Goal: Task Accomplishment & Management: Manage account settings

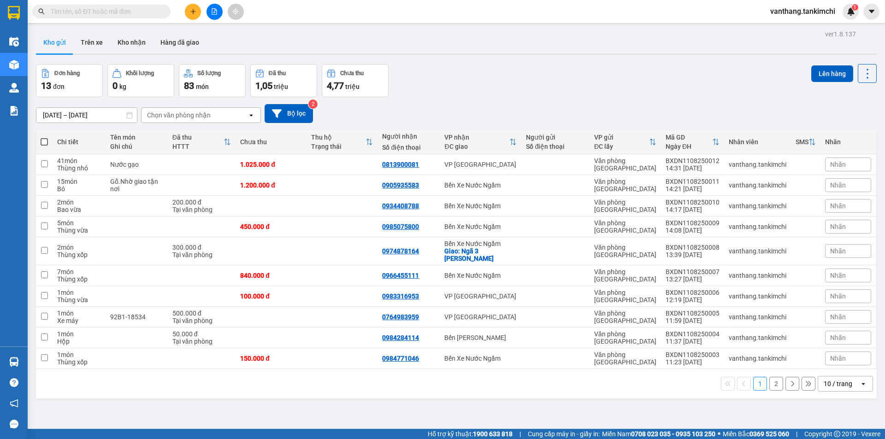
click at [126, 13] on input "text" at bounding box center [105, 11] width 109 height 10
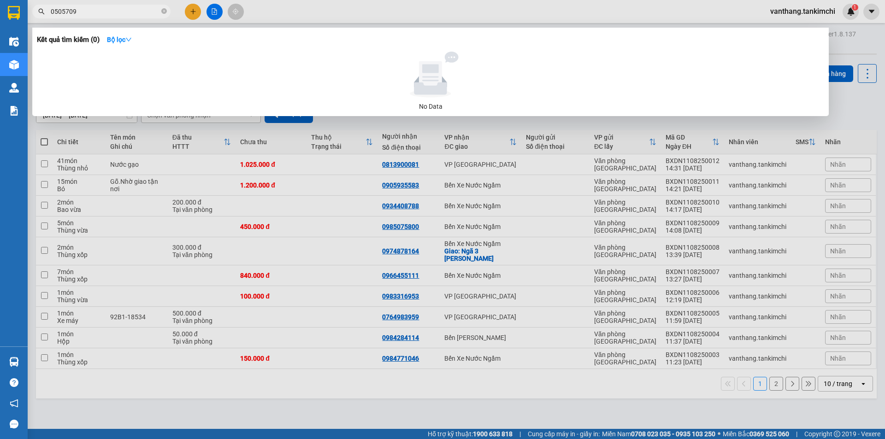
click at [56, 12] on input "0505709" at bounding box center [105, 11] width 109 height 10
click at [57, 12] on input "0505709" at bounding box center [105, 11] width 109 height 10
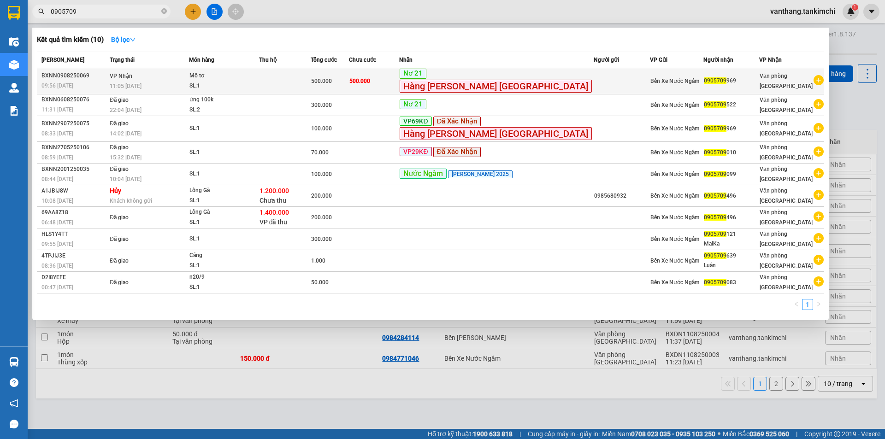
type input "0905709"
click at [370, 81] on span "500.000" at bounding box center [359, 81] width 21 height 6
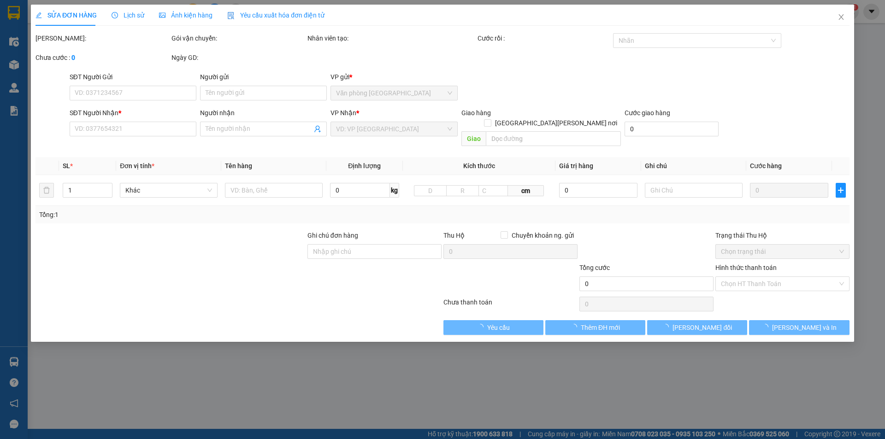
type input "0905709969"
type input "500.000"
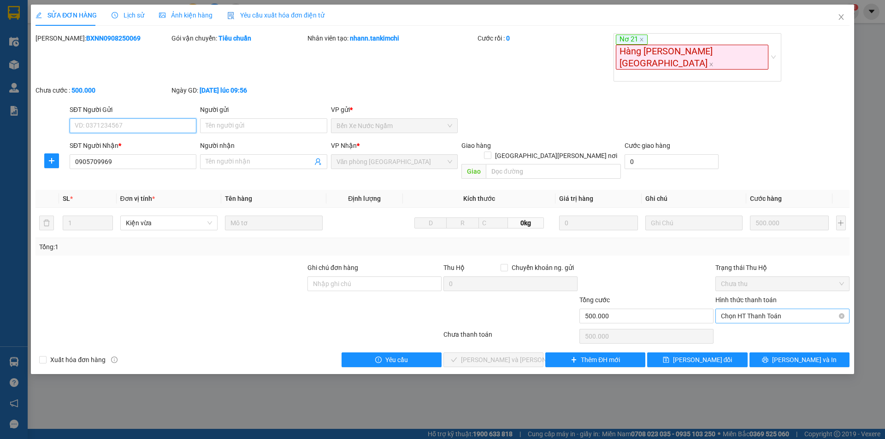
click at [779, 309] on span "Chọn HT Thanh Toán" at bounding box center [782, 316] width 123 height 14
click at [750, 297] on div "Tại văn phòng" at bounding box center [782, 292] width 134 height 15
type input "0"
drag, startPoint x: 525, startPoint y: 317, endPoint x: 543, endPoint y: 315, distance: 18.0
click at [527, 353] on button "[PERSON_NAME] và [PERSON_NAME] hàng" at bounding box center [493, 360] width 100 height 15
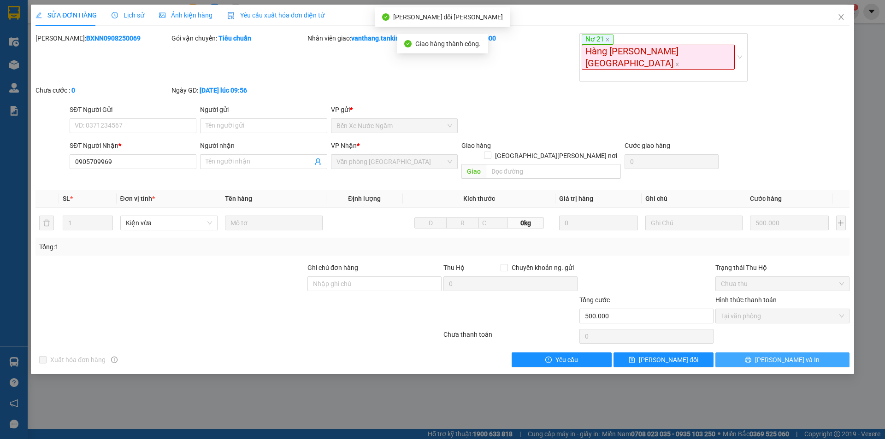
click at [807, 353] on button "[PERSON_NAME] và In" at bounding box center [782, 360] width 134 height 15
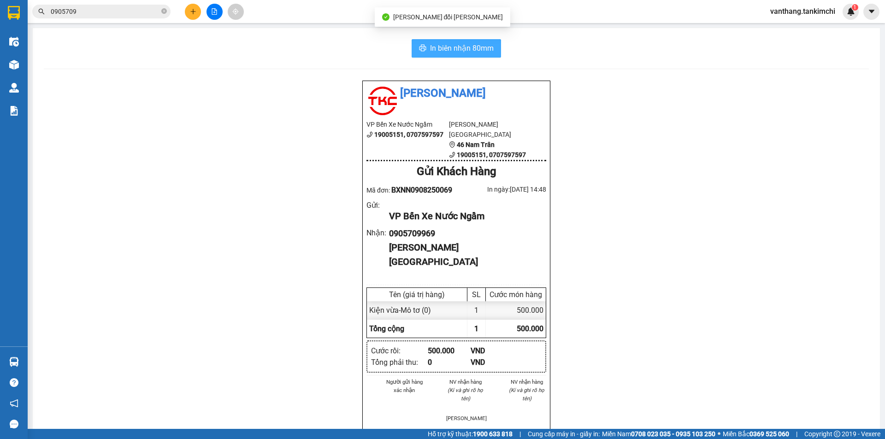
drag, startPoint x: 492, startPoint y: 53, endPoint x: 577, endPoint y: 92, distance: 93.6
click at [493, 53] on button "In biên nhận 80mm" at bounding box center [456, 48] width 89 height 18
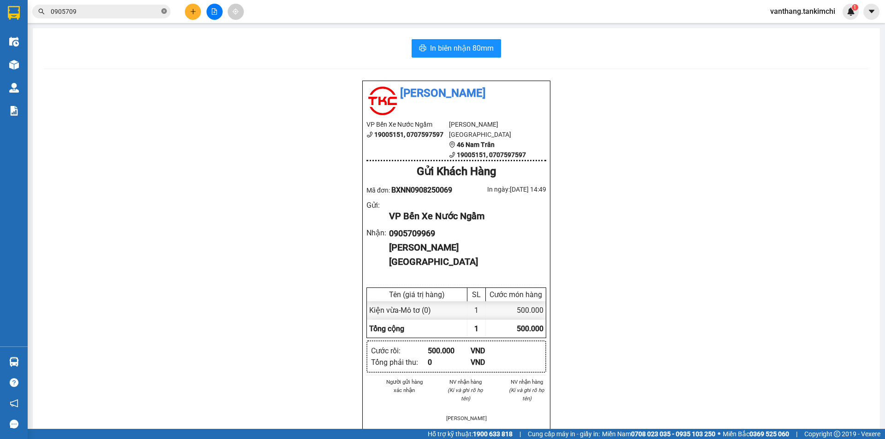
click at [162, 9] on icon "close-circle" at bounding box center [164, 11] width 6 height 6
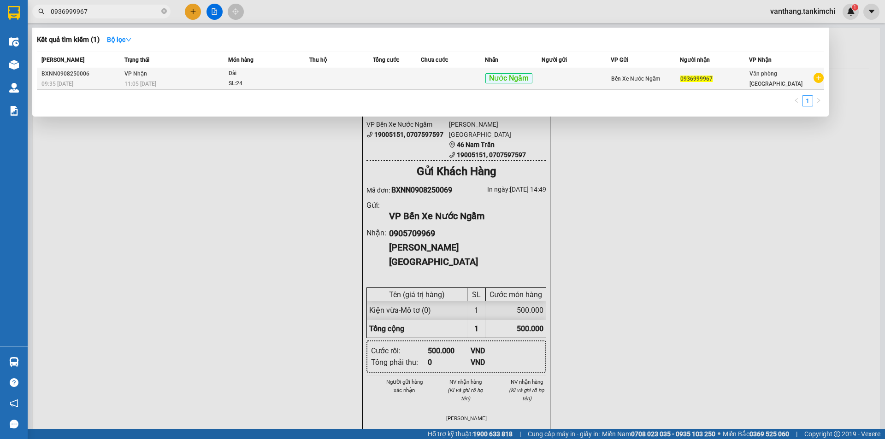
type input "0936999967"
click at [334, 83] on td at bounding box center [341, 79] width 64 height 22
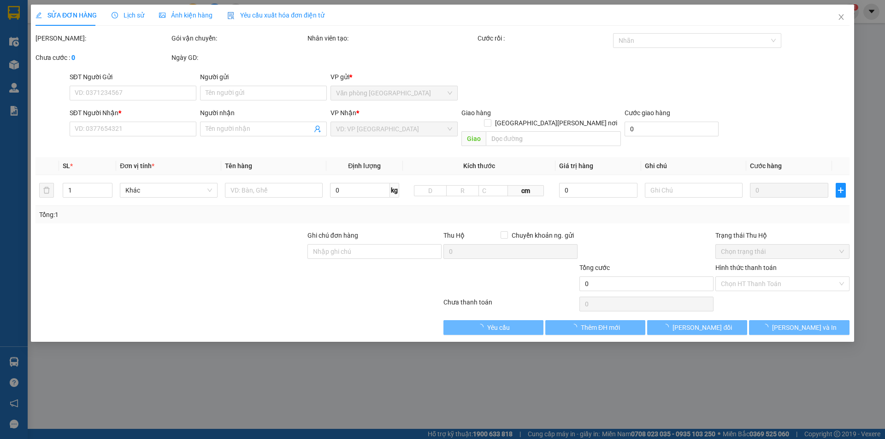
type input "0936999967"
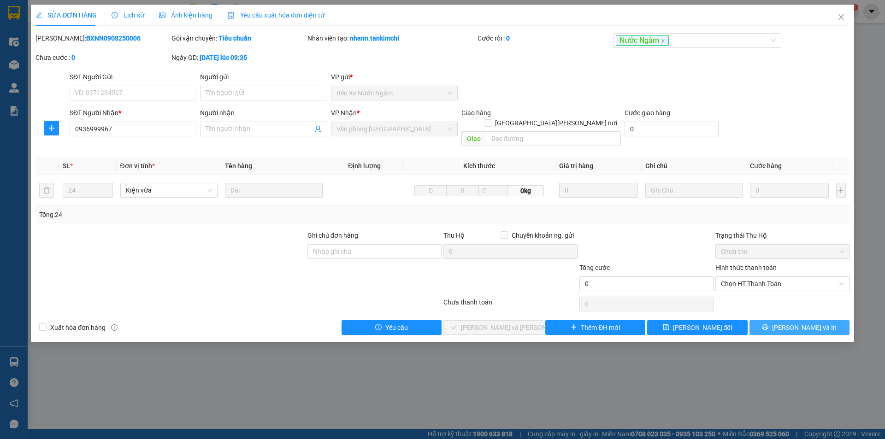
click at [768, 324] on icon "printer" at bounding box center [765, 327] width 6 height 6
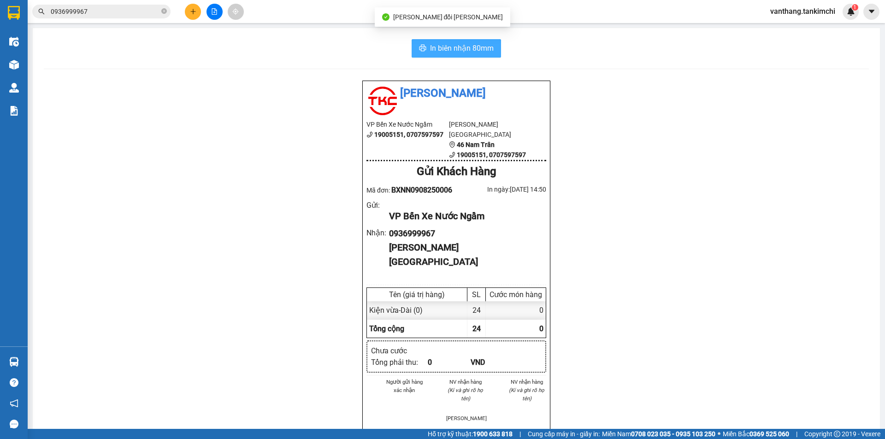
click at [474, 52] on span "In biên nhận 80mm" at bounding box center [462, 48] width 64 height 12
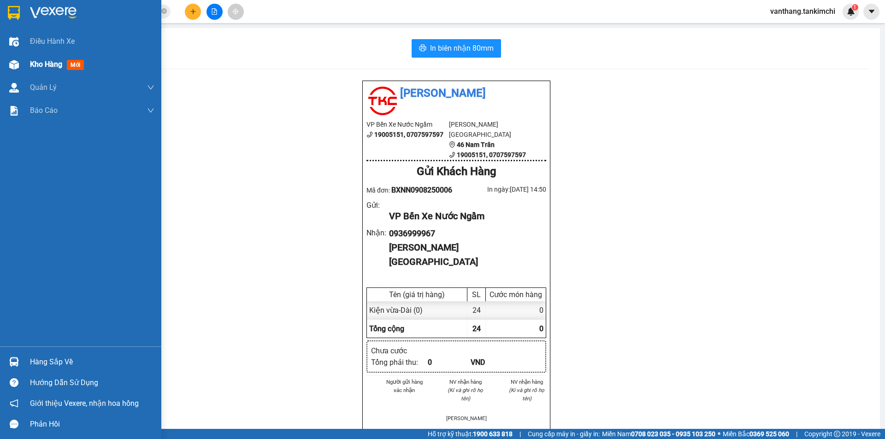
drag, startPoint x: 42, startPoint y: 63, endPoint x: 100, endPoint y: 115, distance: 78.0
click at [43, 63] on span "Kho hàng" at bounding box center [46, 64] width 32 height 9
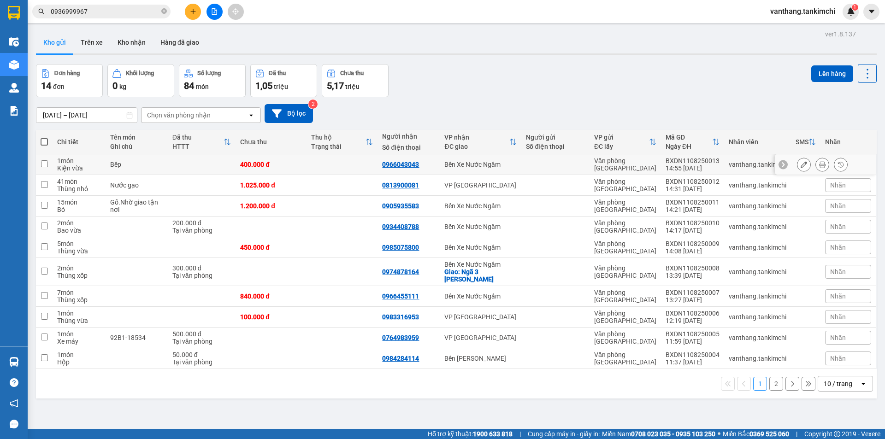
click at [819, 164] on icon at bounding box center [822, 164] width 6 height 6
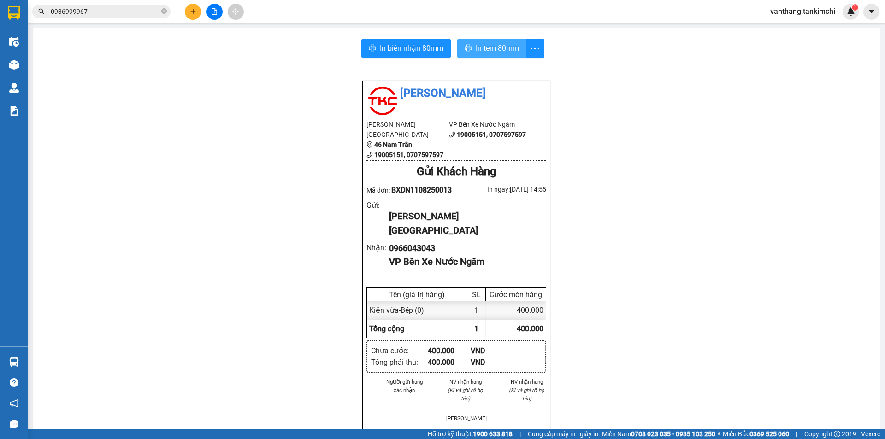
click at [494, 46] on span "In tem 80mm" at bounding box center [497, 48] width 43 height 12
click at [429, 50] on span "In biên nhận 80mm" at bounding box center [412, 48] width 64 height 12
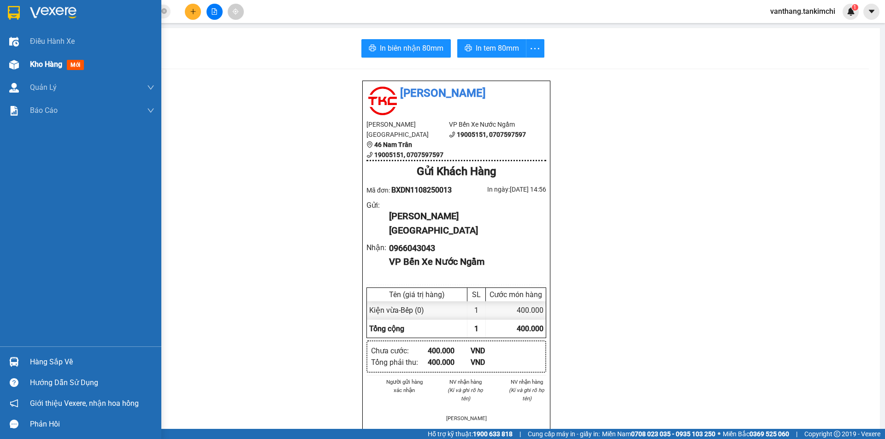
click at [50, 65] on span "Kho hàng" at bounding box center [46, 64] width 32 height 9
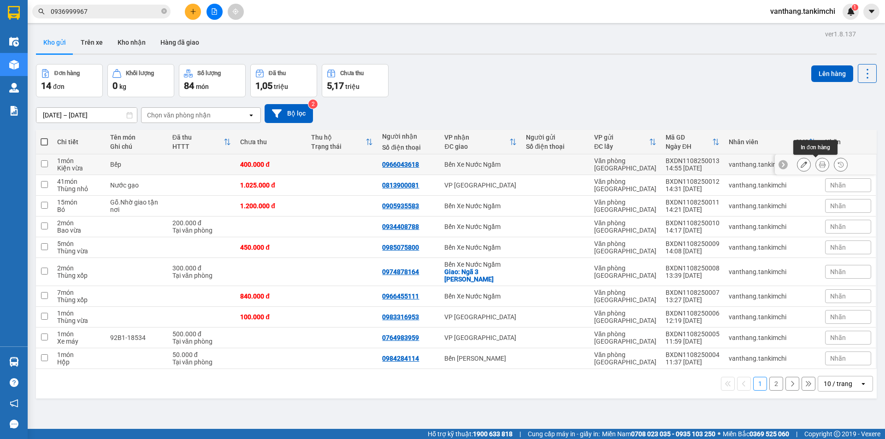
click at [819, 165] on icon at bounding box center [822, 164] width 6 height 6
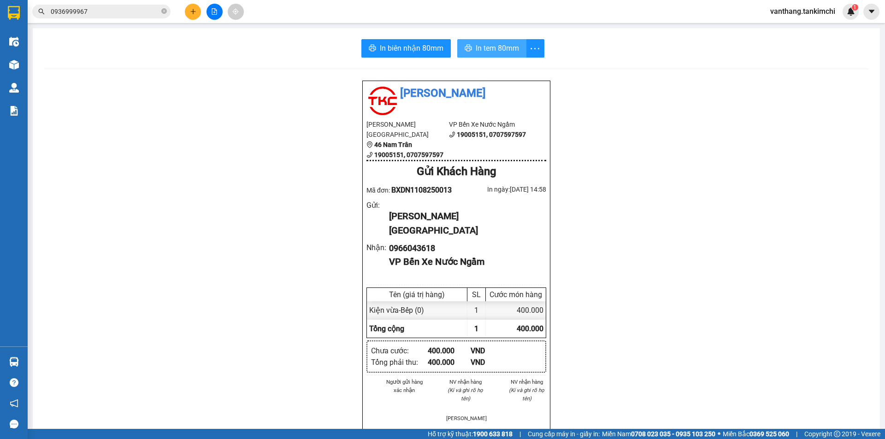
click at [504, 48] on span "In tem 80mm" at bounding box center [497, 48] width 43 height 12
click at [117, 12] on input "0936999967" at bounding box center [105, 11] width 109 height 10
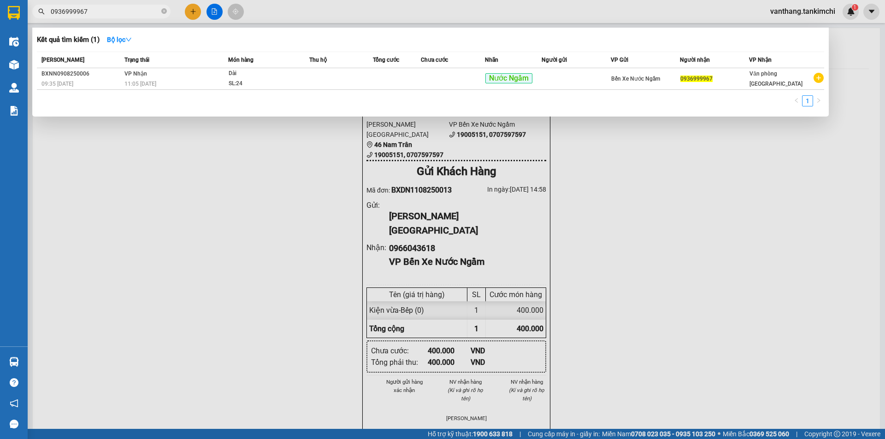
drag, startPoint x: 249, startPoint y: 153, endPoint x: 210, endPoint y: 156, distance: 39.3
click at [243, 155] on div at bounding box center [442, 219] width 885 height 439
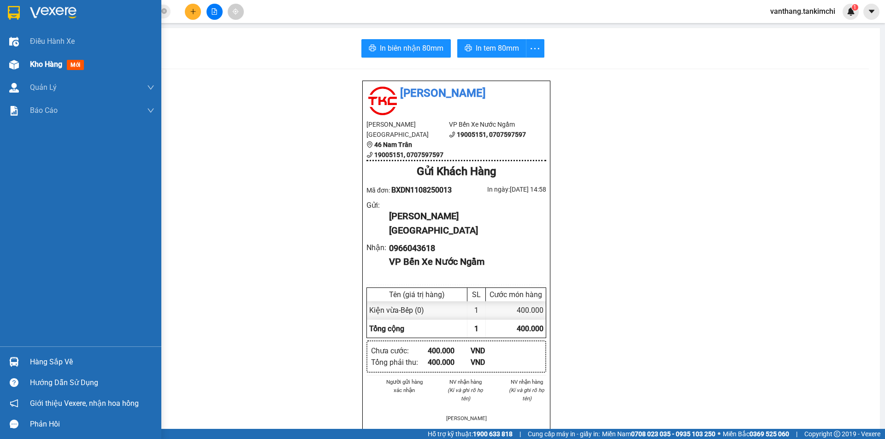
click at [44, 67] on span "Kho hàng" at bounding box center [46, 64] width 32 height 9
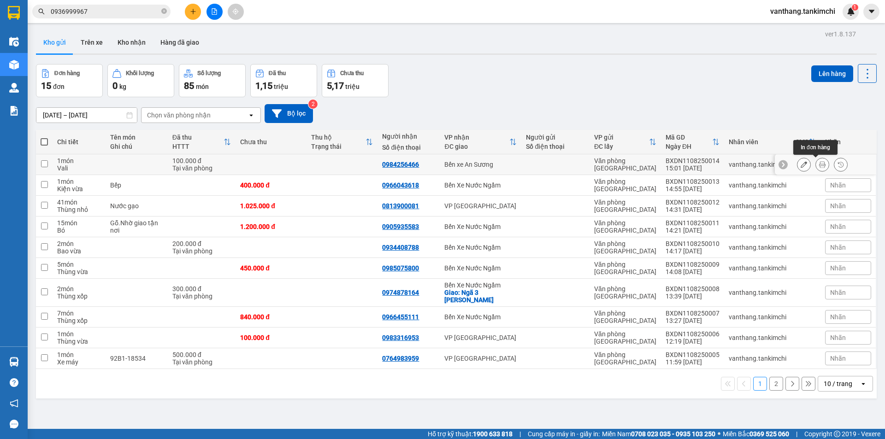
click at [819, 164] on icon at bounding box center [822, 164] width 6 height 6
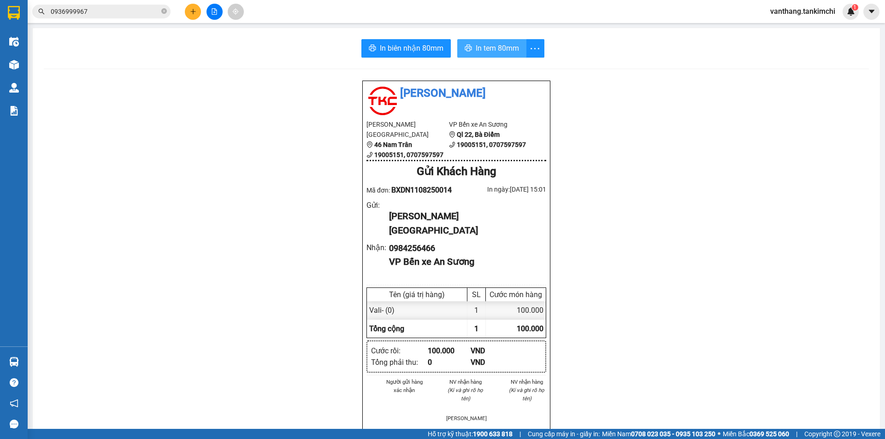
click at [490, 49] on span "In tem 80mm" at bounding box center [497, 48] width 43 height 12
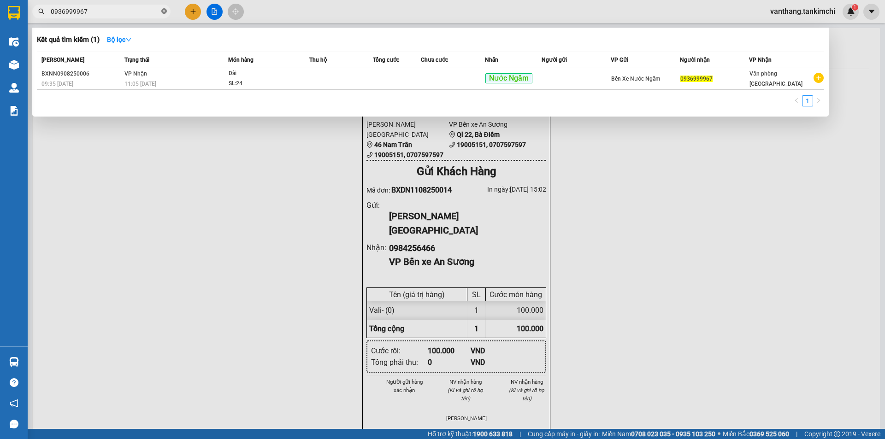
click at [165, 11] on icon "close-circle" at bounding box center [164, 11] width 6 height 6
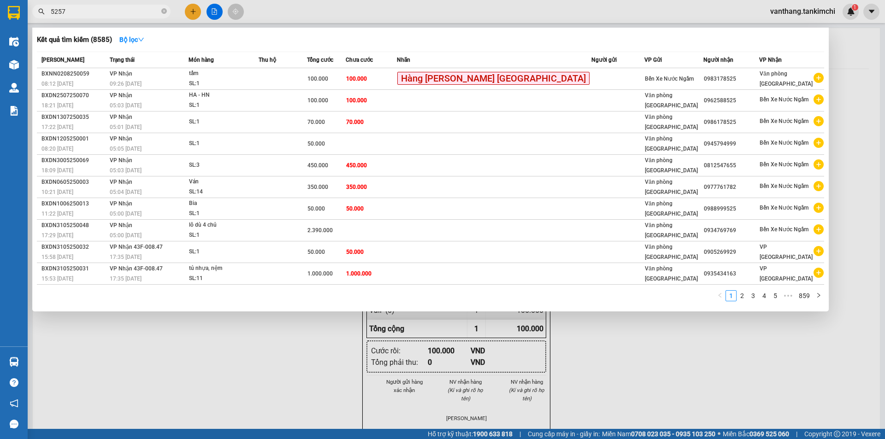
type input "52577"
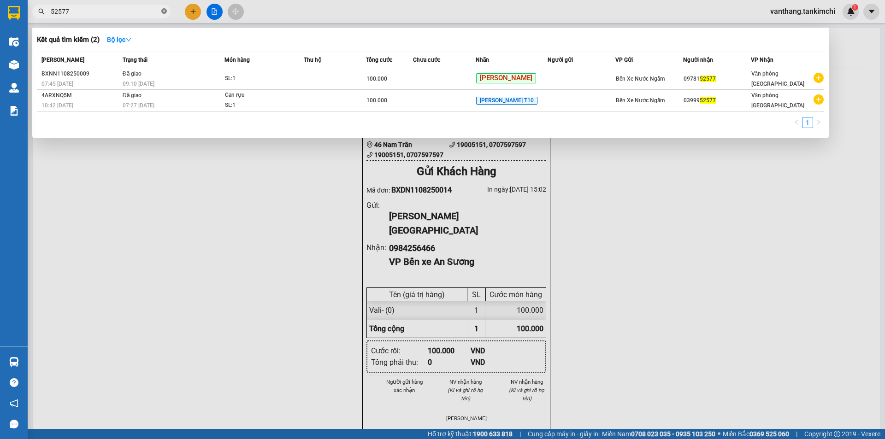
click at [166, 11] on icon "close-circle" at bounding box center [164, 11] width 6 height 6
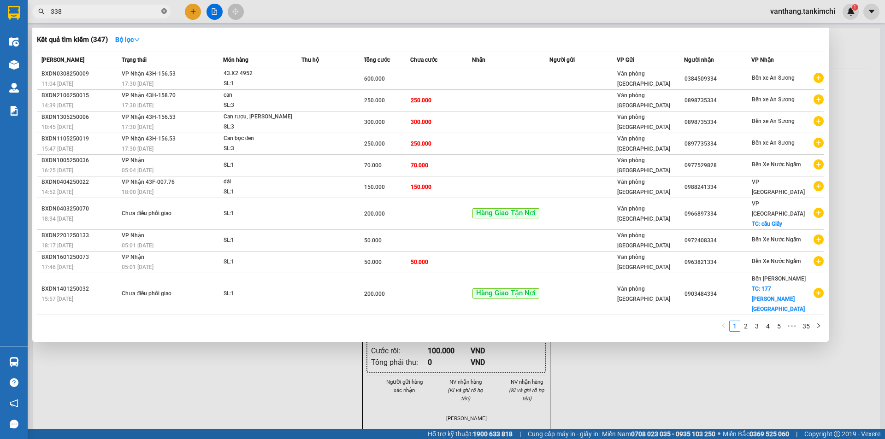
type input "3384"
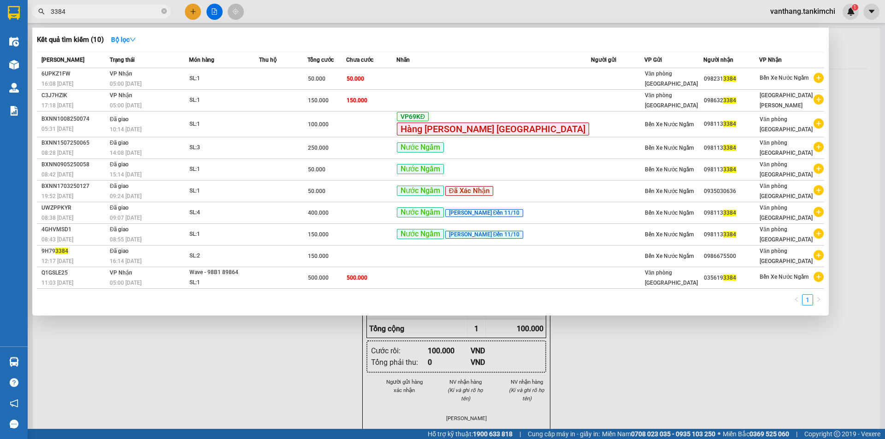
click at [164, 12] on icon "close-circle" at bounding box center [164, 11] width 6 height 6
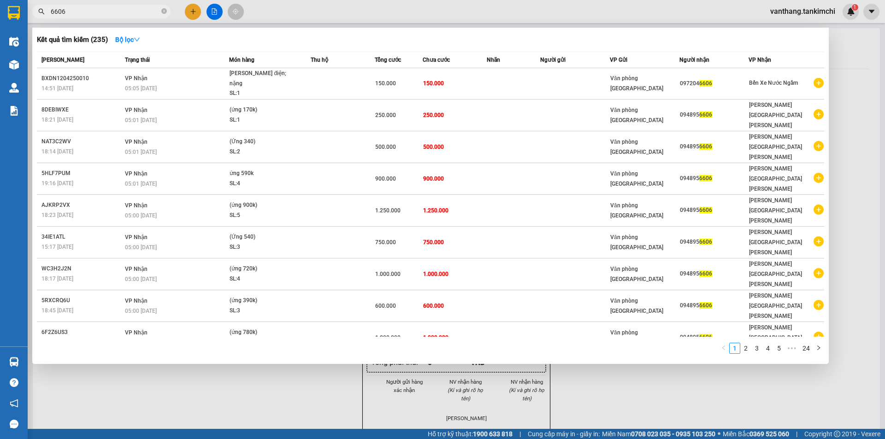
type input "6606"
click at [300, 346] on div at bounding box center [442, 219] width 885 height 439
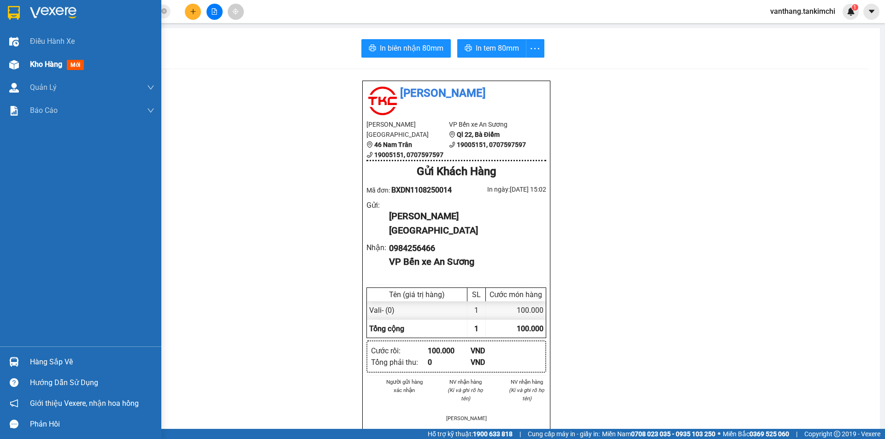
click at [50, 63] on span "Kho hàng" at bounding box center [46, 64] width 32 height 9
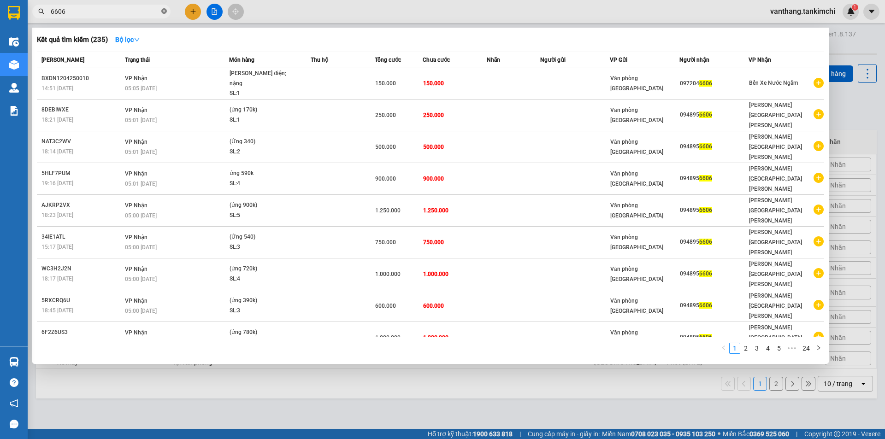
click at [165, 12] on icon "close-circle" at bounding box center [164, 11] width 6 height 6
type input "957"
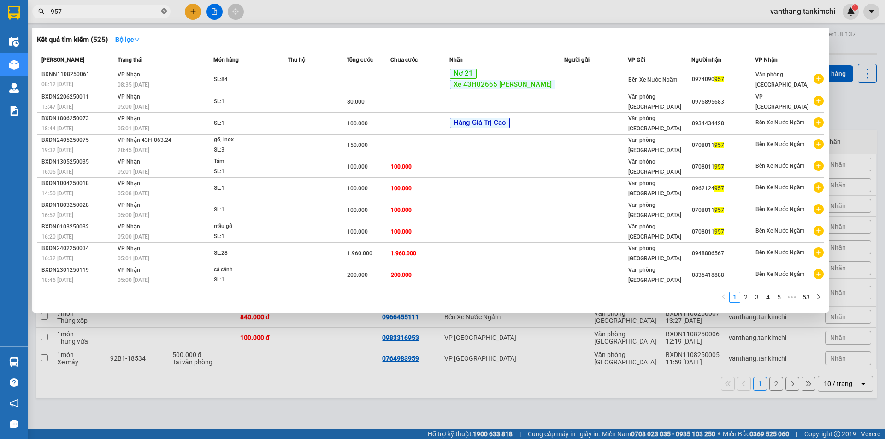
click at [165, 11] on icon "close-circle" at bounding box center [164, 11] width 6 height 6
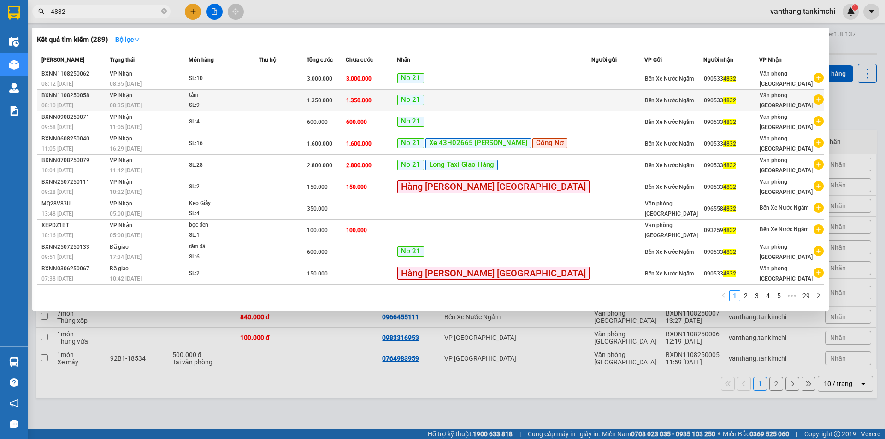
type input "4832"
click at [307, 100] on td at bounding box center [283, 101] width 48 height 22
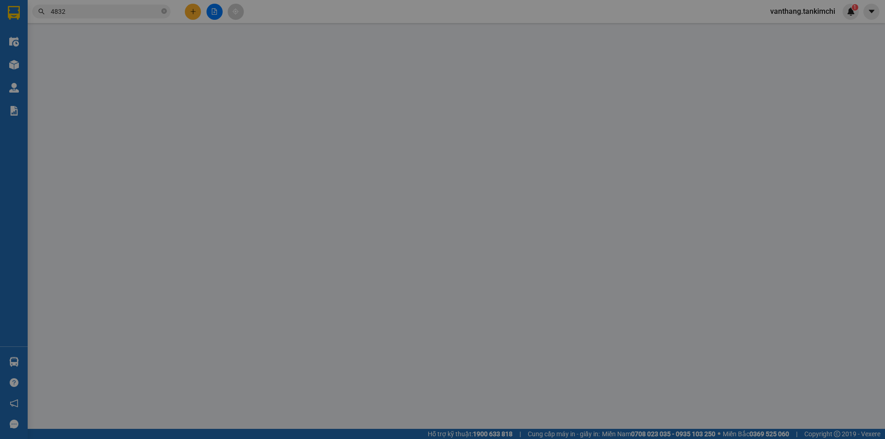
type input "0905334832"
type input "1.350.000"
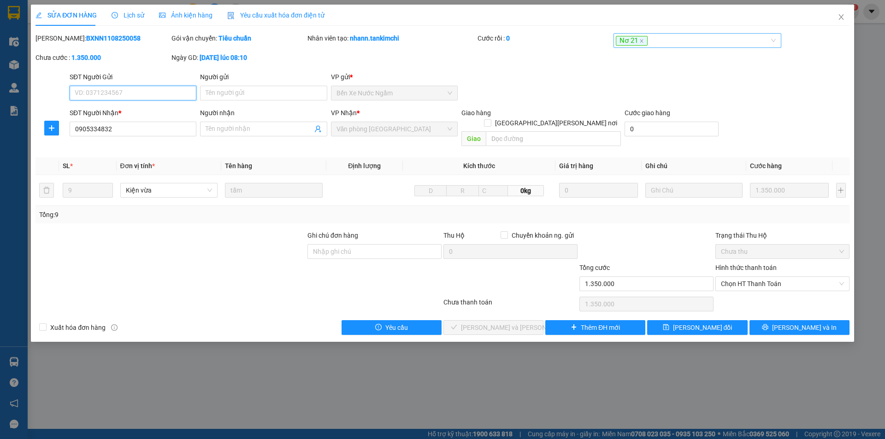
click at [695, 40] on div "Nơ 21" at bounding box center [693, 40] width 154 height 11
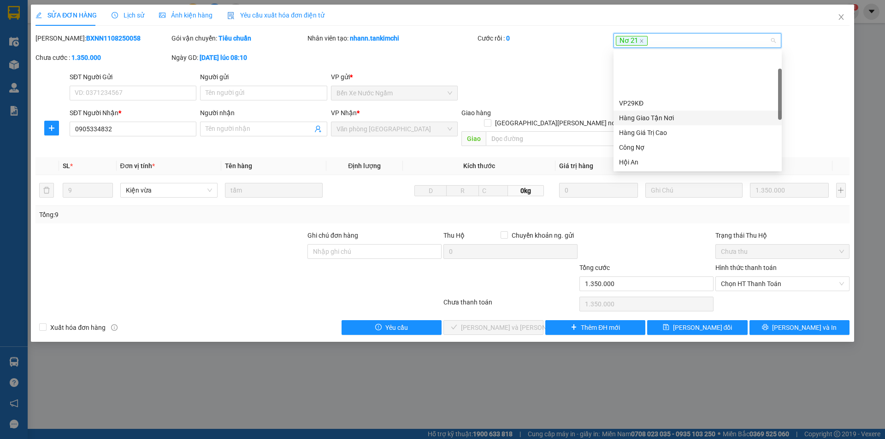
scroll to position [92, 0]
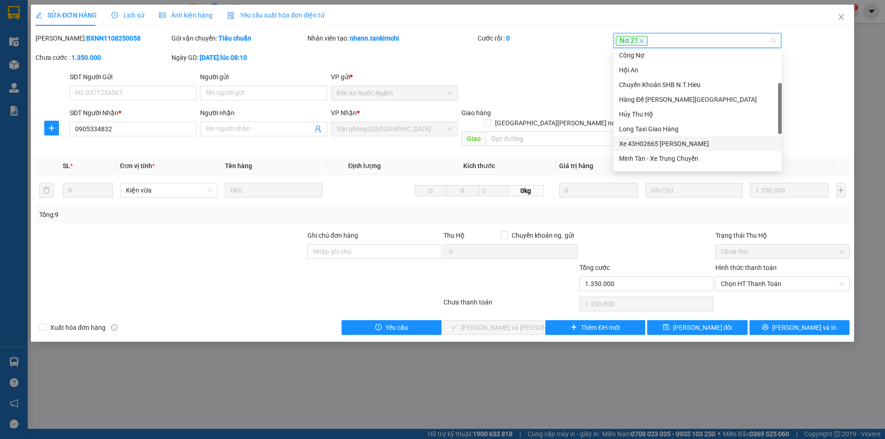
drag, startPoint x: 653, startPoint y: 142, endPoint x: 670, endPoint y: 152, distance: 19.4
click at [653, 140] on div "Xe 43H02665 Giao Hàng" at bounding box center [697, 144] width 157 height 10
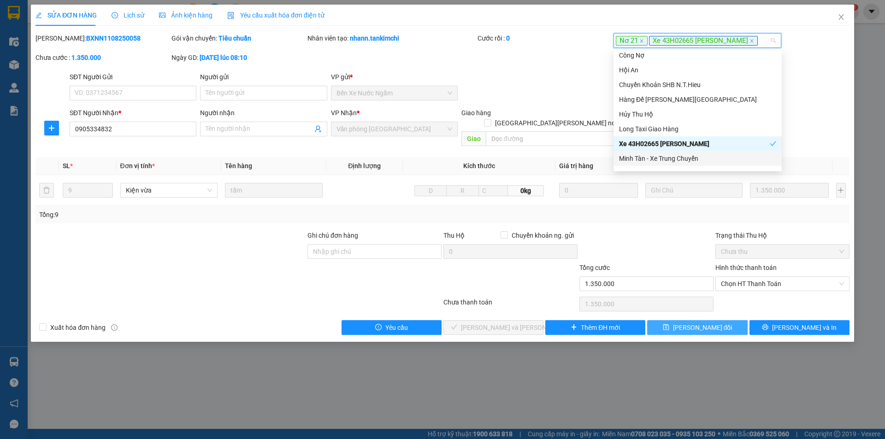
click at [700, 323] on span "[PERSON_NAME] đổi" at bounding box center [702, 328] width 59 height 10
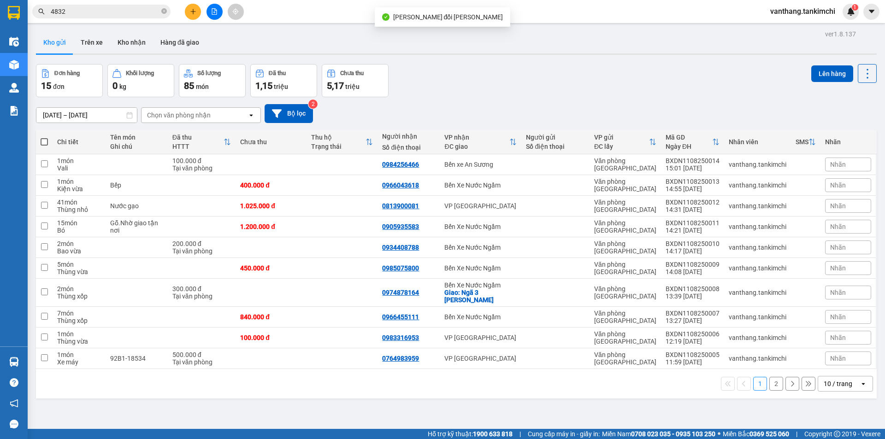
drag, startPoint x: 163, startPoint y: 11, endPoint x: 170, endPoint y: 14, distance: 8.0
click at [163, 11] on icon "close-circle" at bounding box center [164, 11] width 6 height 6
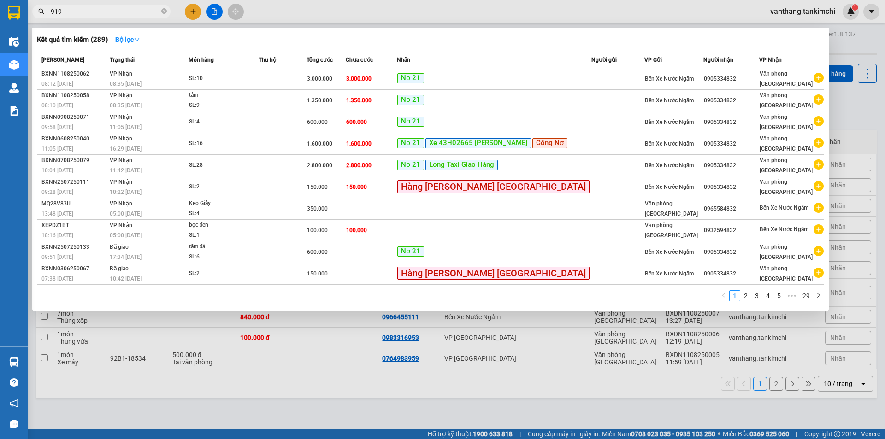
type input "9192"
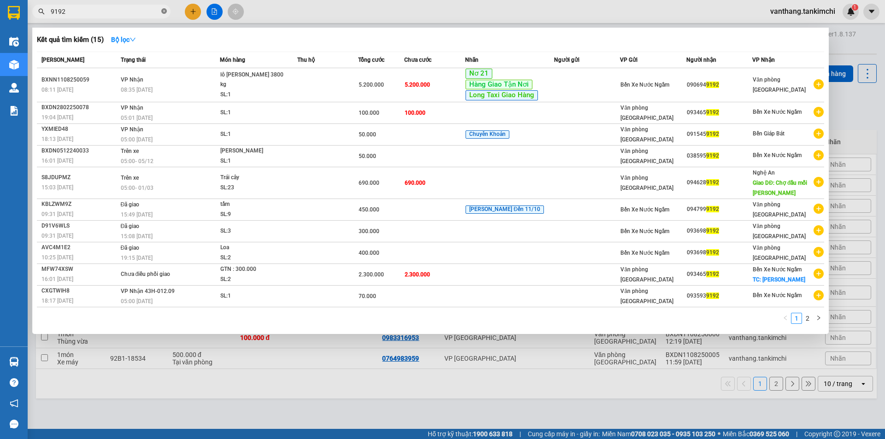
click at [161, 9] on icon "close-circle" at bounding box center [164, 11] width 6 height 6
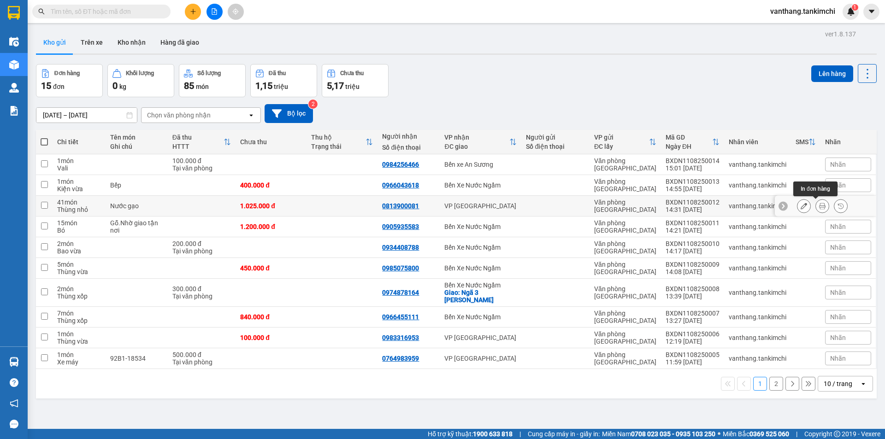
click at [819, 207] on icon at bounding box center [822, 206] width 6 height 6
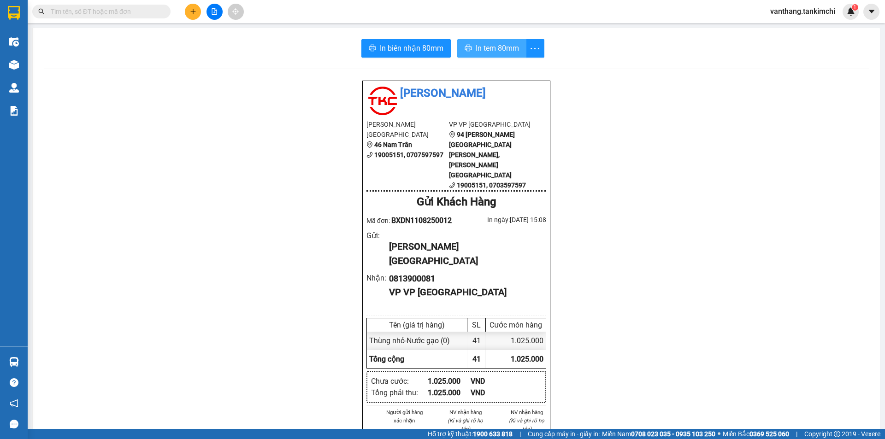
click at [488, 47] on span "In tem 80mm" at bounding box center [497, 48] width 43 height 12
click at [111, 13] on input "text" at bounding box center [105, 11] width 109 height 10
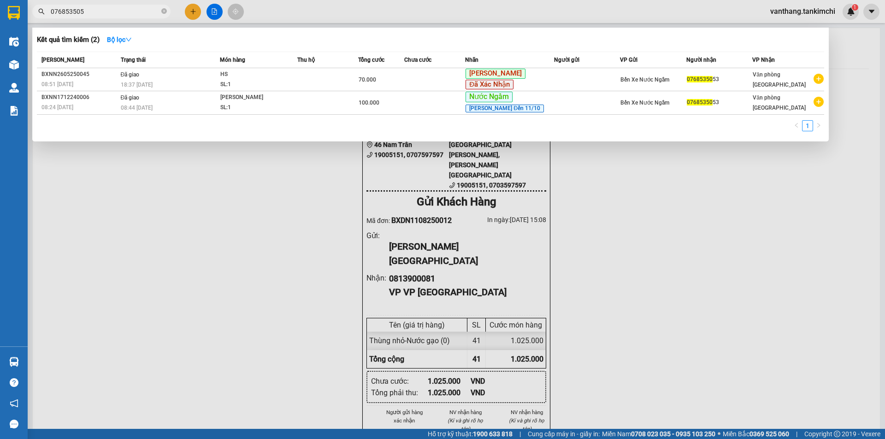
type input "0768535053"
click at [164, 11] on icon "close-circle" at bounding box center [164, 11] width 6 height 6
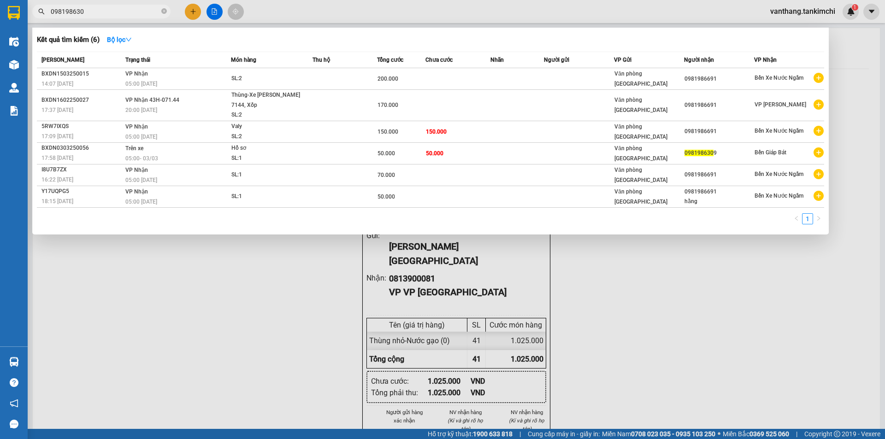
type input "0981986309"
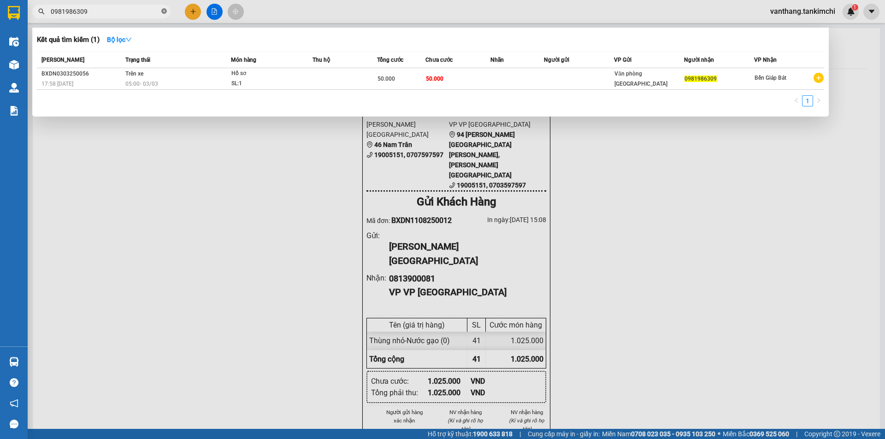
click at [165, 12] on icon "close-circle" at bounding box center [164, 11] width 6 height 6
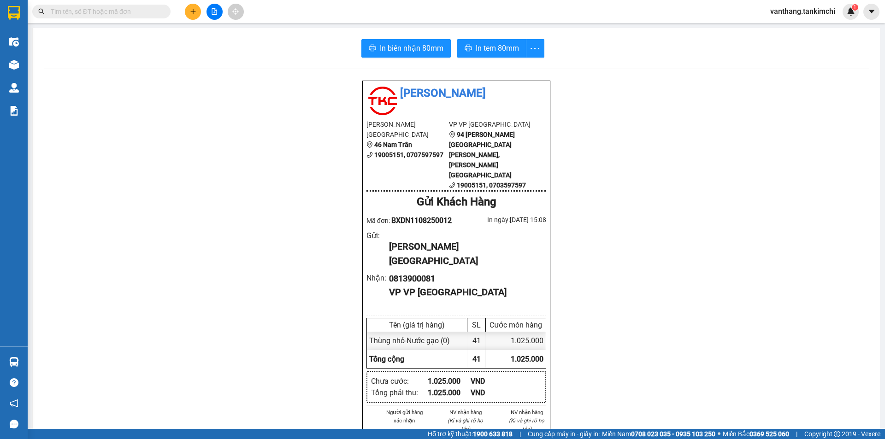
click at [112, 12] on input "text" at bounding box center [105, 11] width 109 height 10
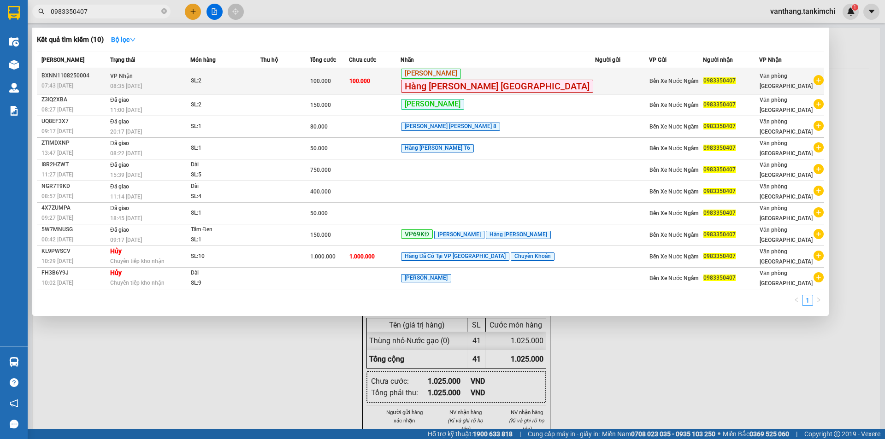
type input "0983350407"
click at [563, 82] on div "Yên Nghĩa Hàng Lưu tại Kho ĐN" at bounding box center [498, 81] width 194 height 25
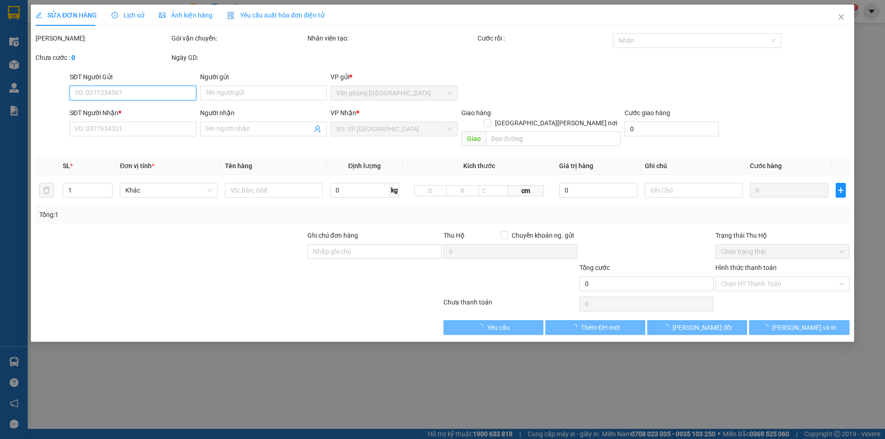
type input "0983350407"
type input "100.000"
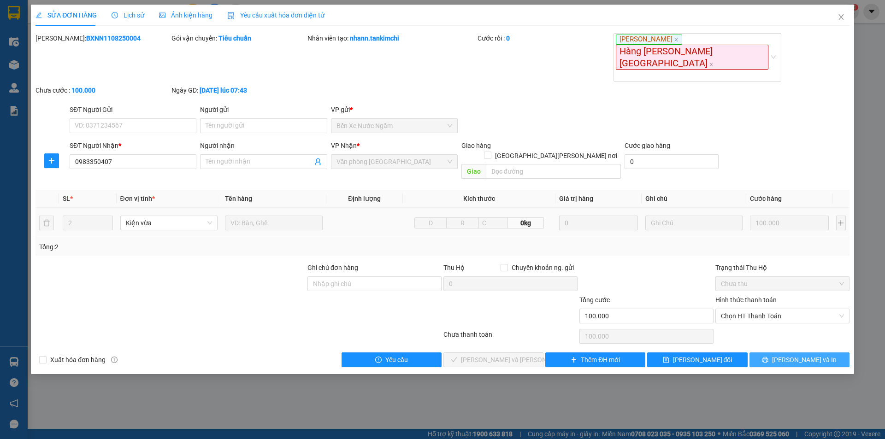
click at [768, 357] on icon "printer" at bounding box center [765, 360] width 6 height 6
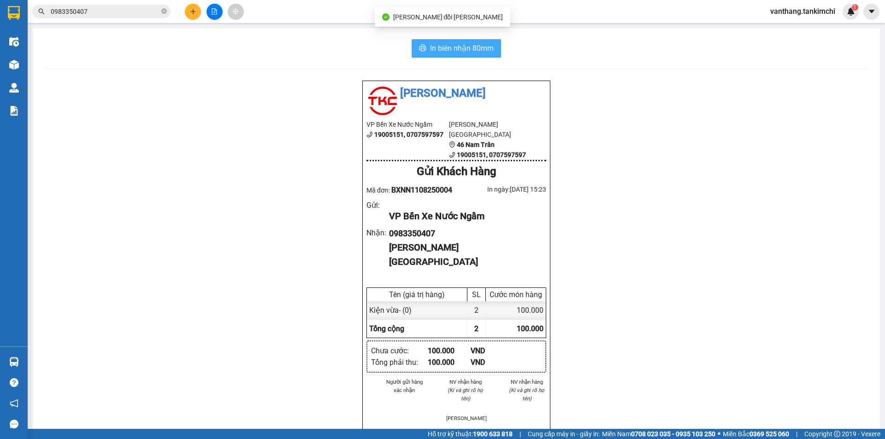
click at [456, 43] on span "In biên nhận 80mm" at bounding box center [462, 48] width 64 height 12
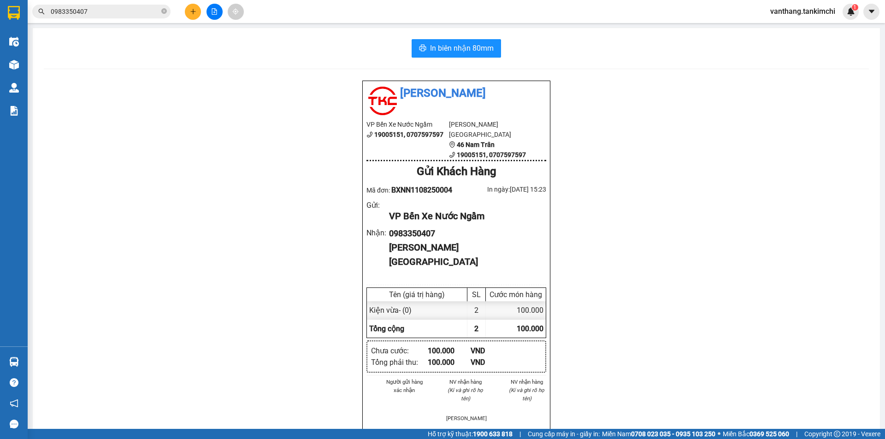
click at [128, 12] on input "0983350407" at bounding box center [105, 11] width 109 height 10
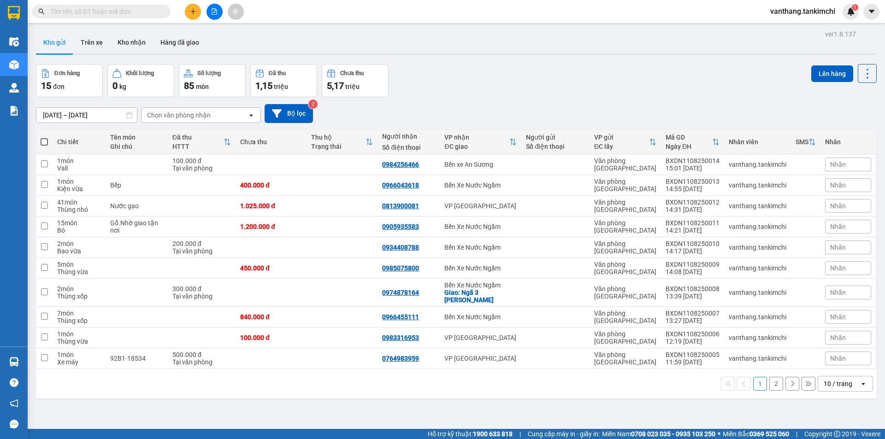
click at [109, 10] on input "text" at bounding box center [105, 11] width 109 height 10
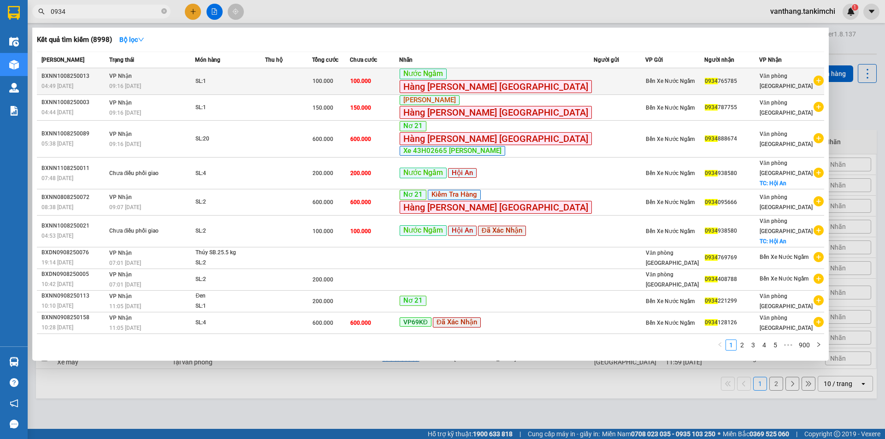
type input "0934"
click at [265, 74] on td "SL: 1" at bounding box center [230, 81] width 70 height 27
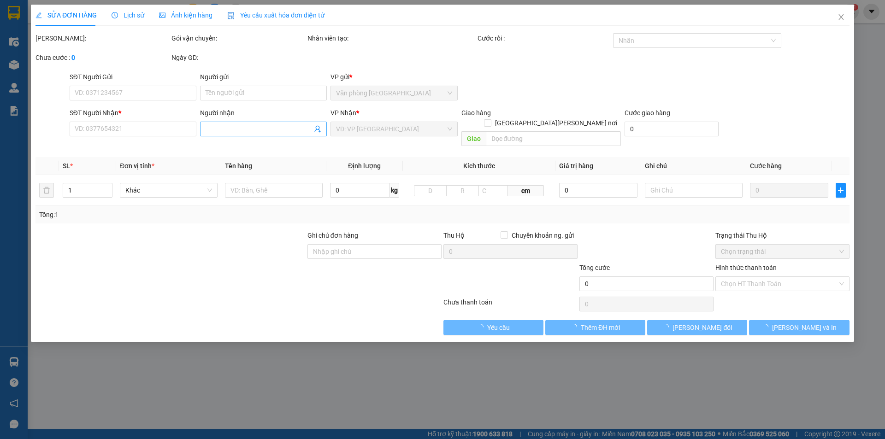
type input "0934765785"
type input "100.000"
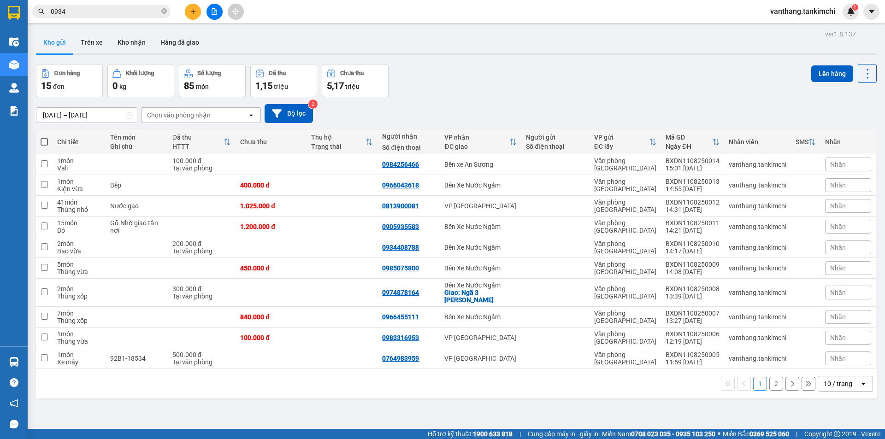
click at [93, 12] on input "0934" at bounding box center [105, 11] width 109 height 10
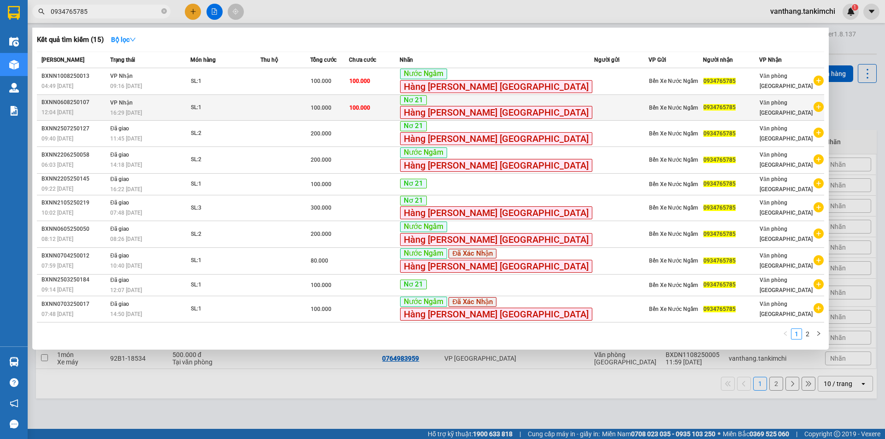
type input "0934765785"
click at [300, 104] on td at bounding box center [284, 107] width 49 height 26
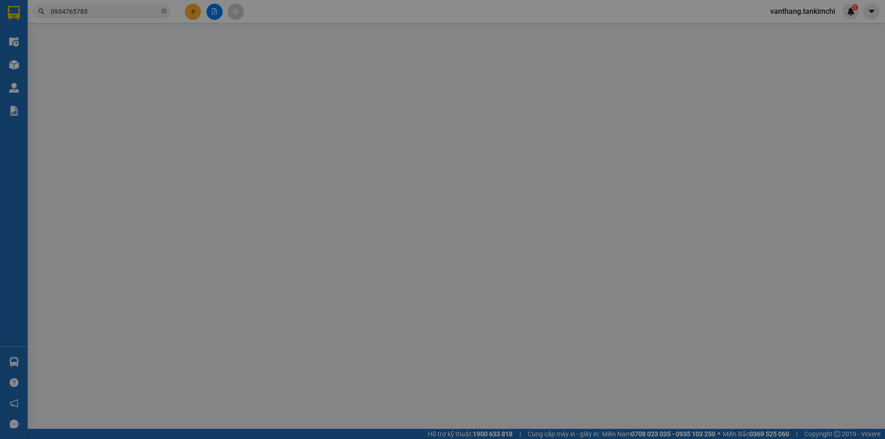
type input "0934765785"
type input "100.000"
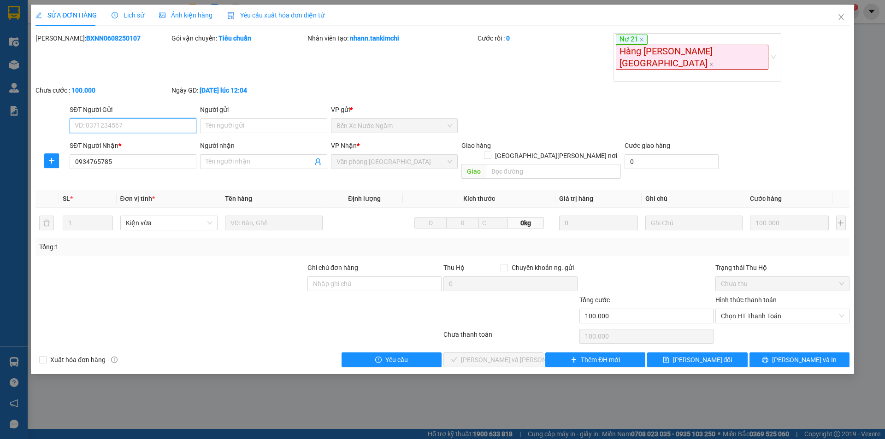
drag, startPoint x: 771, startPoint y: 274, endPoint x: 774, endPoint y: 292, distance: 17.8
click at [773, 309] on span "Chọn HT Thanh Toán" at bounding box center [782, 316] width 123 height 14
drag, startPoint x: 774, startPoint y: 292, endPoint x: 770, endPoint y: 296, distance: 5.9
click at [775, 298] on div "Tại văn phòng" at bounding box center [782, 292] width 134 height 15
type input "0"
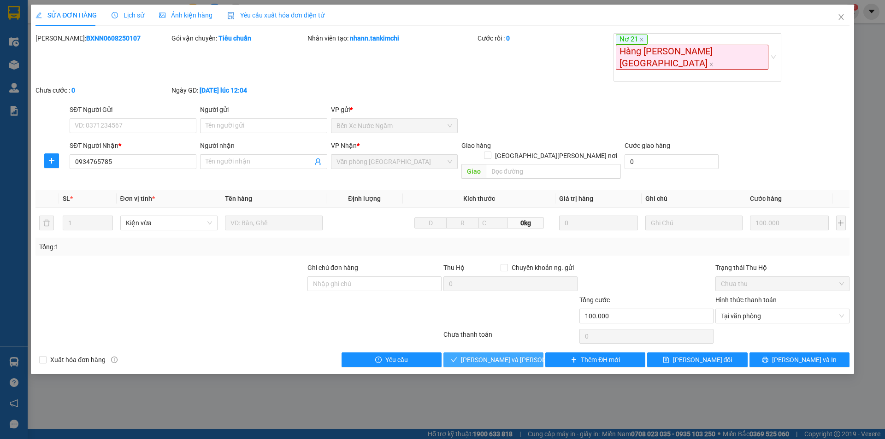
click at [523, 355] on span "[PERSON_NAME] và [PERSON_NAME] hàng" at bounding box center [523, 360] width 124 height 10
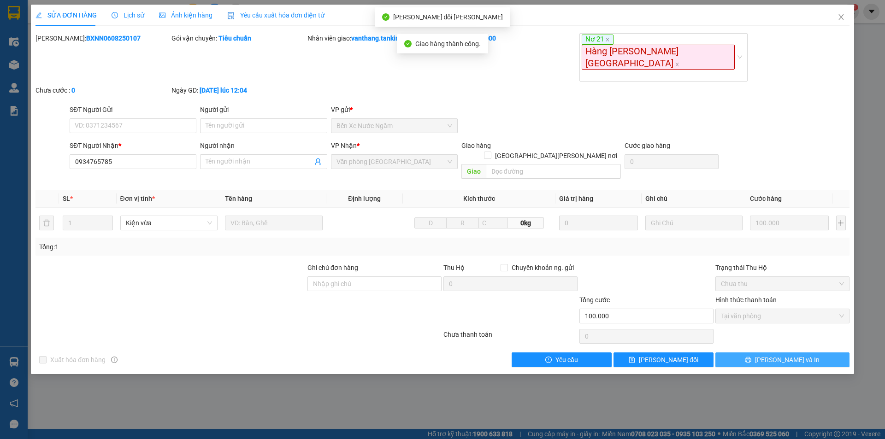
click at [794, 355] on span "[PERSON_NAME] và In" at bounding box center [787, 360] width 65 height 10
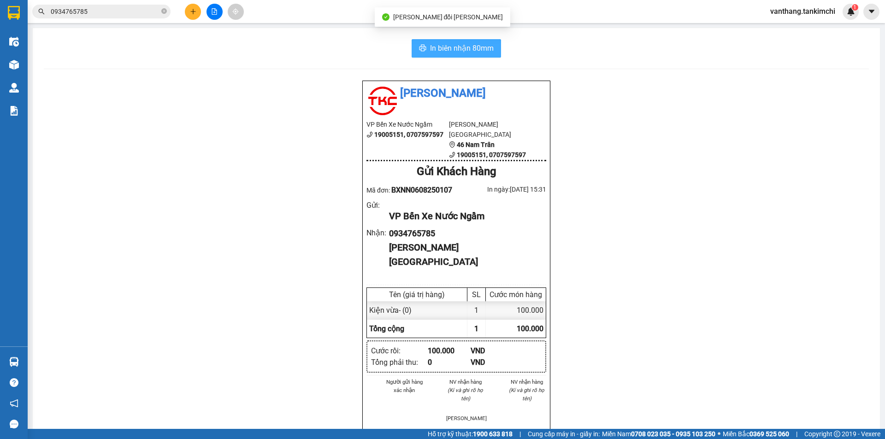
click at [492, 49] on button "In biên nhận 80mm" at bounding box center [456, 48] width 89 height 18
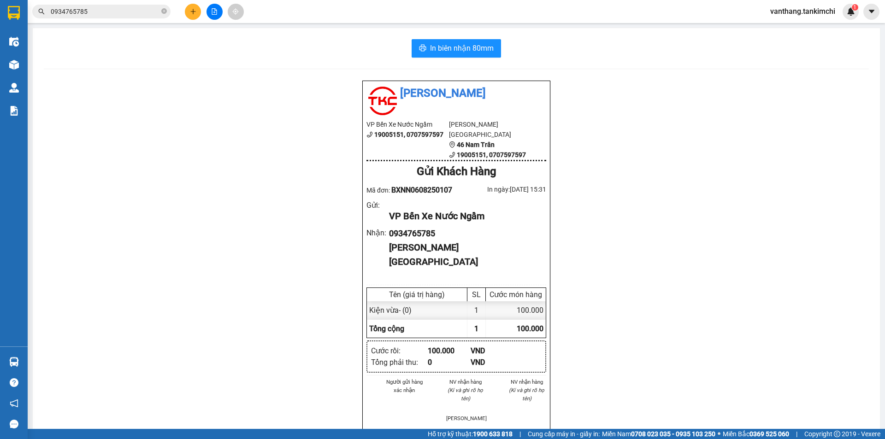
click at [123, 13] on input "0934765785" at bounding box center [105, 11] width 109 height 10
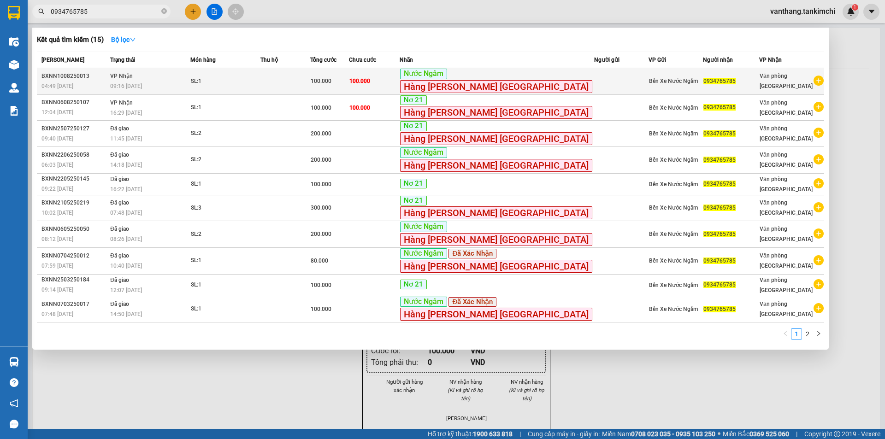
click at [331, 82] on span "100.000" at bounding box center [321, 81] width 21 height 6
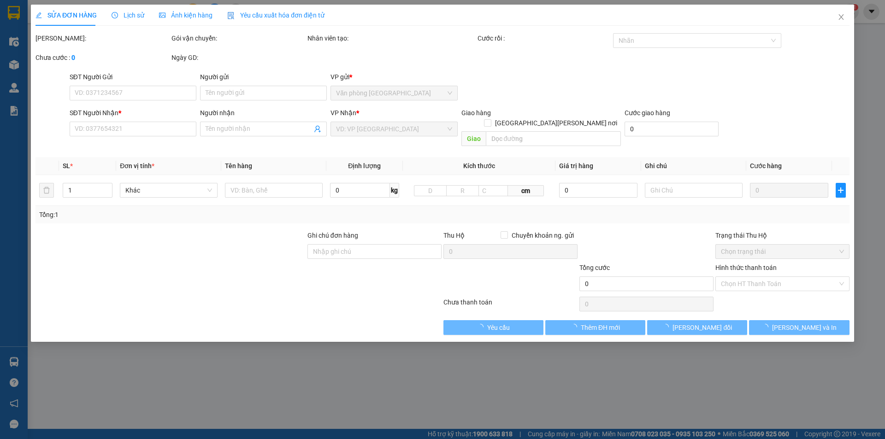
type input "0934765785"
type input "100.000"
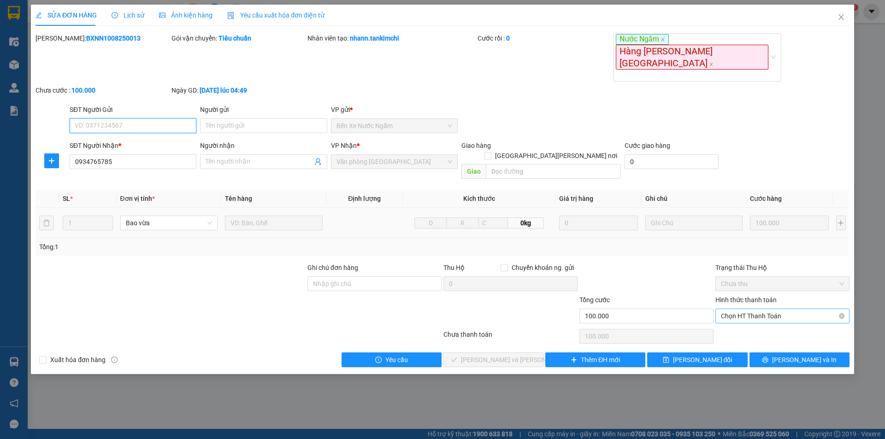
click at [780, 309] on span "Chọn HT Thanh Toán" at bounding box center [782, 316] width 123 height 14
drag, startPoint x: 780, startPoint y: 301, endPoint x: 748, endPoint y: 310, distance: 33.4
click at [779, 301] on div "Tại văn phòng" at bounding box center [782, 302] width 123 height 10
type input "0"
click at [497, 355] on span "[PERSON_NAME] và [PERSON_NAME] hàng" at bounding box center [523, 360] width 124 height 10
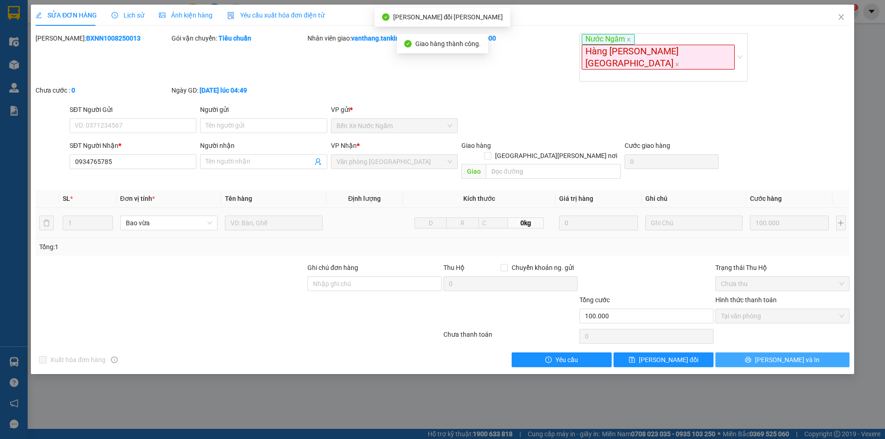
click at [803, 353] on button "[PERSON_NAME] và In" at bounding box center [782, 360] width 134 height 15
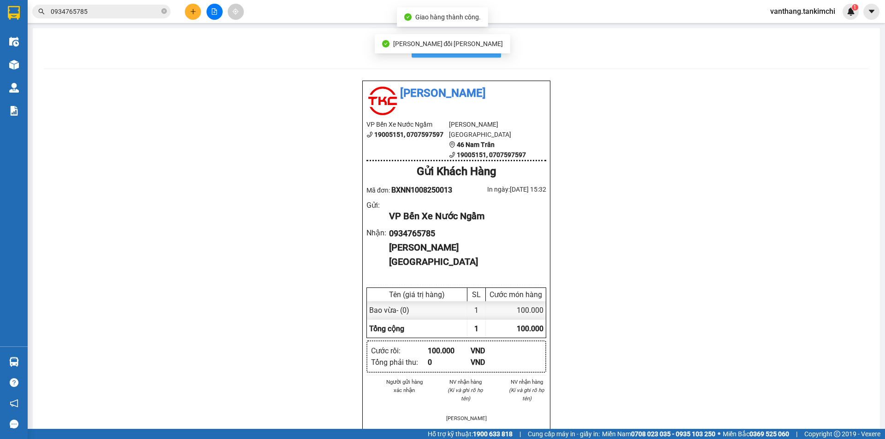
drag, startPoint x: 492, startPoint y: 51, endPoint x: 506, endPoint y: 77, distance: 29.1
click at [492, 51] on button "In biên nhận 80mm" at bounding box center [456, 48] width 89 height 18
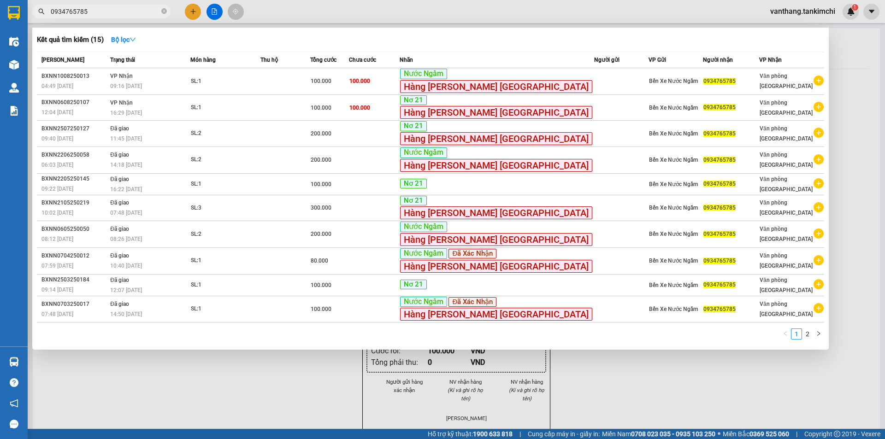
click at [164, 12] on icon "close-circle" at bounding box center [164, 11] width 6 height 6
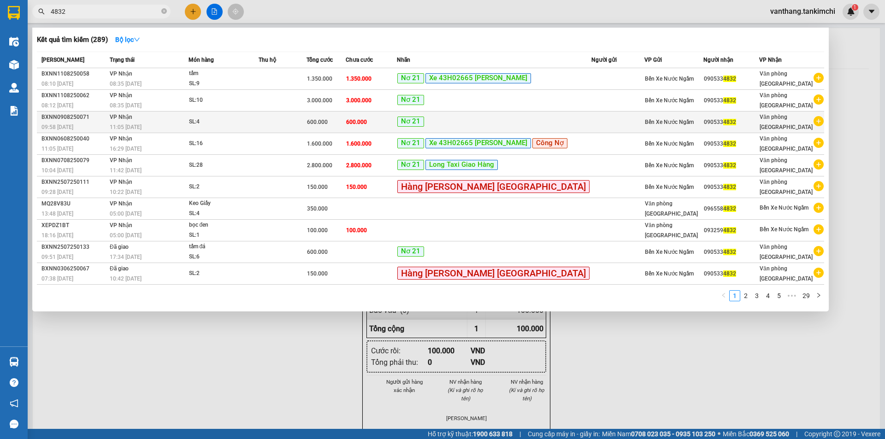
type input "4832"
click at [298, 126] on td at bounding box center [283, 123] width 48 height 22
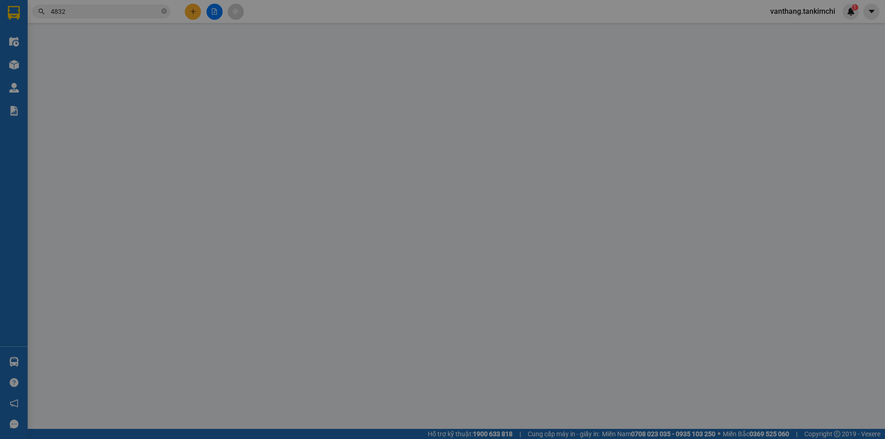
type input "0905334832"
type input "600.000"
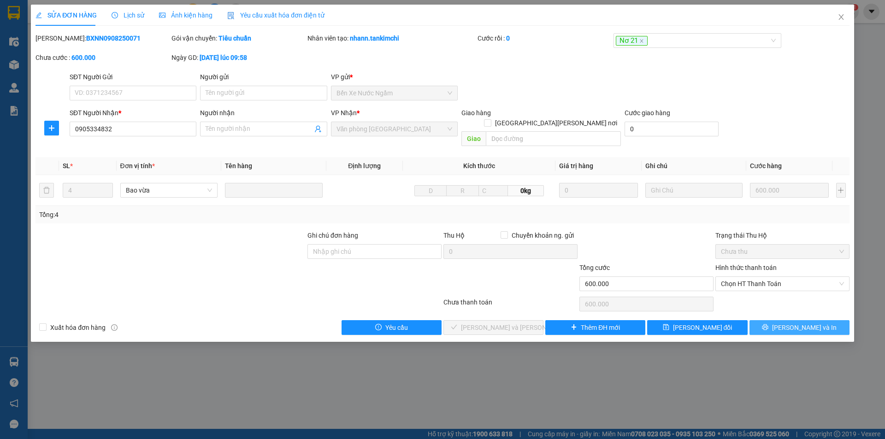
click at [790, 320] on button "[PERSON_NAME] và In" at bounding box center [799, 327] width 100 height 15
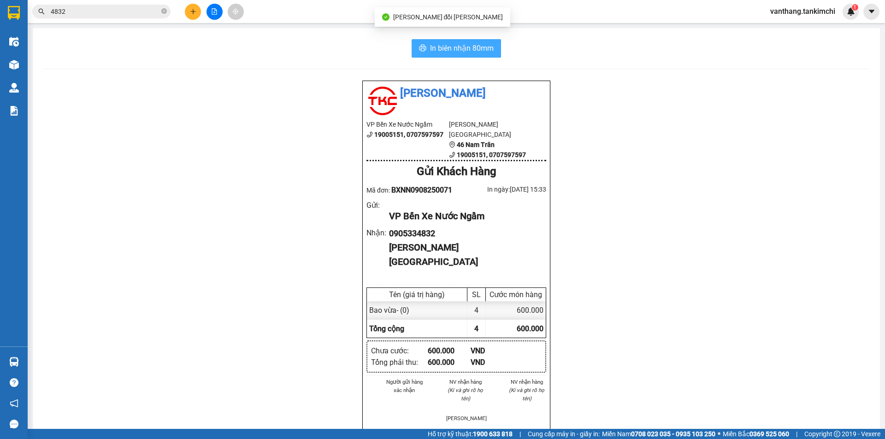
click at [467, 48] on span "In biên nhận 80mm" at bounding box center [462, 48] width 64 height 12
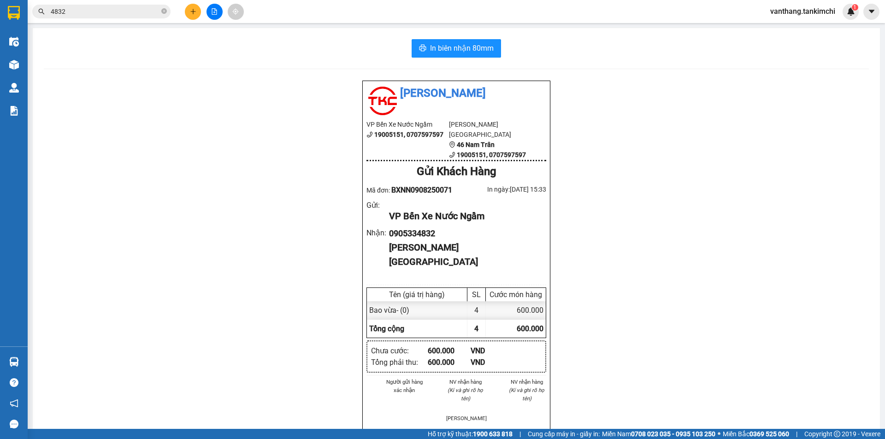
click at [78, 10] on input "4832" at bounding box center [105, 11] width 109 height 10
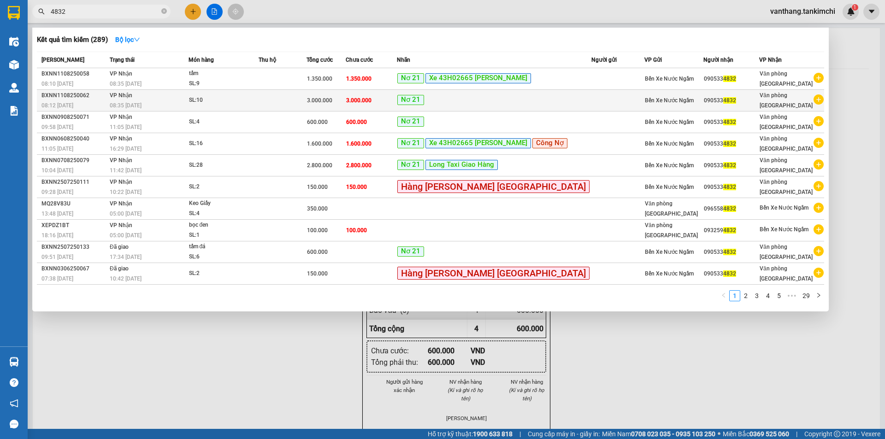
click at [332, 99] on span "3.000.000" at bounding box center [319, 100] width 25 height 6
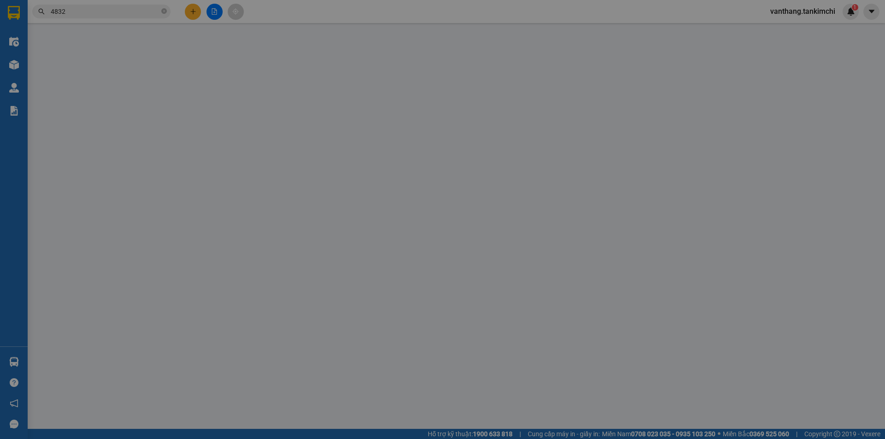
type input "0905334832"
type input "3.000.000"
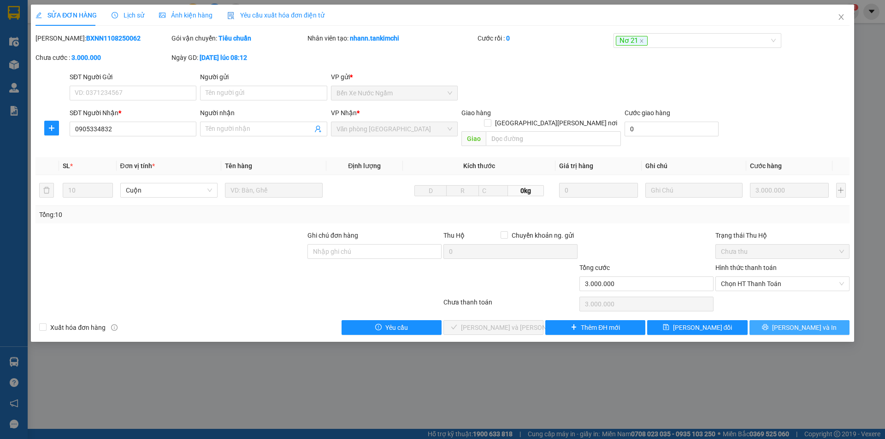
click at [776, 320] on button "[PERSON_NAME] và In" at bounding box center [799, 327] width 100 height 15
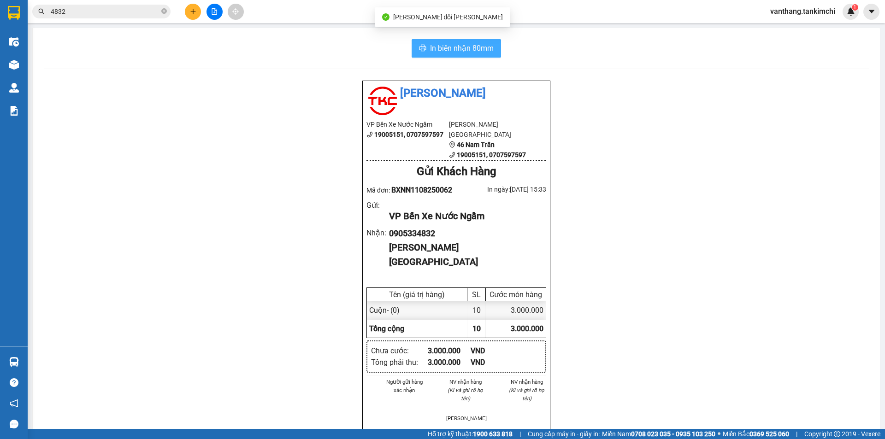
click at [478, 51] on span "In biên nhận 80mm" at bounding box center [462, 48] width 64 height 12
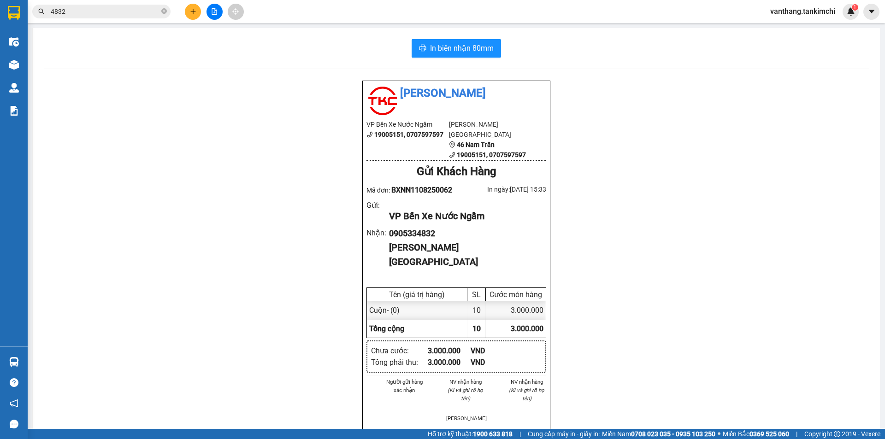
click at [105, 15] on input "4832" at bounding box center [105, 11] width 109 height 10
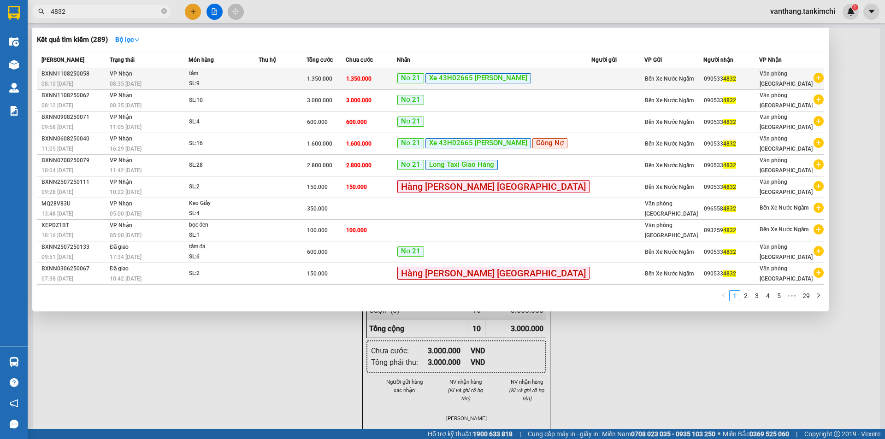
click at [332, 82] on span "1.350.000" at bounding box center [319, 79] width 25 height 6
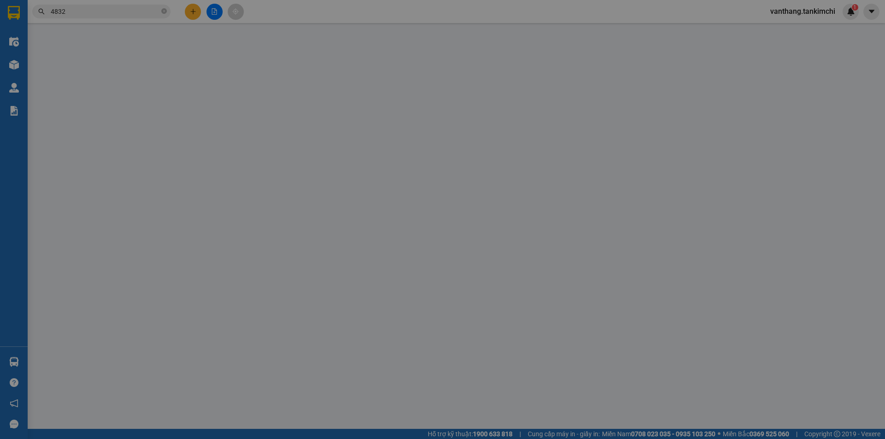
type input "0905334832"
type input "1.350.000"
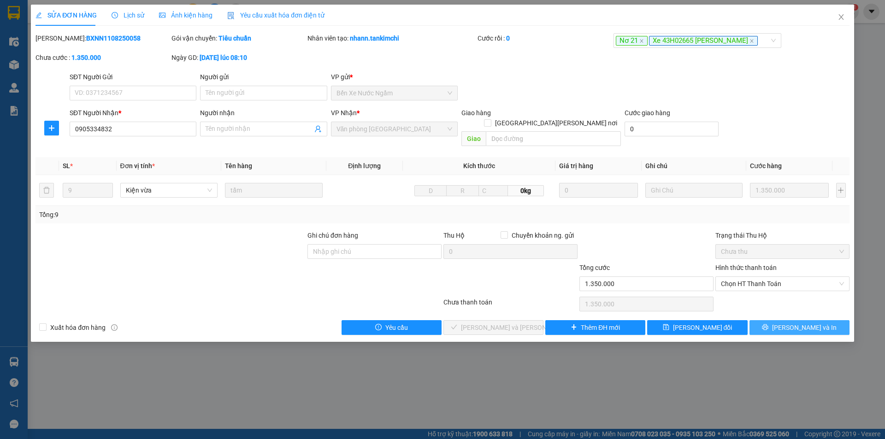
click at [775, 320] on button "[PERSON_NAME] và In" at bounding box center [799, 327] width 100 height 15
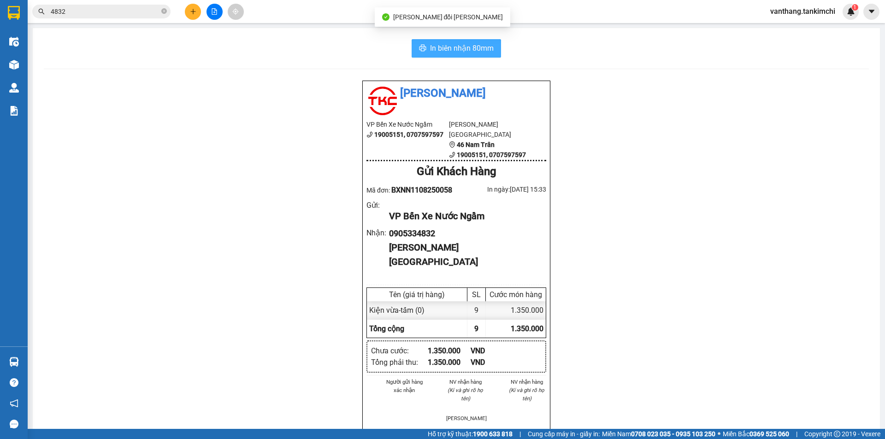
click at [477, 48] on span "In biên nhận 80mm" at bounding box center [462, 48] width 64 height 12
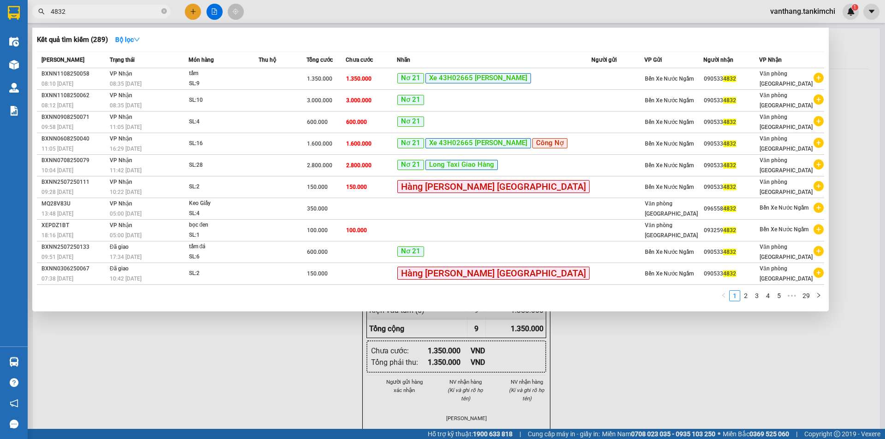
click at [87, 10] on input "4832" at bounding box center [105, 11] width 109 height 10
click at [163, 11] on icon "close-circle" at bounding box center [164, 11] width 6 height 6
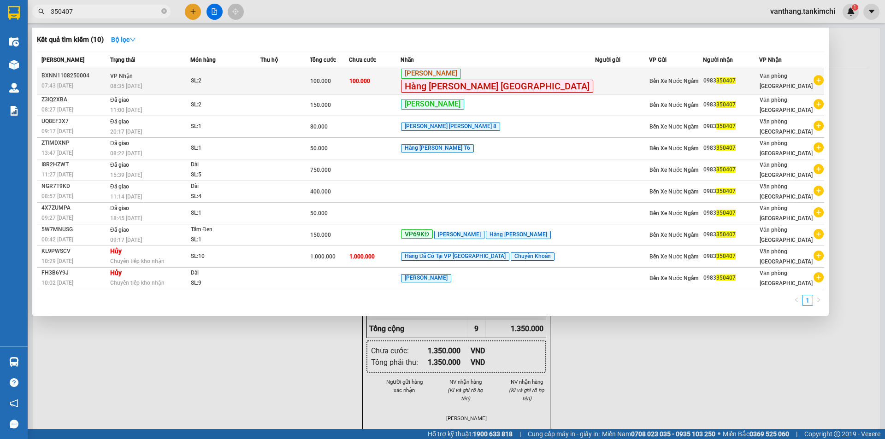
type input "350407"
click at [260, 81] on div "SL: 2" at bounding box center [225, 81] width 69 height 10
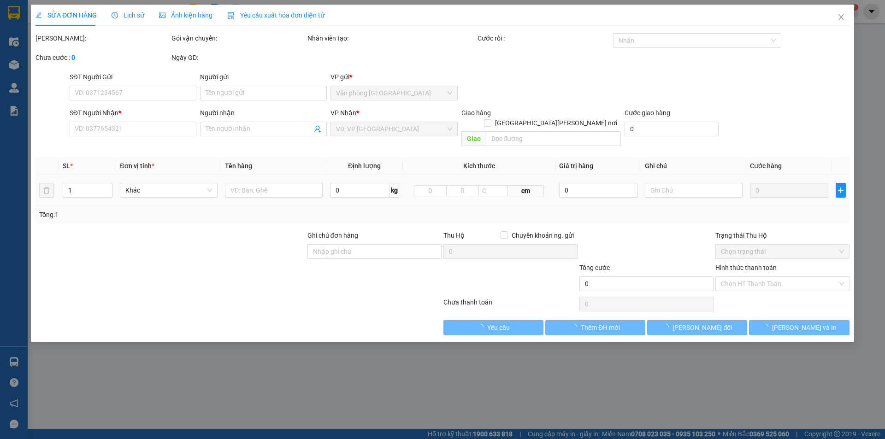
type input "0983350407"
type input "100.000"
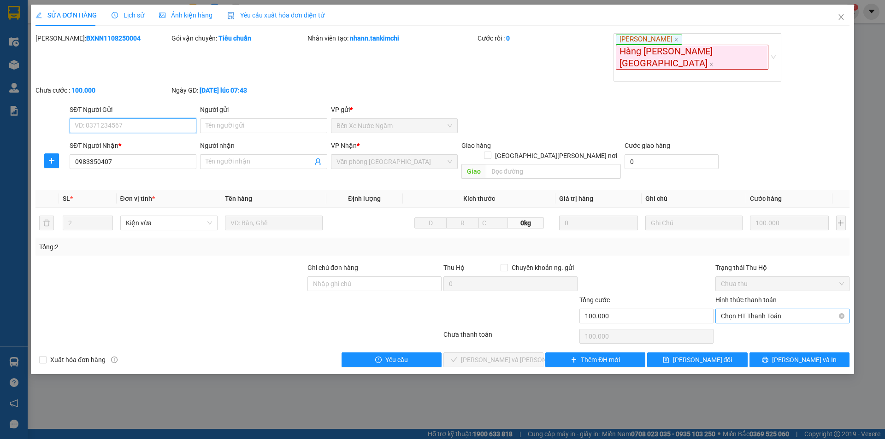
click at [777, 309] on span "Chọn HT Thanh Toán" at bounding box center [782, 316] width 123 height 14
click at [774, 293] on div "Tại văn phòng" at bounding box center [782, 292] width 123 height 10
type input "0"
click at [525, 353] on button "[PERSON_NAME] và [PERSON_NAME] hàng" at bounding box center [493, 360] width 100 height 15
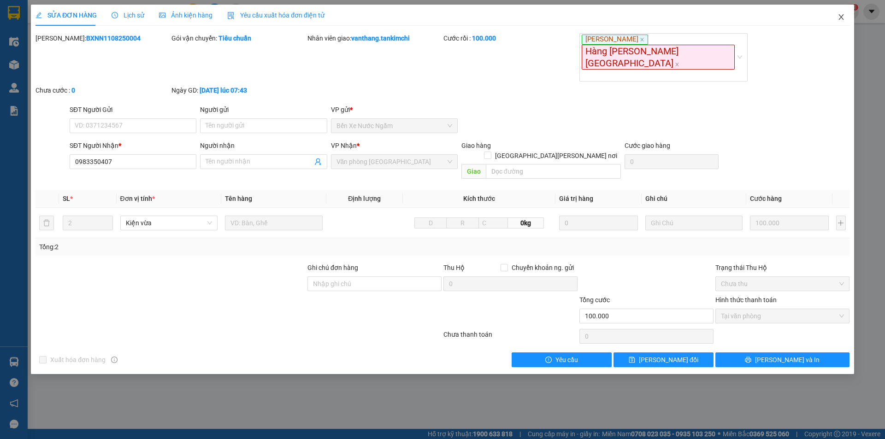
click at [844, 18] on icon "close" at bounding box center [841, 16] width 7 height 7
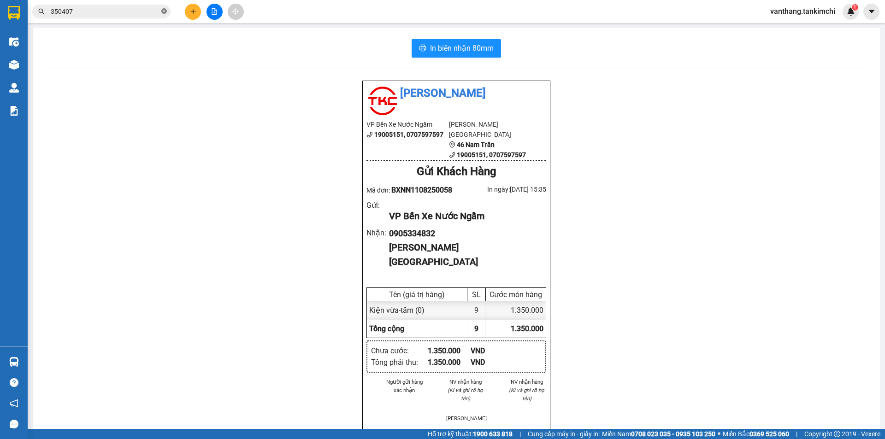
click at [165, 11] on icon "close-circle" at bounding box center [164, 11] width 6 height 6
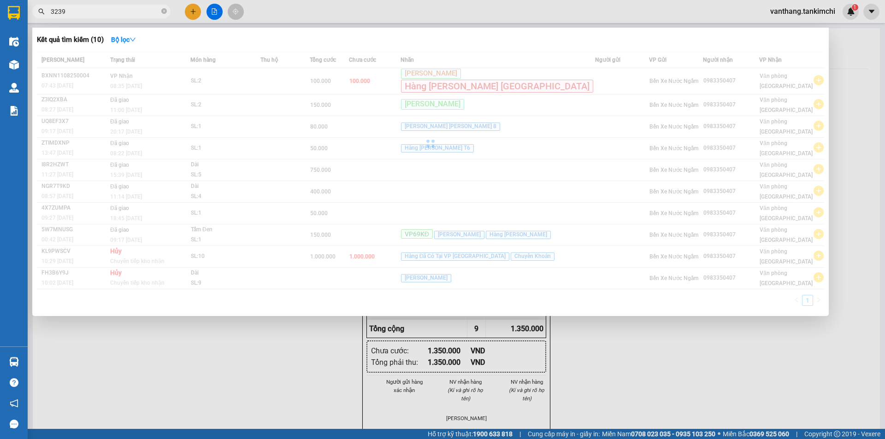
type input "32398"
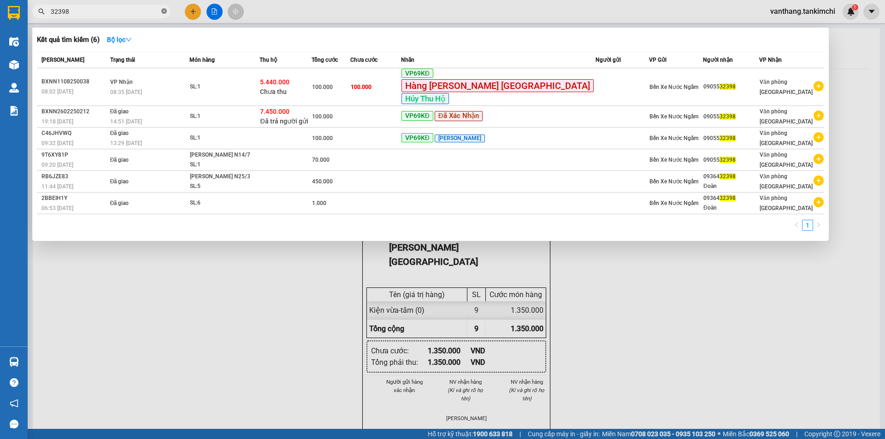
click at [165, 10] on icon "close-circle" at bounding box center [164, 11] width 6 height 6
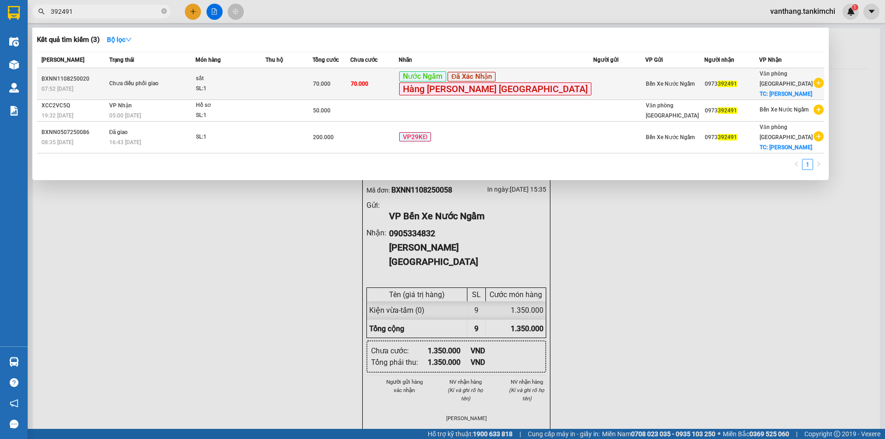
type input "392491"
click at [596, 84] on td at bounding box center [619, 84] width 52 height 32
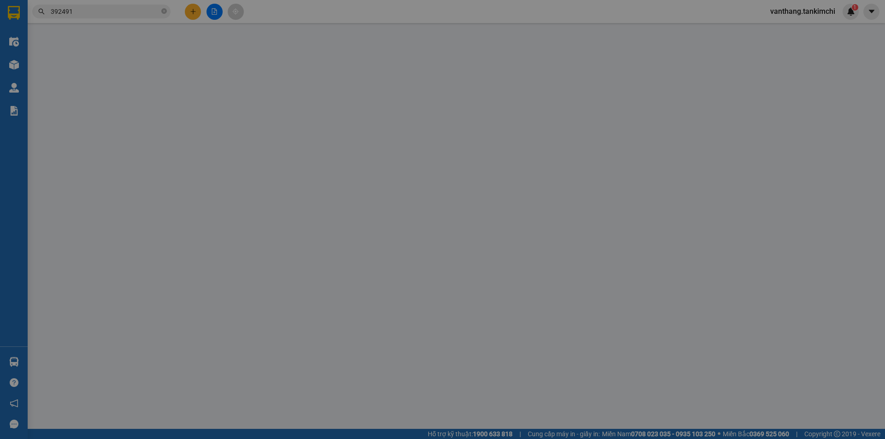
type input "0973392491"
checkbox input "true"
type input "Quảng Nam"
type input "70.000"
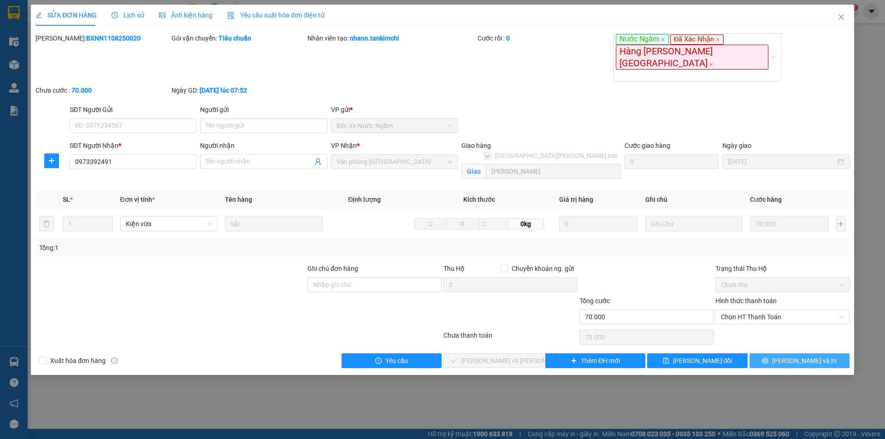
click at [776, 354] on button "[PERSON_NAME] và In" at bounding box center [799, 361] width 100 height 15
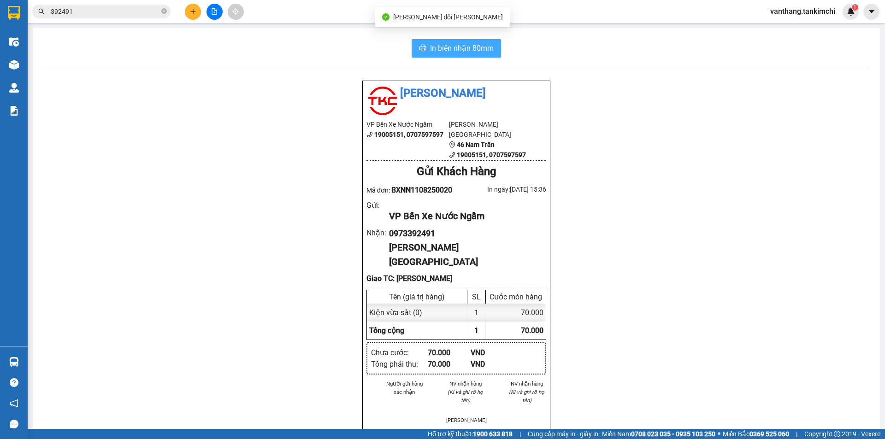
click at [479, 50] on span "In biên nhận 80mm" at bounding box center [462, 48] width 64 height 12
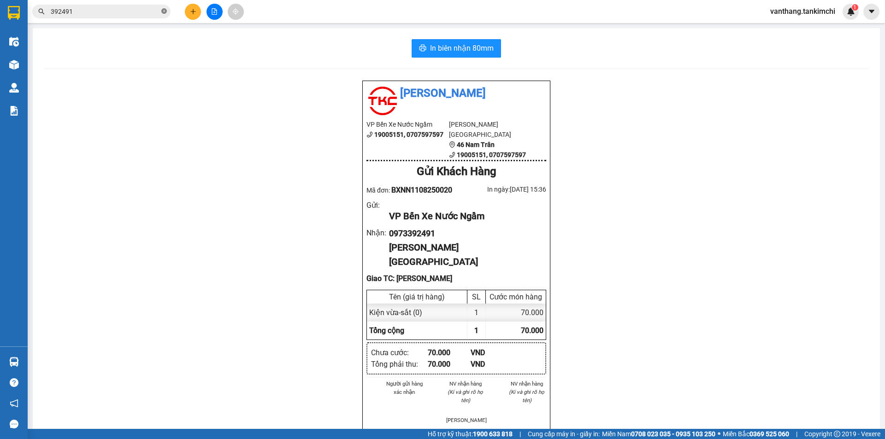
click at [162, 11] on icon "close-circle" at bounding box center [164, 11] width 6 height 6
click at [143, 12] on input "text" at bounding box center [105, 11] width 109 height 10
click at [117, 12] on input "text" at bounding box center [105, 11] width 109 height 10
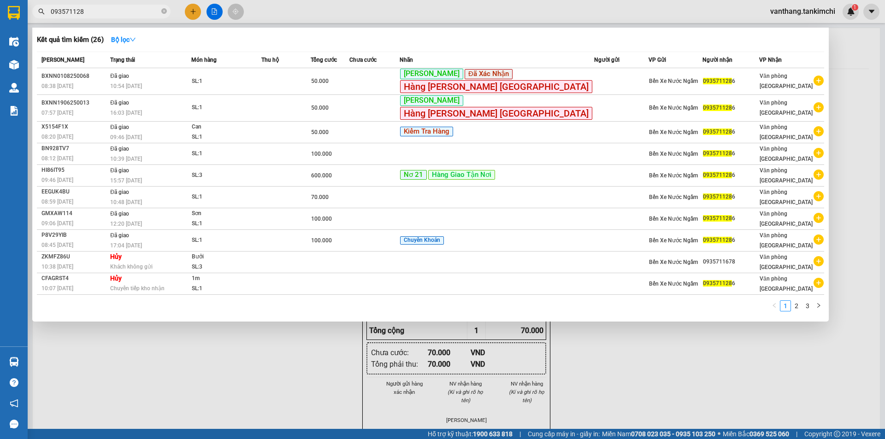
type input "0935711286"
click at [163, 12] on icon "close-circle" at bounding box center [164, 11] width 6 height 6
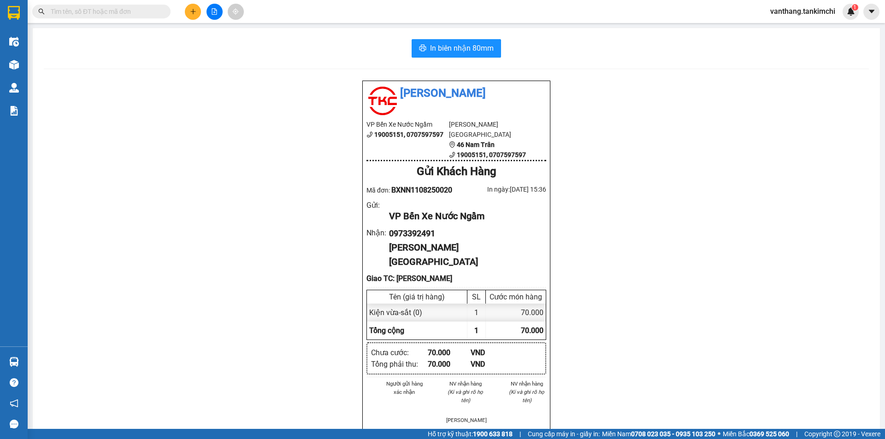
click at [142, 12] on input "text" at bounding box center [105, 11] width 109 height 10
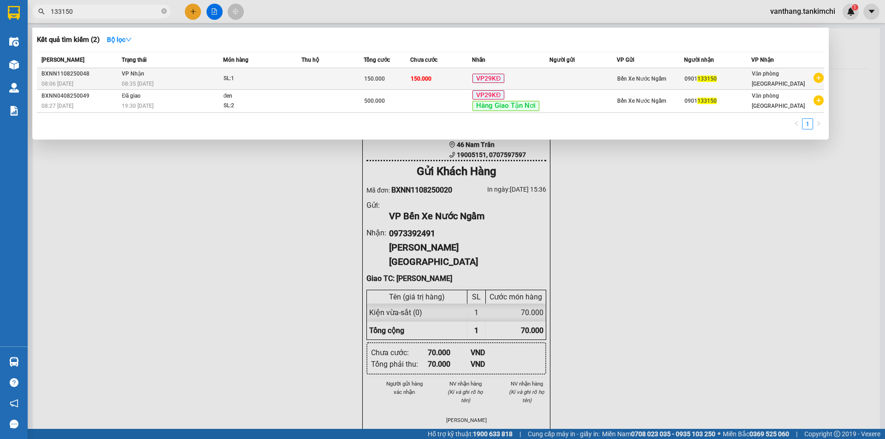
type input "133150"
click at [549, 75] on div "VP29KĐ" at bounding box center [510, 79] width 77 height 11
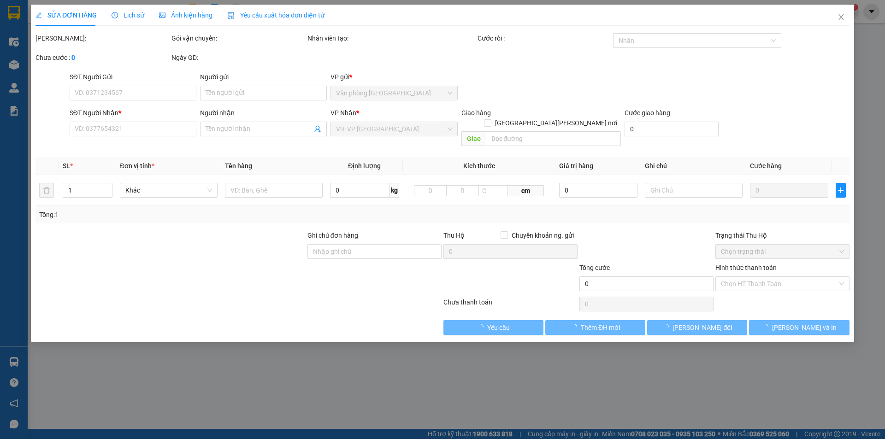
type input "0901133150"
type input "150.000"
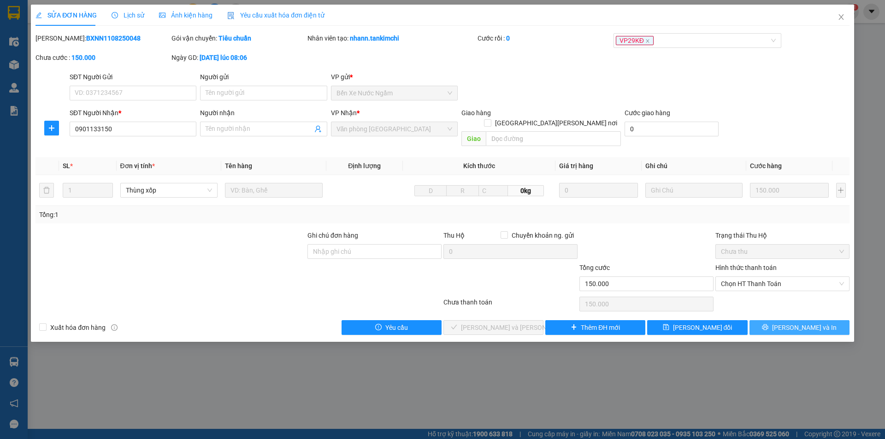
click at [768, 324] on icon "printer" at bounding box center [765, 327] width 6 height 6
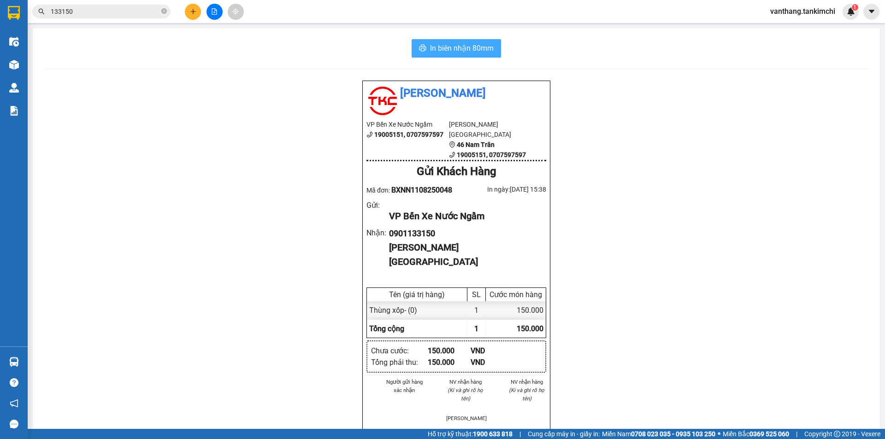
click at [448, 47] on span "In biên nhận 80mm" at bounding box center [462, 48] width 64 height 12
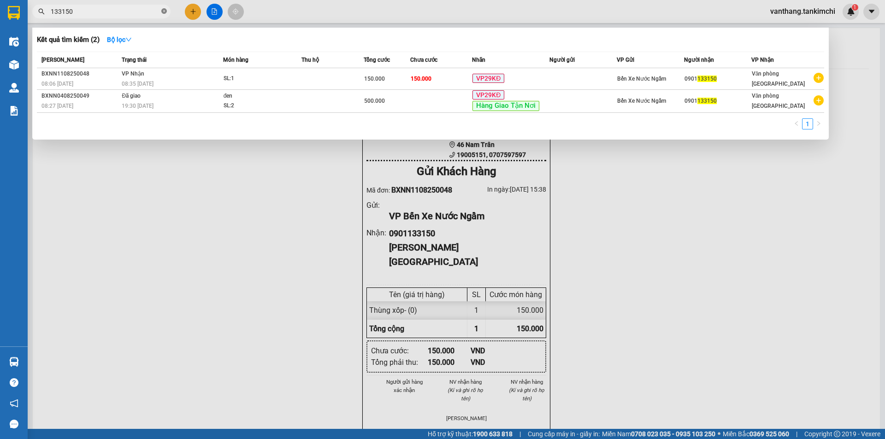
click at [163, 13] on icon "close-circle" at bounding box center [164, 11] width 6 height 6
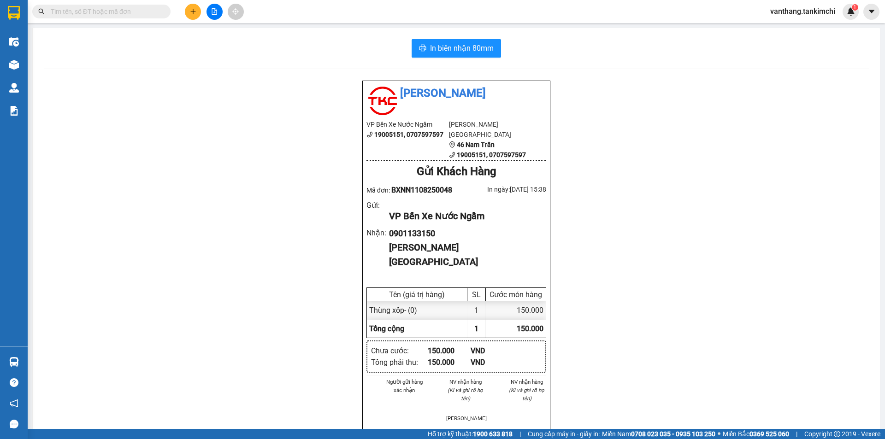
click at [151, 12] on input "text" at bounding box center [105, 11] width 109 height 10
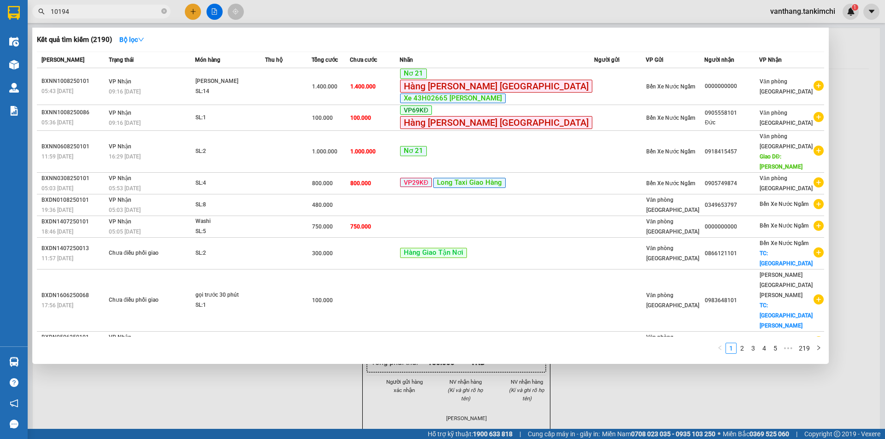
type input "101944"
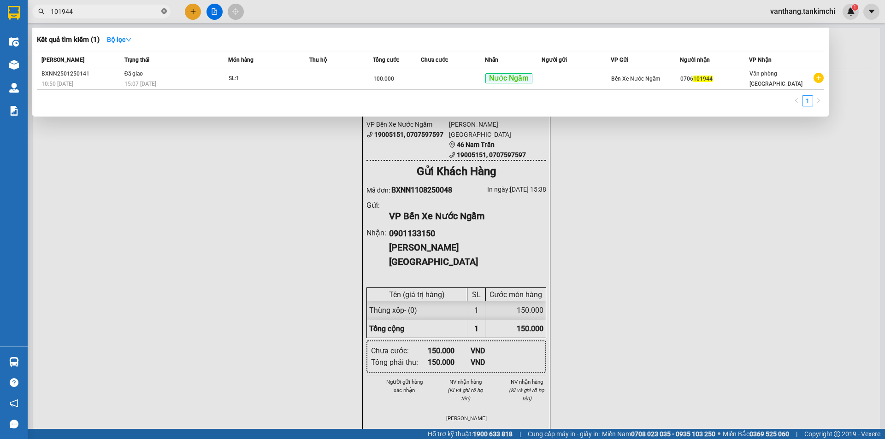
click at [165, 11] on icon "close-circle" at bounding box center [164, 11] width 6 height 6
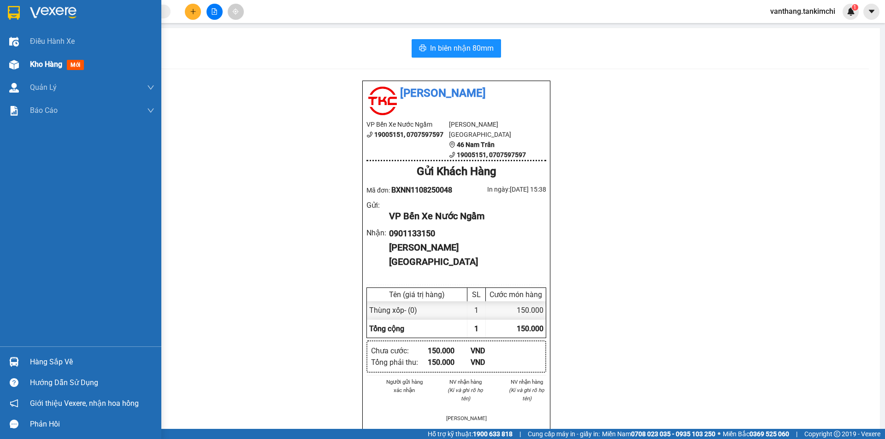
click at [40, 66] on span "Kho hàng" at bounding box center [46, 64] width 32 height 9
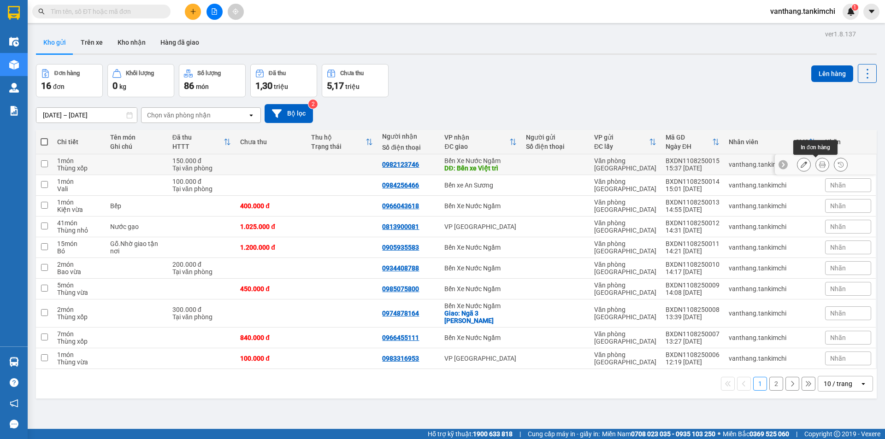
click at [819, 164] on icon at bounding box center [822, 164] width 6 height 6
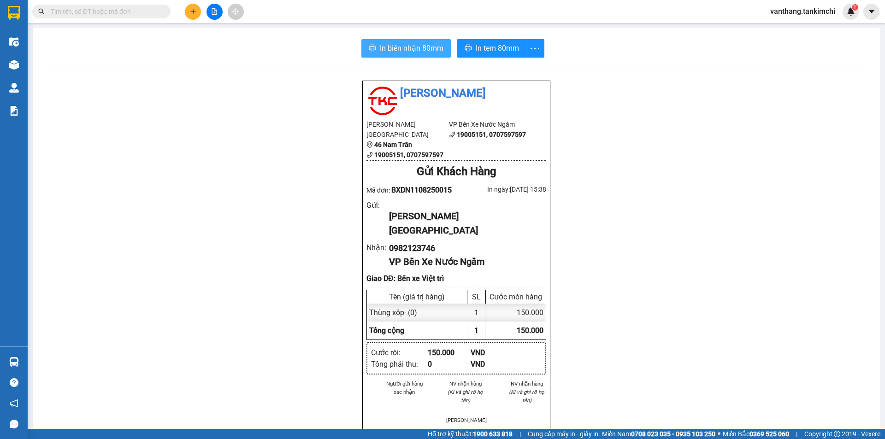
drag, startPoint x: 427, startPoint y: 48, endPoint x: 452, endPoint y: 62, distance: 28.3
click at [428, 48] on span "In biên nhận 80mm" at bounding box center [412, 48] width 64 height 12
click at [122, 13] on input "text" at bounding box center [105, 11] width 109 height 10
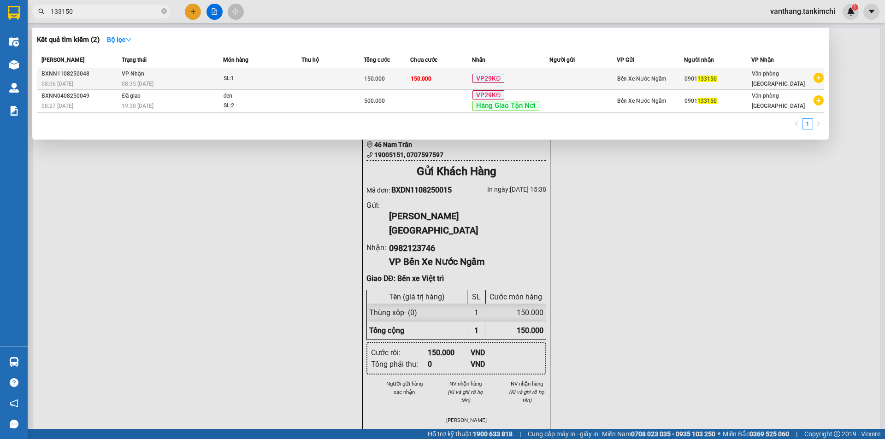
type input "133150"
click at [237, 78] on div "SL: 1" at bounding box center [258, 79] width 69 height 10
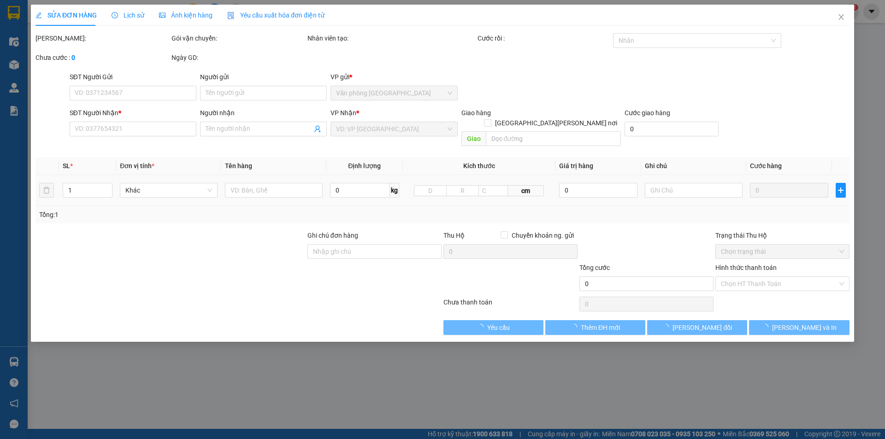
type input "0901133150"
type input "150.000"
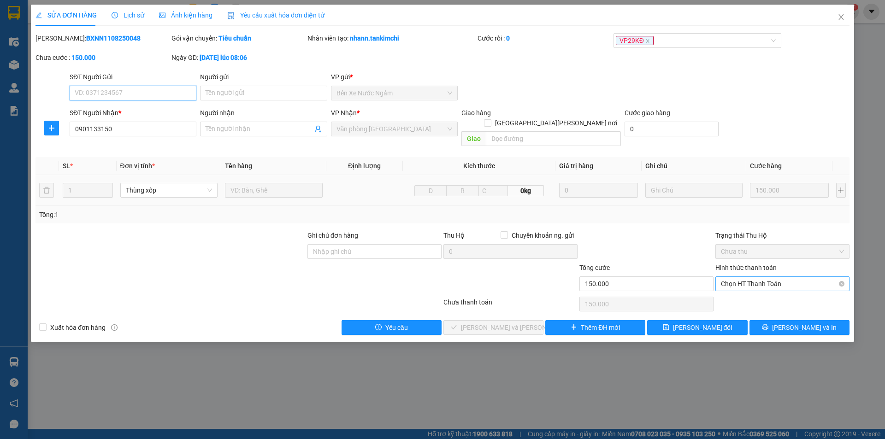
click at [768, 277] on span "Chọn HT Thanh Toán" at bounding box center [782, 284] width 123 height 14
drag, startPoint x: 770, startPoint y: 292, endPoint x: 633, endPoint y: 317, distance: 138.7
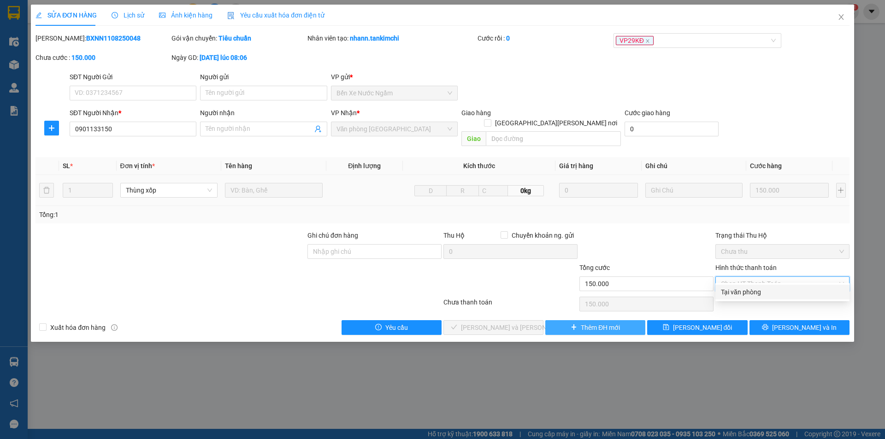
click at [769, 292] on div "Tại văn phòng" at bounding box center [782, 292] width 123 height 10
type input "0"
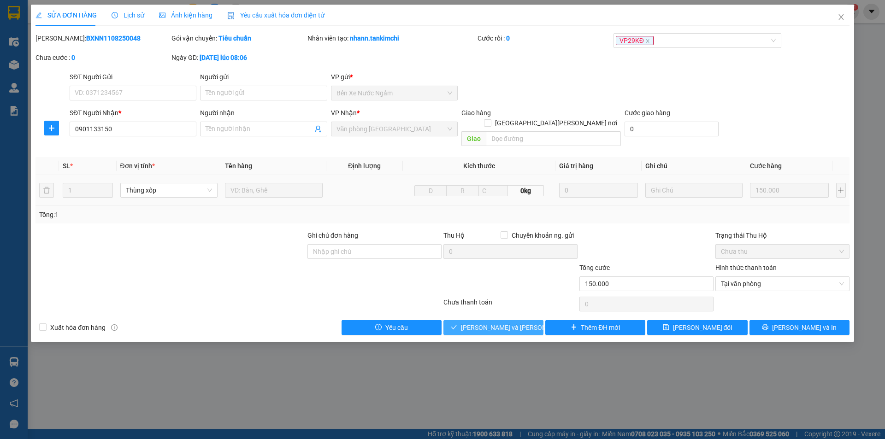
drag, startPoint x: 491, startPoint y: 314, endPoint x: 885, endPoint y: 296, distance: 394.0
click at [507, 309] on div "Total Paid Fee 0 Total UnPaid Fee 150.000 Cash Collection Total Fee Mã ĐH: BXNN…" at bounding box center [442, 184] width 814 height 302
click at [443, 320] on button "Lưu và Giao hàng" at bounding box center [493, 327] width 100 height 15
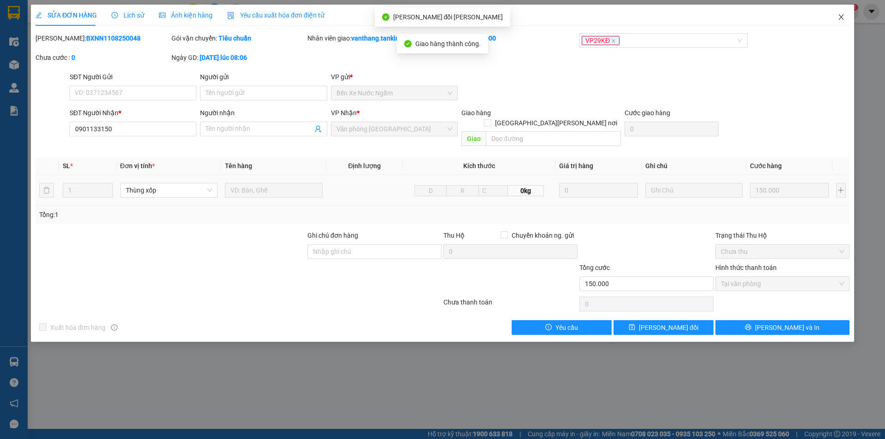
click at [841, 16] on icon "close" at bounding box center [841, 16] width 7 height 7
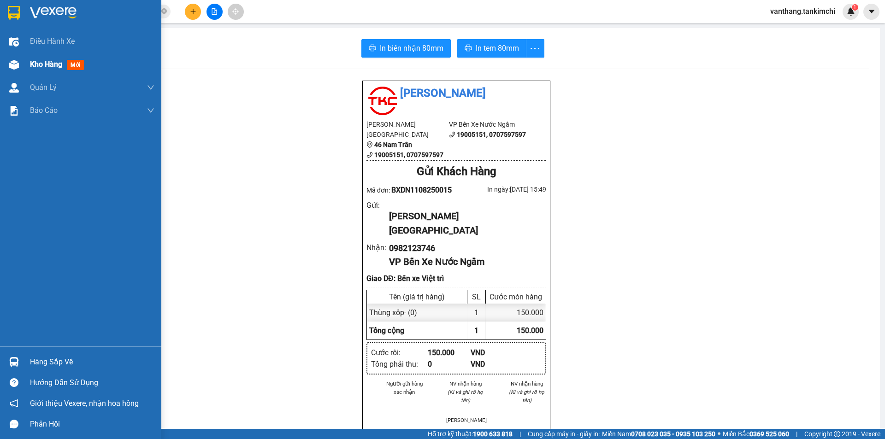
click at [37, 60] on span "Kho hàng" at bounding box center [46, 64] width 32 height 9
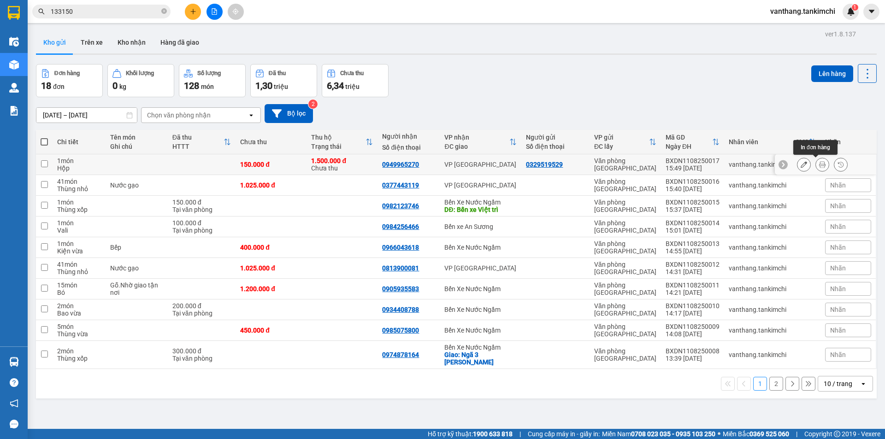
click at [819, 164] on icon at bounding box center [822, 164] width 6 height 6
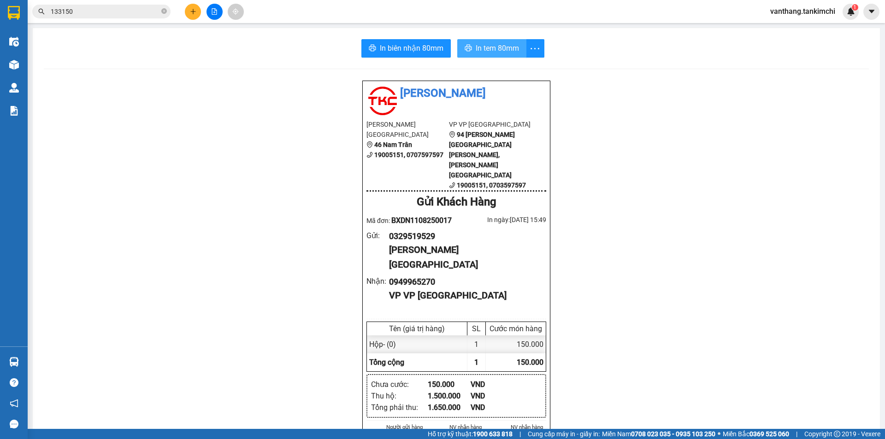
click at [508, 50] on span "In tem 80mm" at bounding box center [497, 48] width 43 height 12
click at [470, 50] on button "In tem 80mm" at bounding box center [491, 48] width 69 height 18
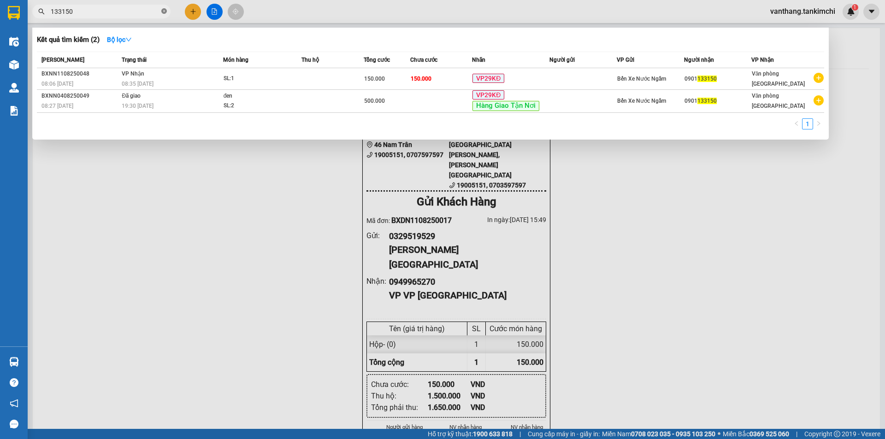
click at [165, 10] on icon "close-circle" at bounding box center [164, 11] width 6 height 6
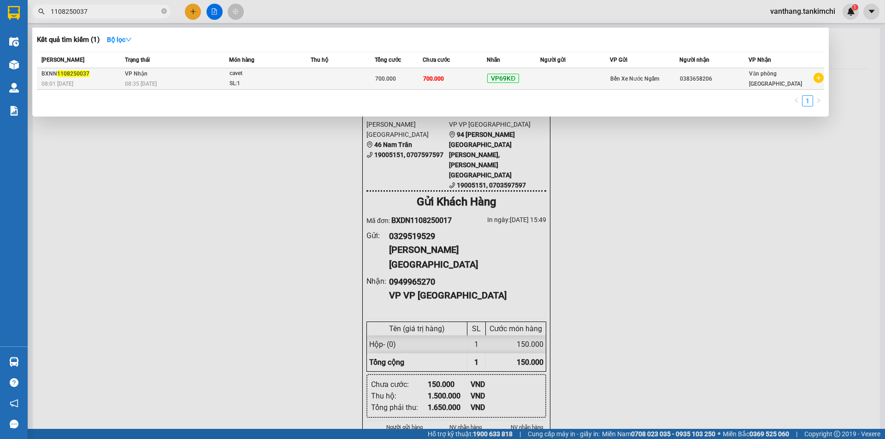
type input "1108250037"
click at [551, 78] on td at bounding box center [575, 79] width 70 height 22
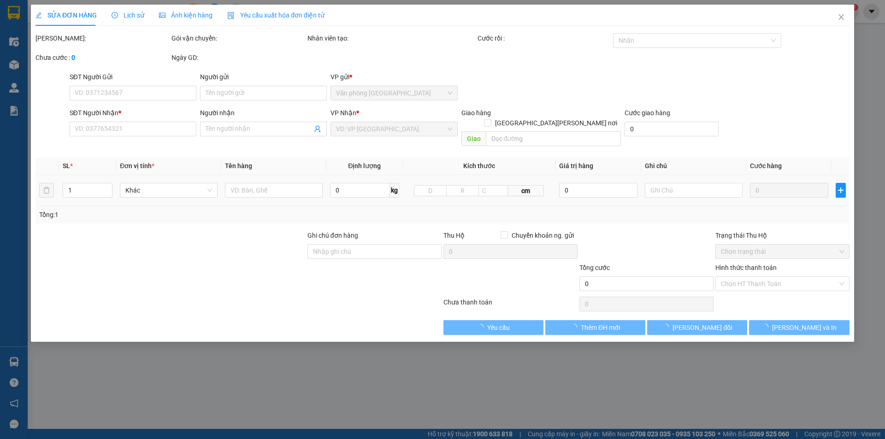
type input "0383658206"
type input "700.000"
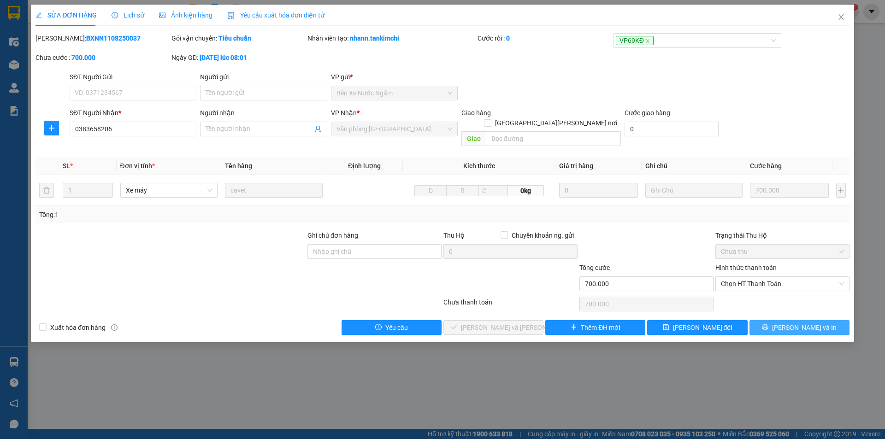
click at [778, 320] on button "[PERSON_NAME] và In" at bounding box center [799, 327] width 100 height 15
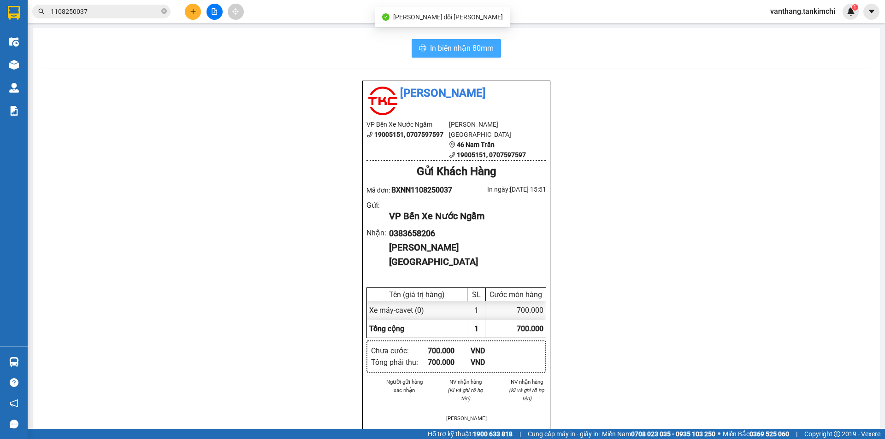
click at [472, 47] on span "In biên nhận 80mm" at bounding box center [462, 48] width 64 height 12
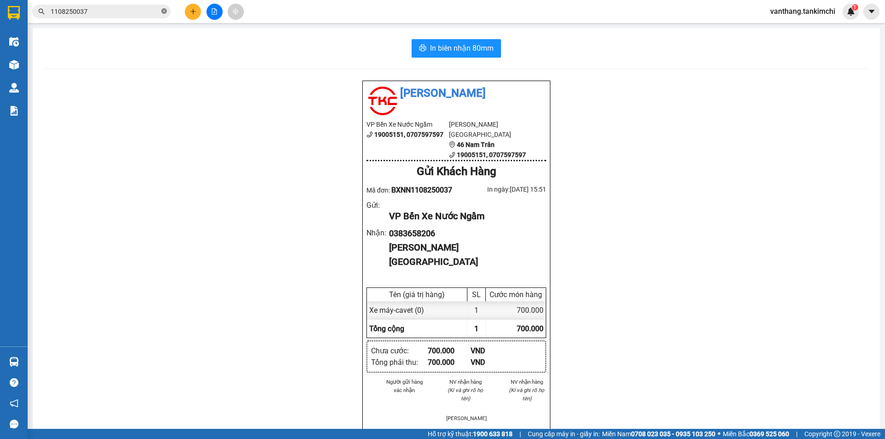
click at [164, 12] on icon "close-circle" at bounding box center [164, 11] width 6 height 6
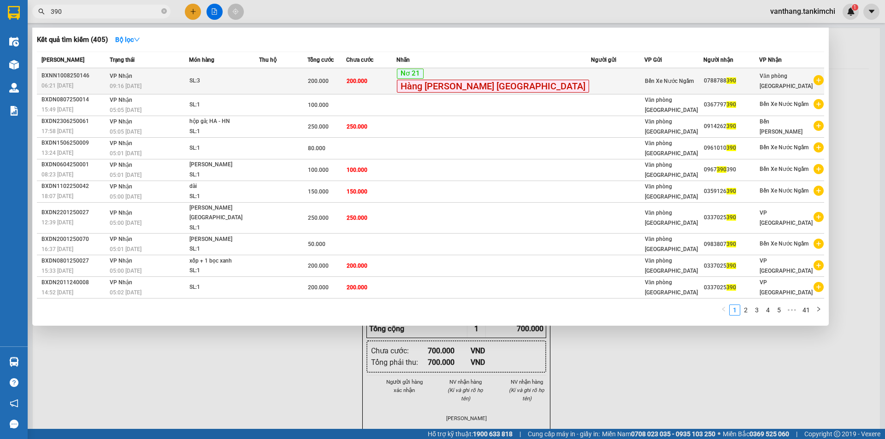
type input "390"
click at [307, 81] on td at bounding box center [283, 81] width 48 height 26
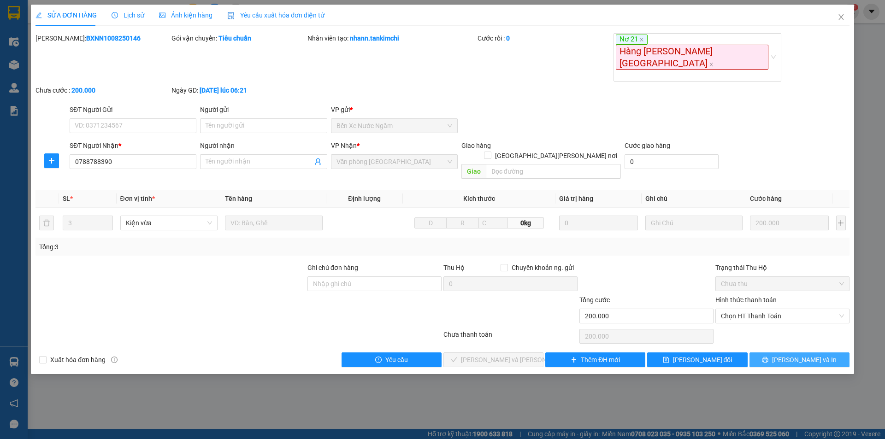
click at [808, 355] on span "[PERSON_NAME] và In" at bounding box center [804, 360] width 65 height 10
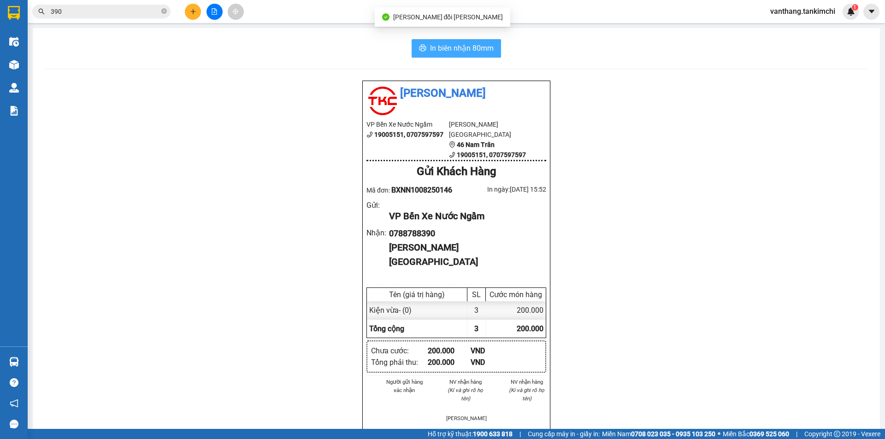
click at [484, 49] on span "In biên nhận 80mm" at bounding box center [462, 48] width 64 height 12
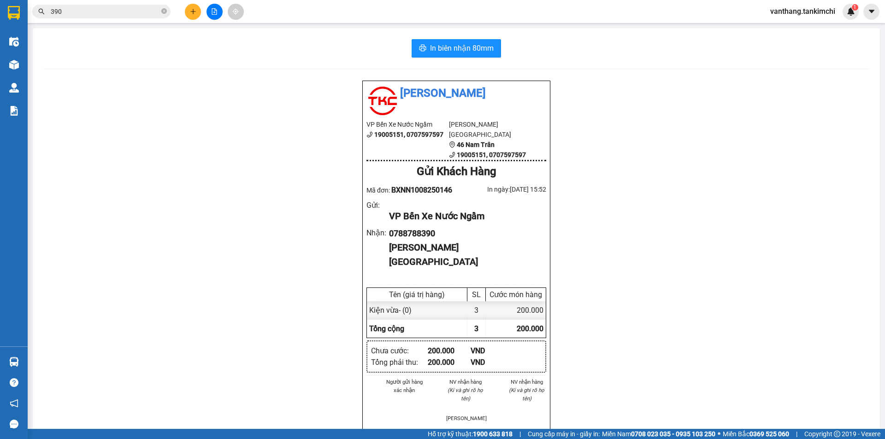
click at [108, 11] on input "390" at bounding box center [105, 11] width 109 height 10
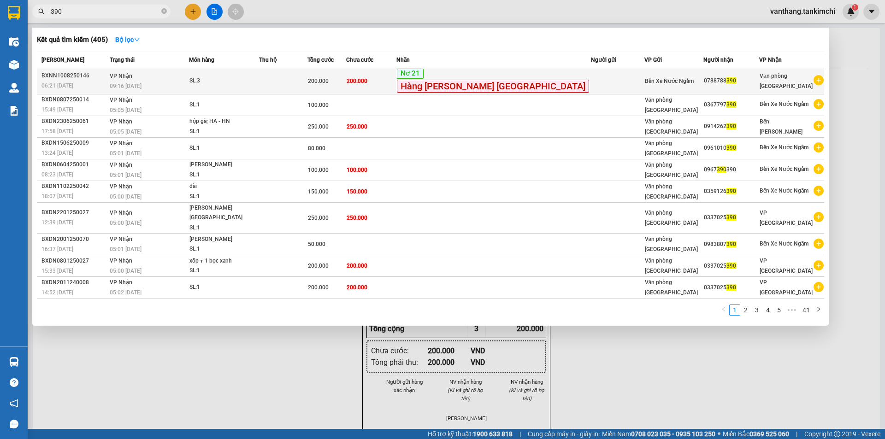
click at [396, 85] on td "200.000" at bounding box center [371, 81] width 50 height 26
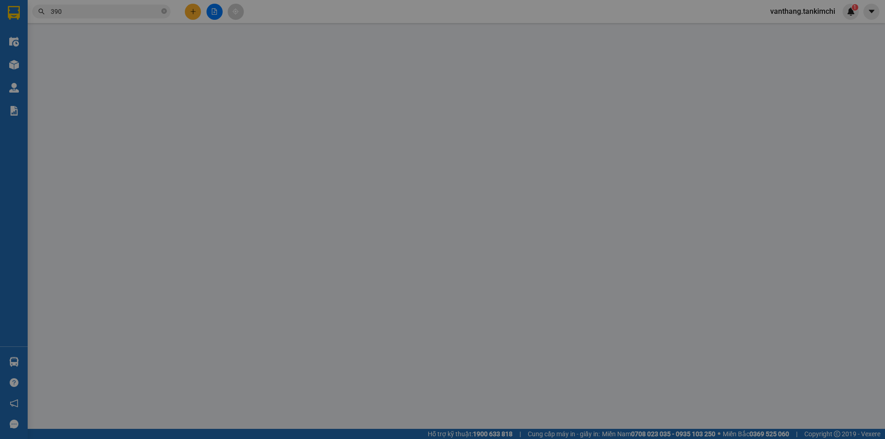
type input "0788788390"
type input "200.000"
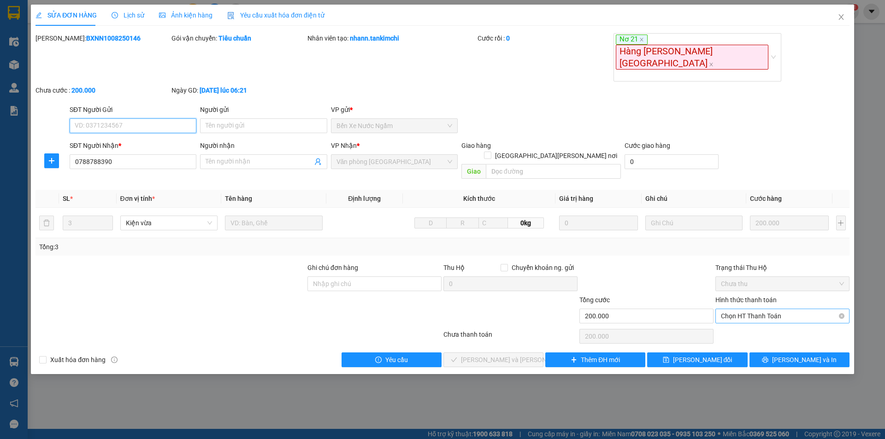
click at [775, 309] on span "Chọn HT Thanh Toán" at bounding box center [782, 316] width 123 height 14
drag, startPoint x: 767, startPoint y: 292, endPoint x: 741, endPoint y: 301, distance: 28.4
click at [767, 291] on div "Tại văn phòng" at bounding box center [782, 292] width 123 height 10
type input "0"
drag, startPoint x: 526, startPoint y: 321, endPoint x: 538, endPoint y: 314, distance: 13.8
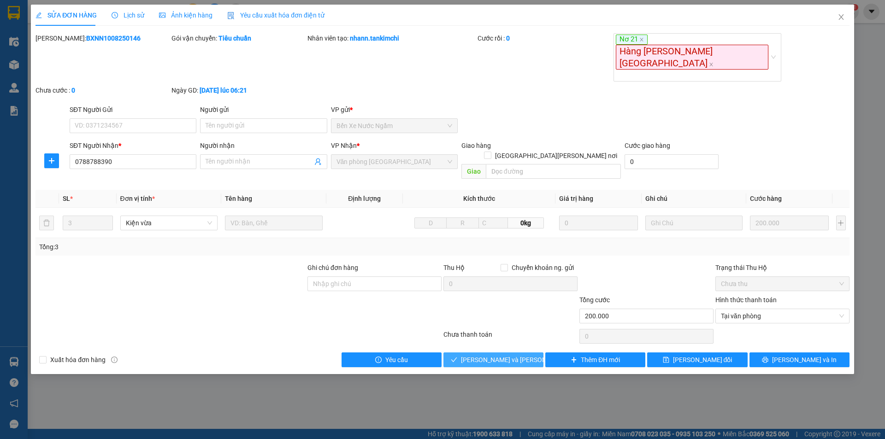
click at [529, 353] on button "Lưu và Giao hàng" at bounding box center [493, 360] width 100 height 15
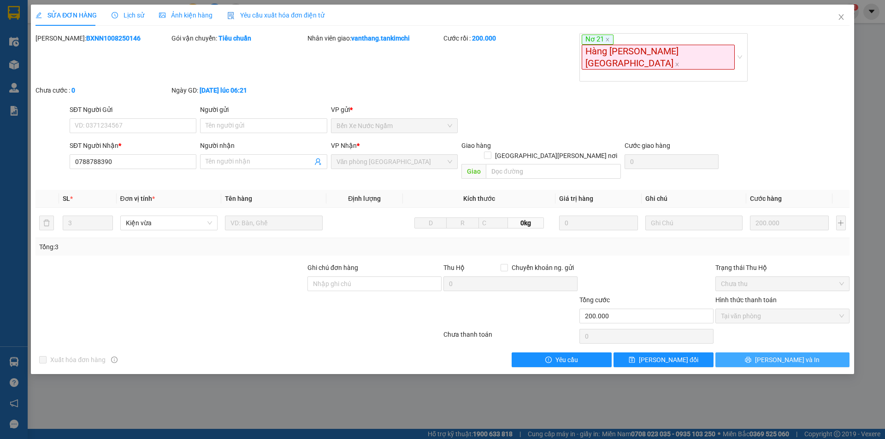
click at [793, 355] on span "[PERSON_NAME] và In" at bounding box center [787, 360] width 65 height 10
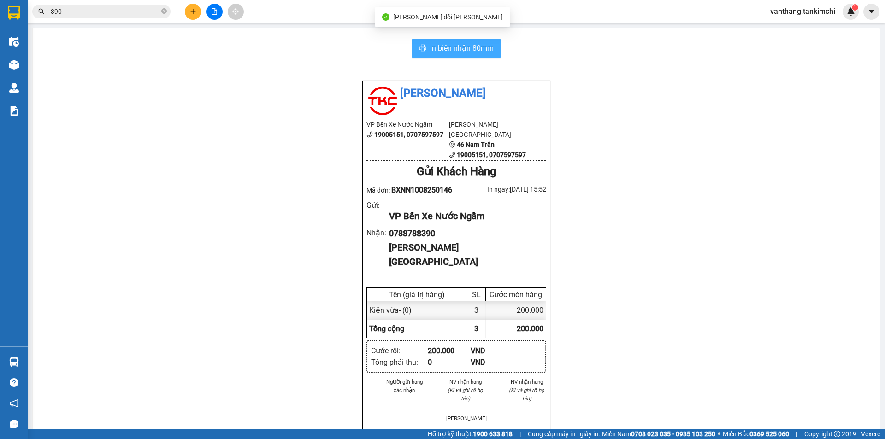
drag, startPoint x: 465, startPoint y: 47, endPoint x: 454, endPoint y: 73, distance: 28.1
click at [465, 48] on span "In biên nhận 80mm" at bounding box center [462, 48] width 64 height 12
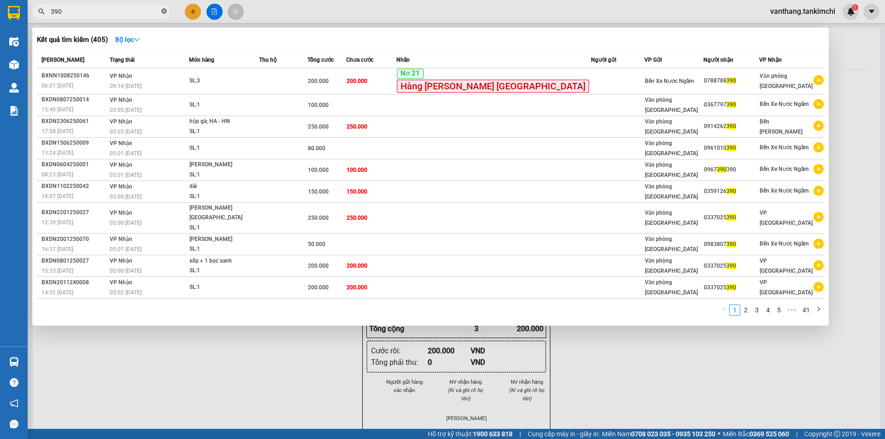
click at [164, 12] on icon "close-circle" at bounding box center [164, 11] width 6 height 6
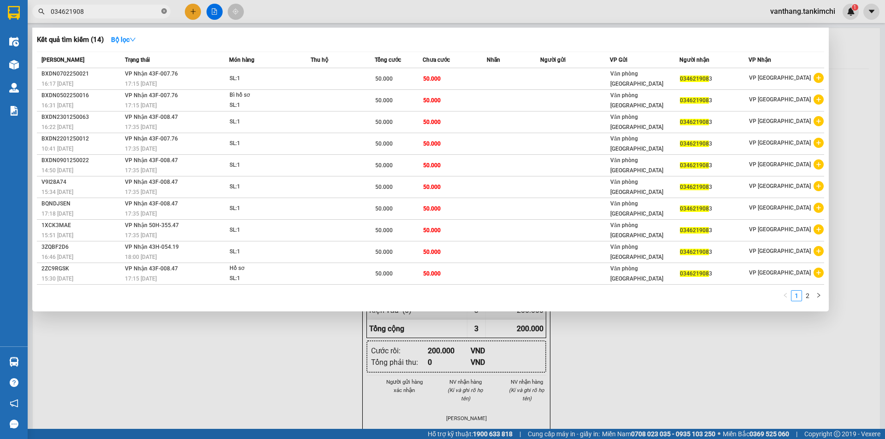
type input "0346219083"
click at [165, 12] on icon "close-circle" at bounding box center [164, 11] width 6 height 6
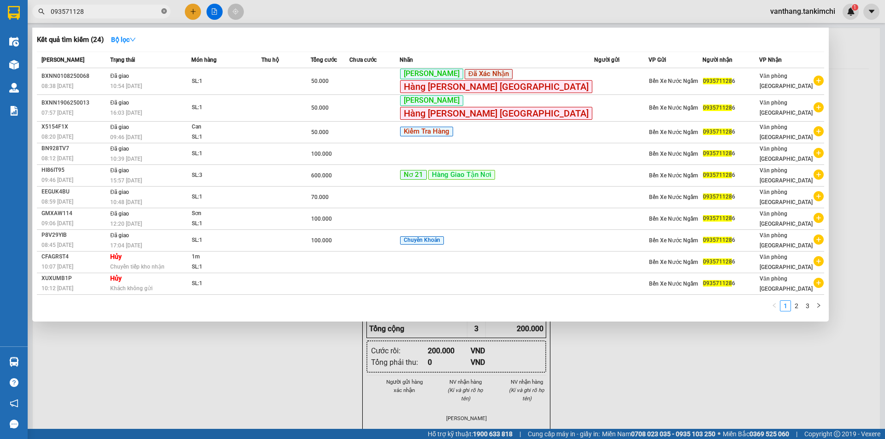
type input "0935711286"
click at [165, 10] on icon "close-circle" at bounding box center [164, 11] width 6 height 6
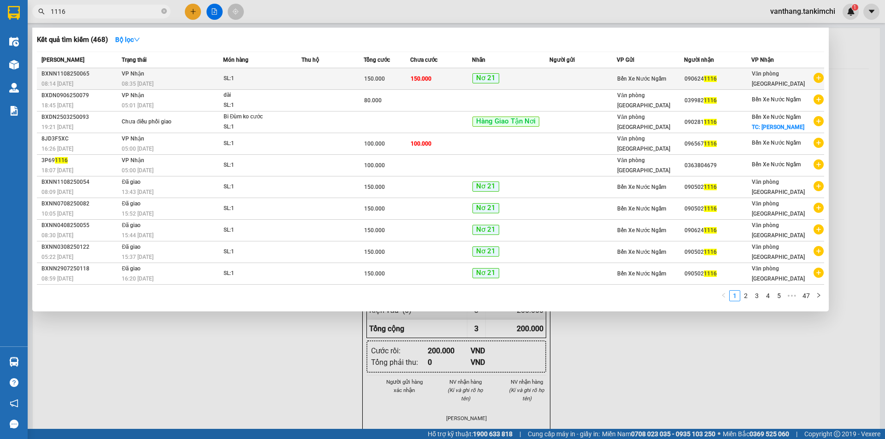
type input "1116"
click at [315, 82] on td at bounding box center [332, 79] width 62 height 22
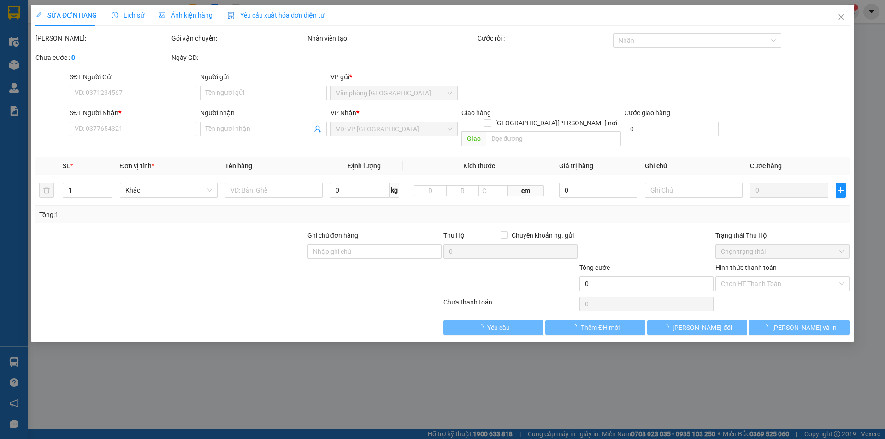
type input "0906241116"
type input "150.000"
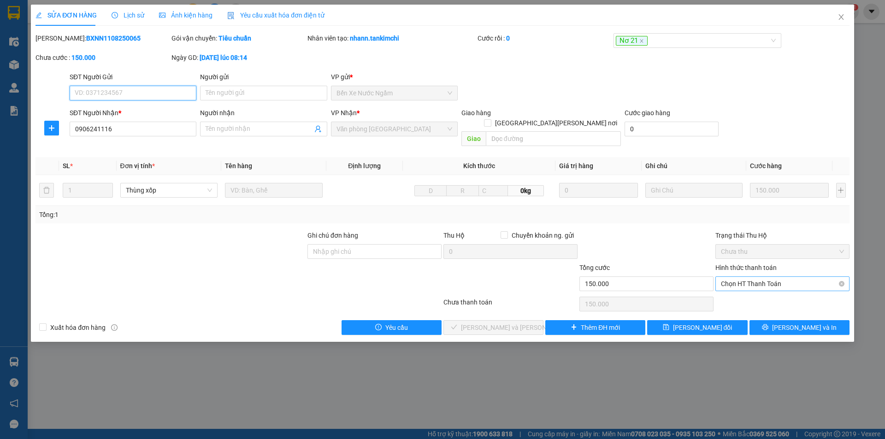
click at [759, 277] on span "Chọn HT Thanh Toán" at bounding box center [782, 284] width 123 height 14
click at [778, 291] on div "Tại văn phòng" at bounding box center [782, 292] width 123 height 10
type input "0"
click at [522, 323] on span "Lưu và Giao hàng" at bounding box center [523, 328] width 124 height 10
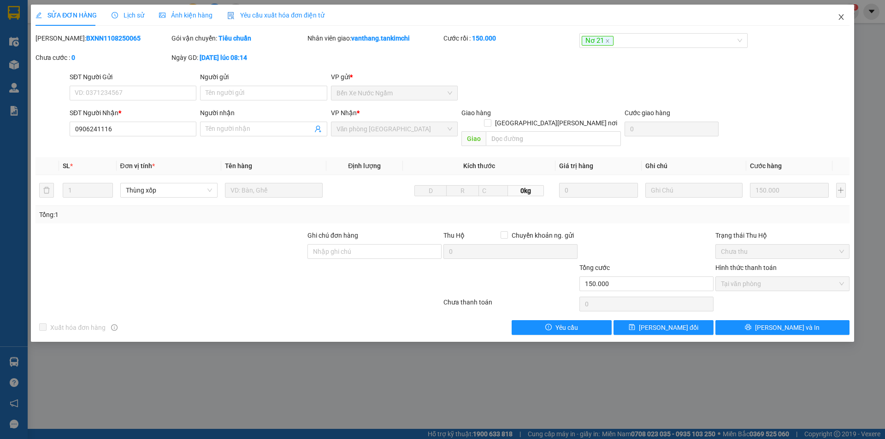
click at [842, 15] on icon "close" at bounding box center [841, 16] width 7 height 7
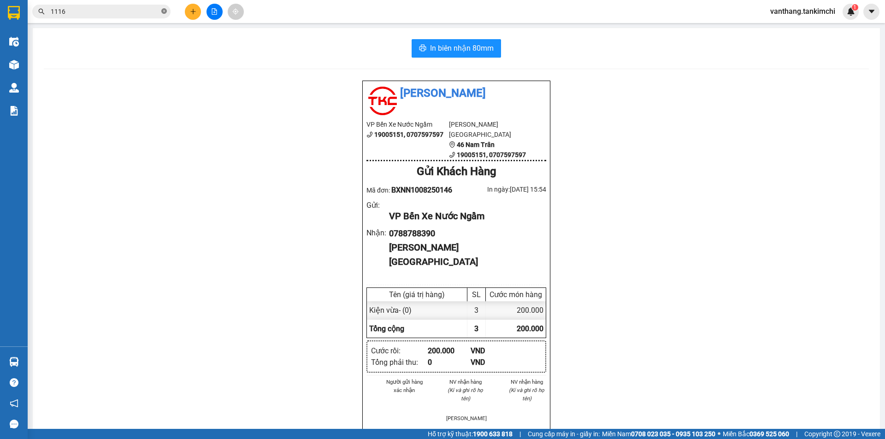
click at [163, 12] on icon "close-circle" at bounding box center [164, 11] width 6 height 6
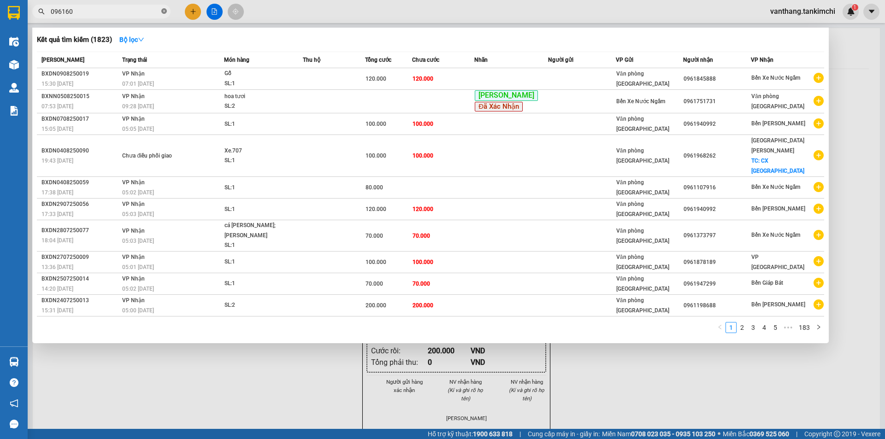
type input "0961600"
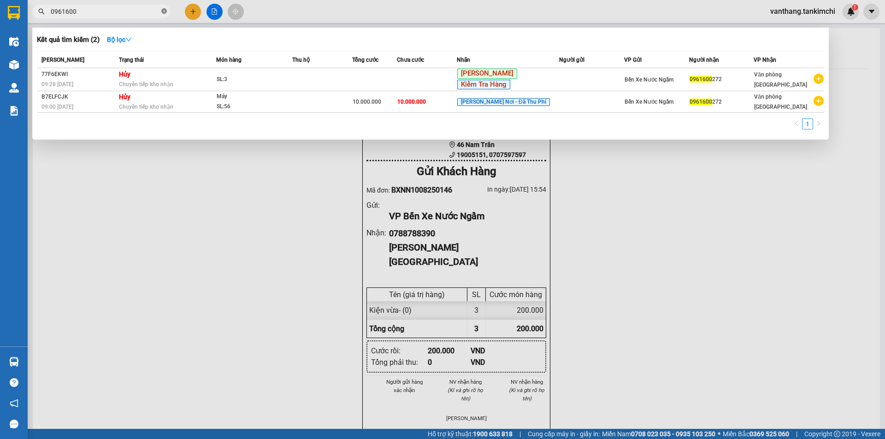
click at [165, 12] on icon "close-circle" at bounding box center [164, 11] width 6 height 6
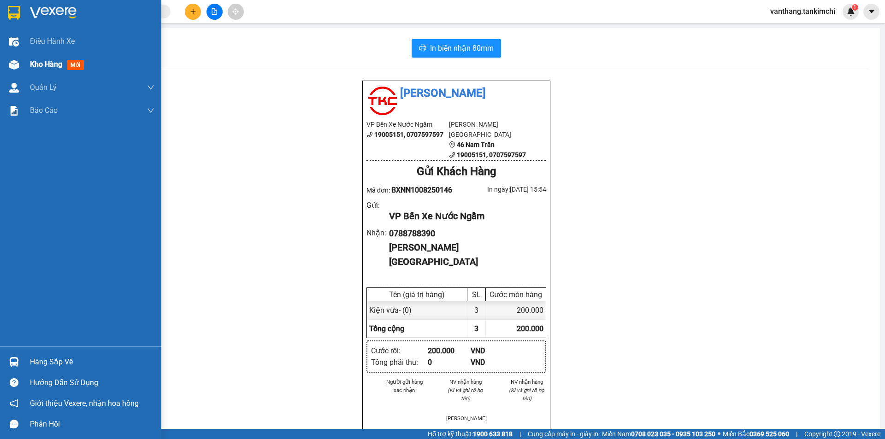
click at [48, 64] on span "Kho hàng" at bounding box center [46, 64] width 32 height 9
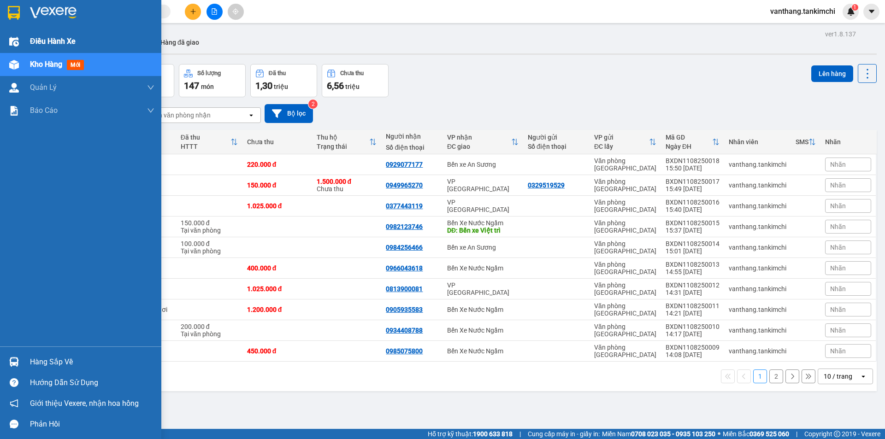
drag, startPoint x: 53, startPoint y: 38, endPoint x: 53, endPoint y: 53, distance: 14.3
click at [53, 42] on span "Điều hành xe" at bounding box center [53, 41] width 46 height 12
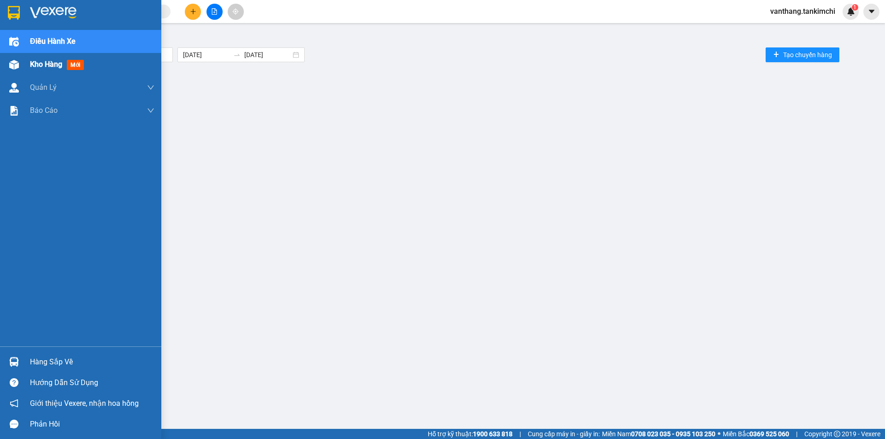
click at [48, 65] on span "Kho hàng" at bounding box center [46, 64] width 32 height 9
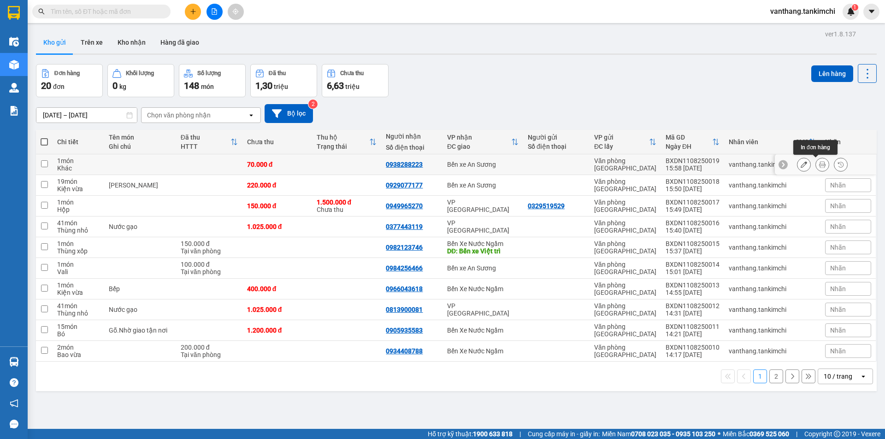
click at [819, 165] on icon at bounding box center [822, 164] width 6 height 6
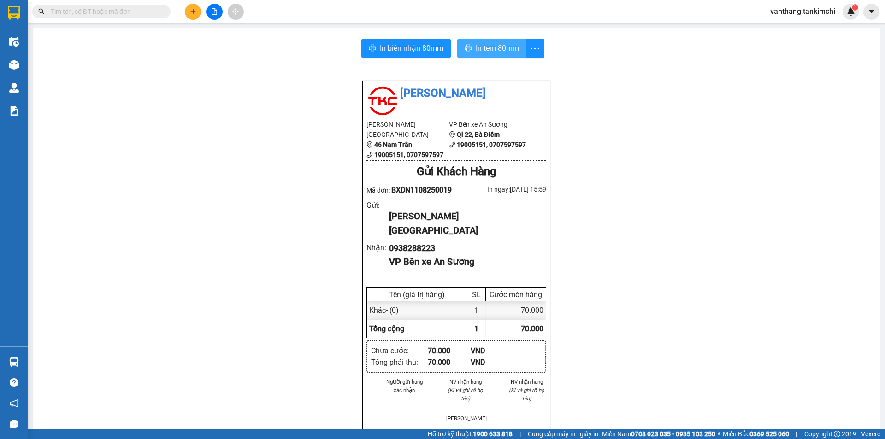
drag, startPoint x: 496, startPoint y: 46, endPoint x: 556, endPoint y: 42, distance: 59.5
click at [496, 45] on span "In tem 80mm" at bounding box center [497, 48] width 43 height 12
drag, startPoint x: 397, startPoint y: 46, endPoint x: 501, endPoint y: 76, distance: 108.8
click at [397, 46] on span "In biên nhận 80mm" at bounding box center [412, 48] width 64 height 12
click at [140, 12] on input "text" at bounding box center [105, 11] width 109 height 10
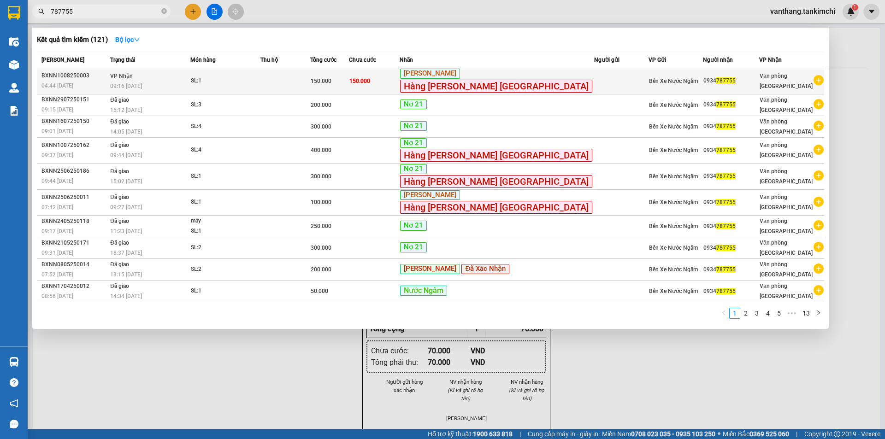
type input "787755"
click at [310, 88] on td at bounding box center [284, 81] width 49 height 26
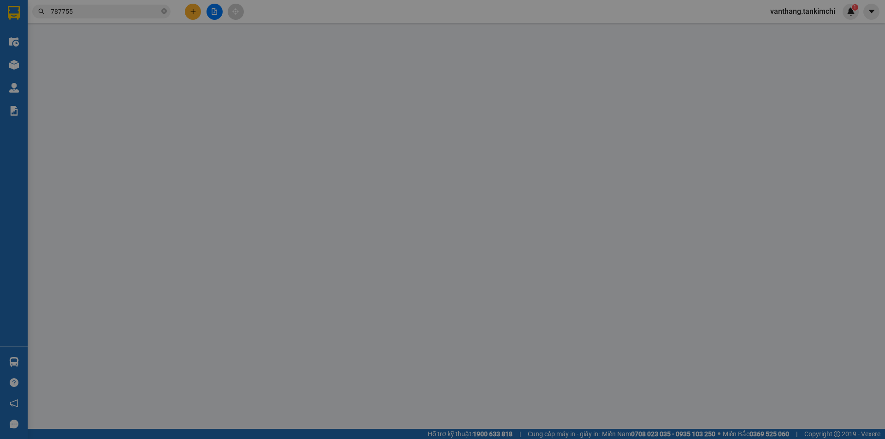
type input "0934787755"
type input "150.000"
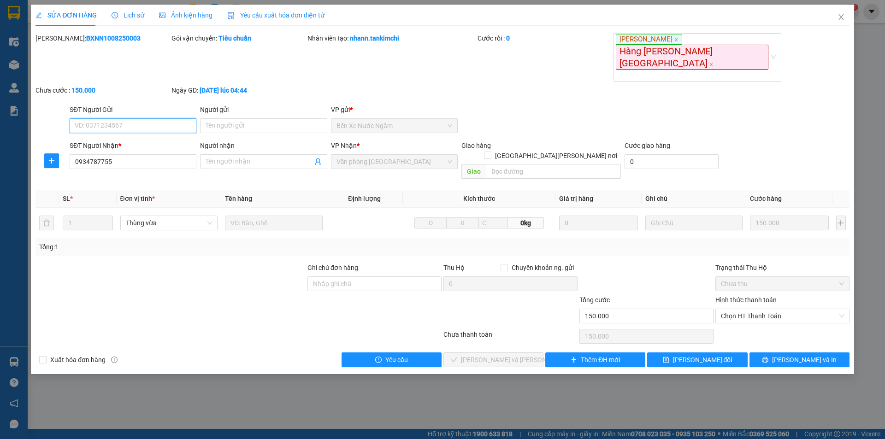
drag, startPoint x: 739, startPoint y: 270, endPoint x: 750, endPoint y: 283, distance: 16.3
click at [740, 309] on span "Chọn HT Thanh Toán" at bounding box center [782, 316] width 123 height 14
click at [764, 293] on div "Tại văn phòng" at bounding box center [782, 292] width 123 height 10
type input "0"
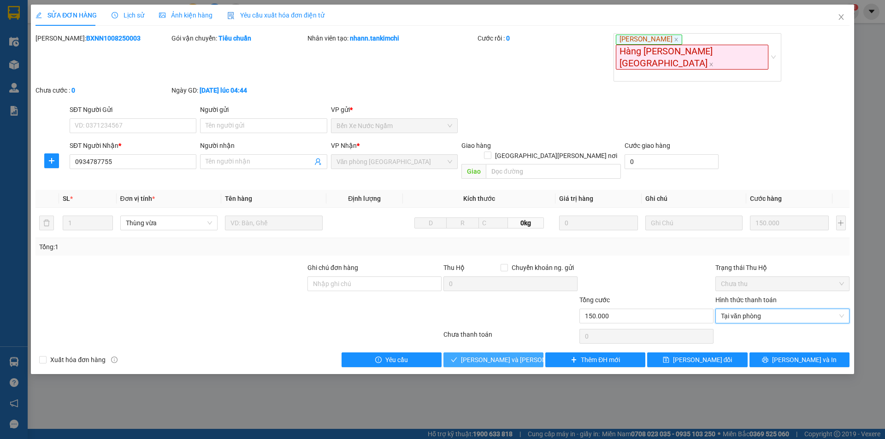
drag, startPoint x: 524, startPoint y: 313, endPoint x: 740, endPoint y: 319, distance: 216.3
click at [525, 353] on button "Lưu và Giao hàng" at bounding box center [493, 360] width 100 height 15
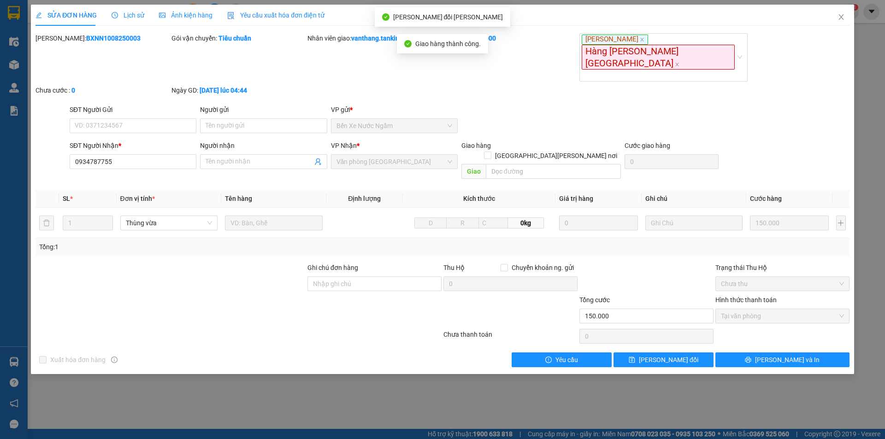
drag, startPoint x: 804, startPoint y: 318, endPoint x: 779, endPoint y: 304, distance: 29.3
click at [804, 353] on button "[PERSON_NAME] và In" at bounding box center [782, 360] width 134 height 15
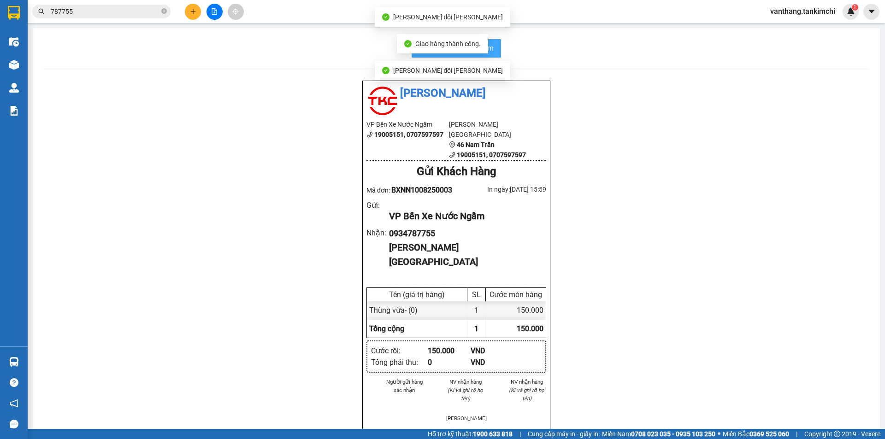
click at [496, 56] on button "In biên nhận 80mm" at bounding box center [456, 48] width 89 height 18
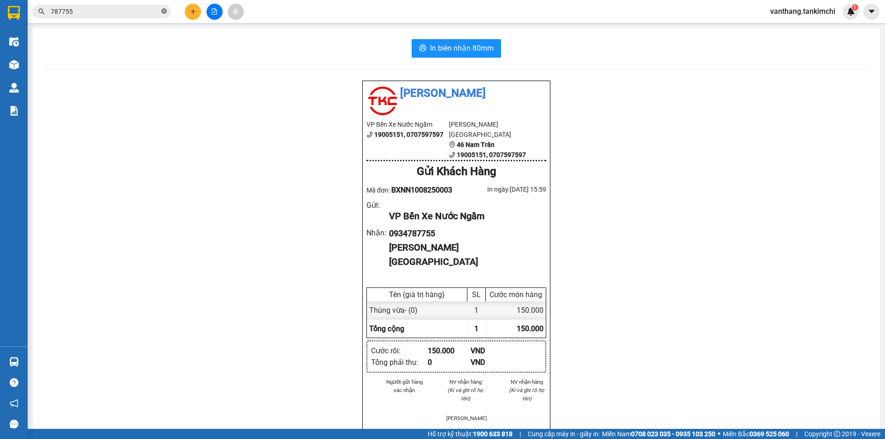
click at [165, 12] on icon "close-circle" at bounding box center [164, 11] width 6 height 6
click at [152, 10] on input "text" at bounding box center [105, 11] width 109 height 10
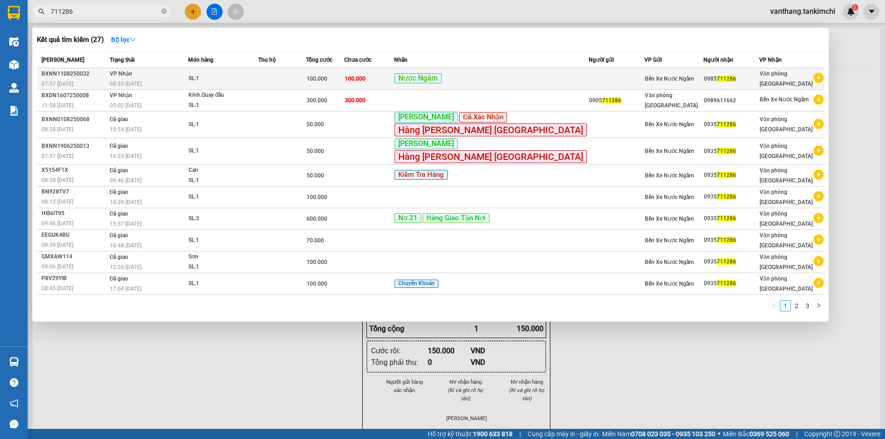
type input "711286"
click at [532, 79] on div "Nước Ngầm" at bounding box center [492, 79] width 194 height 12
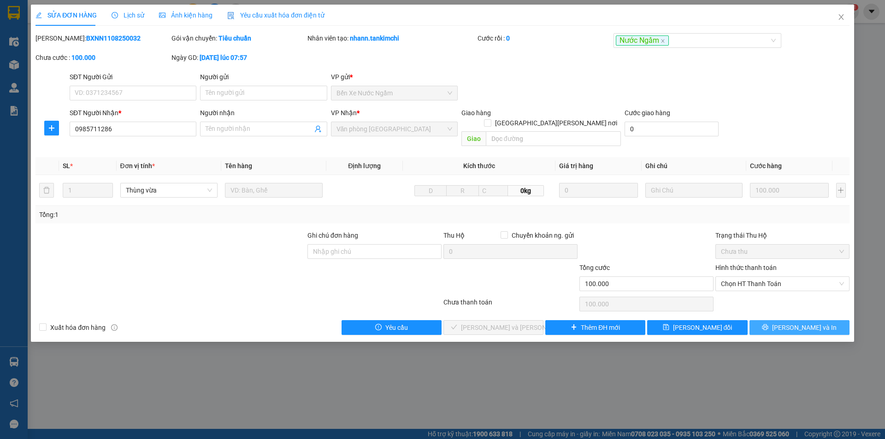
click at [775, 320] on button "[PERSON_NAME] và In" at bounding box center [799, 327] width 100 height 15
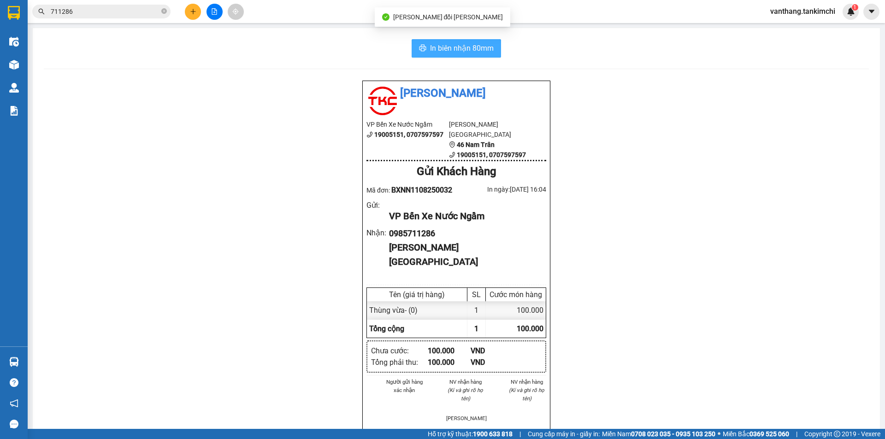
click at [446, 48] on span "In biên nhận 80mm" at bounding box center [462, 48] width 64 height 12
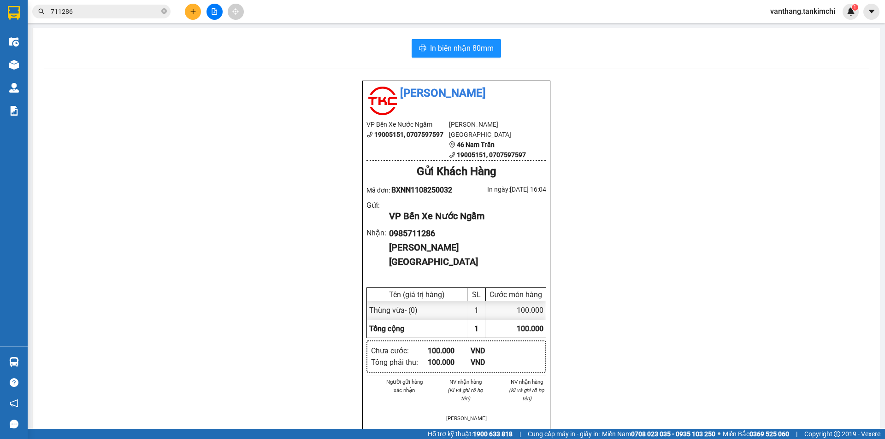
click at [128, 12] on input "711286" at bounding box center [105, 11] width 109 height 10
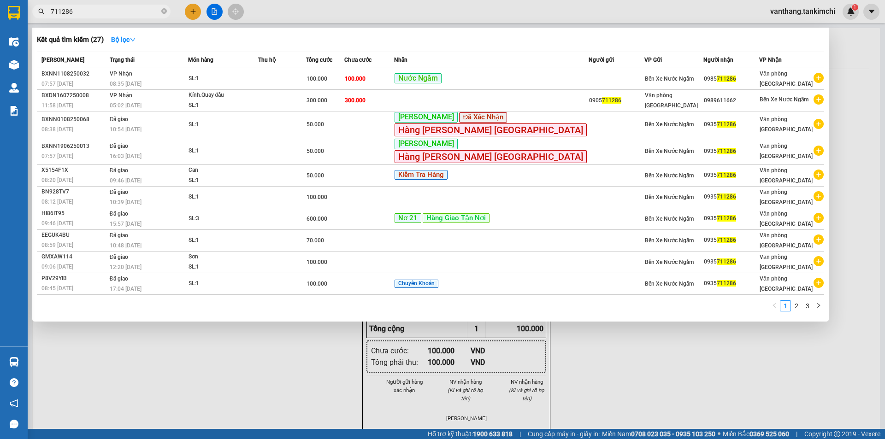
click at [164, 13] on icon "close-circle" at bounding box center [164, 11] width 6 height 6
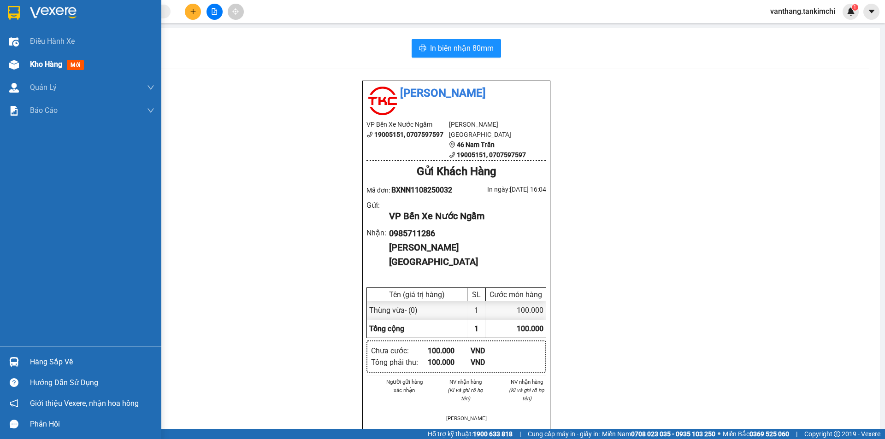
click at [40, 65] on span "Kho hàng" at bounding box center [46, 64] width 32 height 9
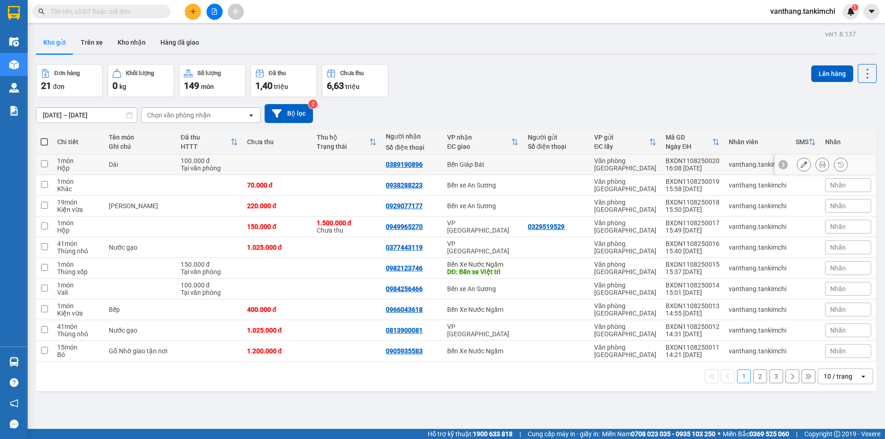
click at [816, 164] on button at bounding box center [822, 165] width 13 height 16
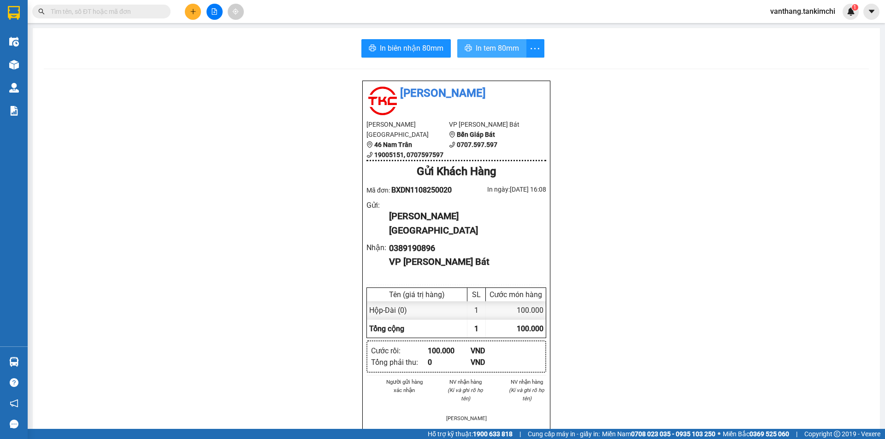
drag, startPoint x: 492, startPoint y: 53, endPoint x: 523, endPoint y: 71, distance: 36.0
click at [492, 52] on span "In tem 80mm" at bounding box center [497, 48] width 43 height 12
click at [77, 10] on input "text" at bounding box center [105, 11] width 109 height 10
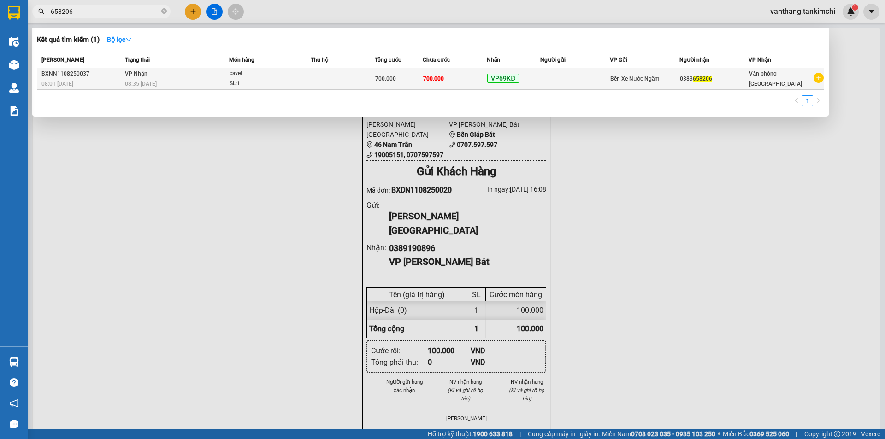
type input "658206"
click at [367, 73] on td at bounding box center [343, 79] width 64 height 22
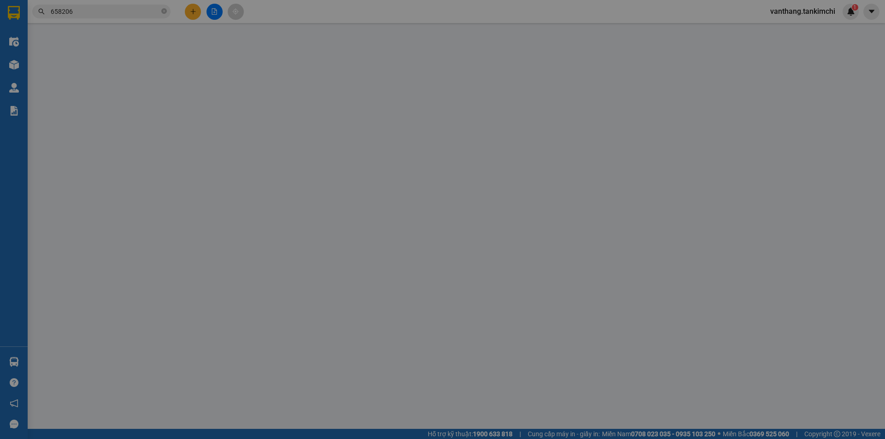
type input "0383658206"
type input "700.000"
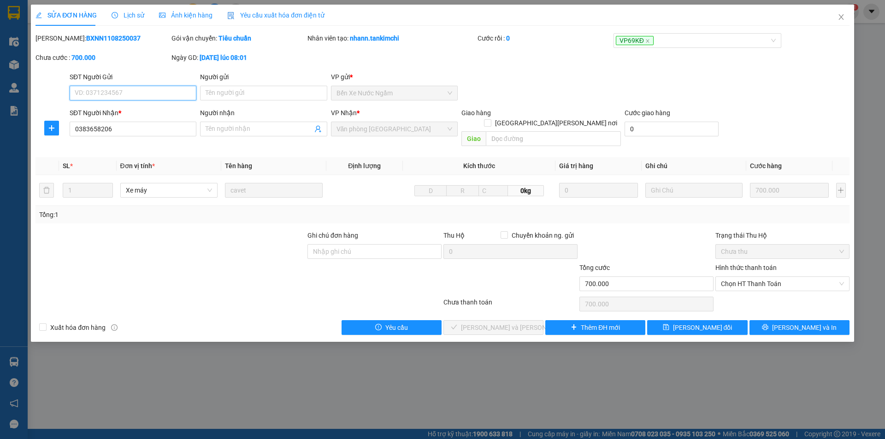
drag, startPoint x: 749, startPoint y: 272, endPoint x: 752, endPoint y: 282, distance: 9.5
click at [750, 277] on span "Chọn HT Thanh Toán" at bounding box center [782, 284] width 123 height 14
click at [757, 291] on div "Tại văn phòng" at bounding box center [782, 292] width 123 height 10
type input "0"
drag, startPoint x: 504, startPoint y: 319, endPoint x: 517, endPoint y: 324, distance: 13.3
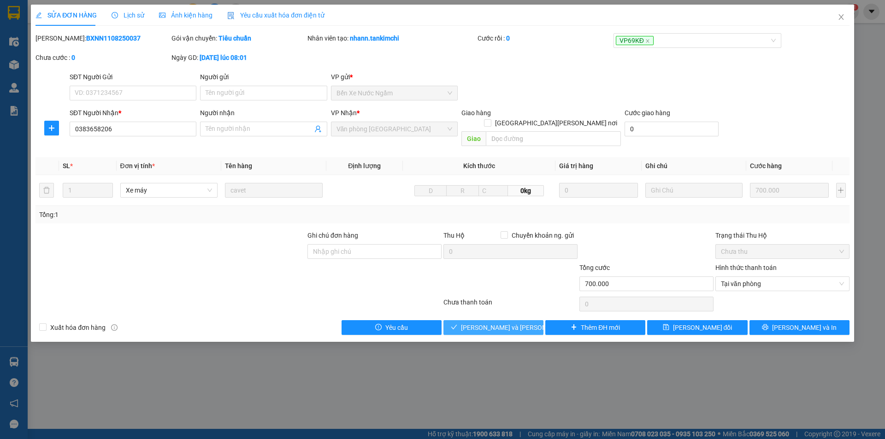
click at [505, 323] on span "Lưu và Giao hàng" at bounding box center [523, 328] width 124 height 10
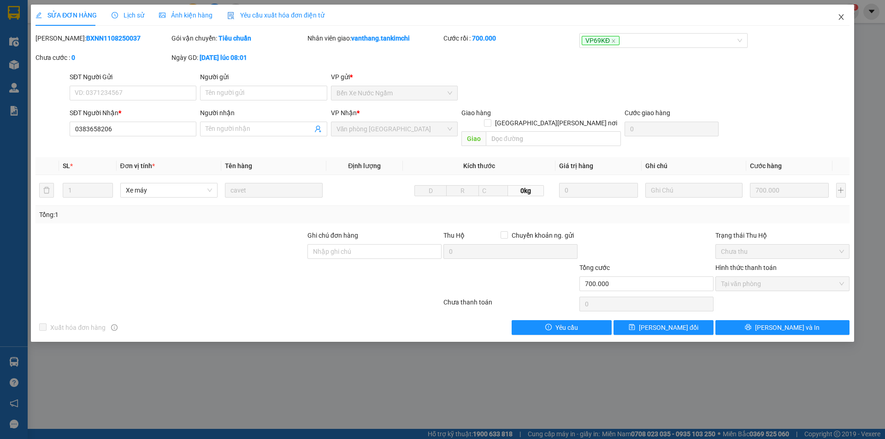
click at [840, 16] on icon "close" at bounding box center [840, 17] width 5 height 6
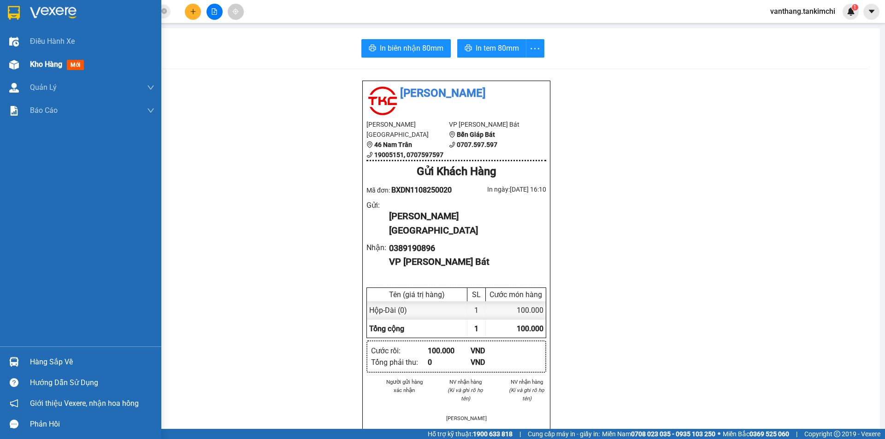
click at [51, 66] on span "Kho hàng" at bounding box center [46, 64] width 32 height 9
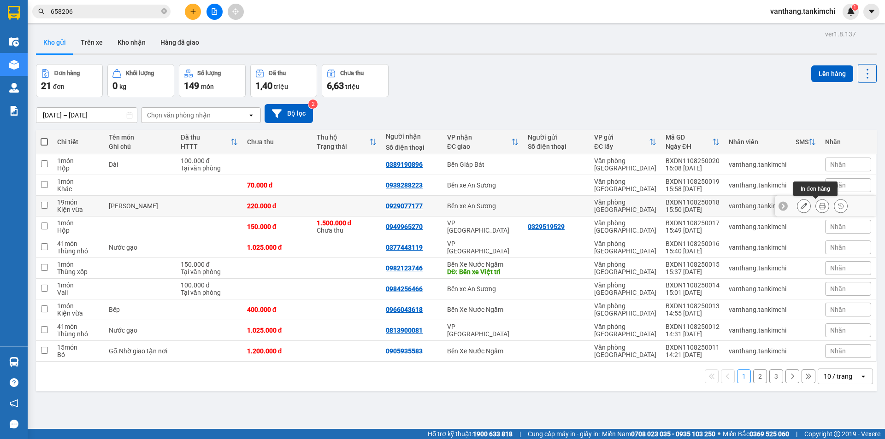
click at [819, 206] on icon at bounding box center [822, 206] width 6 height 6
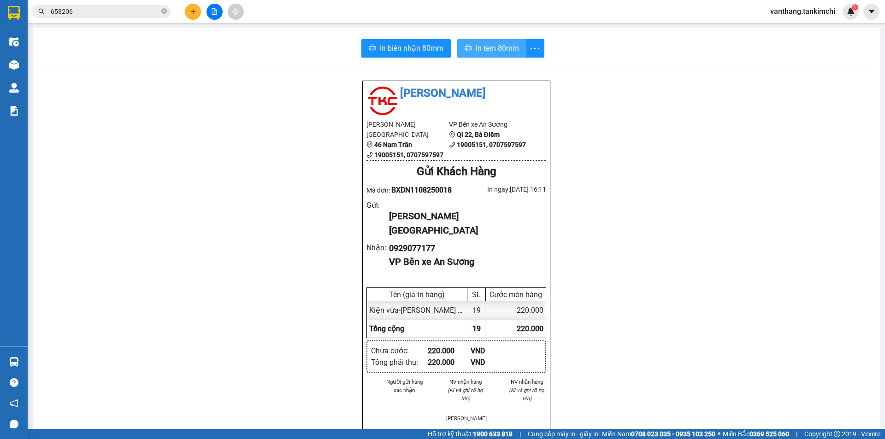
click at [494, 49] on span "In tem 80mm" at bounding box center [497, 48] width 43 height 12
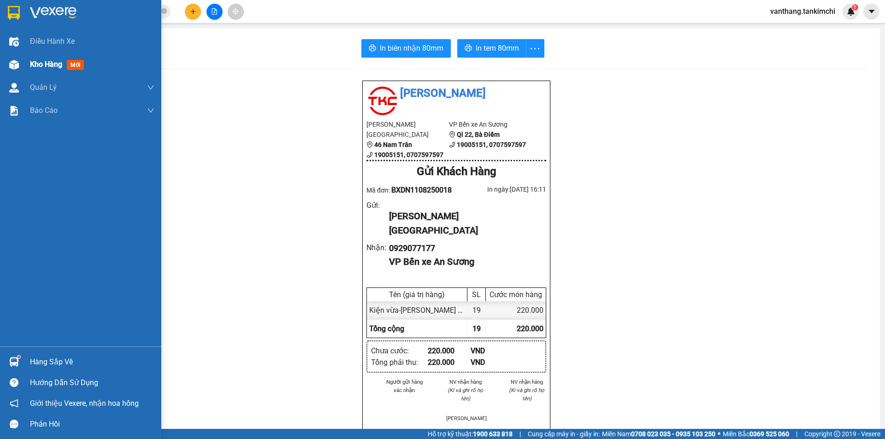
click at [46, 61] on span "Kho hàng" at bounding box center [46, 64] width 32 height 9
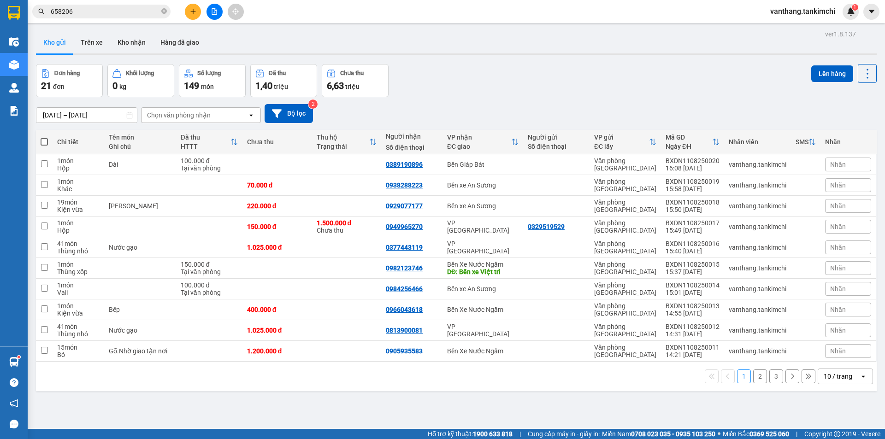
click at [860, 378] on icon "open" at bounding box center [863, 376] width 7 height 7
drag, startPoint x: 856, startPoint y: 357, endPoint x: 844, endPoint y: 361, distance: 12.7
click at [855, 357] on div "100 / trang" at bounding box center [838, 356] width 55 height 17
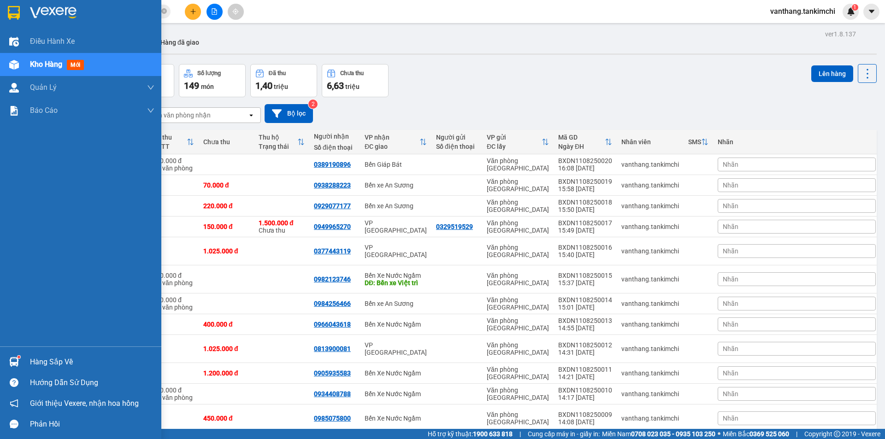
drag, startPoint x: 45, startPoint y: 40, endPoint x: 45, endPoint y: 59, distance: 18.9
click at [45, 41] on span "Điều hành xe" at bounding box center [52, 41] width 45 height 12
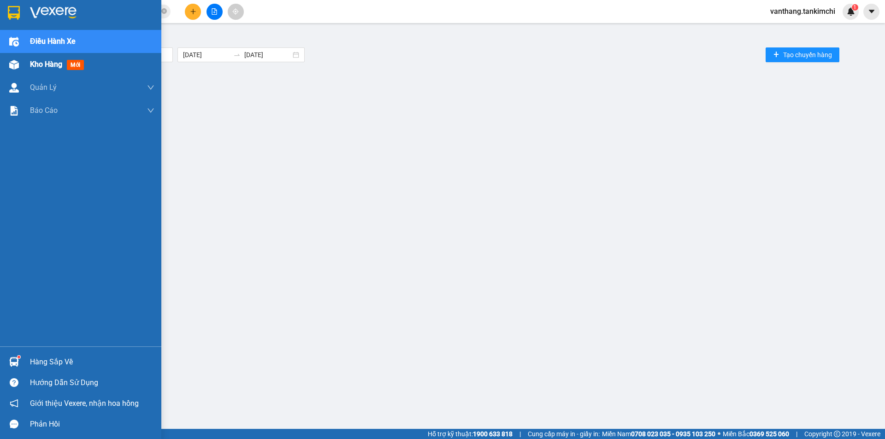
click at [44, 64] on span "Kho hàng" at bounding box center [46, 64] width 32 height 9
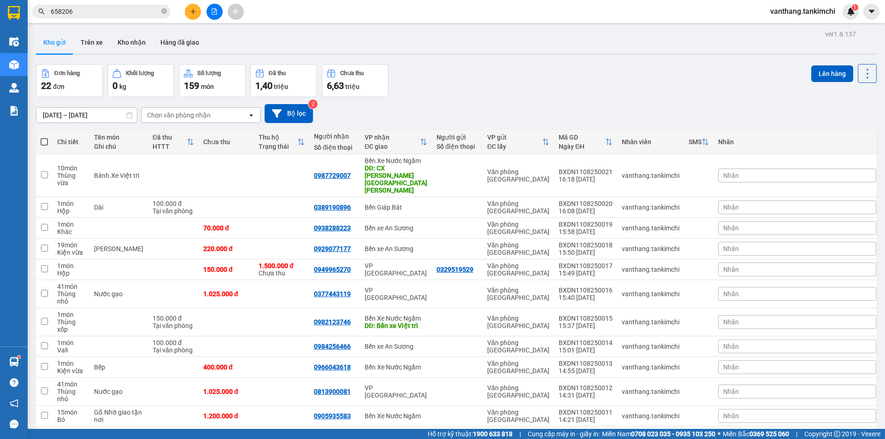
click at [250, 117] on icon "open" at bounding box center [251, 115] width 7 height 7
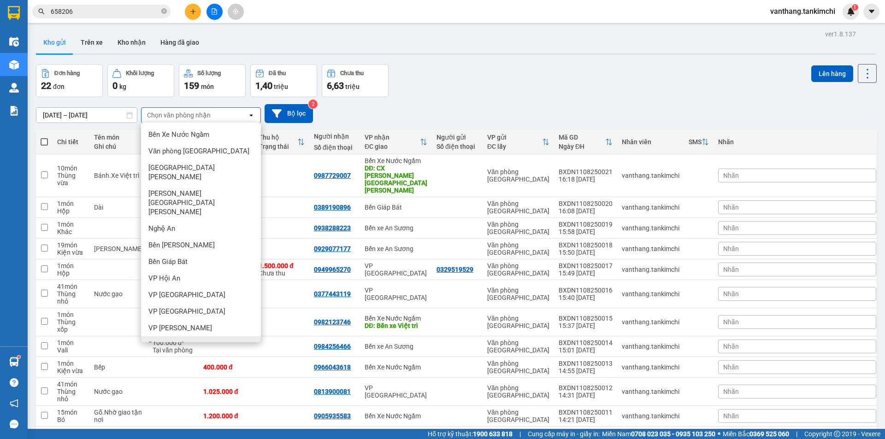
click at [180, 340] on span "Bến xe An Sương" at bounding box center [174, 344] width 53 height 9
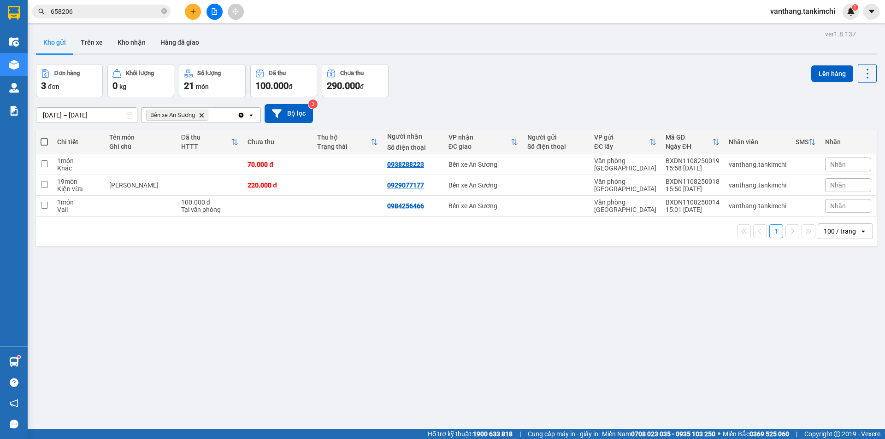
click at [242, 115] on icon "Clear all" at bounding box center [241, 114] width 5 height 5
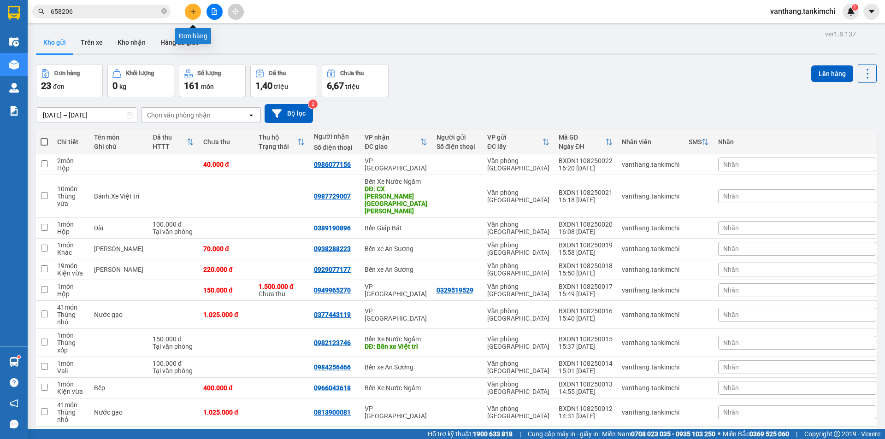
click at [192, 11] on icon "plus" at bounding box center [193, 11] width 6 height 6
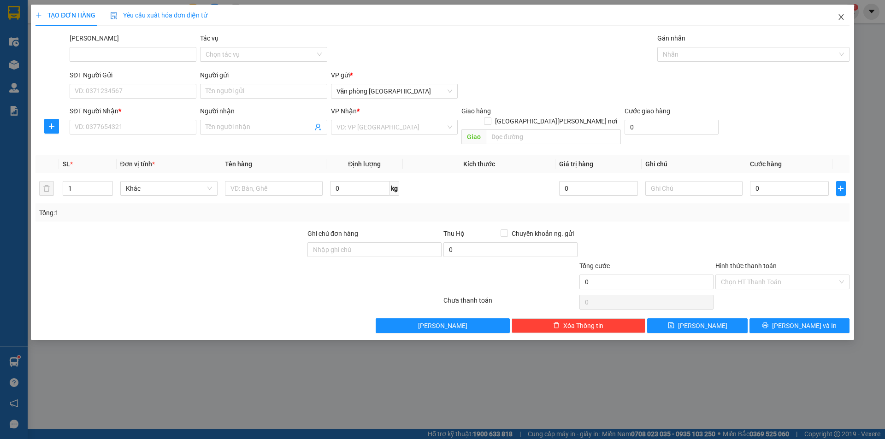
click at [842, 17] on icon "close" at bounding box center [840, 17] width 5 height 6
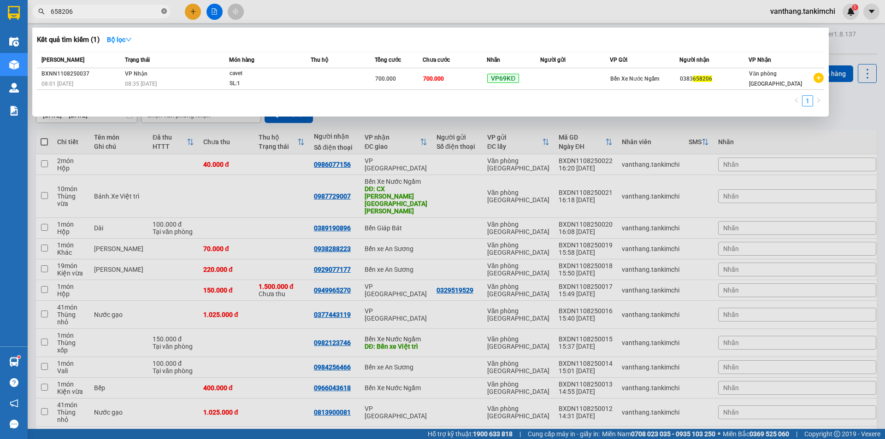
click at [163, 12] on icon "close-circle" at bounding box center [164, 11] width 6 height 6
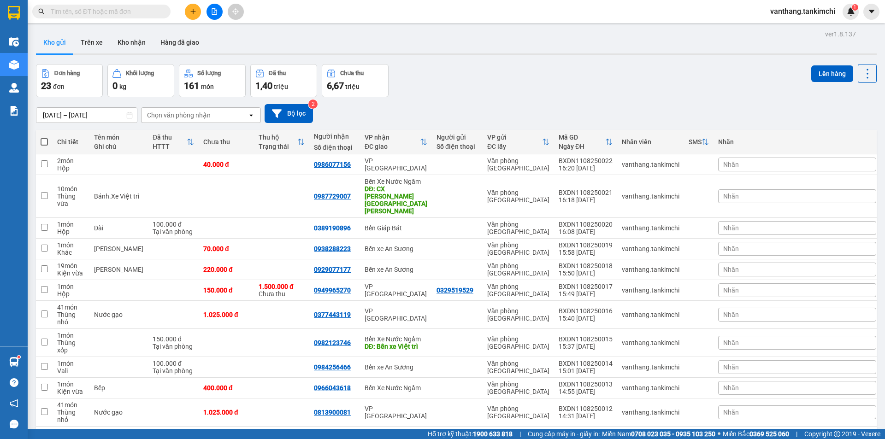
click at [147, 10] on input "text" at bounding box center [105, 11] width 109 height 10
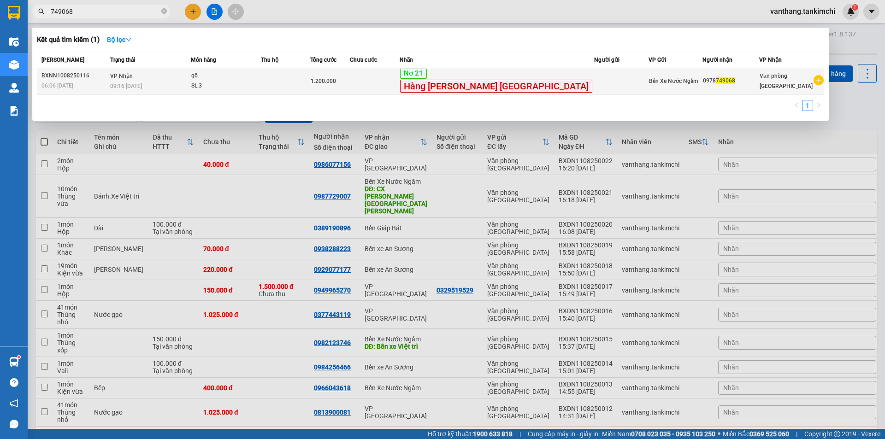
type input "749068"
click at [594, 82] on td at bounding box center [621, 81] width 54 height 26
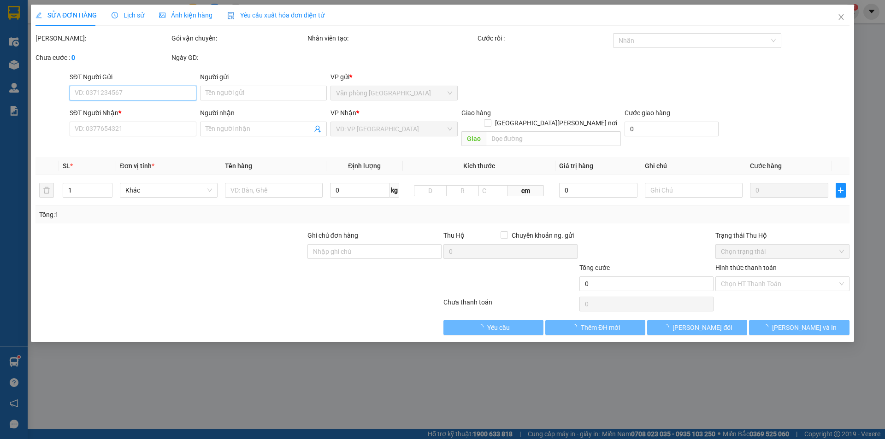
type input "0978749068"
type input "1.200.000"
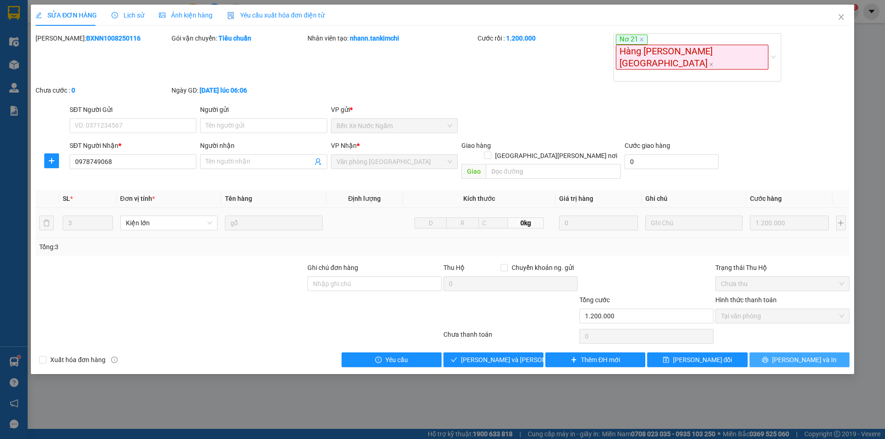
click at [779, 353] on button "[PERSON_NAME] và In" at bounding box center [799, 360] width 100 height 15
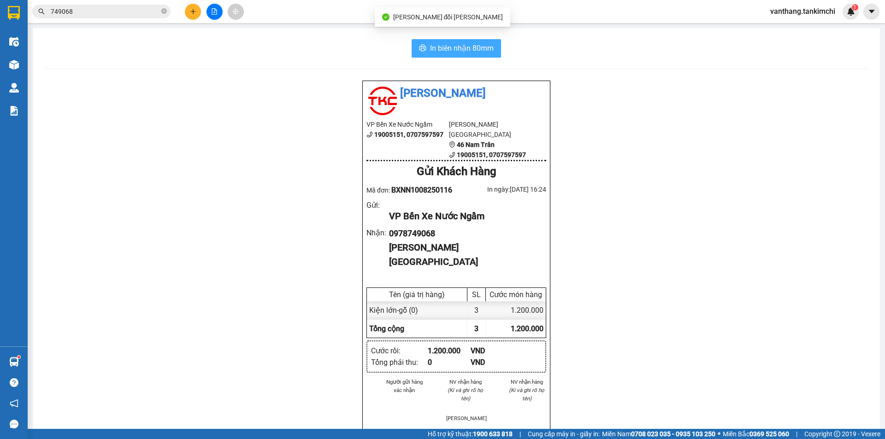
click at [441, 45] on span "In biên nhận 80mm" at bounding box center [462, 48] width 64 height 12
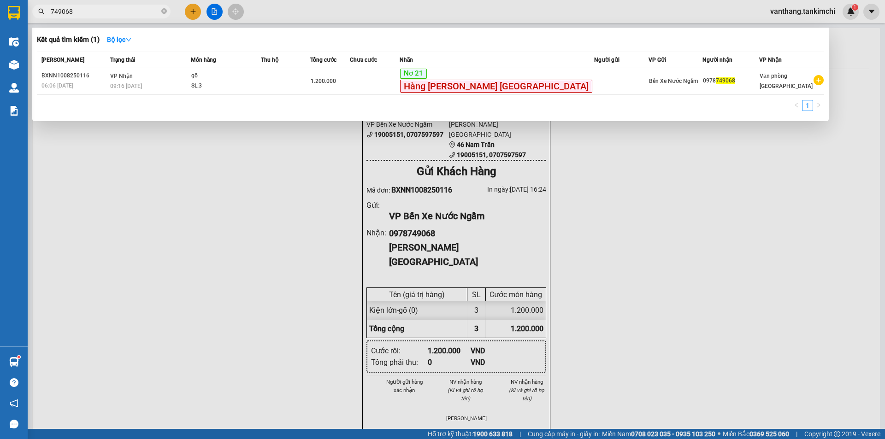
click at [115, 9] on input "749068" at bounding box center [105, 11] width 109 height 10
drag, startPoint x: 202, startPoint y: 236, endPoint x: 181, endPoint y: 175, distance: 64.6
click at [201, 236] on div at bounding box center [442, 219] width 885 height 439
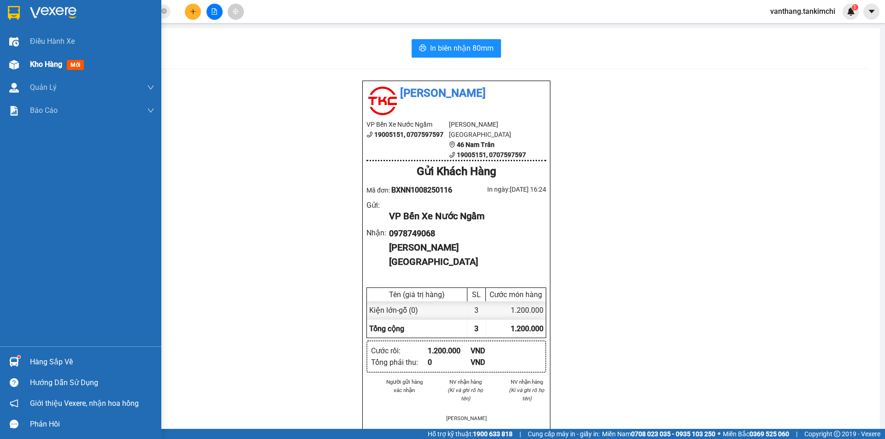
click at [60, 62] on span "Kho hàng" at bounding box center [46, 64] width 32 height 9
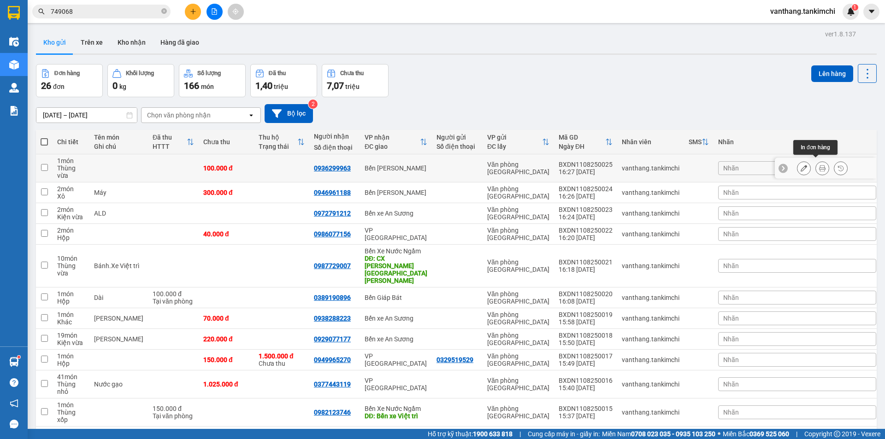
click at [819, 166] on icon at bounding box center [822, 168] width 6 height 6
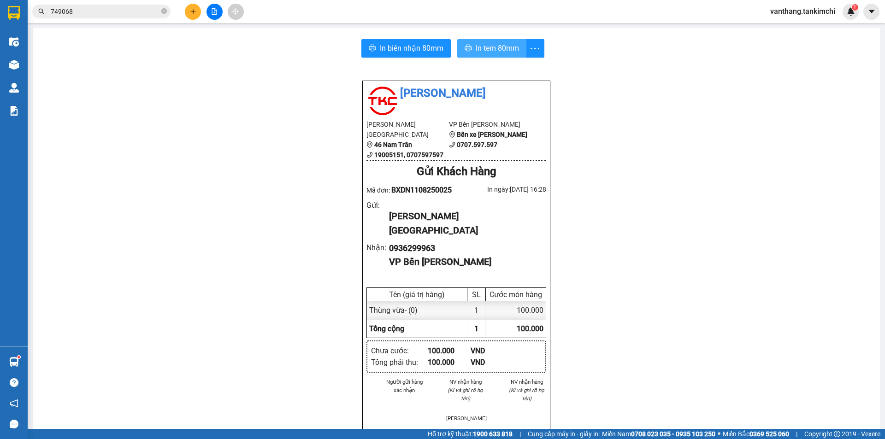
drag, startPoint x: 500, startPoint y: 44, endPoint x: 654, endPoint y: 59, distance: 154.6
click at [501, 46] on span "In tem 80mm" at bounding box center [497, 48] width 43 height 12
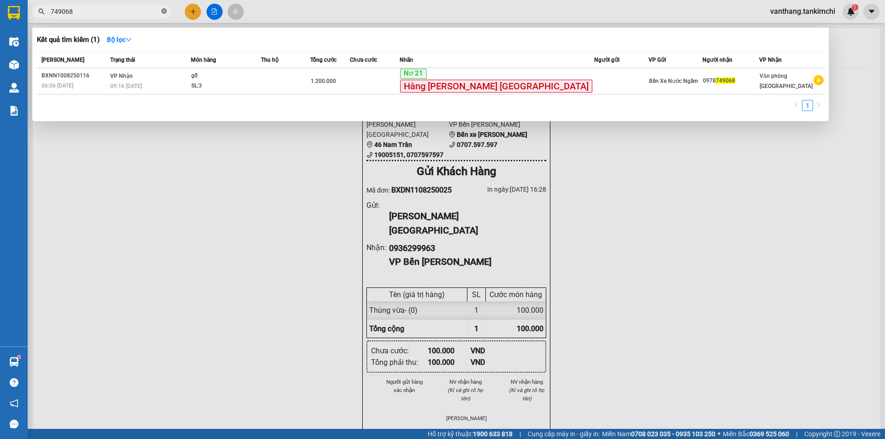
click at [163, 13] on icon "close-circle" at bounding box center [164, 11] width 6 height 6
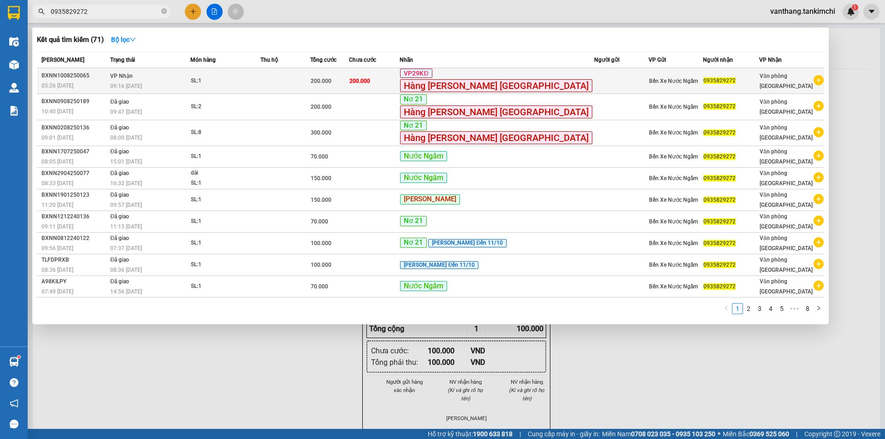
type input "0935829272"
click at [310, 84] on td at bounding box center [284, 81] width 49 height 26
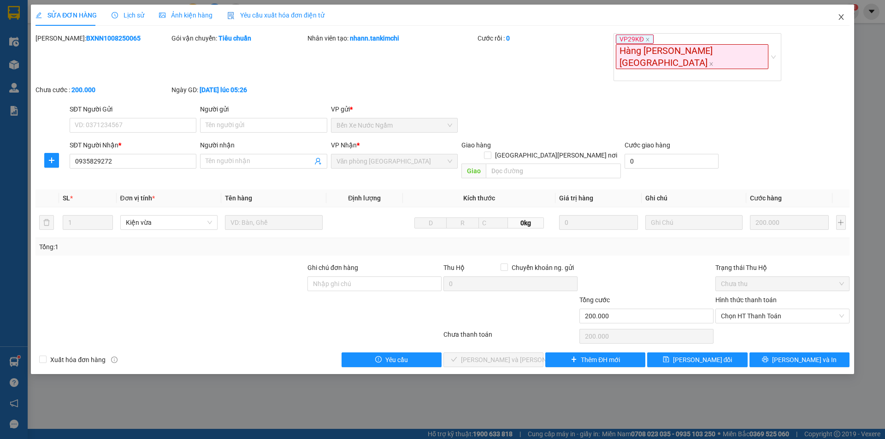
click at [843, 18] on icon "close" at bounding box center [841, 16] width 7 height 7
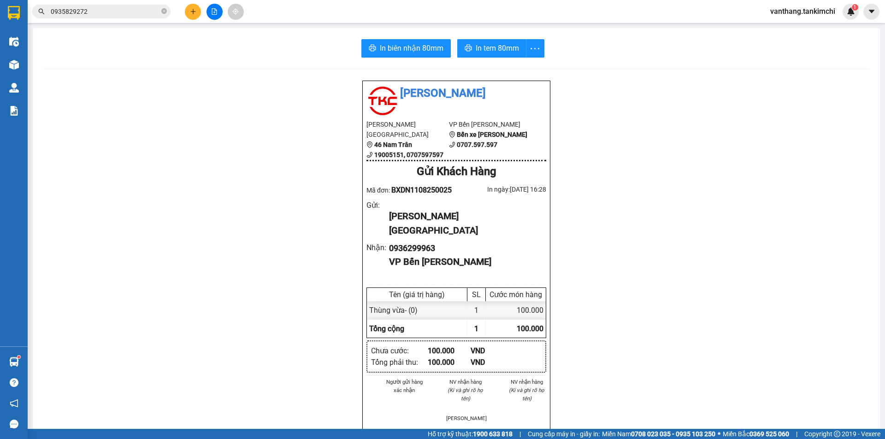
click at [135, 10] on input "0935829272" at bounding box center [105, 11] width 109 height 10
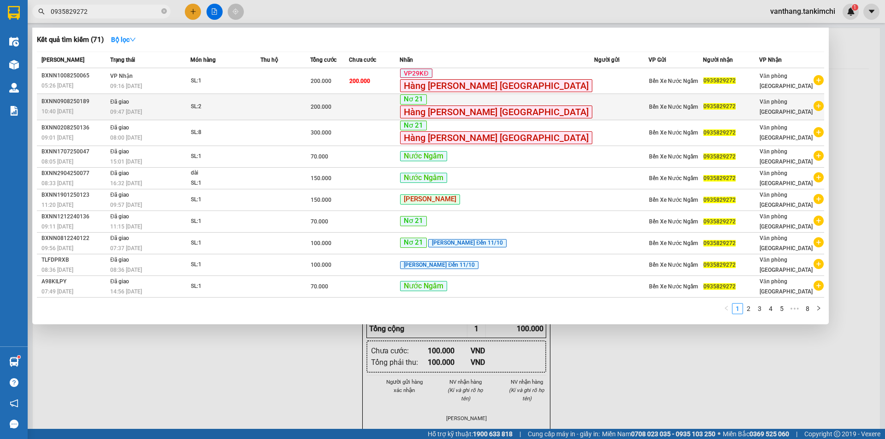
click at [594, 110] on td at bounding box center [621, 107] width 54 height 26
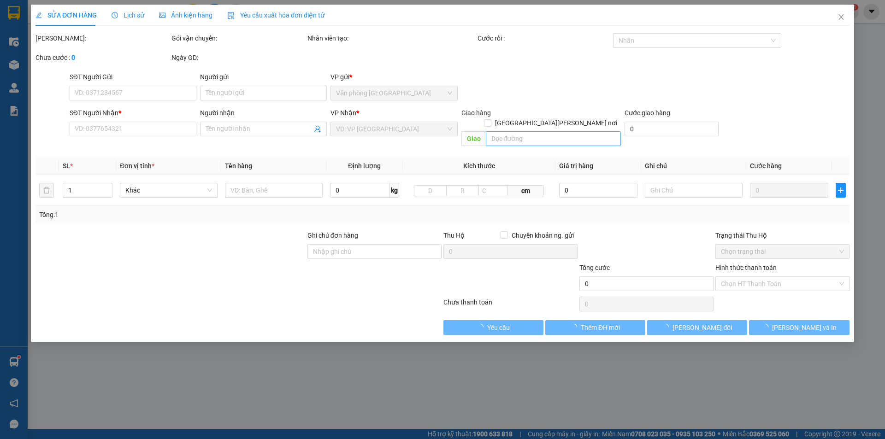
type input "0935829272"
type input "200.000"
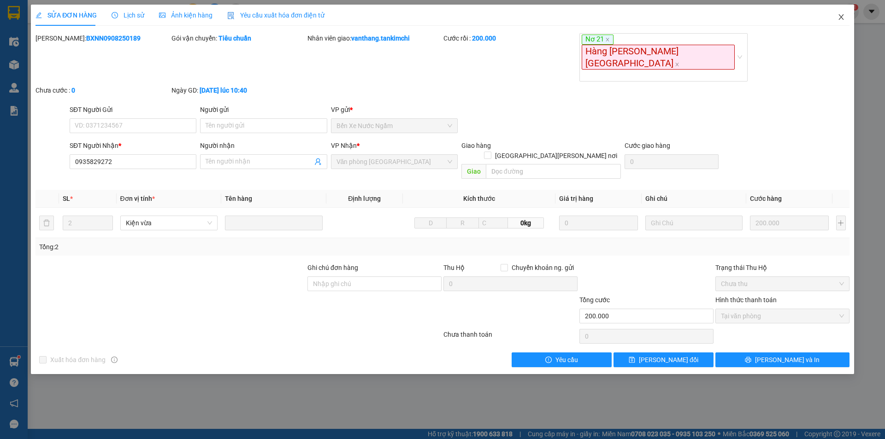
click at [841, 16] on icon "close" at bounding box center [841, 16] width 7 height 7
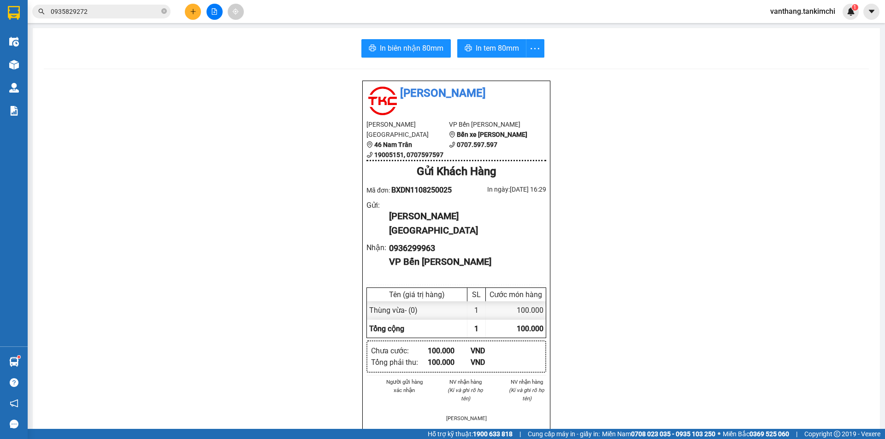
click at [114, 12] on input "0935829272" at bounding box center [105, 11] width 109 height 10
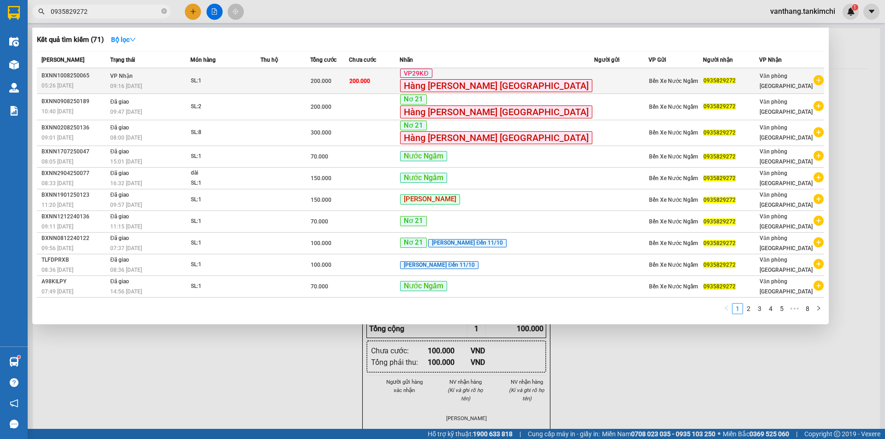
click at [307, 80] on td at bounding box center [284, 81] width 49 height 26
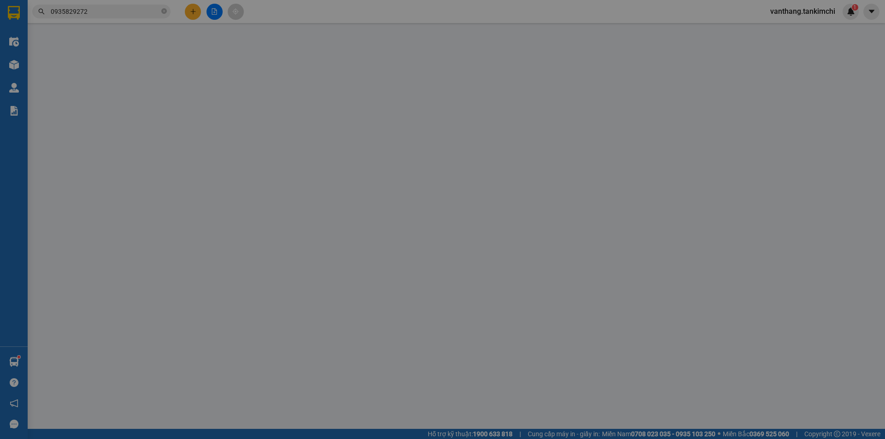
type input "0935829272"
type input "200.000"
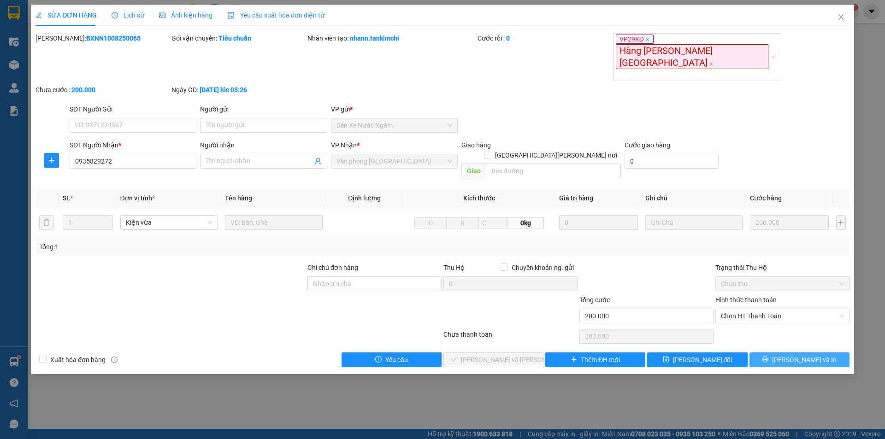
click at [776, 353] on button "[PERSON_NAME] và In" at bounding box center [799, 360] width 100 height 15
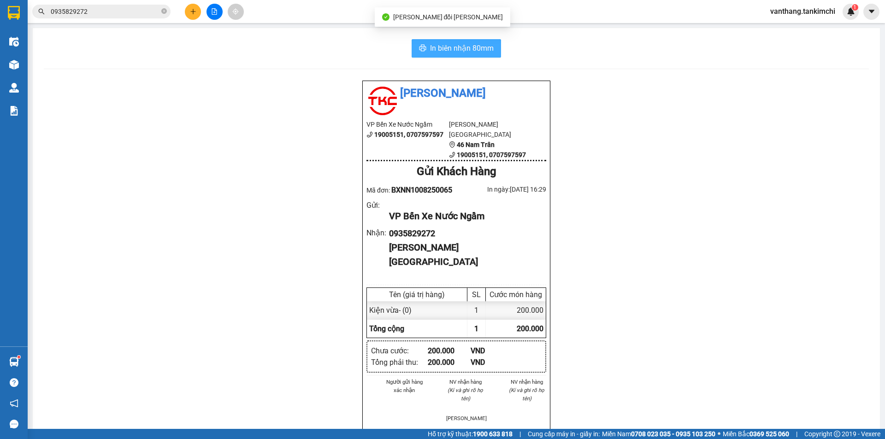
click at [469, 50] on span "In biên nhận 80mm" at bounding box center [462, 48] width 64 height 12
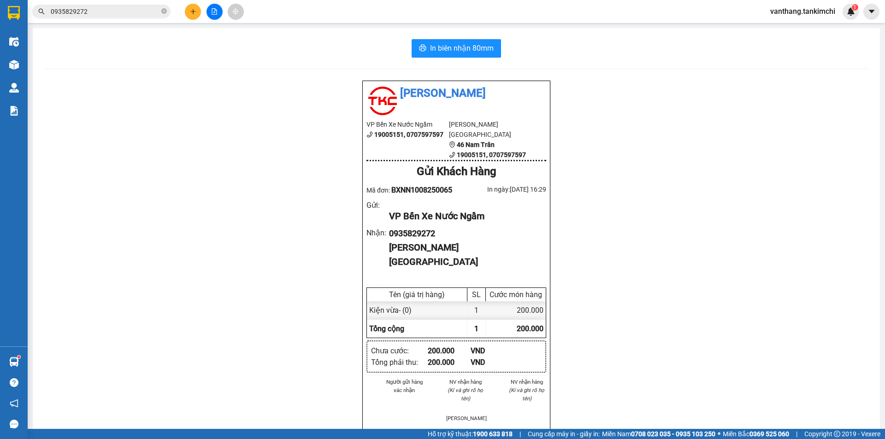
drag, startPoint x: 140, startPoint y: 12, endPoint x: 131, endPoint y: 0, distance: 14.8
click at [131, 4] on div "Kết quả tìm kiếm ( 71 ) Bộ lọc Mã ĐH Trạng thái Món hàng Thu hộ Tổng cước Chưa …" at bounding box center [90, 12] width 180 height 16
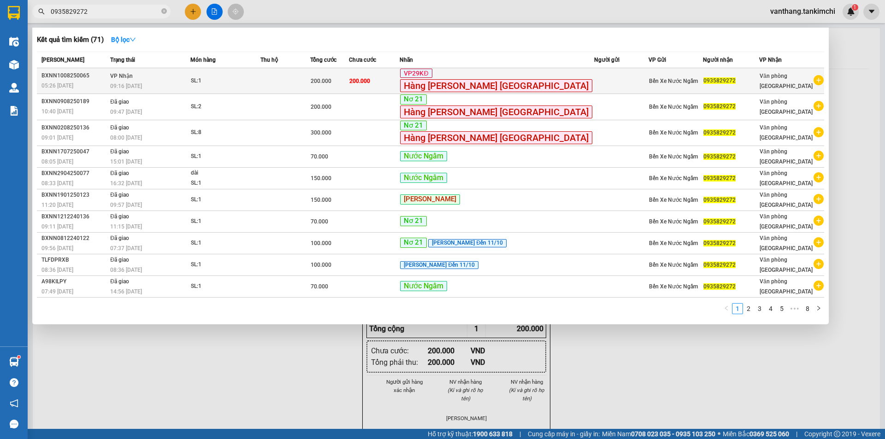
click at [310, 77] on td at bounding box center [284, 81] width 49 height 26
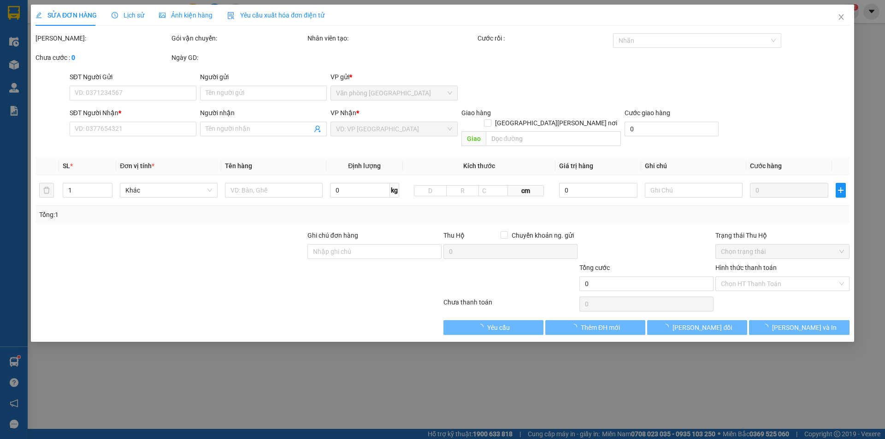
type input "0935829272"
type input "200.000"
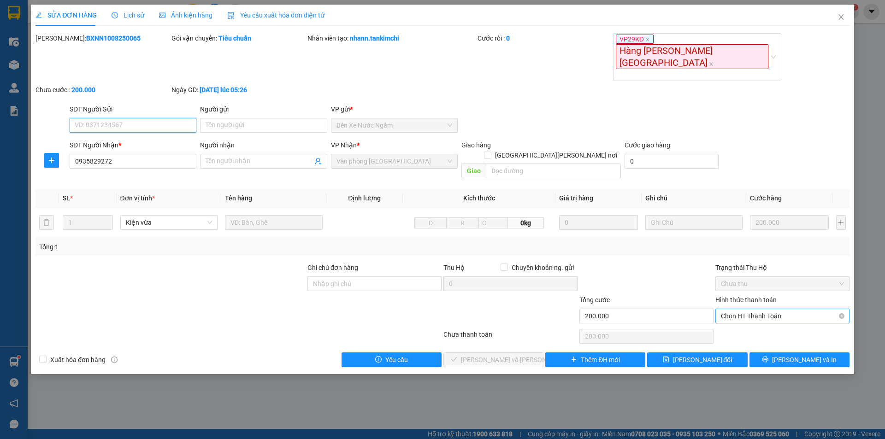
drag, startPoint x: 755, startPoint y: 273, endPoint x: 758, endPoint y: 281, distance: 8.7
click at [755, 309] on span "Chọn HT Thanh Toán" at bounding box center [782, 316] width 123 height 14
drag, startPoint x: 759, startPoint y: 288, endPoint x: 749, endPoint y: 295, distance: 12.5
click at [757, 289] on div "Tại văn phòng" at bounding box center [782, 292] width 123 height 10
type input "0"
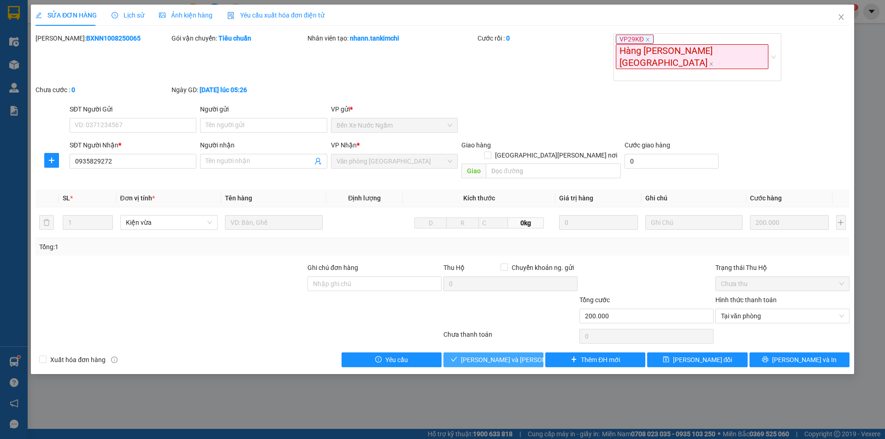
click at [527, 353] on button "Lưu và Giao hàng" at bounding box center [493, 360] width 100 height 15
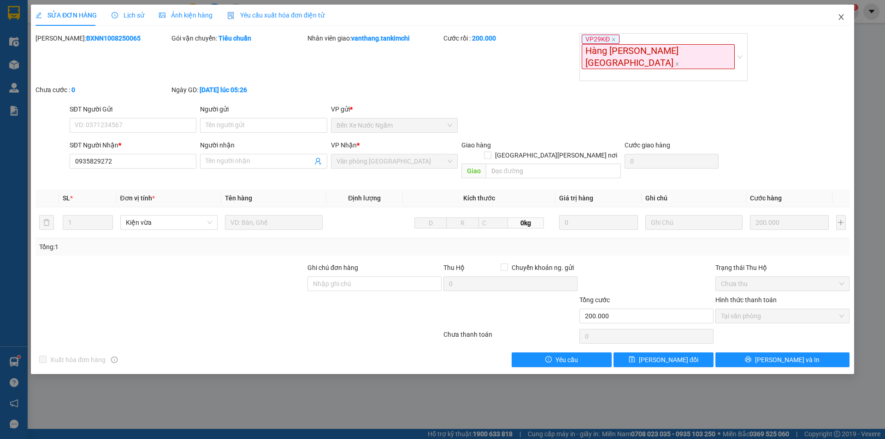
click at [841, 18] on icon "close" at bounding box center [840, 17] width 5 height 6
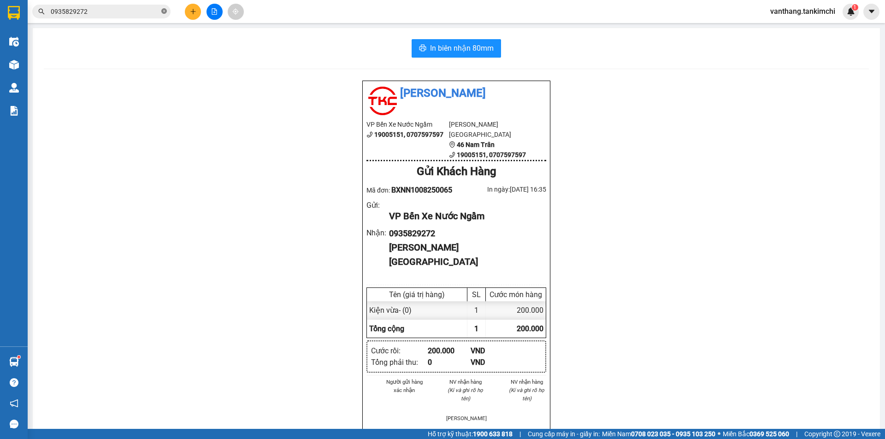
click at [164, 10] on icon "close-circle" at bounding box center [164, 11] width 6 height 6
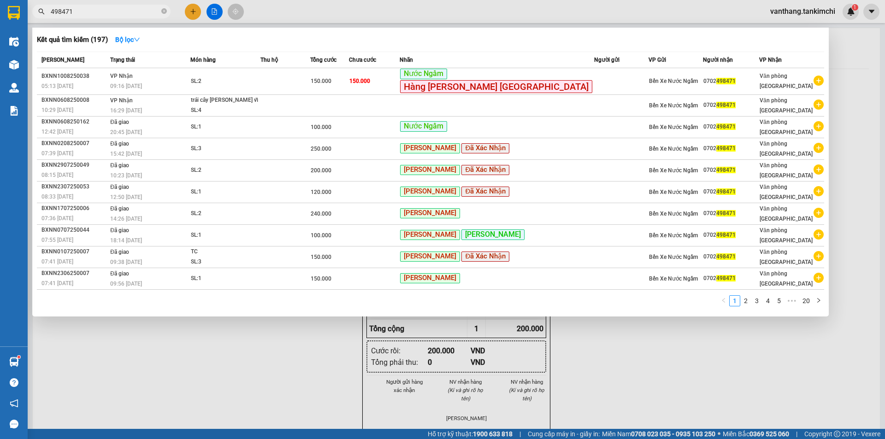
type input "498471"
drag, startPoint x: 297, startPoint y: 320, endPoint x: 255, endPoint y: 296, distance: 48.3
click at [296, 320] on div at bounding box center [442, 219] width 885 height 439
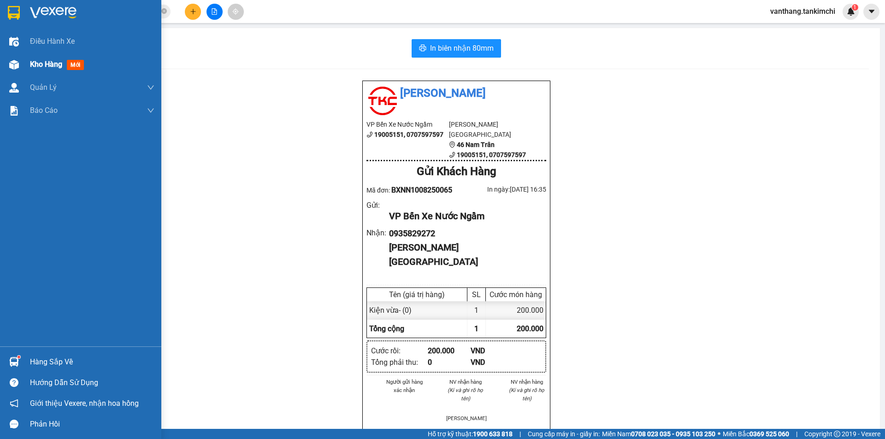
click at [41, 61] on span "Kho hàng" at bounding box center [46, 64] width 32 height 9
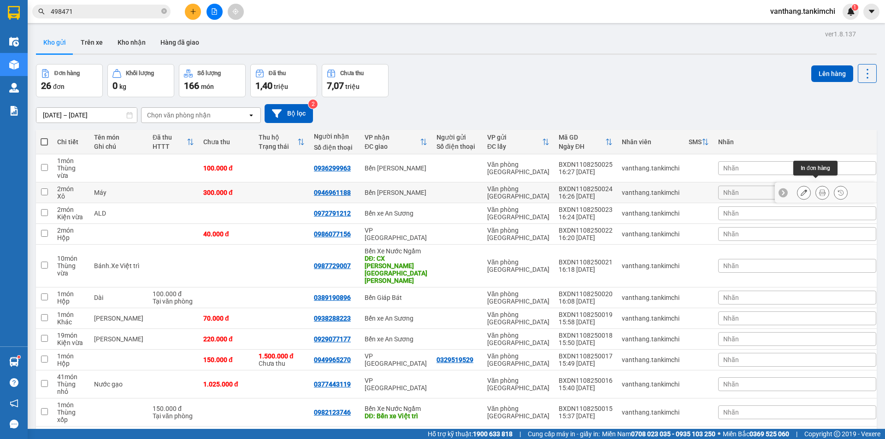
click at [819, 189] on icon at bounding box center [822, 192] width 6 height 6
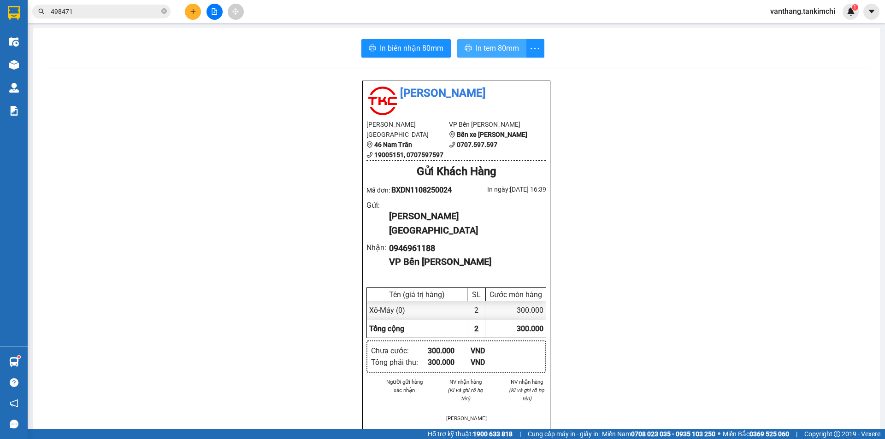
click at [490, 49] on span "In tem 80mm" at bounding box center [497, 48] width 43 height 12
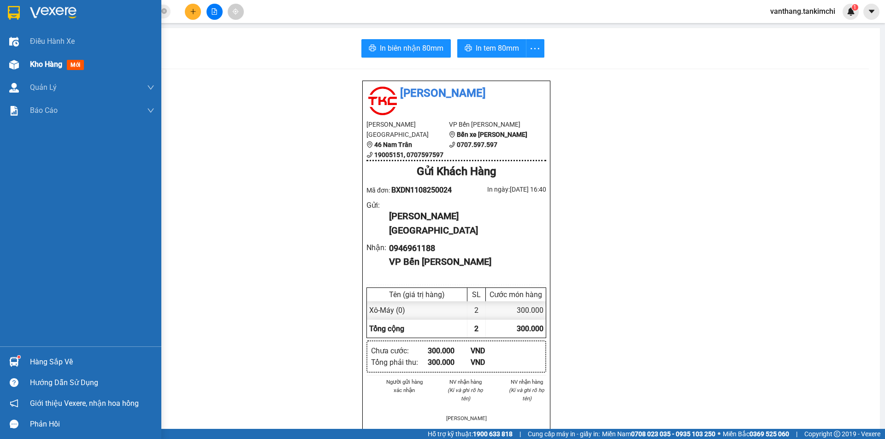
click at [38, 65] on span "Kho hàng" at bounding box center [46, 64] width 32 height 9
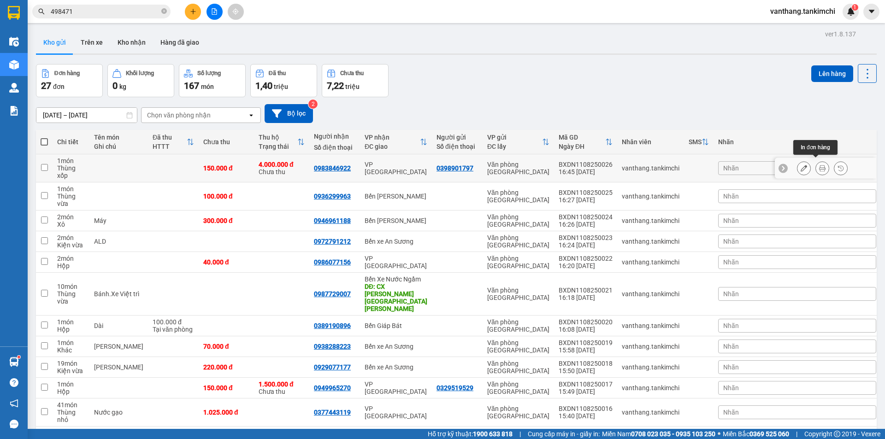
click at [816, 170] on button at bounding box center [822, 168] width 13 height 16
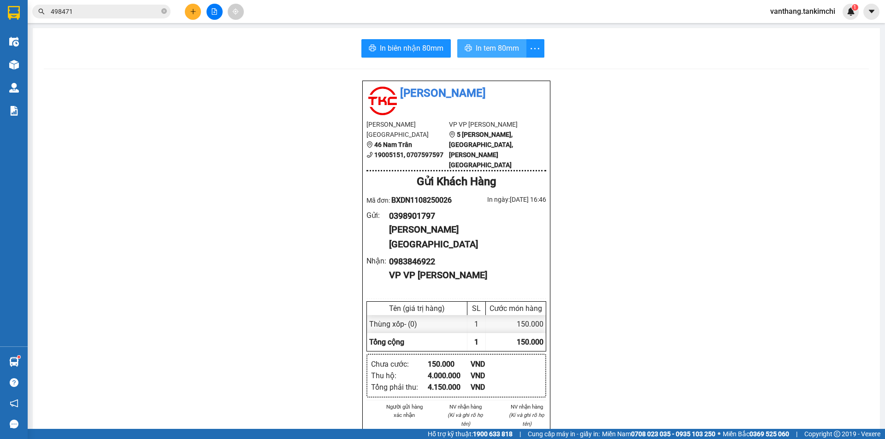
click at [499, 50] on span "In tem 80mm" at bounding box center [497, 48] width 43 height 12
click at [426, 50] on span "In biên nhận 80mm" at bounding box center [412, 48] width 64 height 12
click at [164, 10] on icon "close-circle" at bounding box center [164, 11] width 6 height 6
click at [152, 11] on input "text" at bounding box center [105, 11] width 109 height 10
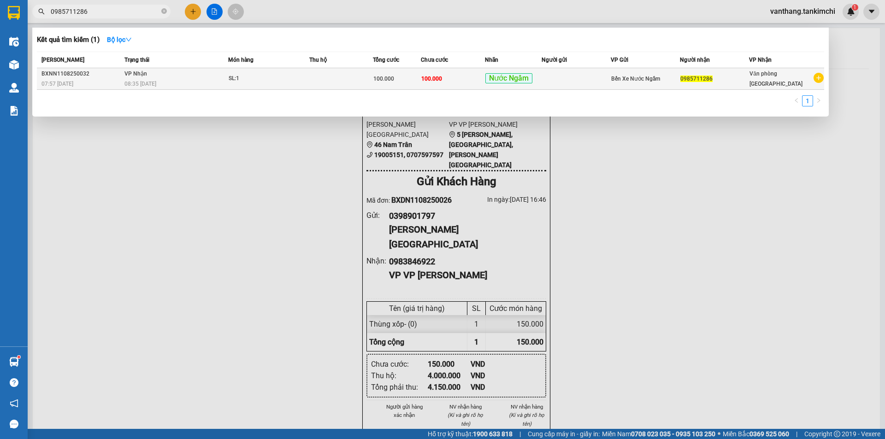
type input "0985711286"
click at [541, 78] on div "Nước Ngầm" at bounding box center [513, 79] width 56 height 12
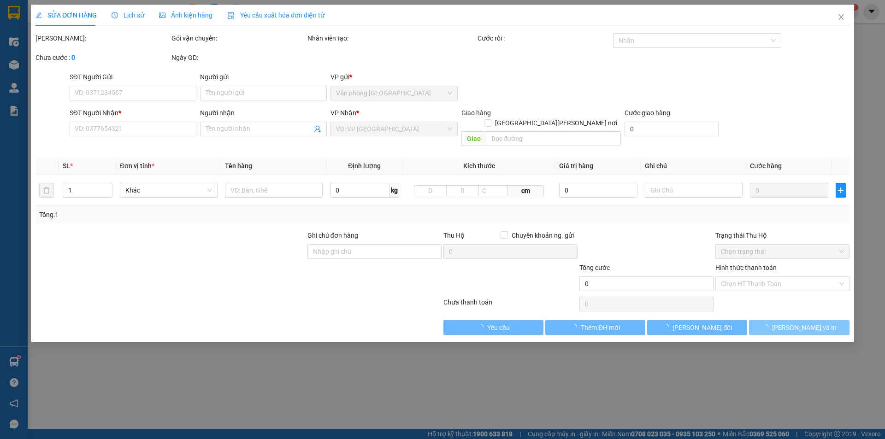
type input "0985711286"
type input "100.000"
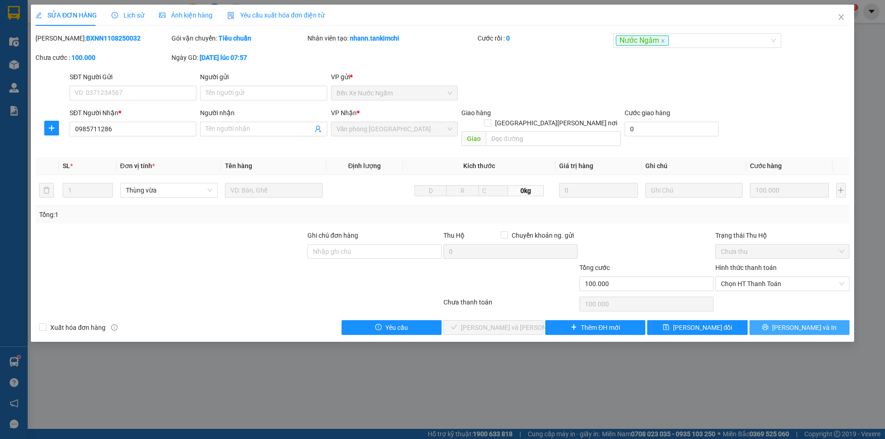
click at [792, 323] on span "[PERSON_NAME] và In" at bounding box center [804, 328] width 65 height 10
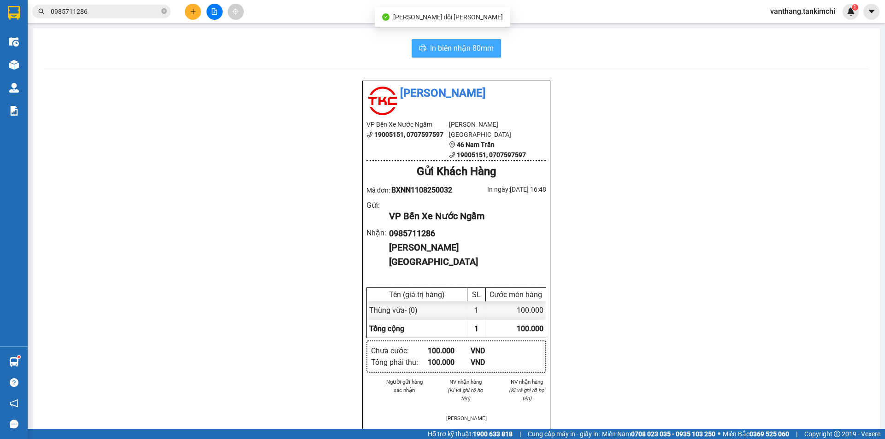
click at [451, 49] on span "In biên nhận 80mm" at bounding box center [462, 48] width 64 height 12
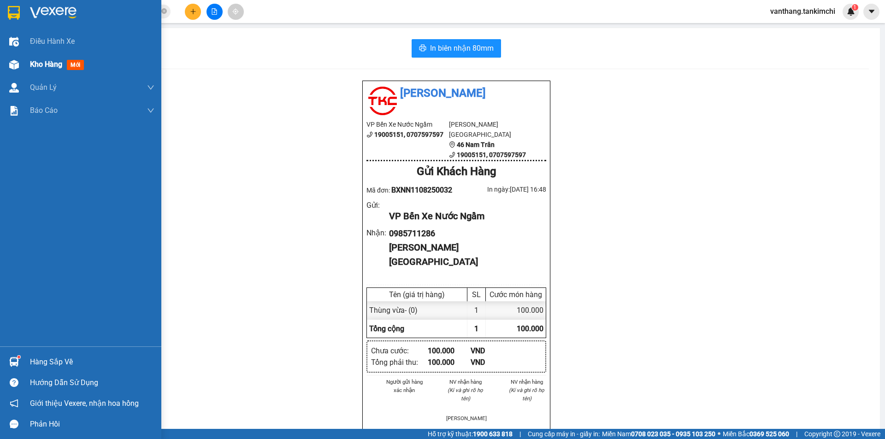
click at [47, 65] on span "Kho hàng" at bounding box center [46, 64] width 32 height 9
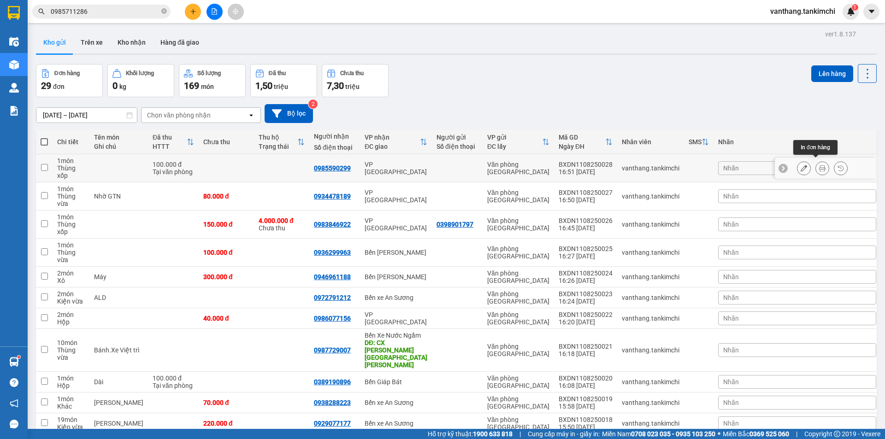
click at [819, 166] on icon at bounding box center [822, 168] width 6 height 6
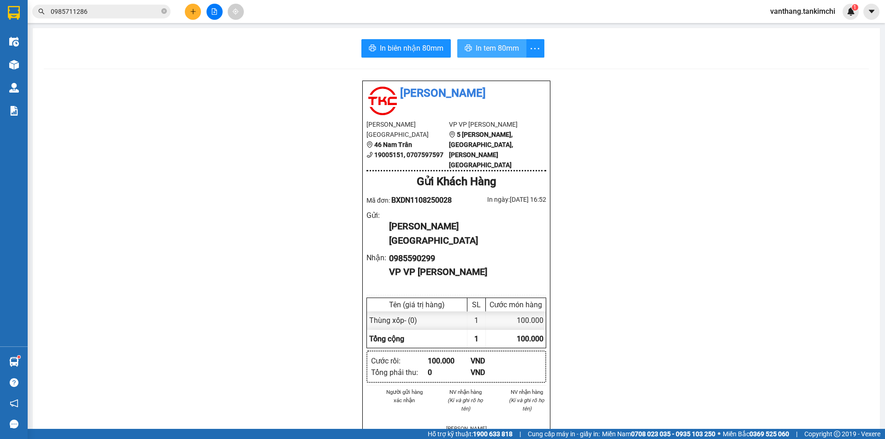
click at [489, 46] on span "In tem 80mm" at bounding box center [497, 48] width 43 height 12
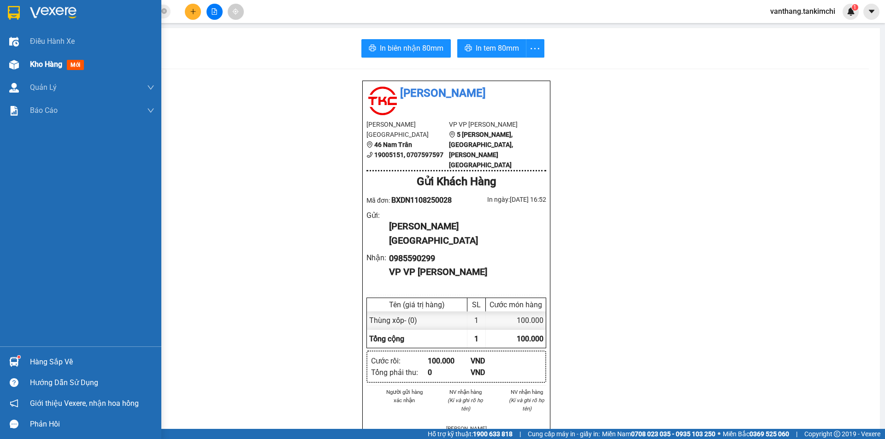
click at [46, 64] on span "Kho hàng" at bounding box center [46, 64] width 32 height 9
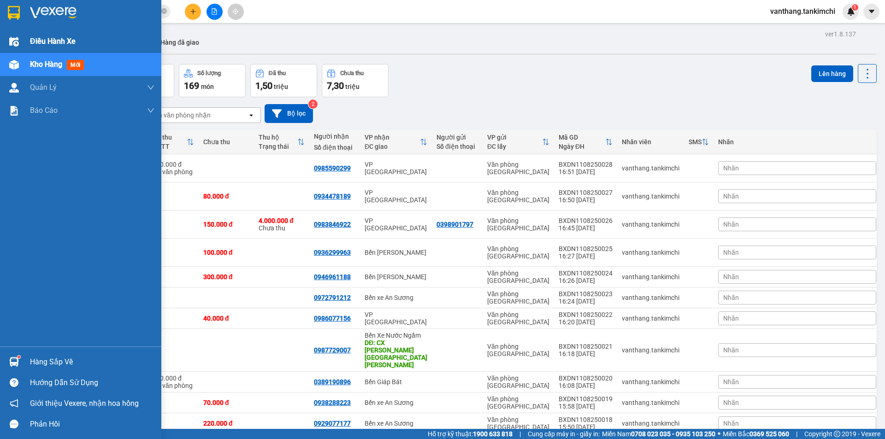
click at [45, 40] on span "Điều hành xe" at bounding box center [53, 41] width 46 height 12
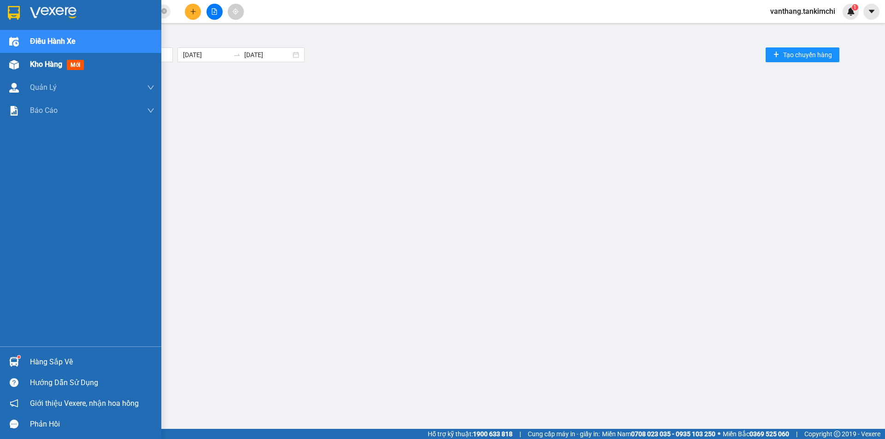
click at [47, 61] on span "Kho hàng" at bounding box center [46, 64] width 32 height 9
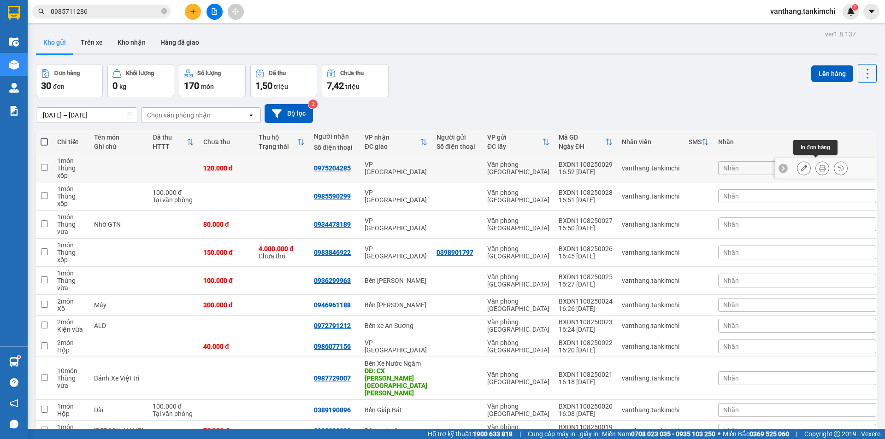
click at [819, 165] on icon at bounding box center [822, 168] width 6 height 6
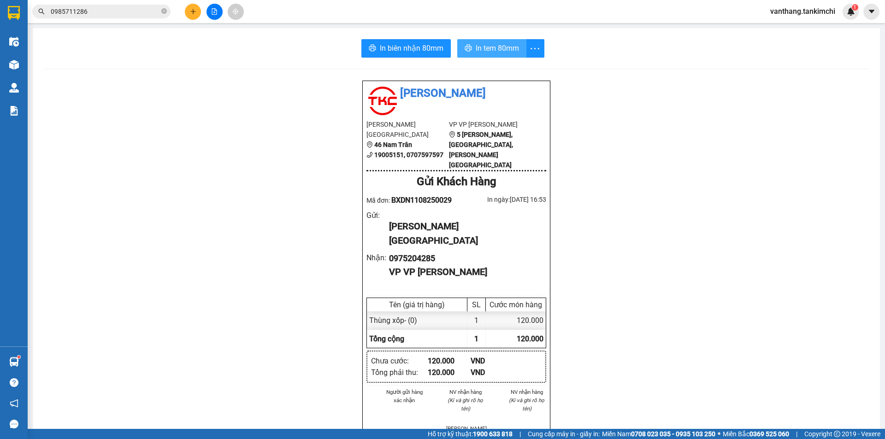
click at [499, 45] on span "In tem 80mm" at bounding box center [497, 48] width 43 height 12
click at [163, 12] on icon "close-circle" at bounding box center [164, 11] width 6 height 6
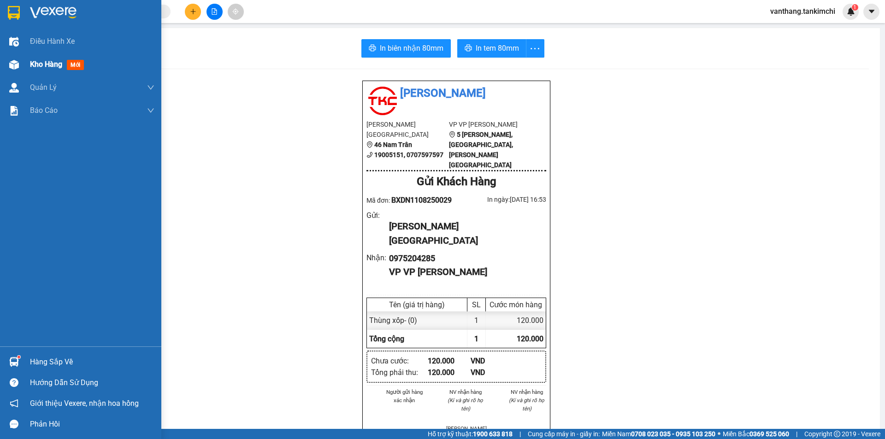
click at [47, 63] on span "Kho hàng" at bounding box center [46, 64] width 32 height 9
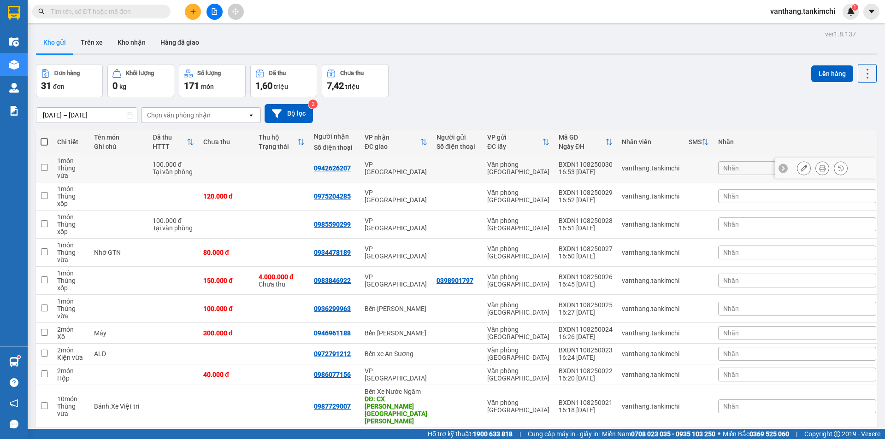
click at [816, 164] on button at bounding box center [822, 168] width 13 height 16
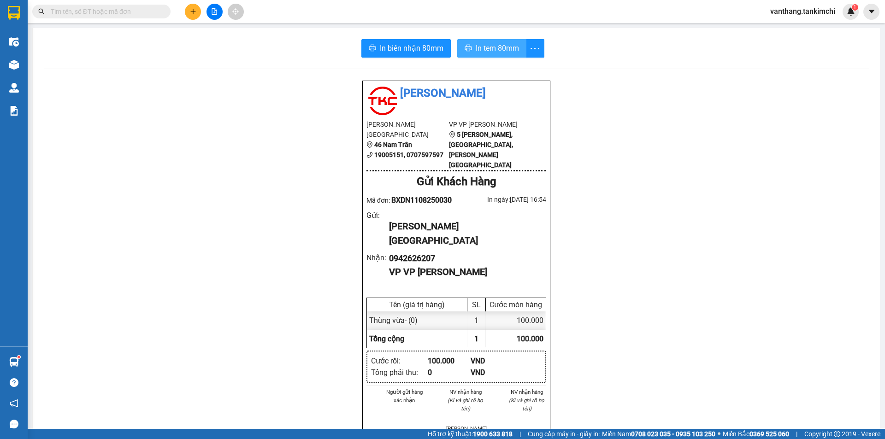
click at [482, 49] on span "In tem 80mm" at bounding box center [497, 48] width 43 height 12
click at [105, 9] on input "text" at bounding box center [105, 11] width 109 height 10
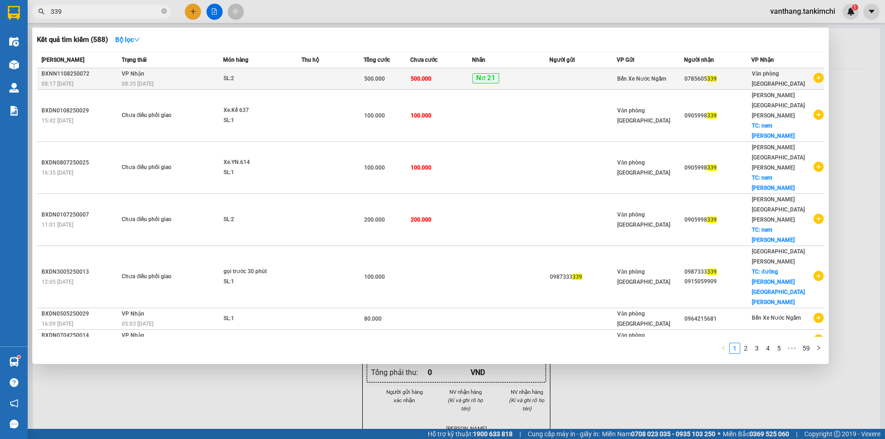
type input "339"
click at [261, 86] on td "SL: 2" at bounding box center [262, 79] width 78 height 22
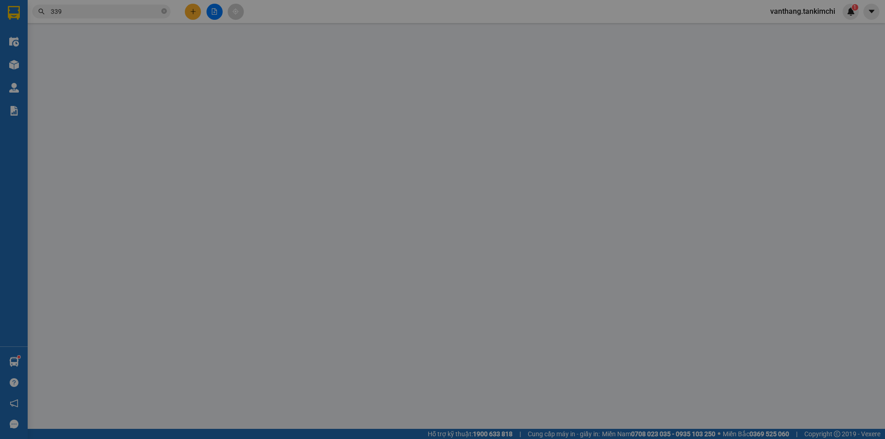
type input "0785605339"
type input "500.000"
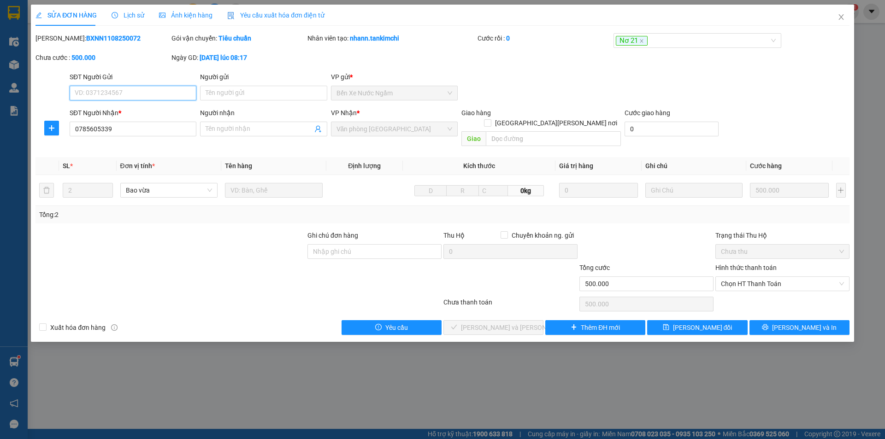
drag, startPoint x: 741, startPoint y: 270, endPoint x: 755, endPoint y: 302, distance: 35.5
click at [741, 277] on span "Chọn HT Thanh Toán" at bounding box center [782, 284] width 123 height 14
drag, startPoint x: 752, startPoint y: 293, endPoint x: 734, endPoint y: 299, distance: 19.4
click at [751, 293] on div "Tại văn phòng" at bounding box center [782, 292] width 123 height 10
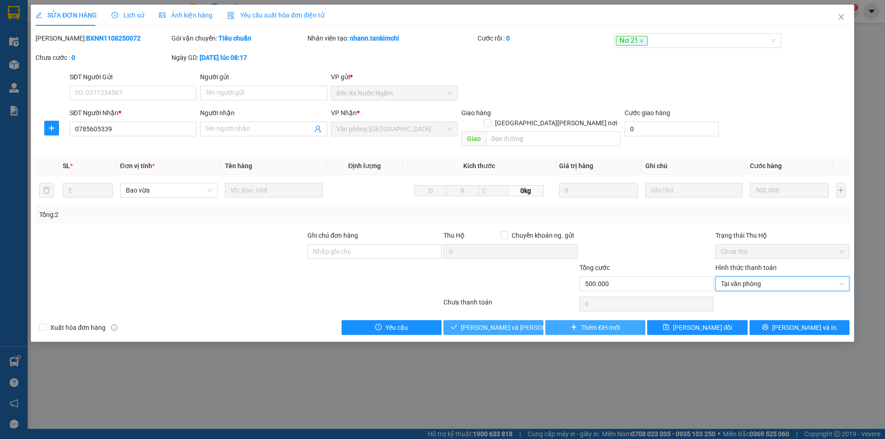
click at [517, 323] on span "[PERSON_NAME] và [PERSON_NAME] hàng" at bounding box center [523, 328] width 124 height 10
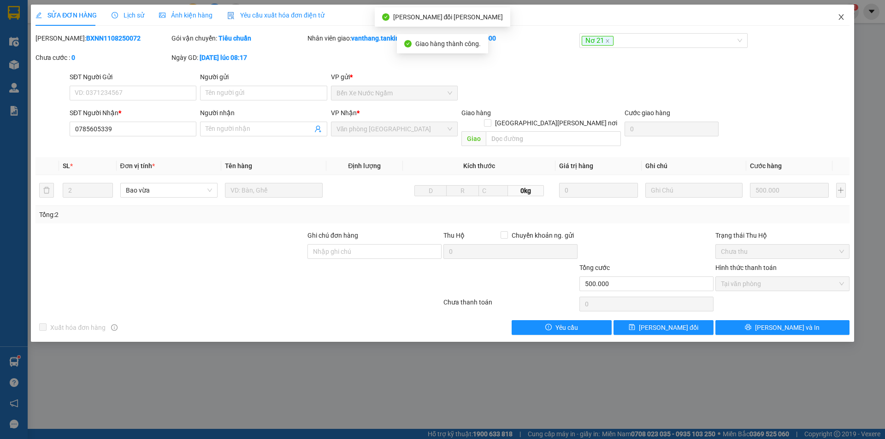
drag, startPoint x: 840, startPoint y: 18, endPoint x: 856, endPoint y: 18, distance: 16.1
click at [841, 17] on icon "close" at bounding box center [841, 16] width 7 height 7
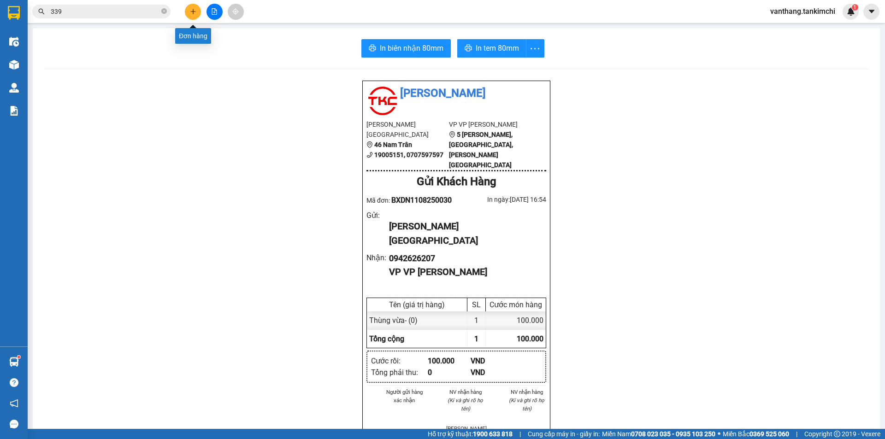
click at [192, 11] on icon "plus" at bounding box center [193, 11] width 6 height 6
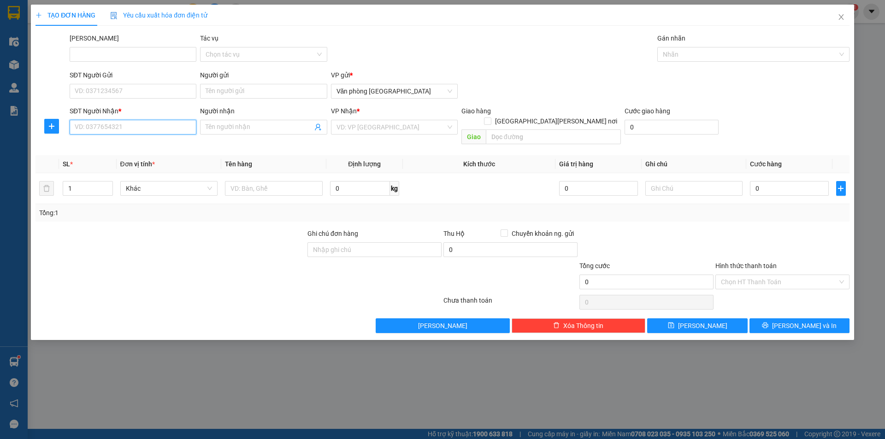
drag, startPoint x: 121, startPoint y: 125, endPoint x: 126, endPoint y: 124, distance: 4.7
click at [122, 124] on input "SĐT Người Nhận *" at bounding box center [133, 127] width 127 height 15
click at [102, 146] on div "0908494868" at bounding box center [133, 146] width 116 height 10
click at [189, 182] on span "Hàng thông thường" at bounding box center [169, 189] width 87 height 14
type input "0908494868"
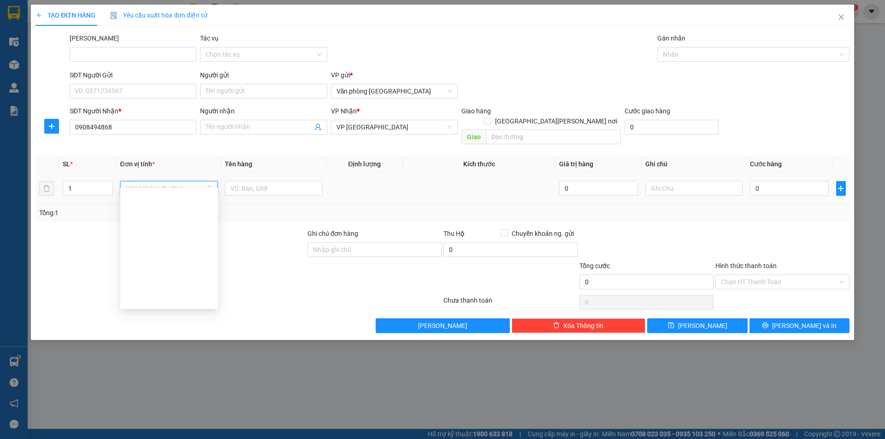
type input "c"
click at [150, 182] on input "c" at bounding box center [166, 189] width 80 height 14
type input "k"
drag, startPoint x: 143, startPoint y: 271, endPoint x: 178, endPoint y: 218, distance: 63.5
click at [143, 271] on div "Kiện vừa" at bounding box center [169, 270] width 87 height 10
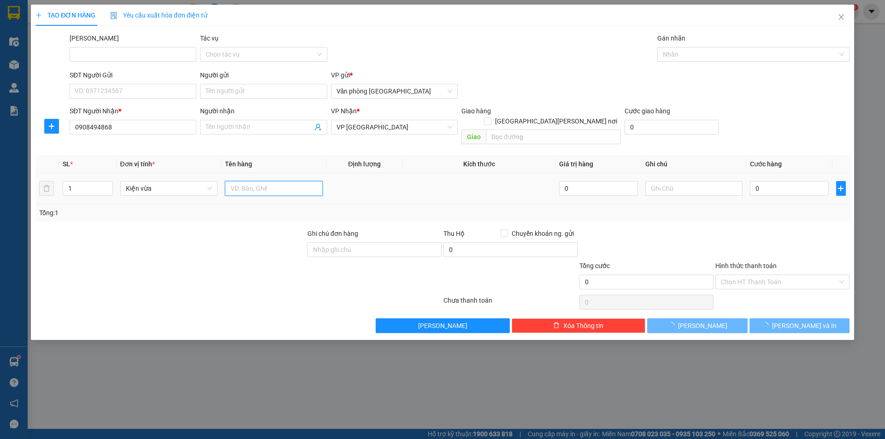
click at [248, 181] on input "text" at bounding box center [274, 188] width 98 height 15
type input "can"
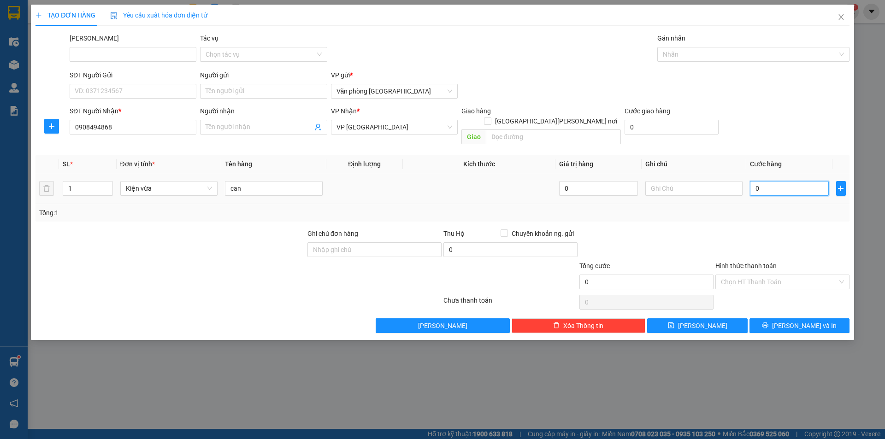
click at [781, 181] on input "0" at bounding box center [789, 188] width 78 height 15
type input "5"
type input "50"
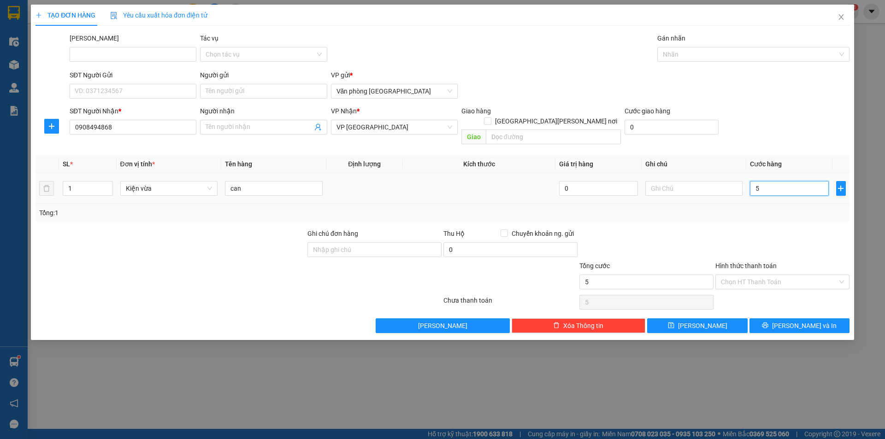
type input "50"
click at [792, 321] on span "[PERSON_NAME] và In" at bounding box center [804, 326] width 65 height 10
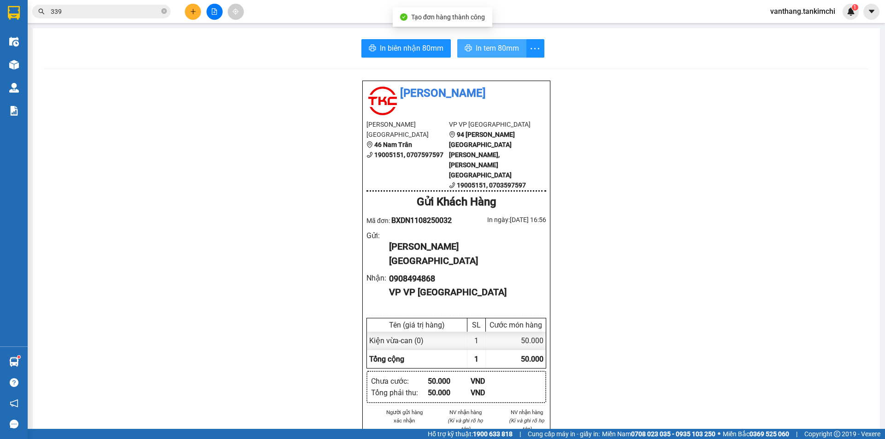
click at [497, 46] on span "In tem 80mm" at bounding box center [497, 48] width 43 height 12
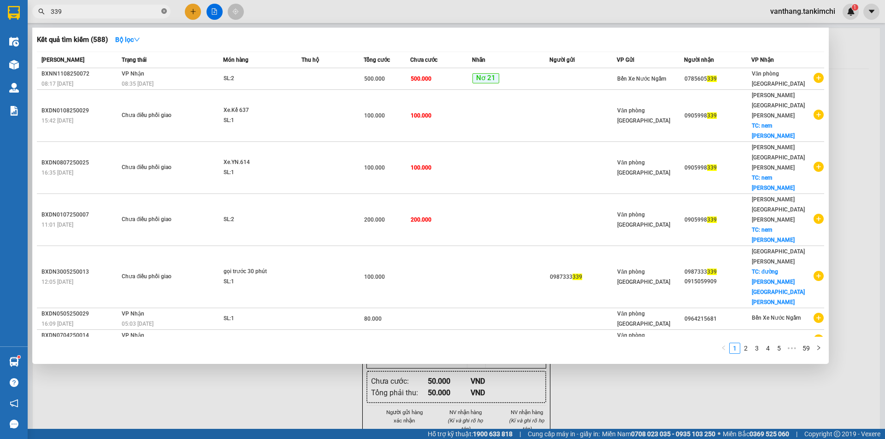
click at [162, 10] on icon "close-circle" at bounding box center [164, 11] width 6 height 6
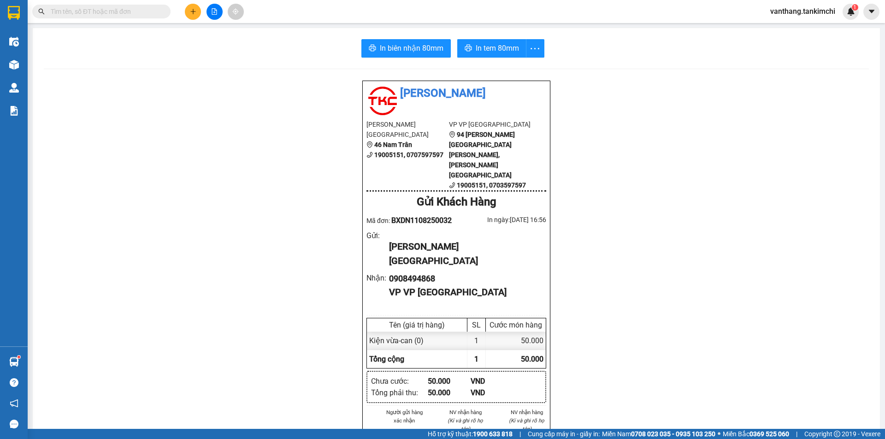
drag, startPoint x: 145, startPoint y: 12, endPoint x: 138, endPoint y: 15, distance: 7.6
click at [141, 14] on input "text" at bounding box center [105, 11] width 109 height 10
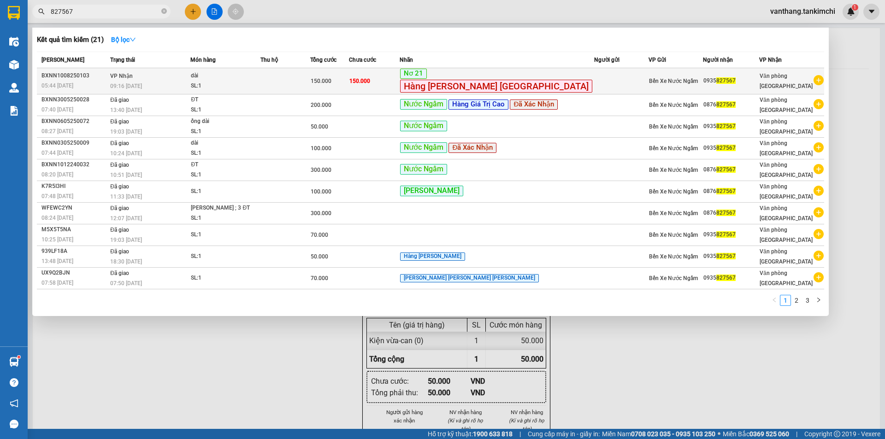
type input "827567"
click at [594, 81] on td at bounding box center [621, 81] width 54 height 26
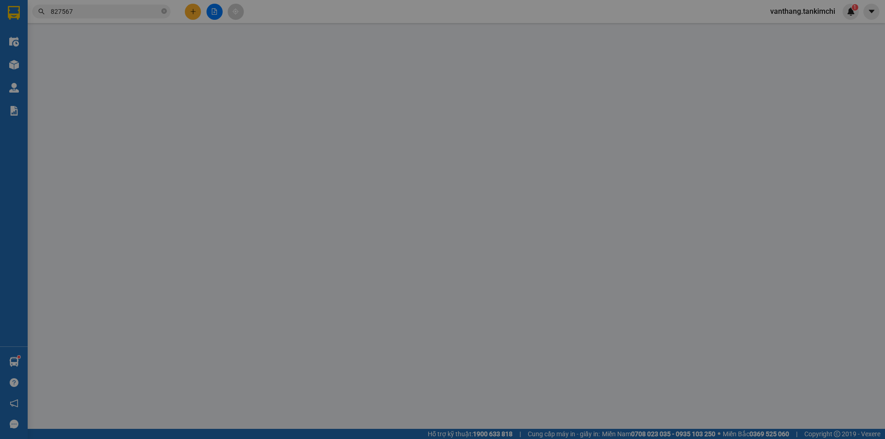
type input "0935827567"
type input "150.000"
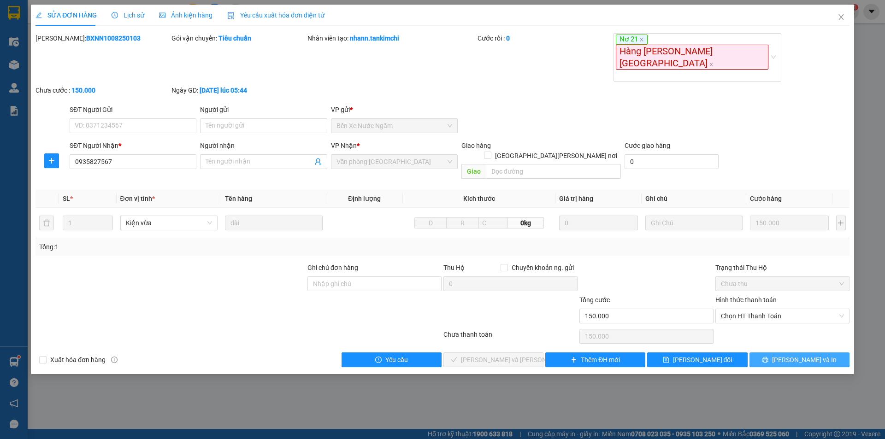
click at [761, 353] on button "[PERSON_NAME] và In" at bounding box center [799, 360] width 100 height 15
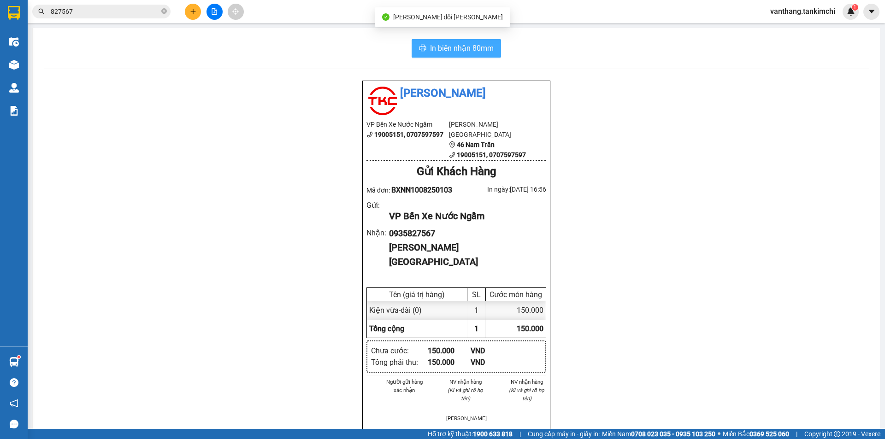
click at [464, 47] on span "In biên nhận 80mm" at bounding box center [462, 48] width 64 height 12
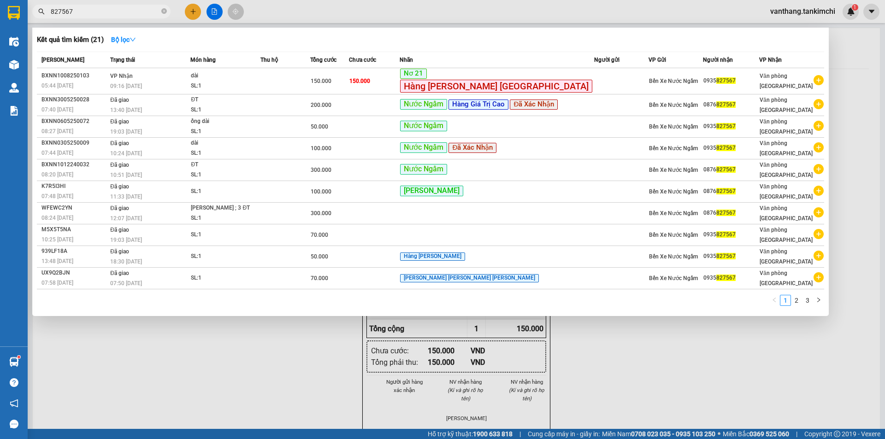
click at [119, 10] on input "827567" at bounding box center [105, 11] width 109 height 10
drag, startPoint x: 191, startPoint y: 12, endPoint x: 186, endPoint y: 12, distance: 5.1
click at [191, 11] on div at bounding box center [442, 219] width 885 height 439
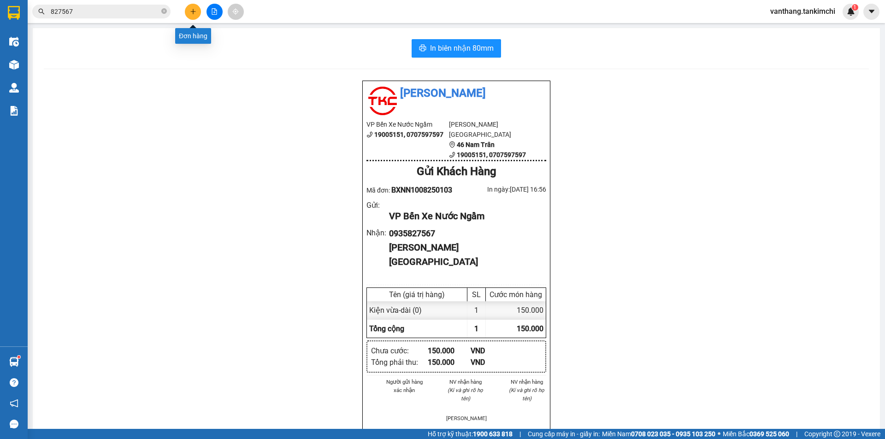
click at [192, 12] on icon "plus" at bounding box center [192, 11] width 5 height 0
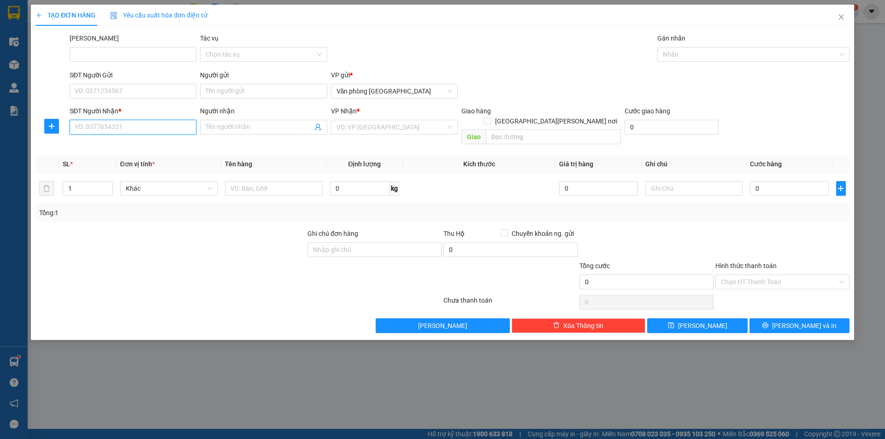
click at [119, 124] on input "SĐT Người Nhận *" at bounding box center [133, 127] width 127 height 15
click at [99, 146] on div "0388884444" at bounding box center [133, 146] width 116 height 10
click at [191, 182] on span "Hàng thông thường" at bounding box center [169, 189] width 87 height 14
type input "0388884444"
type input "x"
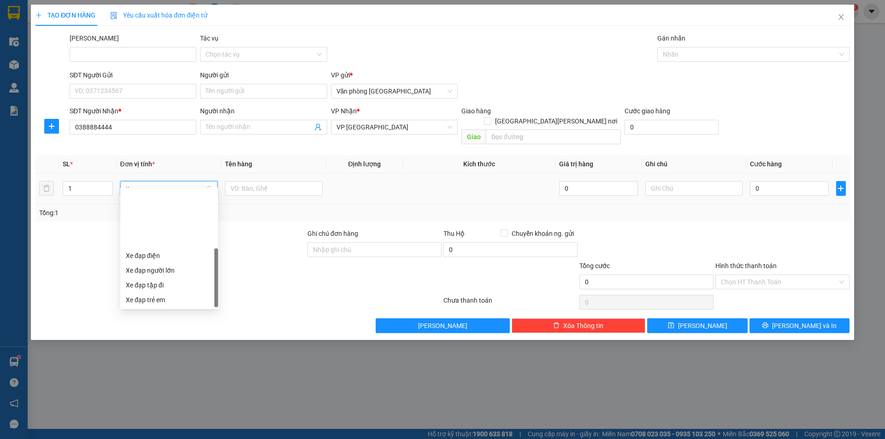
click at [133, 369] on div "Xô" at bounding box center [169, 374] width 87 height 10
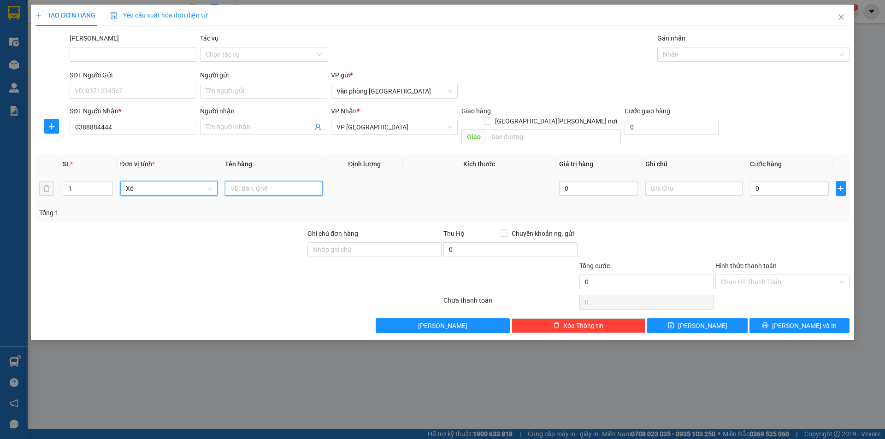
click at [249, 181] on input "text" at bounding box center [274, 188] width 98 height 15
click at [772, 181] on input "0" at bounding box center [789, 188] width 78 height 15
type input "3"
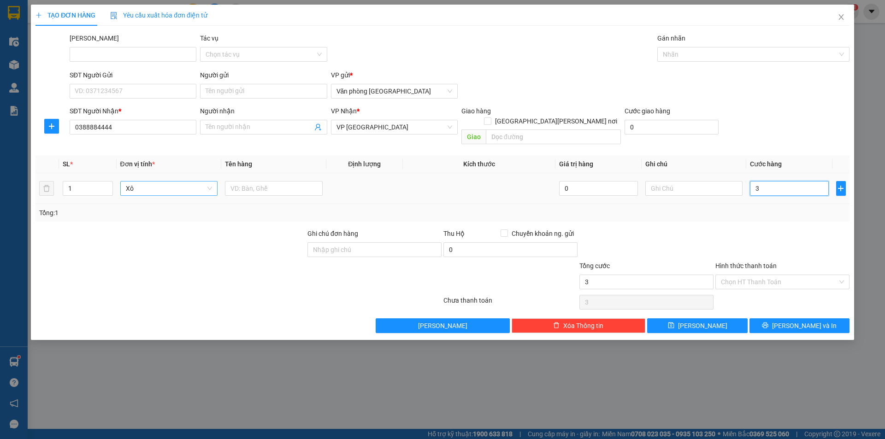
type input "30"
click at [779, 319] on button "[PERSON_NAME] và In" at bounding box center [799, 326] width 100 height 15
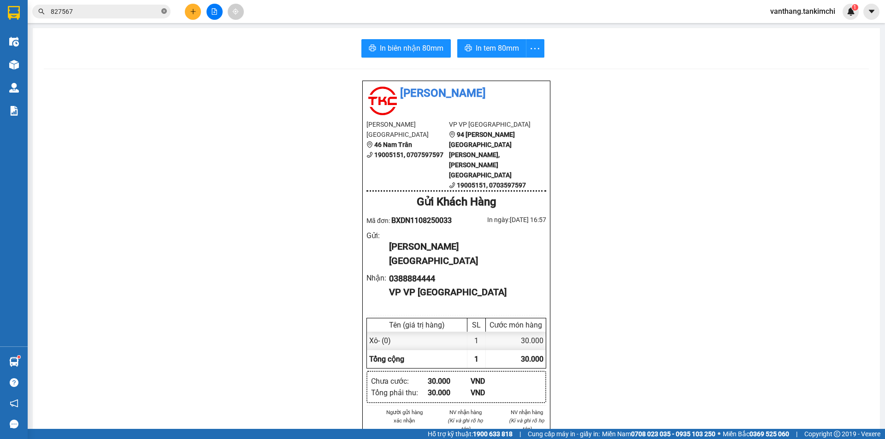
drag, startPoint x: 163, startPoint y: 10, endPoint x: 149, endPoint y: 10, distance: 13.8
click at [163, 9] on icon "close-circle" at bounding box center [164, 11] width 6 height 6
click at [149, 10] on input "text" at bounding box center [105, 11] width 109 height 10
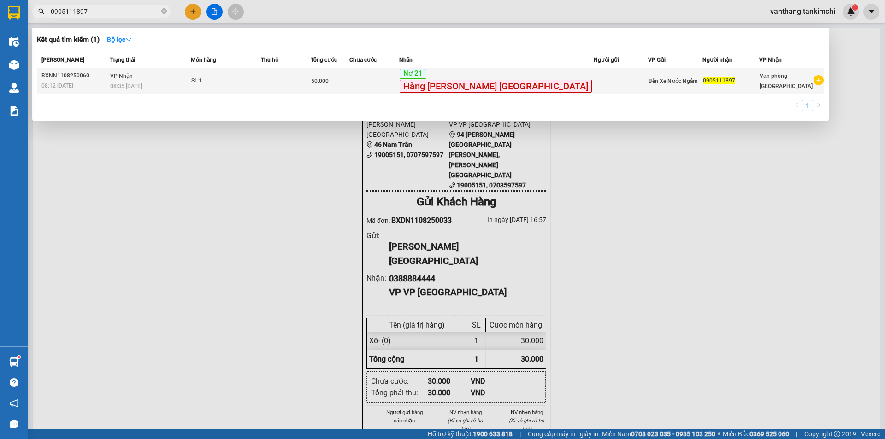
type input "0905111897"
click at [594, 86] on td at bounding box center [621, 81] width 54 height 26
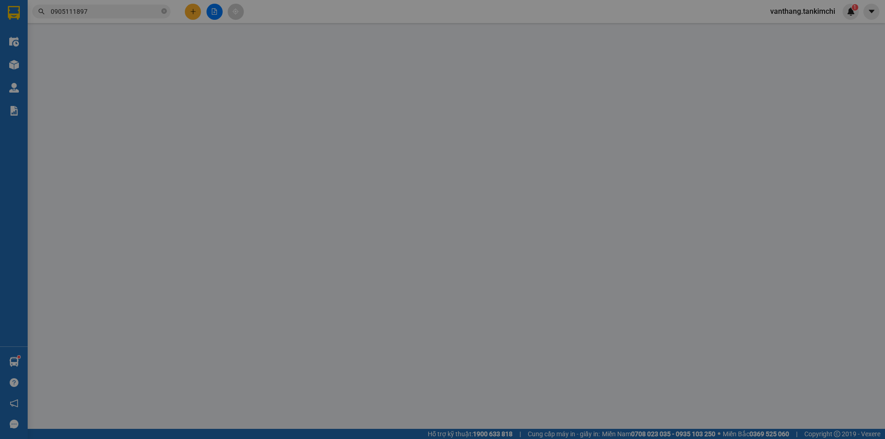
type input "0905111897"
type input "50.000"
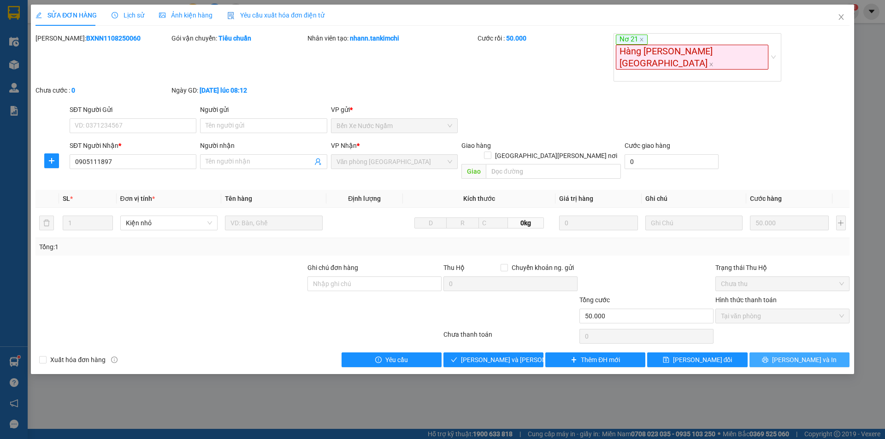
click at [793, 355] on span "[PERSON_NAME] và In" at bounding box center [804, 360] width 65 height 10
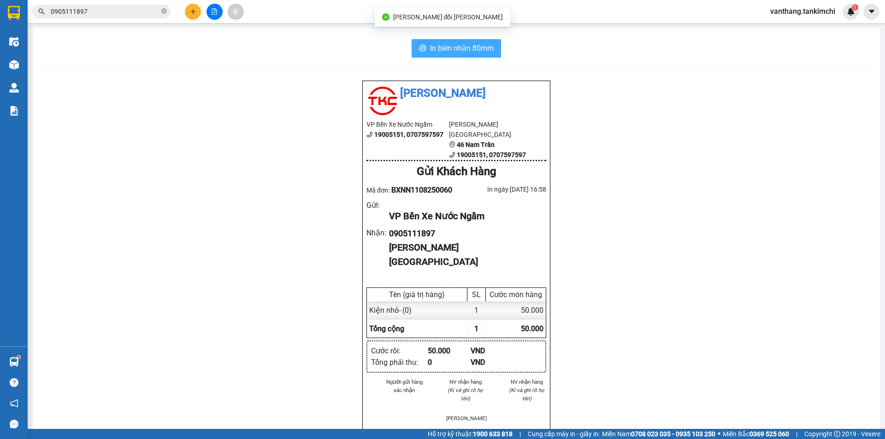
click at [463, 46] on span "In biên nhận 80mm" at bounding box center [462, 48] width 64 height 12
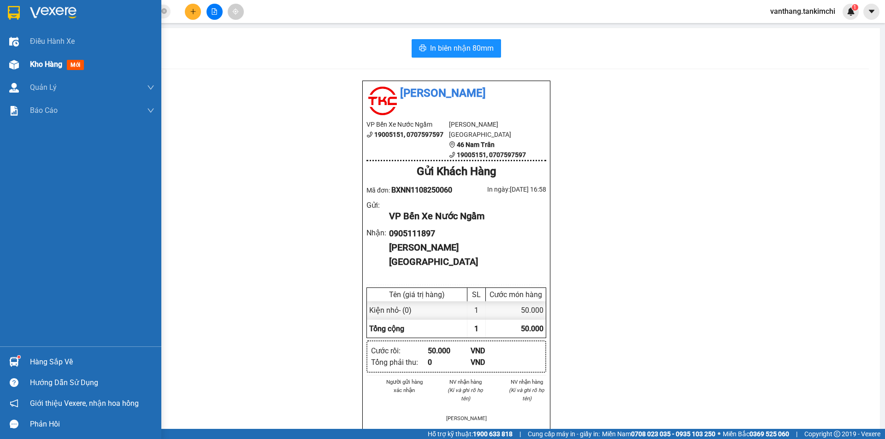
click at [50, 64] on span "Kho hàng" at bounding box center [46, 64] width 32 height 9
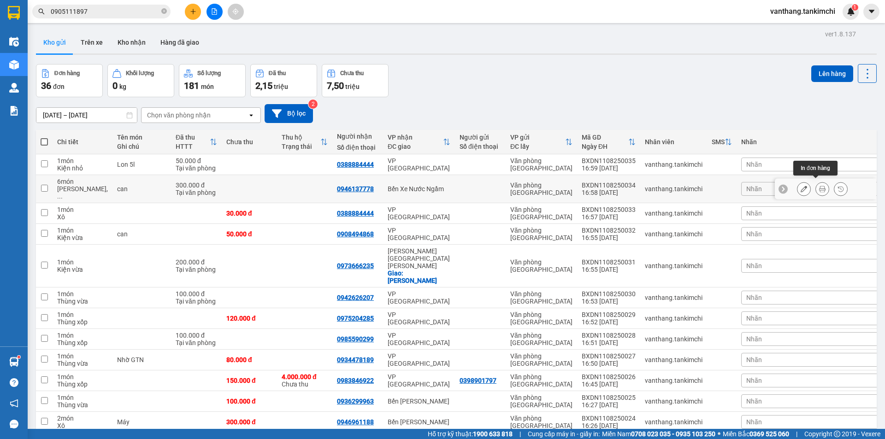
click at [816, 183] on button at bounding box center [822, 189] width 13 height 16
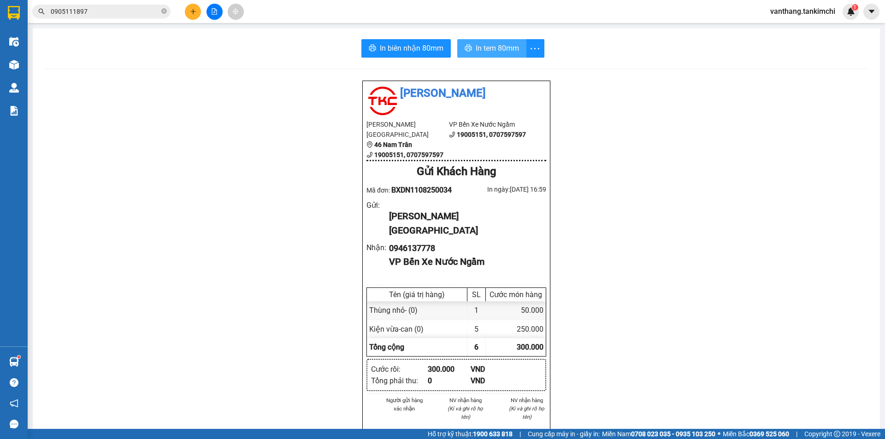
click at [488, 50] on span "In tem 80mm" at bounding box center [497, 48] width 43 height 12
click at [478, 47] on span "In tem 80mm" at bounding box center [497, 48] width 43 height 12
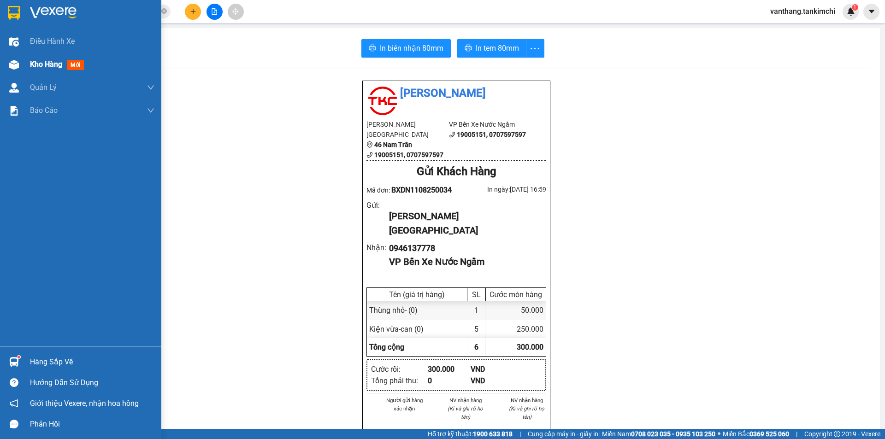
click at [41, 64] on span "Kho hàng" at bounding box center [46, 64] width 32 height 9
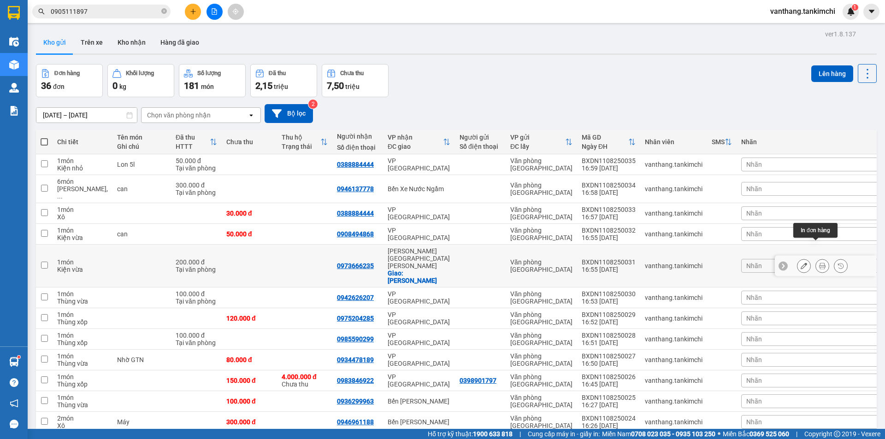
click at [819, 263] on icon at bounding box center [822, 266] width 6 height 6
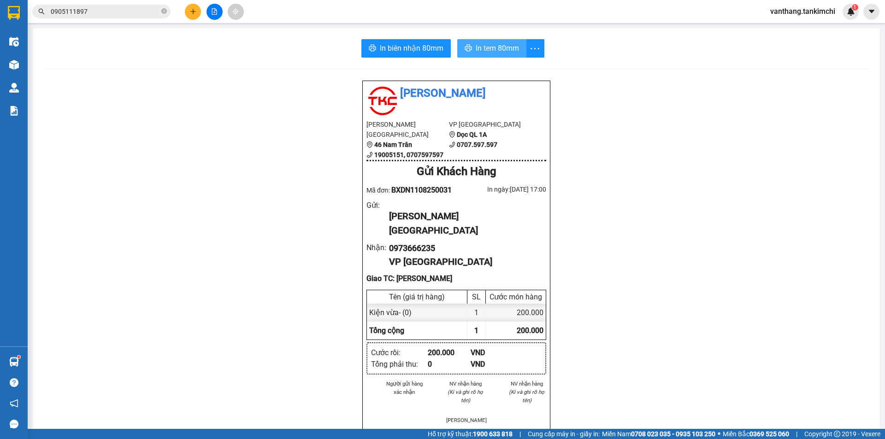
click at [498, 51] on span "In tem 80mm" at bounding box center [497, 48] width 43 height 12
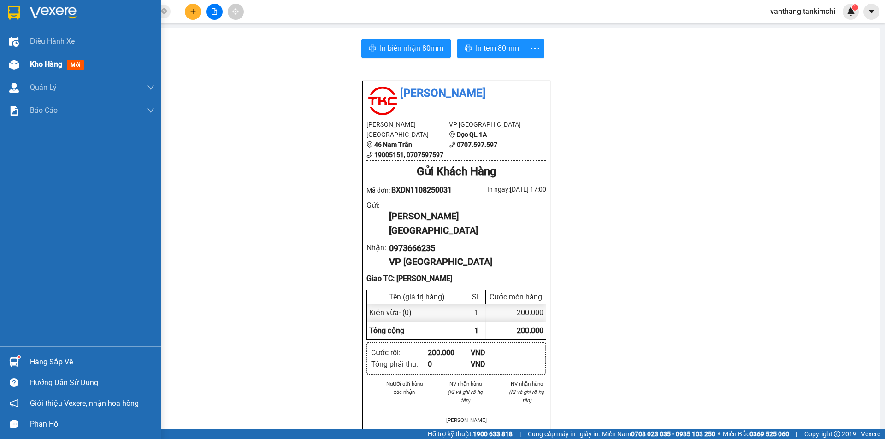
click at [39, 64] on span "Kho hàng" at bounding box center [46, 64] width 32 height 9
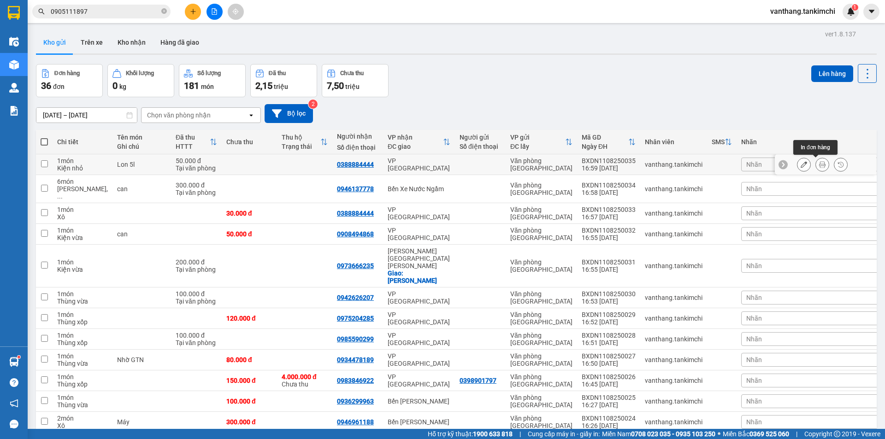
click at [819, 161] on icon at bounding box center [822, 164] width 6 height 6
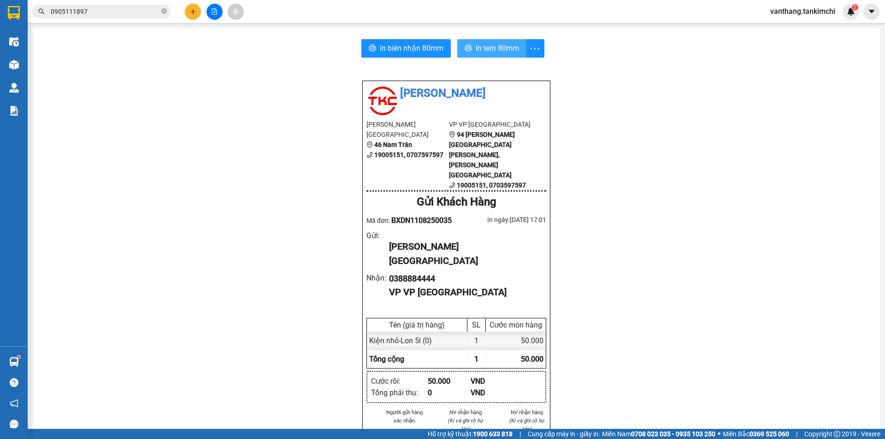
click at [482, 47] on span "In tem 80mm" at bounding box center [497, 48] width 43 height 12
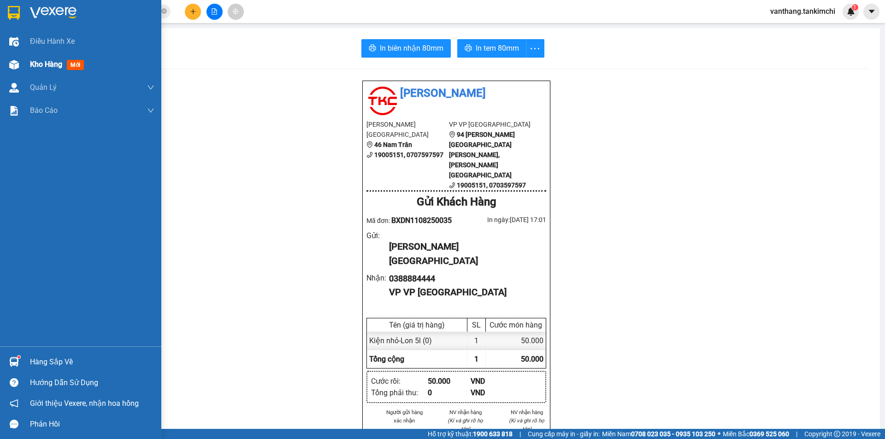
click at [47, 64] on span "Kho hàng" at bounding box center [46, 64] width 32 height 9
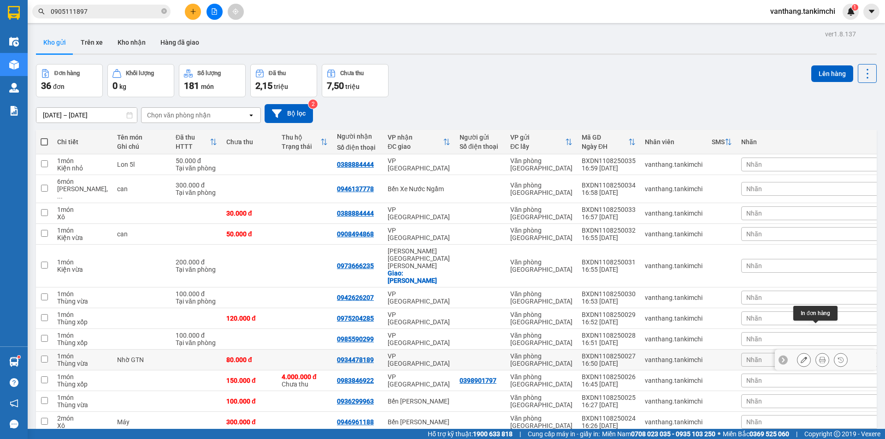
click at [819, 357] on icon at bounding box center [822, 360] width 6 height 6
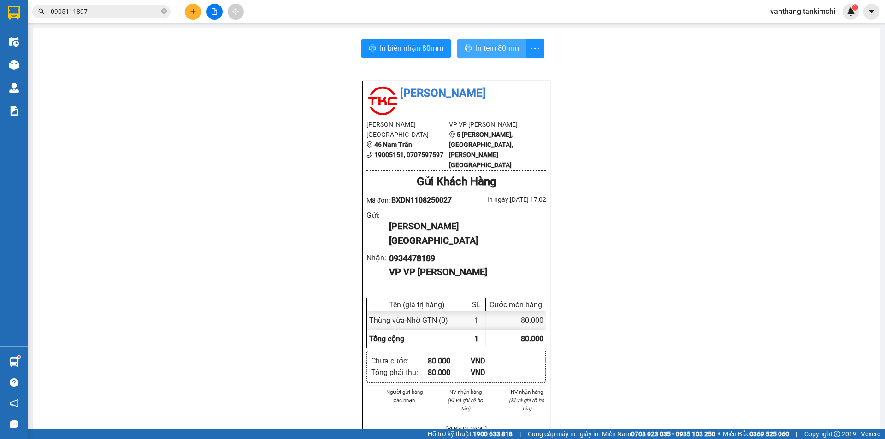
click at [496, 49] on span "In tem 80mm" at bounding box center [497, 48] width 43 height 12
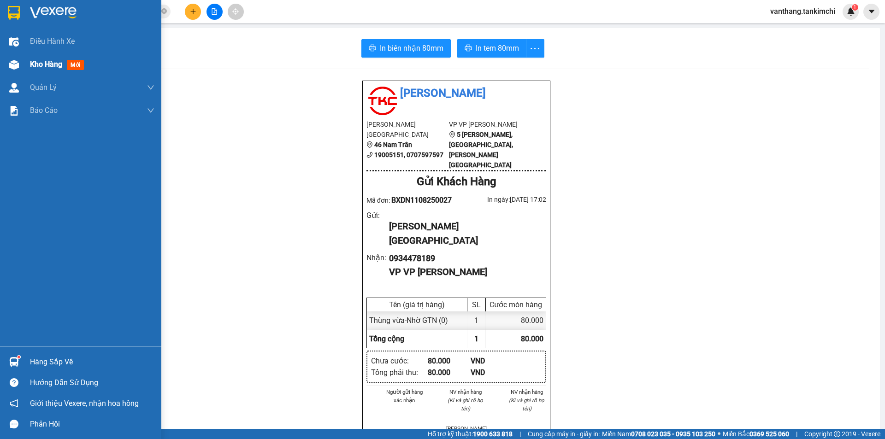
click at [45, 62] on span "Kho hàng" at bounding box center [46, 64] width 32 height 9
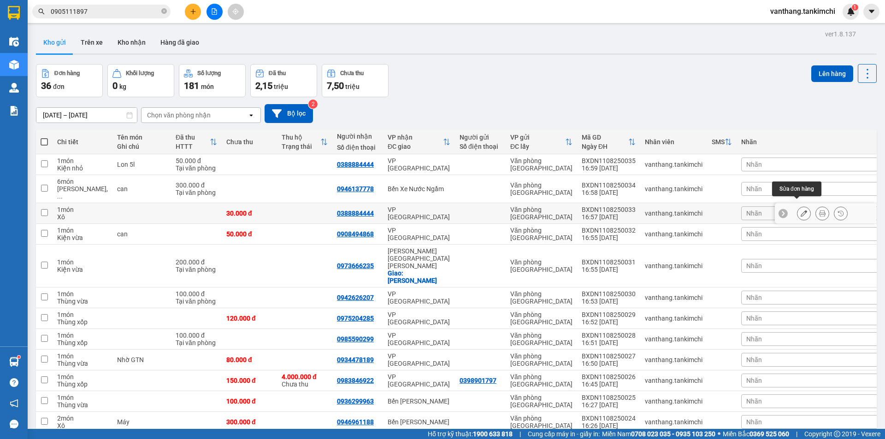
click at [800, 207] on button at bounding box center [803, 214] width 13 height 16
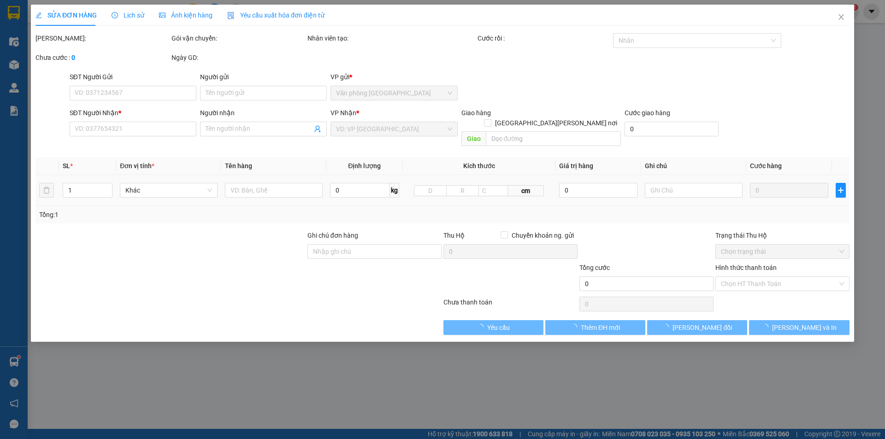
type input "0388884444"
type input "30.000"
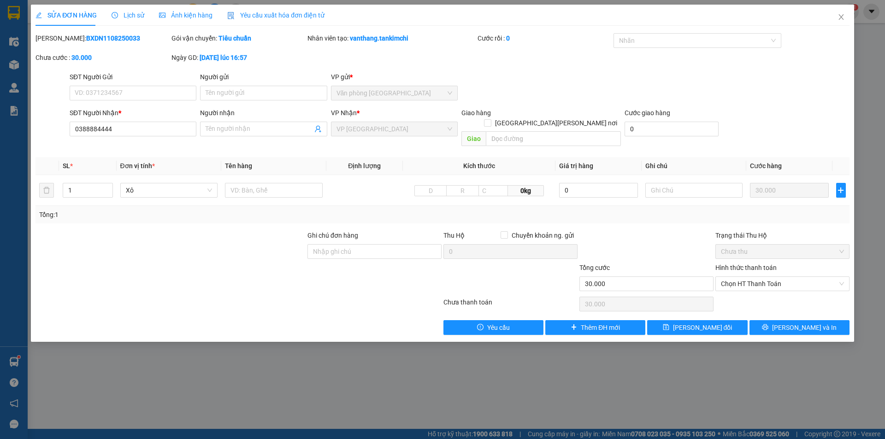
click at [86, 37] on b "BXDN1108250033" at bounding box center [113, 38] width 54 height 7
copy b "BXDN1108250033"
click at [841, 16] on icon "close" at bounding box center [841, 16] width 7 height 7
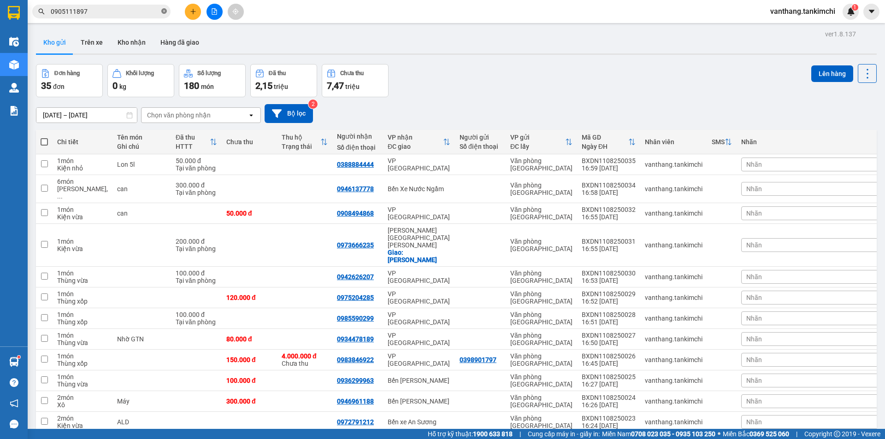
click at [164, 11] on icon "close-circle" at bounding box center [164, 11] width 6 height 6
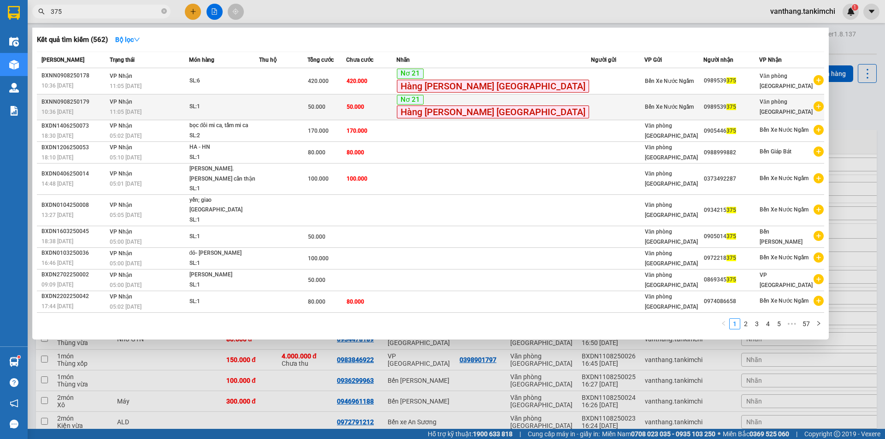
type input "375"
click at [259, 113] on td "SL: 1" at bounding box center [224, 107] width 70 height 26
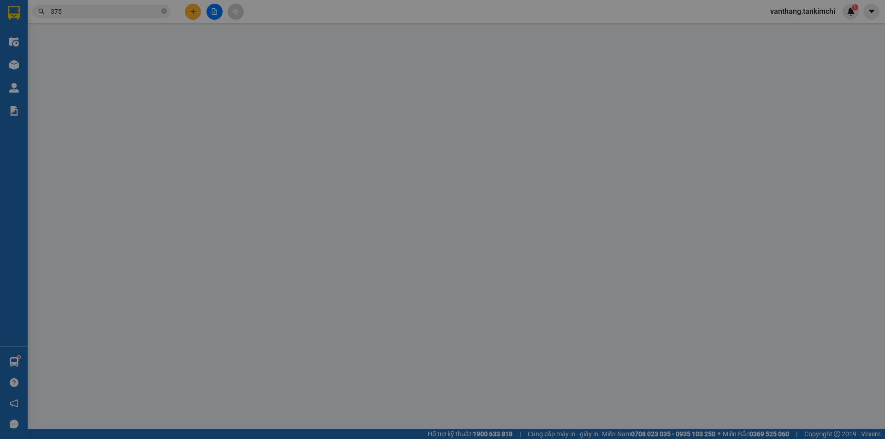
type input "0989539375"
type input "50.000"
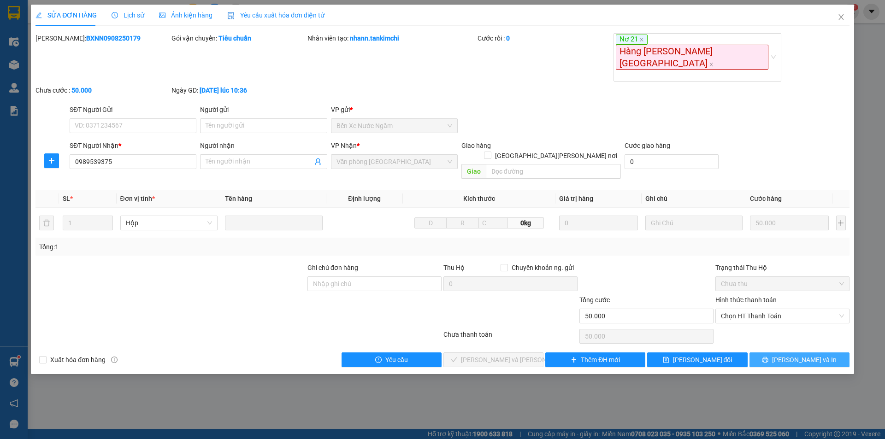
click at [788, 353] on button "[PERSON_NAME] và In" at bounding box center [799, 360] width 100 height 15
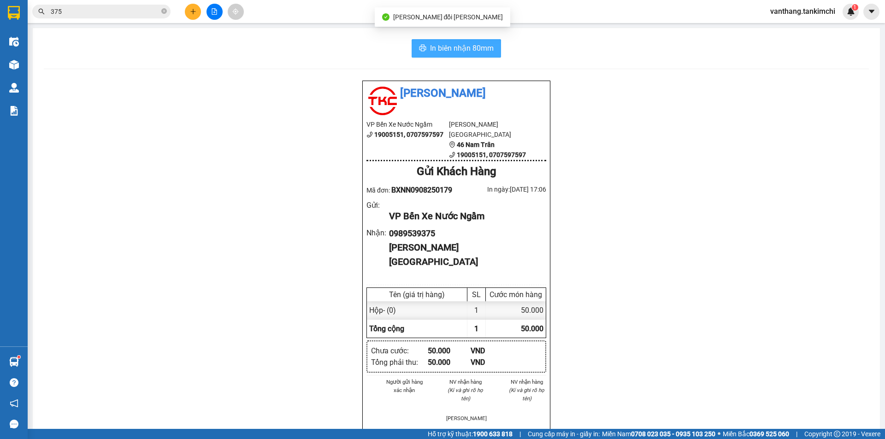
drag, startPoint x: 443, startPoint y: 51, endPoint x: 490, endPoint y: 72, distance: 51.2
click at [446, 50] on span "In biên nhận 80mm" at bounding box center [462, 48] width 64 height 12
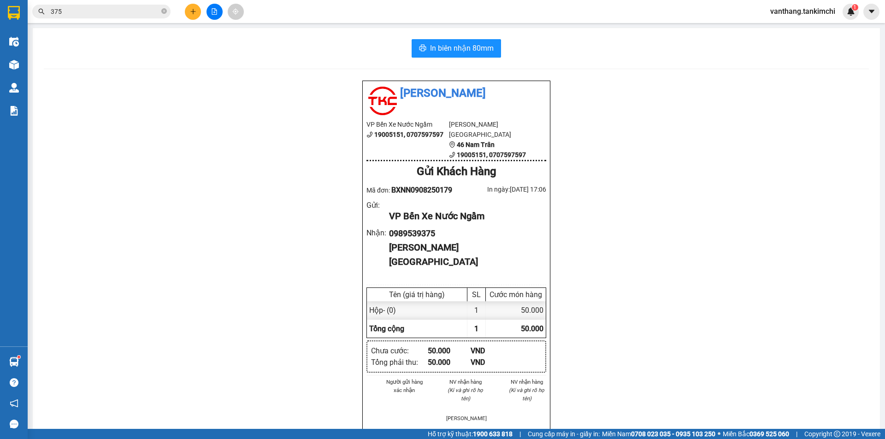
click at [106, 13] on input "375" at bounding box center [105, 11] width 109 height 10
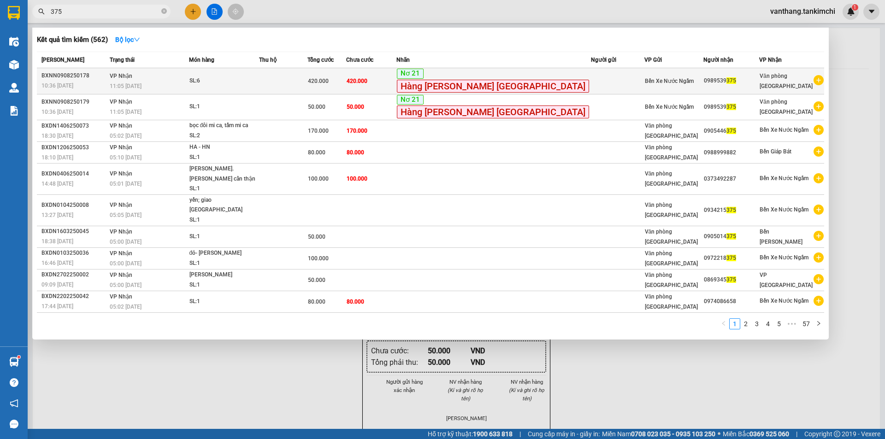
click at [307, 72] on td at bounding box center [283, 81] width 48 height 26
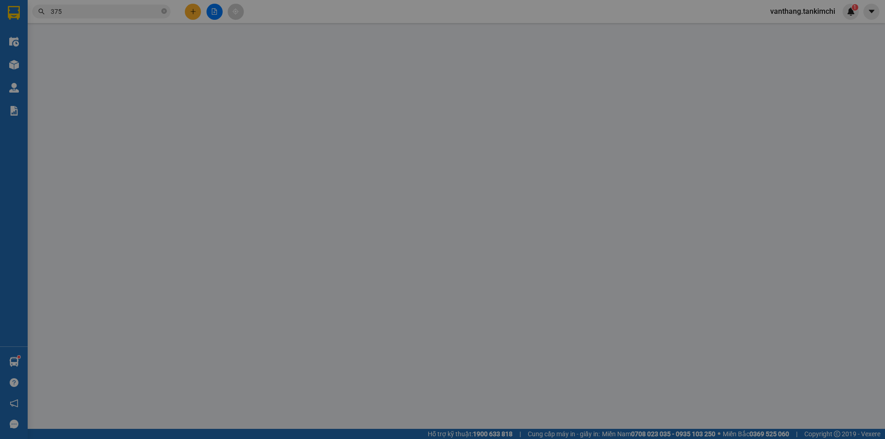
type input "0989539375"
type input "420.000"
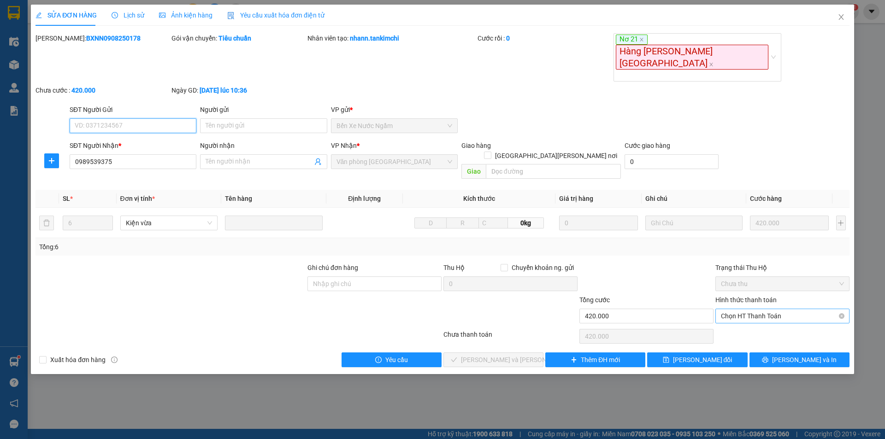
click at [753, 309] on span "Chọn HT Thanh Toán" at bounding box center [782, 316] width 123 height 14
click at [750, 290] on div "Tại văn phòng" at bounding box center [782, 292] width 123 height 10
type input "0"
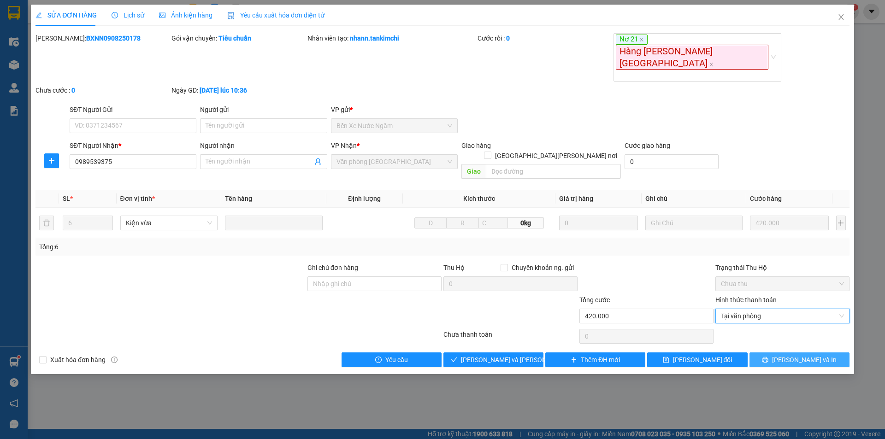
click at [780, 353] on button "[PERSON_NAME] và In" at bounding box center [799, 360] width 100 height 15
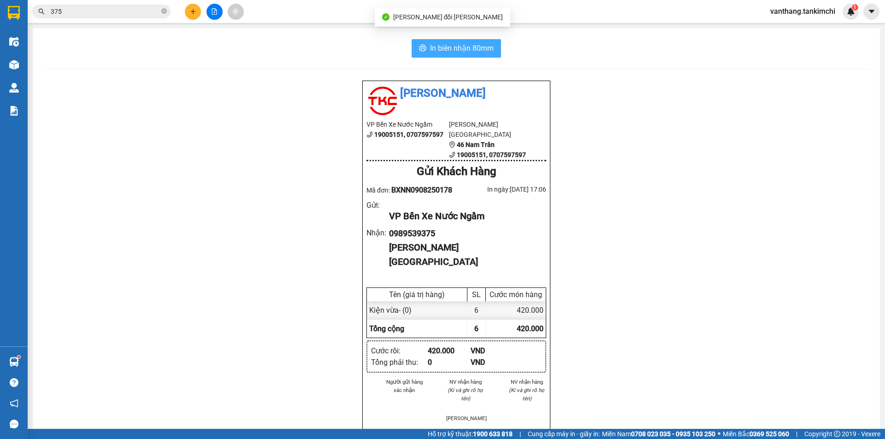
drag, startPoint x: 468, startPoint y: 46, endPoint x: 513, endPoint y: 62, distance: 47.5
click at [469, 46] on span "In biên nhận 80mm" at bounding box center [462, 48] width 64 height 12
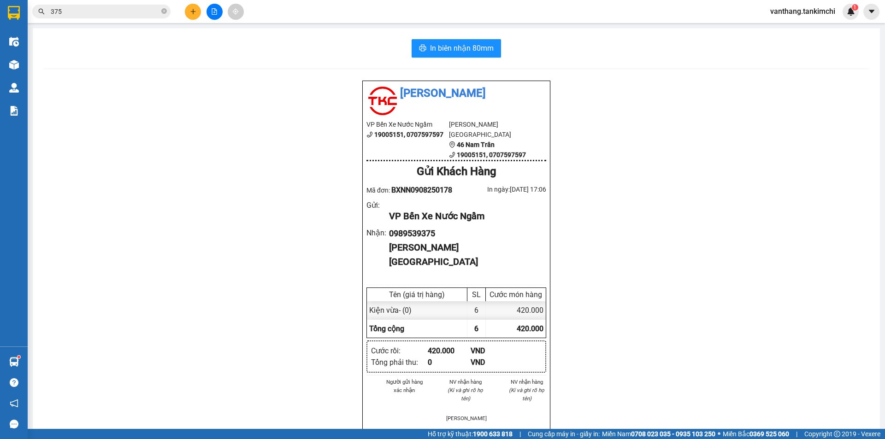
click at [96, 9] on input "375" at bounding box center [105, 11] width 109 height 10
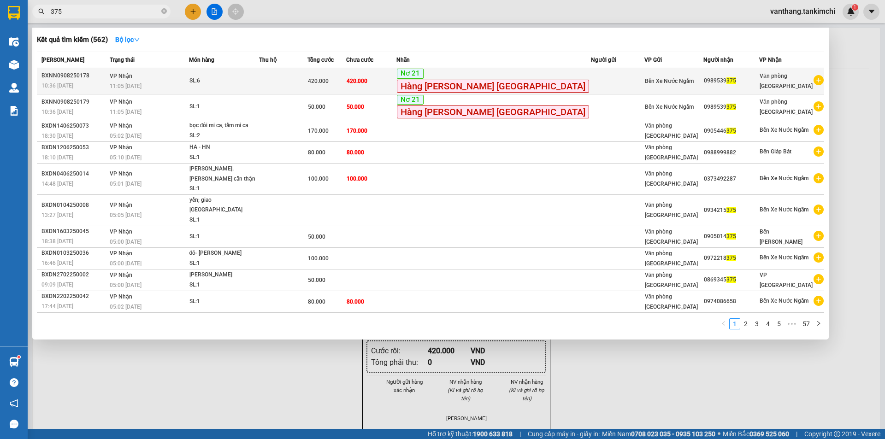
click at [398, 83] on tr "BXNN0908250178 10:36 - 09/08 VP Nhận 11:05 - 09/08 SL: 6 420.000 420.000 Nơ 21 …" at bounding box center [430, 81] width 787 height 26
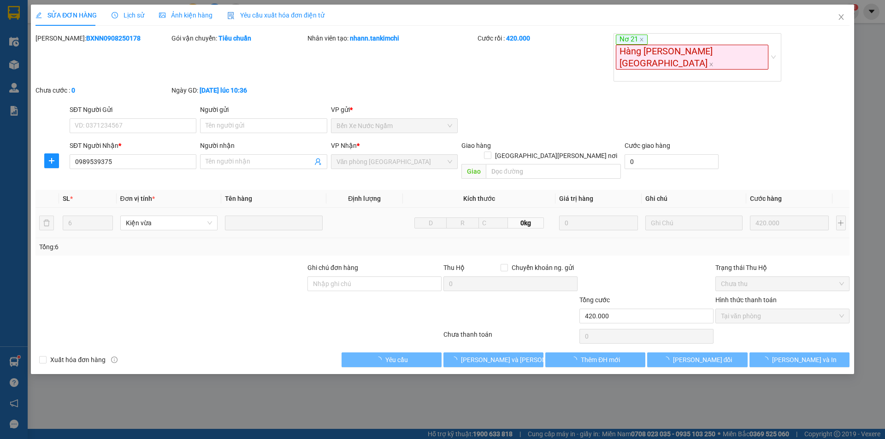
type input "0989539375"
type input "420.000"
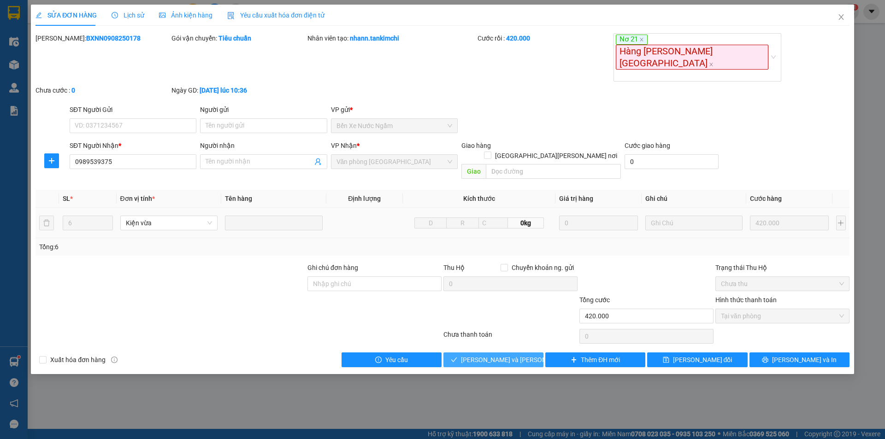
drag, startPoint x: 516, startPoint y: 322, endPoint x: 549, endPoint y: 308, distance: 35.7
click at [517, 355] on span "Lưu và Giao hàng" at bounding box center [523, 360] width 124 height 10
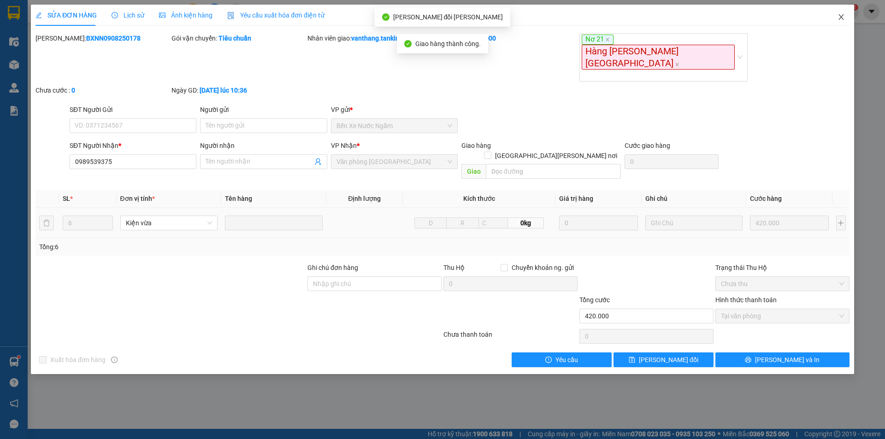
click at [843, 15] on icon "close" at bounding box center [841, 16] width 7 height 7
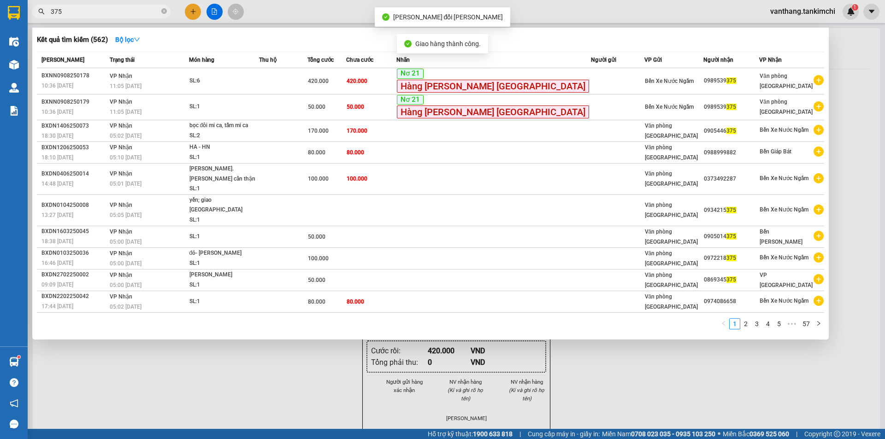
drag, startPoint x: 69, startPoint y: 9, endPoint x: 126, endPoint y: 24, distance: 58.5
click at [69, 8] on input "375" at bounding box center [105, 11] width 109 height 10
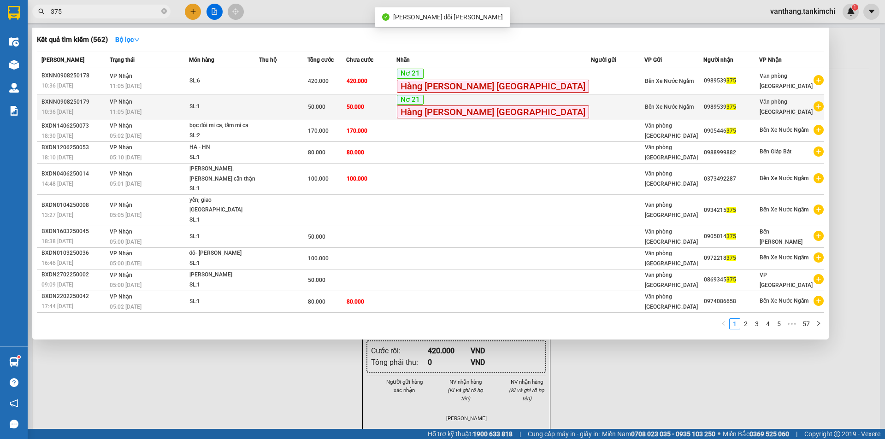
click at [307, 111] on td at bounding box center [283, 107] width 48 height 26
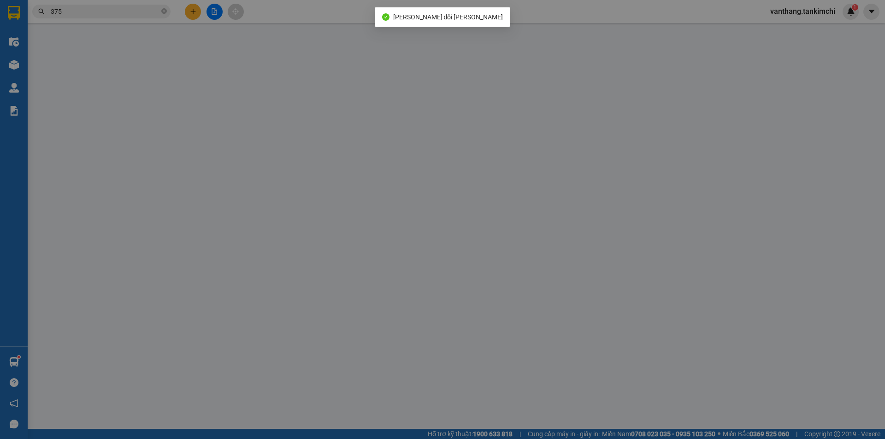
type input "0989539375"
type input "50.000"
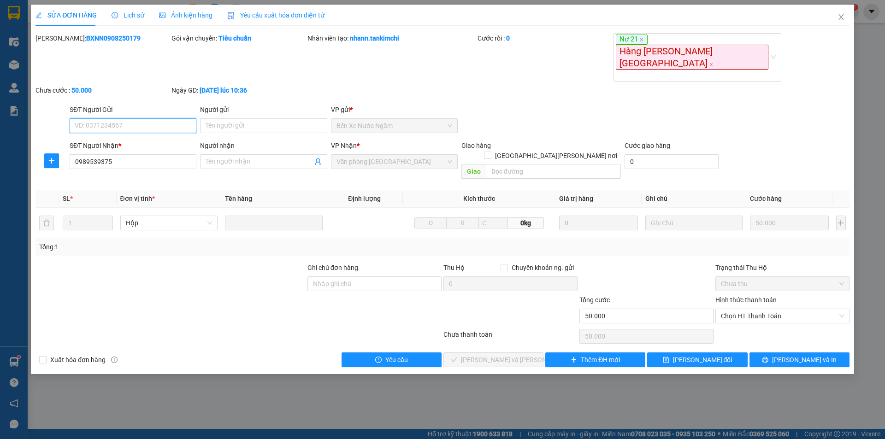
drag, startPoint x: 749, startPoint y: 270, endPoint x: 749, endPoint y: 282, distance: 12.0
click at [749, 309] on span "Chọn HT Thanh Toán" at bounding box center [782, 316] width 123 height 14
click at [747, 292] on div "Tại văn phòng" at bounding box center [782, 292] width 123 height 10
type input "0"
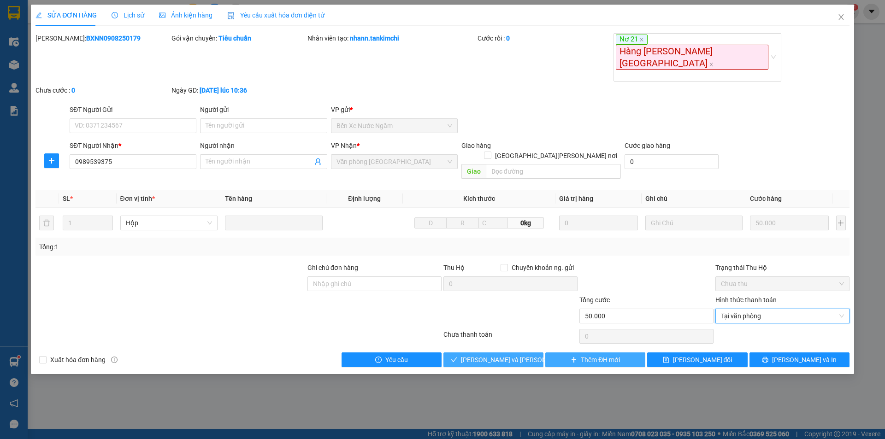
drag, startPoint x: 519, startPoint y: 321, endPoint x: 559, endPoint y: 318, distance: 39.7
click at [521, 355] on span "Lưu và Giao hàng" at bounding box center [523, 360] width 124 height 10
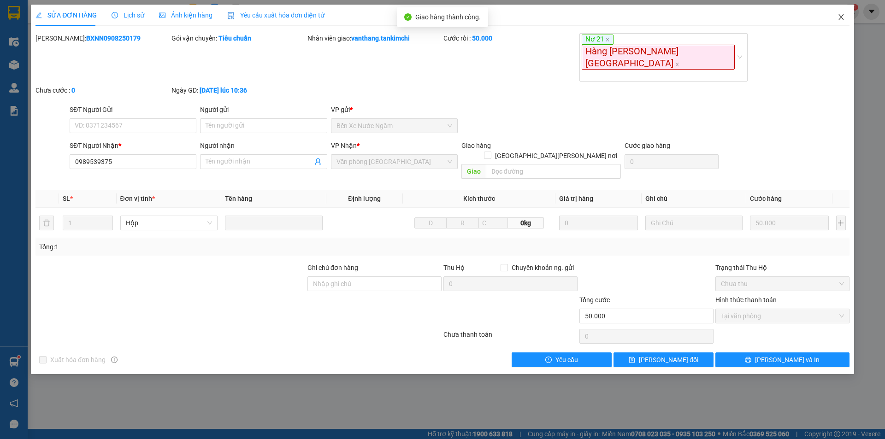
click at [840, 19] on icon "close" at bounding box center [840, 17] width 5 height 6
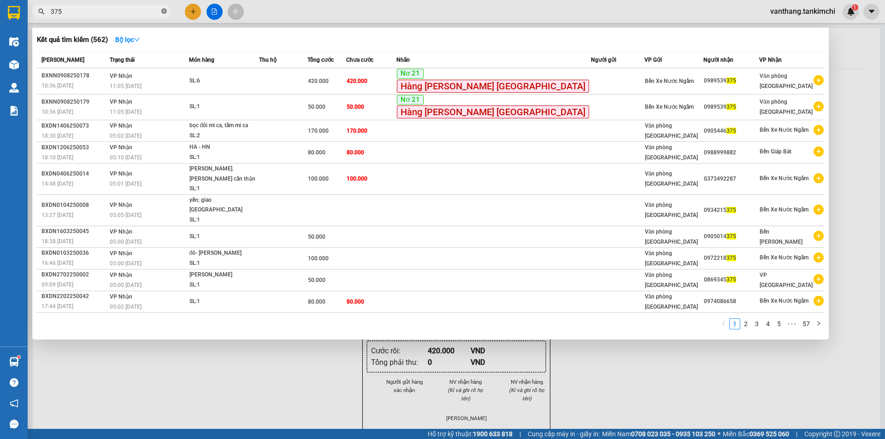
click at [162, 11] on icon "close-circle" at bounding box center [164, 11] width 6 height 6
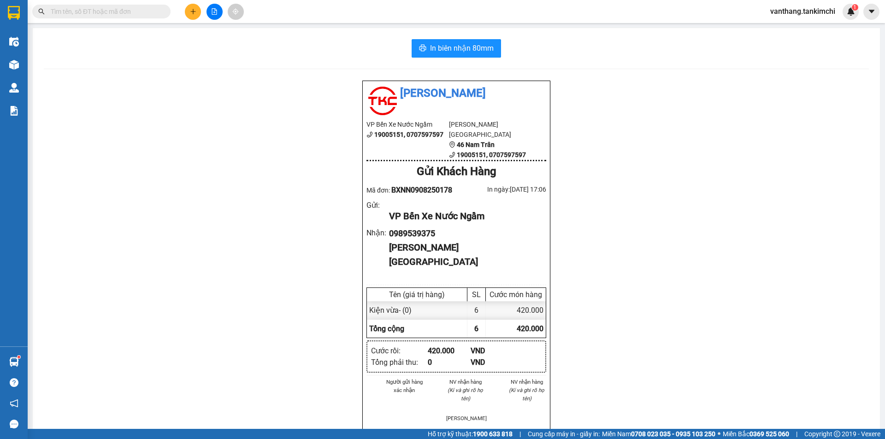
click at [135, 17] on span at bounding box center [101, 12] width 138 height 14
click at [135, 13] on input "text" at bounding box center [105, 11] width 109 height 10
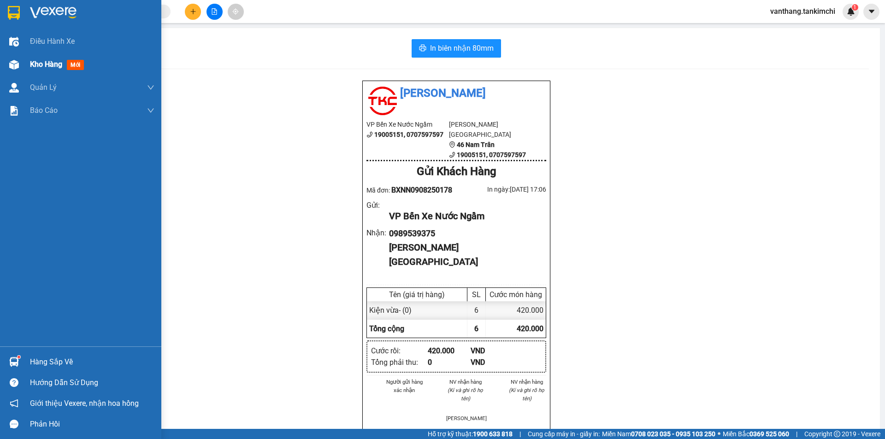
click at [47, 65] on span "Kho hàng" at bounding box center [46, 64] width 32 height 9
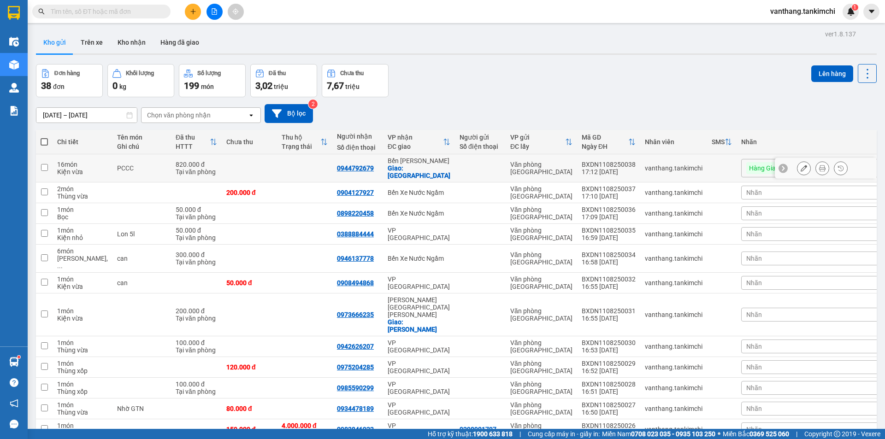
click at [819, 167] on icon at bounding box center [822, 168] width 6 height 6
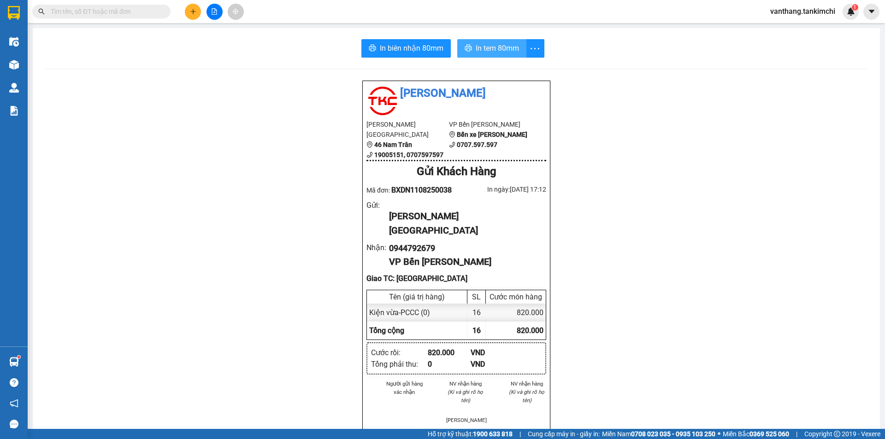
click at [501, 51] on span "In tem 80mm" at bounding box center [497, 48] width 43 height 12
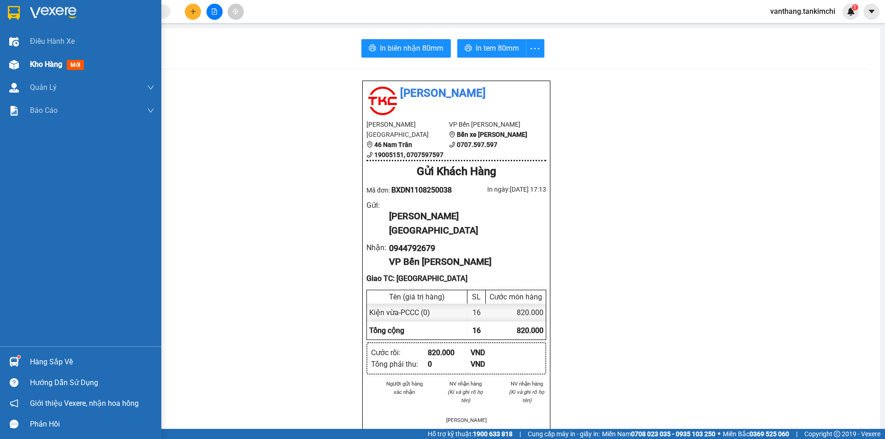
click at [48, 65] on span "Kho hàng" at bounding box center [46, 64] width 32 height 9
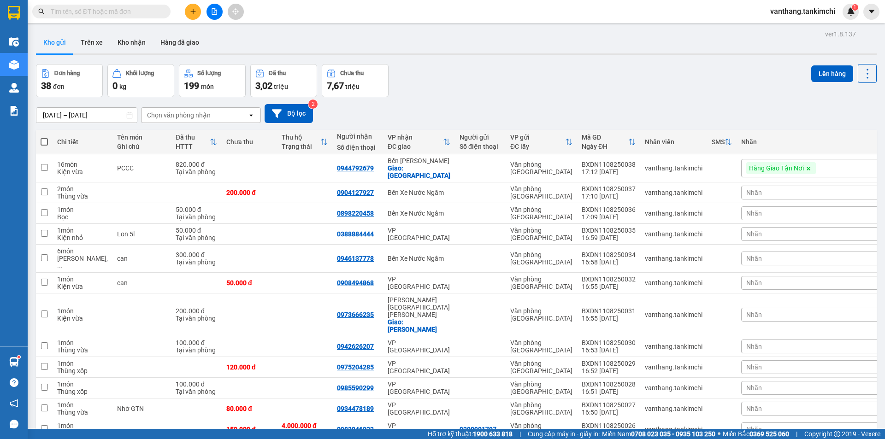
click at [252, 115] on icon at bounding box center [250, 115] width 3 height 2
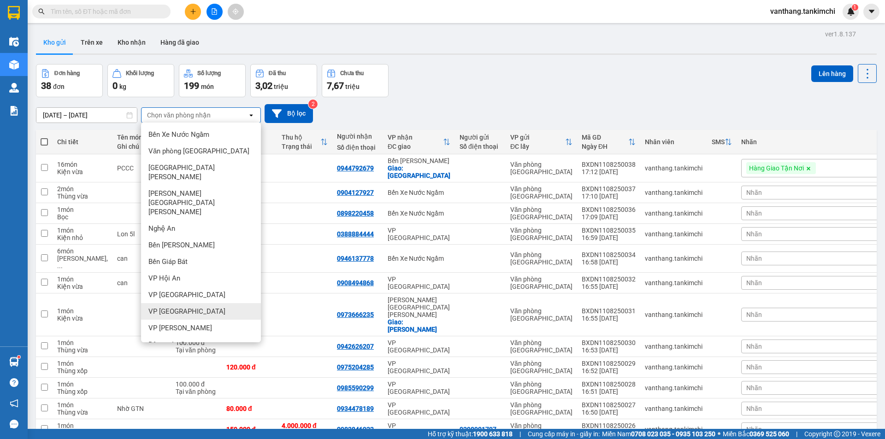
click at [179, 307] on span "VP [GEOGRAPHIC_DATA]" at bounding box center [186, 311] width 77 height 9
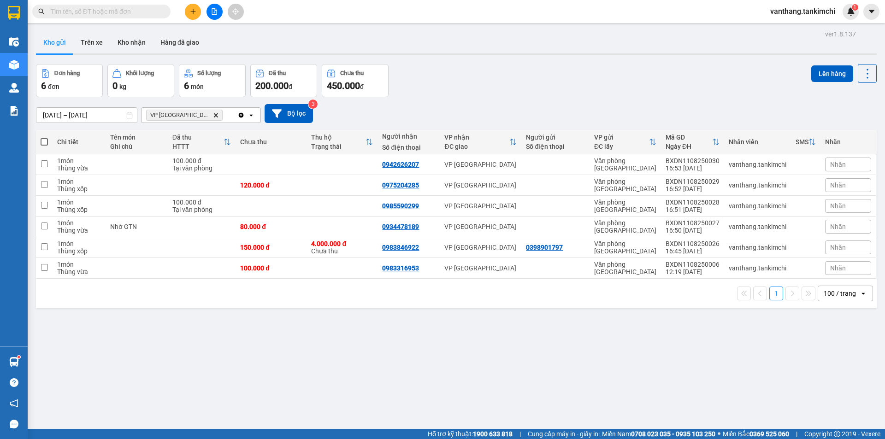
click at [213, 118] on icon "Delete" at bounding box center [216, 115] width 6 height 6
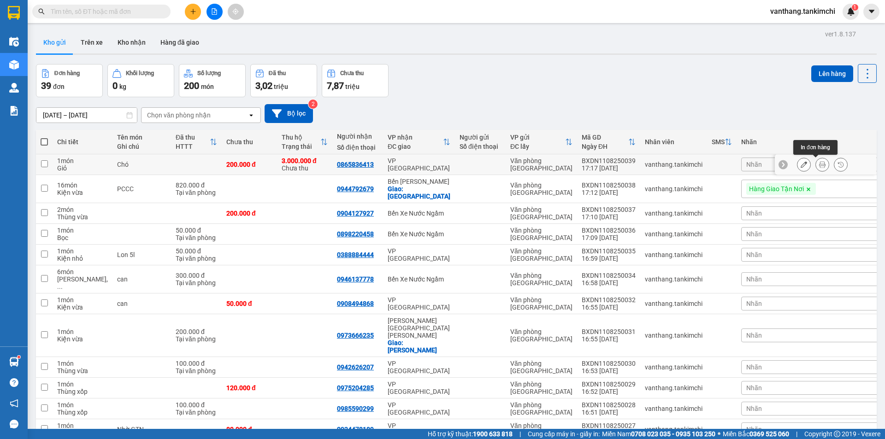
click at [819, 167] on icon at bounding box center [822, 164] width 6 height 6
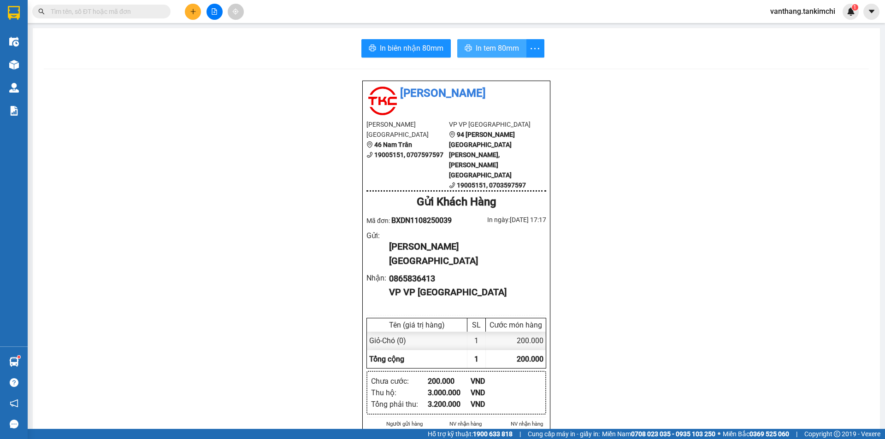
click at [507, 53] on span "In tem 80mm" at bounding box center [497, 48] width 43 height 12
click at [413, 53] on span "In biên nhận 80mm" at bounding box center [412, 48] width 64 height 12
click at [81, 15] on input "text" at bounding box center [105, 11] width 109 height 10
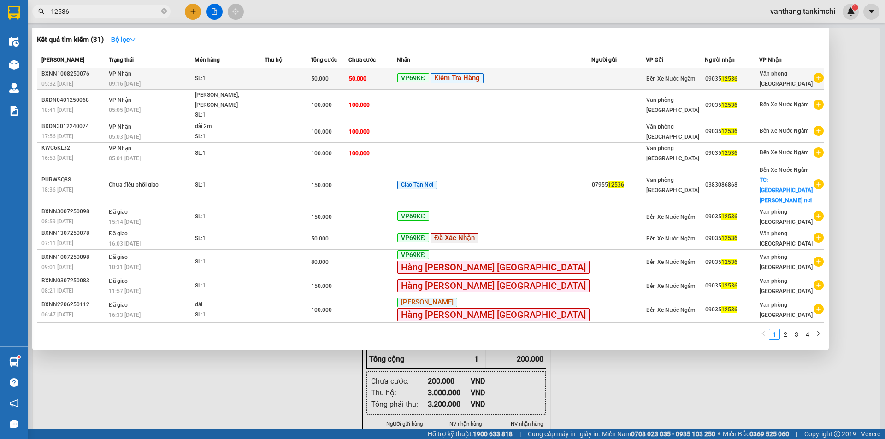
type input "12536"
click at [311, 78] on td at bounding box center [288, 79] width 46 height 22
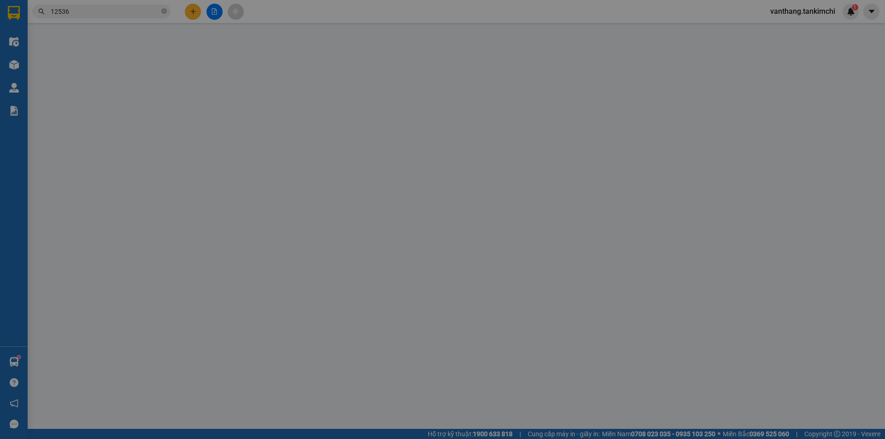
type input "0903512536"
type input "50.000"
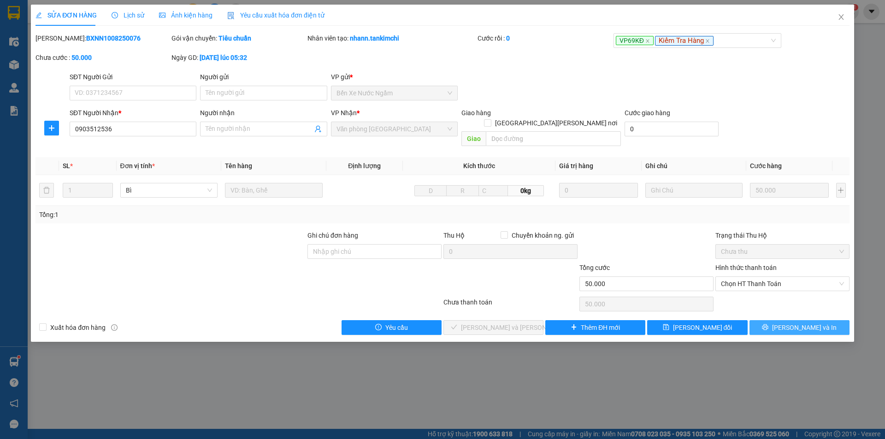
click at [780, 320] on button "[PERSON_NAME] và In" at bounding box center [799, 327] width 100 height 15
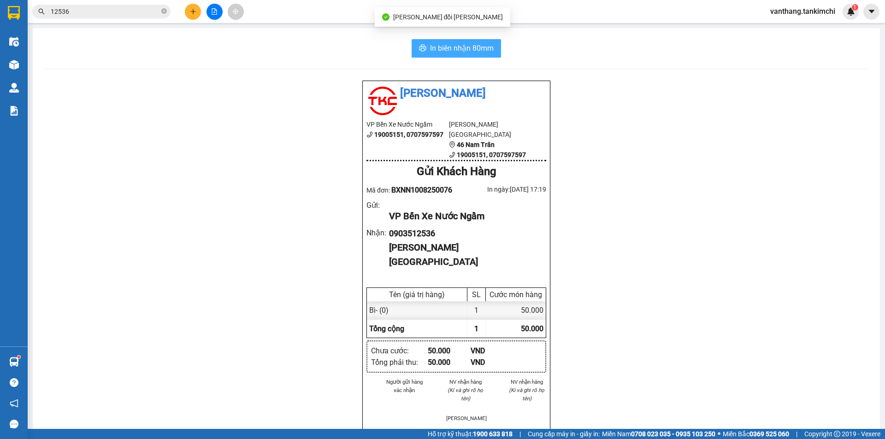
click at [458, 51] on span "In biên nhận 80mm" at bounding box center [462, 48] width 64 height 12
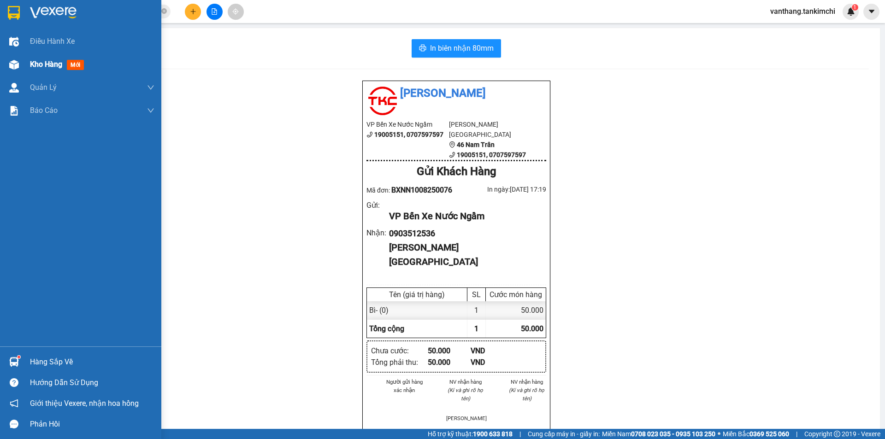
click at [39, 64] on span "Kho hàng" at bounding box center [46, 64] width 32 height 9
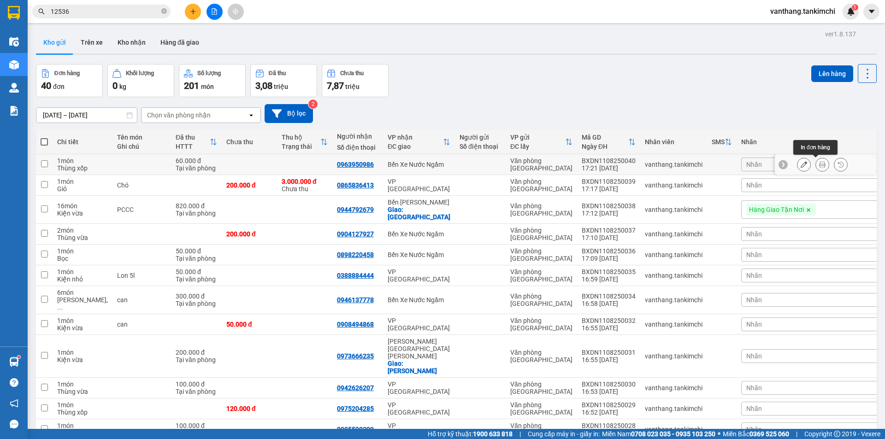
click at [819, 165] on icon at bounding box center [822, 164] width 6 height 6
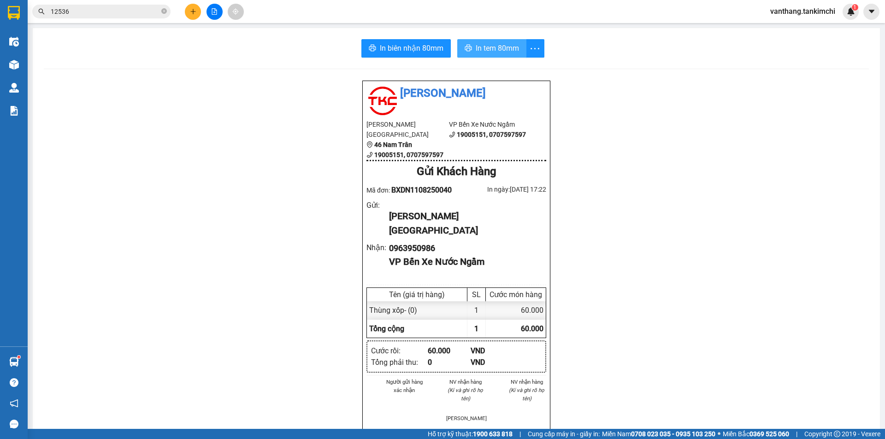
click at [505, 46] on span "In tem 80mm" at bounding box center [497, 48] width 43 height 12
click at [194, 9] on icon "plus" at bounding box center [193, 11] width 6 height 6
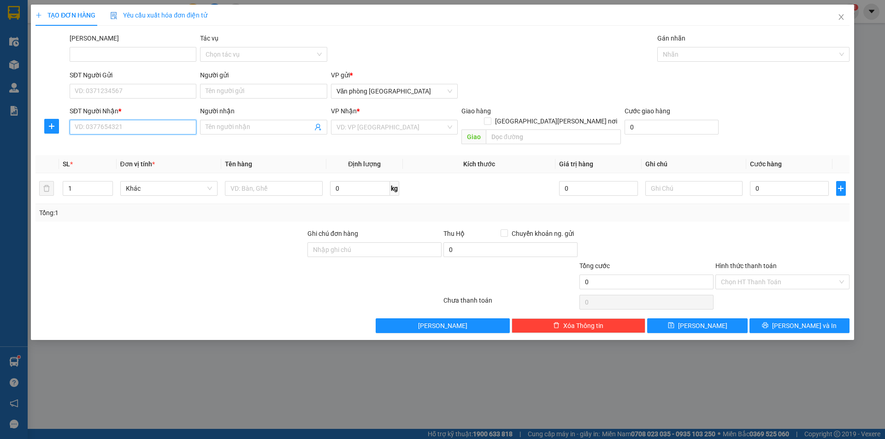
click at [120, 124] on input "SĐT Người Nhận *" at bounding box center [133, 127] width 127 height 15
click at [385, 126] on input "search" at bounding box center [390, 127] width 109 height 14
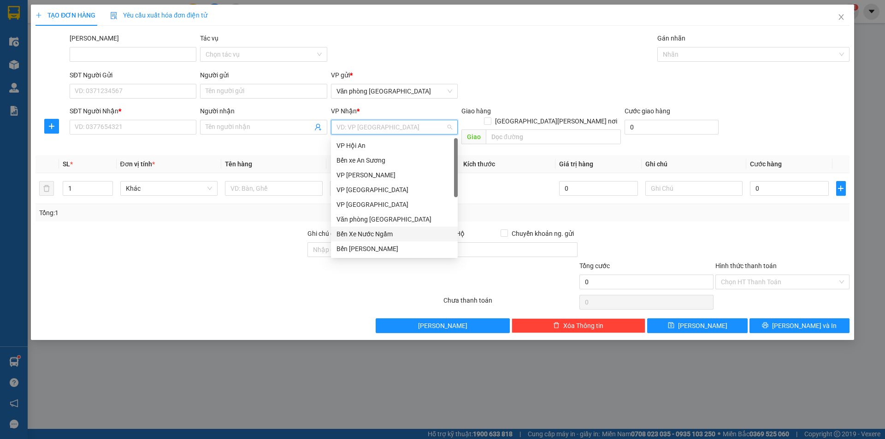
click at [366, 233] on div "Bến Xe Nước Ngầm" at bounding box center [394, 234] width 116 height 10
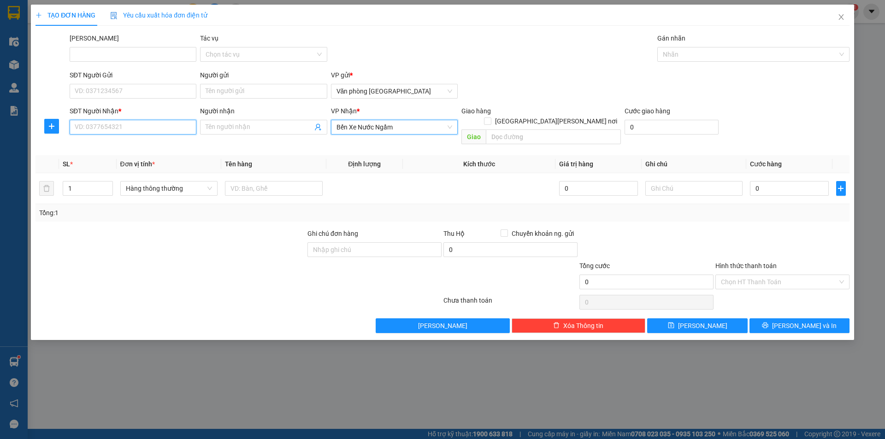
click at [147, 128] on input "SĐT Người Nhận *" at bounding box center [133, 127] width 127 height 15
click at [101, 146] on div "0985127768" at bounding box center [133, 146] width 116 height 10
click at [190, 182] on span "Hàng thông thường" at bounding box center [169, 189] width 87 height 14
type input "0985127768"
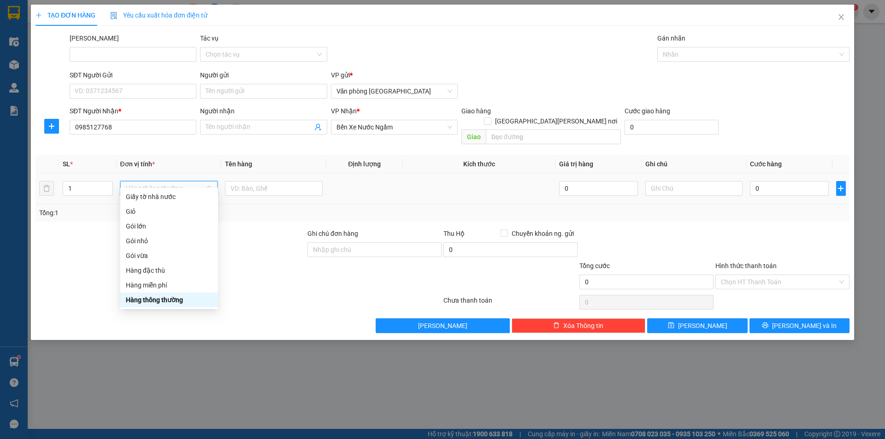
type input "t"
type input "k"
click at [145, 255] on div "Kiện nhỏ" at bounding box center [169, 256] width 87 height 10
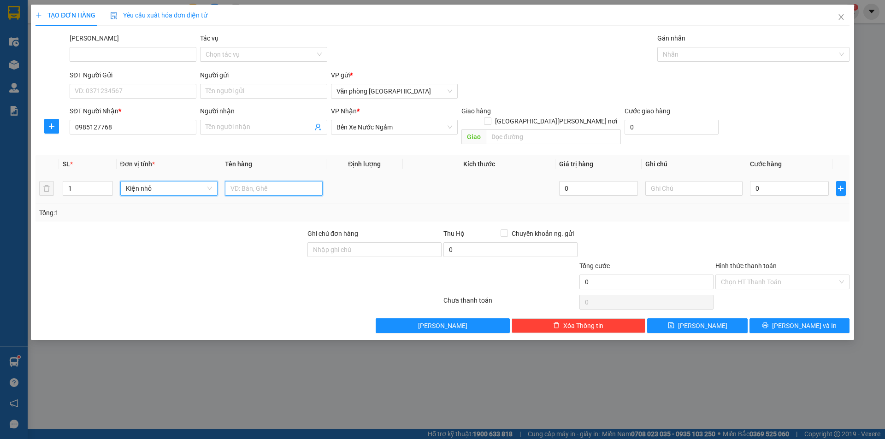
click at [257, 181] on input "text" at bounding box center [274, 188] width 98 height 15
type input "xốp"
click at [782, 181] on input "0" at bounding box center [789, 188] width 78 height 15
type input "1"
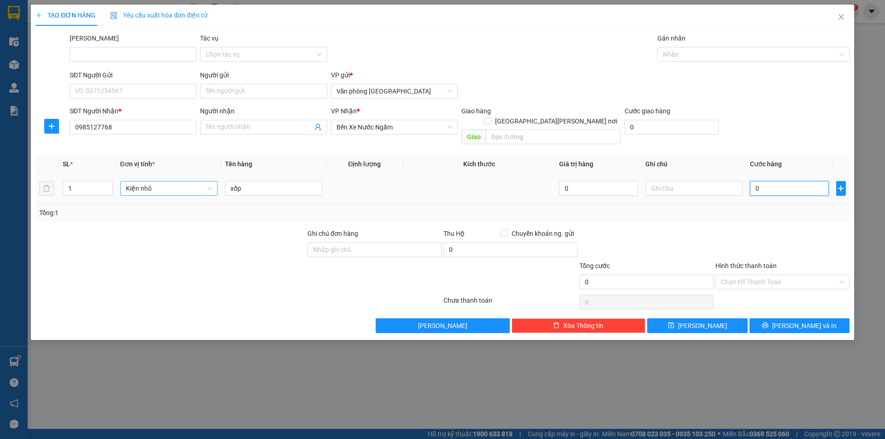
type input "1"
type input "10"
type input "100"
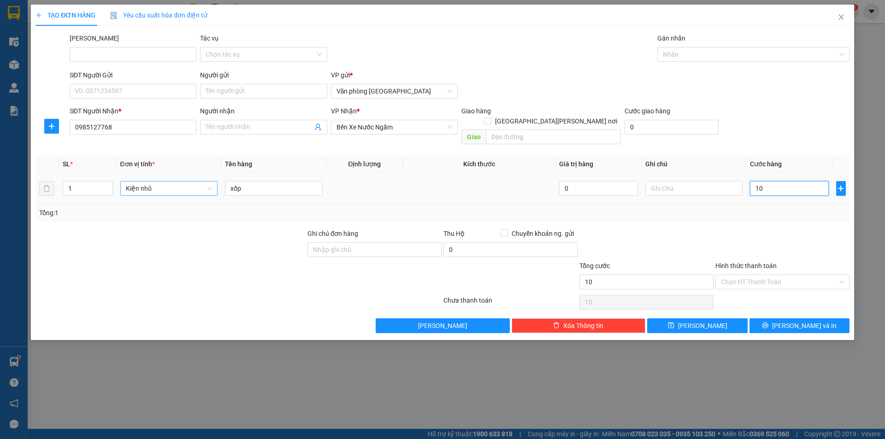
type input "100"
type input "100.000"
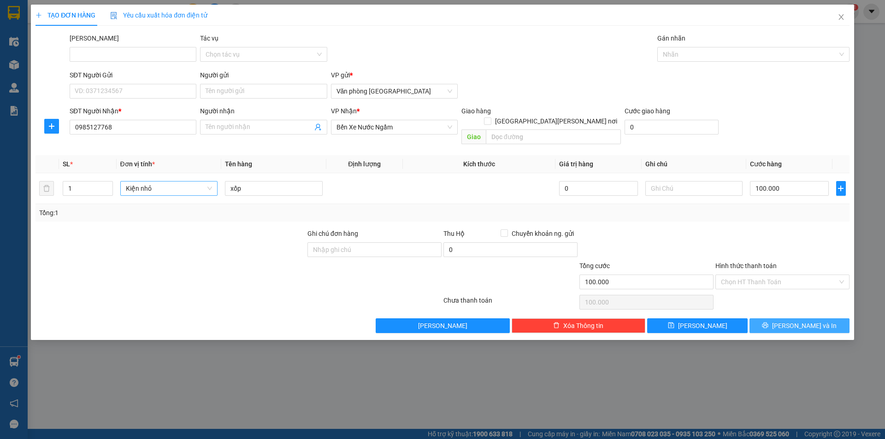
click at [768, 322] on icon "printer" at bounding box center [765, 325] width 6 height 6
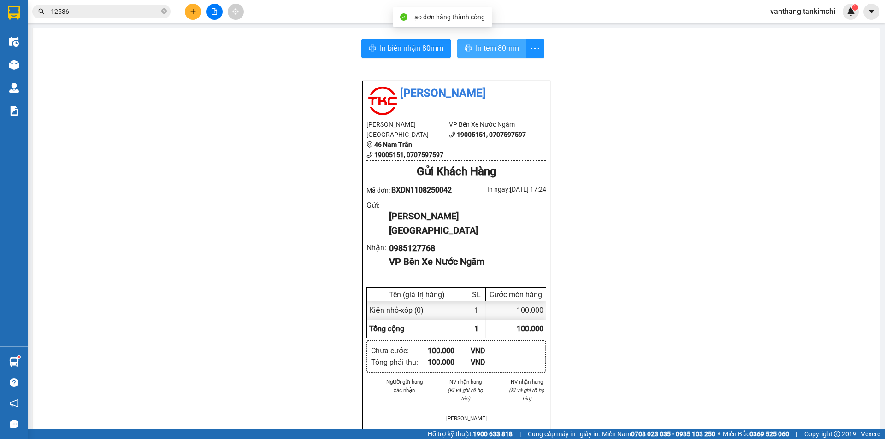
click at [495, 47] on span "In tem 80mm" at bounding box center [497, 48] width 43 height 12
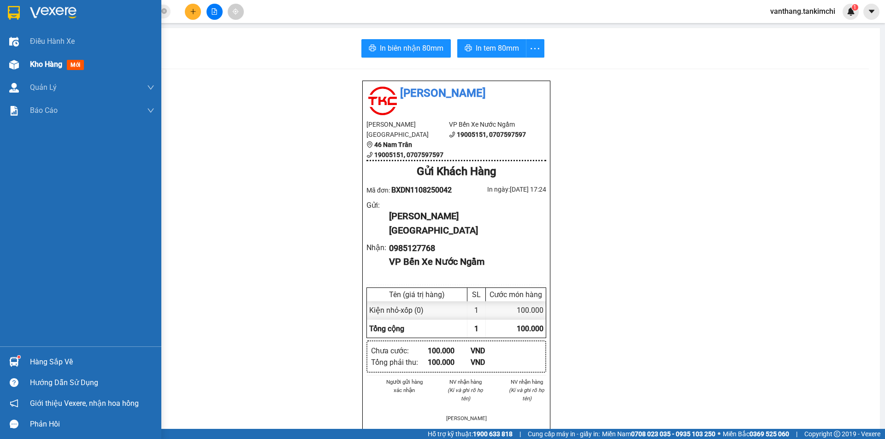
click at [51, 67] on span "Kho hàng" at bounding box center [46, 64] width 32 height 9
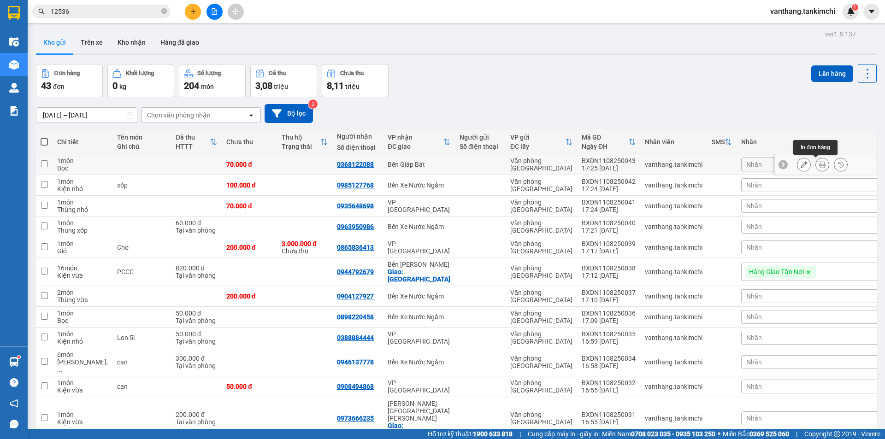
click at [819, 163] on icon at bounding box center [822, 164] width 6 height 6
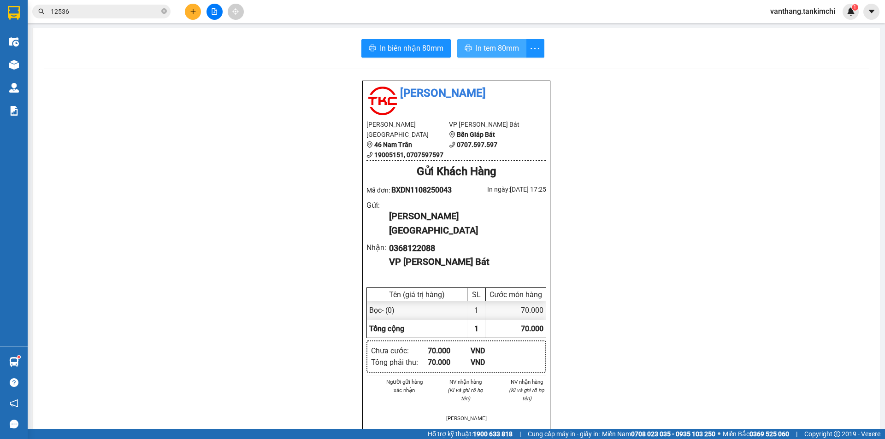
drag, startPoint x: 497, startPoint y: 53, endPoint x: 507, endPoint y: 62, distance: 13.7
click at [498, 53] on span "In tem 80mm" at bounding box center [497, 48] width 43 height 12
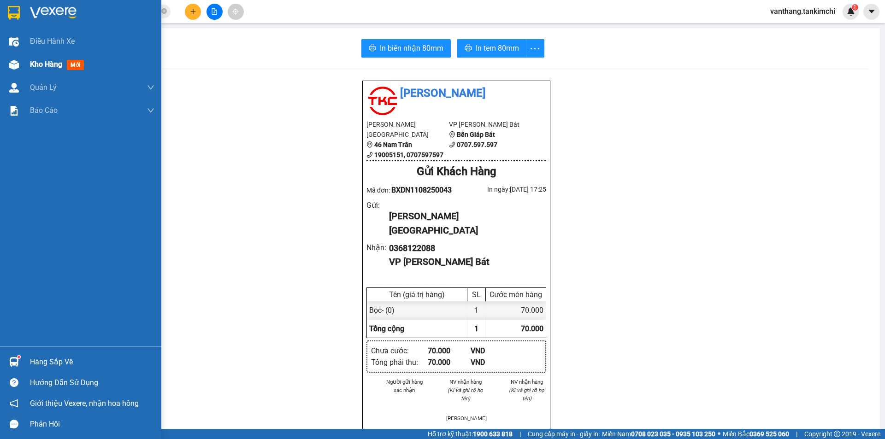
click at [48, 68] on span "Kho hàng" at bounding box center [46, 64] width 32 height 9
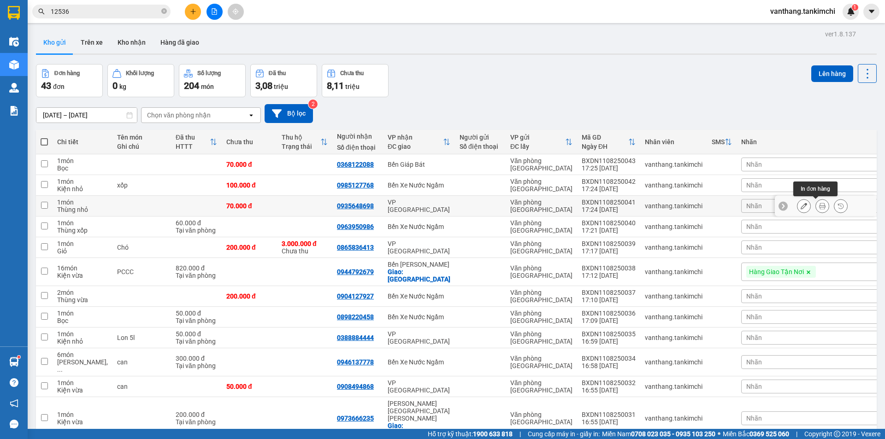
click at [819, 205] on icon at bounding box center [822, 206] width 6 height 6
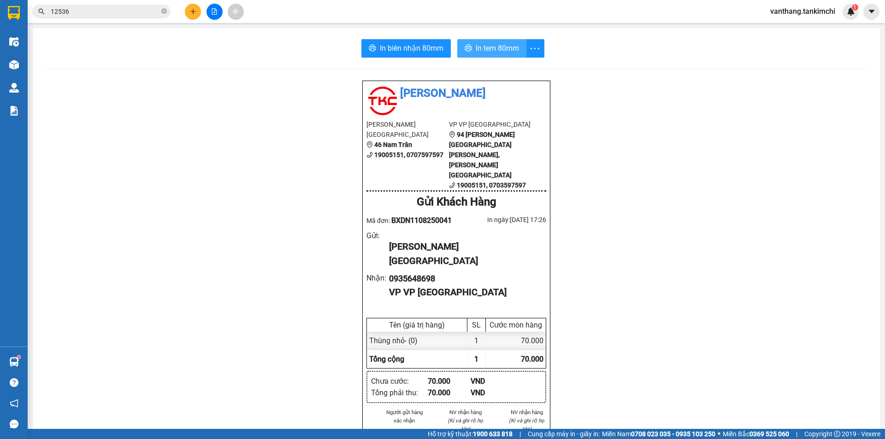
click at [504, 45] on span "In tem 80mm" at bounding box center [497, 48] width 43 height 12
click at [192, 12] on icon "plus" at bounding box center [192, 11] width 5 height 0
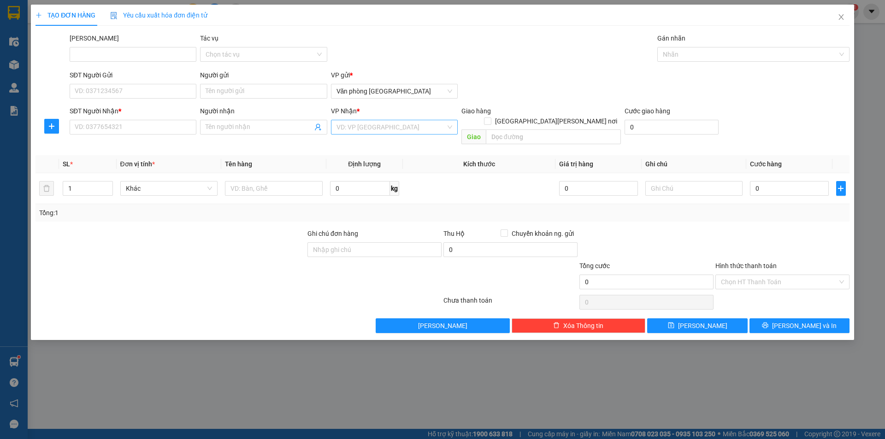
click at [355, 126] on input "search" at bounding box center [390, 127] width 109 height 14
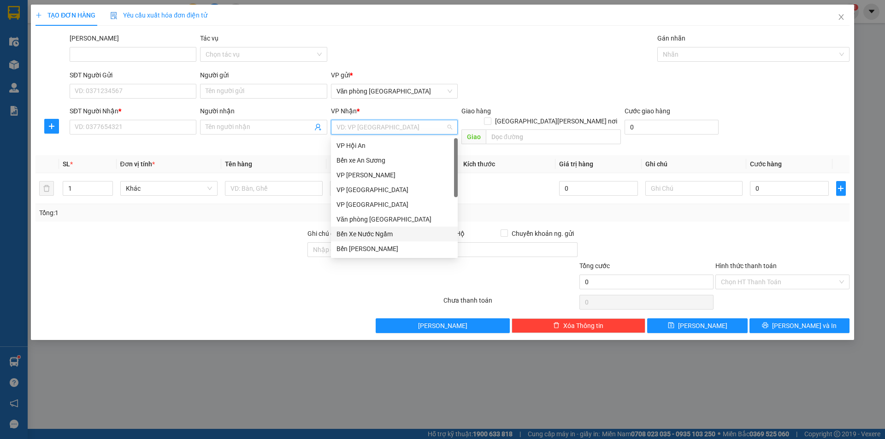
click at [365, 232] on div "Bến Xe Nước Ngầm" at bounding box center [394, 234] width 116 height 10
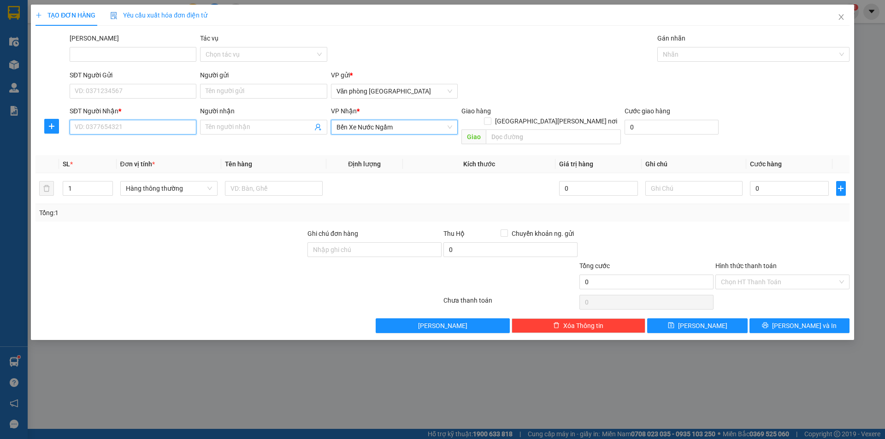
click at [145, 130] on input "SĐT Người Nhận *" at bounding box center [133, 127] width 127 height 15
type input "0983343668"
type input "2"
click at [108, 185] on icon "up" at bounding box center [107, 186] width 3 height 2
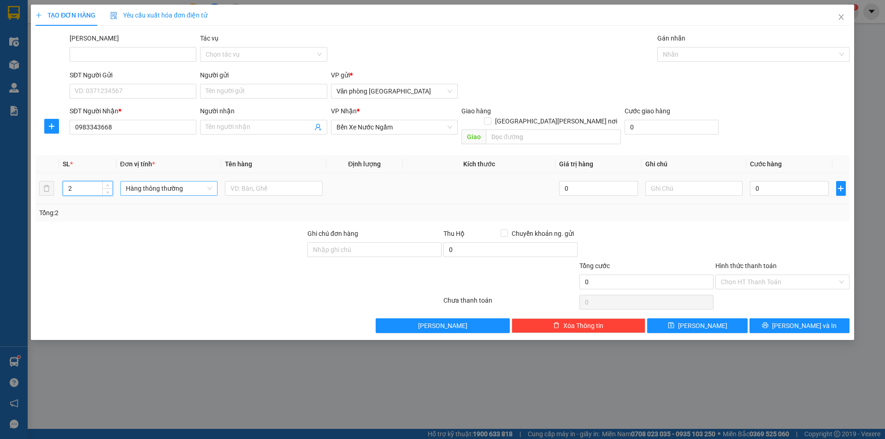
click at [189, 182] on span "Hàng thông thường" at bounding box center [169, 189] width 87 height 14
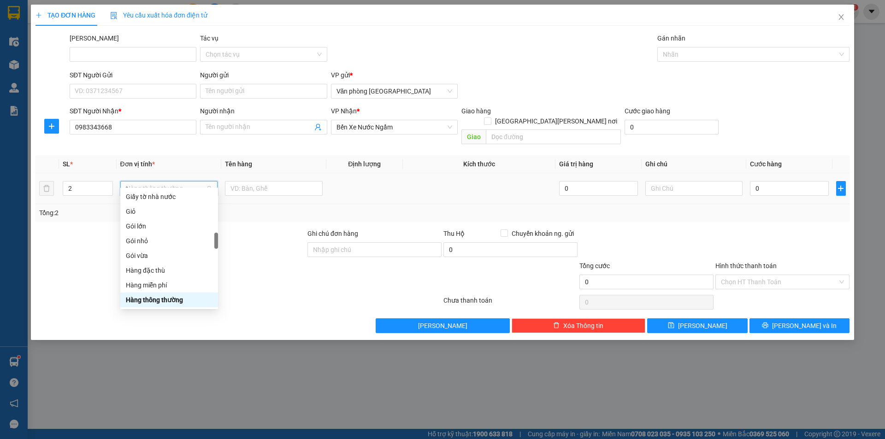
scroll to position [144, 0]
type input "th"
click at [147, 299] on div "Thùng xốp" at bounding box center [169, 300] width 87 height 10
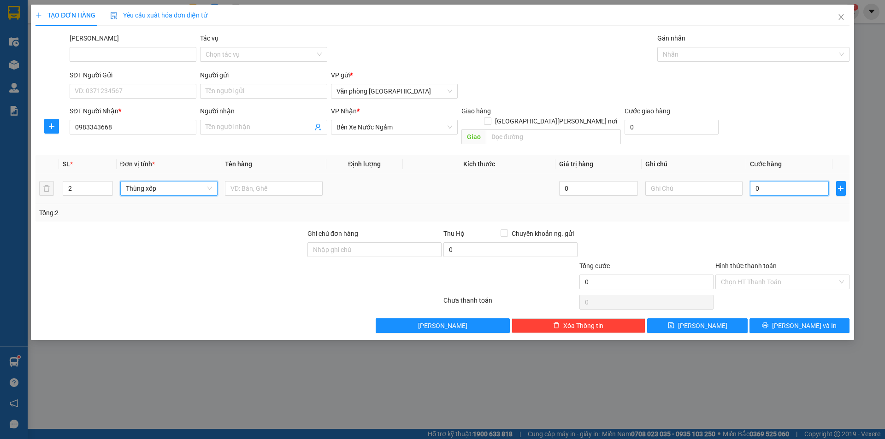
click at [771, 181] on input "0" at bounding box center [789, 188] width 78 height 15
click at [265, 181] on input "text" at bounding box center [274, 188] width 98 height 15
type input "Nhờ Giao"
click at [774, 181] on input "0" at bounding box center [789, 188] width 78 height 15
type input "1"
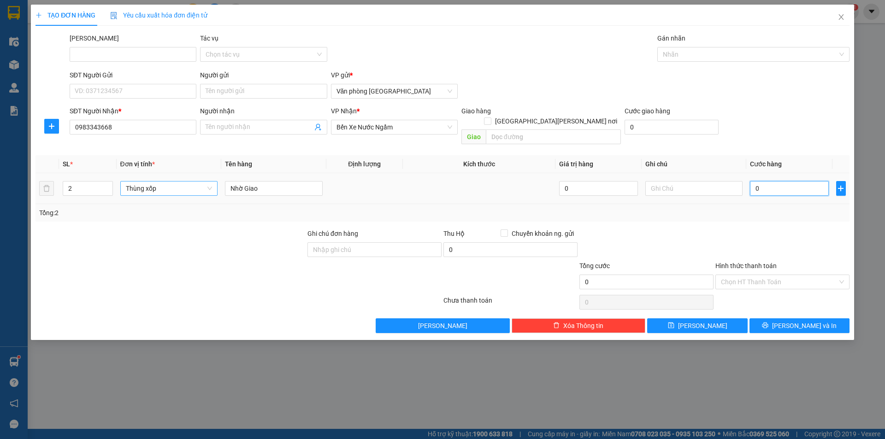
type input "1"
type input "18"
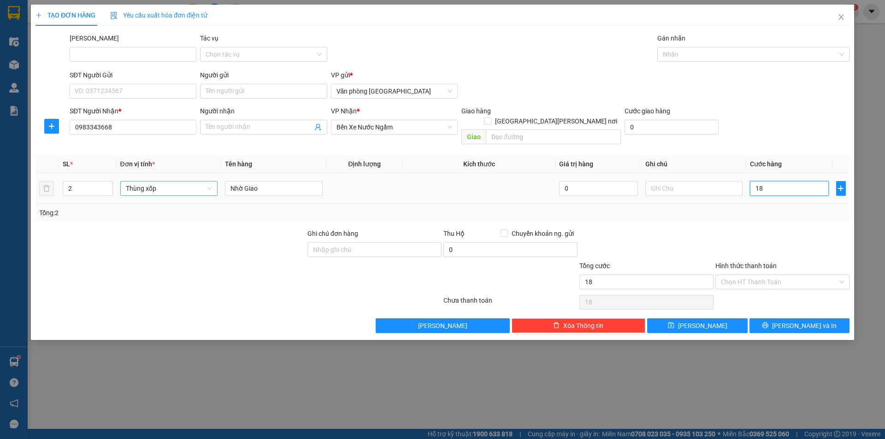
type input "180"
type input "180.000"
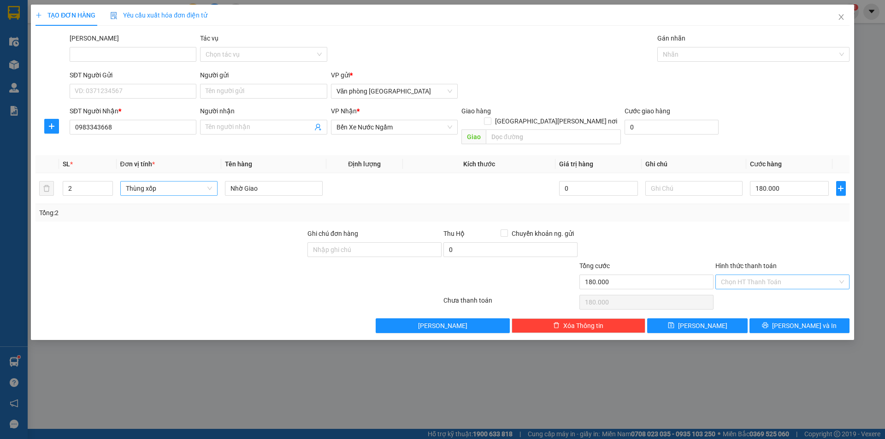
click at [765, 275] on input "Hình thức thanh toán" at bounding box center [779, 282] width 117 height 14
click at [749, 290] on div "Tại văn phòng" at bounding box center [782, 290] width 123 height 10
type input "0"
click at [768, 323] on icon "printer" at bounding box center [765, 326] width 6 height 6
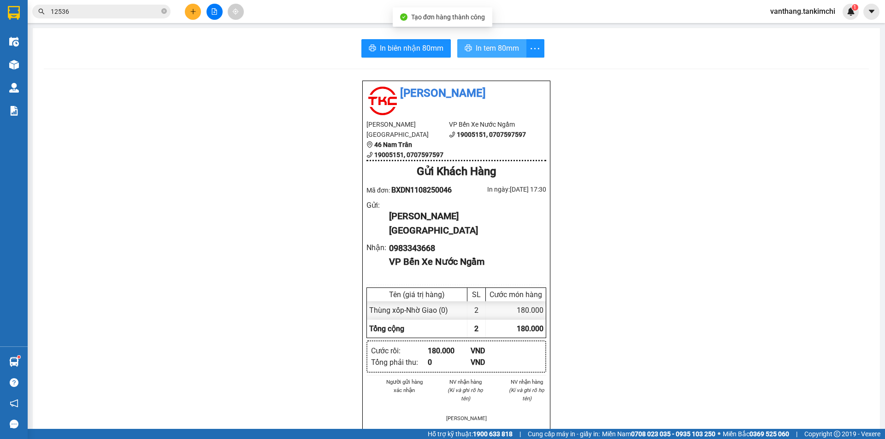
click at [484, 49] on span "In tem 80mm" at bounding box center [497, 48] width 43 height 12
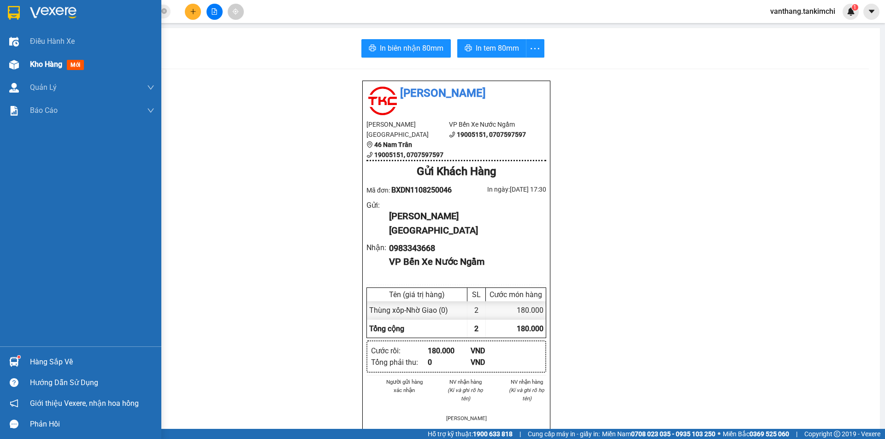
click at [43, 64] on span "Kho hàng" at bounding box center [46, 64] width 32 height 9
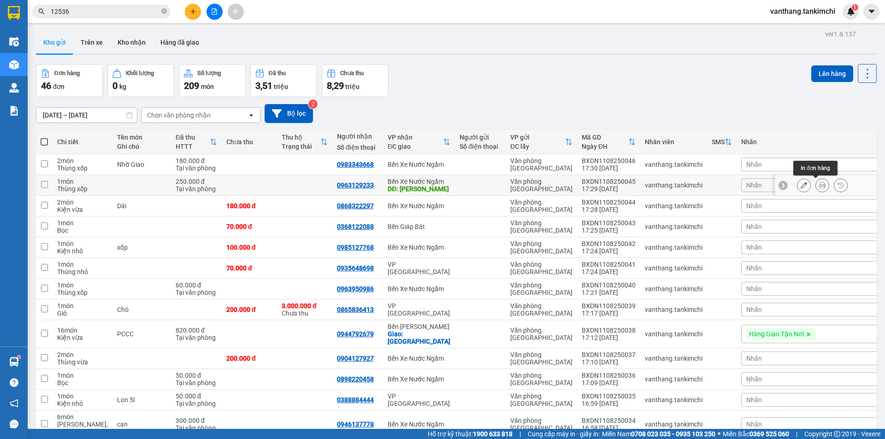
click at [819, 183] on icon at bounding box center [822, 185] width 6 height 6
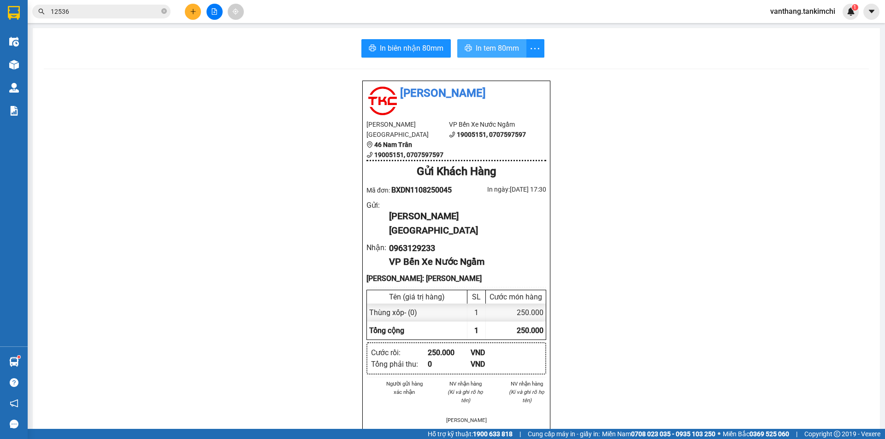
click at [494, 48] on span "In tem 80mm" at bounding box center [497, 48] width 43 height 12
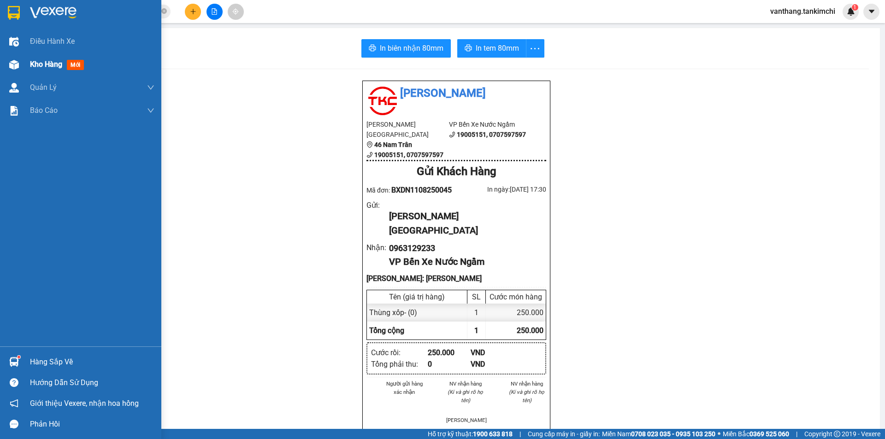
drag, startPoint x: 53, startPoint y: 67, endPoint x: 94, endPoint y: 142, distance: 85.2
click at [55, 67] on span "Kho hàng" at bounding box center [46, 64] width 32 height 9
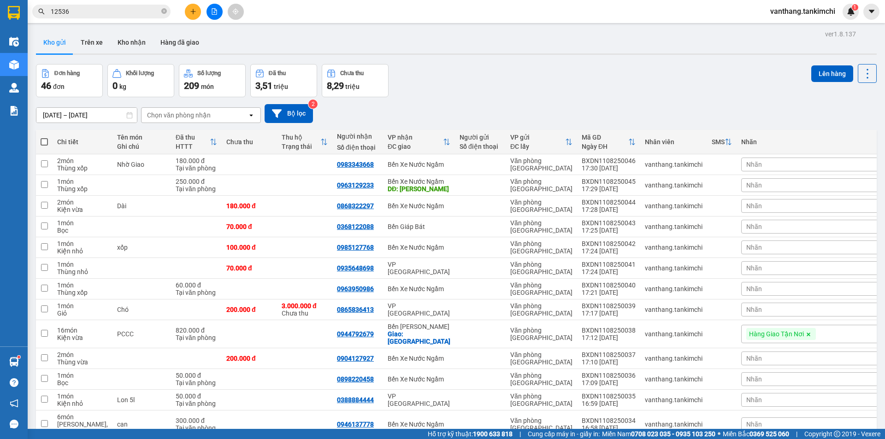
click at [165, 12] on icon "close-circle" at bounding box center [164, 11] width 6 height 6
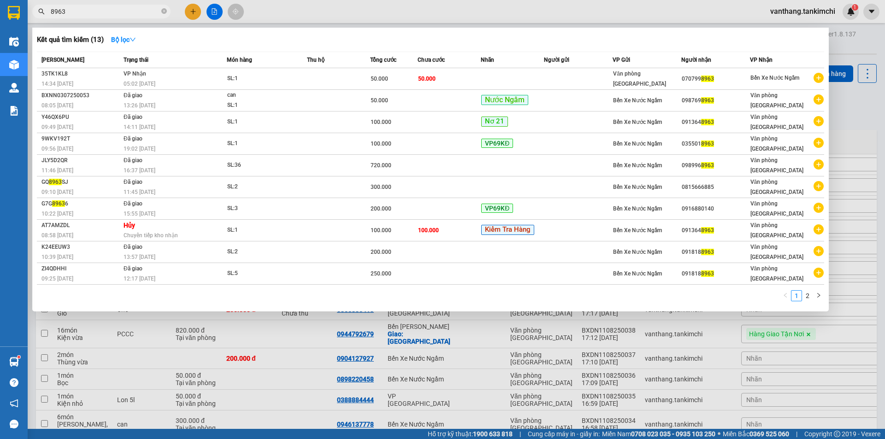
click at [52, 13] on input "8963" at bounding box center [105, 11] width 109 height 10
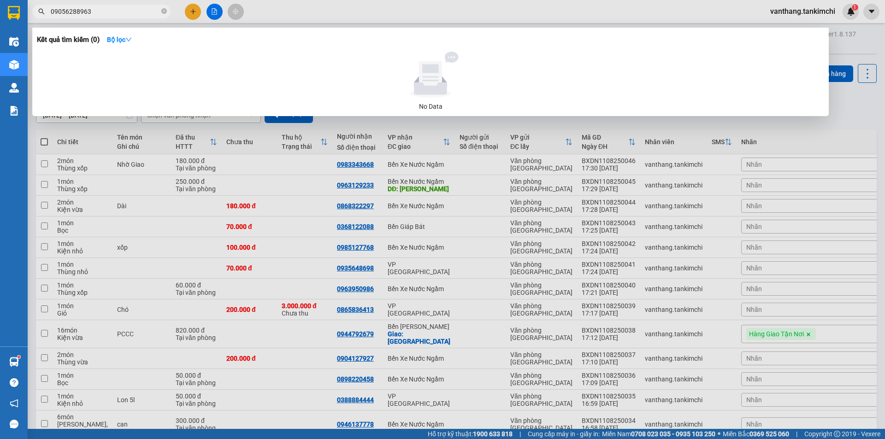
type input "0905628963"
click at [165, 10] on icon "close-circle" at bounding box center [164, 11] width 6 height 6
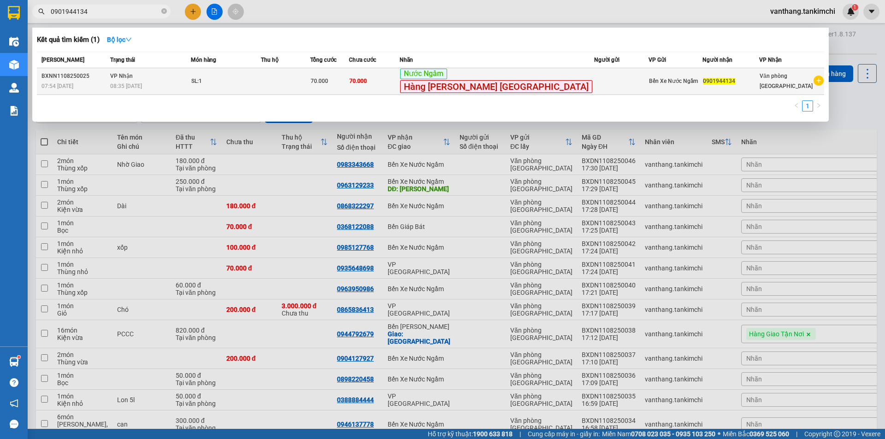
type input "0901944134"
click at [310, 81] on td at bounding box center [285, 81] width 49 height 27
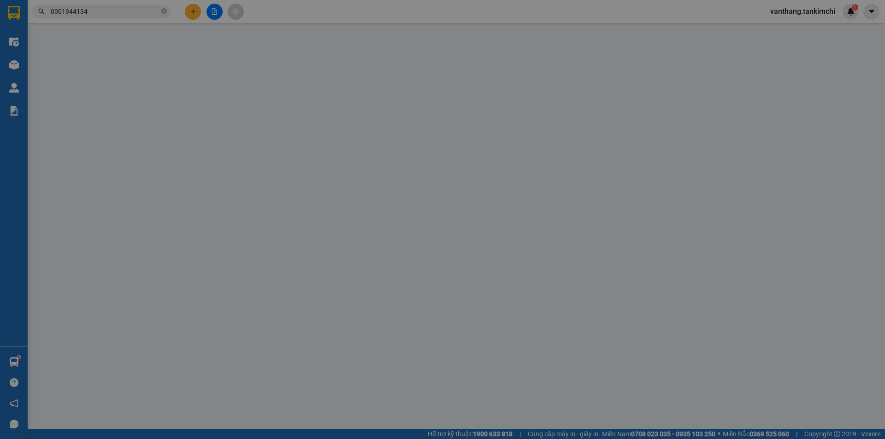
type input "0901944134"
type input "70.000"
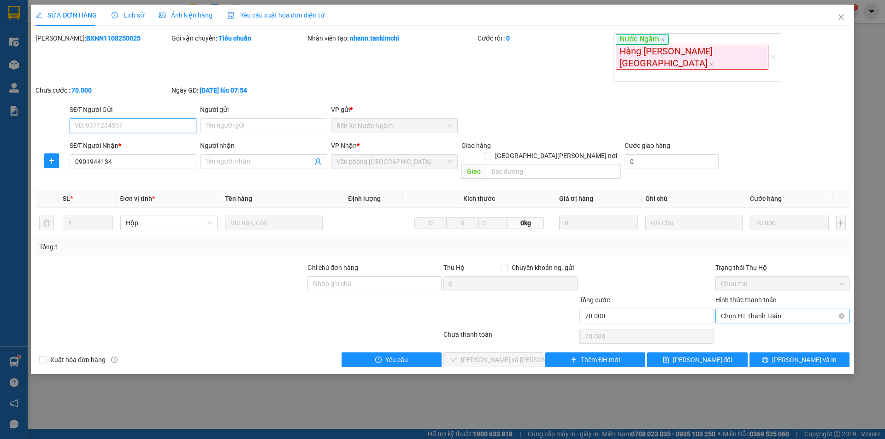
drag, startPoint x: 763, startPoint y: 278, endPoint x: 758, endPoint y: 292, distance: 14.9
click at [763, 309] on span "Chọn HT Thanh Toán" at bounding box center [782, 316] width 123 height 14
click at [755, 300] on div "Tại văn phòng" at bounding box center [782, 302] width 123 height 10
type input "0"
drag, startPoint x: 499, startPoint y: 326, endPoint x: 714, endPoint y: 319, distance: 215.4
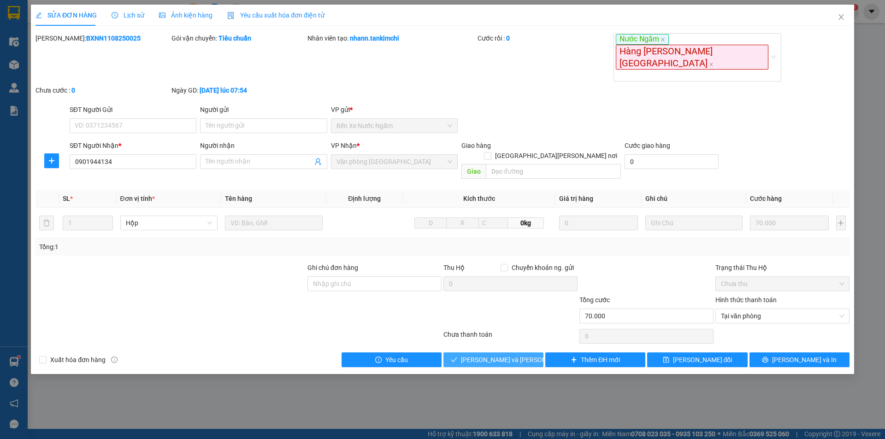
click at [501, 355] on span "[PERSON_NAME] và [PERSON_NAME] hàng" at bounding box center [523, 360] width 124 height 10
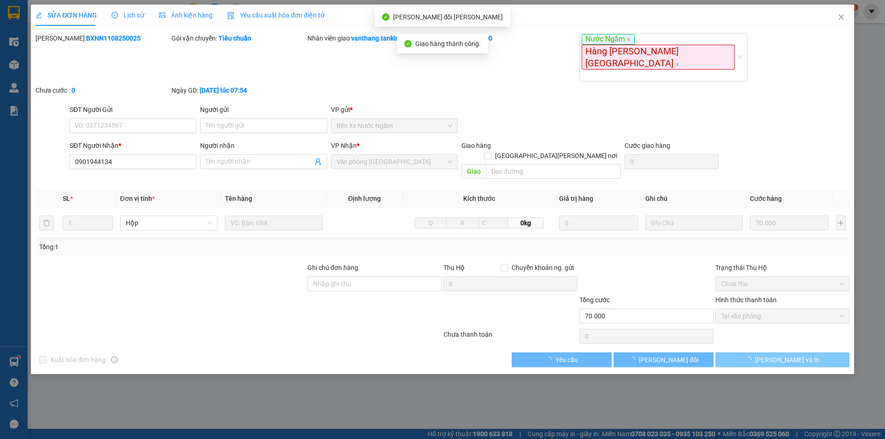
drag, startPoint x: 802, startPoint y: 325, endPoint x: 802, endPoint y: 295, distance: 30.9
click at [800, 355] on span "[PERSON_NAME] và In" at bounding box center [787, 360] width 65 height 10
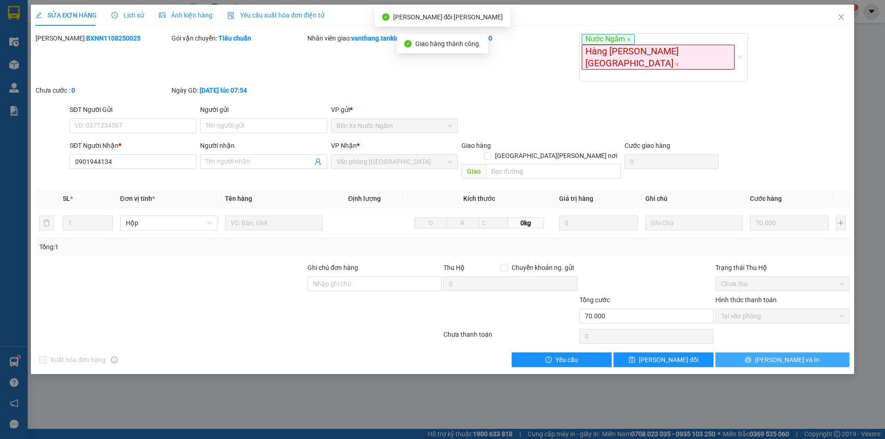
drag, startPoint x: 782, startPoint y: 327, endPoint x: 780, endPoint y: 313, distance: 14.0
click at [782, 355] on span "[PERSON_NAME] và In" at bounding box center [787, 360] width 65 height 10
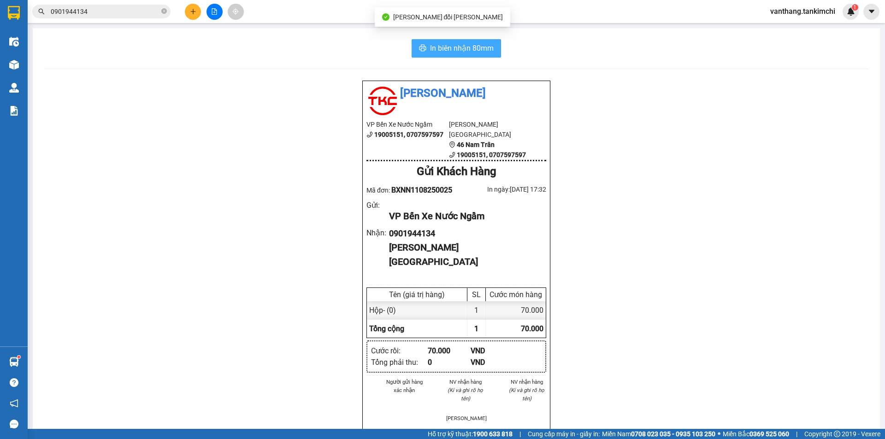
drag, startPoint x: 491, startPoint y: 51, endPoint x: 543, endPoint y: 71, distance: 55.3
click at [491, 51] on button "In biên nhận 80mm" at bounding box center [456, 48] width 89 height 18
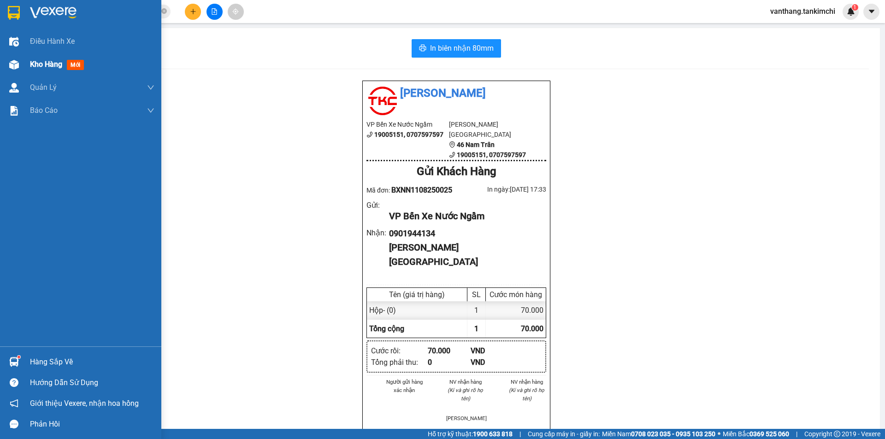
click at [52, 67] on span "Kho hàng" at bounding box center [46, 64] width 32 height 9
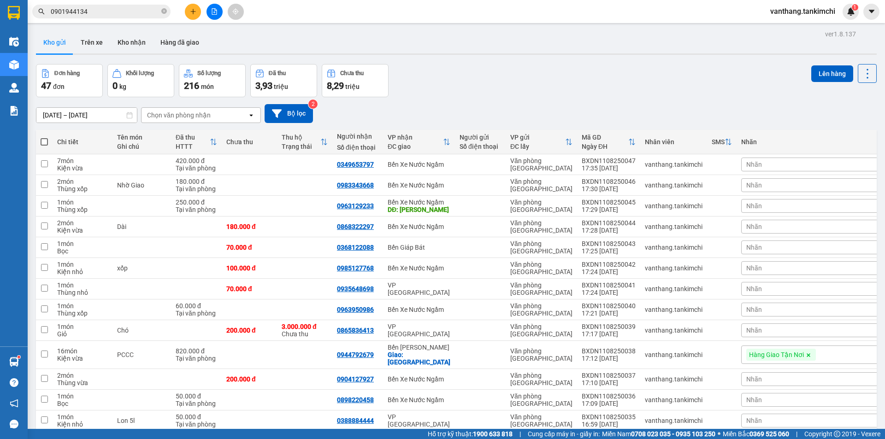
click at [252, 113] on icon "open" at bounding box center [251, 115] width 7 height 7
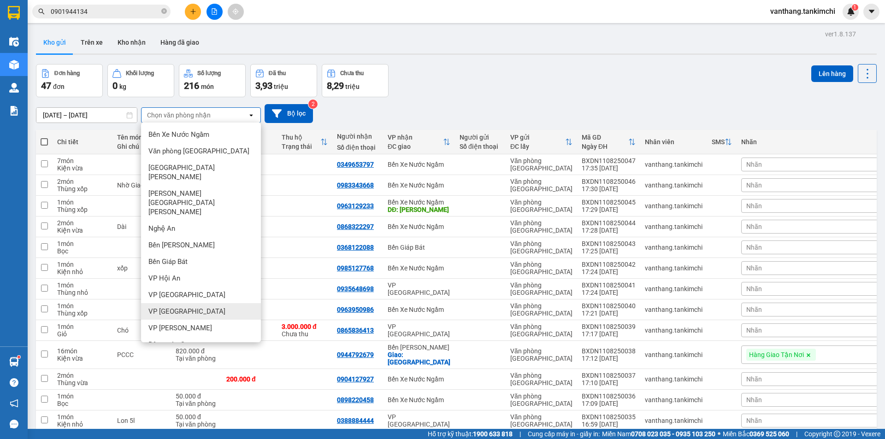
click at [179, 303] on div "VP [GEOGRAPHIC_DATA]" at bounding box center [201, 311] width 120 height 17
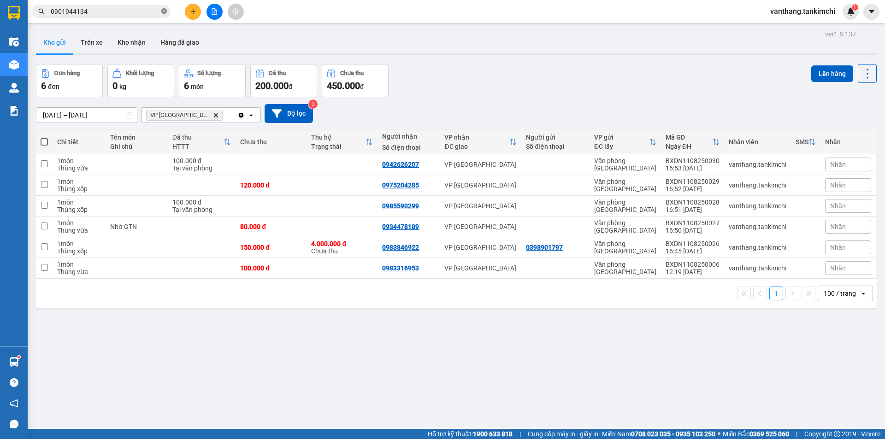
click at [164, 11] on icon "close-circle" at bounding box center [164, 11] width 6 height 6
click at [154, 12] on input "text" at bounding box center [105, 11] width 109 height 10
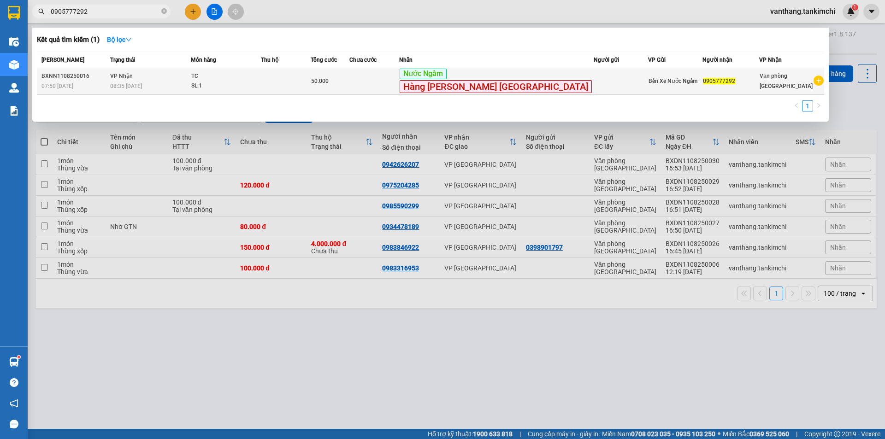
type input "0905777292"
click at [594, 83] on td at bounding box center [621, 81] width 54 height 27
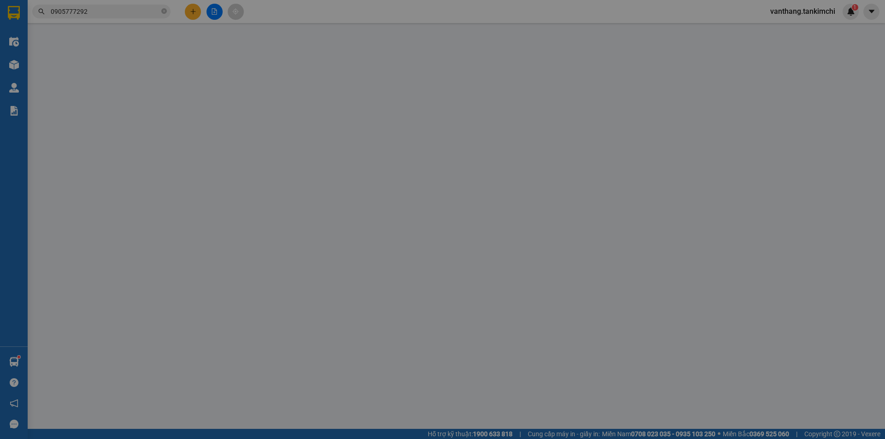
type input "0905777292"
type input "50.000"
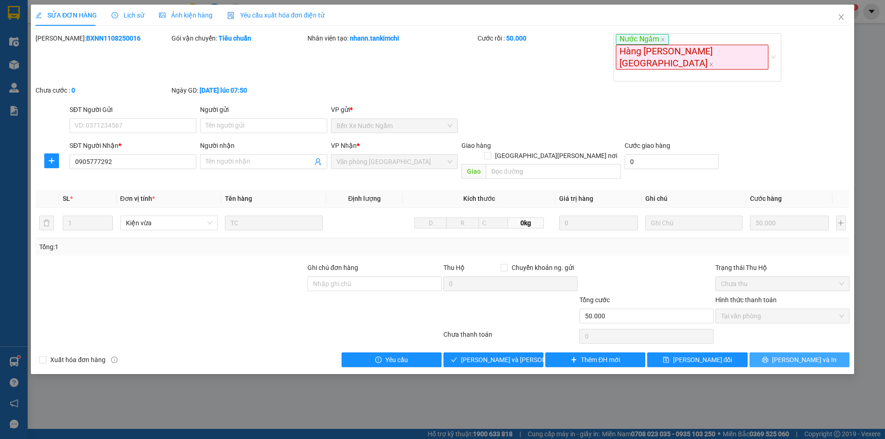
click at [791, 353] on button "[PERSON_NAME] và In" at bounding box center [799, 360] width 100 height 15
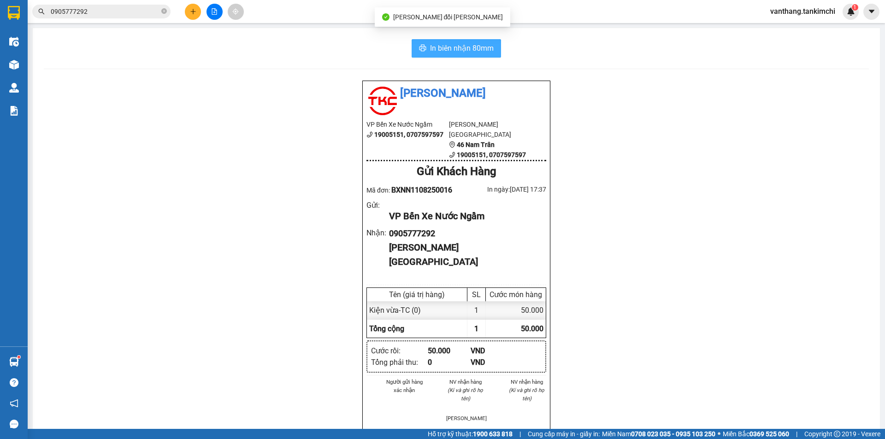
click at [442, 48] on span "In biên nhận 80mm" at bounding box center [462, 48] width 64 height 12
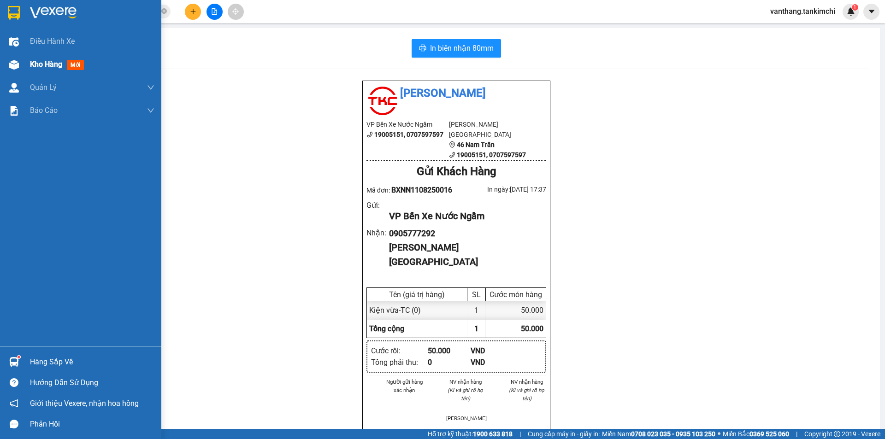
click at [37, 63] on span "Kho hàng" at bounding box center [46, 64] width 32 height 9
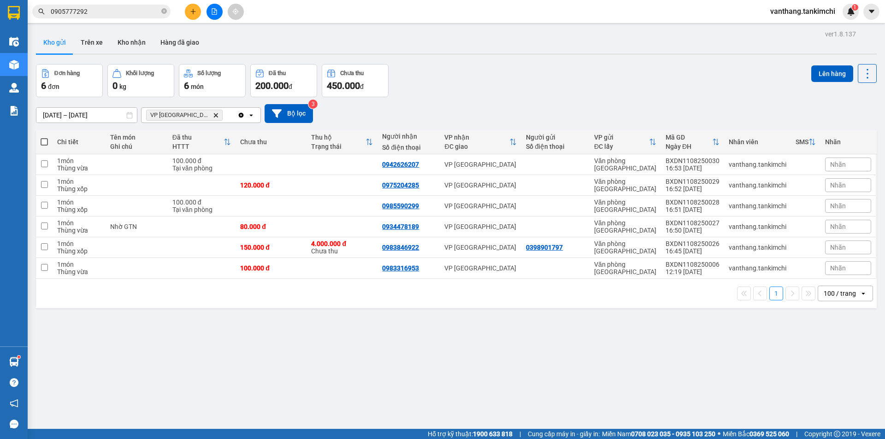
click at [240, 114] on icon "Clear all" at bounding box center [241, 114] width 5 height 5
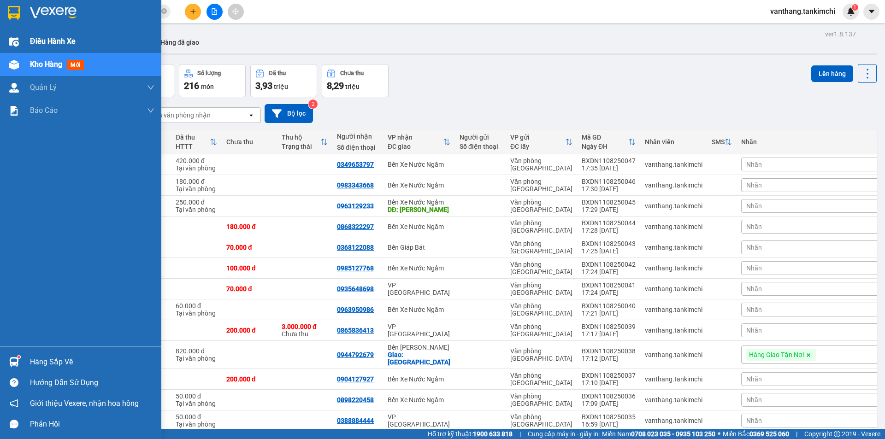
drag, startPoint x: 50, startPoint y: 40, endPoint x: 39, endPoint y: 57, distance: 20.7
click at [50, 40] on span "Điều hành xe" at bounding box center [53, 41] width 46 height 12
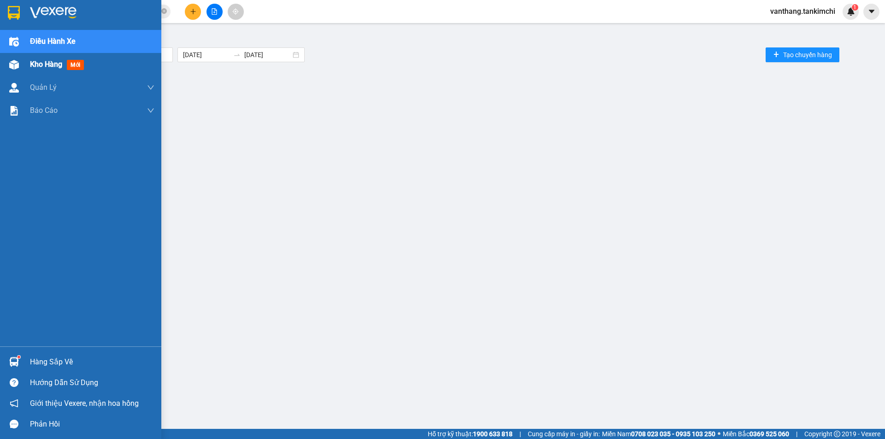
click at [39, 62] on span "Kho hàng" at bounding box center [46, 64] width 32 height 9
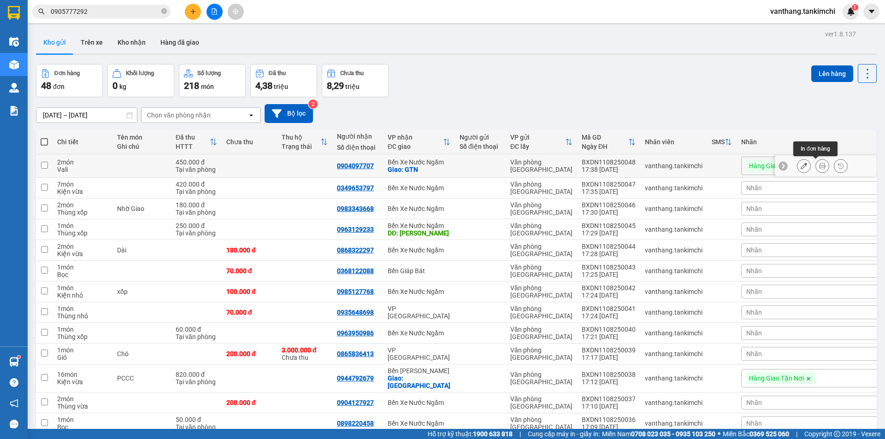
click at [819, 166] on icon at bounding box center [822, 166] width 6 height 6
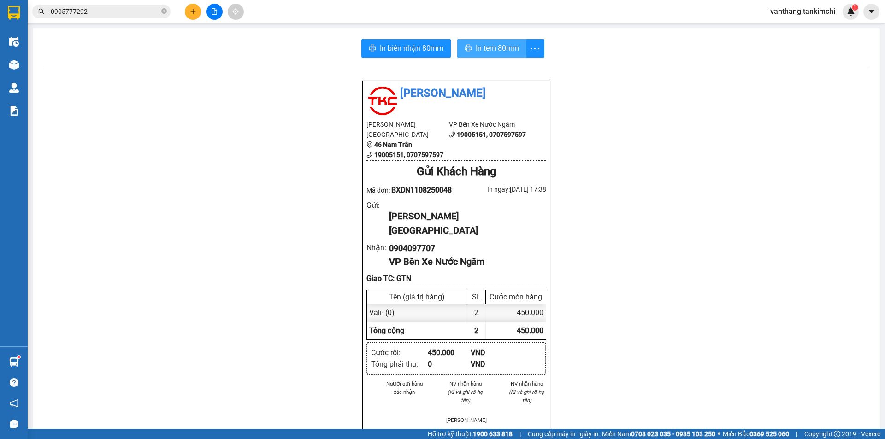
drag, startPoint x: 494, startPoint y: 49, endPoint x: 499, endPoint y: 51, distance: 5.4
click at [494, 48] on span "In tem 80mm" at bounding box center [497, 48] width 43 height 12
drag, startPoint x: 428, startPoint y: 42, endPoint x: 446, endPoint y: 38, distance: 18.9
click at [433, 41] on button "In biên nhận 80mm" at bounding box center [405, 48] width 89 height 18
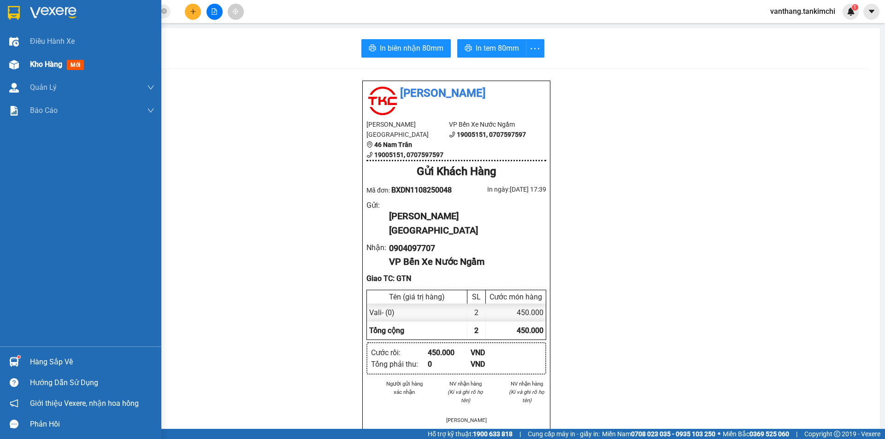
click at [51, 57] on div "Kho hàng mới" at bounding box center [92, 64] width 124 height 23
click at [46, 64] on span "Kho hàng" at bounding box center [46, 64] width 32 height 9
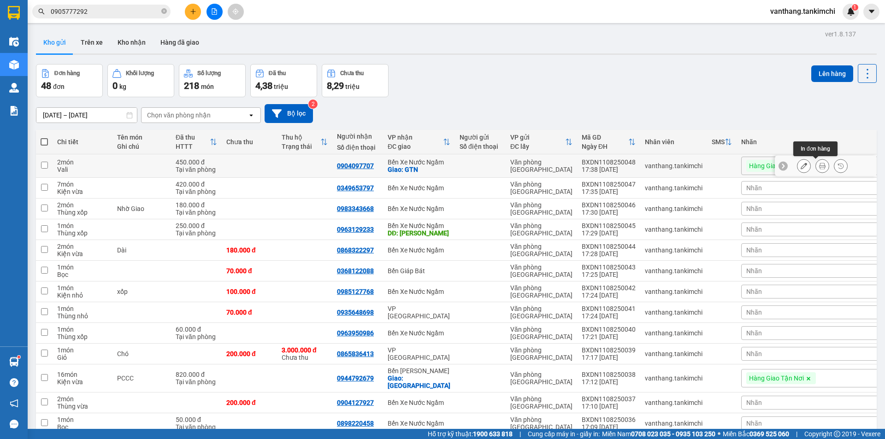
click at [819, 167] on icon at bounding box center [822, 166] width 6 height 6
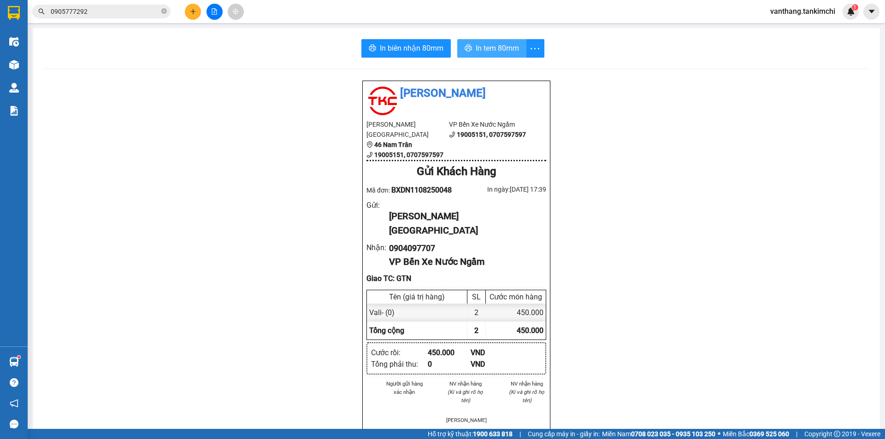
click at [480, 47] on span "In tem 80mm" at bounding box center [497, 48] width 43 height 12
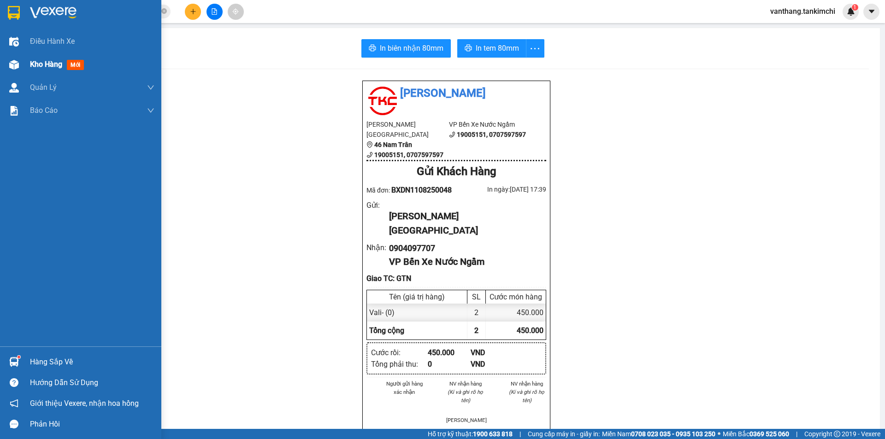
click at [50, 64] on span "Kho hàng" at bounding box center [46, 64] width 32 height 9
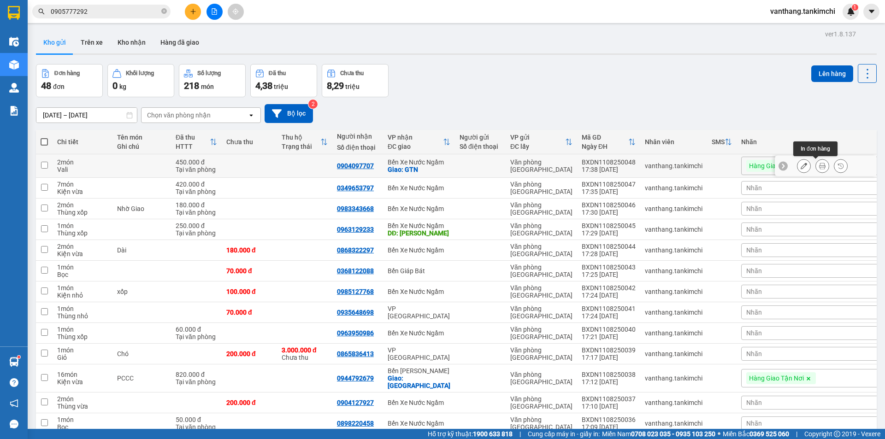
click at [819, 165] on icon at bounding box center [822, 166] width 6 height 6
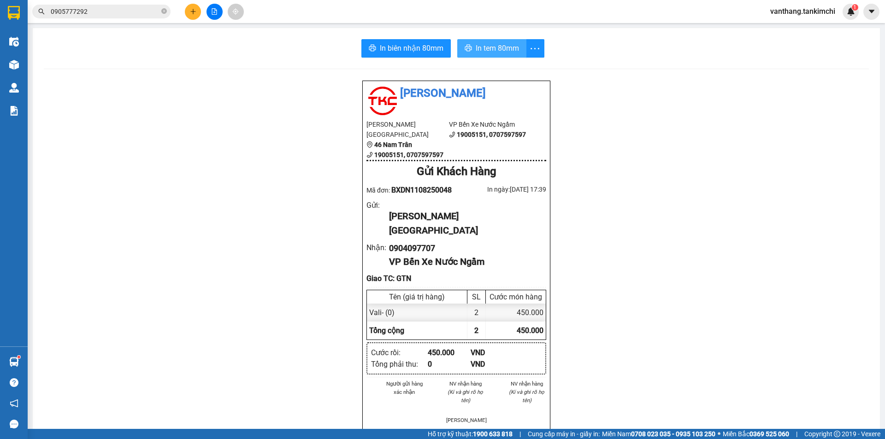
click at [485, 48] on span "In tem 80mm" at bounding box center [497, 48] width 43 height 12
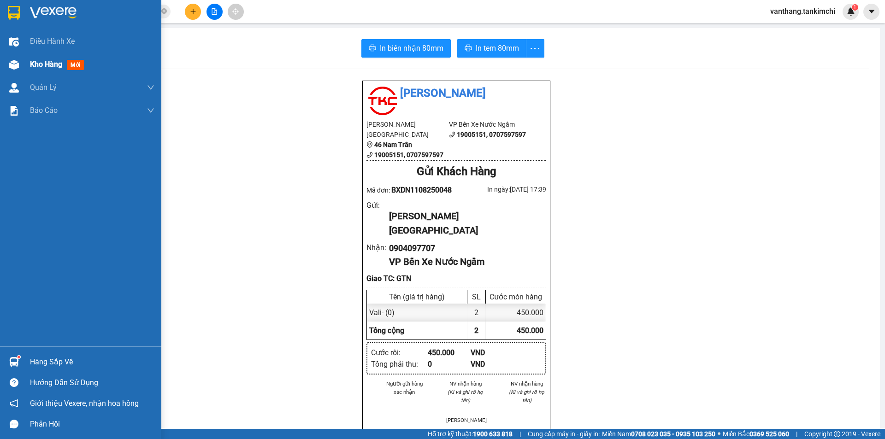
click at [47, 64] on span "Kho hàng" at bounding box center [46, 64] width 32 height 9
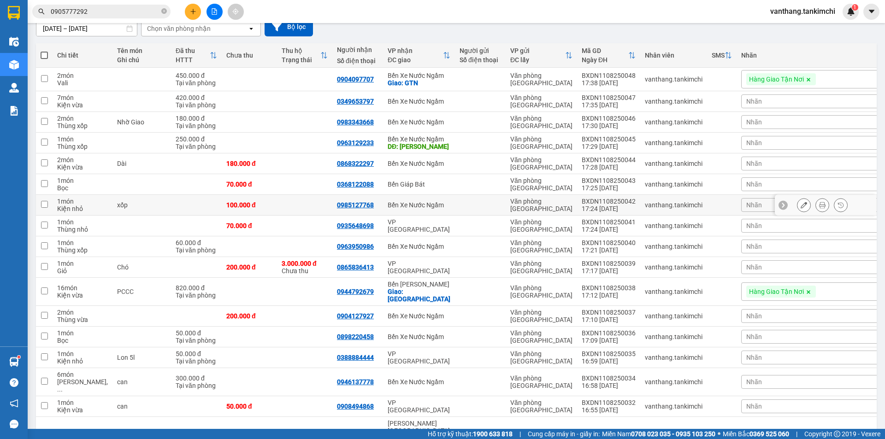
scroll to position [92, 0]
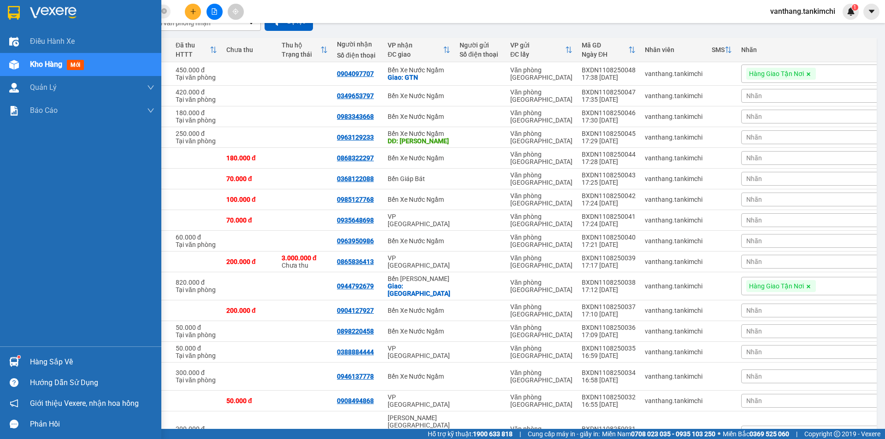
click at [55, 68] on span "Kho hàng" at bounding box center [46, 64] width 32 height 9
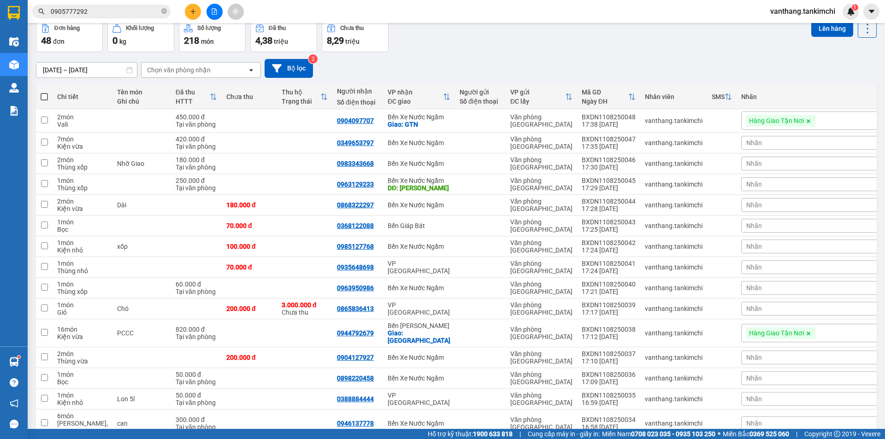
scroll to position [0, 0]
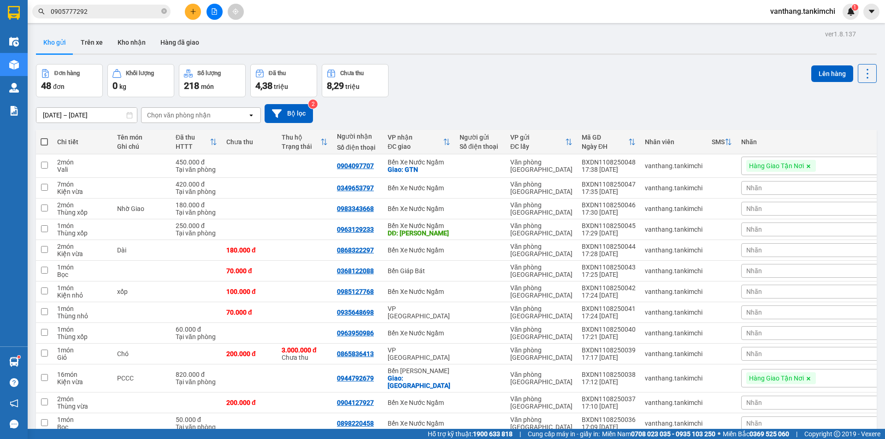
click at [251, 115] on icon at bounding box center [250, 115] width 3 height 2
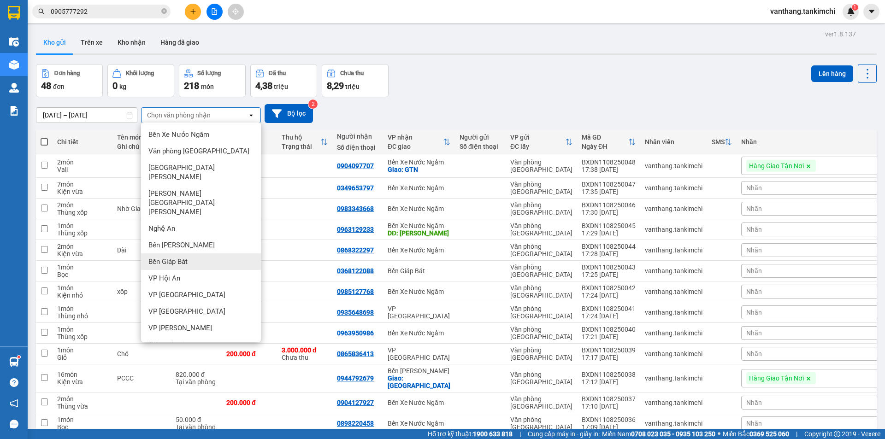
click at [692, 97] on div "09/08/2025 – 11/08/2025 Press the down arrow key to interact with the calendar …" at bounding box center [456, 113] width 841 height 33
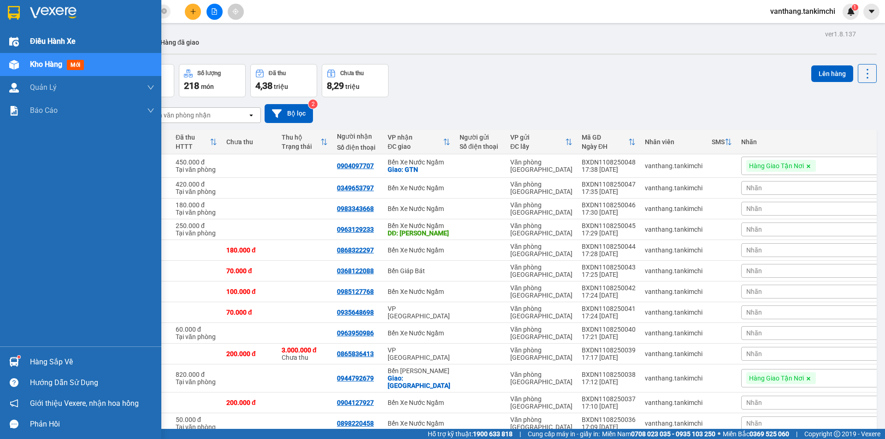
click at [40, 42] on span "Điều hành xe" at bounding box center [53, 41] width 46 height 12
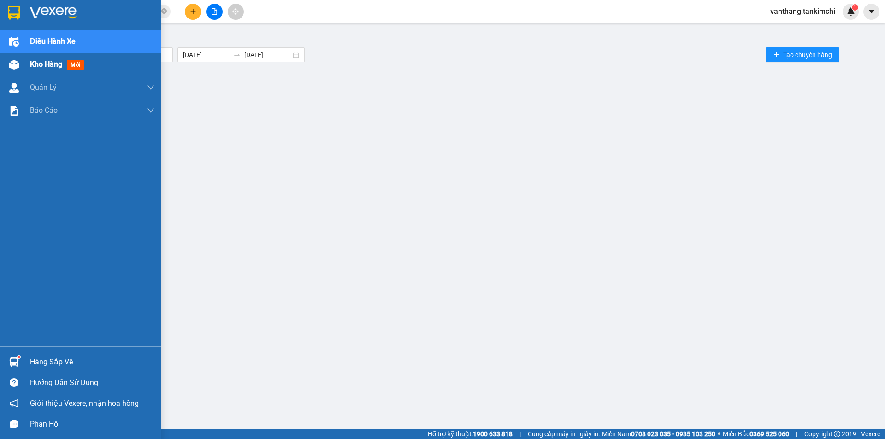
click at [41, 68] on span "Kho hàng" at bounding box center [46, 64] width 32 height 9
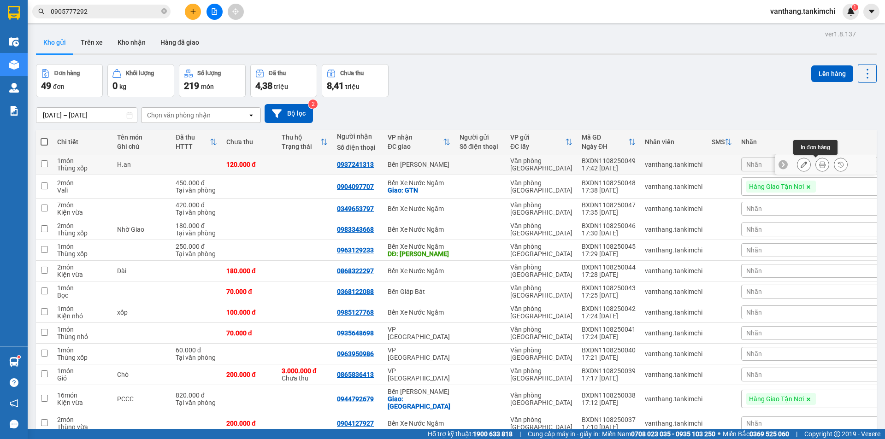
click at [819, 165] on icon at bounding box center [822, 164] width 6 height 6
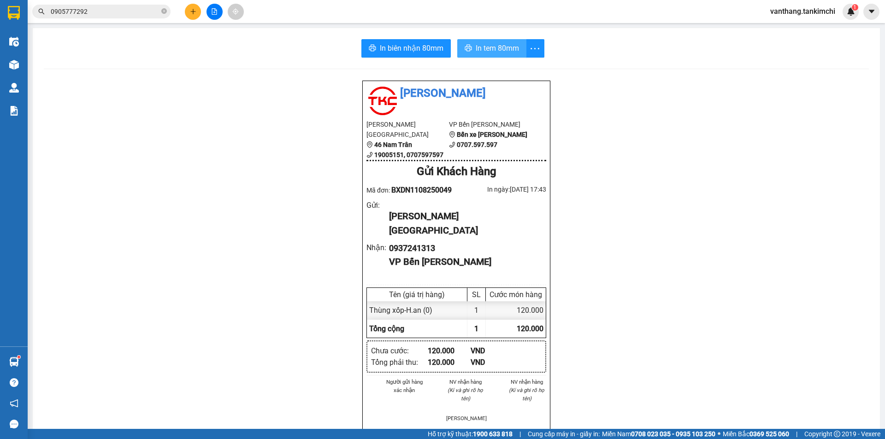
click at [485, 49] on span "In tem 80mm" at bounding box center [497, 48] width 43 height 12
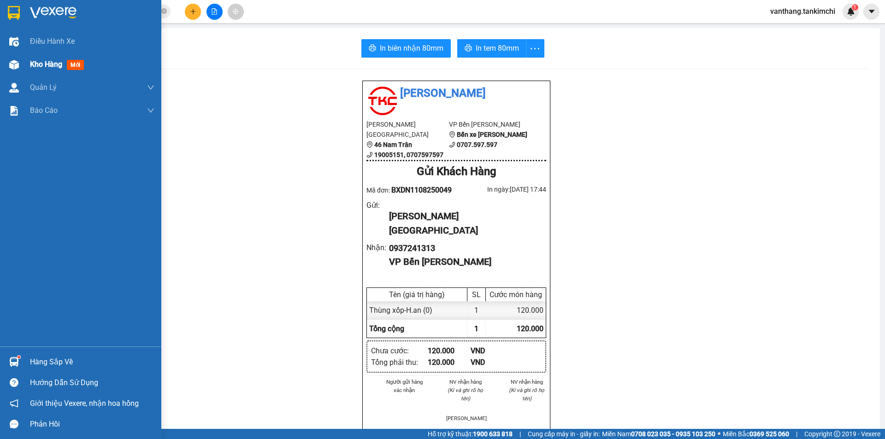
click at [50, 65] on span "Kho hàng" at bounding box center [46, 64] width 32 height 9
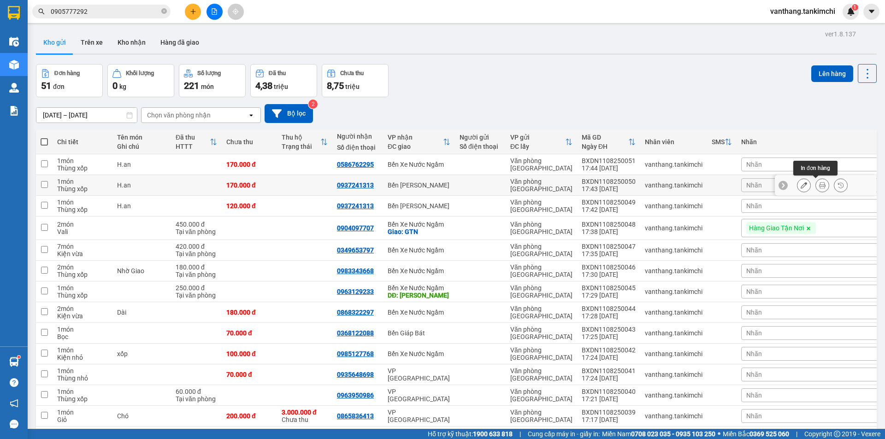
click at [819, 183] on icon at bounding box center [822, 185] width 6 height 6
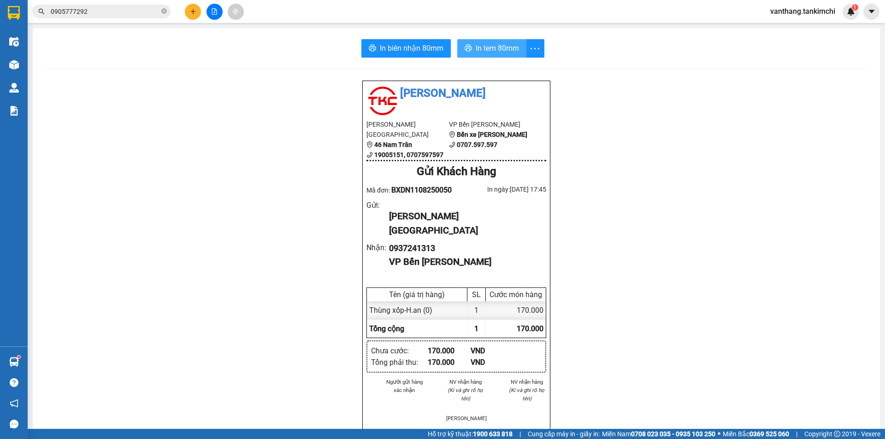
click at [478, 51] on span "In tem 80mm" at bounding box center [497, 48] width 43 height 12
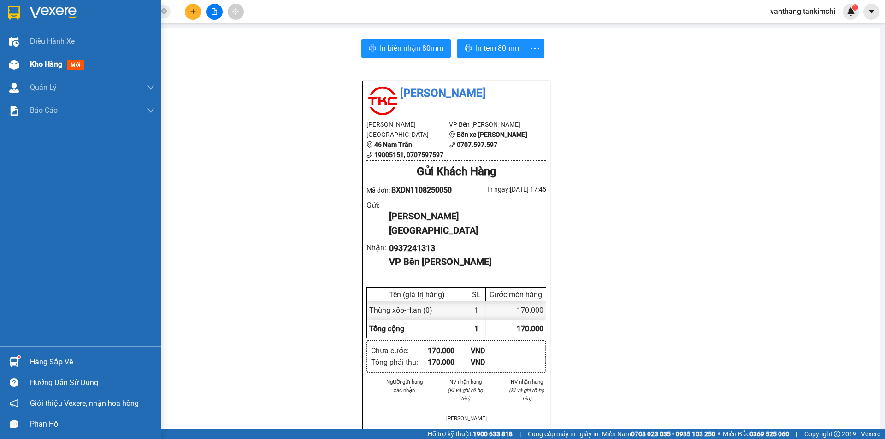
click at [43, 63] on span "Kho hàng" at bounding box center [46, 64] width 32 height 9
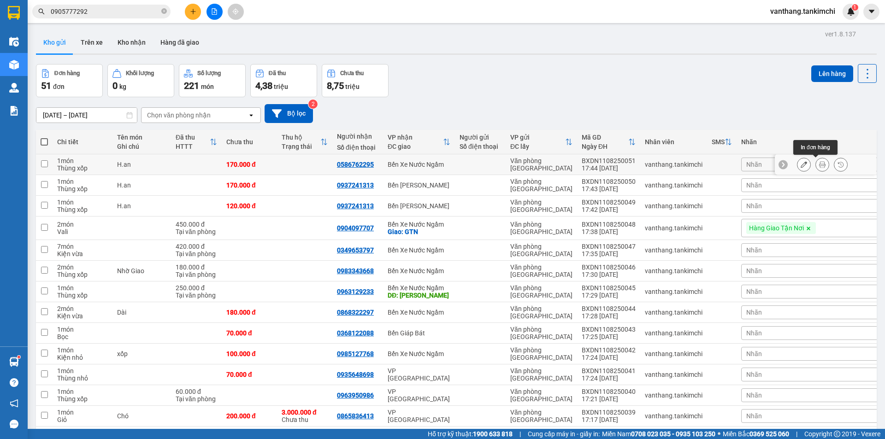
click at [819, 166] on icon at bounding box center [822, 164] width 6 height 6
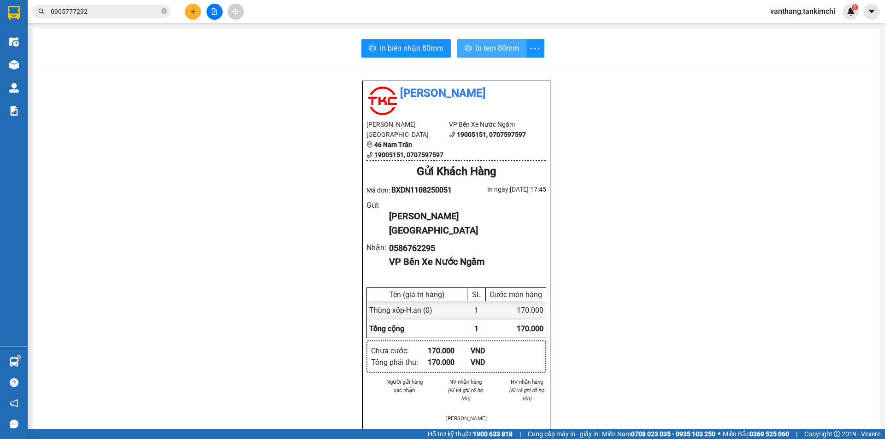
click at [490, 48] on span "In tem 80mm" at bounding box center [497, 48] width 43 height 12
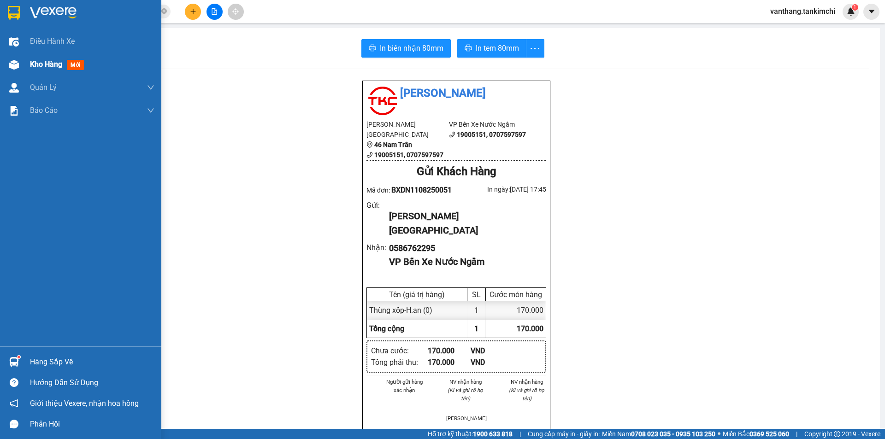
click at [41, 61] on span "Kho hàng" at bounding box center [46, 64] width 32 height 9
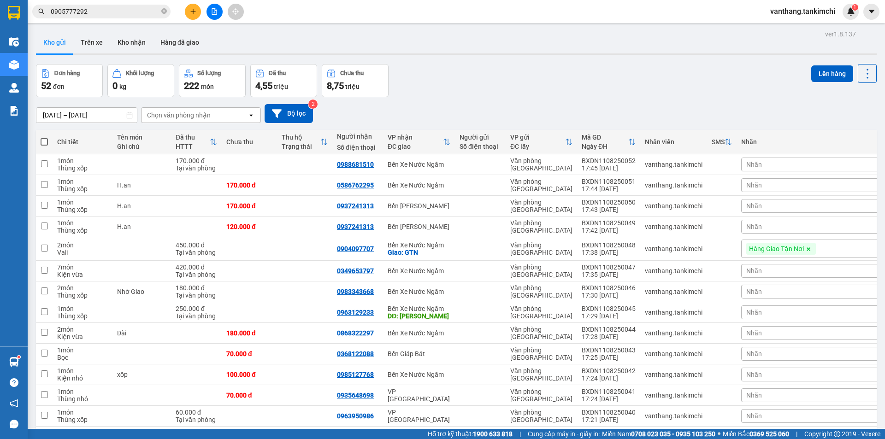
click at [251, 116] on icon at bounding box center [250, 115] width 3 height 2
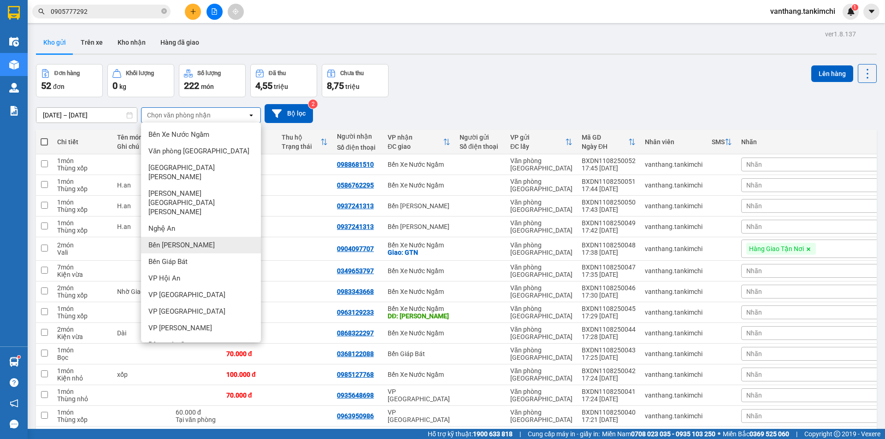
click at [180, 241] on span "Bến [PERSON_NAME]" at bounding box center [181, 245] width 66 height 9
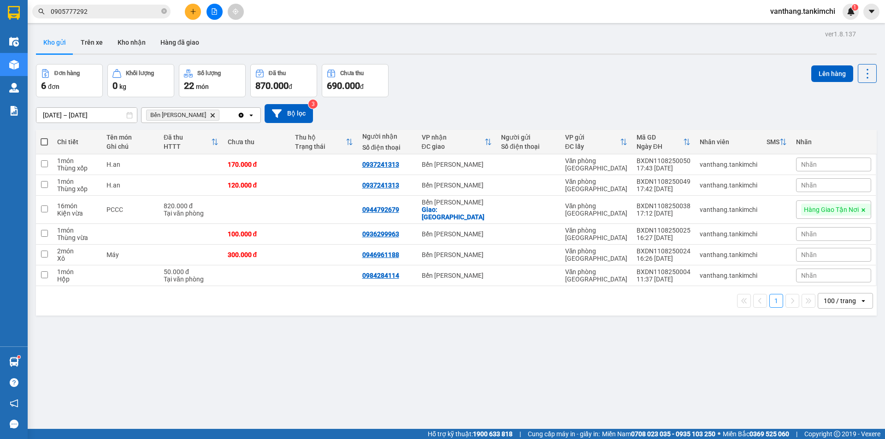
click at [240, 116] on icon "Clear all" at bounding box center [241, 114] width 5 height 5
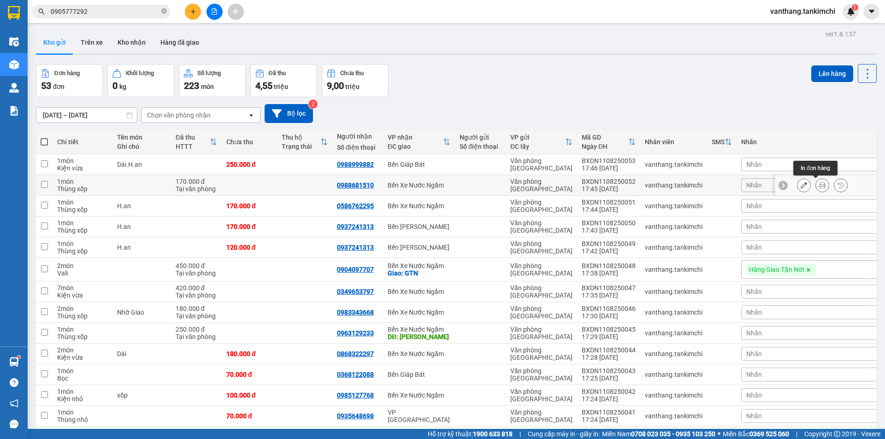
click at [819, 183] on icon at bounding box center [822, 185] width 6 height 6
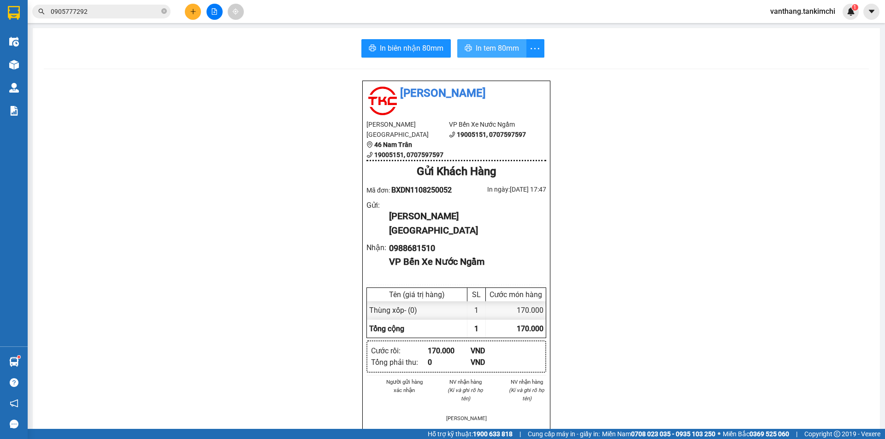
click at [484, 46] on span "In tem 80mm" at bounding box center [497, 48] width 43 height 12
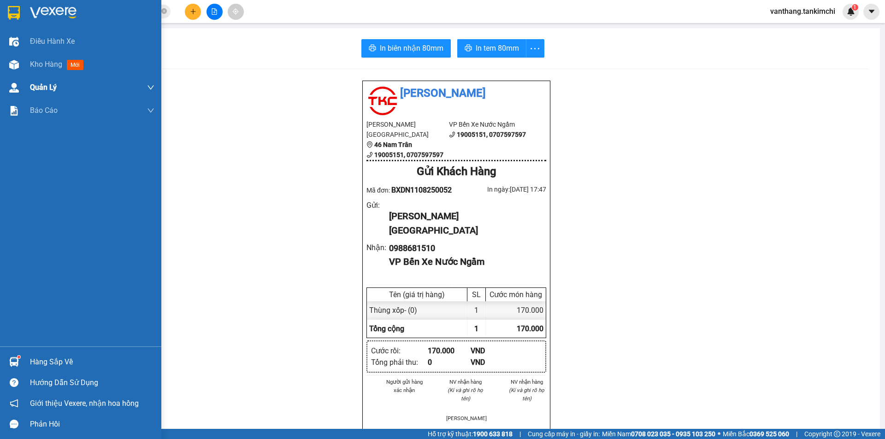
drag, startPoint x: 51, startPoint y: 61, endPoint x: 28, endPoint y: 82, distance: 31.0
click at [51, 61] on span "Kho hàng" at bounding box center [46, 64] width 32 height 9
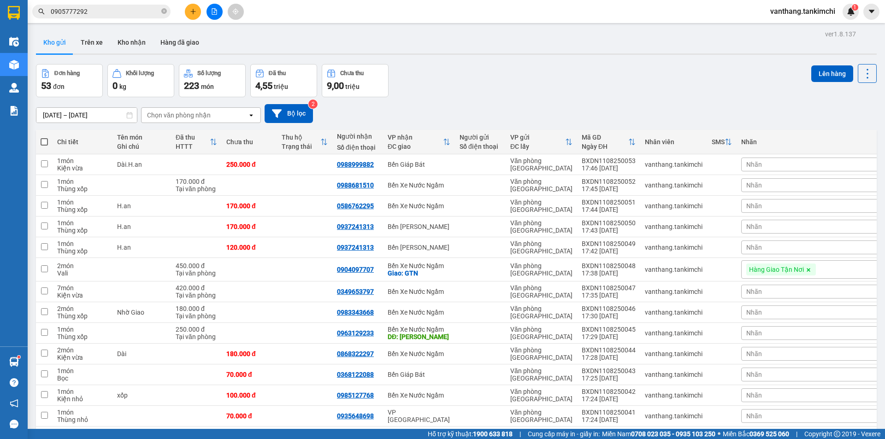
click at [251, 115] on icon at bounding box center [250, 115] width 3 height 2
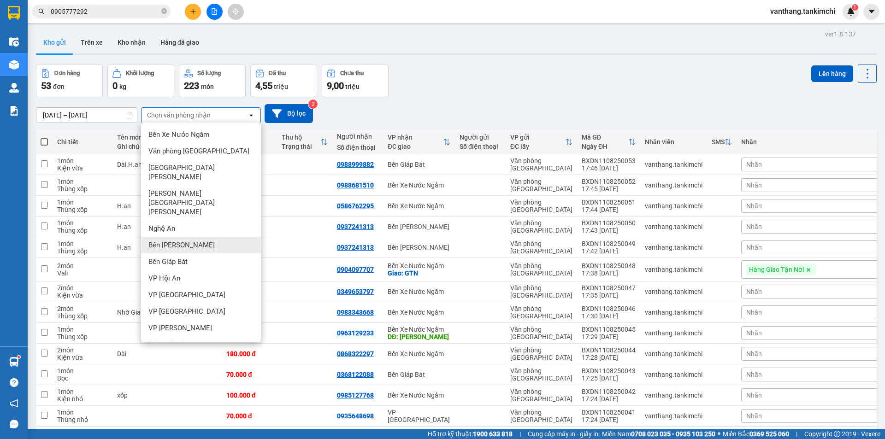
click at [180, 241] on span "Bến [PERSON_NAME]" at bounding box center [181, 245] width 66 height 9
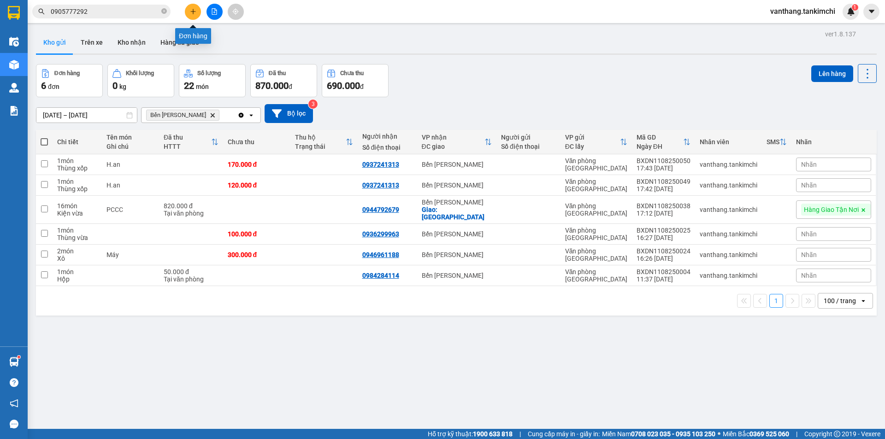
click at [191, 12] on icon "plus" at bounding box center [192, 11] width 5 height 0
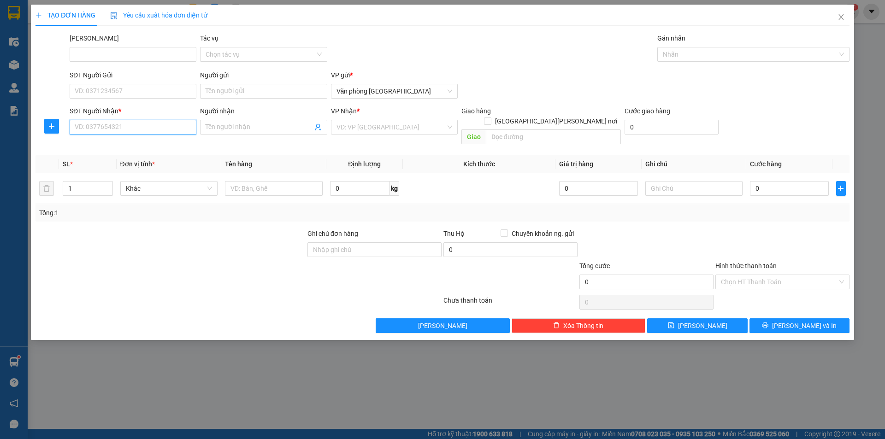
click at [118, 124] on input "SĐT Người Nhận *" at bounding box center [133, 127] width 127 height 15
click at [107, 145] on div "0985608226" at bounding box center [133, 146] width 116 height 10
click at [144, 182] on span "Hàng thông thường" at bounding box center [169, 189] width 87 height 14
type input "0985608226"
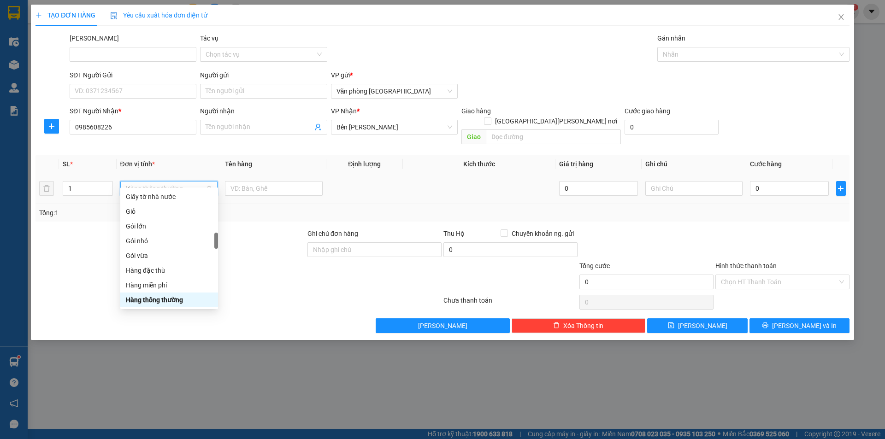
scroll to position [22, 0]
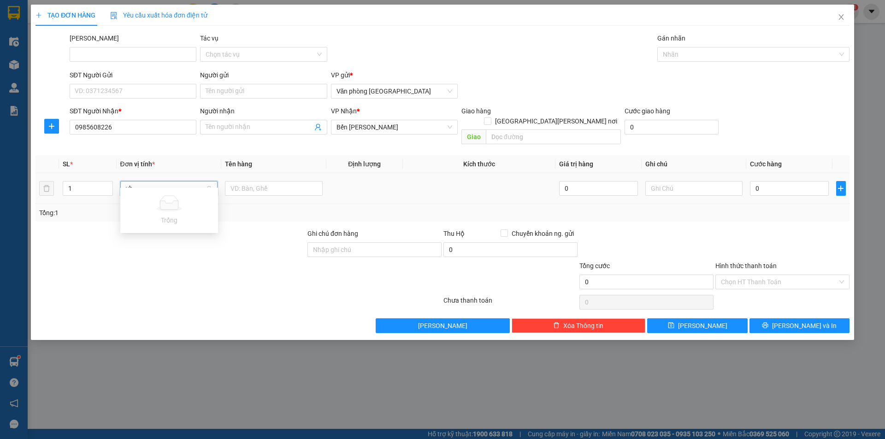
type input "y"
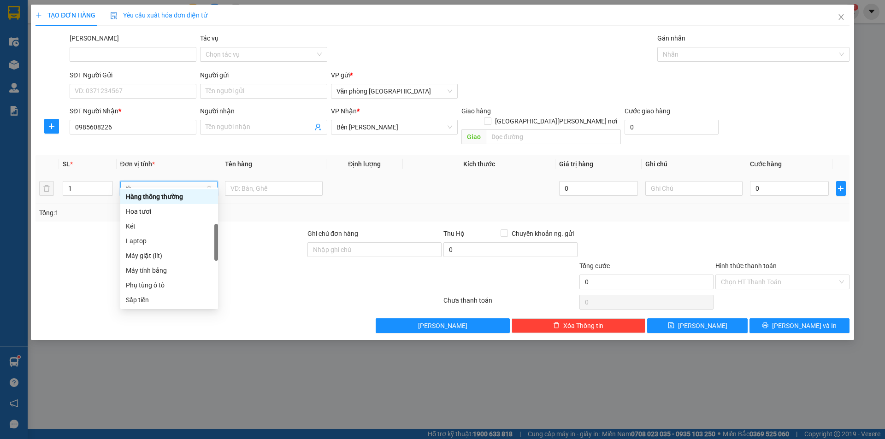
scroll to position [0, 0]
type input "thu"
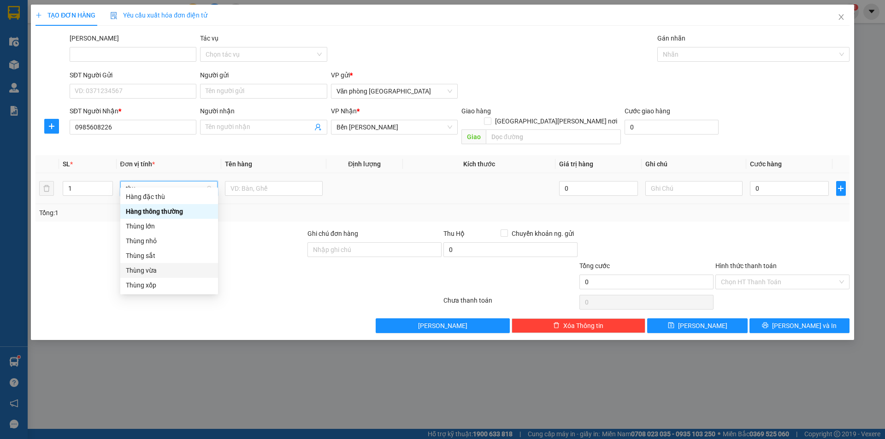
click at [144, 268] on div "Thùng vừa" at bounding box center [169, 270] width 87 height 10
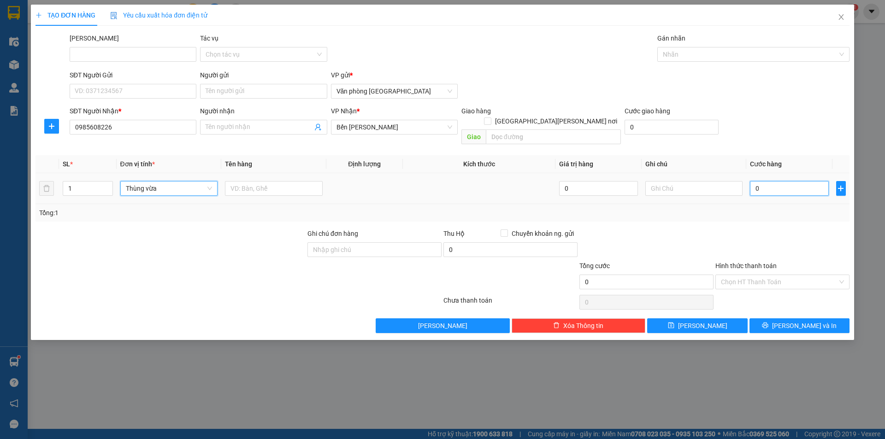
click at [766, 181] on input "0" at bounding box center [789, 188] width 78 height 15
type input "1"
type input "10"
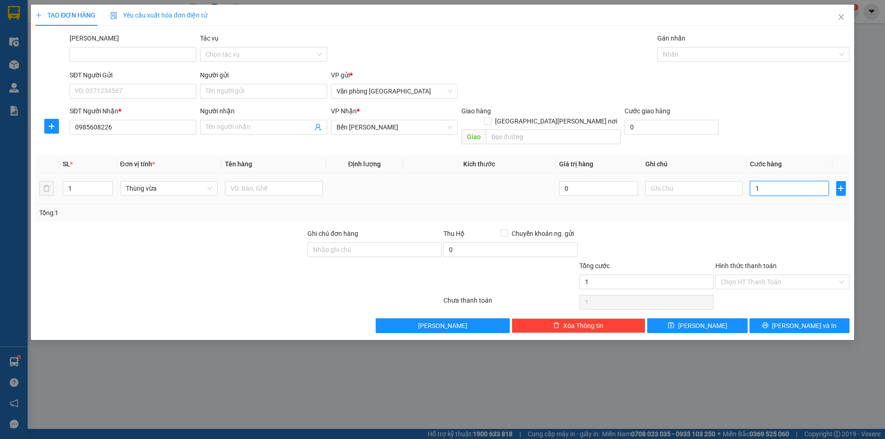
type input "10"
type input "100"
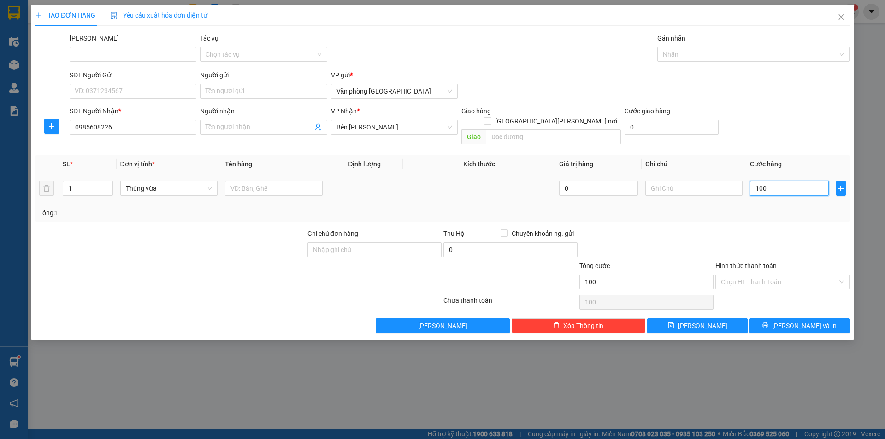
type input "1.000"
type input "100"
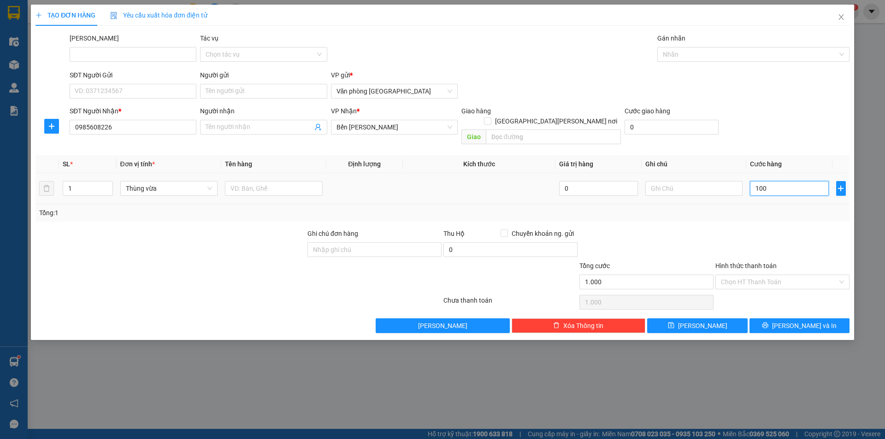
type input "100"
type input "100.000"
click at [703, 321] on span "[PERSON_NAME]" at bounding box center [702, 326] width 49 height 10
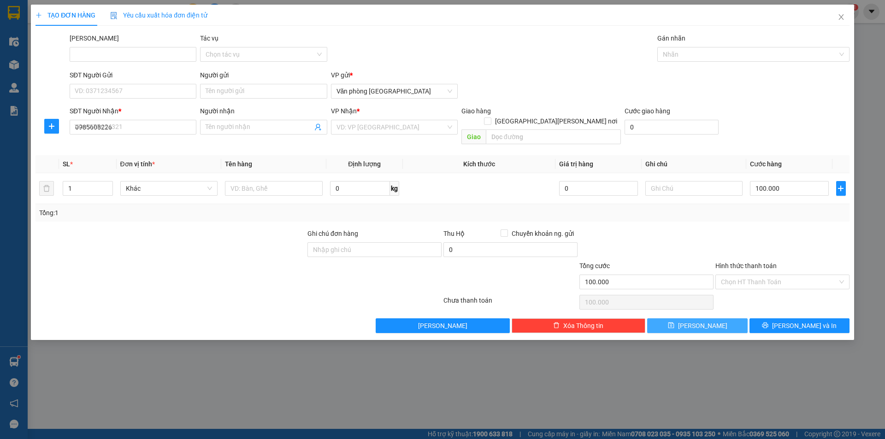
type input "0"
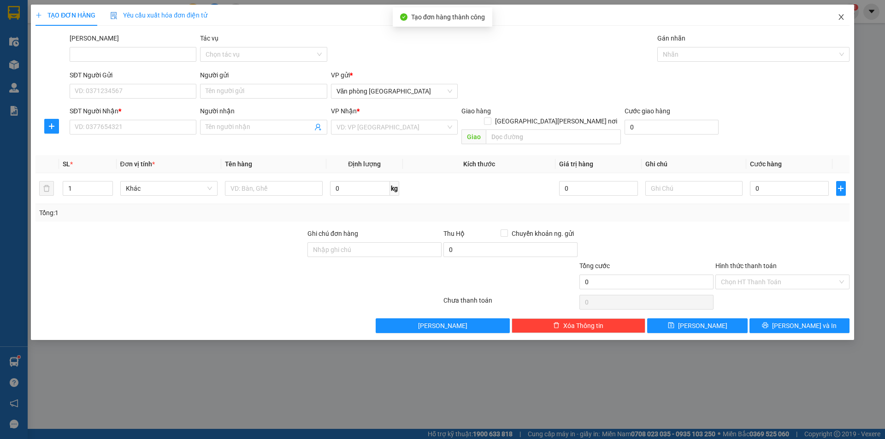
click at [841, 17] on icon "close" at bounding box center [840, 17] width 5 height 6
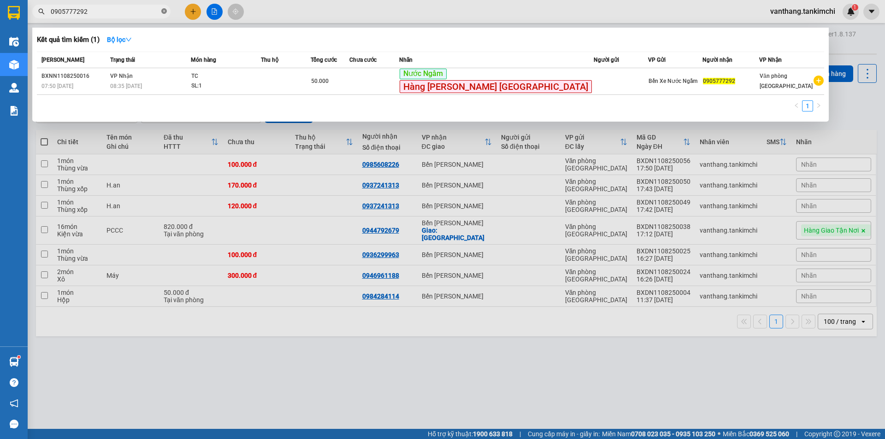
click at [164, 12] on icon "close-circle" at bounding box center [164, 11] width 6 height 6
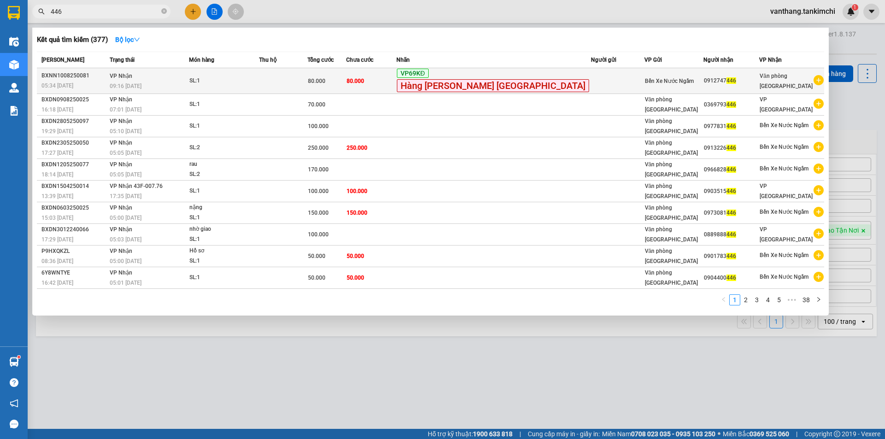
type input "446"
click at [346, 83] on div "80.000" at bounding box center [327, 81] width 38 height 10
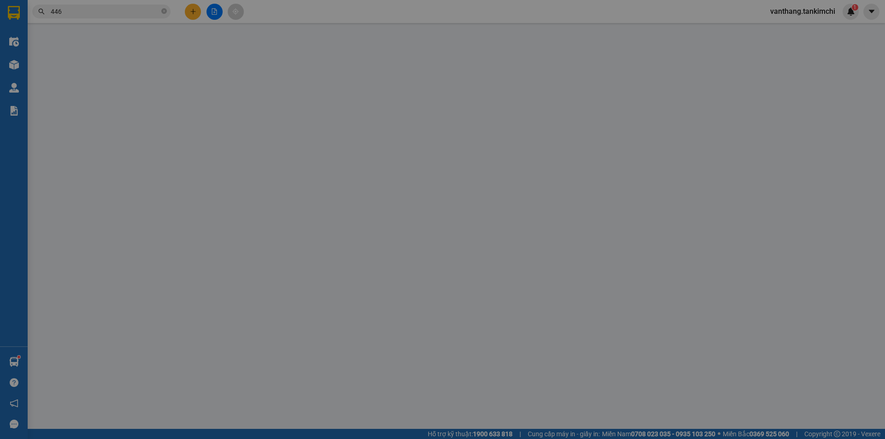
type input "0912747446"
type input "80.000"
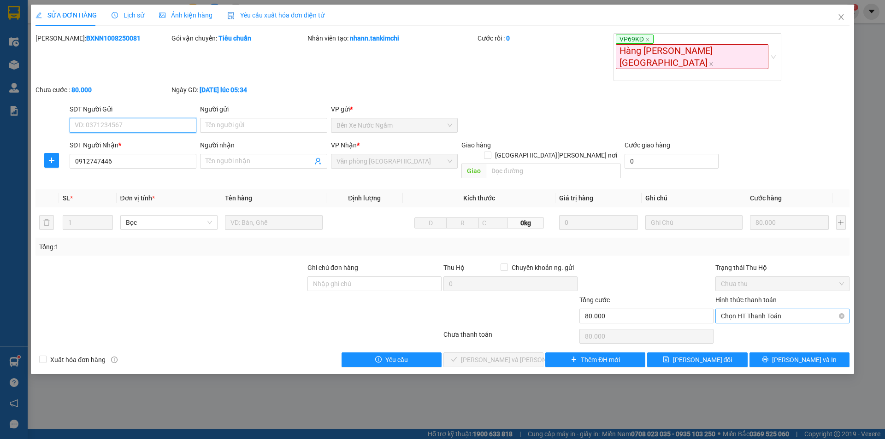
drag, startPoint x: 793, startPoint y: 270, endPoint x: 790, endPoint y: 281, distance: 11.7
click at [793, 309] on span "Chọn HT Thanh Toán" at bounding box center [782, 316] width 123 height 14
drag, startPoint x: 794, startPoint y: 291, endPoint x: 693, endPoint y: 309, distance: 102.5
click at [792, 291] on div "Tại văn phòng" at bounding box center [782, 292] width 123 height 10
type input "0"
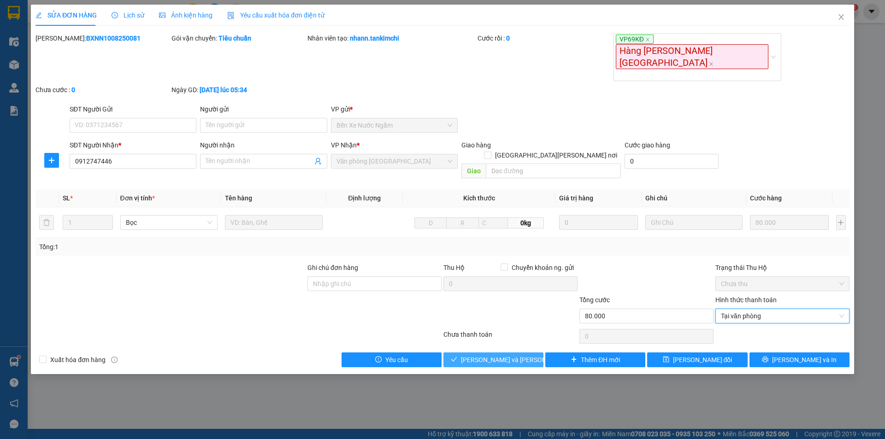
click at [523, 353] on button "[PERSON_NAME] và [PERSON_NAME] hàng" at bounding box center [493, 360] width 100 height 15
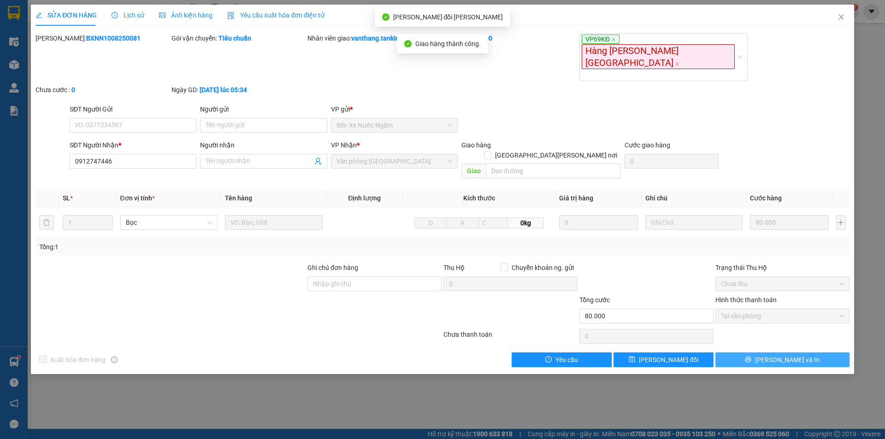
click at [809, 353] on button "[PERSON_NAME] và In" at bounding box center [782, 360] width 134 height 15
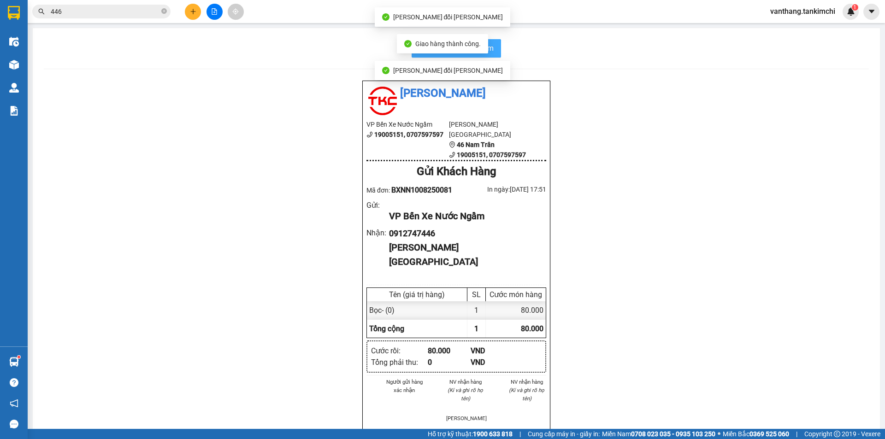
drag, startPoint x: 495, startPoint y: 50, endPoint x: 525, endPoint y: 87, distance: 47.3
click at [495, 49] on button "In biên nhận 80mm" at bounding box center [456, 48] width 89 height 18
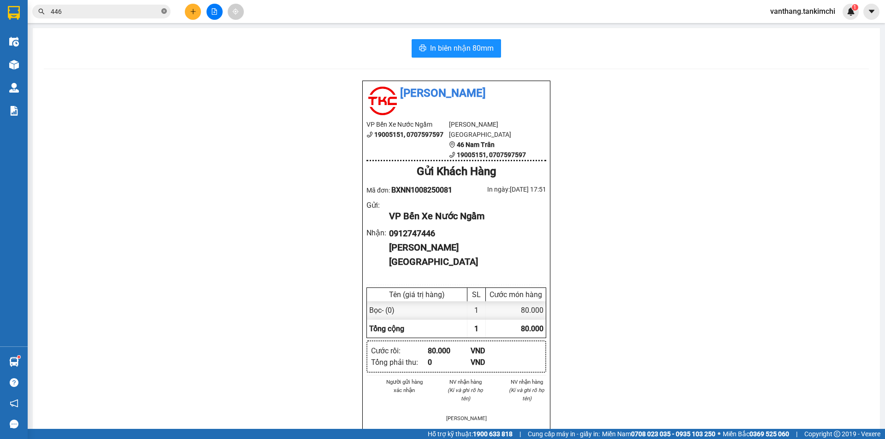
click at [164, 10] on icon "close-circle" at bounding box center [164, 11] width 6 height 6
click at [109, 11] on input "text" at bounding box center [105, 11] width 109 height 10
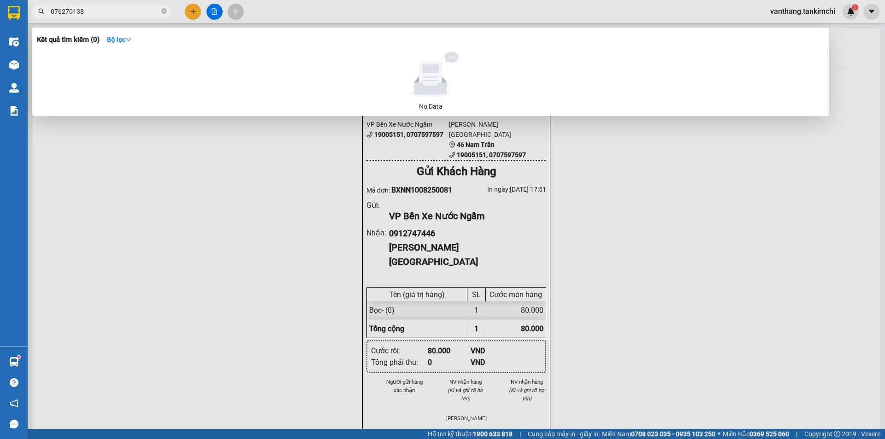
type input "0762701386"
click at [164, 12] on icon "close-circle" at bounding box center [164, 11] width 6 height 6
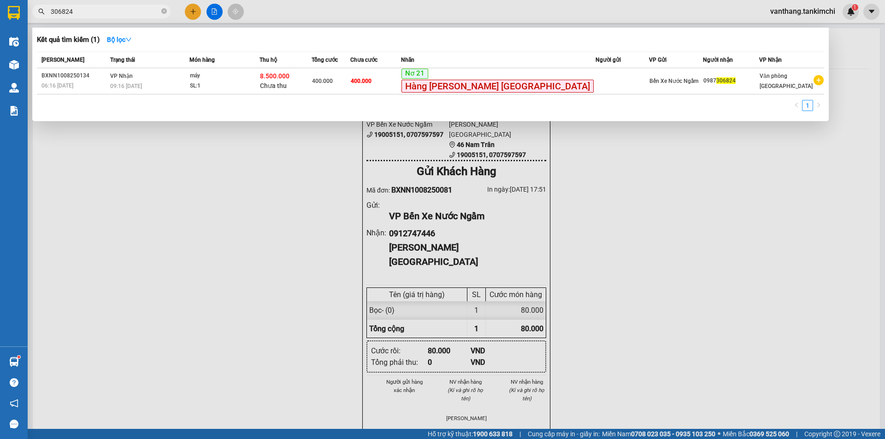
type input "306824"
drag, startPoint x: 284, startPoint y: 296, endPoint x: 208, endPoint y: 258, distance: 85.5
click at [276, 294] on div at bounding box center [442, 219] width 885 height 439
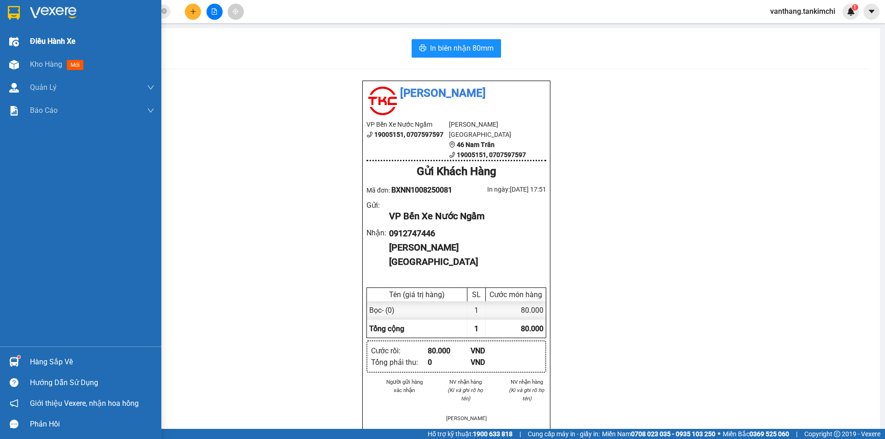
click at [44, 37] on span "Điều hành xe" at bounding box center [53, 41] width 46 height 12
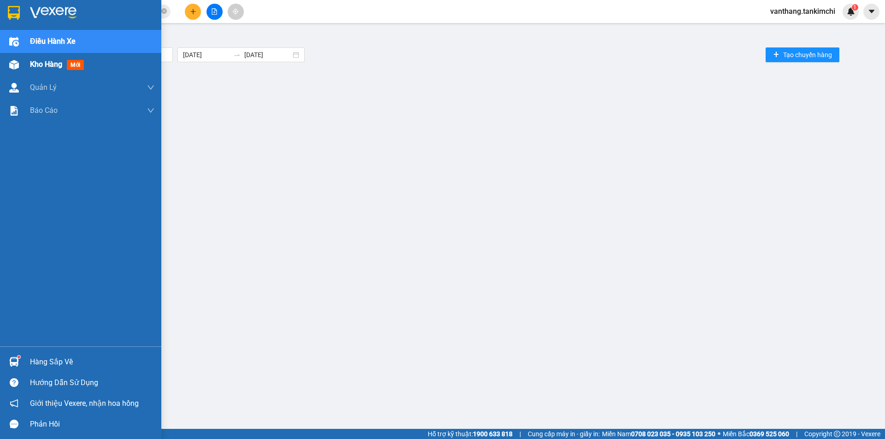
click at [45, 65] on span "Kho hàng" at bounding box center [46, 64] width 32 height 9
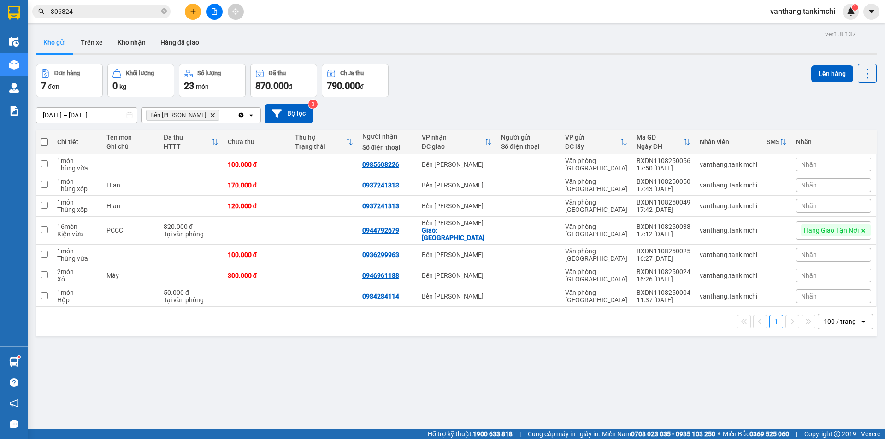
click at [211, 114] on icon "Bến Yên Nghĩa, close by backspace" at bounding box center [213, 115] width 4 height 4
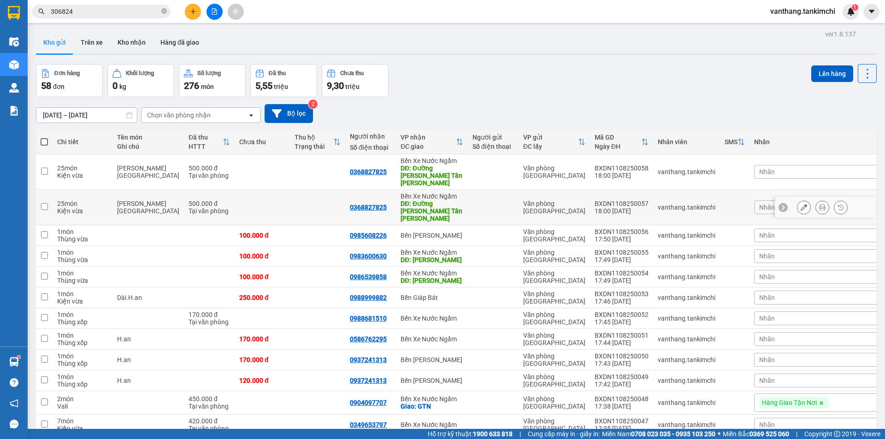
click at [801, 204] on icon at bounding box center [804, 207] width 6 height 6
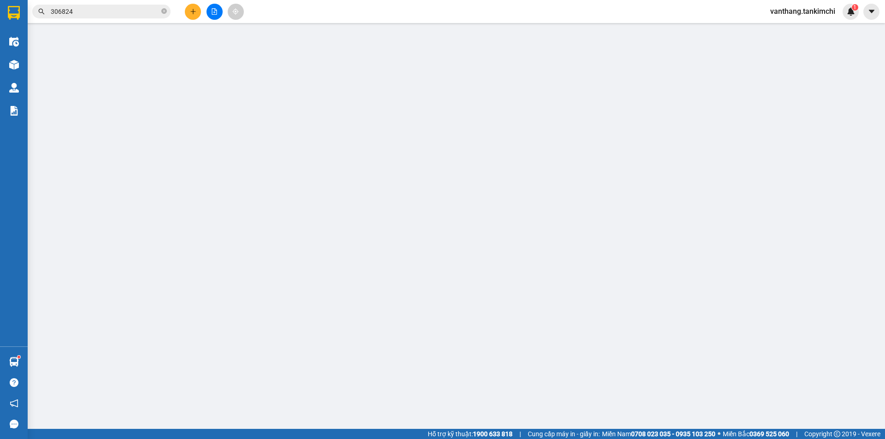
type input "0368827825"
type input "Đường tránh Thạch Tân Hà Tĩnh"
type input "500.000"
type input "0"
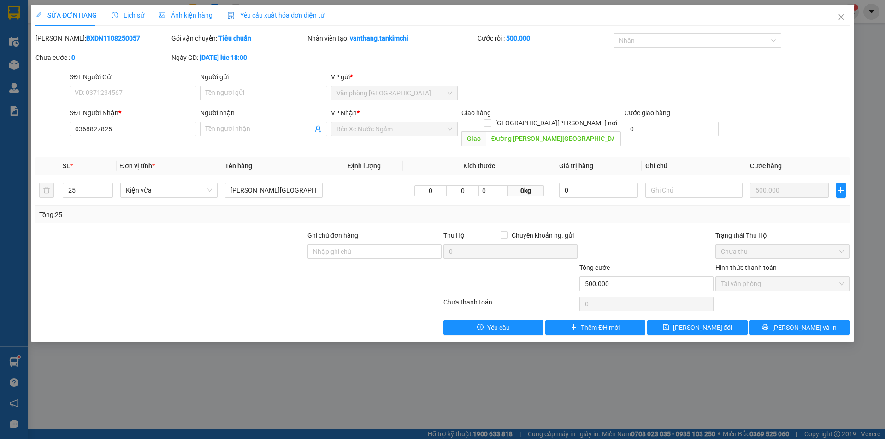
click at [86, 36] on b "BXDN1108250057" at bounding box center [113, 38] width 54 height 7
copy b "BXDN1108250057"
click at [841, 16] on icon "close" at bounding box center [841, 16] width 7 height 7
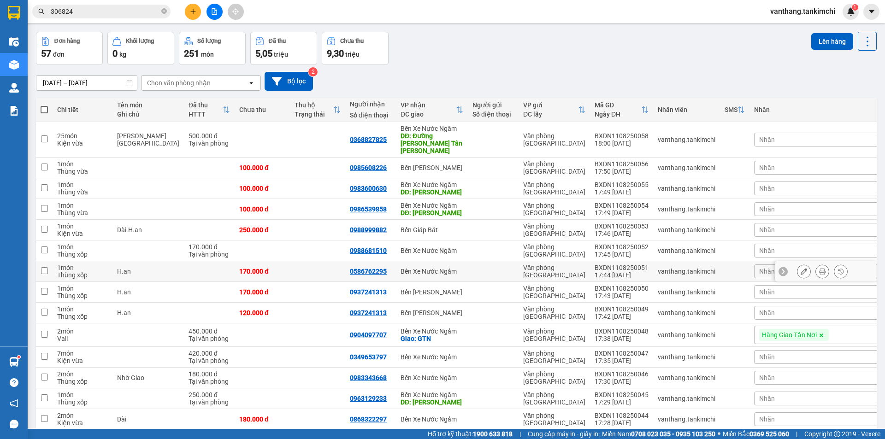
scroll to position [46, 0]
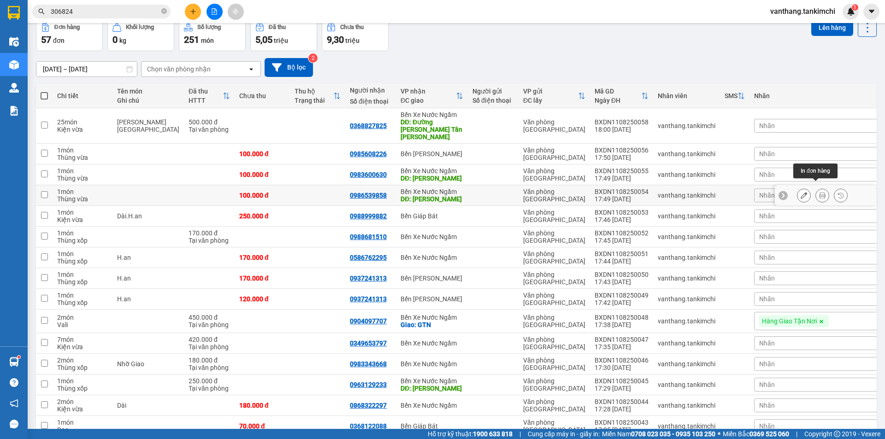
click at [819, 192] on icon at bounding box center [822, 195] width 6 height 6
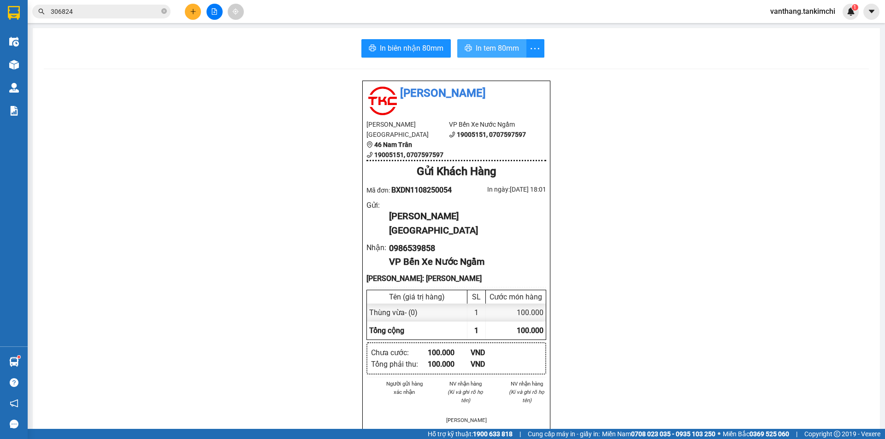
click at [502, 56] on button "In tem 80mm" at bounding box center [491, 48] width 69 height 18
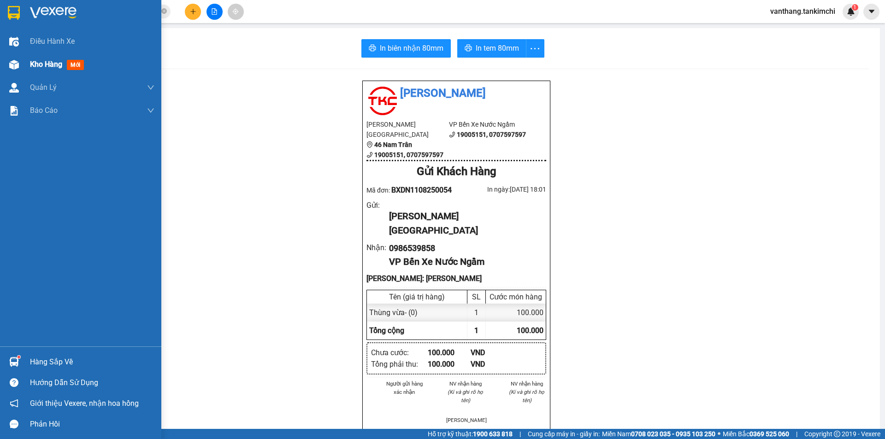
click at [38, 67] on span "Kho hàng" at bounding box center [46, 64] width 32 height 9
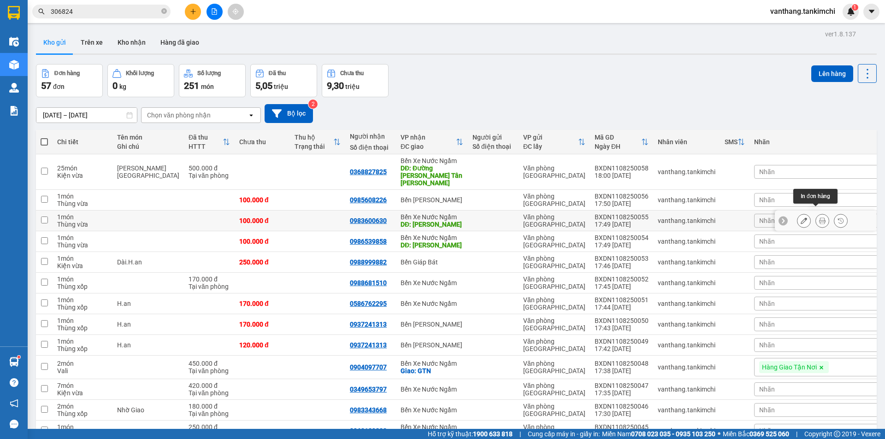
click at [819, 218] on icon at bounding box center [822, 221] width 6 height 6
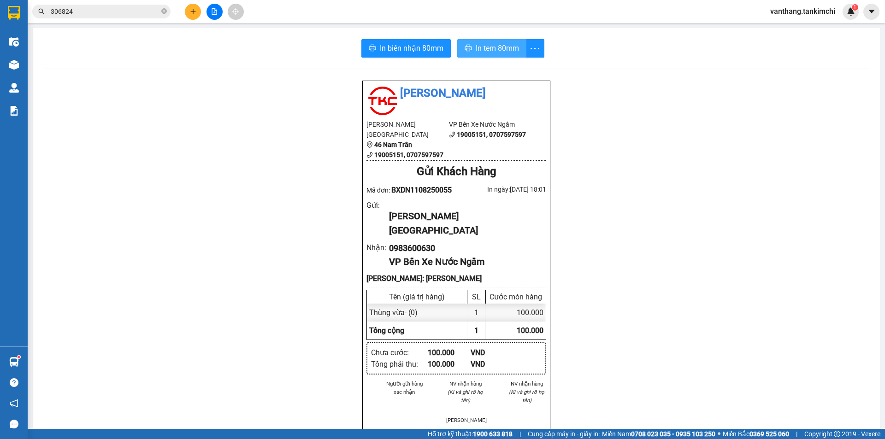
click at [502, 48] on span "In tem 80mm" at bounding box center [497, 48] width 43 height 12
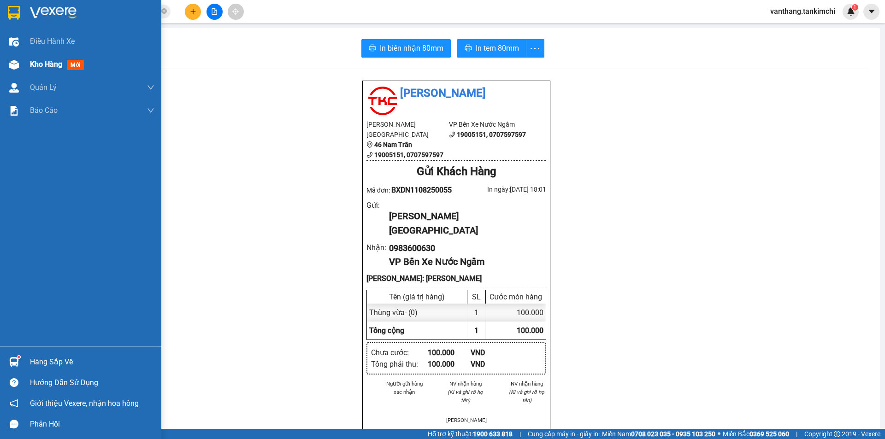
click at [37, 66] on span "Kho hàng" at bounding box center [46, 64] width 32 height 9
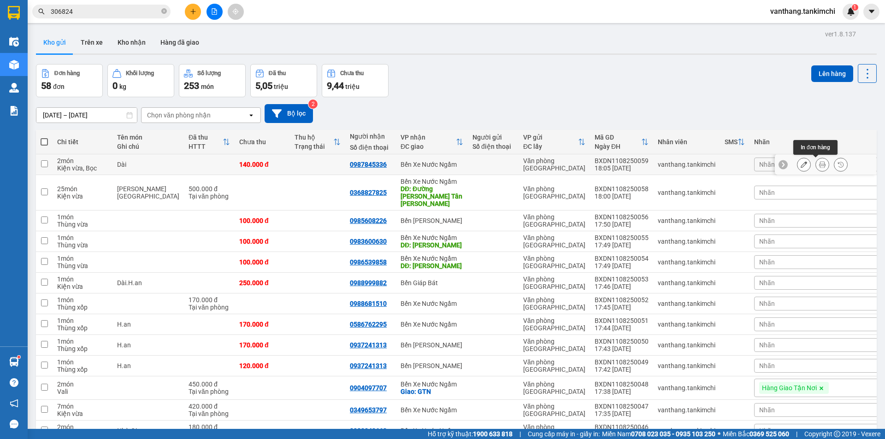
click at [819, 165] on icon at bounding box center [822, 164] width 6 height 6
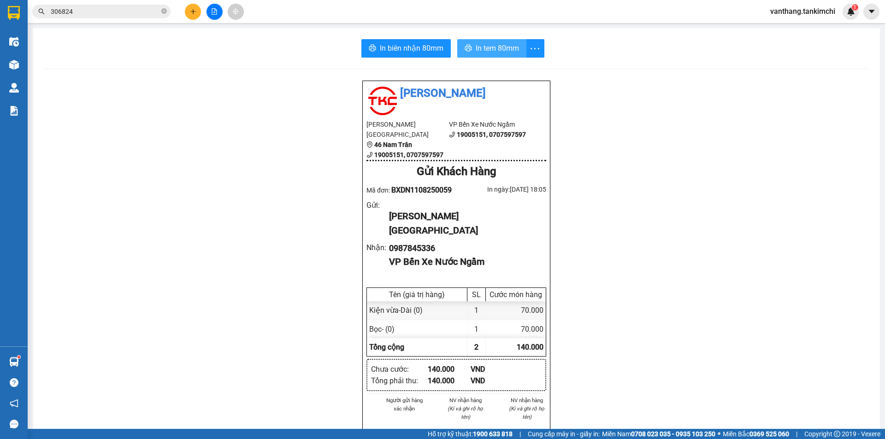
drag, startPoint x: 477, startPoint y: 50, endPoint x: 487, endPoint y: 50, distance: 10.2
click at [478, 50] on span "In tem 80mm" at bounding box center [497, 48] width 43 height 12
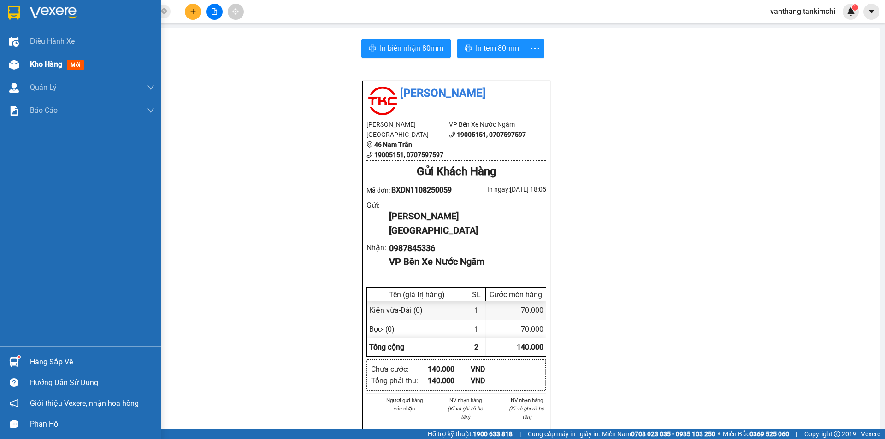
click at [44, 64] on span "Kho hàng" at bounding box center [46, 64] width 32 height 9
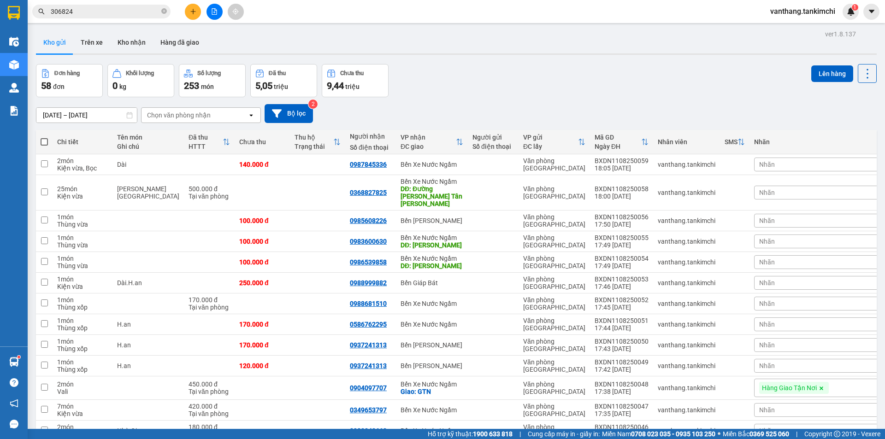
click at [132, 12] on input "306824" at bounding box center [105, 11] width 109 height 10
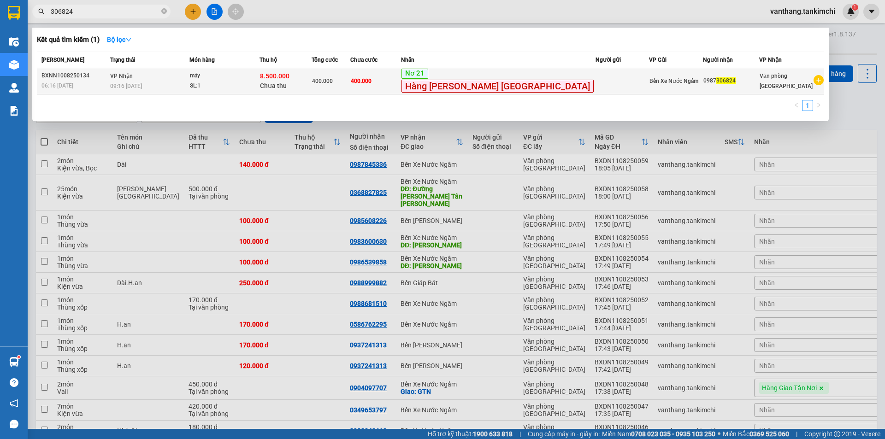
click at [350, 83] on div "400.000" at bounding box center [331, 81] width 38 height 10
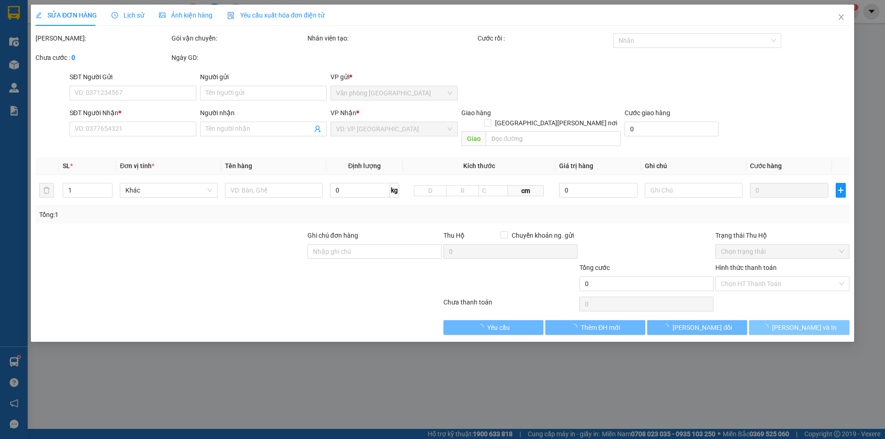
type input "0987306824"
type input "8.500.000"
type input "400.000"
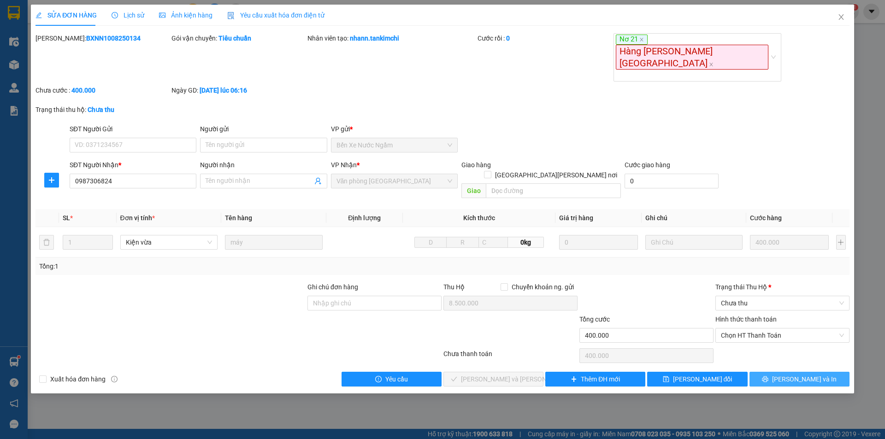
click at [773, 372] on button "[PERSON_NAME] và In" at bounding box center [799, 379] width 100 height 15
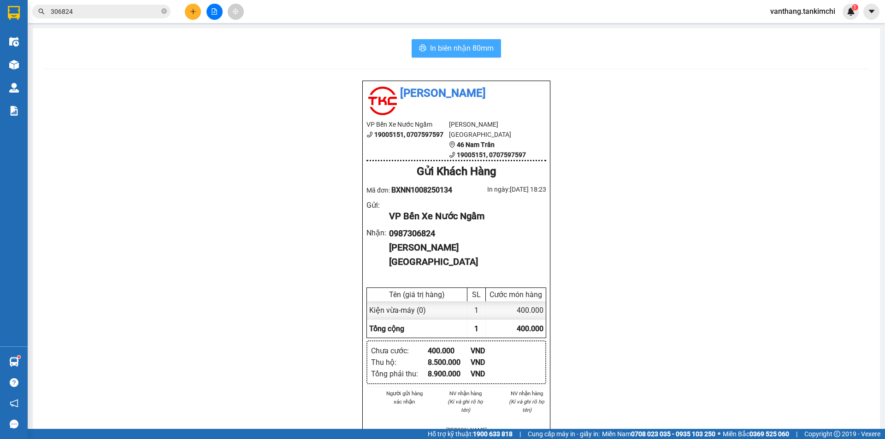
drag, startPoint x: 478, startPoint y: 43, endPoint x: 505, endPoint y: 100, distance: 62.7
click at [478, 46] on span "In biên nhận 80mm" at bounding box center [462, 48] width 64 height 12
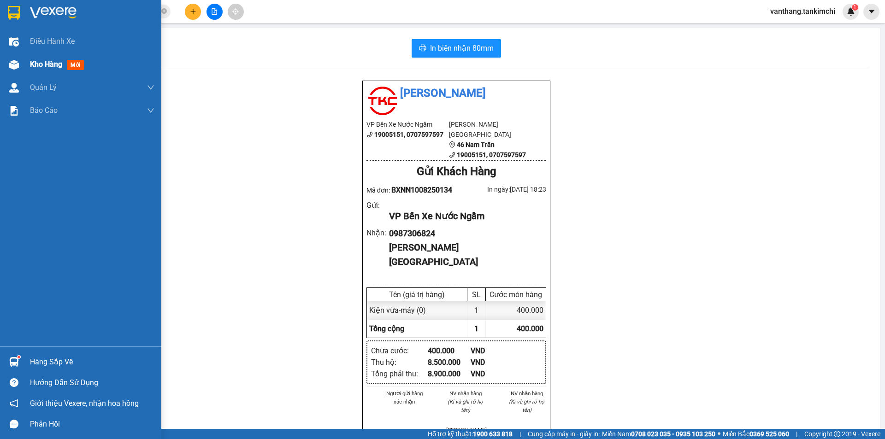
click at [44, 67] on span "Kho hàng" at bounding box center [46, 64] width 32 height 9
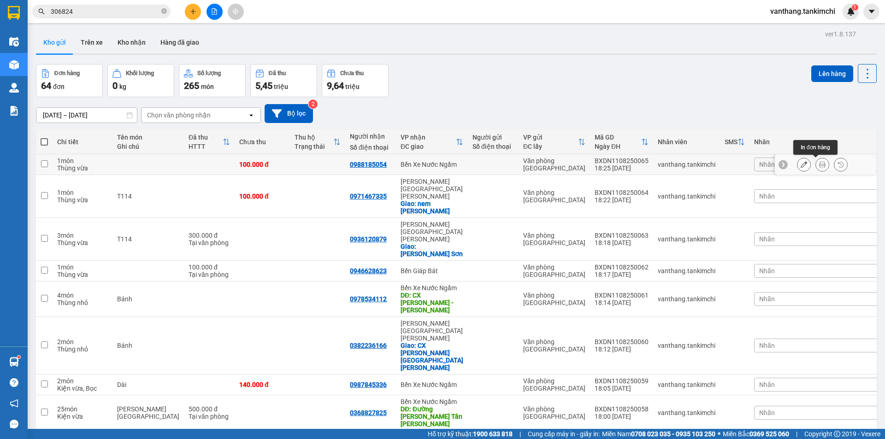
click at [819, 164] on icon at bounding box center [822, 164] width 6 height 6
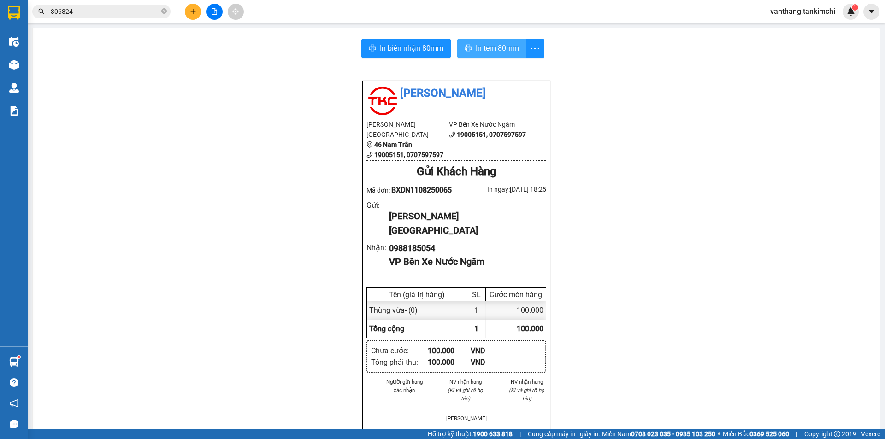
drag, startPoint x: 485, startPoint y: 49, endPoint x: 478, endPoint y: 56, distance: 9.8
click at [485, 49] on span "In tem 80mm" at bounding box center [497, 48] width 43 height 12
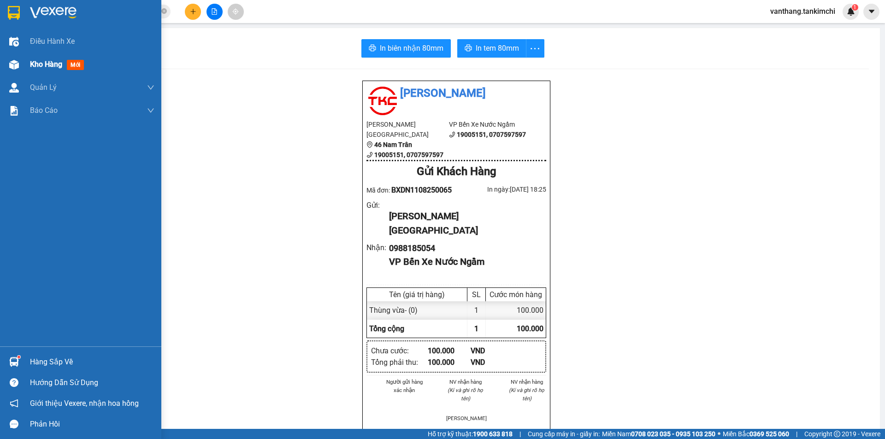
click at [48, 65] on span "Kho hàng" at bounding box center [46, 64] width 32 height 9
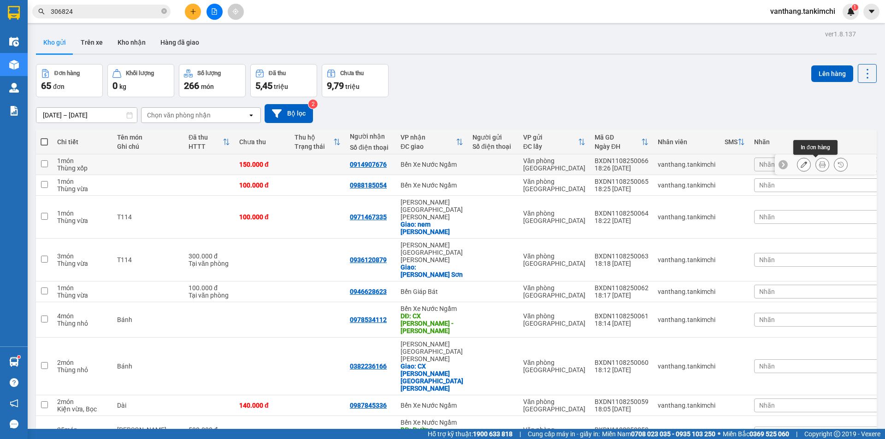
click at [819, 165] on icon at bounding box center [822, 164] width 6 height 6
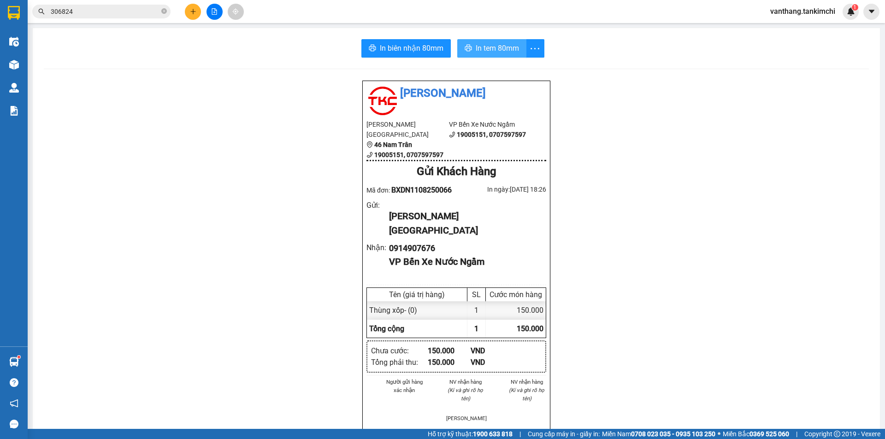
drag, startPoint x: 483, startPoint y: 48, endPoint x: 556, endPoint y: 142, distance: 118.6
click at [487, 49] on span "In tem 80mm" at bounding box center [497, 48] width 43 height 12
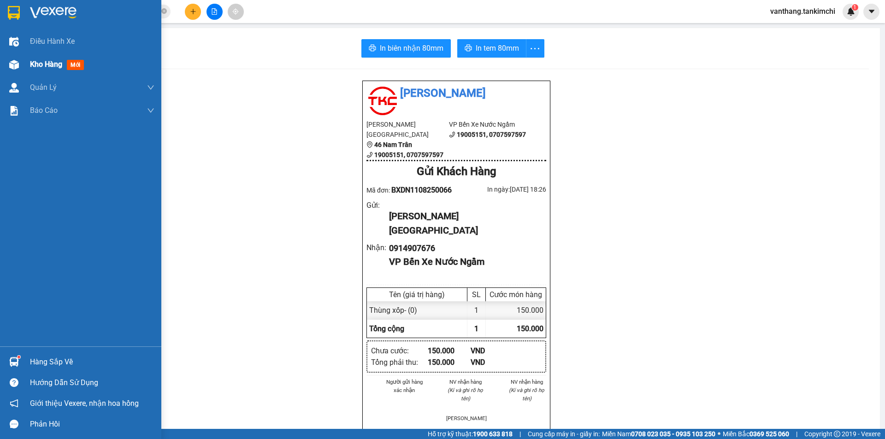
click at [41, 65] on span "Kho hàng" at bounding box center [46, 64] width 32 height 9
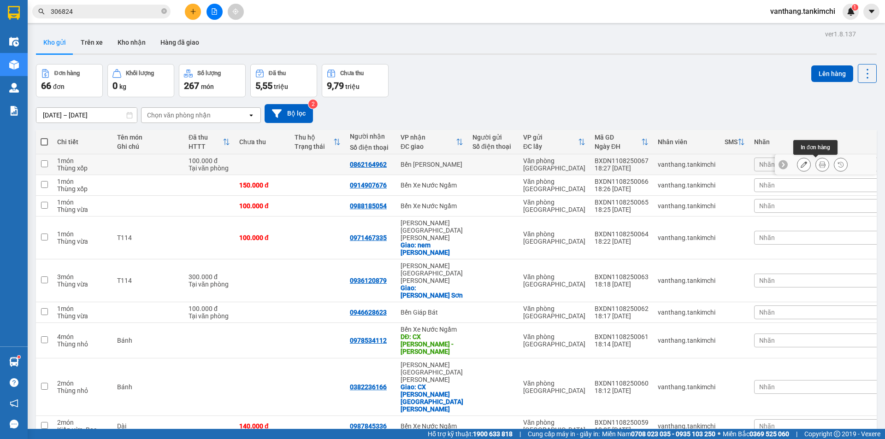
click at [819, 163] on button at bounding box center [822, 165] width 13 height 16
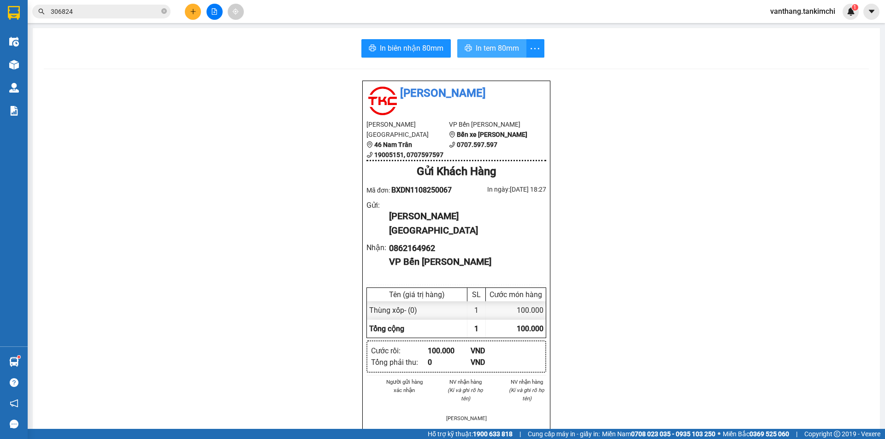
click at [509, 48] on span "In tem 80mm" at bounding box center [497, 48] width 43 height 12
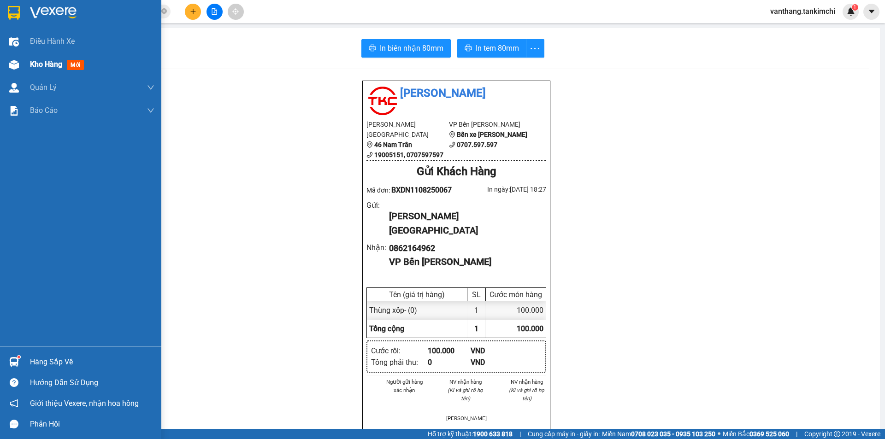
click at [41, 65] on span "Kho hàng" at bounding box center [46, 64] width 32 height 9
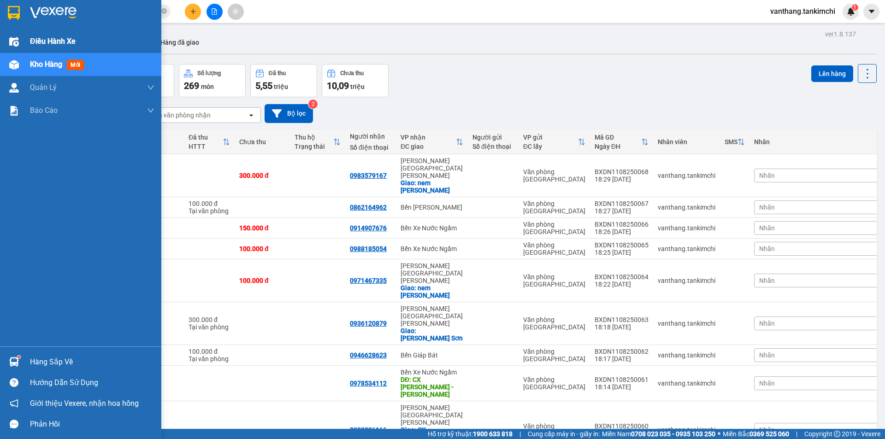
click at [46, 40] on span "Điều hành xe" at bounding box center [53, 41] width 46 height 12
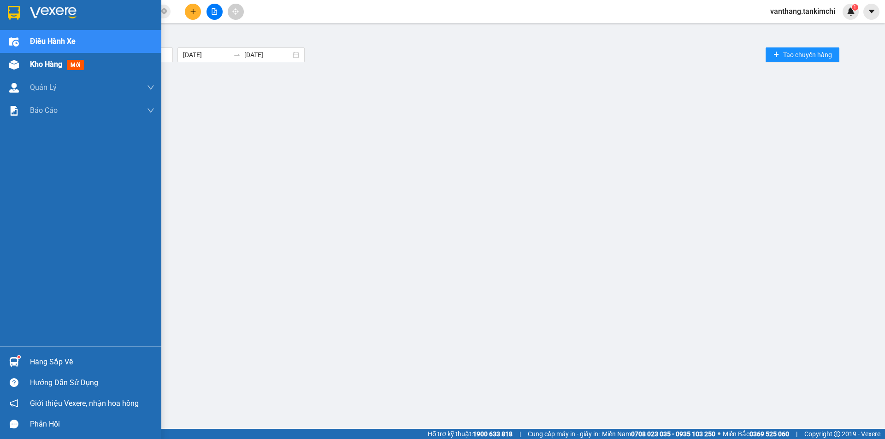
click at [38, 66] on span "Kho hàng" at bounding box center [46, 64] width 32 height 9
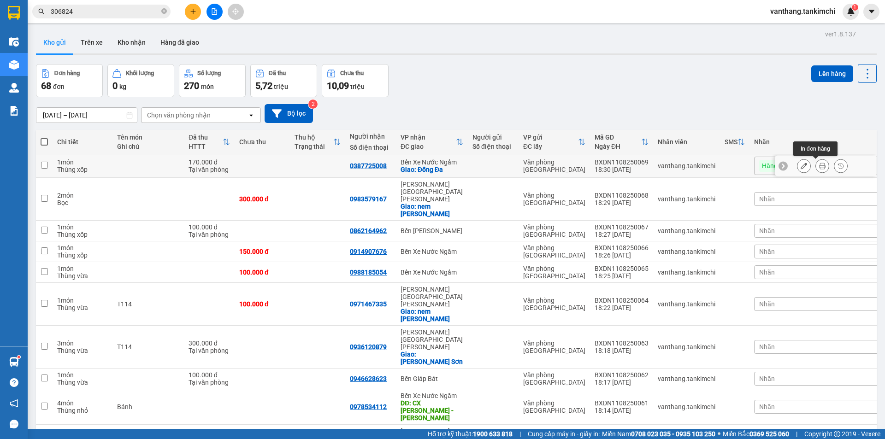
click at [819, 165] on icon at bounding box center [822, 166] width 6 height 6
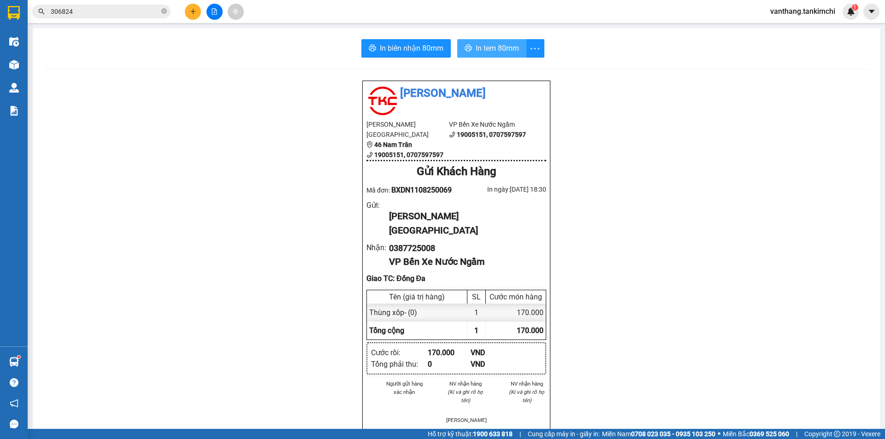
click at [513, 50] on span "In tem 80mm" at bounding box center [497, 48] width 43 height 12
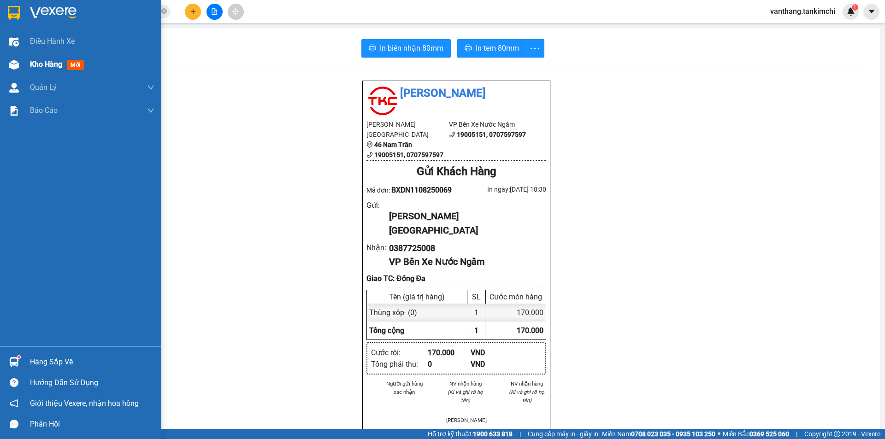
click at [41, 67] on span "Kho hàng" at bounding box center [46, 64] width 32 height 9
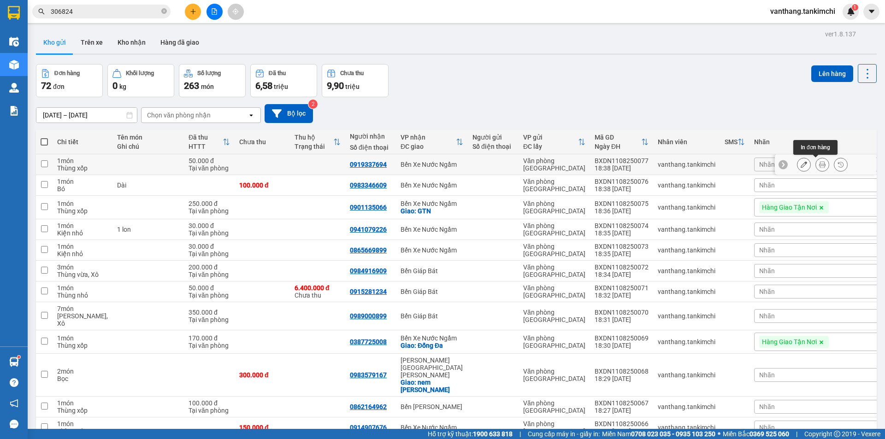
click at [819, 163] on icon at bounding box center [822, 164] width 6 height 6
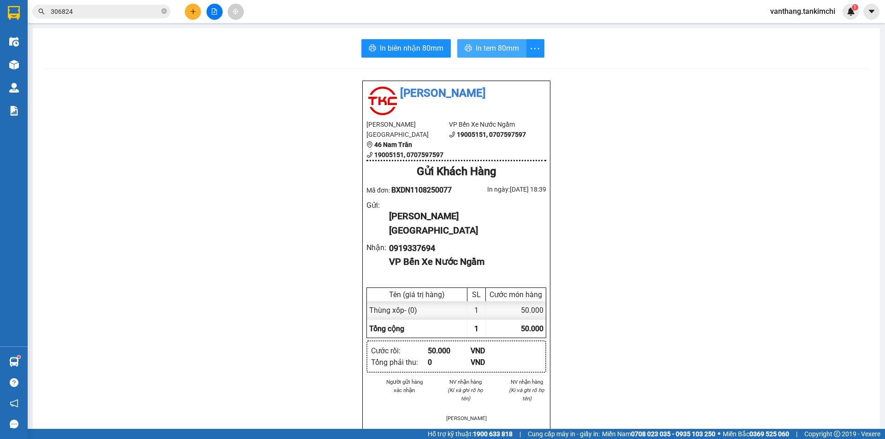
click at [507, 47] on span "In tem 80mm" at bounding box center [497, 48] width 43 height 12
click at [495, 50] on span "In tem 80mm" at bounding box center [497, 48] width 43 height 12
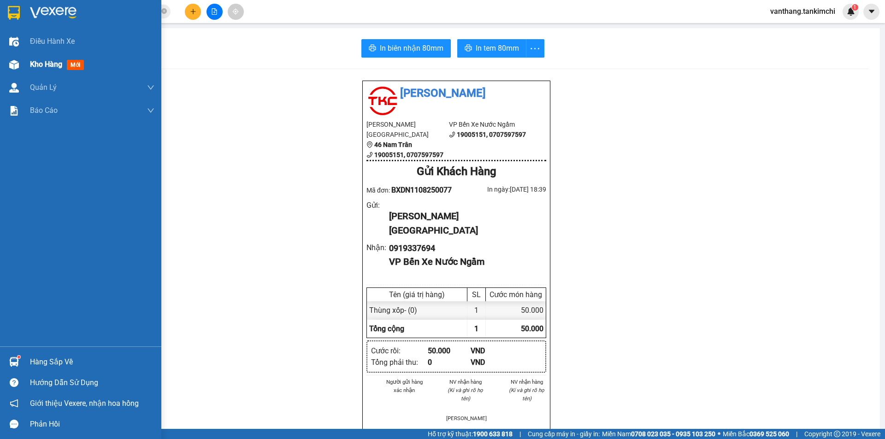
click at [54, 64] on span "Kho hàng" at bounding box center [46, 64] width 32 height 9
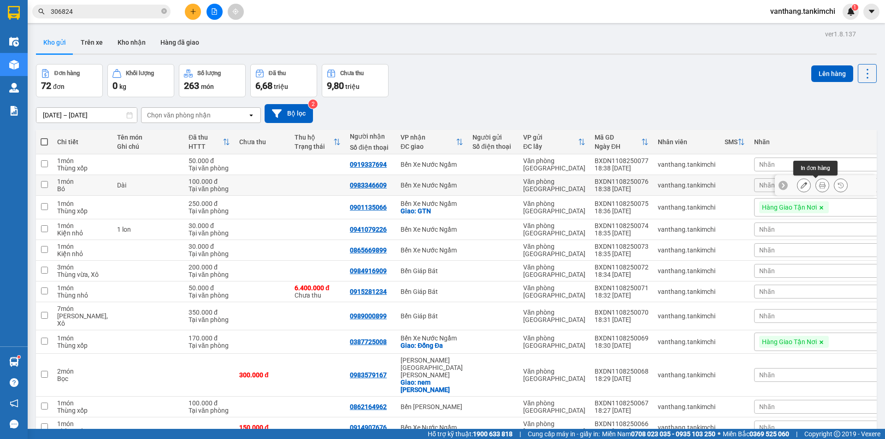
click at [819, 185] on icon at bounding box center [822, 185] width 6 height 6
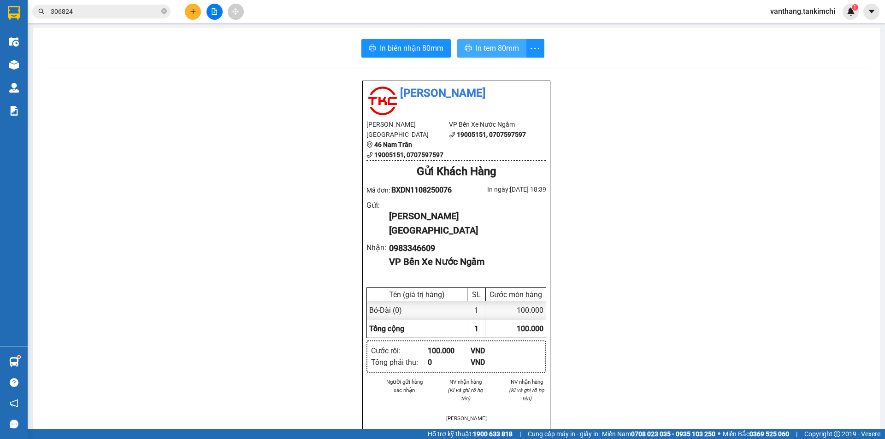
click at [495, 46] on span "In tem 80mm" at bounding box center [497, 48] width 43 height 12
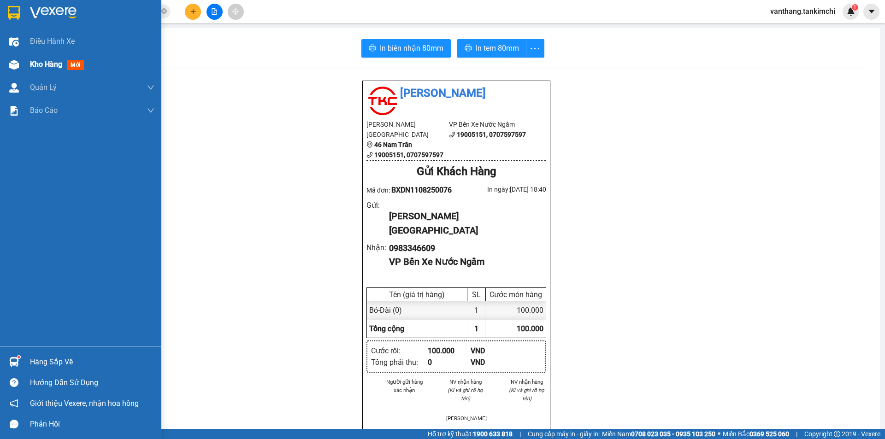
click at [38, 63] on span "Kho hàng" at bounding box center [46, 64] width 32 height 9
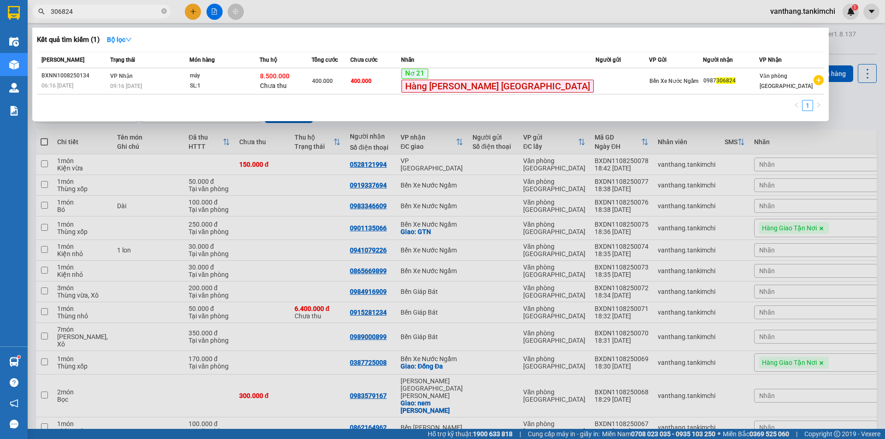
drag, startPoint x: 163, startPoint y: 12, endPoint x: 151, endPoint y: 16, distance: 12.7
click at [163, 11] on icon "close-circle" at bounding box center [164, 11] width 6 height 6
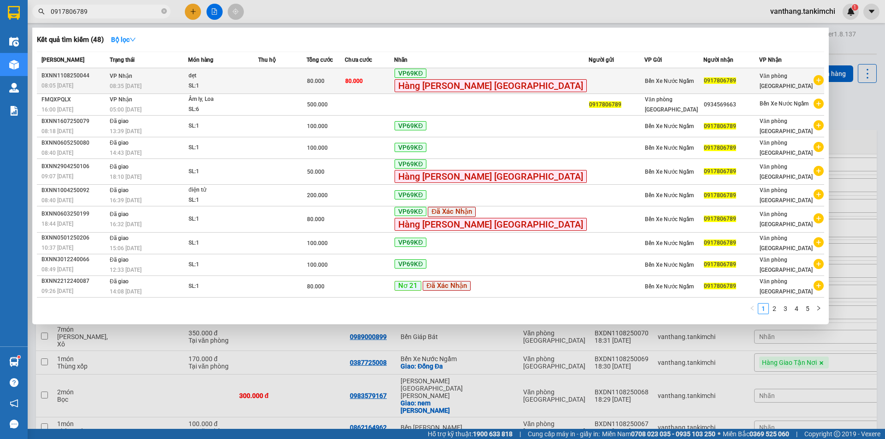
type input "0917806789"
click at [307, 84] on td at bounding box center [282, 81] width 48 height 26
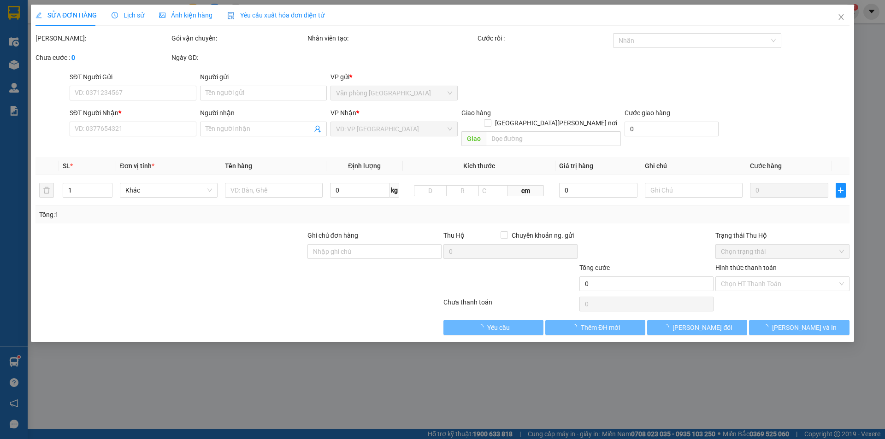
type input "0917806789"
type input "80.000"
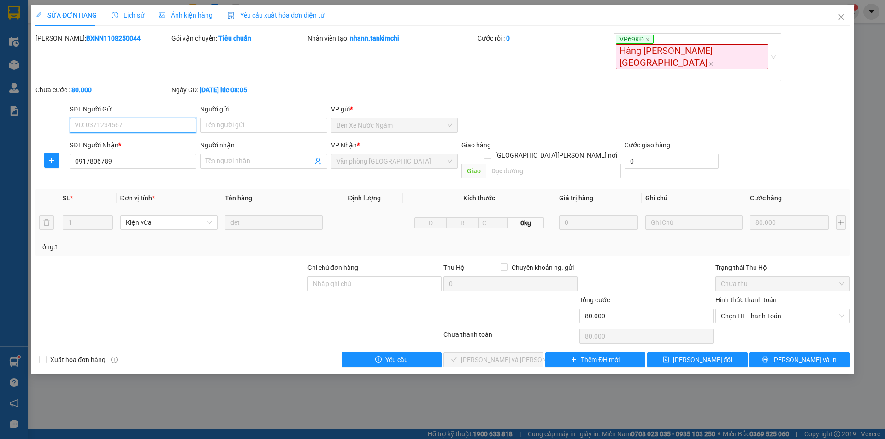
drag, startPoint x: 778, startPoint y: 271, endPoint x: 777, endPoint y: 282, distance: 11.1
click at [778, 309] on span "Chọn HT Thanh Toán" at bounding box center [782, 316] width 123 height 14
drag, startPoint x: 776, startPoint y: 293, endPoint x: 654, endPoint y: 325, distance: 126.2
click at [775, 293] on div "Tại văn phòng" at bounding box center [782, 292] width 123 height 10
type input "0"
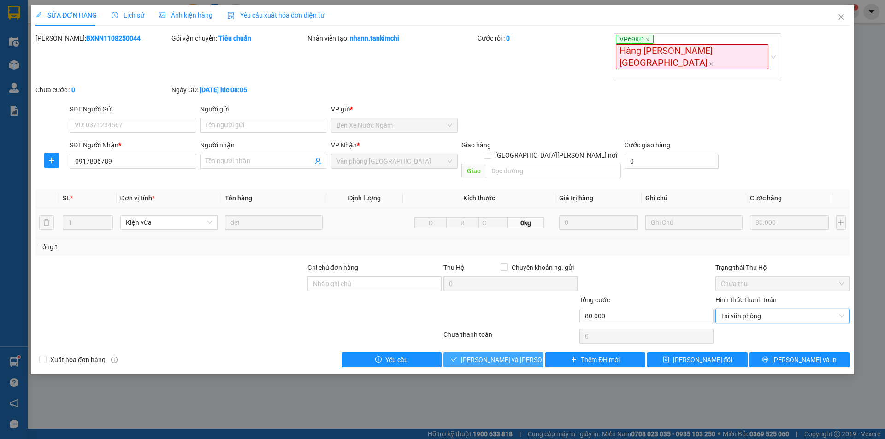
drag, startPoint x: 529, startPoint y: 320, endPoint x: 617, endPoint y: 320, distance: 88.0
click at [529, 353] on button "Lưu và Giao hàng" at bounding box center [493, 360] width 100 height 15
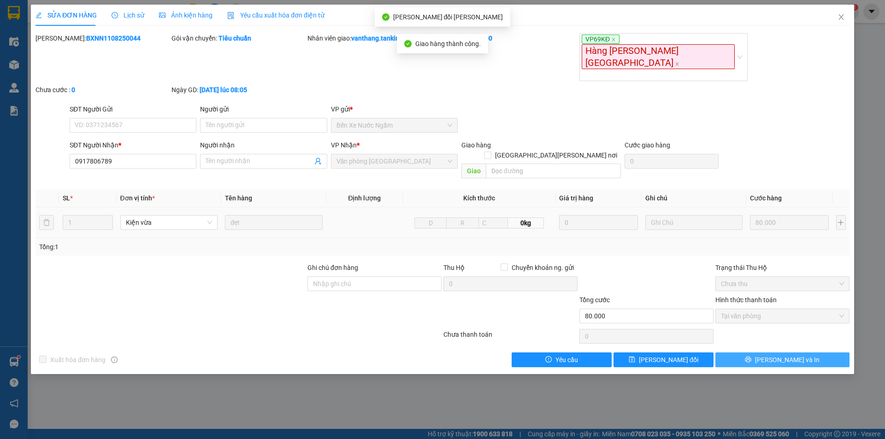
click at [815, 353] on button "[PERSON_NAME] và In" at bounding box center [782, 360] width 134 height 15
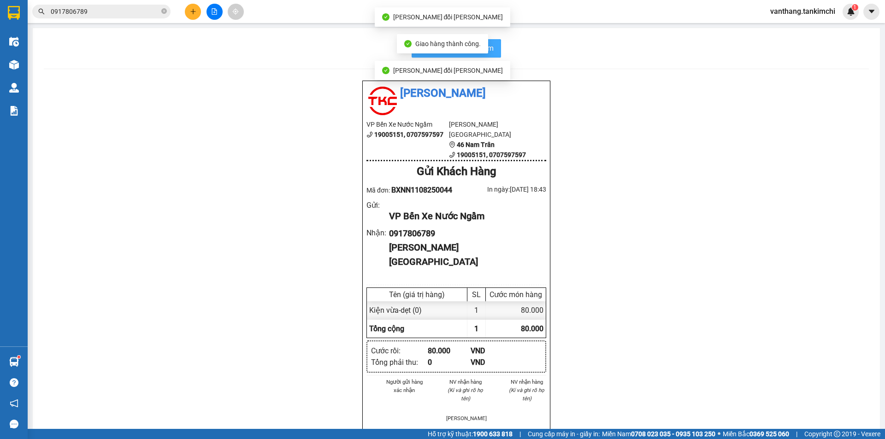
click at [495, 53] on button "In biên nhận 80mm" at bounding box center [456, 48] width 89 height 18
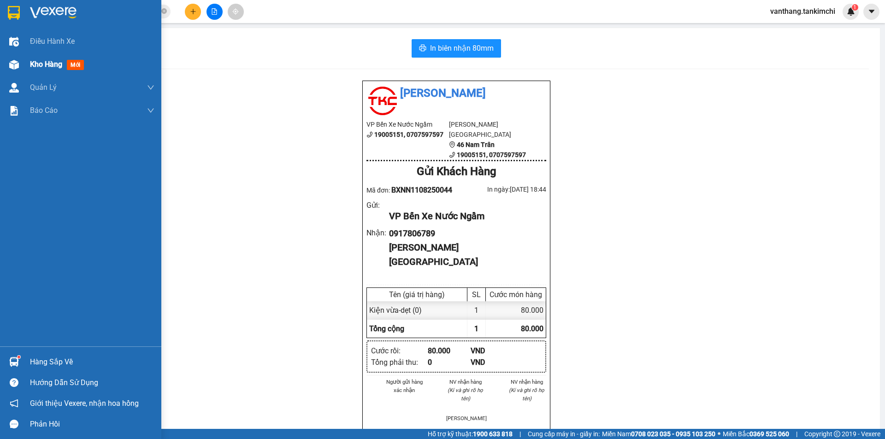
click at [47, 64] on span "Kho hàng" at bounding box center [46, 64] width 32 height 9
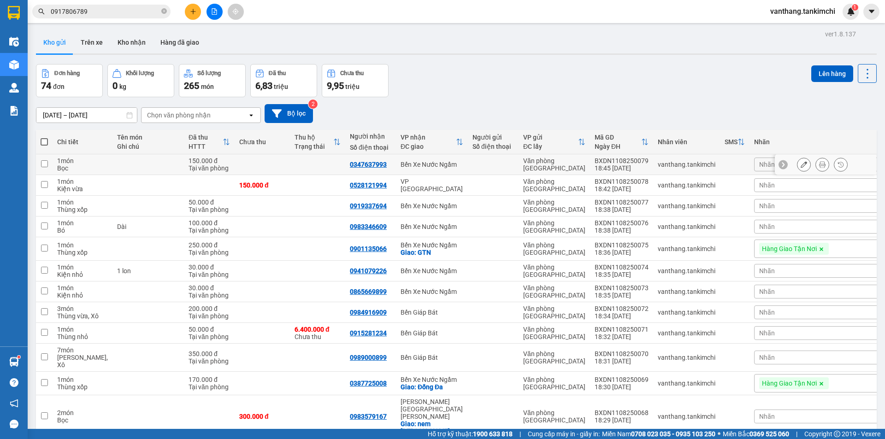
click at [819, 165] on icon at bounding box center [822, 164] width 6 height 6
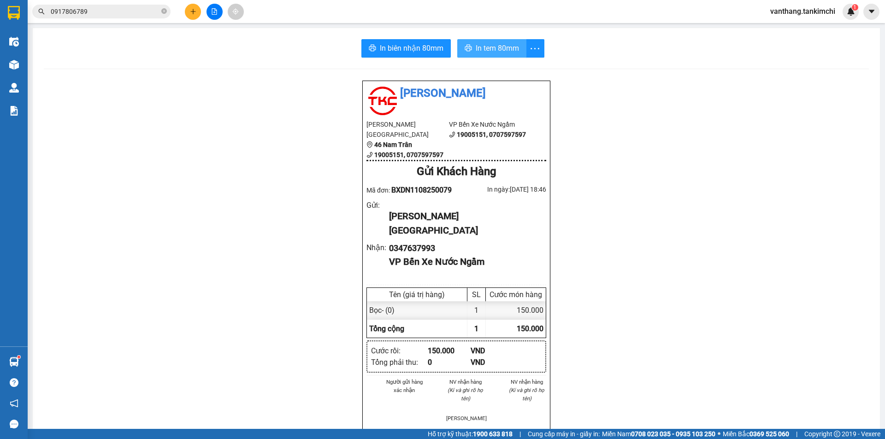
click at [479, 50] on span "In tem 80mm" at bounding box center [497, 48] width 43 height 12
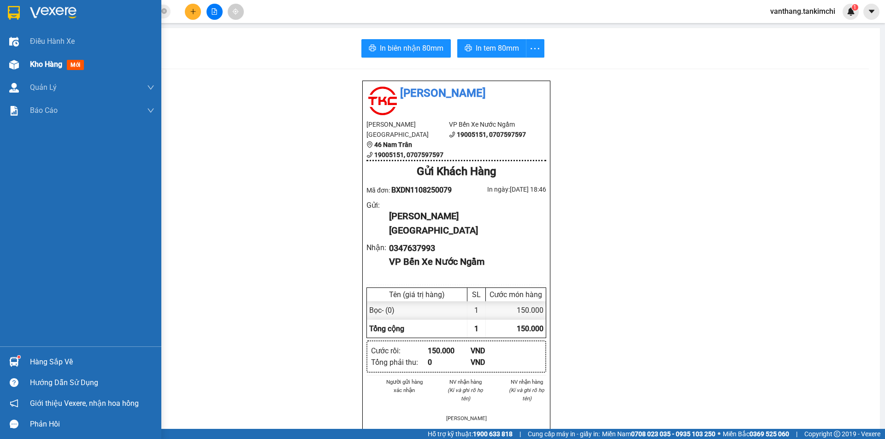
click at [41, 64] on span "Kho hàng" at bounding box center [46, 64] width 32 height 9
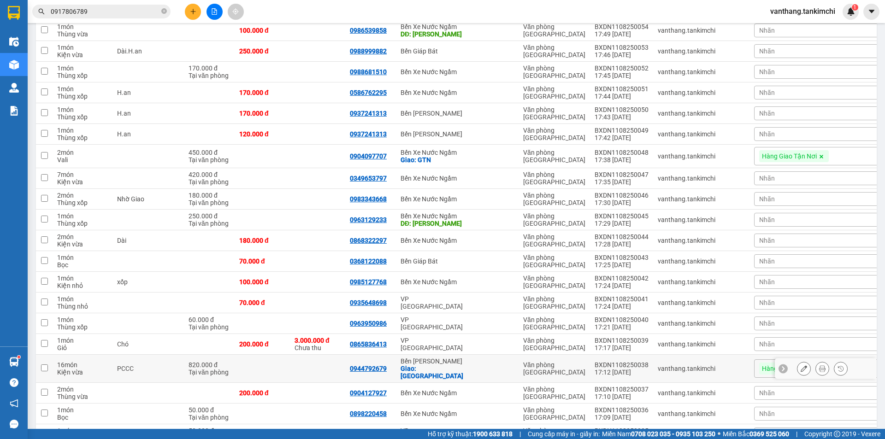
scroll to position [830, 0]
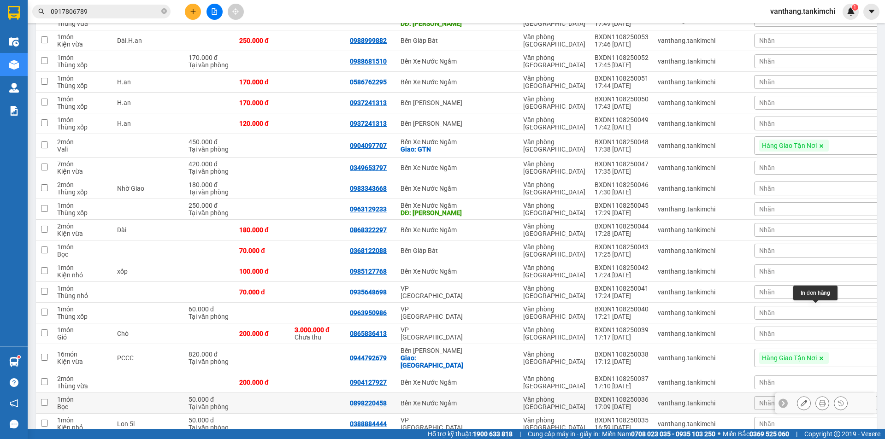
click at [819, 400] on icon at bounding box center [822, 403] width 6 height 6
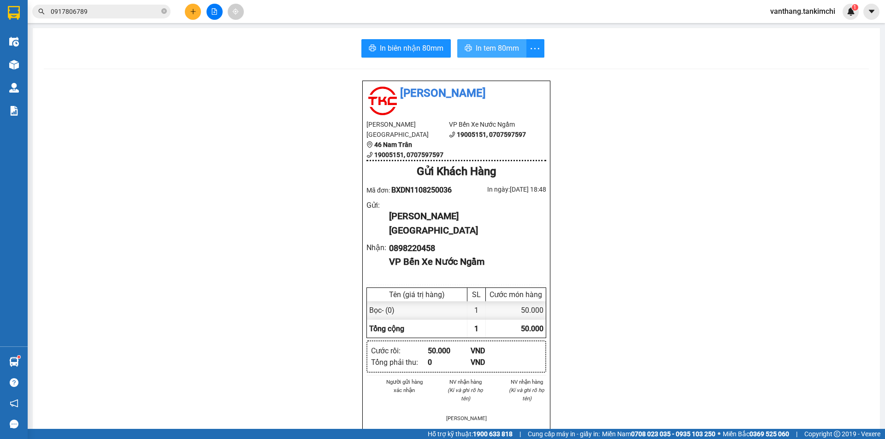
click at [490, 51] on span "In tem 80mm" at bounding box center [497, 48] width 43 height 12
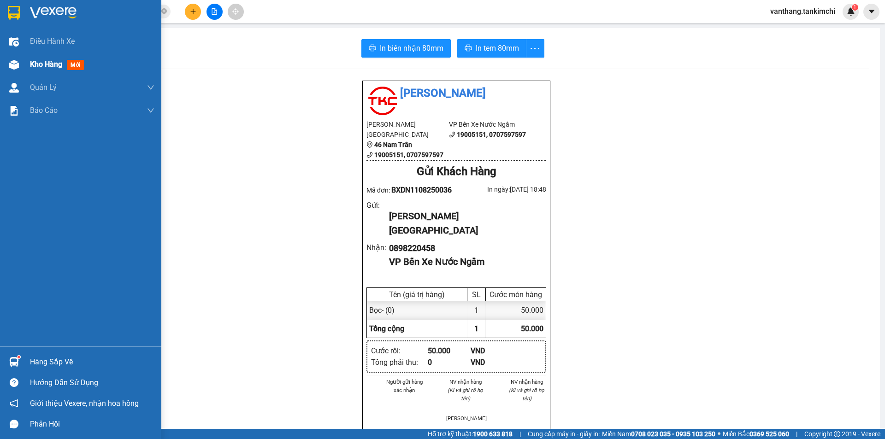
click at [47, 66] on span "Kho hàng" at bounding box center [46, 64] width 32 height 9
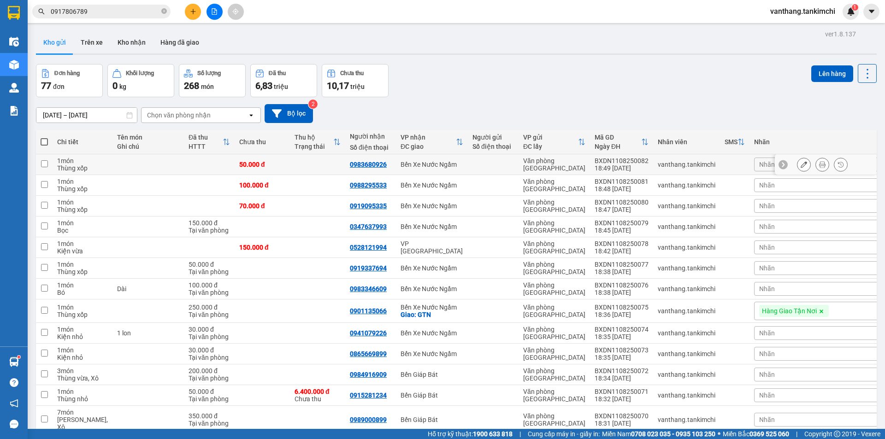
click at [819, 164] on icon at bounding box center [822, 164] width 6 height 6
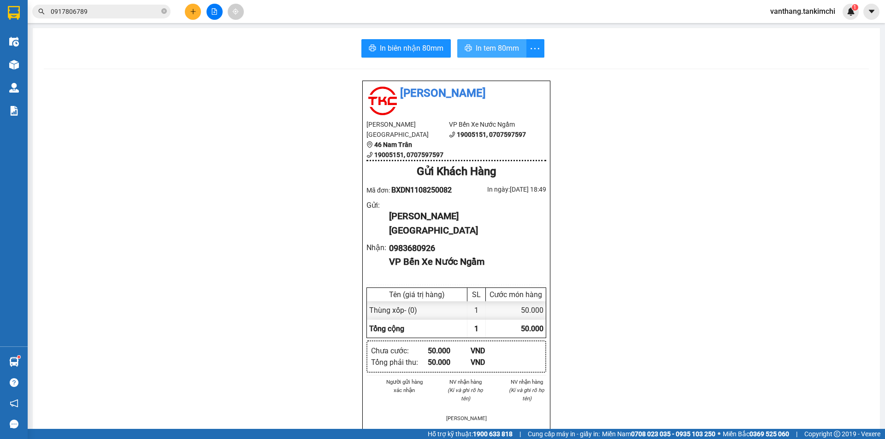
click at [505, 52] on span "In tem 80mm" at bounding box center [497, 48] width 43 height 12
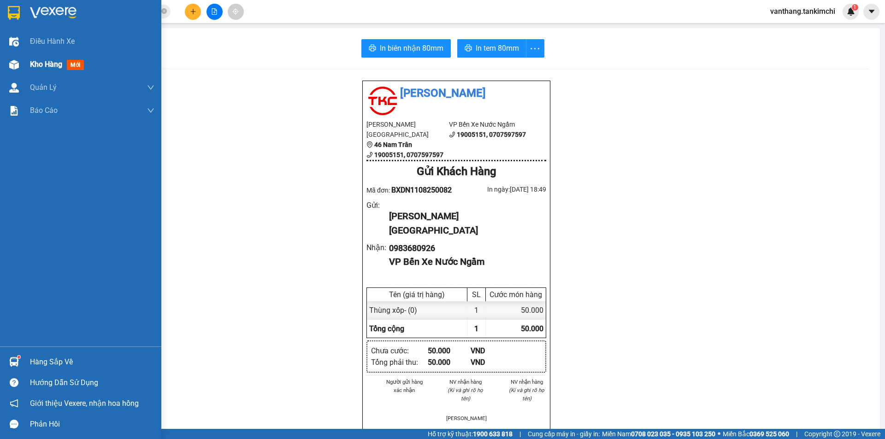
click at [59, 62] on span "Kho hàng" at bounding box center [46, 64] width 32 height 9
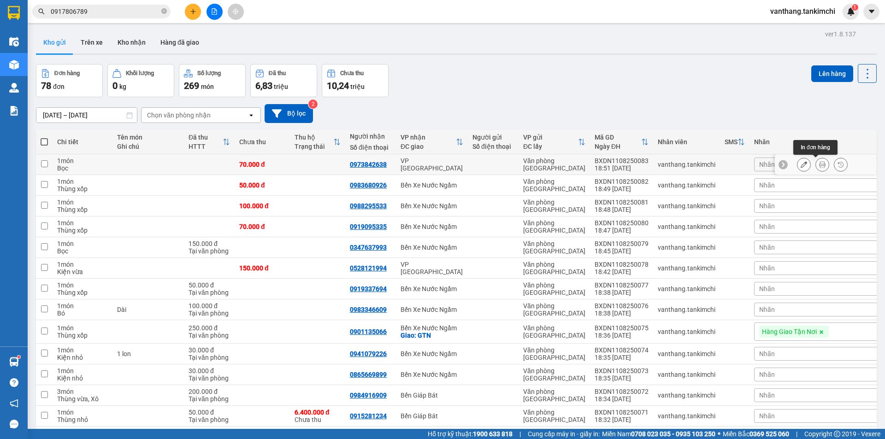
click at [819, 165] on icon at bounding box center [822, 164] width 6 height 6
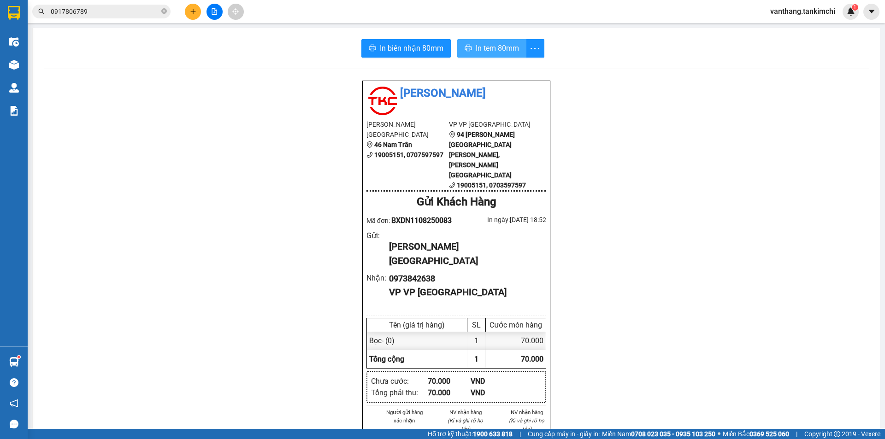
click at [503, 52] on span "In tem 80mm" at bounding box center [497, 48] width 43 height 12
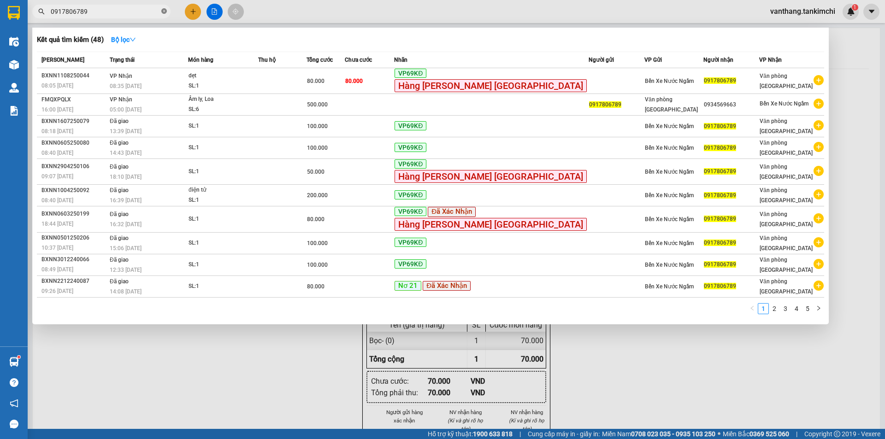
click at [162, 12] on icon "close-circle" at bounding box center [164, 11] width 6 height 6
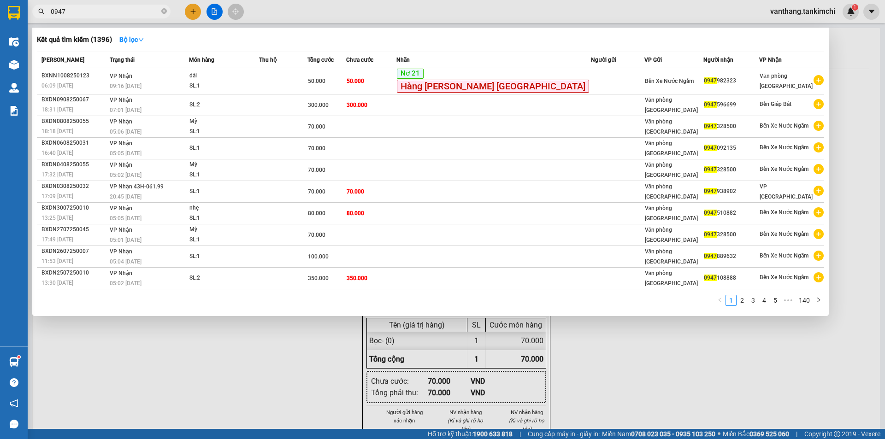
type input "0947"
click at [239, 348] on div at bounding box center [442, 219] width 885 height 439
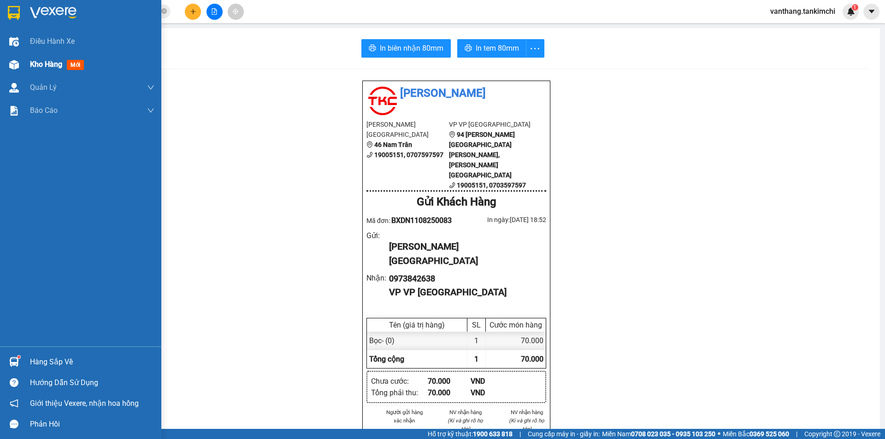
click at [36, 63] on span "Kho hàng" at bounding box center [46, 64] width 32 height 9
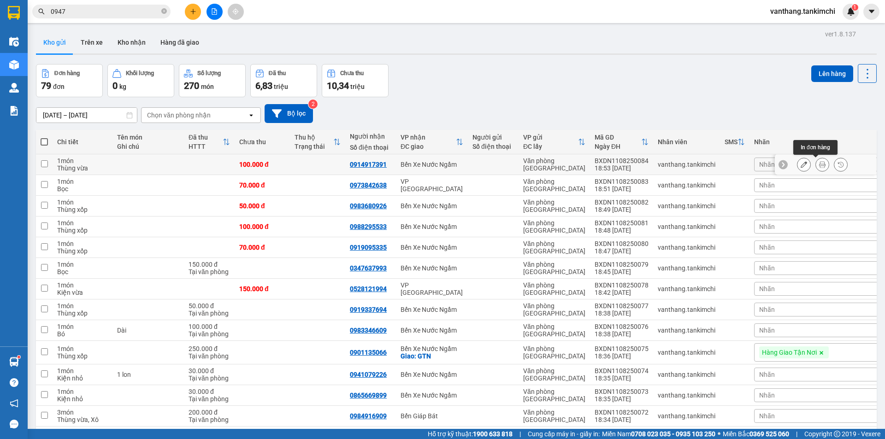
click at [816, 163] on button at bounding box center [822, 165] width 13 height 16
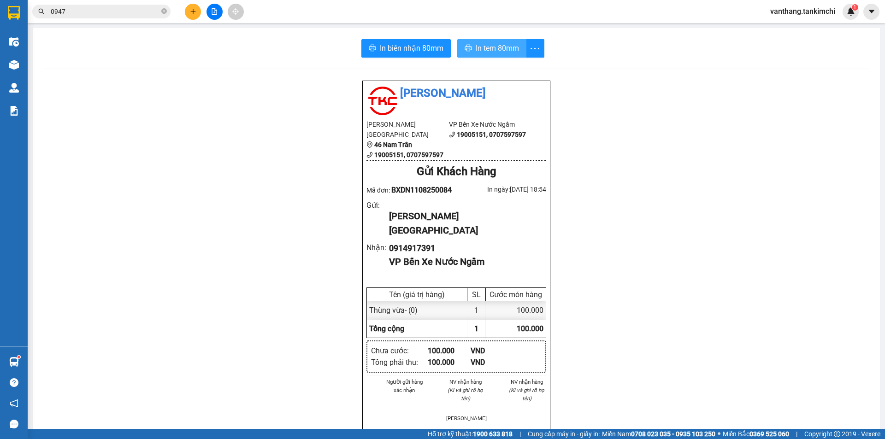
click at [496, 51] on span "In tem 80mm" at bounding box center [497, 48] width 43 height 12
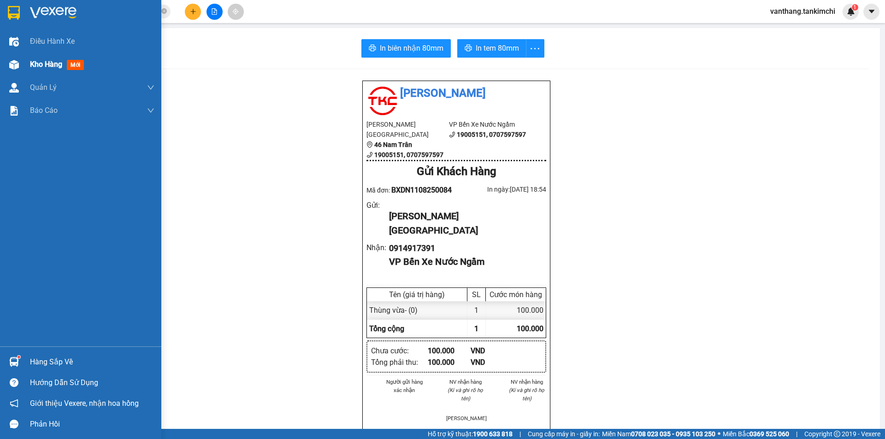
click at [47, 66] on span "Kho hàng" at bounding box center [46, 64] width 32 height 9
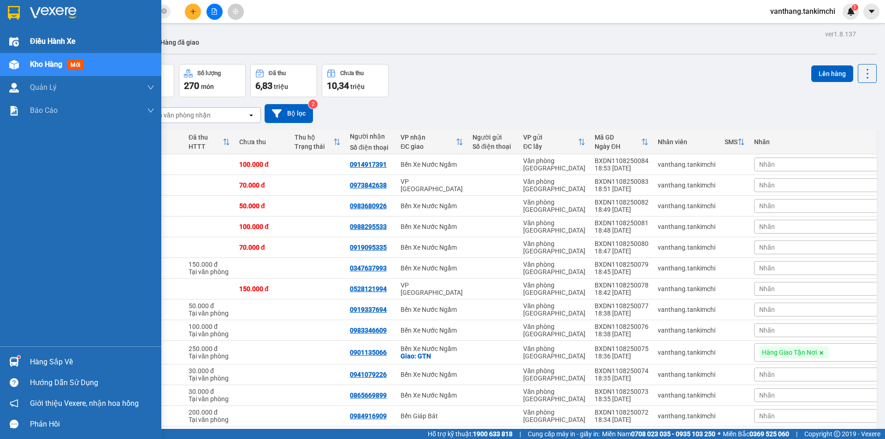
click at [49, 33] on div "Điều hành xe" at bounding box center [92, 41] width 124 height 23
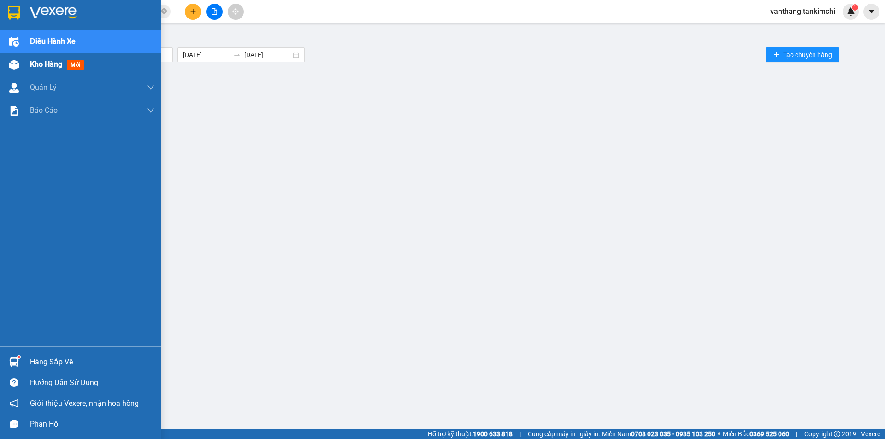
click at [54, 62] on span "Kho hàng" at bounding box center [46, 64] width 32 height 9
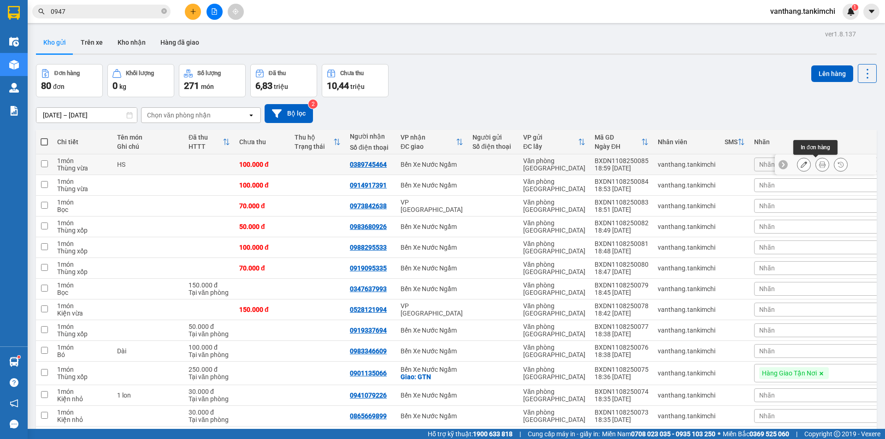
click at [819, 165] on icon at bounding box center [822, 164] width 6 height 6
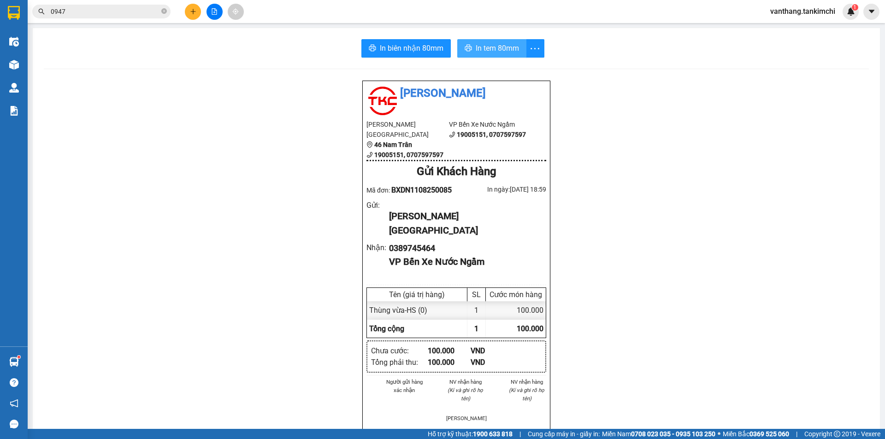
click at [478, 47] on span "In tem 80mm" at bounding box center [497, 48] width 43 height 12
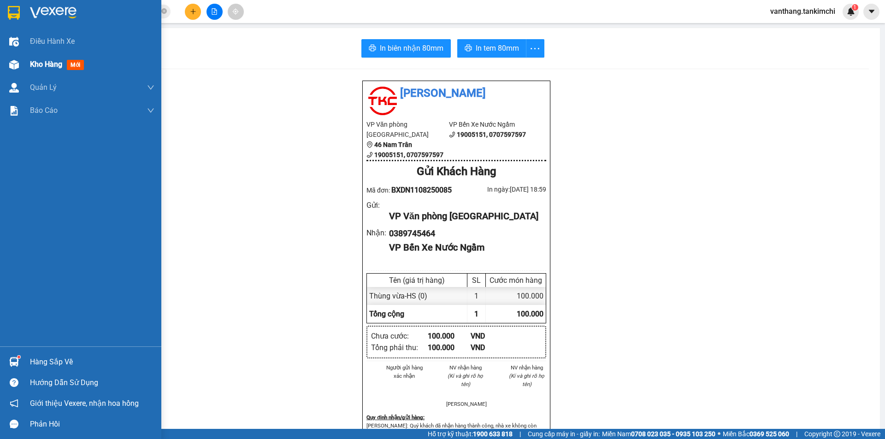
click at [48, 62] on span "Kho hàng" at bounding box center [46, 64] width 32 height 9
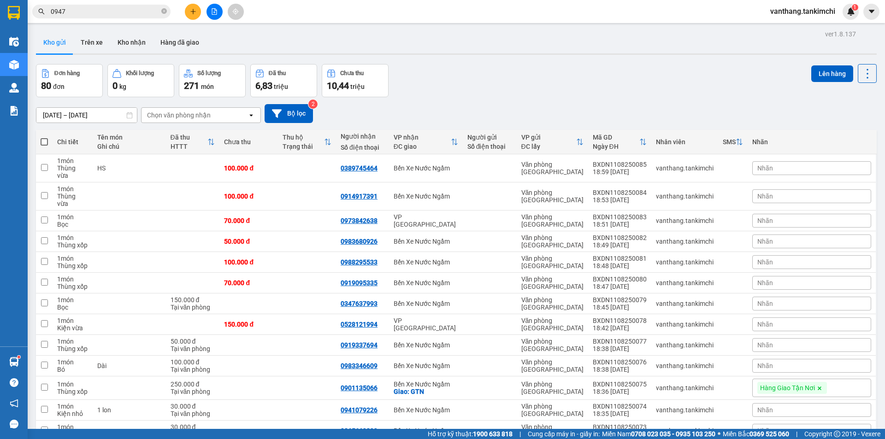
click at [249, 115] on icon "open" at bounding box center [251, 115] width 7 height 7
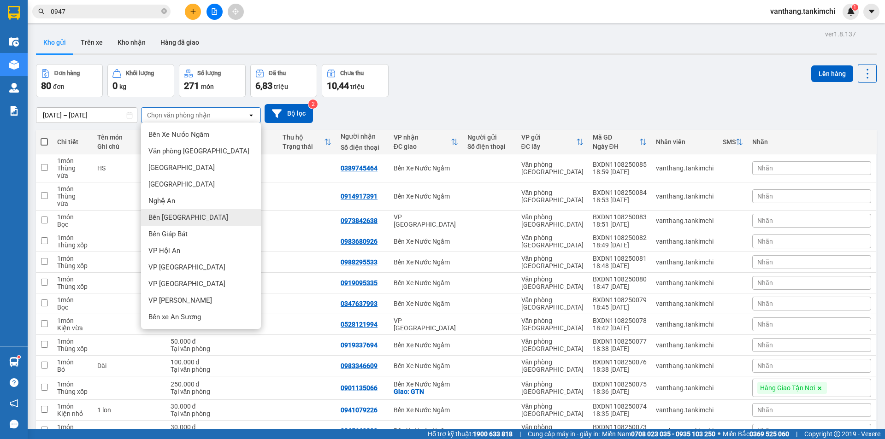
click at [183, 218] on span "Bến [GEOGRAPHIC_DATA]" at bounding box center [188, 217] width 80 height 9
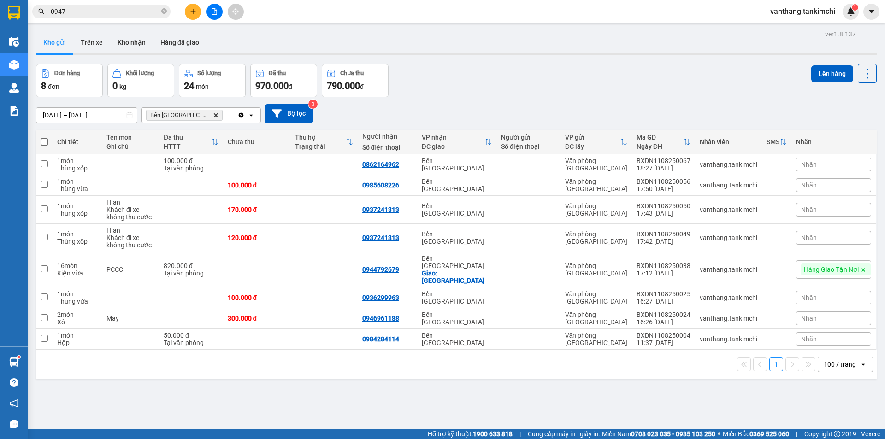
click at [213, 115] on icon "Delete" at bounding box center [216, 115] width 6 height 6
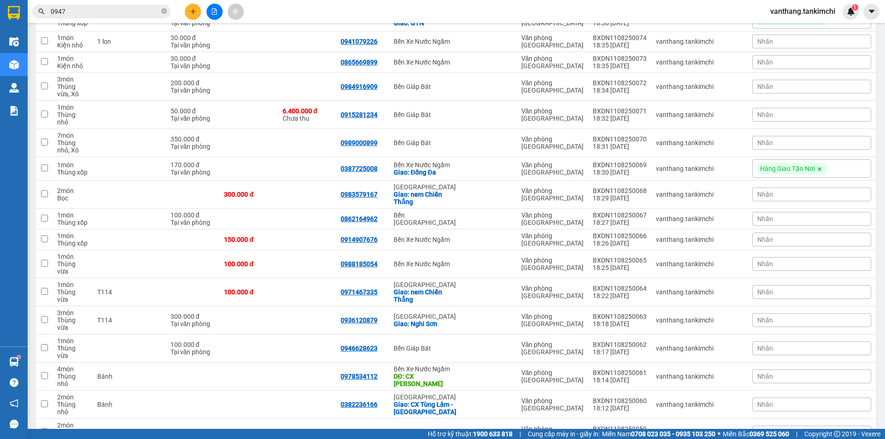
scroll to position [415, 0]
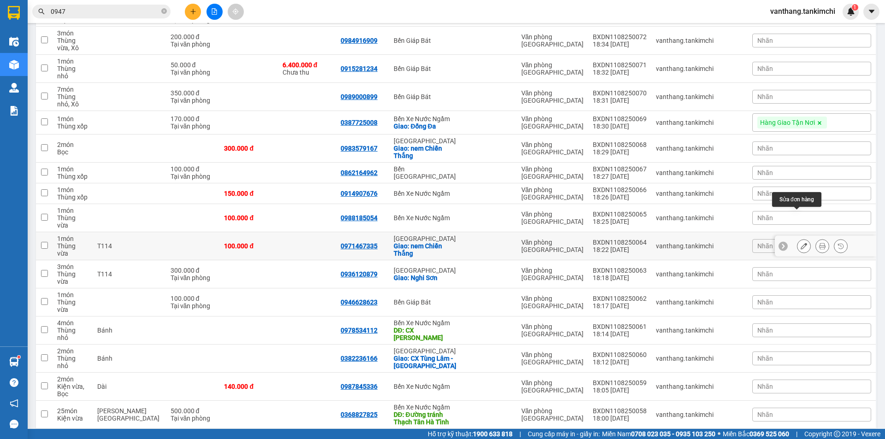
click at [801, 243] on icon at bounding box center [804, 246] width 6 height 6
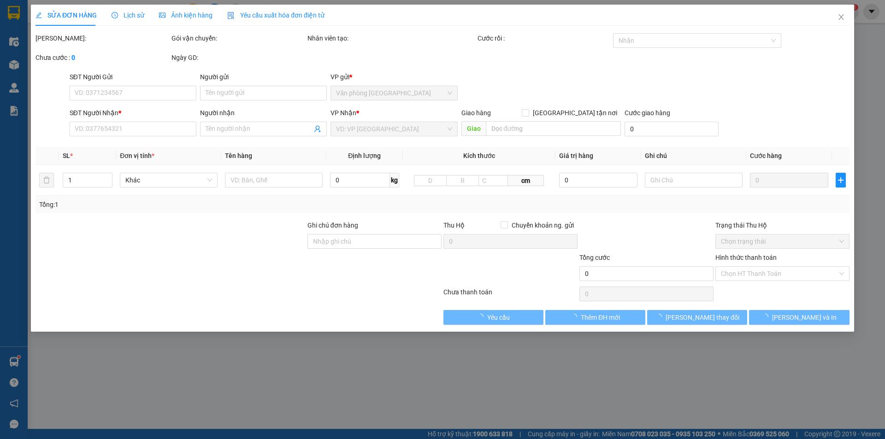
type input "0971467335"
checkbox input "true"
type input "nem Chiến Thắng"
type input "100.000"
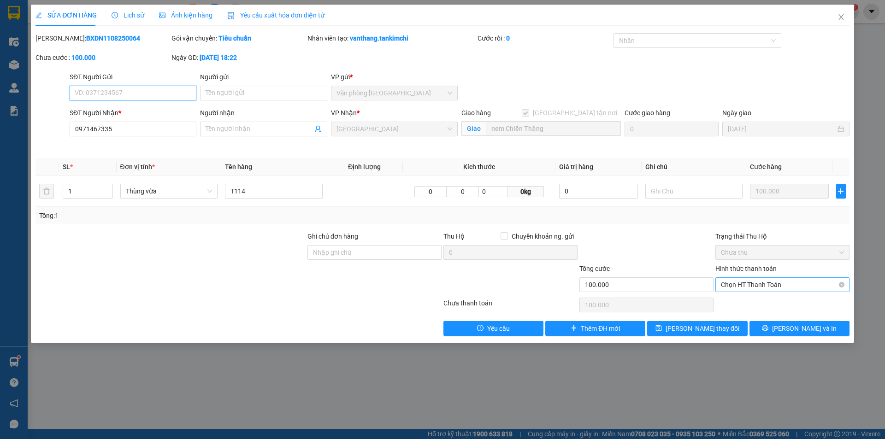
click at [749, 287] on span "Chọn HT Thanh Toán" at bounding box center [782, 285] width 123 height 14
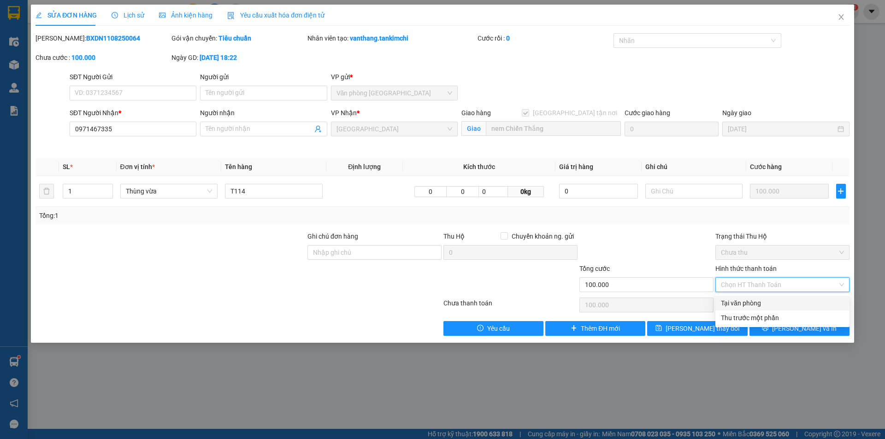
drag, startPoint x: 750, startPoint y: 299, endPoint x: 738, endPoint y: 308, distance: 14.8
click at [749, 299] on div "Tại văn phòng" at bounding box center [782, 303] width 123 height 10
type input "0"
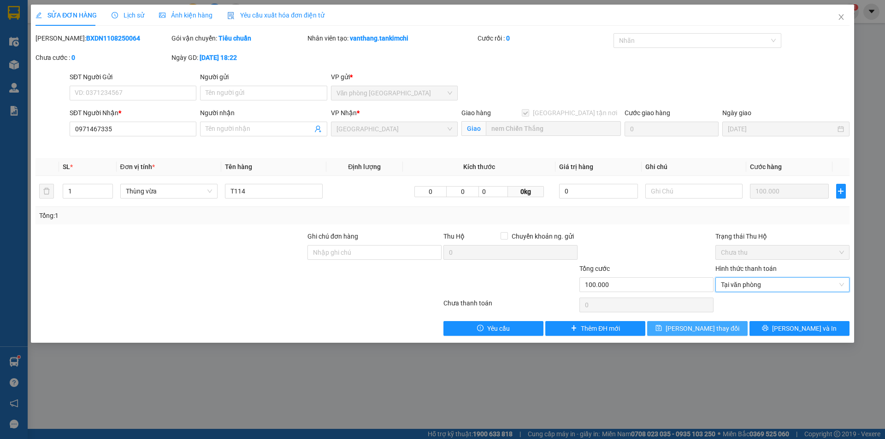
click at [714, 329] on span "[PERSON_NAME] thay đổi" at bounding box center [703, 329] width 74 height 10
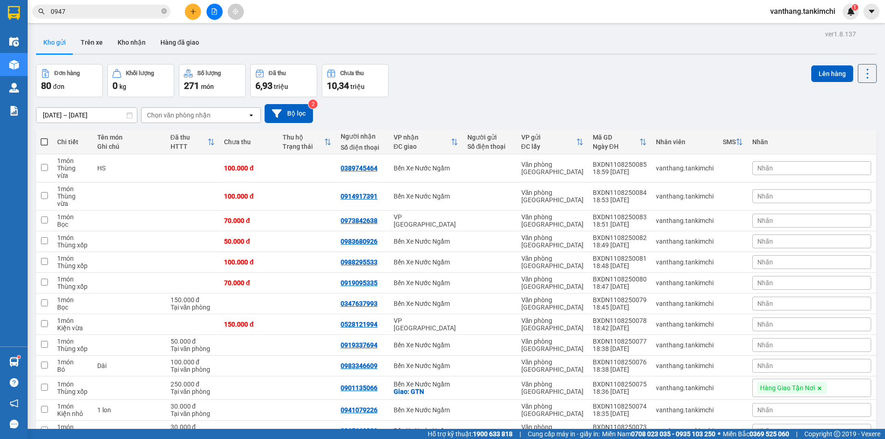
click at [250, 116] on icon "open" at bounding box center [251, 115] width 7 height 7
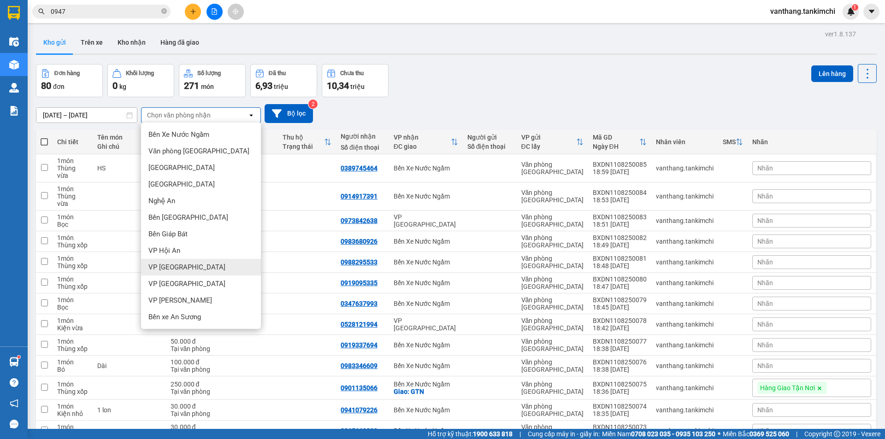
click at [185, 267] on div "VP [GEOGRAPHIC_DATA]" at bounding box center [201, 267] width 120 height 17
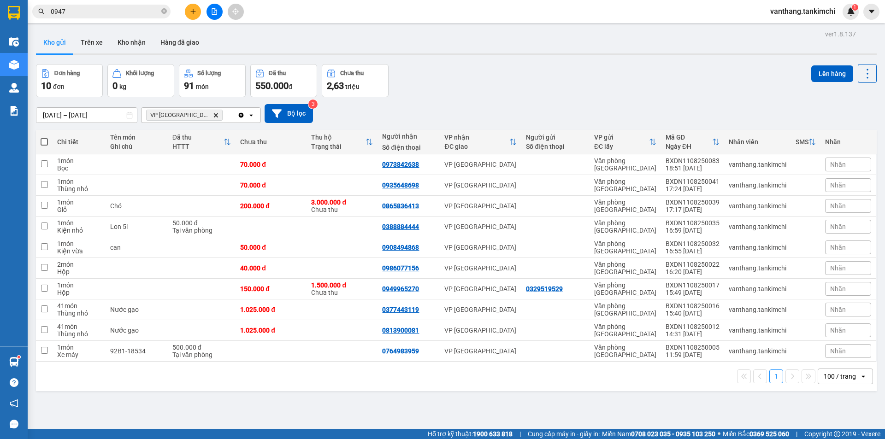
click at [42, 142] on span at bounding box center [44, 141] width 7 height 7
click at [44, 137] on input "checkbox" at bounding box center [44, 137] width 0 height 0
checkbox input "true"
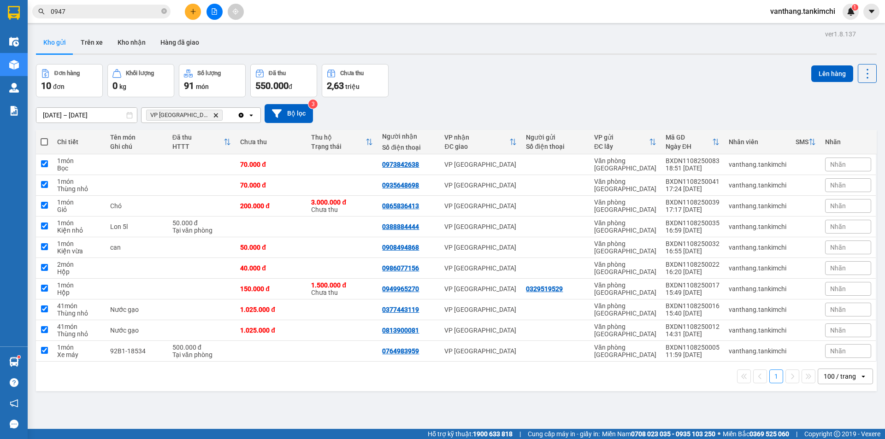
checkbox input "true"
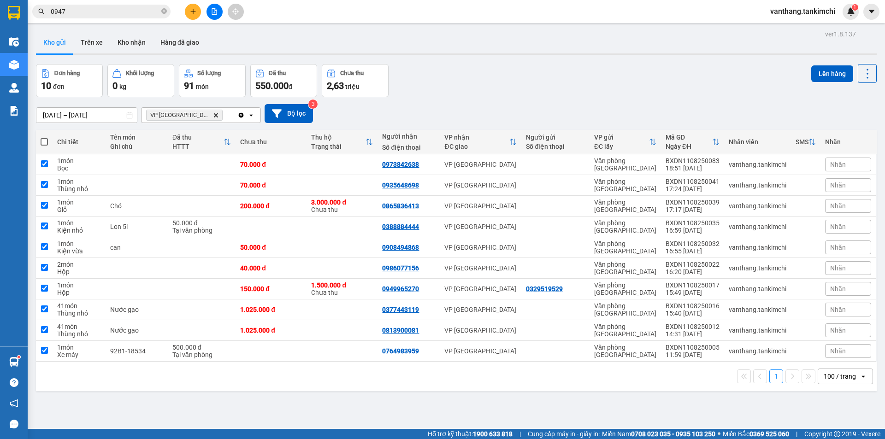
checkbox input "true"
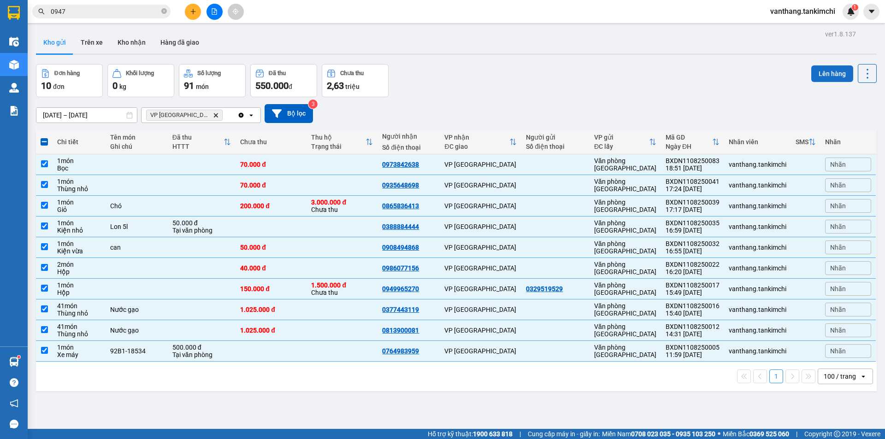
click at [817, 74] on button "Lên hàng" at bounding box center [832, 73] width 42 height 17
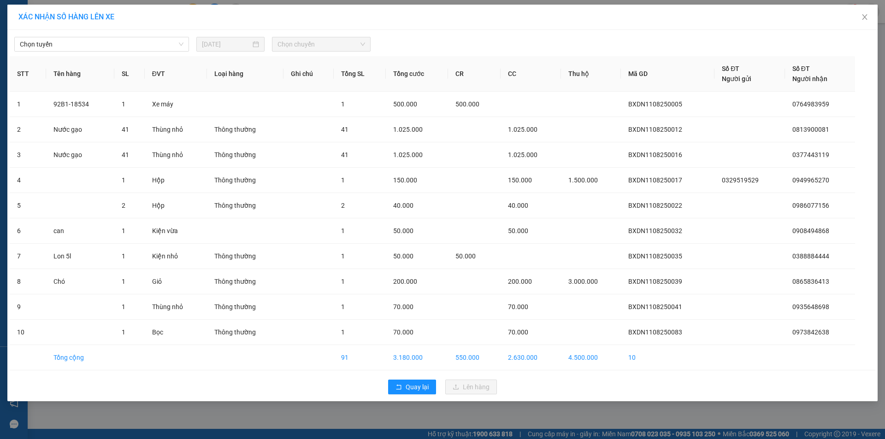
drag, startPoint x: 169, startPoint y: 48, endPoint x: 230, endPoint y: 47, distance: 60.9
click at [170, 47] on span "Chọn tuyến" at bounding box center [102, 44] width 164 height 14
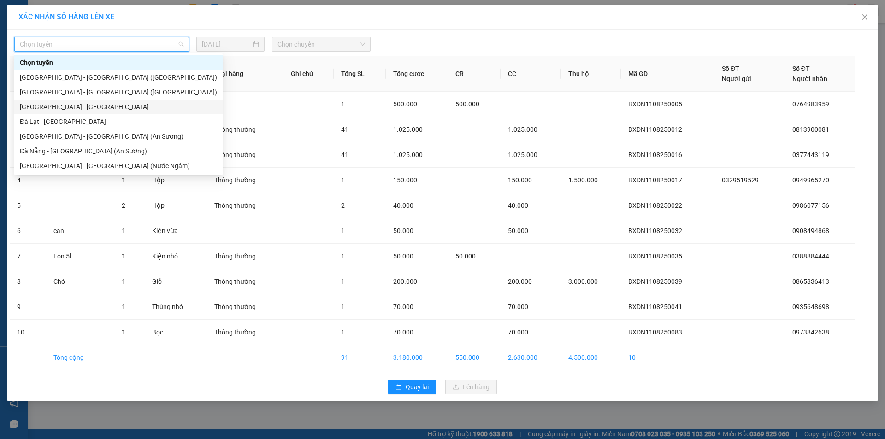
click at [55, 106] on div "[GEOGRAPHIC_DATA] - [GEOGRAPHIC_DATA]" at bounding box center [118, 107] width 197 height 10
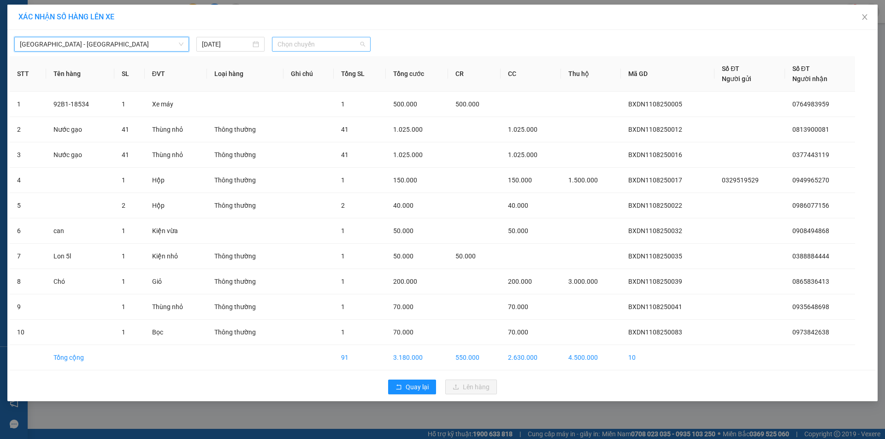
drag, startPoint x: 306, startPoint y: 44, endPoint x: 342, endPoint y: 63, distance: 41.0
click at [307, 44] on span "Chọn chuyến" at bounding box center [321, 44] width 88 height 14
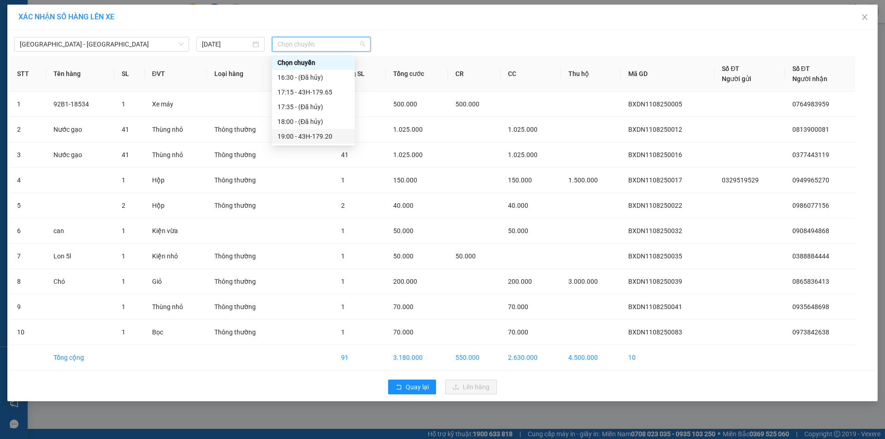
click at [321, 136] on div "19:00 - 43H-179.20" at bounding box center [313, 136] width 72 height 10
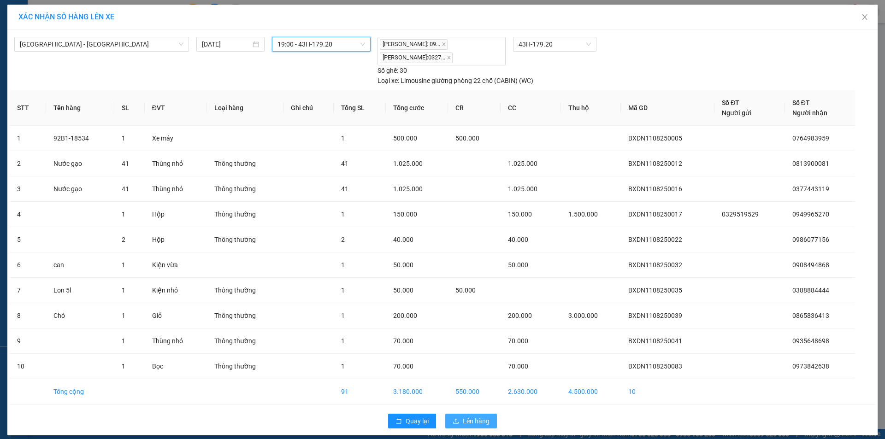
drag, startPoint x: 481, startPoint y: 425, endPoint x: 479, endPoint y: 414, distance: 10.8
click at [480, 424] on span "Lên hàng" at bounding box center [476, 421] width 27 height 10
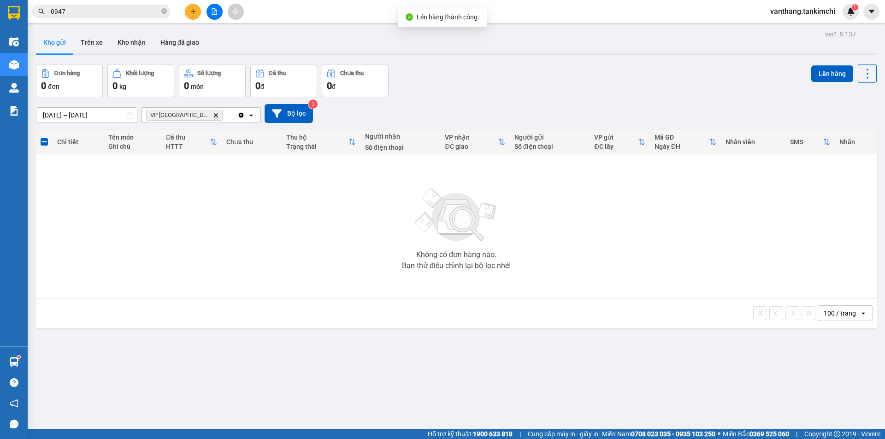
click at [214, 115] on icon "VP Đà Lạt, close by backspace" at bounding box center [216, 115] width 4 height 4
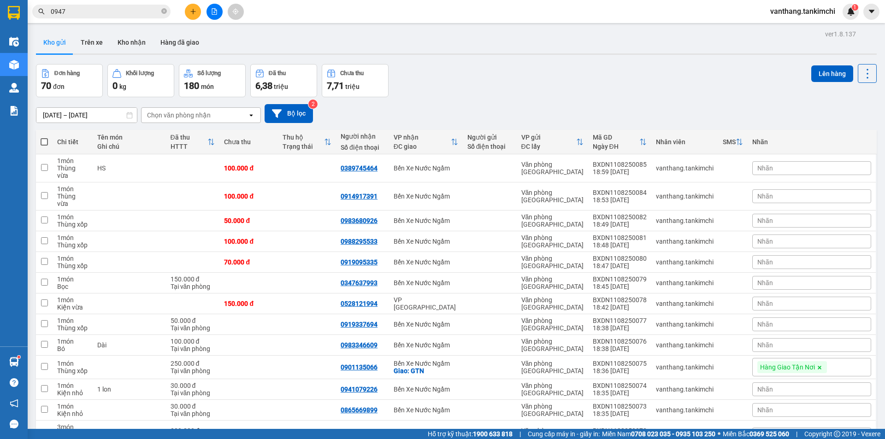
click at [252, 115] on icon at bounding box center [250, 115] width 3 height 2
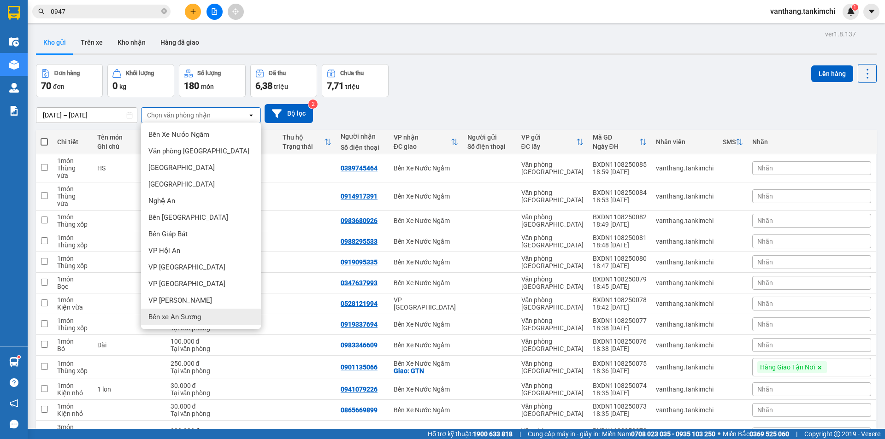
drag, startPoint x: 181, startPoint y: 318, endPoint x: 188, endPoint y: 311, distance: 9.8
click at [181, 318] on span "Bến xe An Sương" at bounding box center [174, 317] width 53 height 9
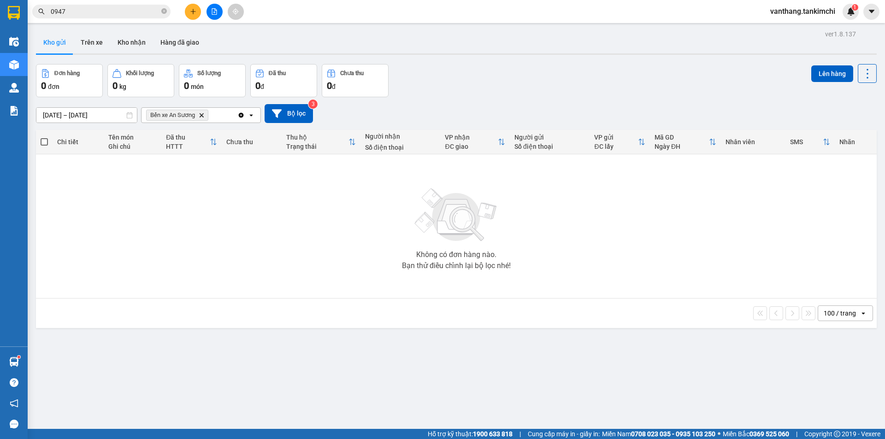
click at [203, 116] on icon "Bến xe An Sương, close by backspace" at bounding box center [202, 115] width 4 height 4
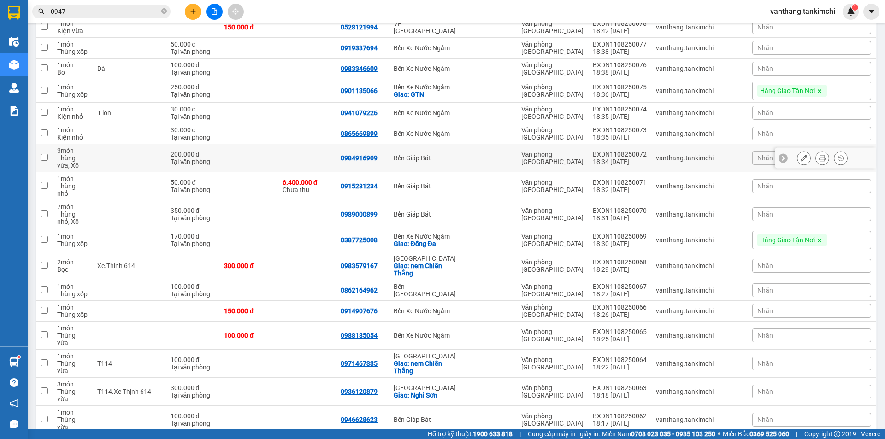
scroll to position [46, 0]
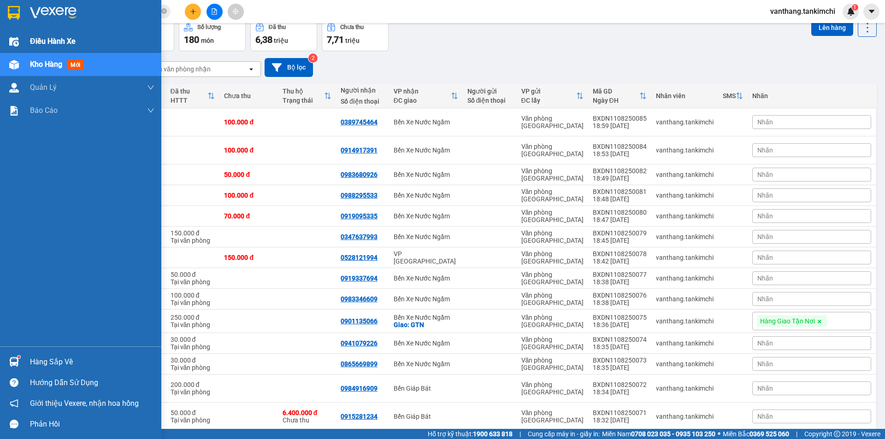
drag, startPoint x: 47, startPoint y: 33, endPoint x: 45, endPoint y: 53, distance: 19.5
click at [48, 41] on div "Điều hành xe" at bounding box center [92, 41] width 124 height 23
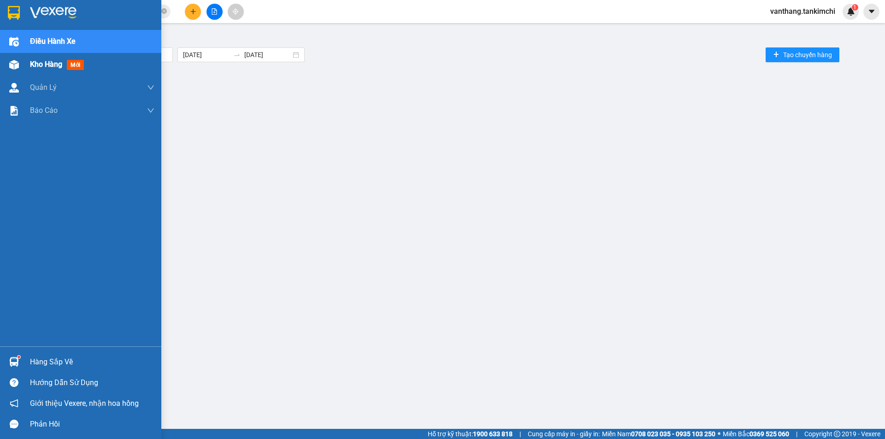
click at [41, 66] on span "Kho hàng" at bounding box center [46, 64] width 32 height 9
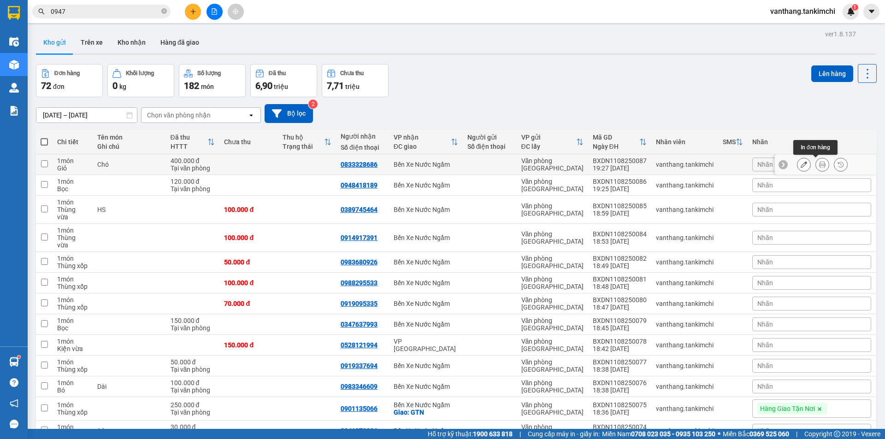
click at [816, 165] on button at bounding box center [822, 165] width 13 height 16
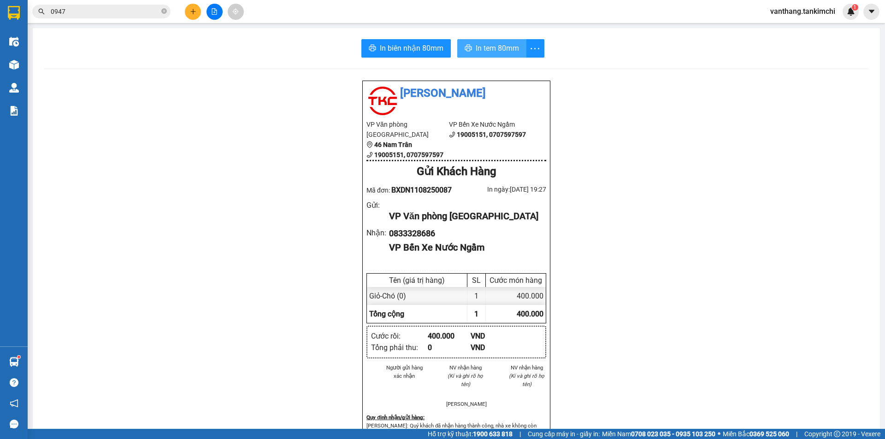
click at [498, 50] on span "In tem 80mm" at bounding box center [497, 48] width 43 height 12
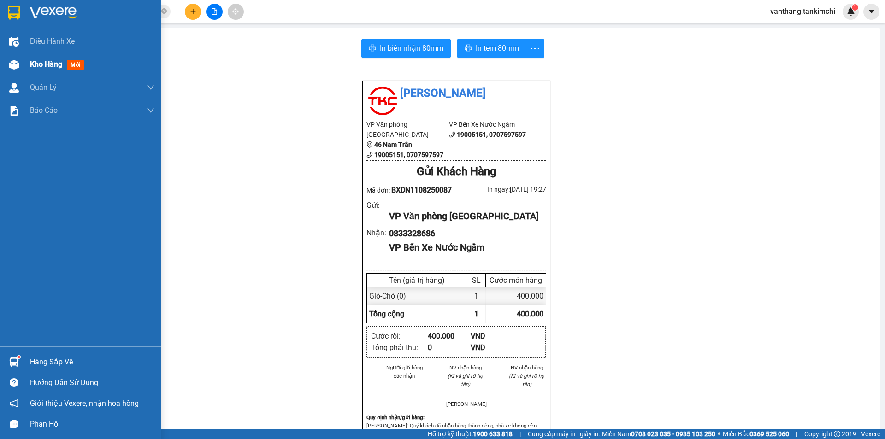
click at [48, 61] on span "Kho hàng" at bounding box center [46, 64] width 32 height 9
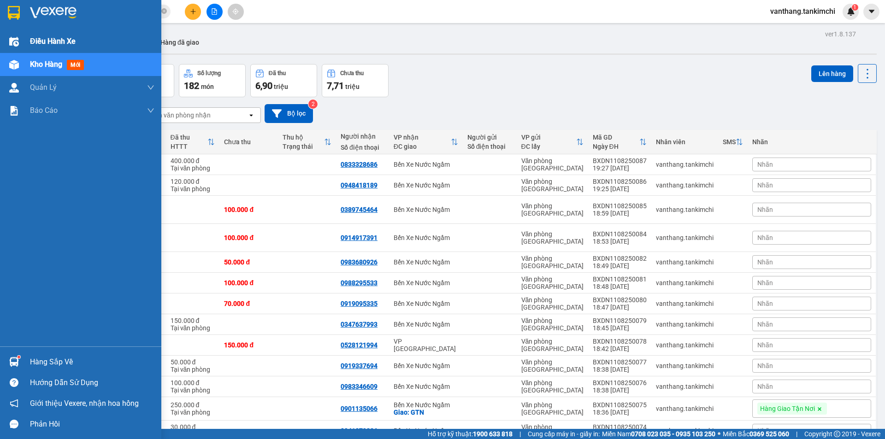
drag, startPoint x: 31, startPoint y: 41, endPoint x: 51, endPoint y: 60, distance: 27.7
click at [31, 41] on span "Điều hành xe" at bounding box center [52, 41] width 45 height 12
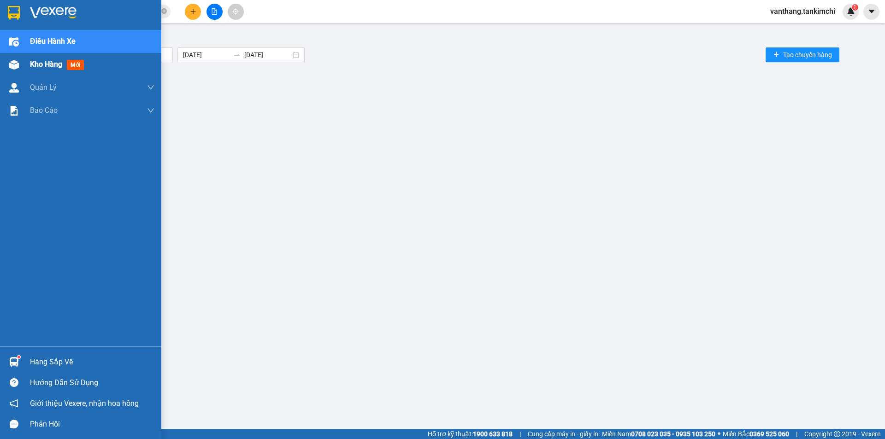
click at [54, 66] on span "Kho hàng" at bounding box center [46, 64] width 32 height 9
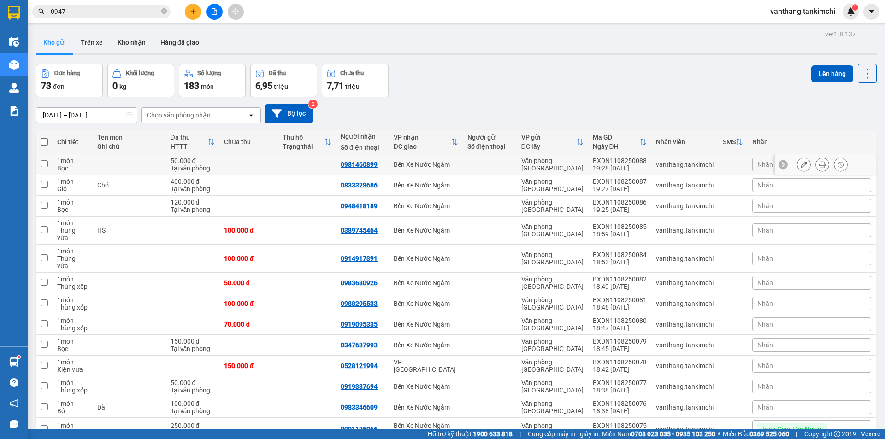
click at [819, 163] on icon at bounding box center [822, 164] width 6 height 6
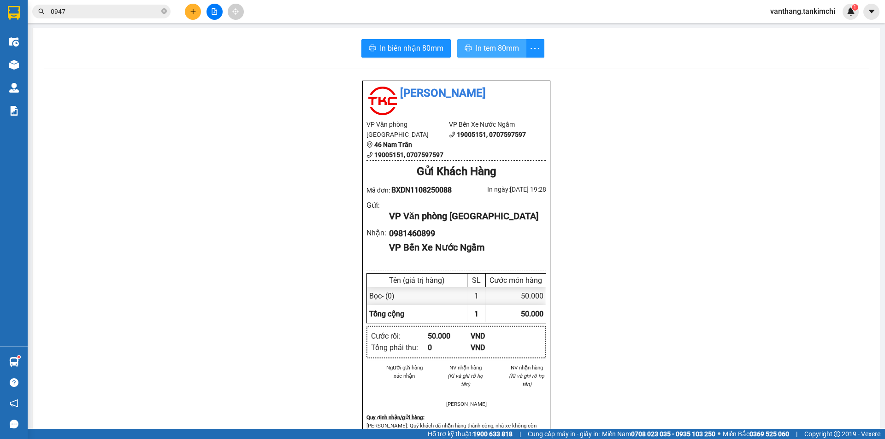
click at [487, 49] on span "In tem 80mm" at bounding box center [497, 48] width 43 height 12
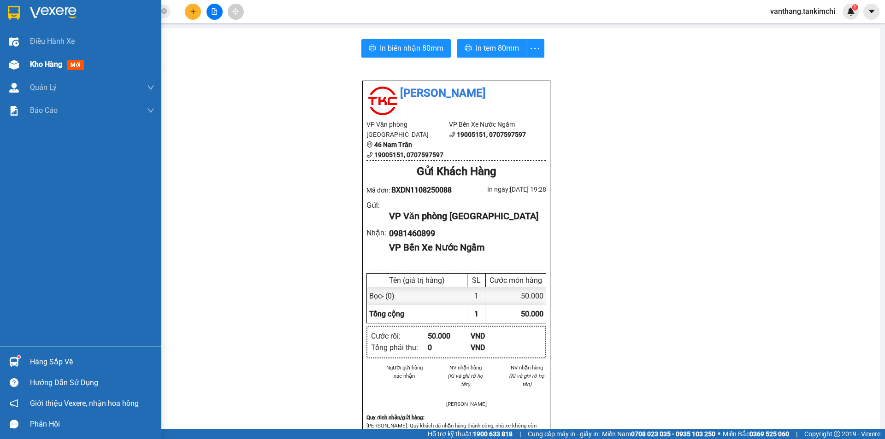
click at [56, 65] on span "Kho hàng" at bounding box center [46, 64] width 32 height 9
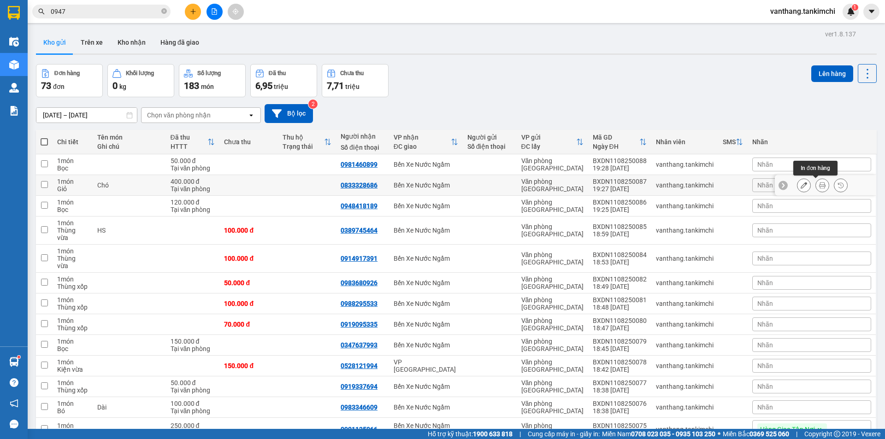
click at [816, 189] on button at bounding box center [822, 185] width 13 height 16
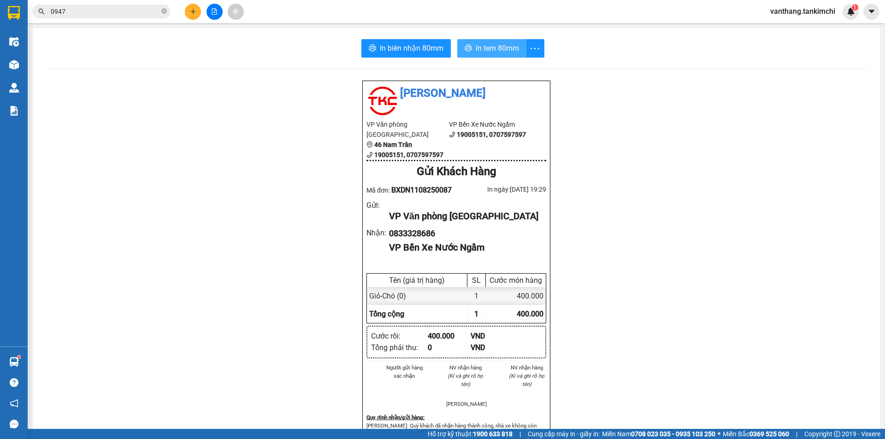
click at [504, 44] on span "In tem 80mm" at bounding box center [497, 48] width 43 height 12
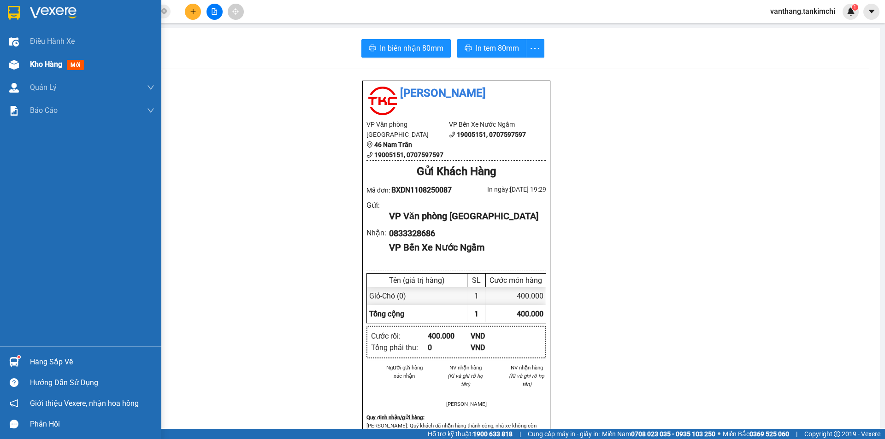
click at [47, 65] on span "Kho hàng" at bounding box center [46, 64] width 32 height 9
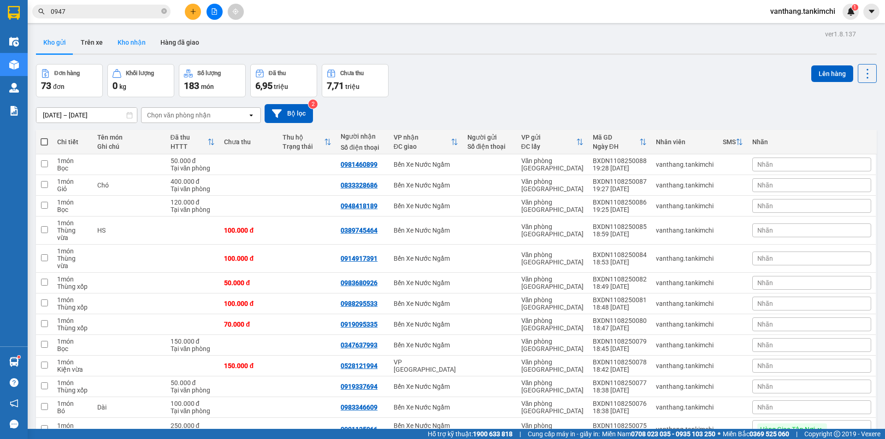
click at [129, 40] on button "Kho nhận" at bounding box center [131, 42] width 43 height 22
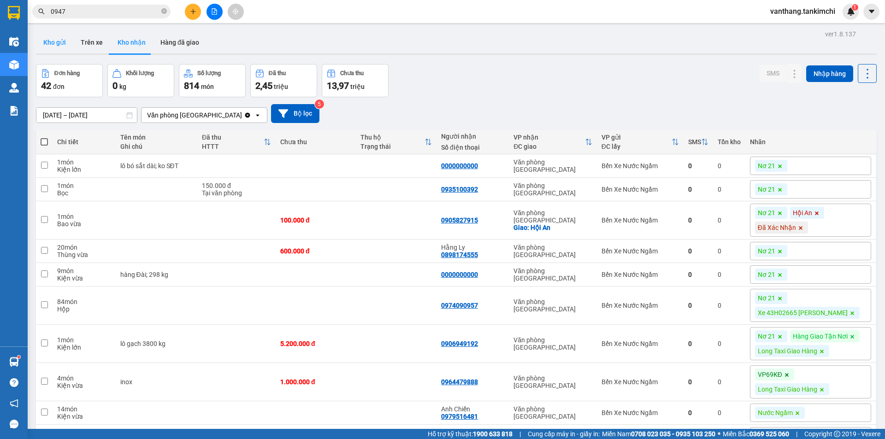
click at [51, 43] on button "Kho gửi" at bounding box center [54, 42] width 37 height 22
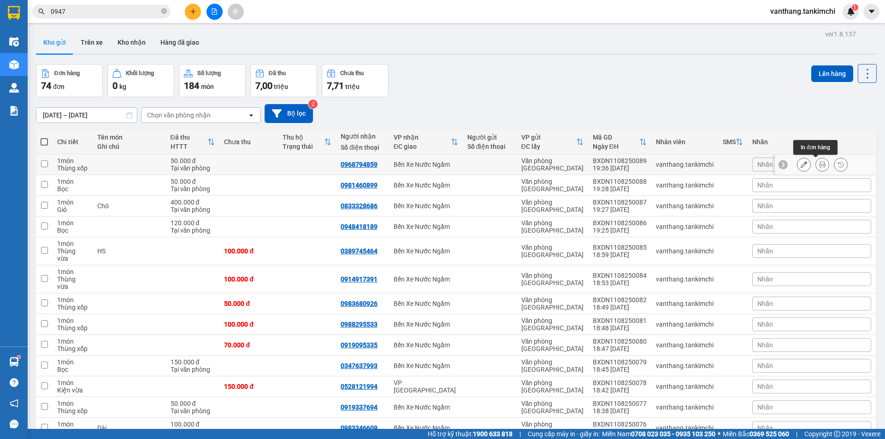
click at [818, 167] on button at bounding box center [822, 165] width 13 height 16
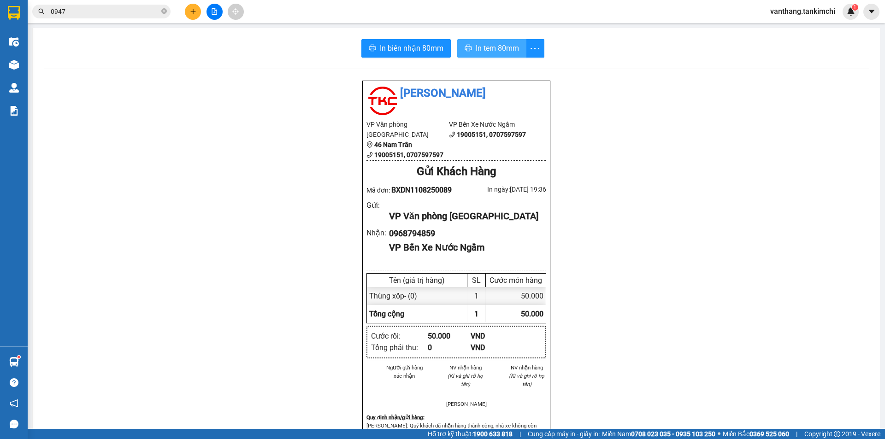
click at [491, 53] on span "In tem 80mm" at bounding box center [497, 48] width 43 height 12
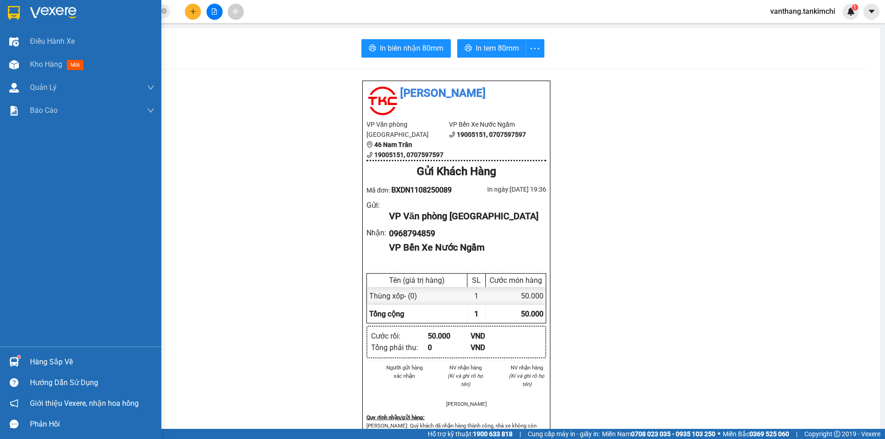
drag, startPoint x: 49, startPoint y: 65, endPoint x: 99, endPoint y: 133, distance: 84.7
click at [50, 65] on span "Kho hàng" at bounding box center [46, 64] width 32 height 9
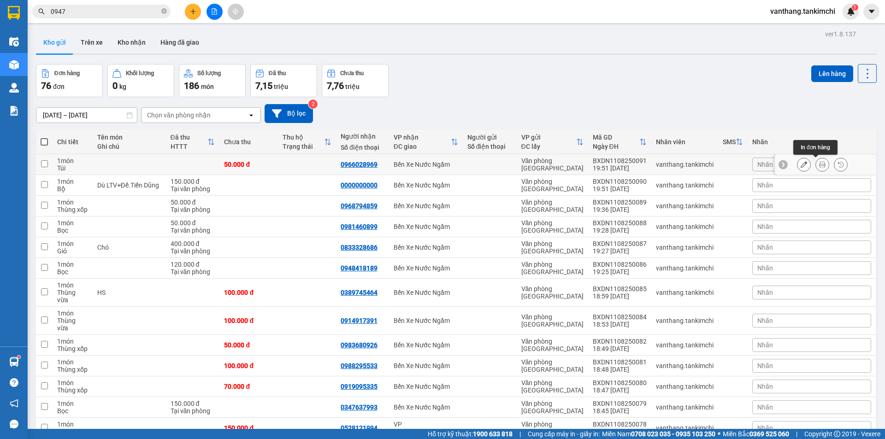
click at [820, 165] on button at bounding box center [822, 165] width 13 height 16
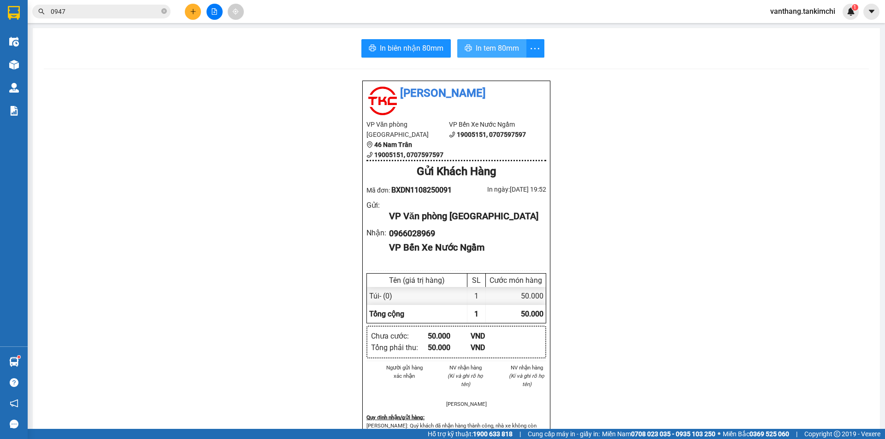
click at [490, 51] on span "In tem 80mm" at bounding box center [497, 48] width 43 height 12
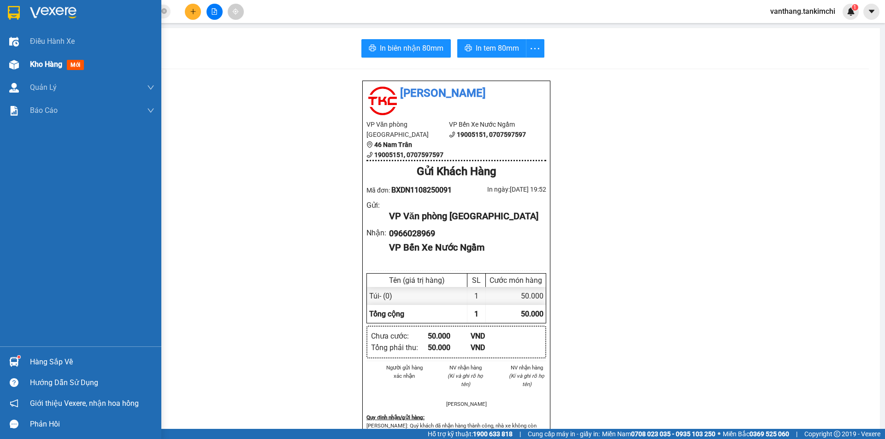
click at [43, 66] on span "Kho hàng" at bounding box center [46, 64] width 32 height 9
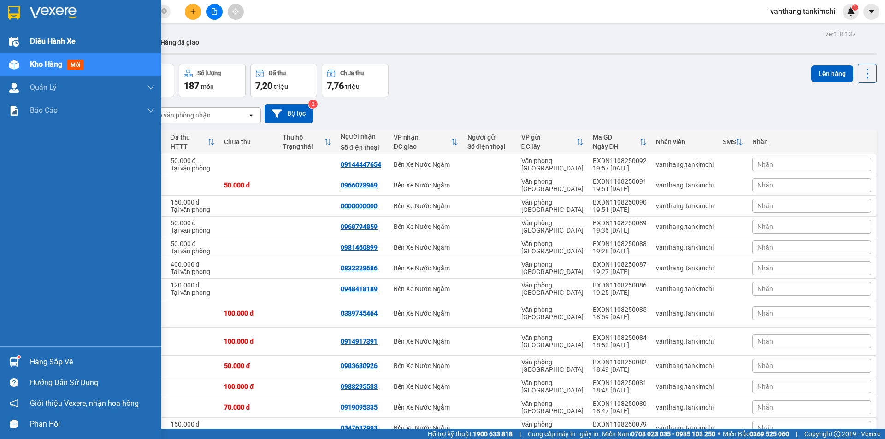
click at [35, 38] on span "Điều hành xe" at bounding box center [53, 41] width 46 height 12
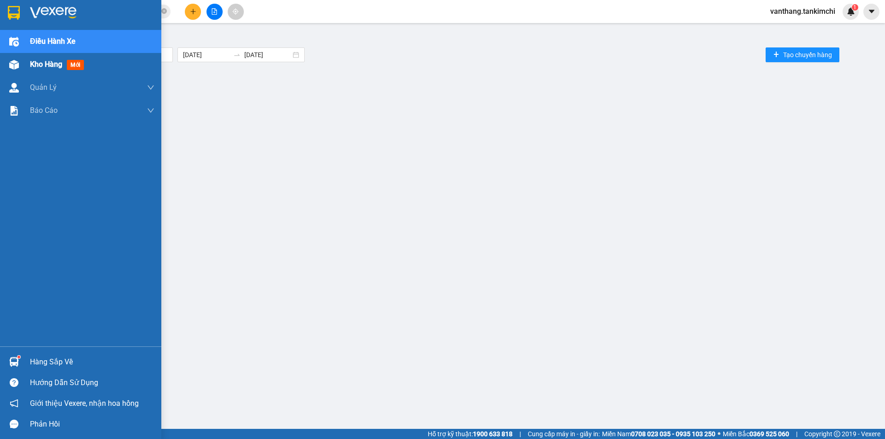
click at [47, 70] on div "Kho hàng mới" at bounding box center [59, 65] width 58 height 12
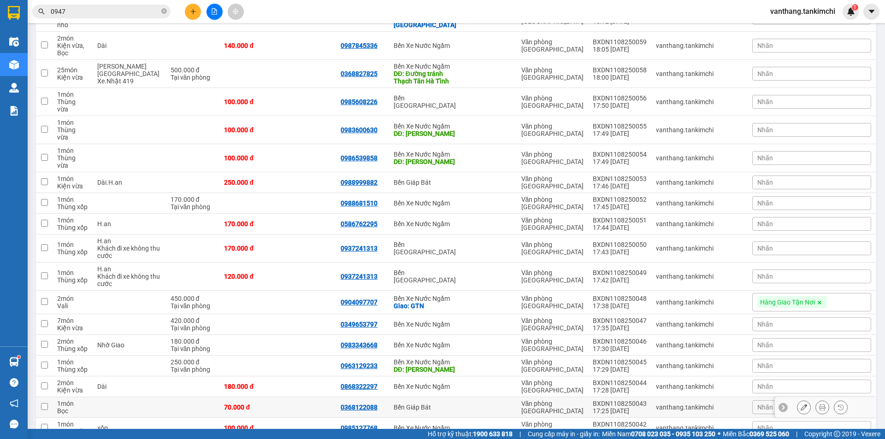
scroll to position [876, 0]
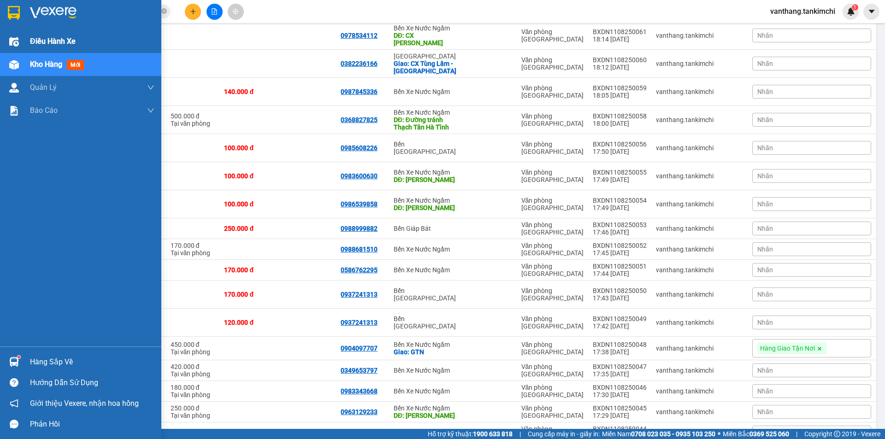
click at [35, 38] on span "Điều hành xe" at bounding box center [53, 41] width 46 height 12
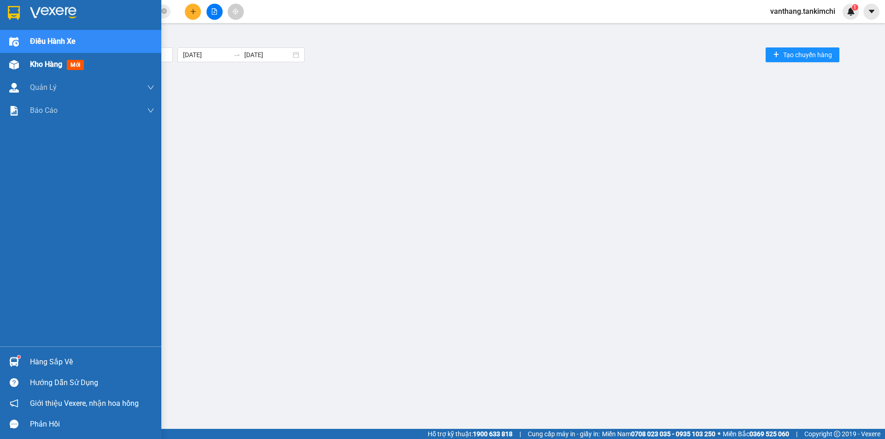
click at [43, 63] on span "Kho hàng" at bounding box center [46, 64] width 32 height 9
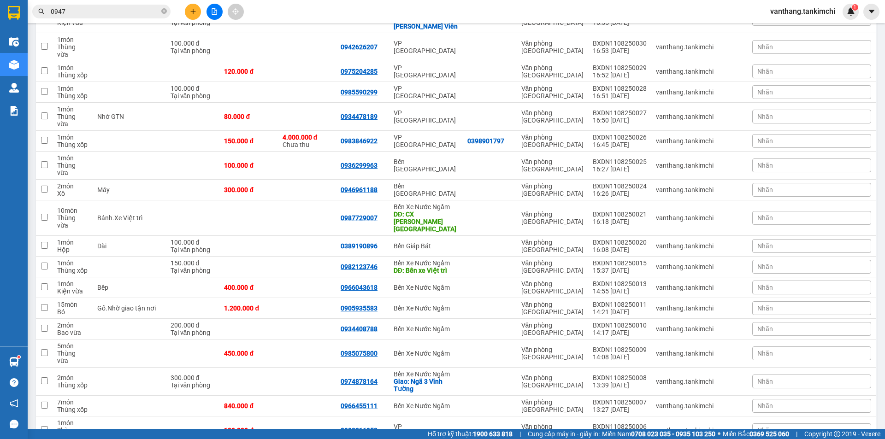
scroll to position [1497, 0]
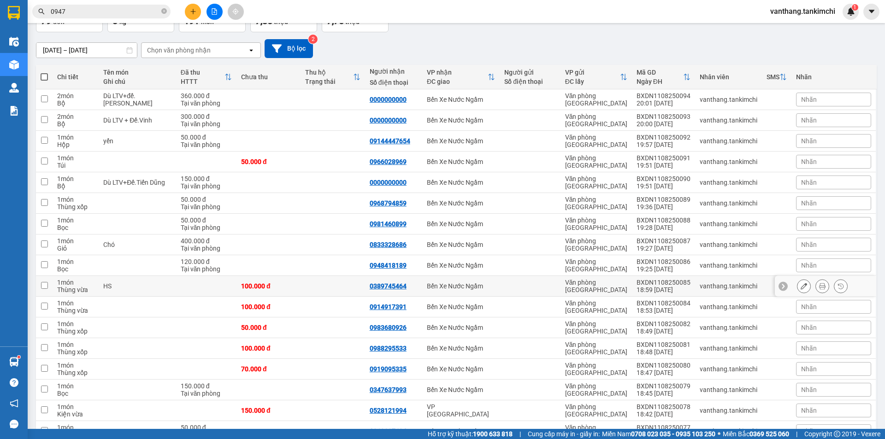
scroll to position [0, 0]
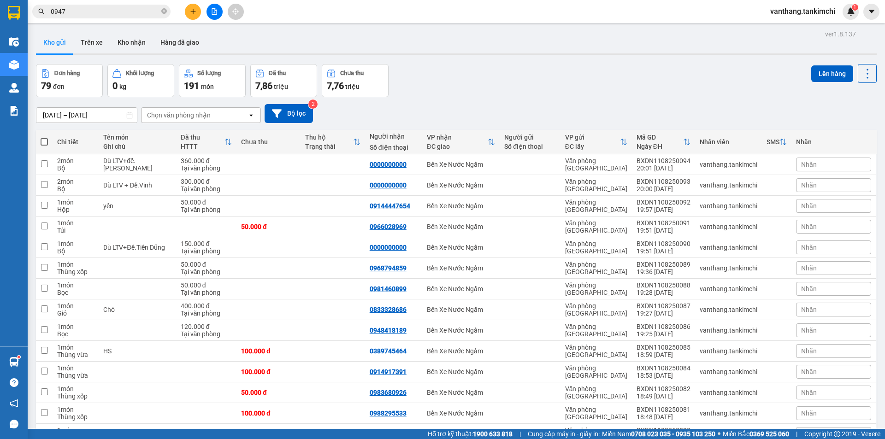
click at [197, 11] on button at bounding box center [193, 12] width 16 height 16
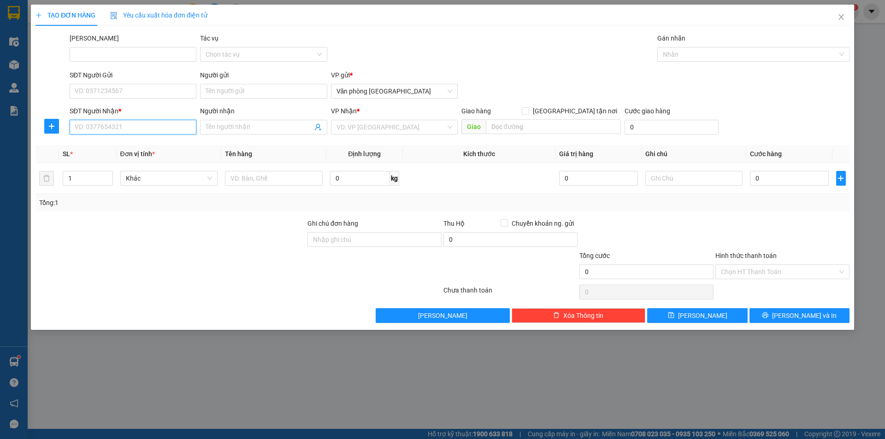
click at [141, 126] on input "SĐT Người Nhận *" at bounding box center [133, 127] width 127 height 15
click at [100, 144] on div "0221629567" at bounding box center [133, 146] width 116 height 10
click at [163, 178] on span "Hàng thông thường" at bounding box center [169, 178] width 87 height 14
type input "0221629567"
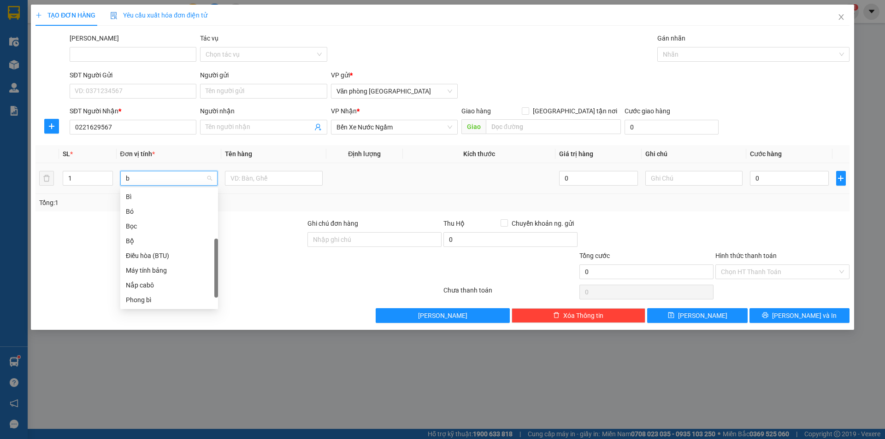
scroll to position [74, 0]
type input "bi"
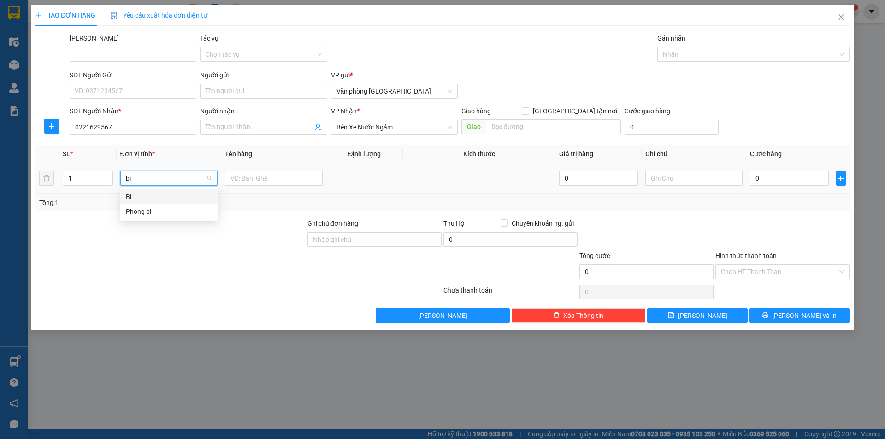
drag, startPoint x: 127, startPoint y: 197, endPoint x: 136, endPoint y: 194, distance: 9.3
click at [128, 197] on div "Bì" at bounding box center [169, 197] width 87 height 10
click at [275, 177] on input "text" at bounding box center [274, 178] width 98 height 15
click at [250, 179] on input "Lô sơn2341kg" at bounding box center [274, 178] width 98 height 15
type input "Lô sơn 2341kg"
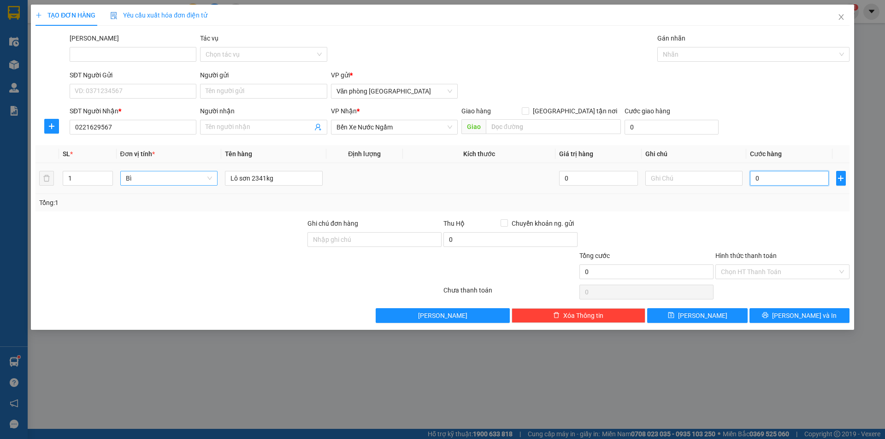
click at [761, 178] on input "0" at bounding box center [789, 178] width 78 height 15
type input "2"
type input "23"
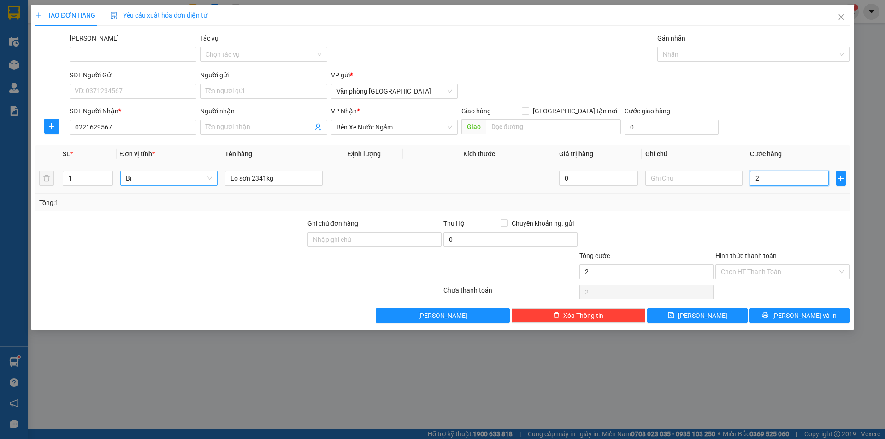
type input "23"
type input "234"
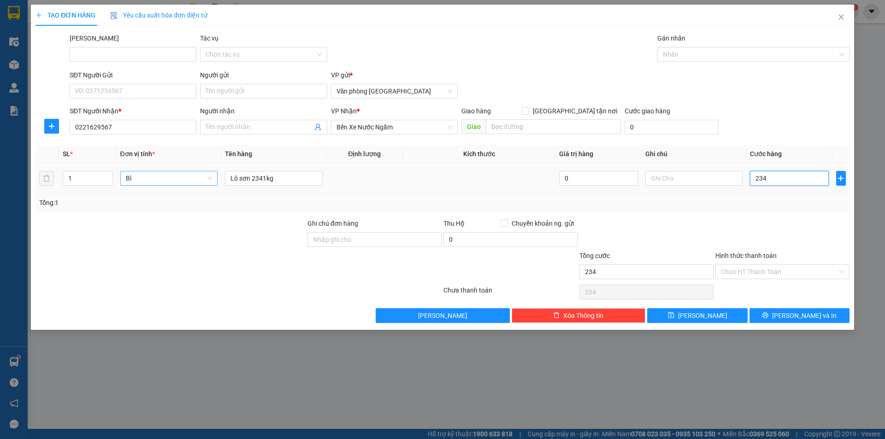
type input "2.341"
type input "23.410"
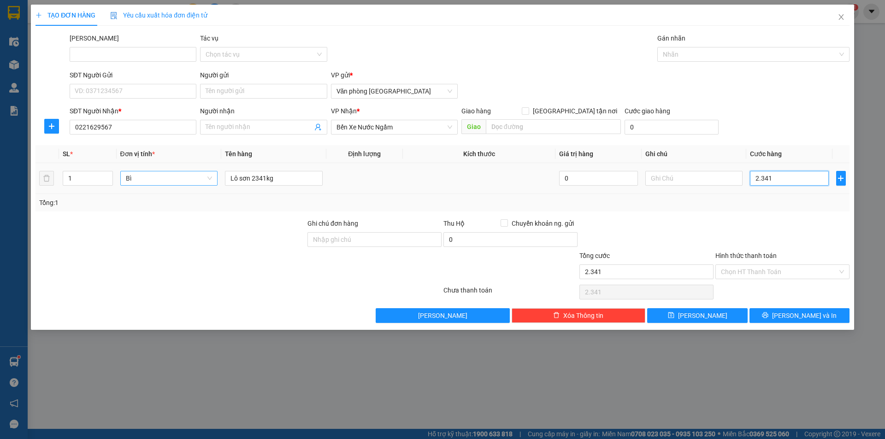
type input "23.410"
type input "234.100"
type input "2.341.000"
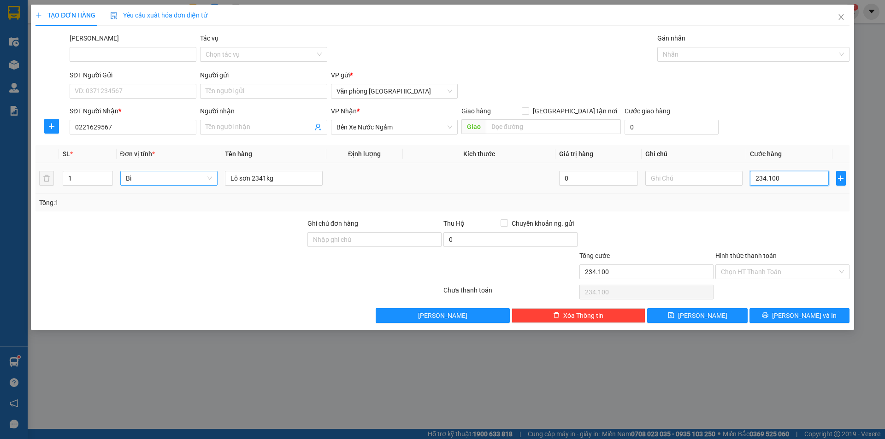
type input "2.341.000"
click at [731, 314] on button "[PERSON_NAME]" at bounding box center [697, 315] width 100 height 15
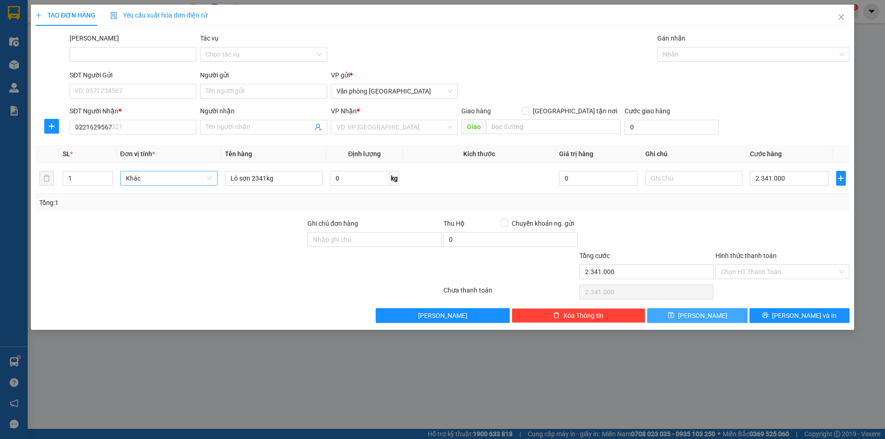
type input "0"
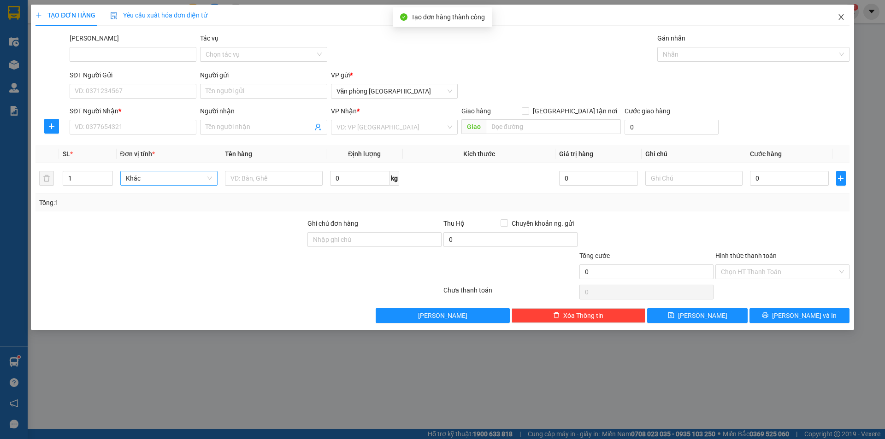
click at [841, 17] on icon "close" at bounding box center [840, 17] width 5 height 6
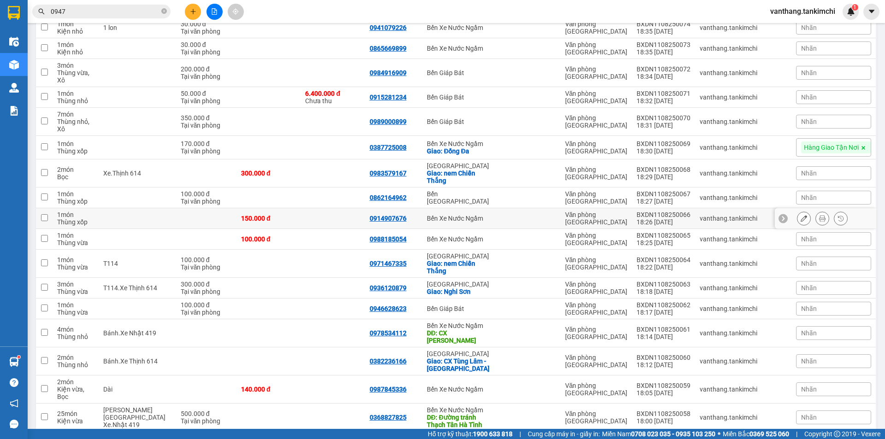
scroll to position [547, 0]
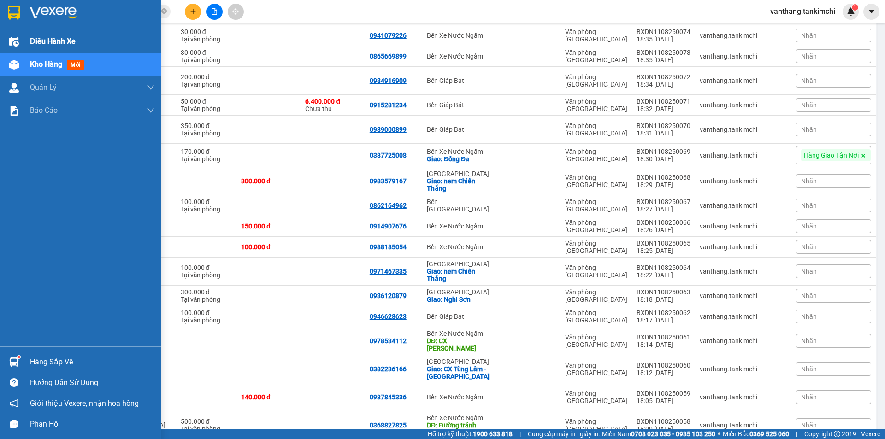
drag, startPoint x: 47, startPoint y: 38, endPoint x: 42, endPoint y: 53, distance: 15.8
click at [47, 38] on span "Điều hành xe" at bounding box center [53, 41] width 46 height 12
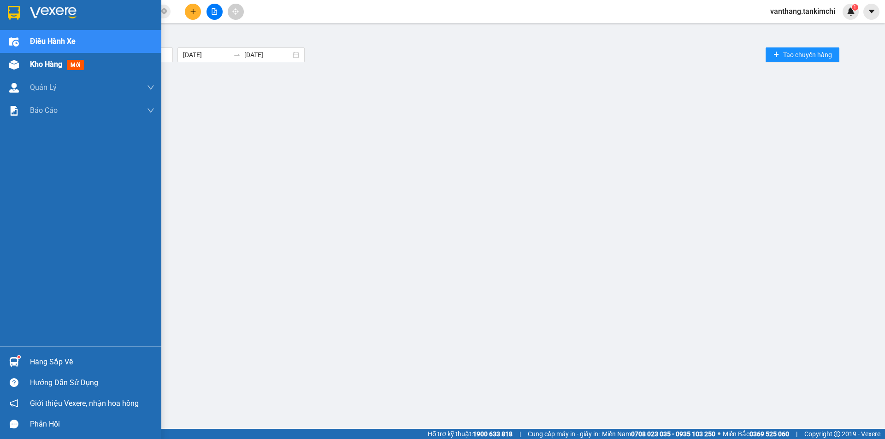
click at [40, 62] on span "Kho hàng" at bounding box center [46, 64] width 32 height 9
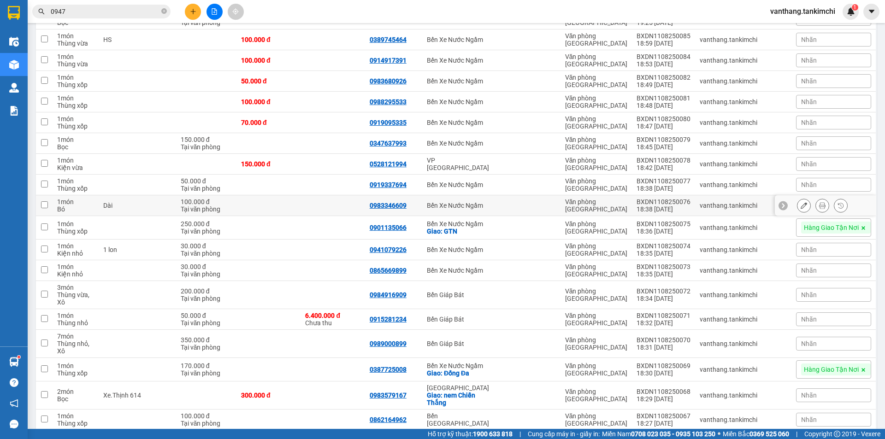
scroll to position [230, 0]
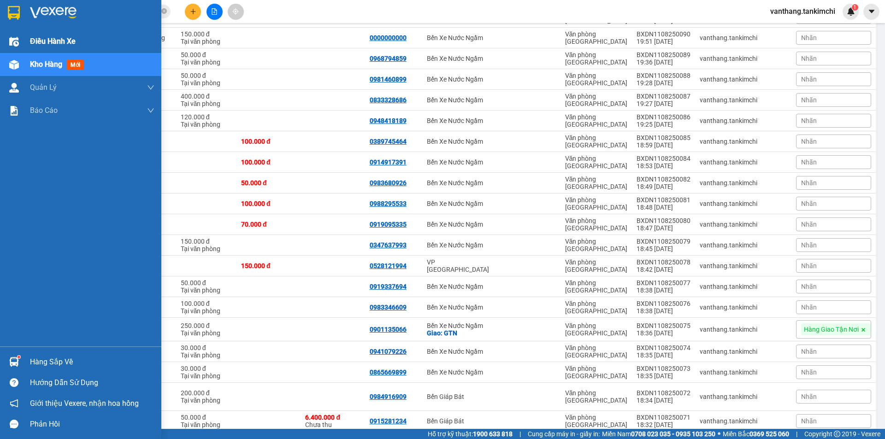
click at [42, 42] on span "Điều hành xe" at bounding box center [53, 41] width 46 height 12
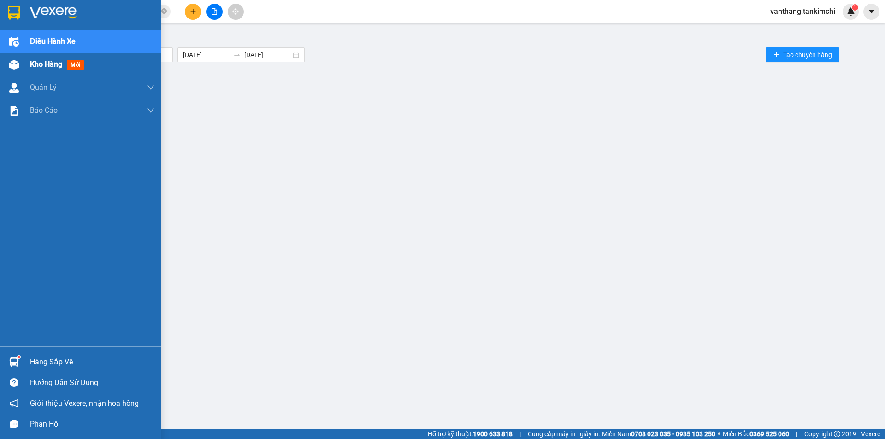
click at [41, 61] on span "Kho hàng" at bounding box center [46, 64] width 32 height 9
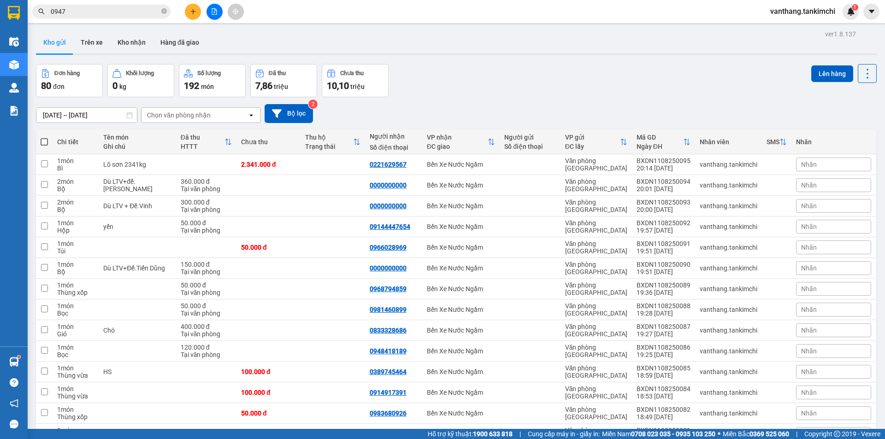
click at [44, 139] on span at bounding box center [44, 141] width 7 height 7
click at [44, 137] on input "checkbox" at bounding box center [44, 137] width 0 height 0
checkbox input "true"
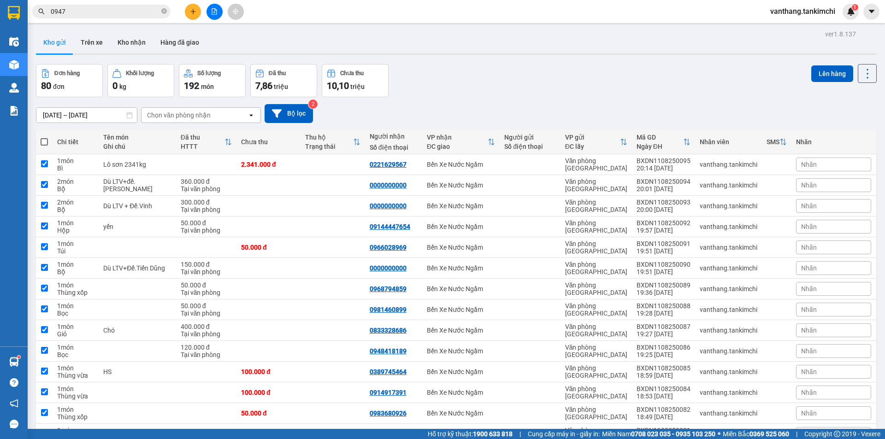
checkbox input "true"
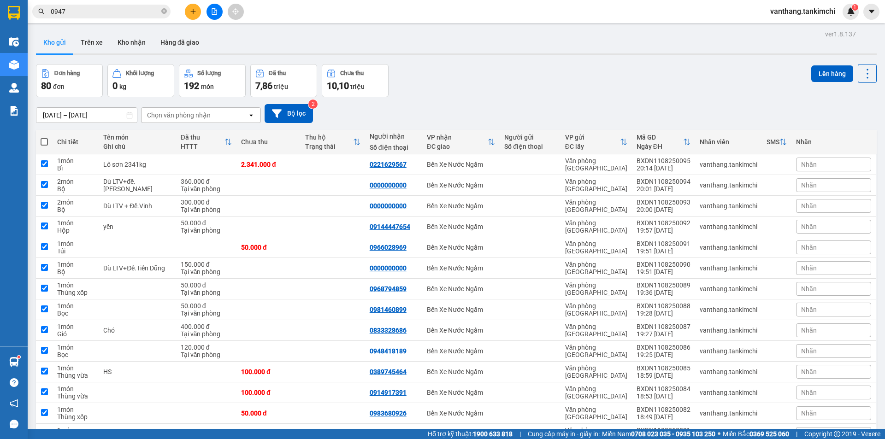
checkbox input "true"
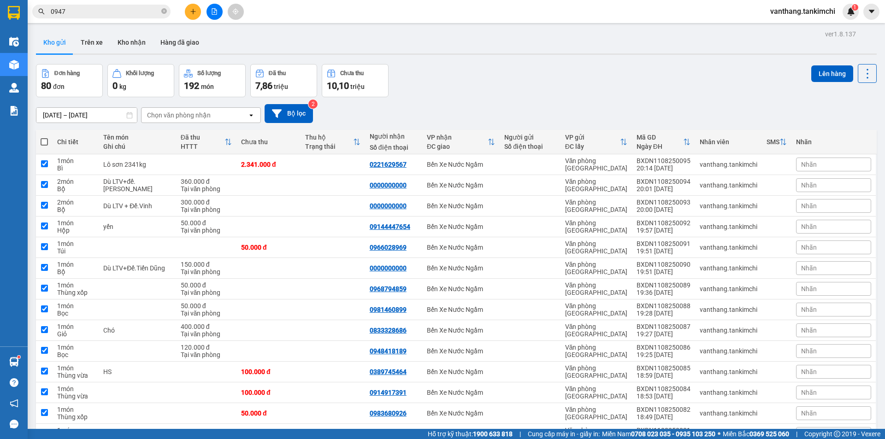
checkbox input "true"
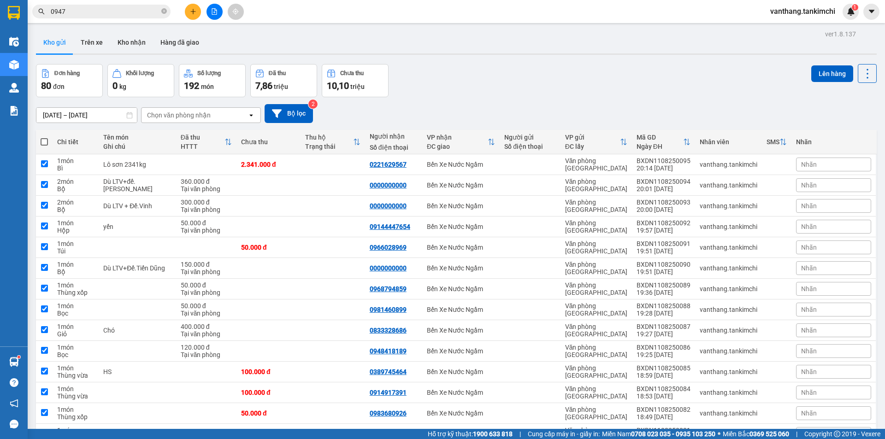
checkbox input "true"
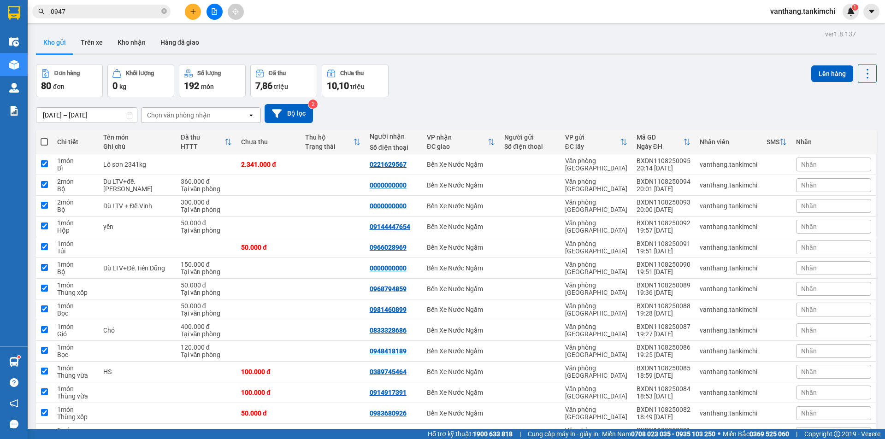
checkbox input "true"
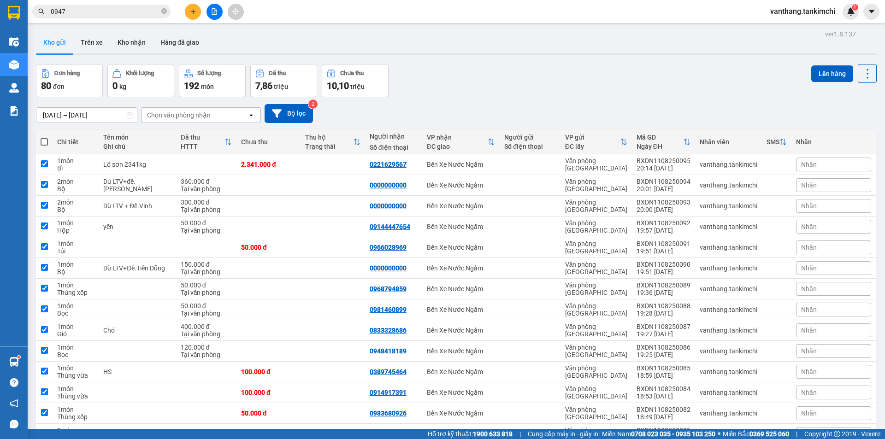
checkbox input "true"
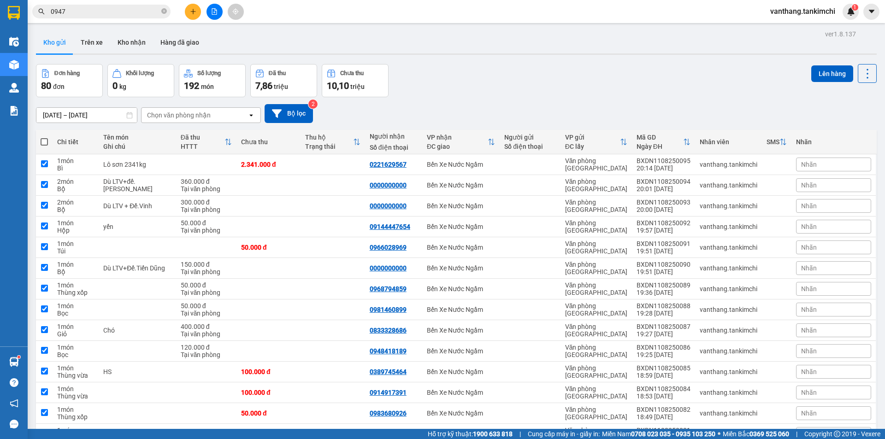
checkbox input "true"
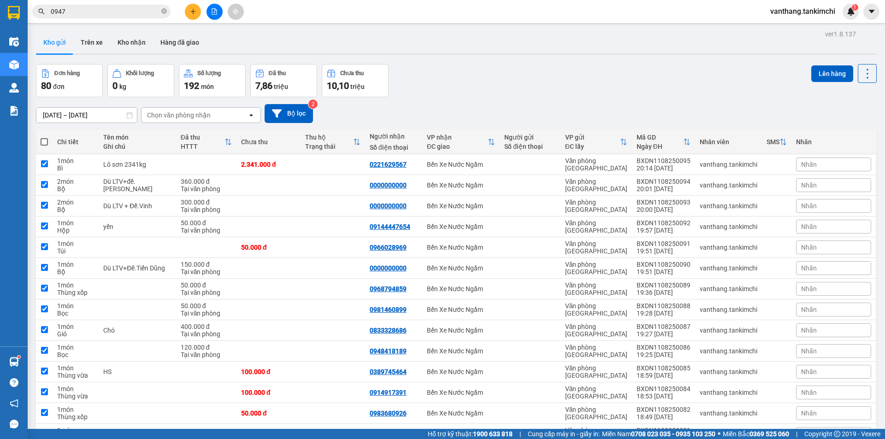
checkbox input "true"
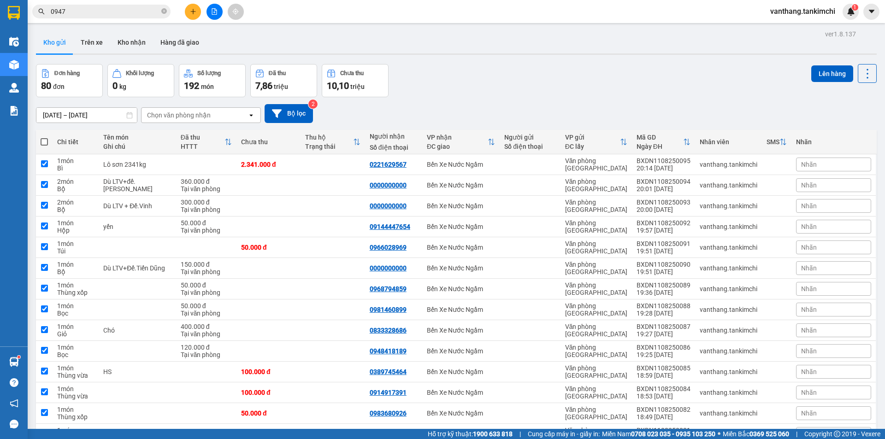
checkbox input "true"
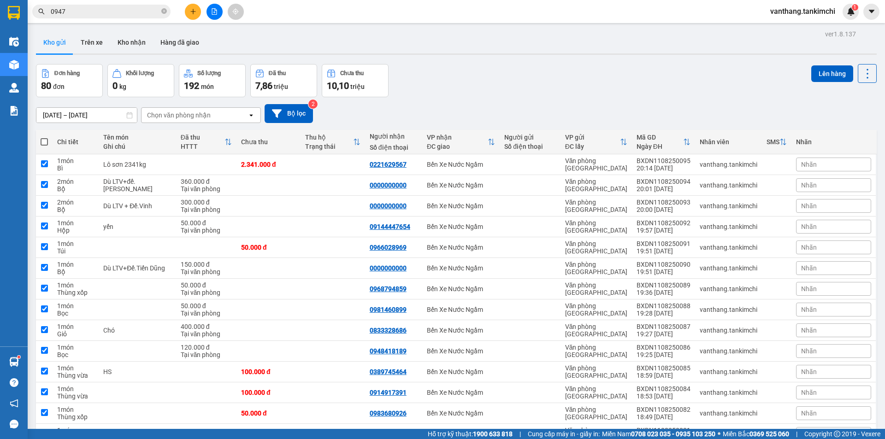
checkbox input "true"
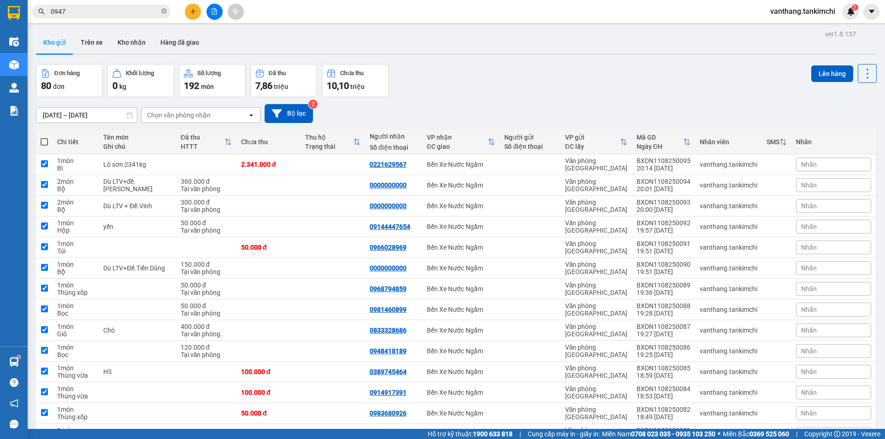
checkbox input "true"
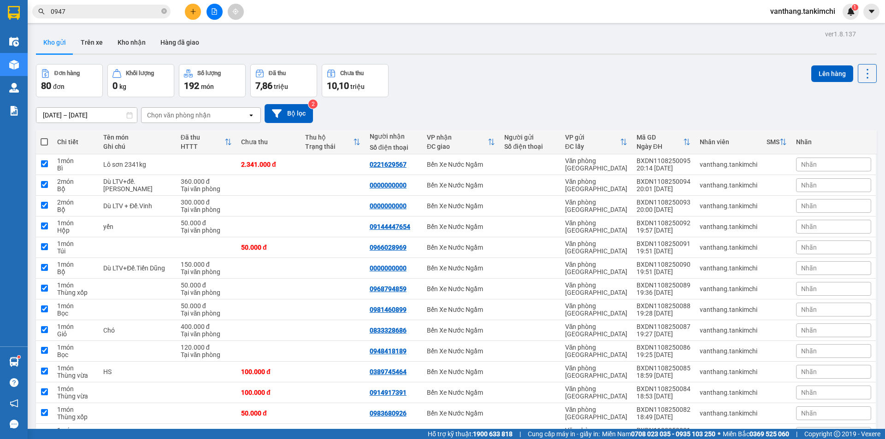
checkbox input "true"
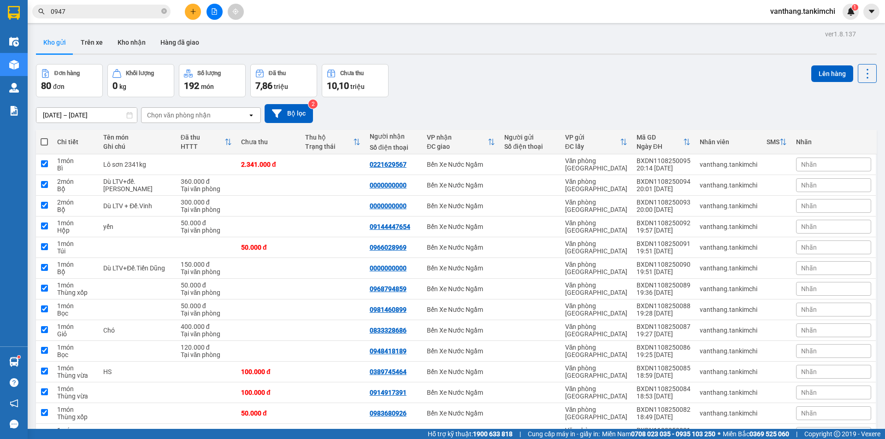
checkbox input "true"
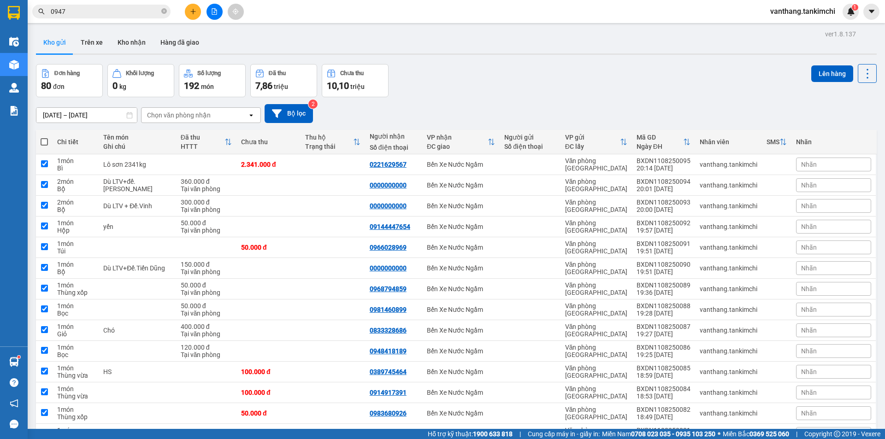
checkbox input "true"
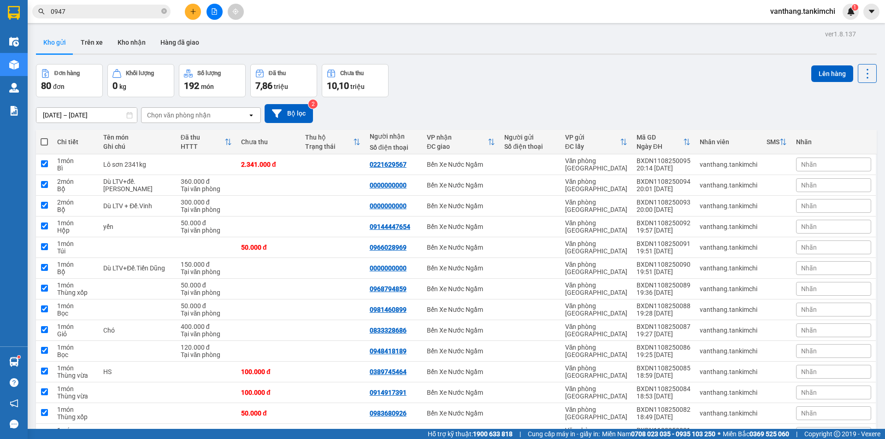
checkbox input "true"
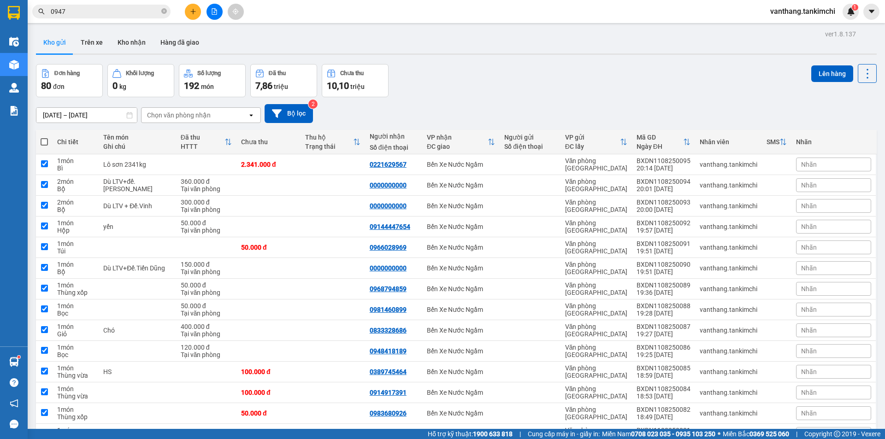
checkbox input "true"
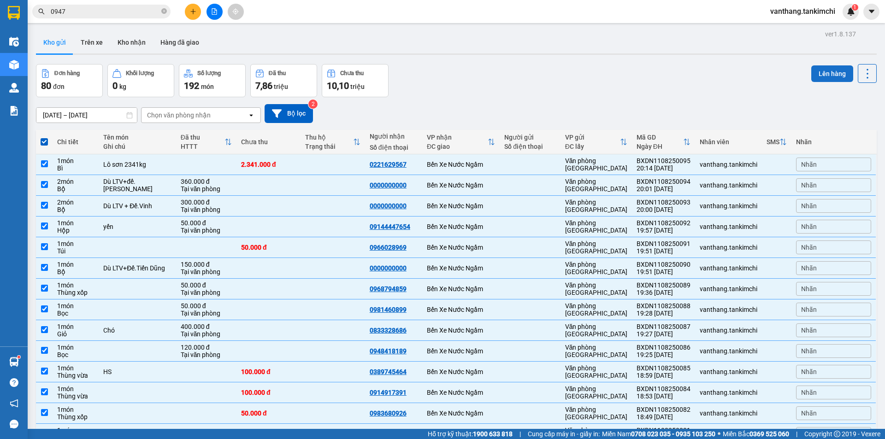
click at [813, 72] on button "Lên hàng" at bounding box center [832, 73] width 42 height 17
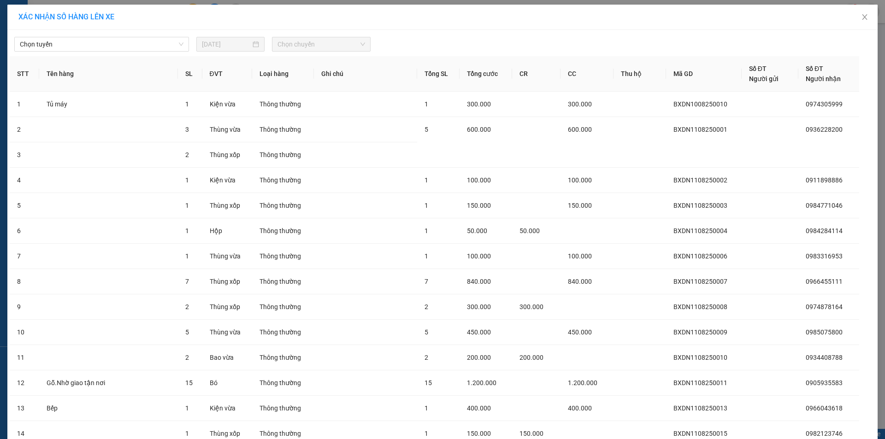
click at [173, 45] on span "Chọn tuyến" at bounding box center [102, 44] width 164 height 14
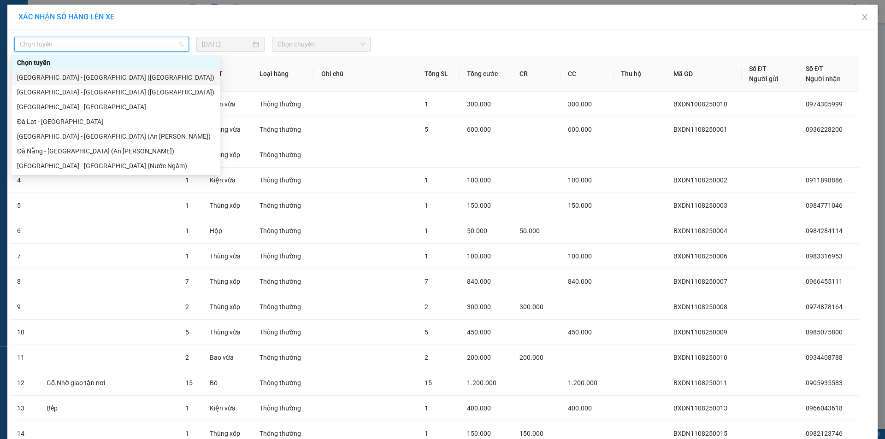
click at [51, 77] on div "[GEOGRAPHIC_DATA] - [GEOGRAPHIC_DATA] ([GEOGRAPHIC_DATA])" at bounding box center [115, 77] width 197 height 10
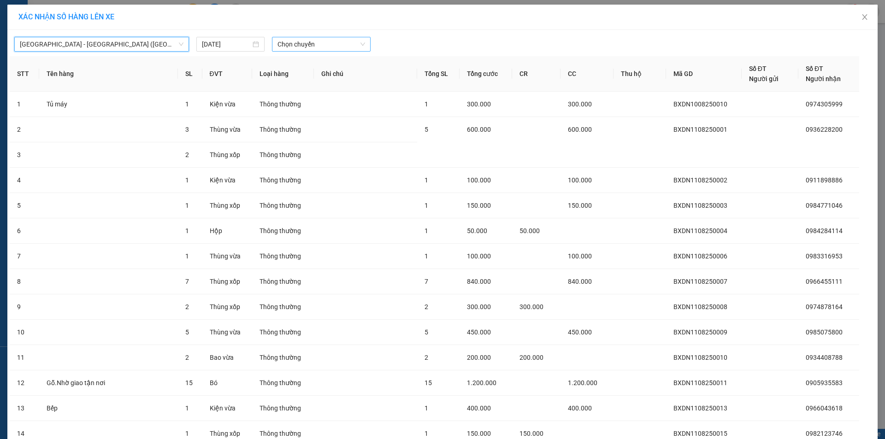
click at [350, 43] on span "Chọn chuyến" at bounding box center [321, 44] width 88 height 14
click at [298, 77] on div "05:00" at bounding box center [310, 77] width 72 height 10
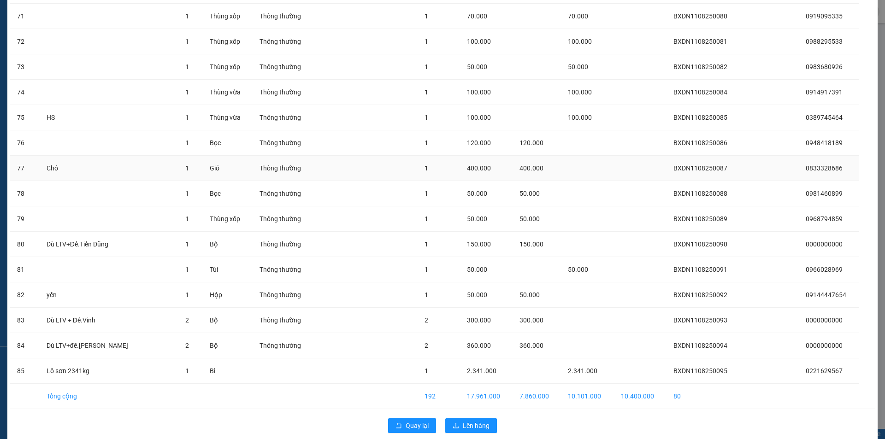
scroll to position [1880, 0]
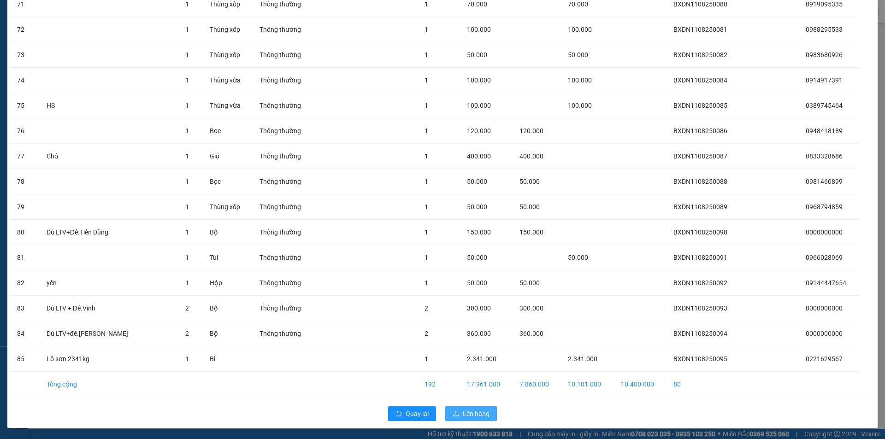
click at [485, 414] on span "Lên hàng" at bounding box center [476, 414] width 27 height 10
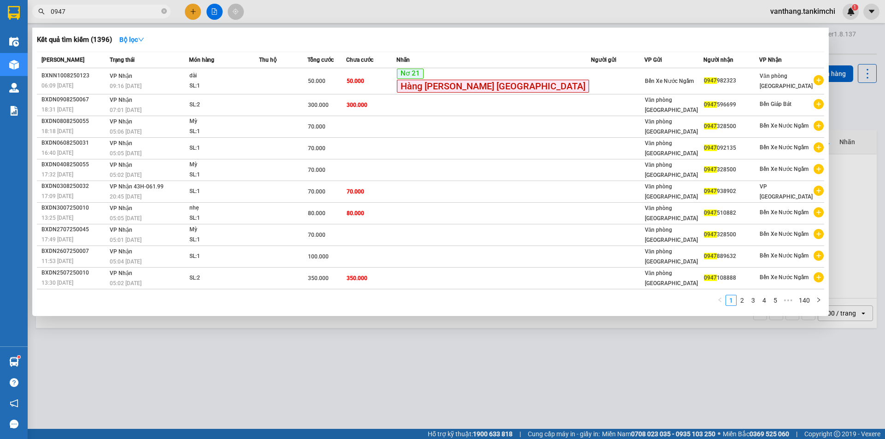
click at [165, 12] on icon "close-circle" at bounding box center [164, 11] width 6 height 6
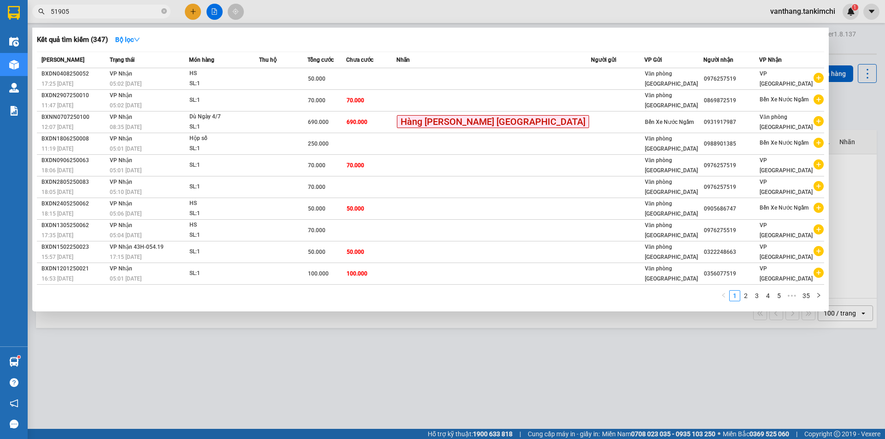
type input "519056"
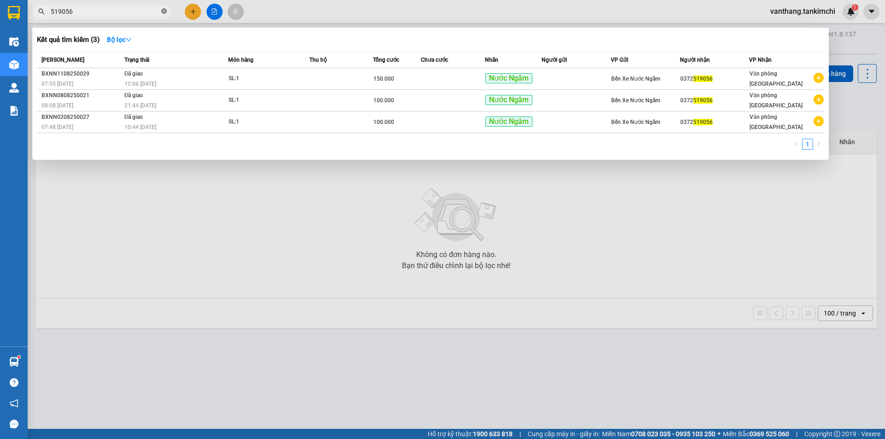
click at [164, 12] on icon "close-circle" at bounding box center [164, 11] width 6 height 6
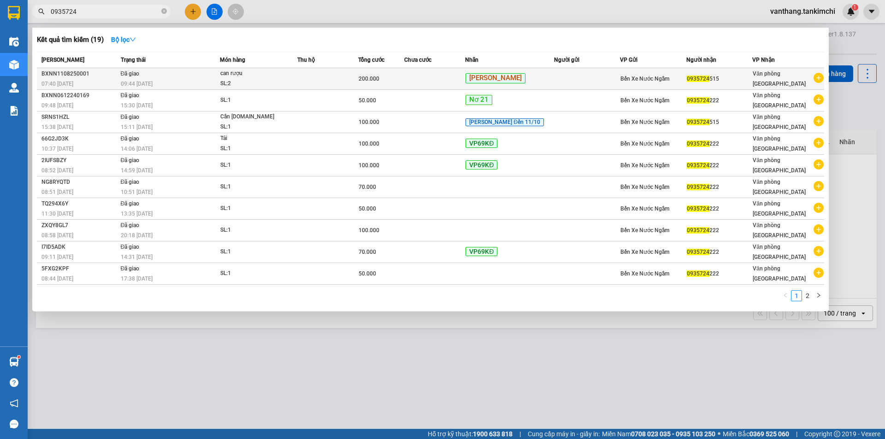
type input "0935724"
click at [253, 81] on div "SL: 2" at bounding box center [254, 84] width 69 height 10
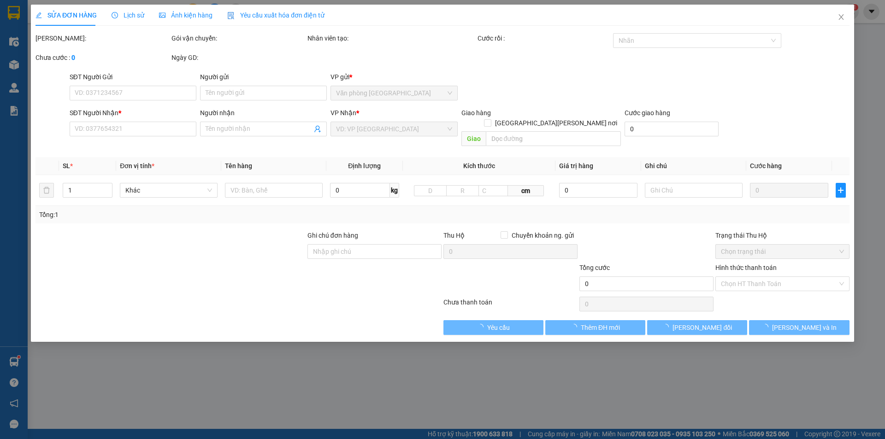
type input "0935724515"
type input "200.000"
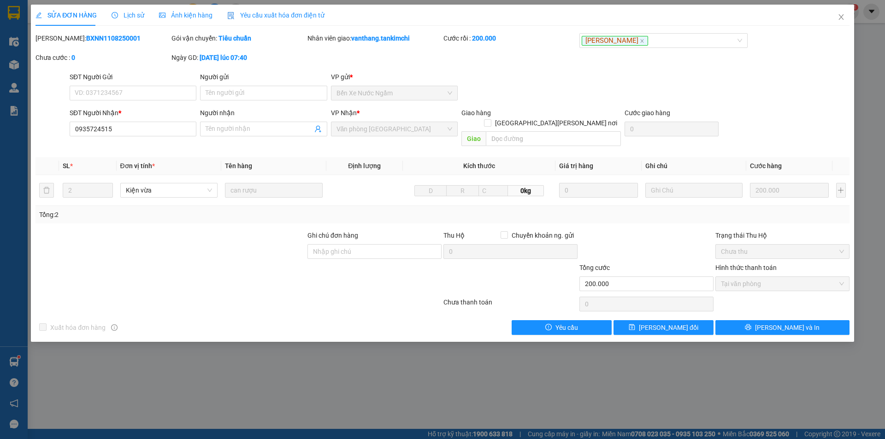
click at [135, 12] on span "Lịch sử" at bounding box center [128, 15] width 33 height 7
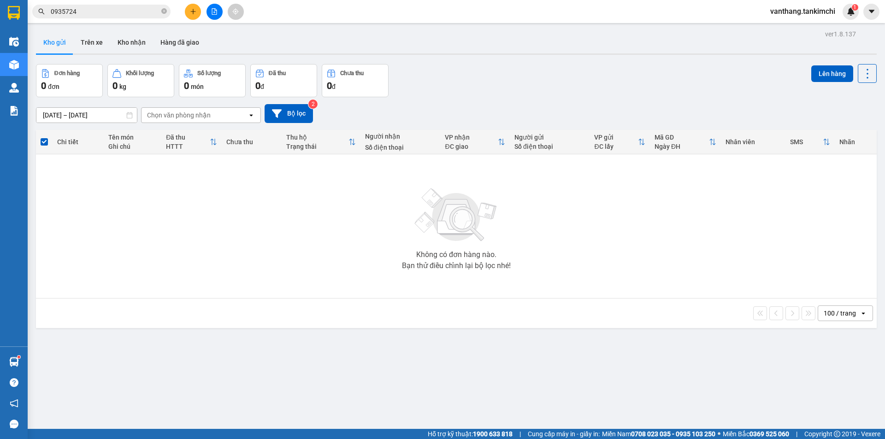
click at [164, 11] on icon "close-circle" at bounding box center [164, 11] width 6 height 6
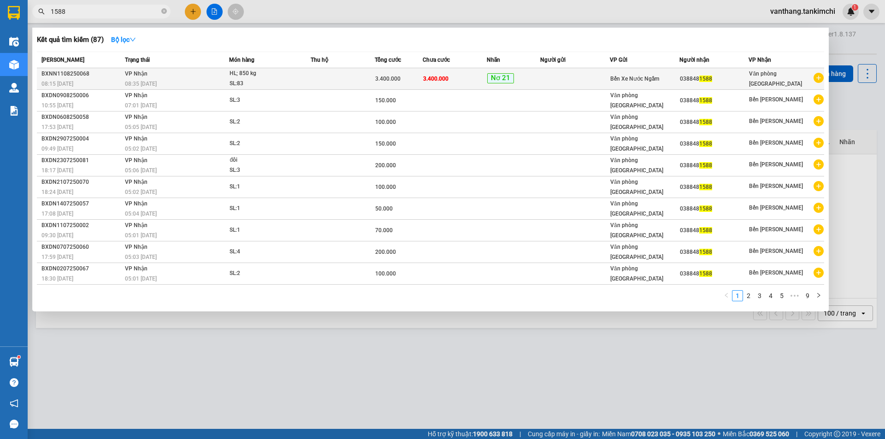
type input "1588"
click at [353, 82] on td at bounding box center [343, 79] width 64 height 22
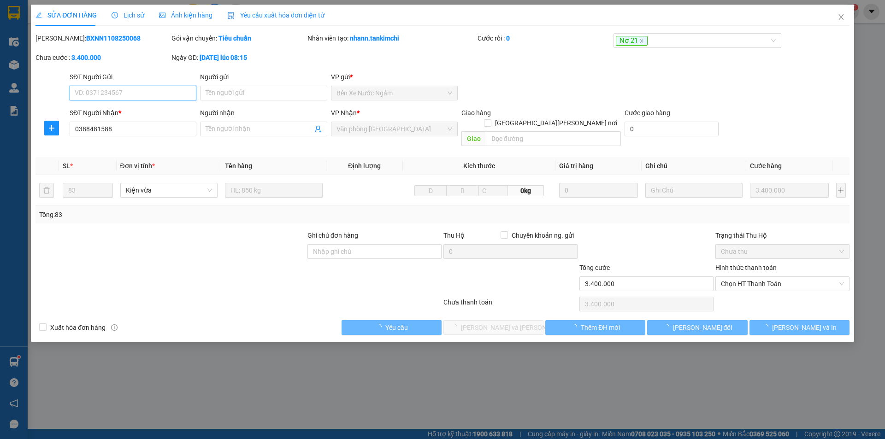
type input "0388481588"
type input "3.400.000"
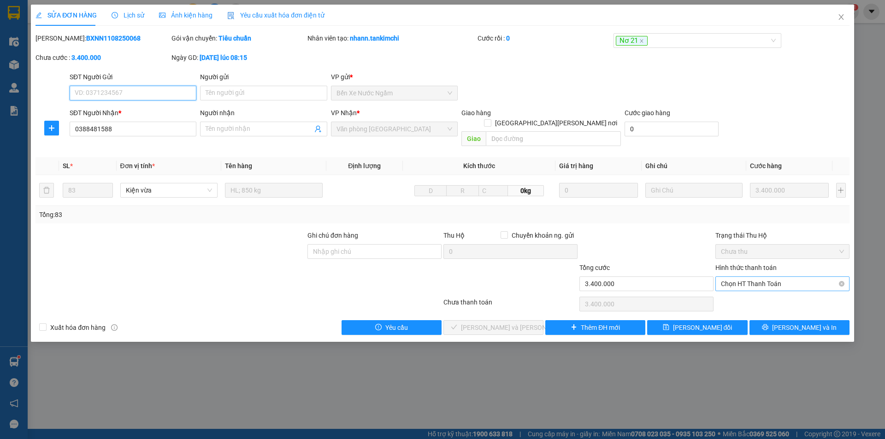
click at [753, 277] on span "Chọn HT Thanh Toán" at bounding box center [782, 284] width 123 height 14
drag, startPoint x: 753, startPoint y: 281, endPoint x: 737, endPoint y: 294, distance: 20.7
click at [753, 289] on div "Tại văn phòng" at bounding box center [782, 292] width 123 height 10
type input "0"
click at [841, 16] on icon "close" at bounding box center [841, 16] width 7 height 7
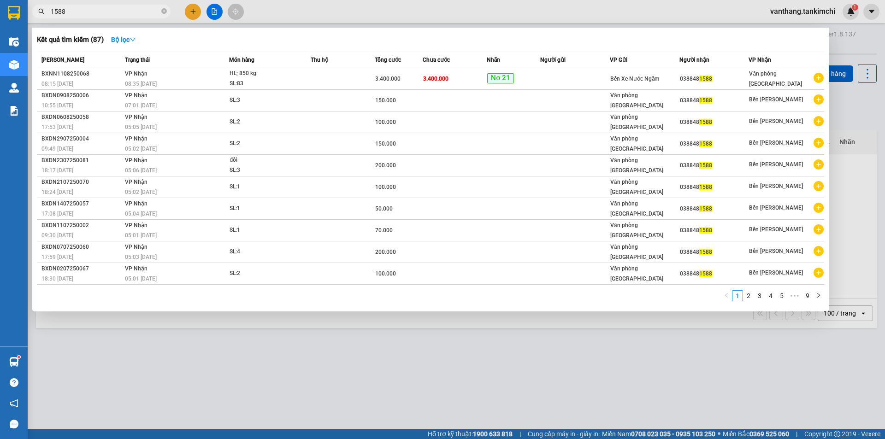
click at [115, 11] on input "1588" at bounding box center [105, 11] width 109 height 10
click at [306, 79] on span "HL; 850 kg SL: 83" at bounding box center [270, 79] width 80 height 20
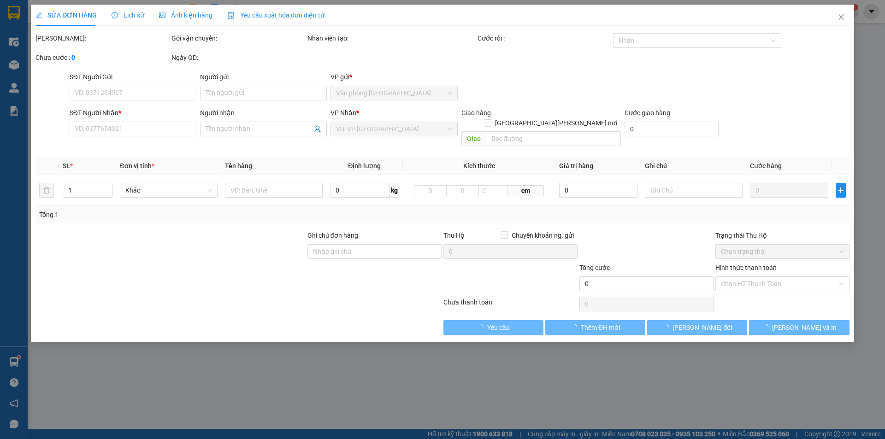
type input "0388481588"
type input "3.400.000"
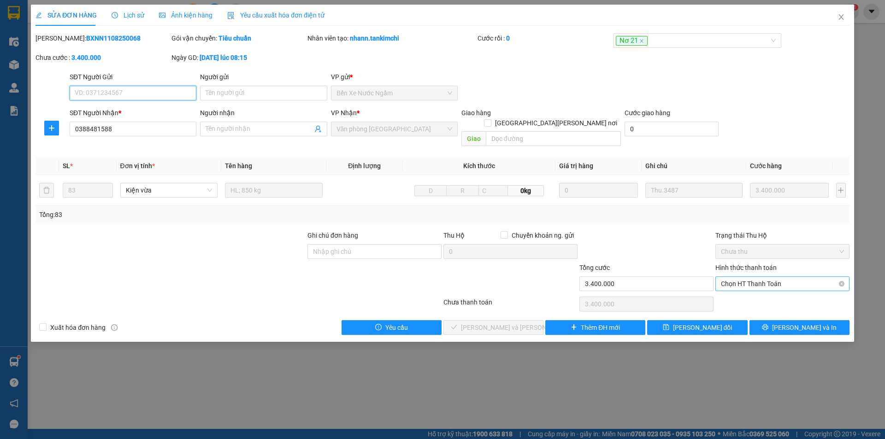
click at [755, 277] on span "Chọn HT Thanh Toán" at bounding box center [782, 284] width 123 height 14
click at [748, 292] on div "Tại văn phòng" at bounding box center [782, 292] width 123 height 10
type input "0"
click at [505, 323] on span "[PERSON_NAME] và [PERSON_NAME] hàng" at bounding box center [523, 328] width 124 height 10
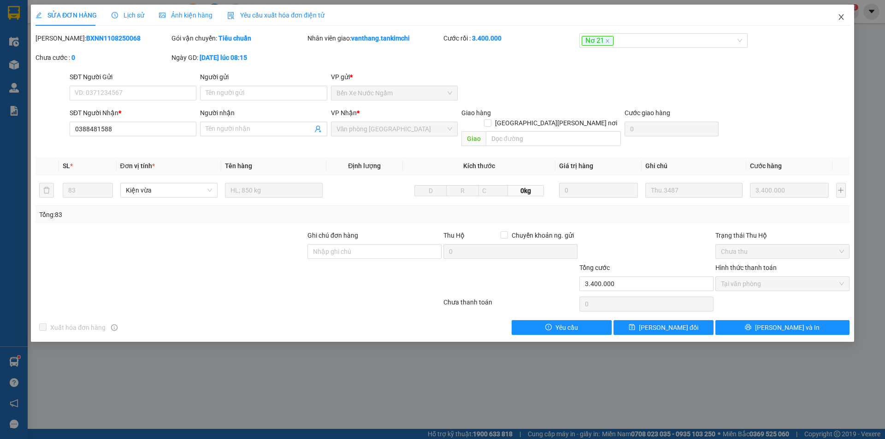
click at [842, 17] on icon "close" at bounding box center [840, 17] width 5 height 6
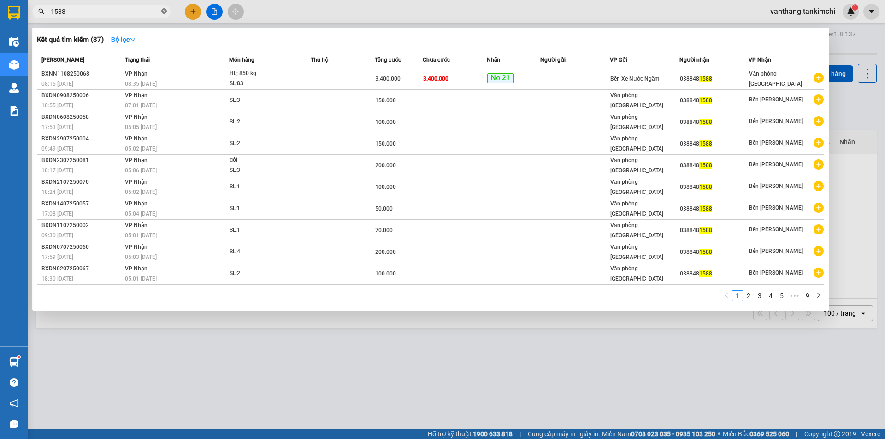
click at [163, 8] on span at bounding box center [164, 11] width 6 height 9
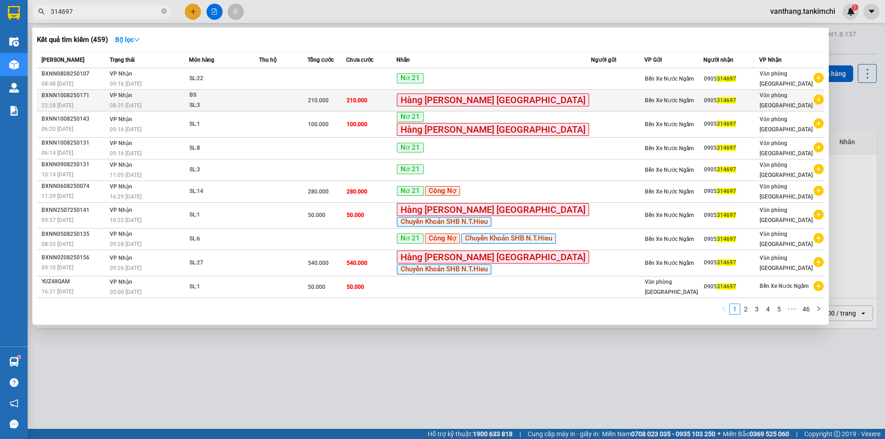
type input "314697"
click at [259, 106] on div "SL: 3" at bounding box center [223, 105] width 69 height 10
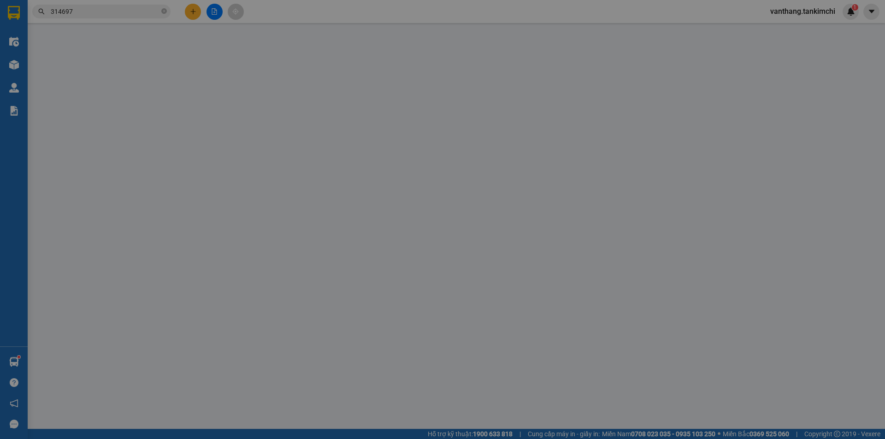
type input "0905314697"
type input "210.000"
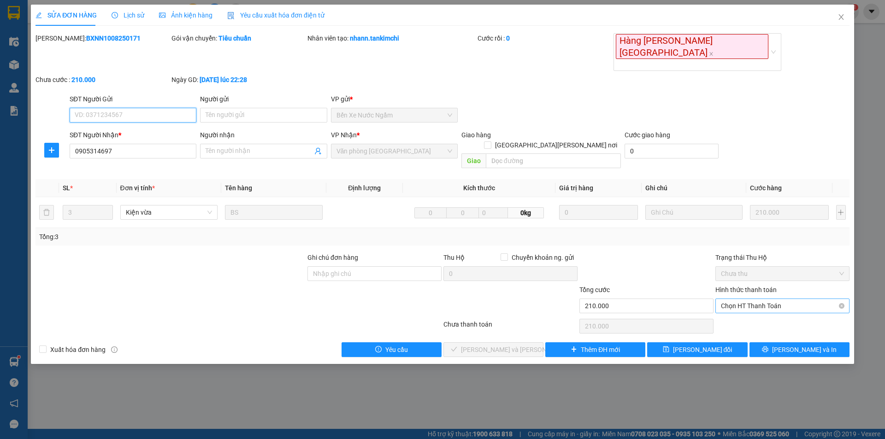
click at [741, 299] on span "Chọn HT Thanh Toán" at bounding box center [782, 306] width 123 height 14
drag, startPoint x: 757, startPoint y: 293, endPoint x: 631, endPoint y: 294, distance: 126.3
click at [757, 292] on div "Tại văn phòng" at bounding box center [782, 292] width 123 height 10
type input "0"
click at [522, 345] on span "[PERSON_NAME] và [PERSON_NAME] hàng" at bounding box center [523, 350] width 124 height 10
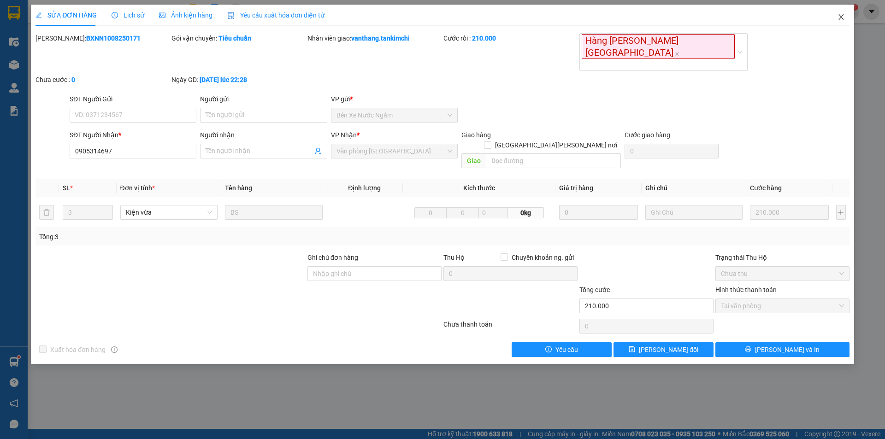
drag, startPoint x: 841, startPoint y: 17, endPoint x: 746, endPoint y: 1, distance: 96.3
click at [841, 17] on icon "close" at bounding box center [841, 16] width 7 height 7
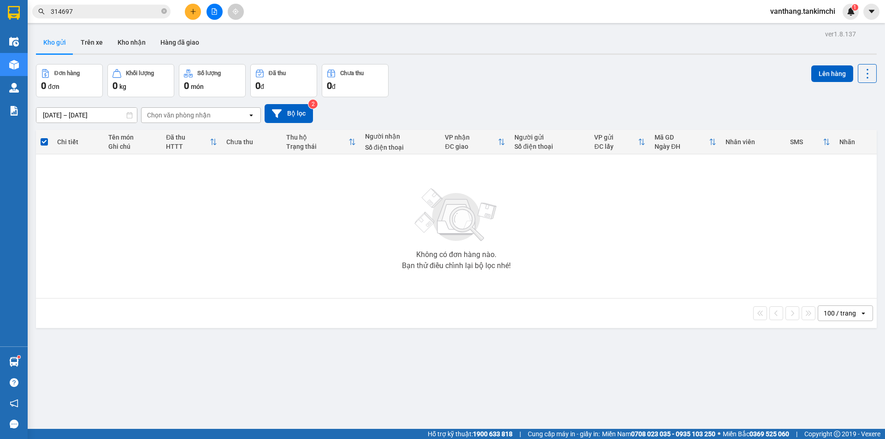
click at [126, 13] on input "314697" at bounding box center [105, 11] width 109 height 10
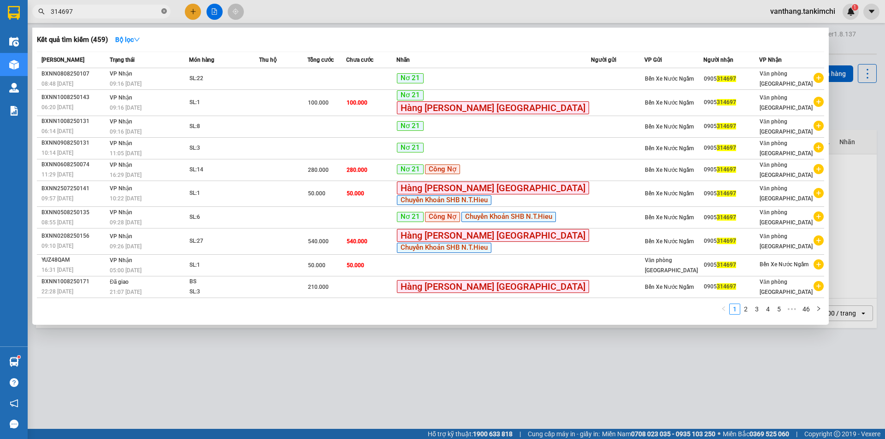
click at [165, 12] on icon "close-circle" at bounding box center [164, 11] width 6 height 6
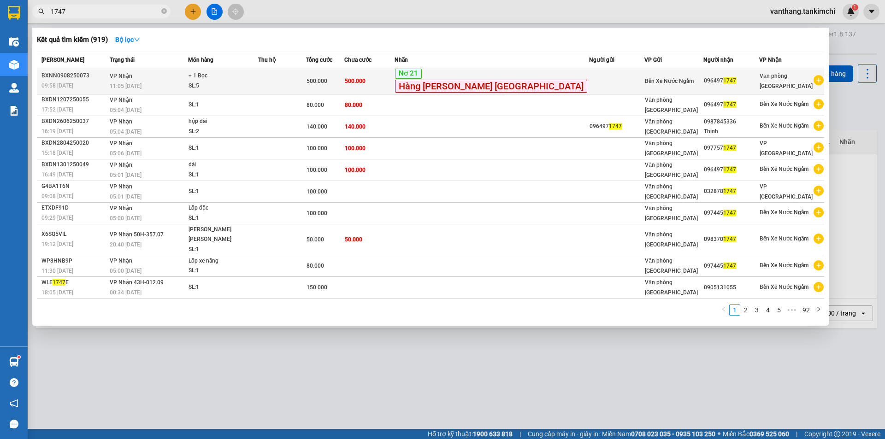
type input "1747"
click at [304, 84] on td at bounding box center [282, 81] width 48 height 26
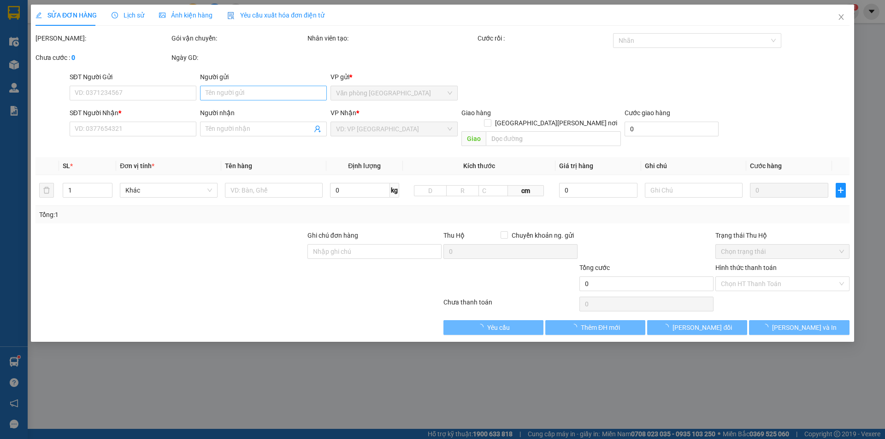
type input "0964971747"
type input "500.000"
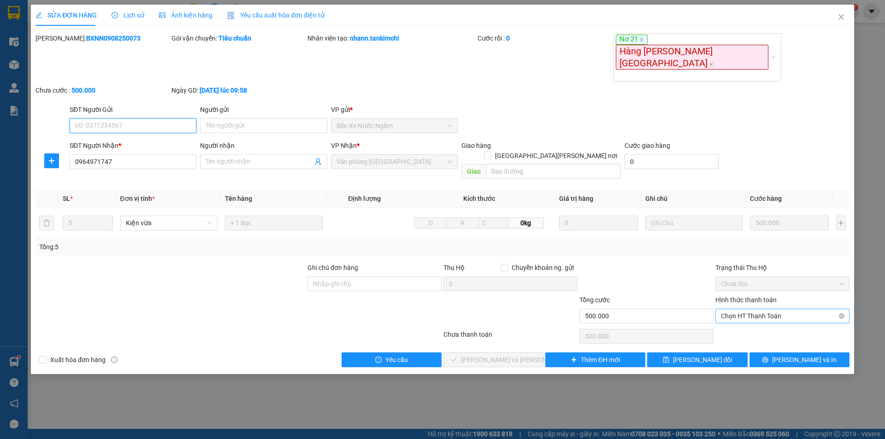
click at [756, 309] on span "Chọn HT Thanh Toán" at bounding box center [782, 316] width 123 height 14
drag, startPoint x: 751, startPoint y: 281, endPoint x: 737, endPoint y: 287, distance: 15.5
click at [751, 295] on div "Hình thức thanh toán Chọn HT Thanh Toán" at bounding box center [782, 311] width 134 height 32
click at [741, 309] on span "Chọn HT Thanh Toán" at bounding box center [782, 316] width 123 height 14
drag, startPoint x: 743, startPoint y: 292, endPoint x: 720, endPoint y: 291, distance: 23.1
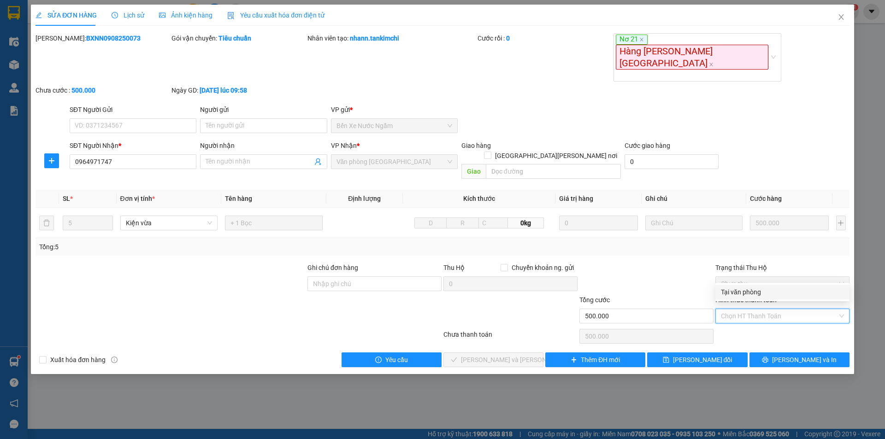
click at [742, 292] on div "Tại văn phòng" at bounding box center [782, 292] width 123 height 10
type input "0"
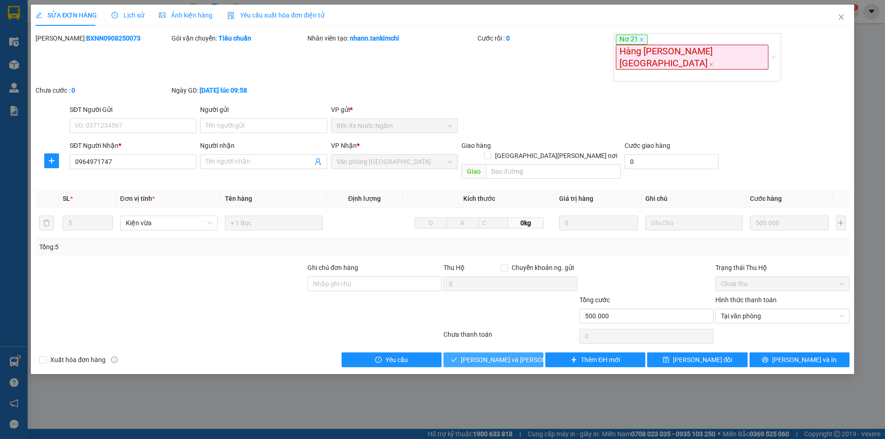
click at [491, 355] on span "[PERSON_NAME] và [PERSON_NAME] hàng" at bounding box center [523, 360] width 124 height 10
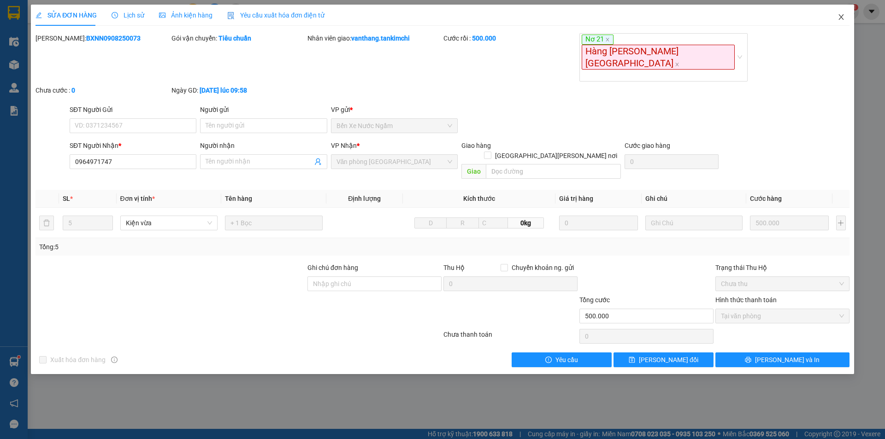
click at [844, 15] on icon "close" at bounding box center [841, 16] width 7 height 7
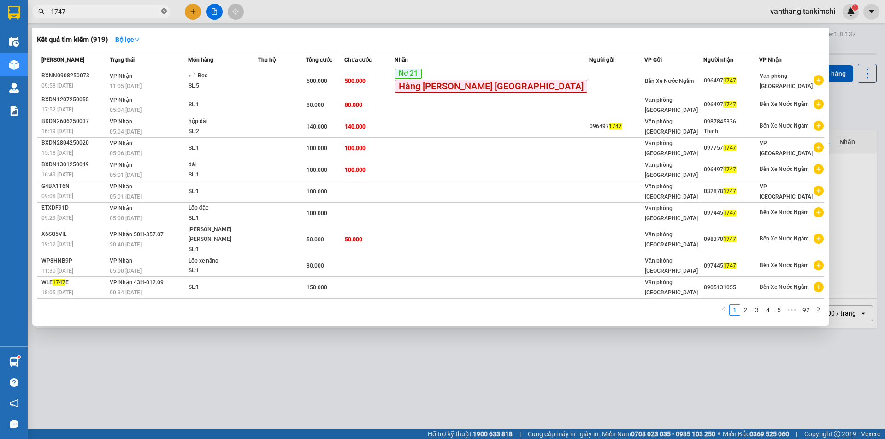
click at [165, 11] on icon "close-circle" at bounding box center [164, 11] width 6 height 6
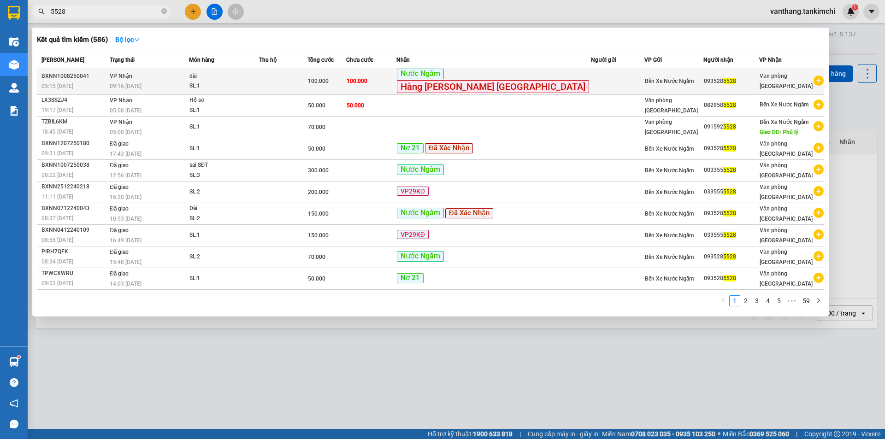
type input "5528"
click at [259, 84] on span "[PERSON_NAME]: 1" at bounding box center [223, 81] width 69 height 20
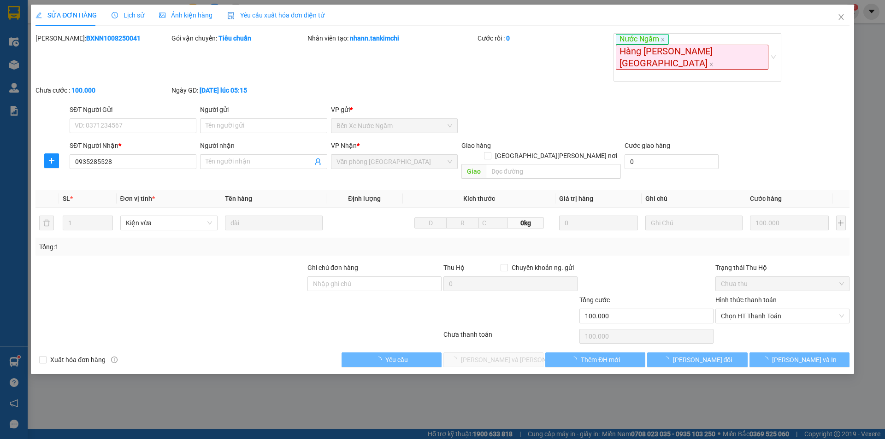
type input "0935285528"
type input "100.000"
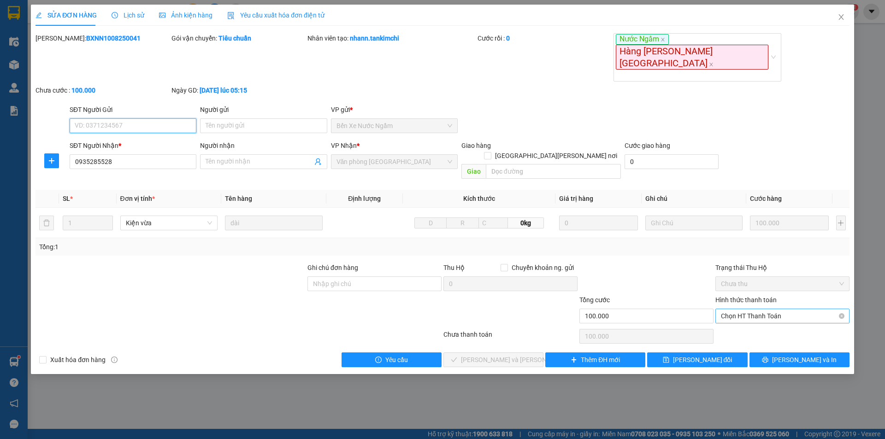
click at [759, 309] on span "Chọn HT Thanh Toán" at bounding box center [782, 316] width 123 height 14
drag, startPoint x: 741, startPoint y: 299, endPoint x: 729, endPoint y: 305, distance: 12.8
click at [740, 300] on div "Tại văn phòng" at bounding box center [782, 302] width 123 height 10
type input "0"
click at [524, 353] on button "[PERSON_NAME] và [PERSON_NAME] hàng" at bounding box center [493, 360] width 100 height 15
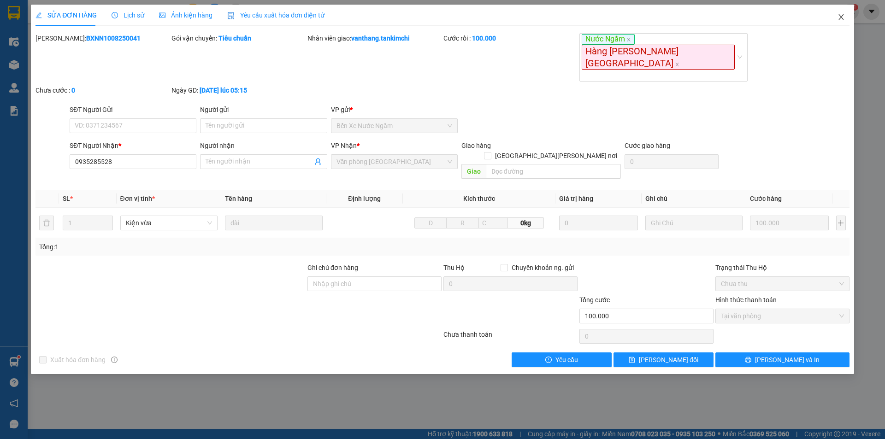
click at [841, 17] on icon "close" at bounding box center [840, 17] width 5 height 6
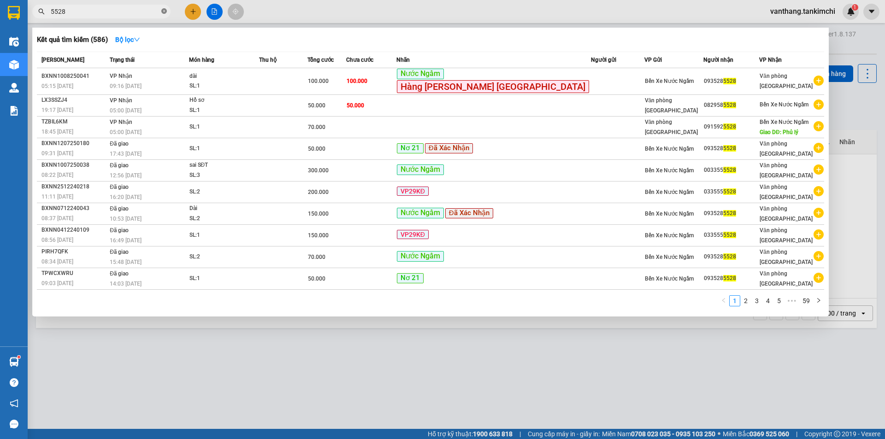
click at [163, 12] on icon "close-circle" at bounding box center [164, 11] width 6 height 6
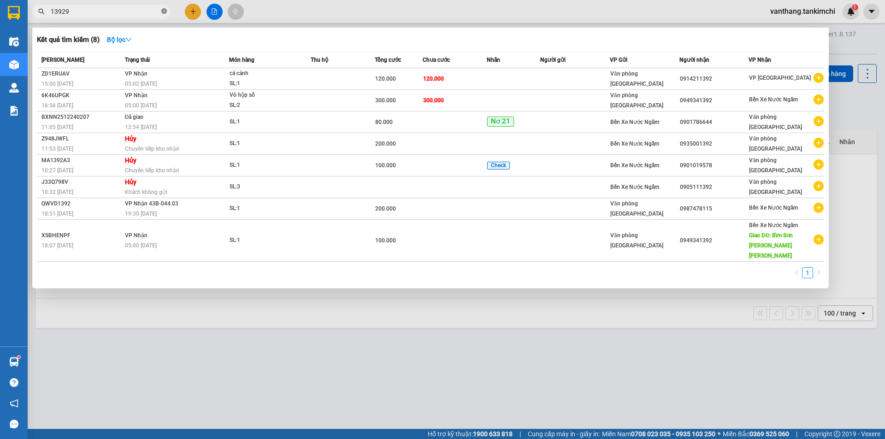
type input "139294"
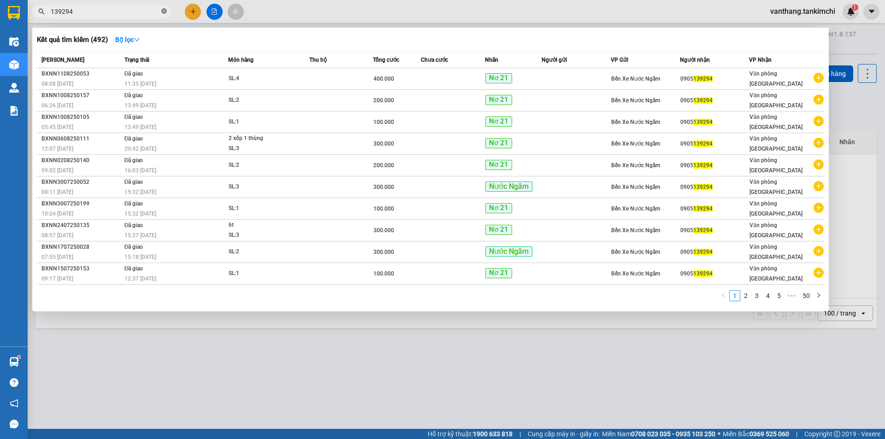
click at [165, 9] on icon "close-circle" at bounding box center [164, 11] width 6 height 6
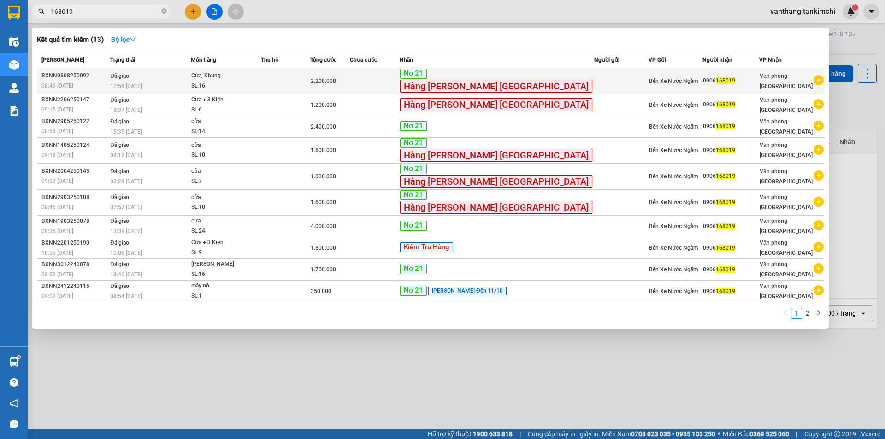
type input "168019"
click at [252, 84] on div "SL: 16" at bounding box center [225, 86] width 69 height 10
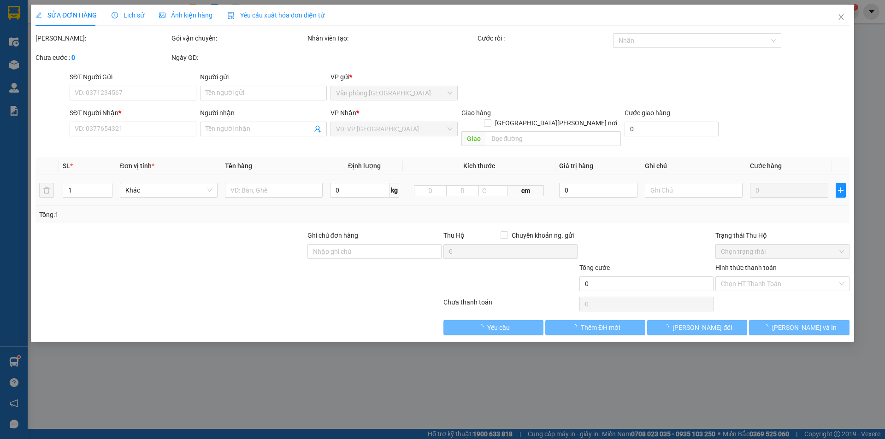
type input "0906168019"
type input "2.200.000"
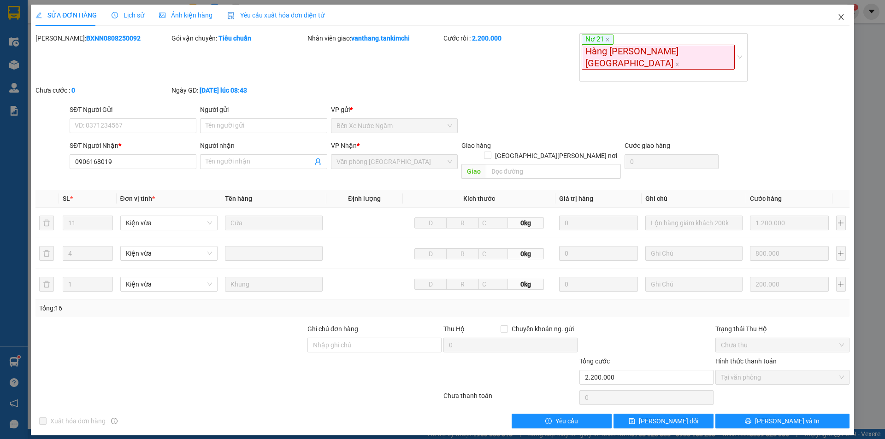
click at [839, 16] on icon "close" at bounding box center [841, 16] width 7 height 7
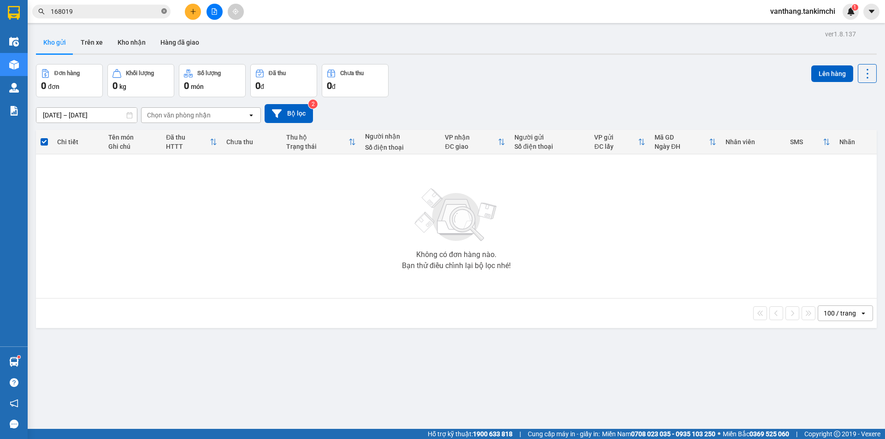
click at [165, 12] on icon "close-circle" at bounding box center [164, 11] width 6 height 6
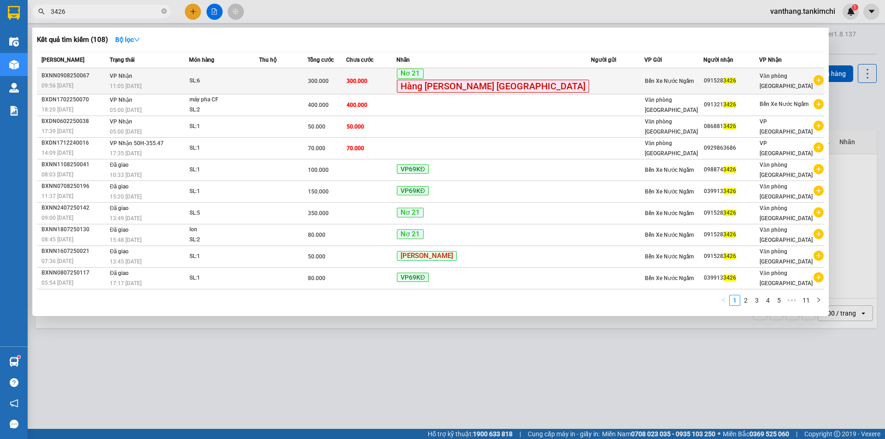
type input "3426"
click at [307, 83] on td at bounding box center [283, 81] width 48 height 26
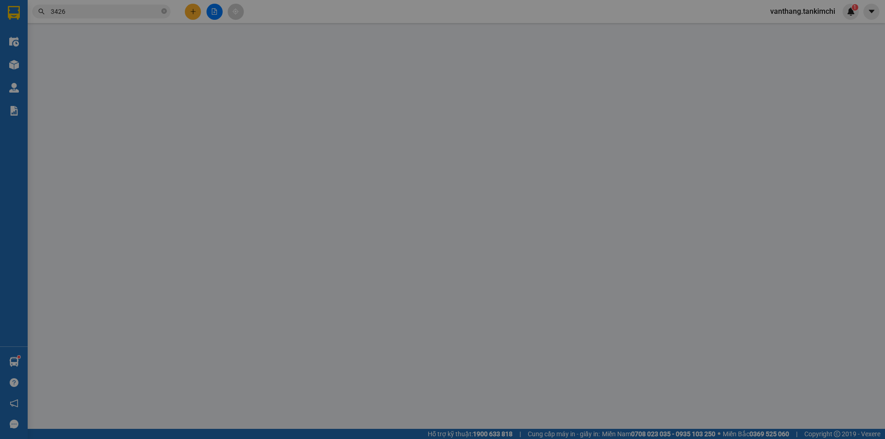
type input "0915283426"
type input "300.000"
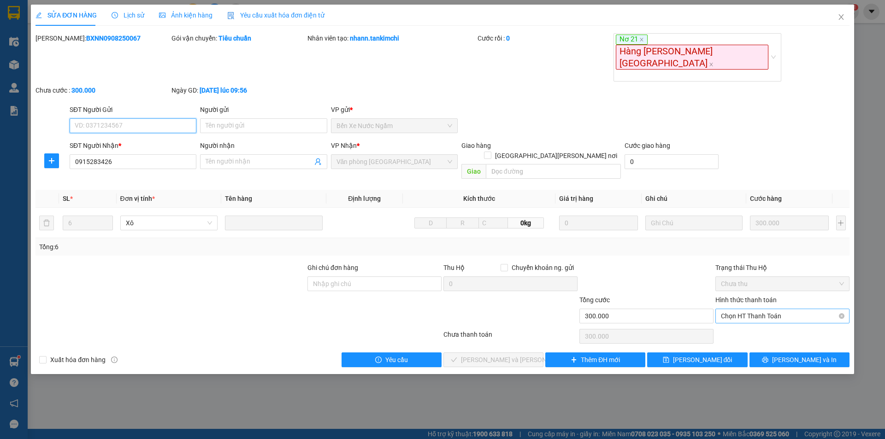
click at [768, 309] on span "Chọn HT Thanh Toán" at bounding box center [782, 316] width 123 height 14
click at [763, 292] on div "Tại văn phòng" at bounding box center [782, 292] width 123 height 10
type input "0"
click at [516, 355] on span "[PERSON_NAME] và [PERSON_NAME] hàng" at bounding box center [523, 360] width 124 height 10
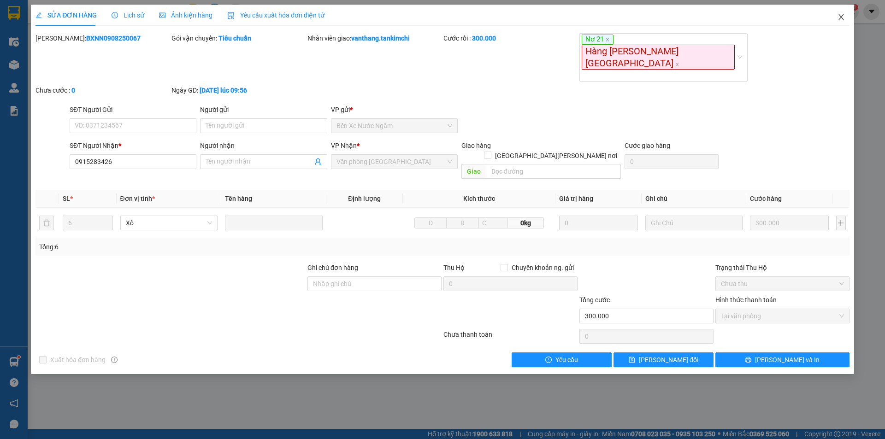
click at [843, 18] on icon "close" at bounding box center [841, 16] width 7 height 7
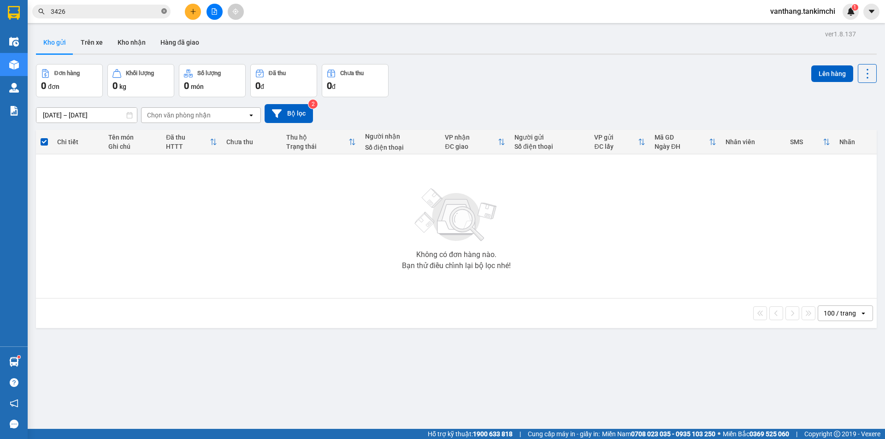
click at [164, 12] on icon "close-circle" at bounding box center [164, 11] width 6 height 6
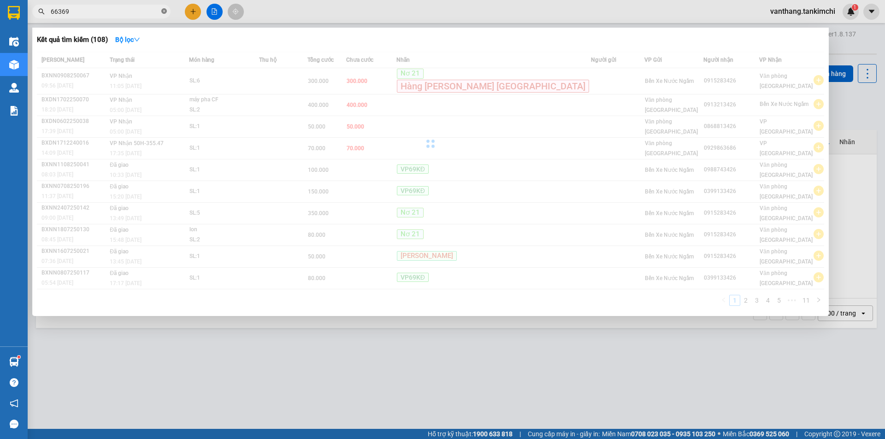
type input "663699"
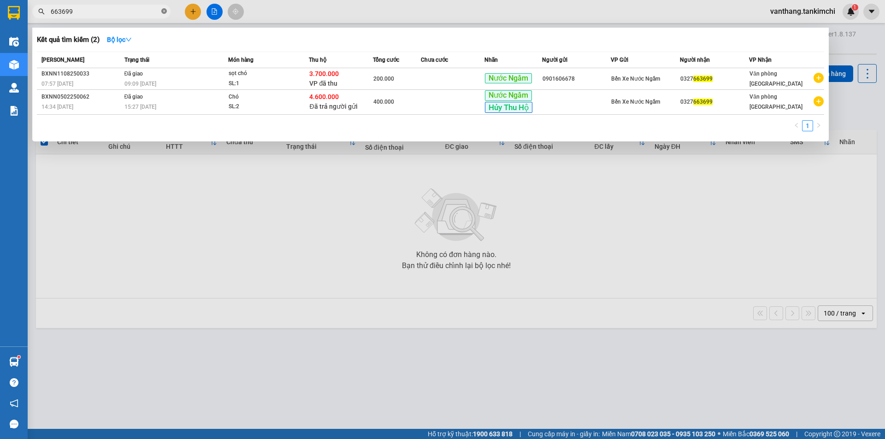
click at [166, 10] on icon "close-circle" at bounding box center [164, 11] width 6 height 6
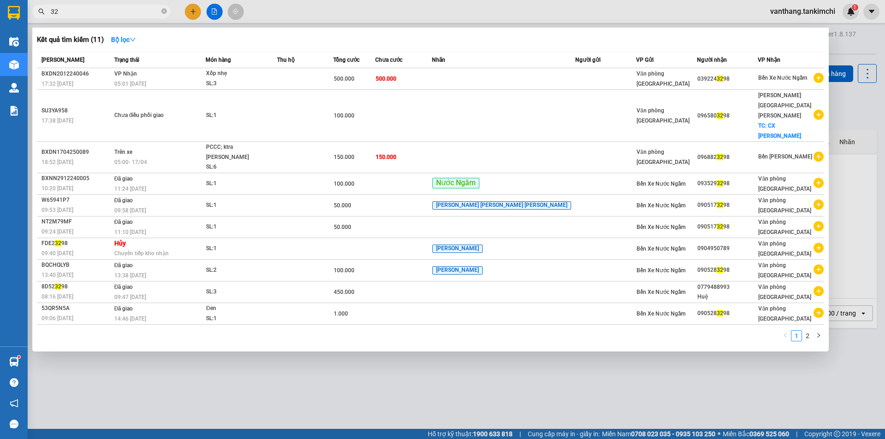
type input "3"
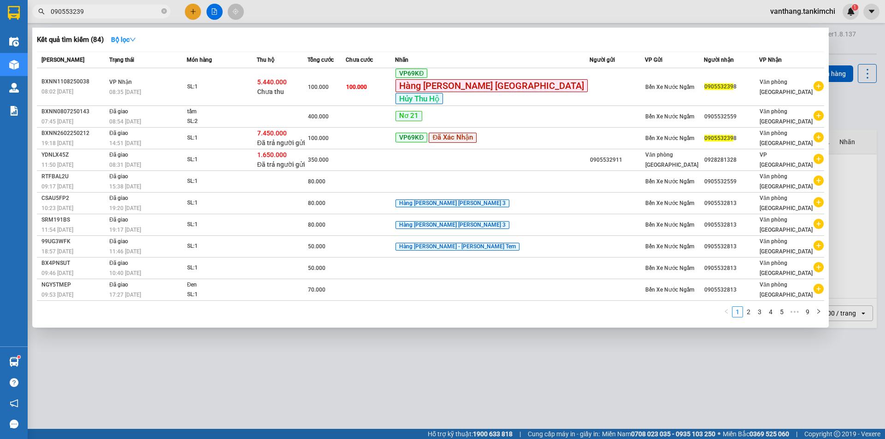
type input "0905532398"
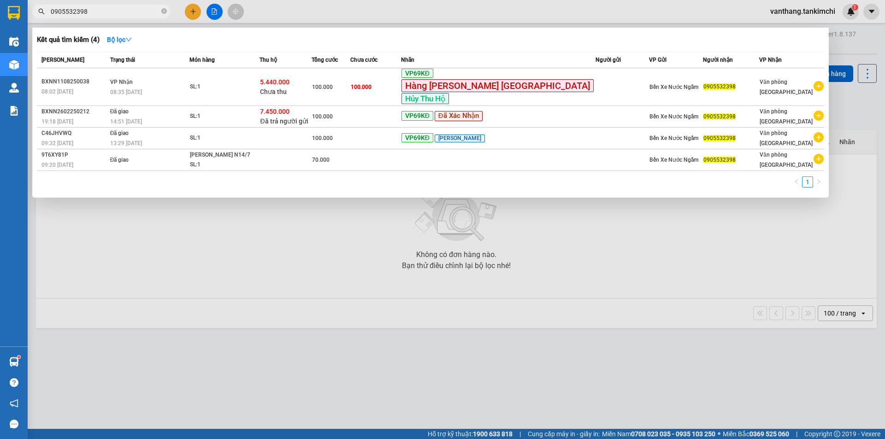
click at [164, 12] on icon "close-circle" at bounding box center [164, 11] width 6 height 6
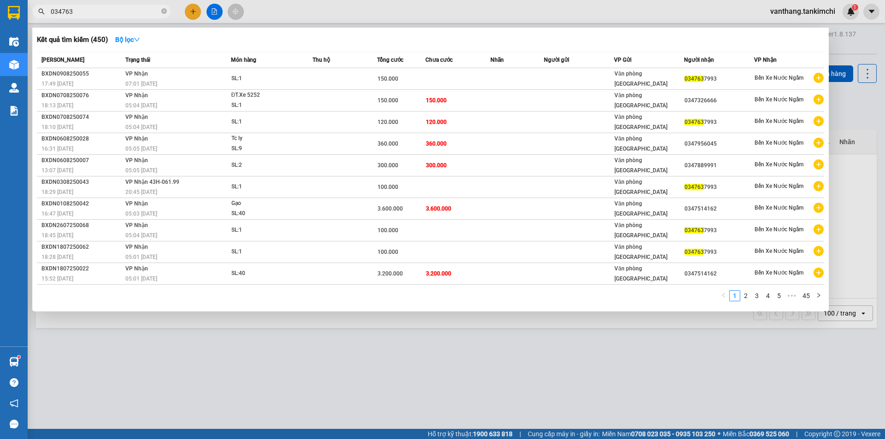
type input "0347637"
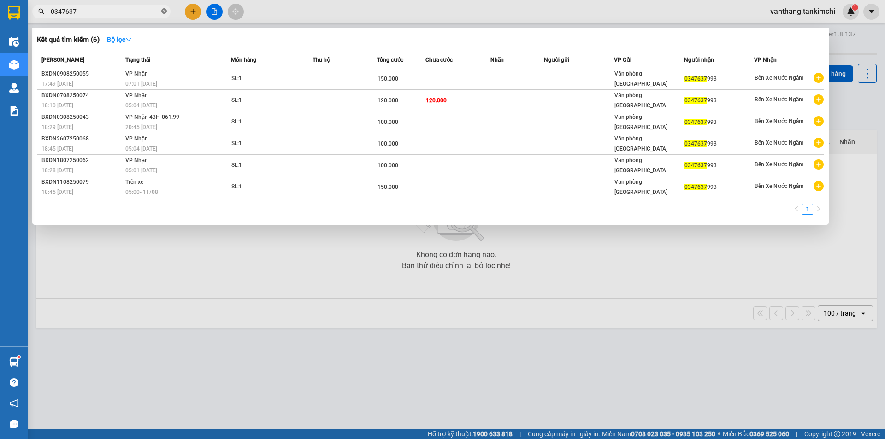
click at [165, 11] on icon "close-circle" at bounding box center [164, 11] width 6 height 6
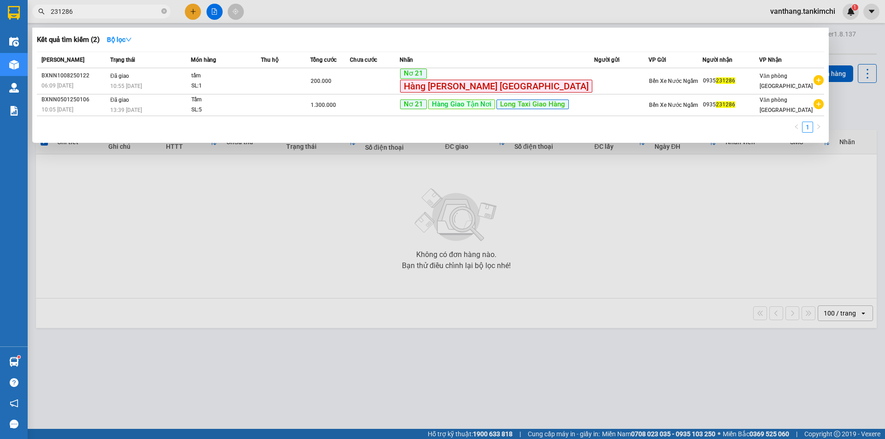
type input "231286"
click at [270, 213] on div at bounding box center [442, 219] width 885 height 439
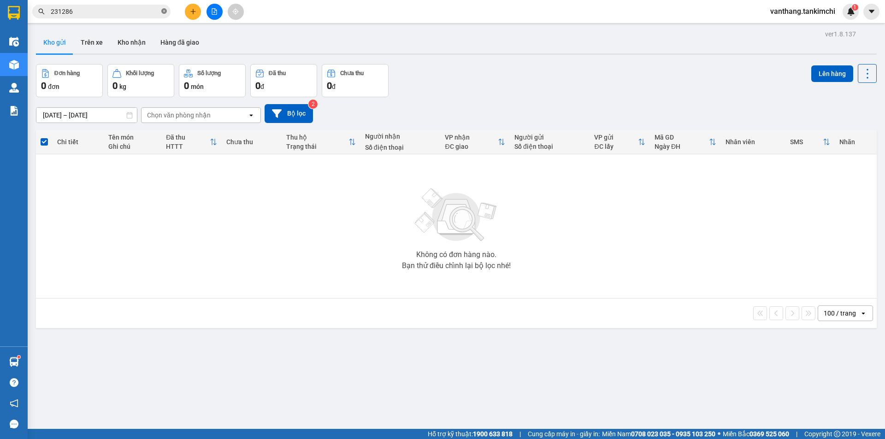
click at [164, 12] on icon "close-circle" at bounding box center [164, 11] width 6 height 6
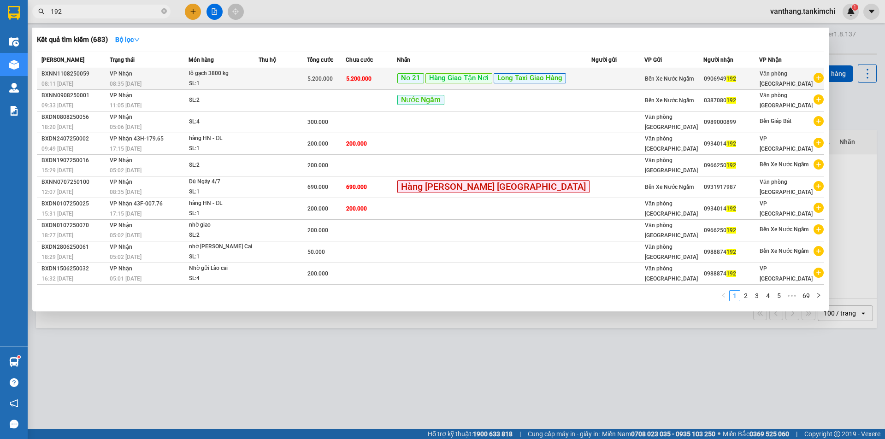
type input "192"
click at [307, 82] on td at bounding box center [283, 79] width 48 height 22
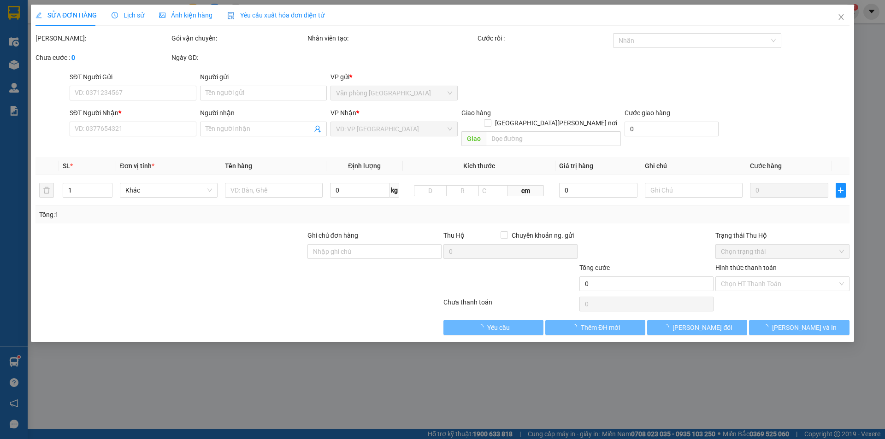
type input "0906949192"
type input "5.200.000"
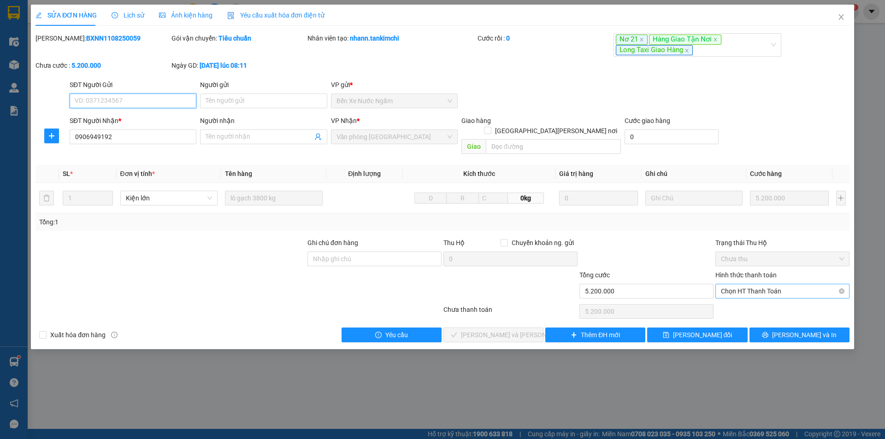
click at [764, 284] on span "Chọn HT Thanh Toán" at bounding box center [782, 291] width 123 height 14
click at [759, 295] on div "Tại văn phòng" at bounding box center [782, 300] width 123 height 10
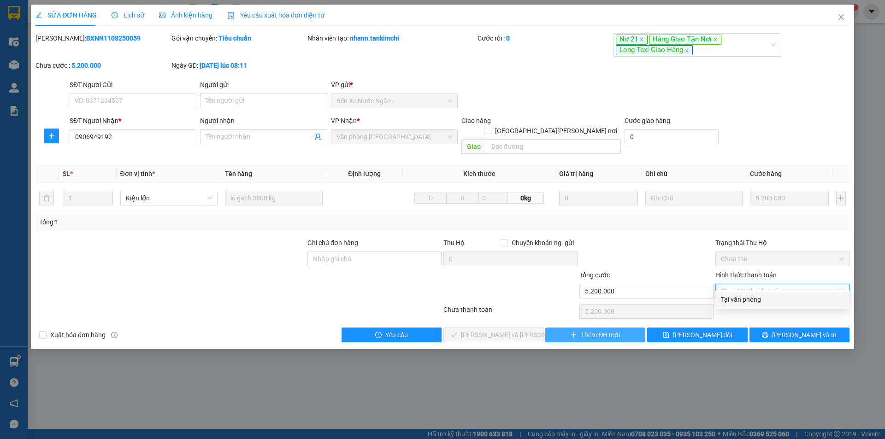
type input "0"
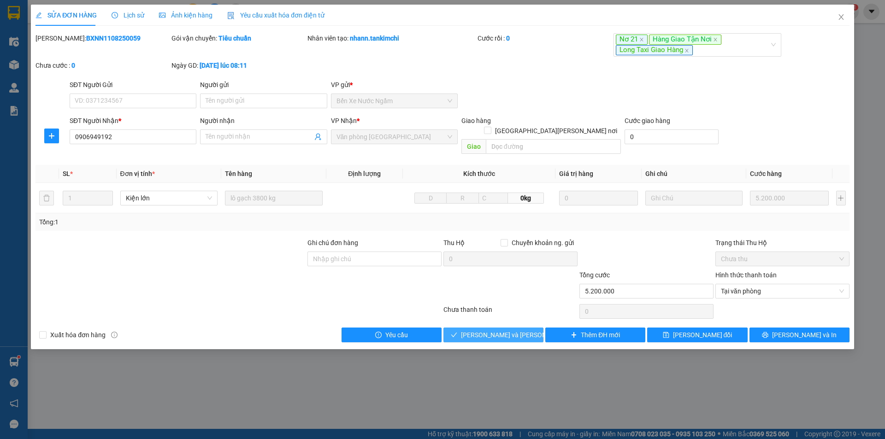
click at [499, 330] on span "[PERSON_NAME] và [PERSON_NAME] hàng" at bounding box center [523, 335] width 124 height 10
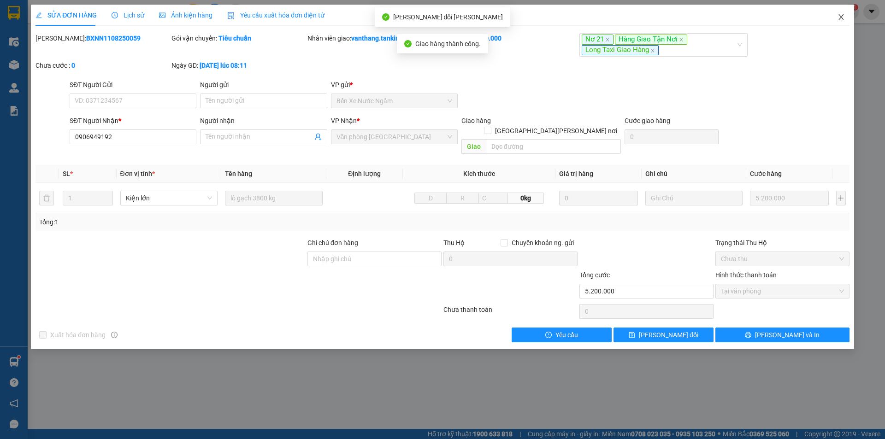
click at [842, 18] on icon "close" at bounding box center [841, 16] width 7 height 7
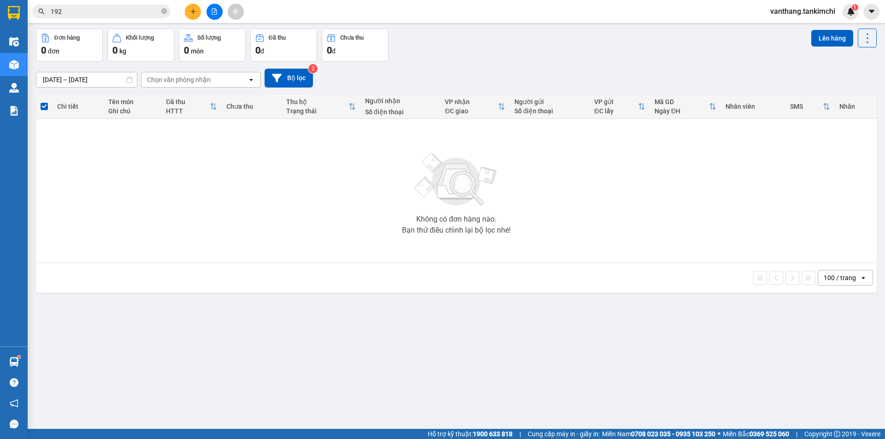
scroll to position [42, 0]
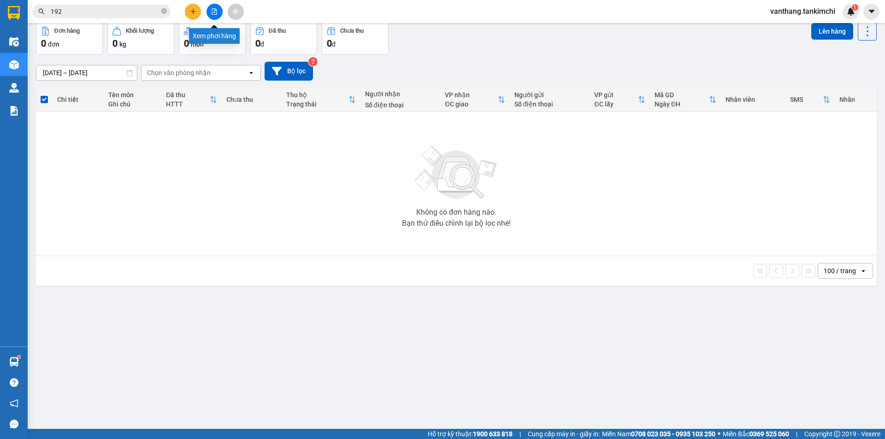
click at [212, 9] on icon "file-add" at bounding box center [214, 11] width 5 height 6
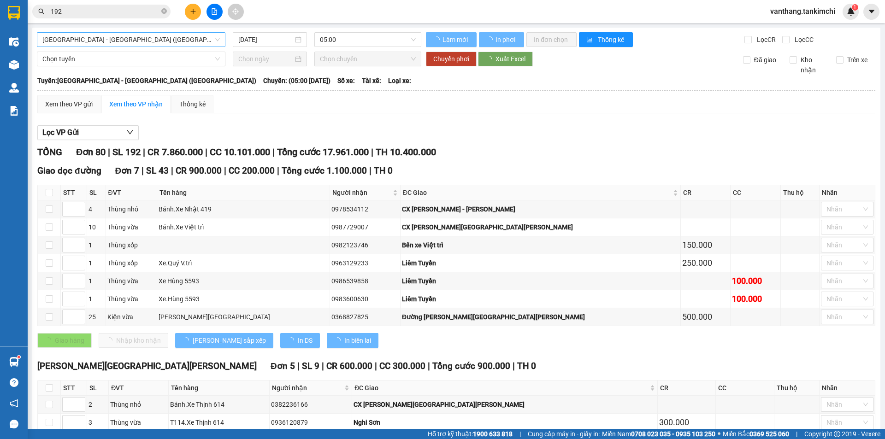
click at [143, 37] on span "[GEOGRAPHIC_DATA] - [GEOGRAPHIC_DATA] ([GEOGRAPHIC_DATA])" at bounding box center [130, 40] width 177 height 14
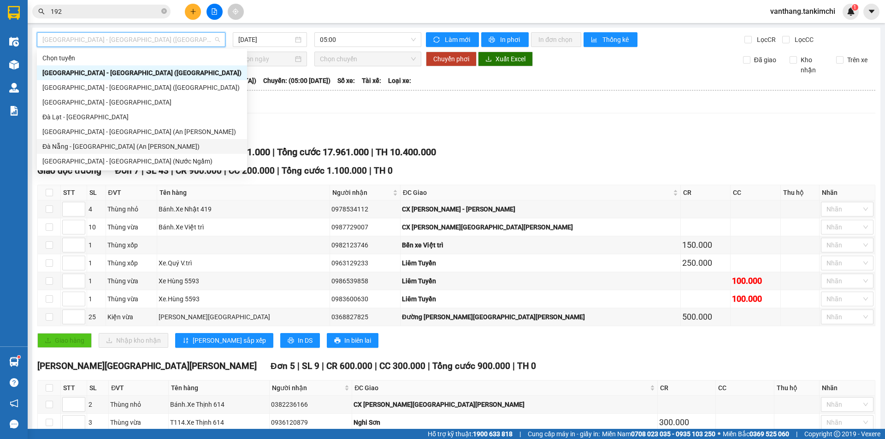
click at [94, 147] on div "Đà Nẵng - [GEOGRAPHIC_DATA] (An [PERSON_NAME])" at bounding box center [141, 147] width 199 height 10
type input "[DATE]"
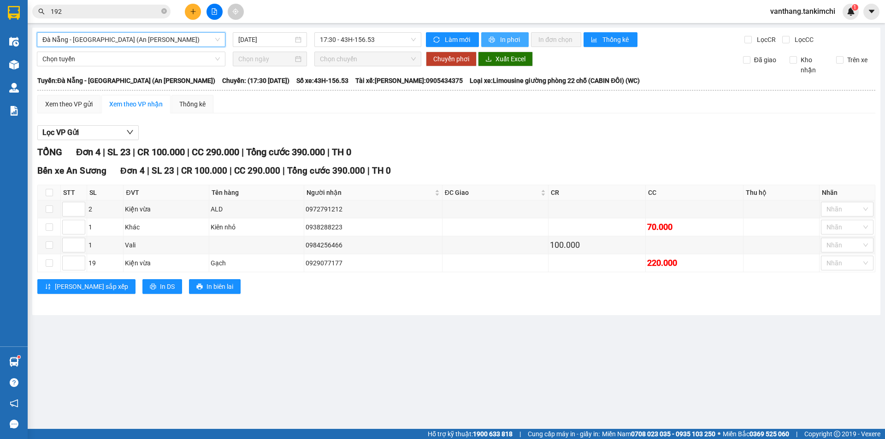
click at [504, 41] on span "In phơi" at bounding box center [510, 40] width 21 height 10
click at [218, 39] on span "Đà Nẵng - [GEOGRAPHIC_DATA] (An [PERSON_NAME])" at bounding box center [130, 40] width 177 height 14
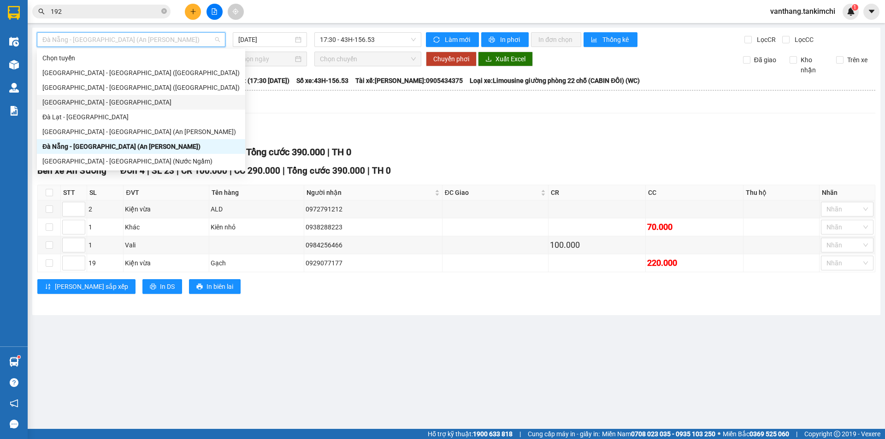
click at [80, 100] on div "[GEOGRAPHIC_DATA] - [GEOGRAPHIC_DATA]" at bounding box center [140, 102] width 197 height 10
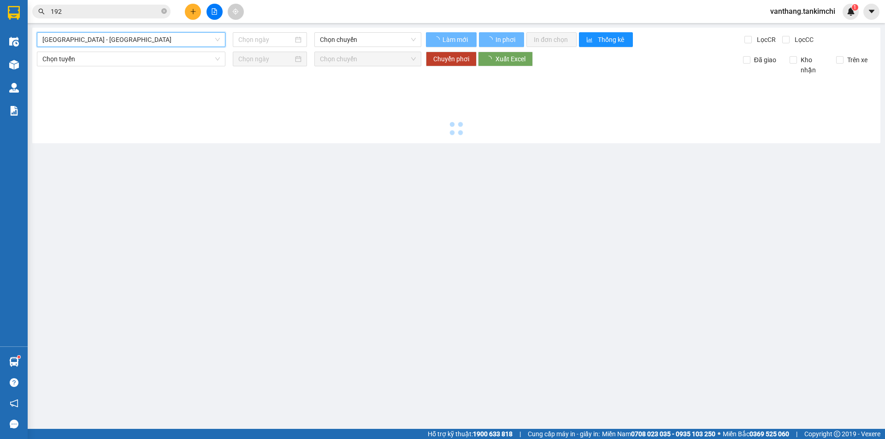
type input "[DATE]"
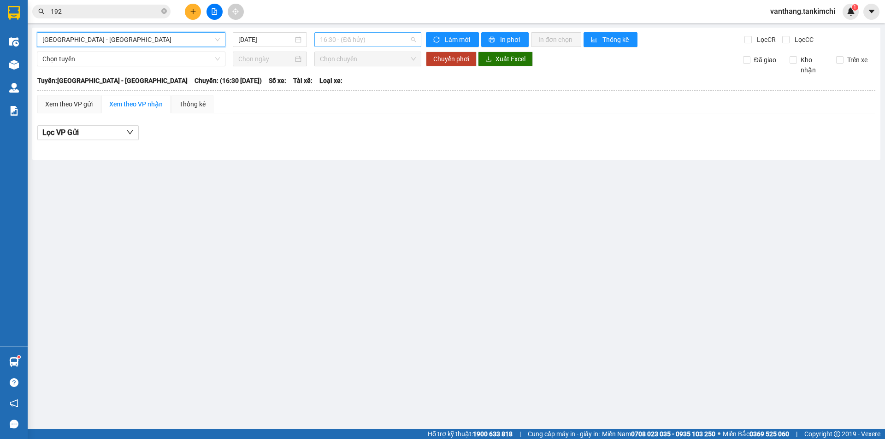
click at [413, 41] on span "16:30 - (Đã hủy)" at bounding box center [368, 40] width 96 height 14
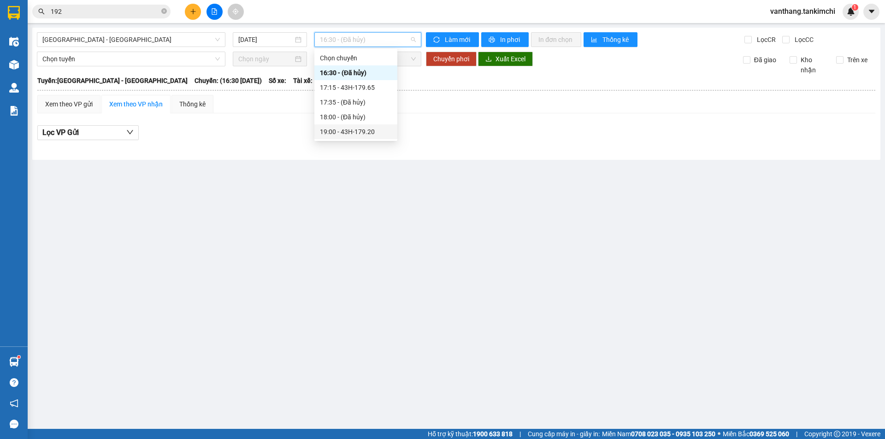
click at [359, 133] on div "19:00 - 43H-179.20" at bounding box center [356, 132] width 72 height 10
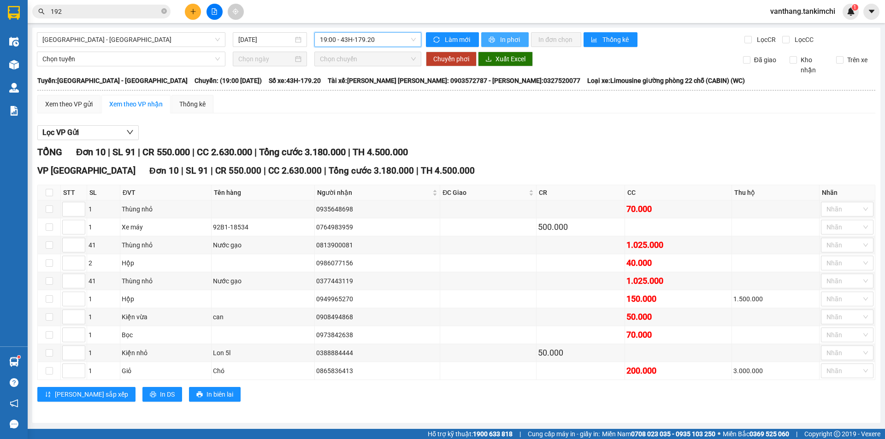
click at [510, 41] on span "In phơi" at bounding box center [510, 40] width 21 height 10
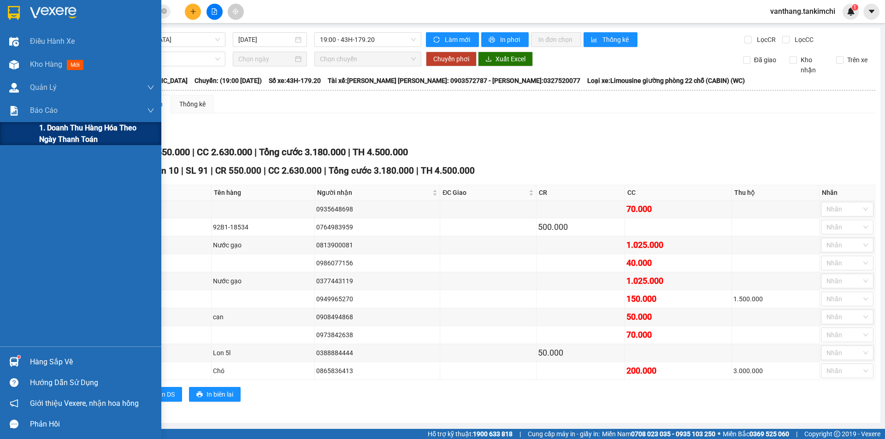
drag, startPoint x: 86, startPoint y: 138, endPoint x: 95, endPoint y: 125, distance: 15.5
click at [86, 137] on span "1. Doanh thu hàng hóa theo ngày thanh toán" at bounding box center [96, 133] width 115 height 23
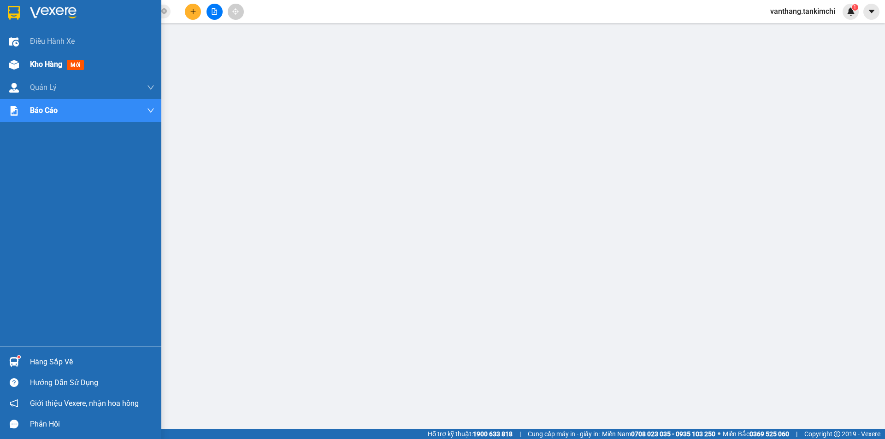
click at [45, 65] on span "Kho hàng" at bounding box center [46, 64] width 32 height 9
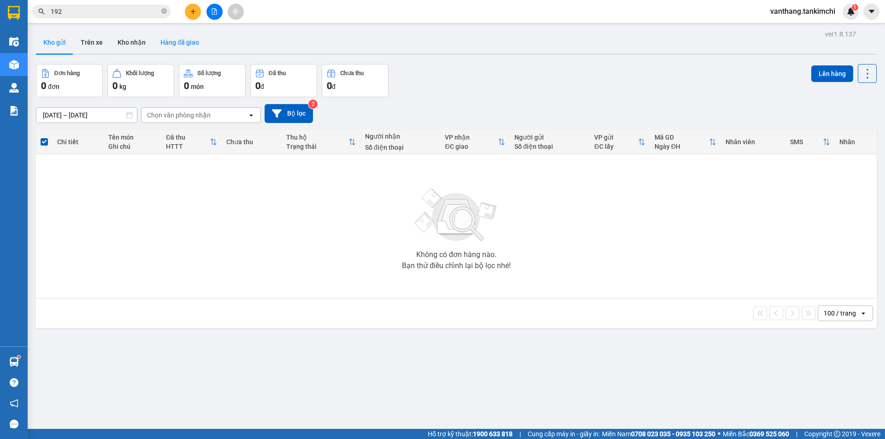
click at [178, 40] on button "Hàng đã giao" at bounding box center [179, 42] width 53 height 22
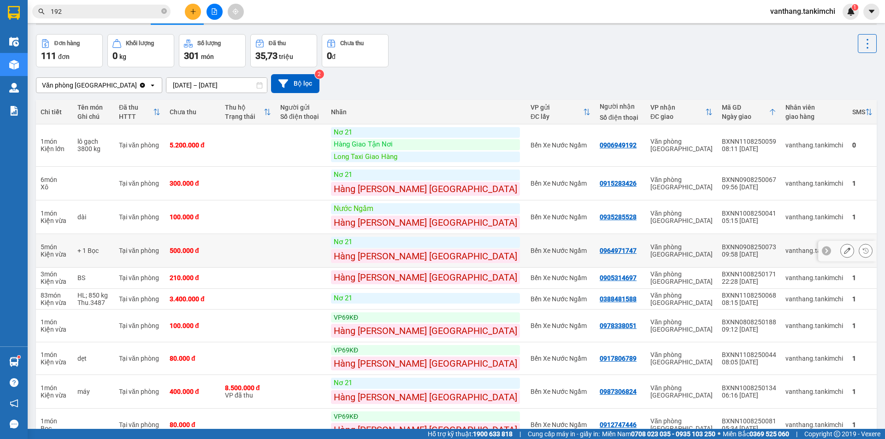
scroll to position [80, 0]
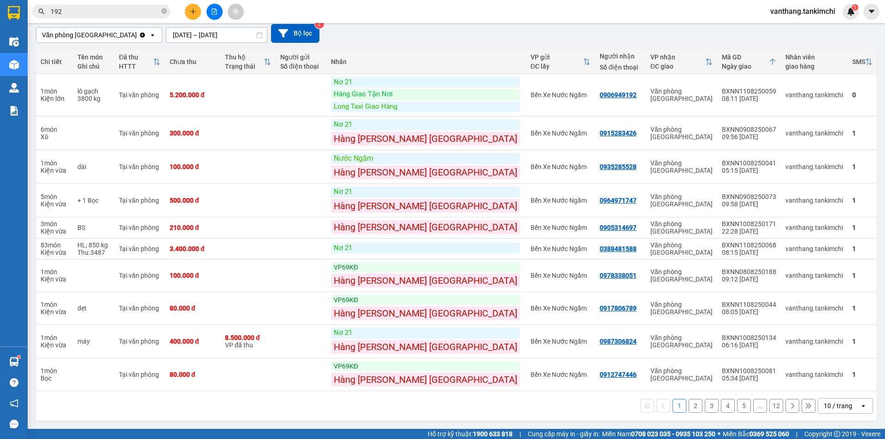
click at [860, 405] on icon "open" at bounding box center [863, 405] width 7 height 7
click at [843, 387] on span "100 / trang" at bounding box center [834, 386] width 33 height 9
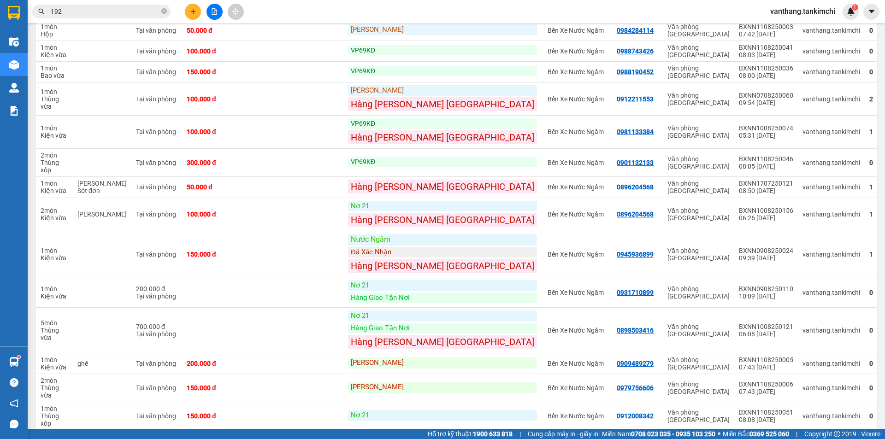
scroll to position [2559, 0]
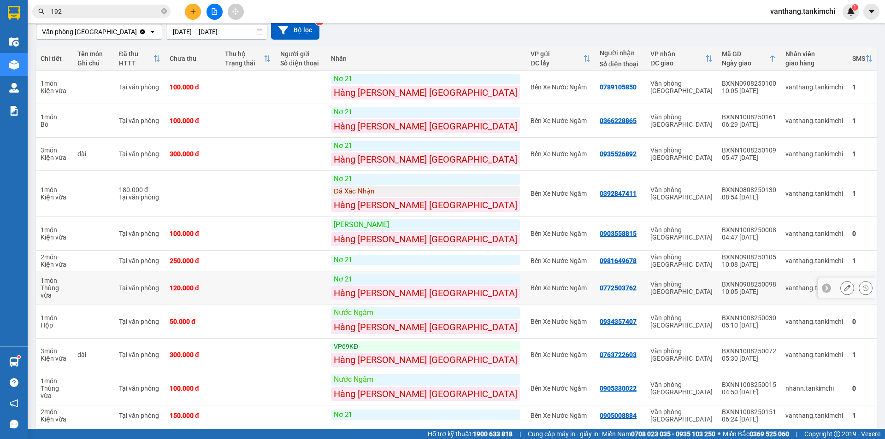
scroll to position [118, 0]
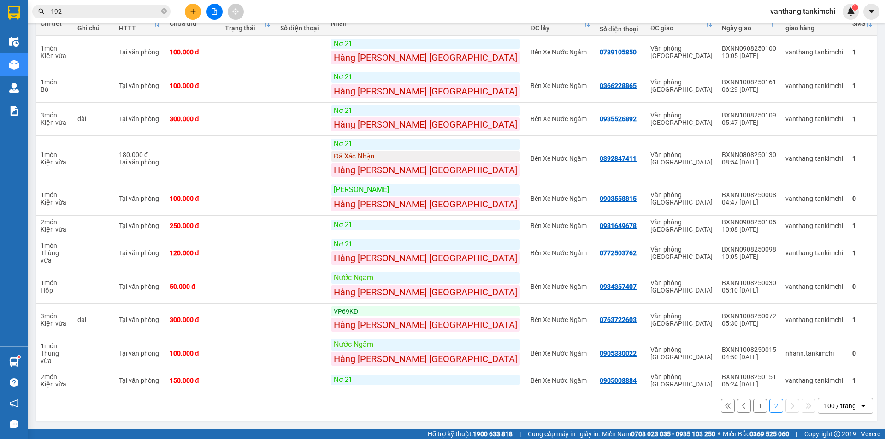
click at [757, 406] on button "1" at bounding box center [760, 406] width 14 height 14
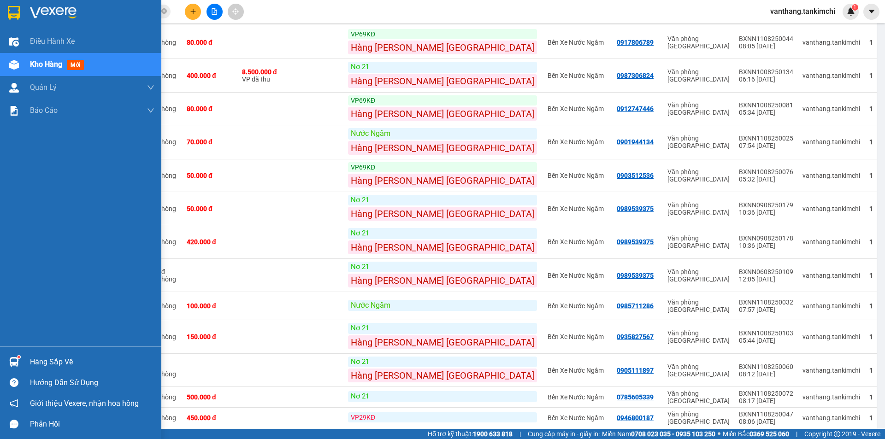
scroll to position [254, 0]
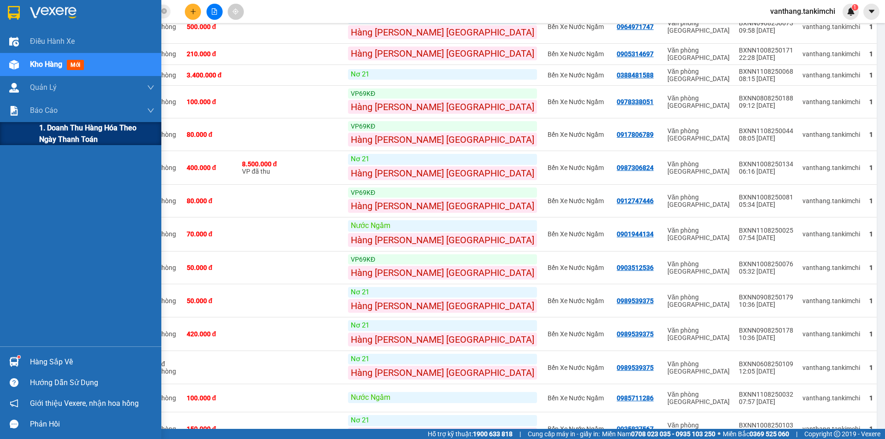
click at [92, 130] on span "1. Doanh thu hàng hóa theo ngày thanh toán" at bounding box center [96, 133] width 115 height 23
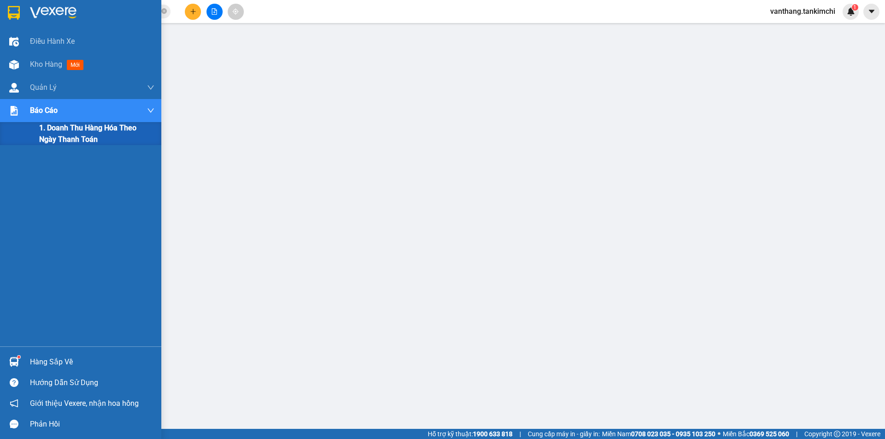
scroll to position [18, 0]
click at [47, 64] on span "Kho hàng" at bounding box center [46, 64] width 32 height 9
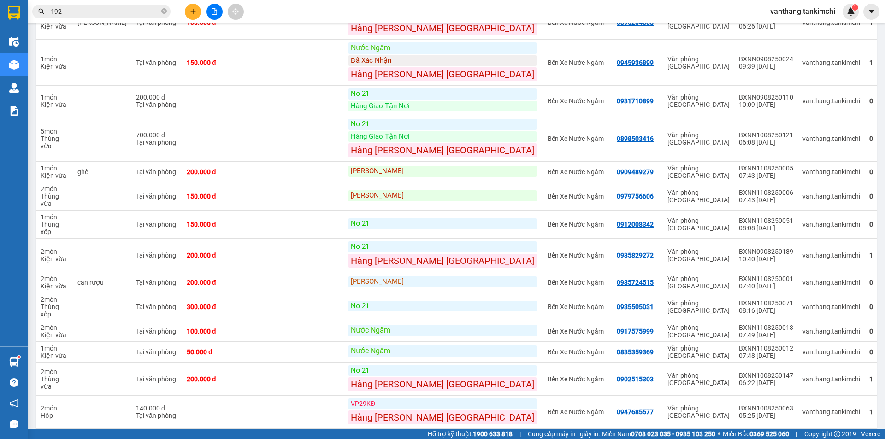
scroll to position [2559, 0]
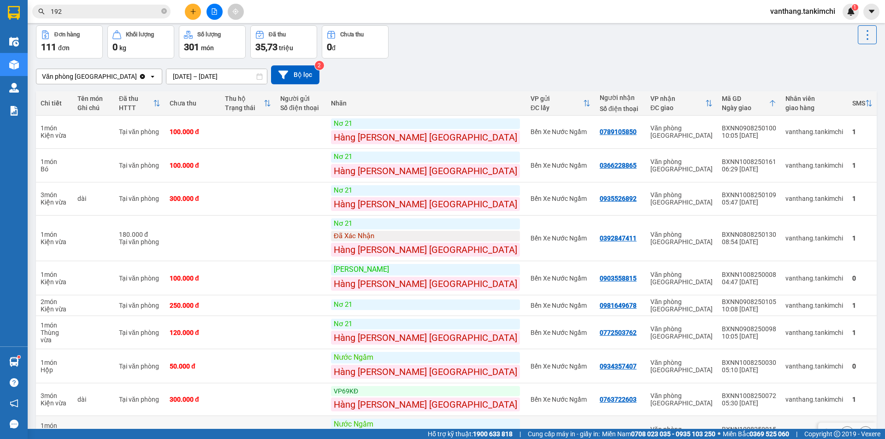
scroll to position [26, 0]
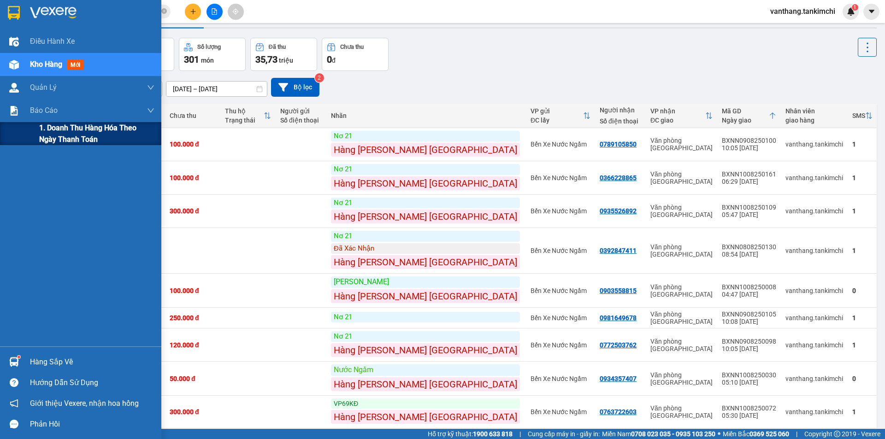
click at [118, 130] on span "1. Doanh thu hàng hóa theo ngày thanh toán" at bounding box center [96, 133] width 115 height 23
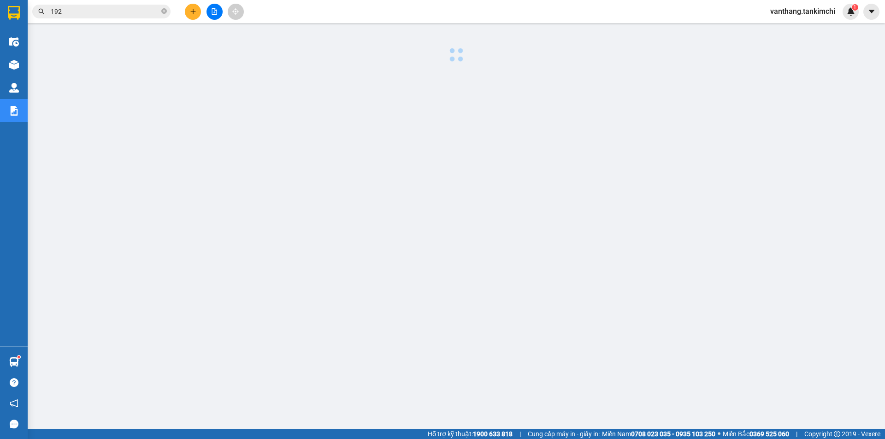
scroll to position [18, 0]
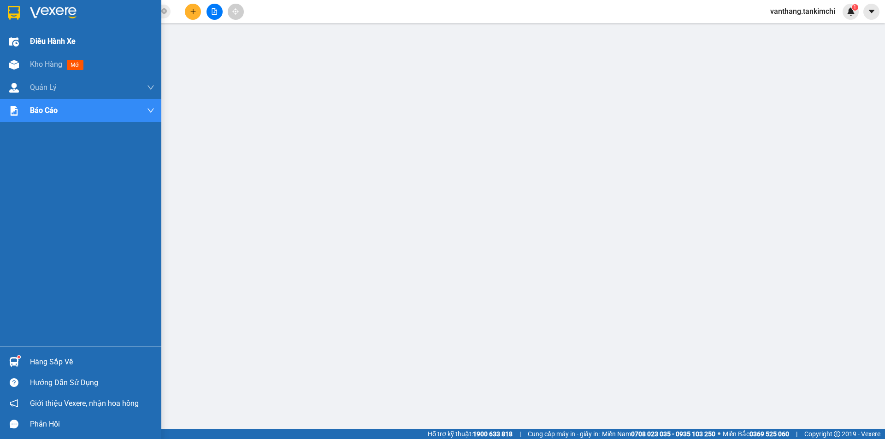
click at [19, 42] on div at bounding box center [14, 42] width 16 height 16
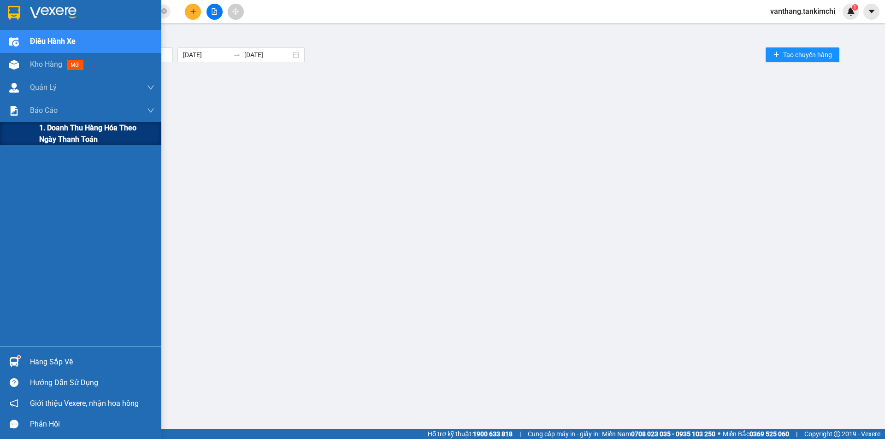
click at [79, 133] on span "1. Doanh thu hàng hóa theo ngày thanh toán" at bounding box center [96, 133] width 115 height 23
